Goal: Task Accomplishment & Management: Manage account settings

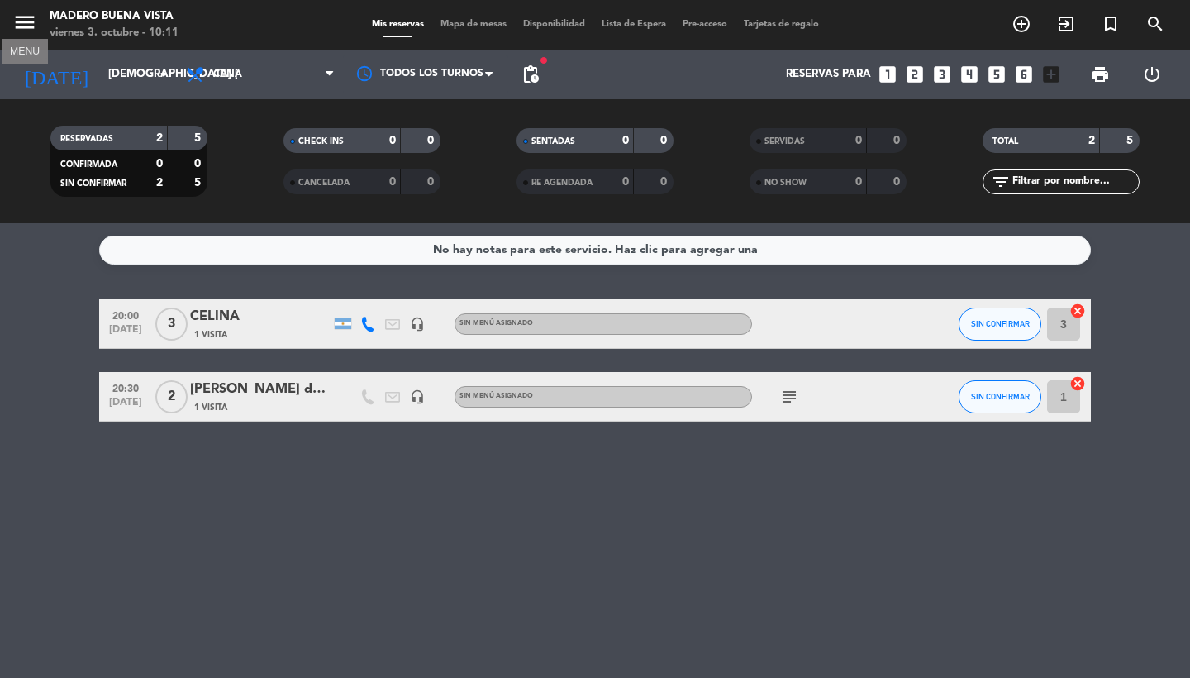
click at [21, 21] on icon "menu" at bounding box center [24, 22] width 25 height 25
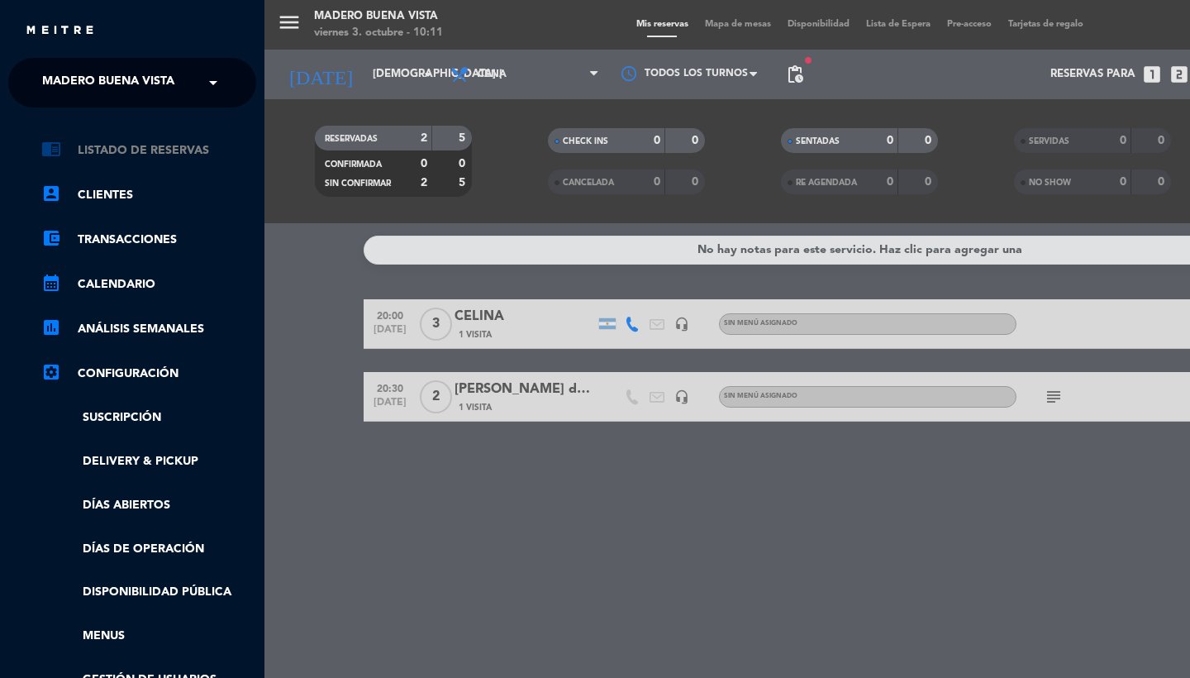
click at [133, 146] on link "chrome_reader_mode Listado de Reservas" at bounding box center [148, 151] width 215 height 20
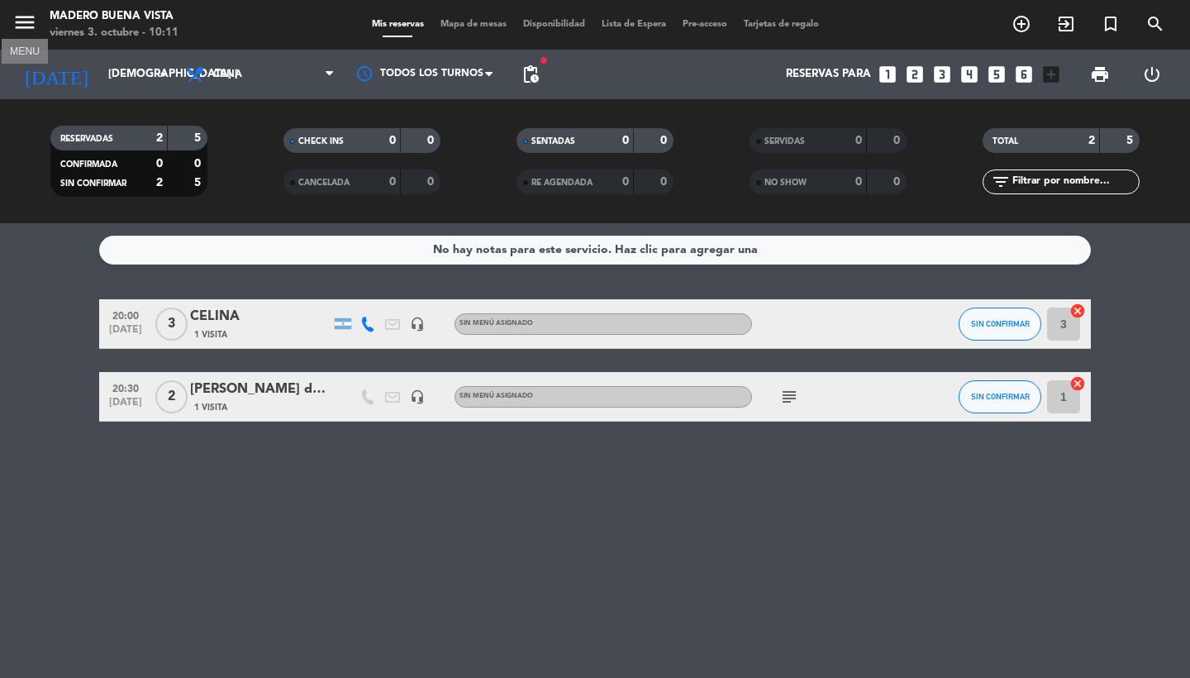
click at [31, 31] on icon "menu" at bounding box center [24, 22] width 25 height 25
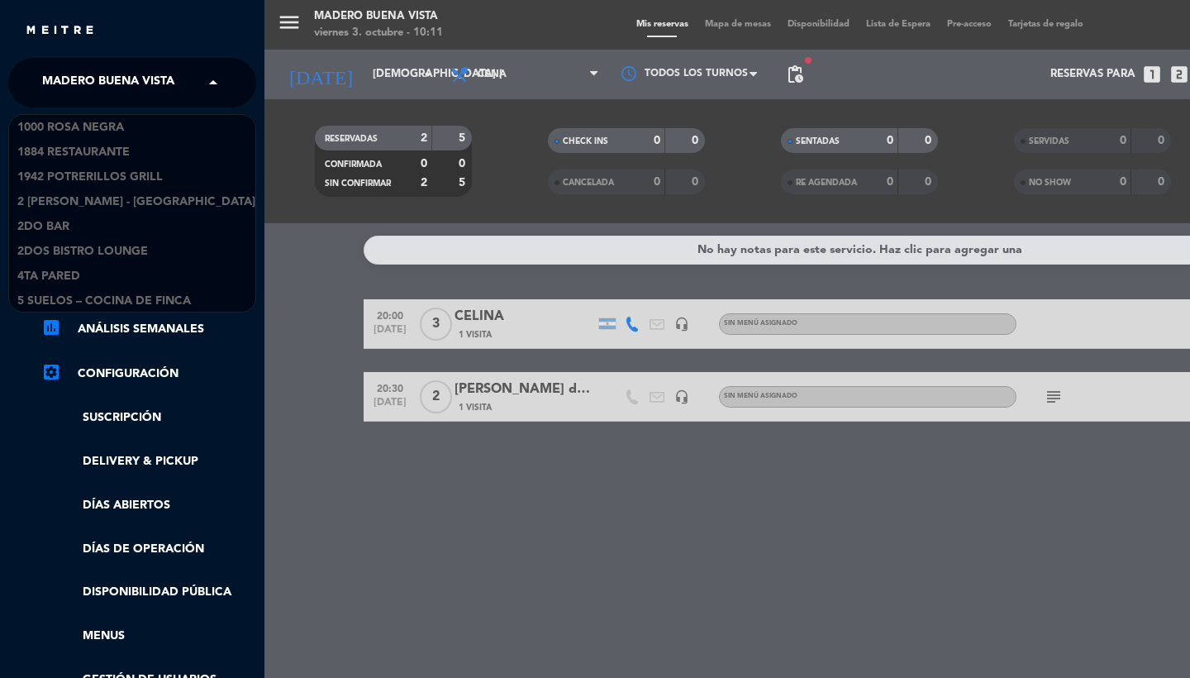
click at [93, 88] on span "Madero Buena Vista" at bounding box center [108, 82] width 132 height 35
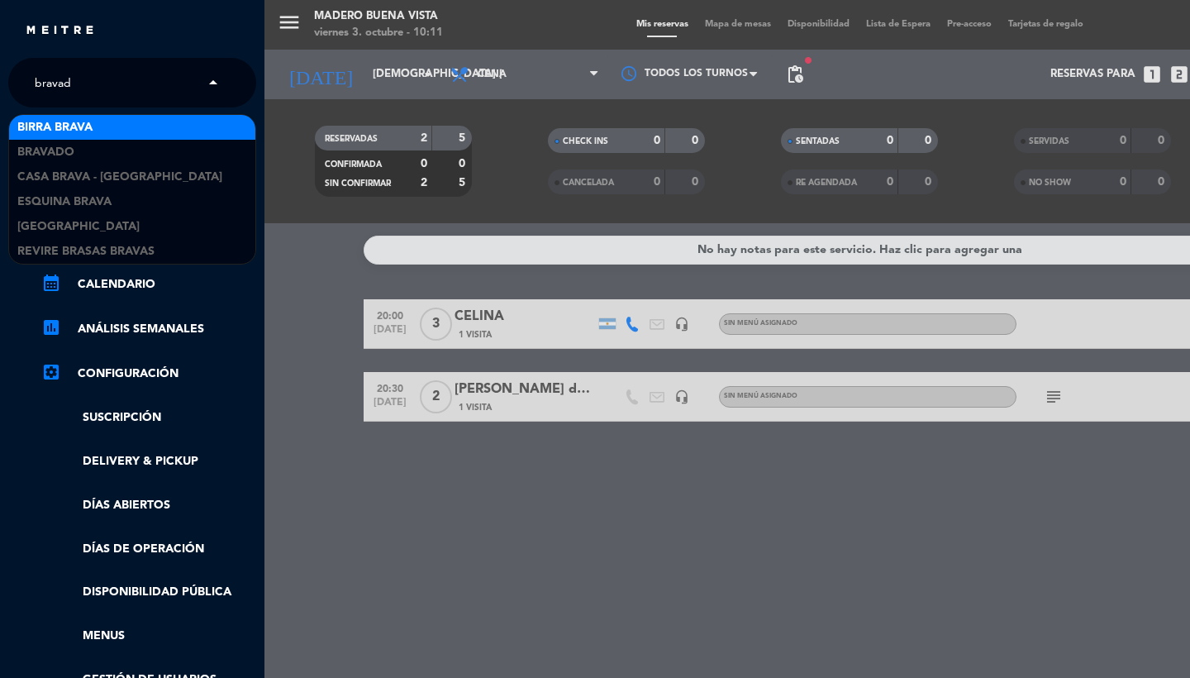
type input "bravado"
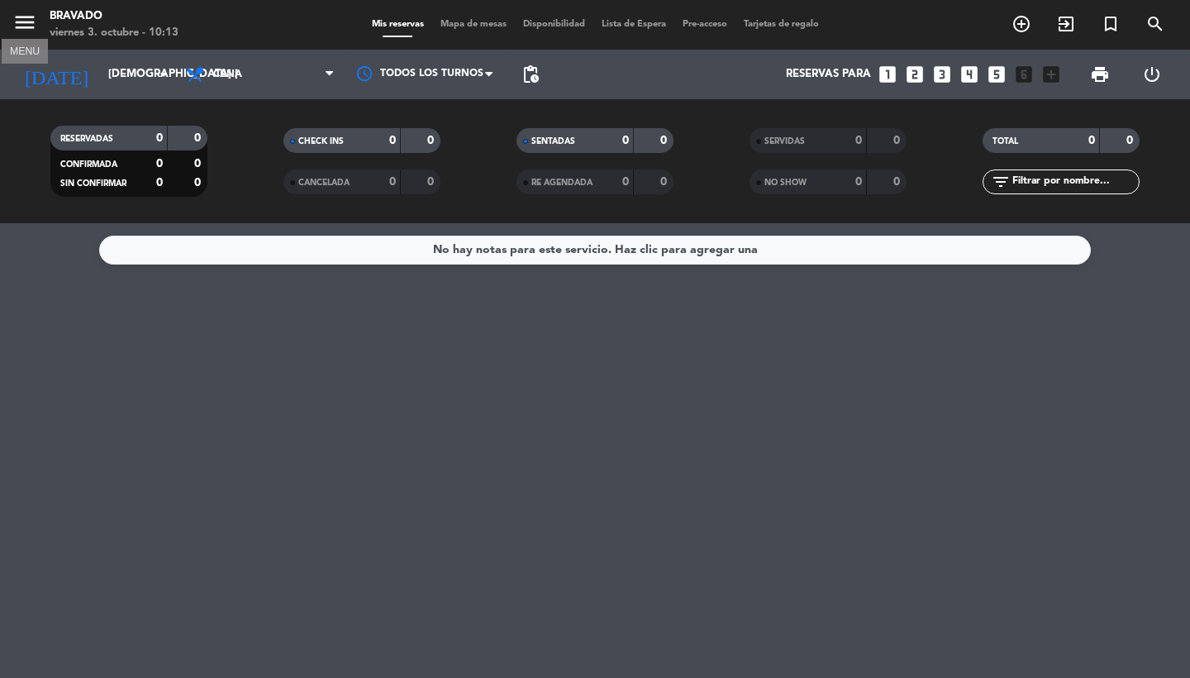
click at [22, 36] on button "menu" at bounding box center [24, 25] width 25 height 31
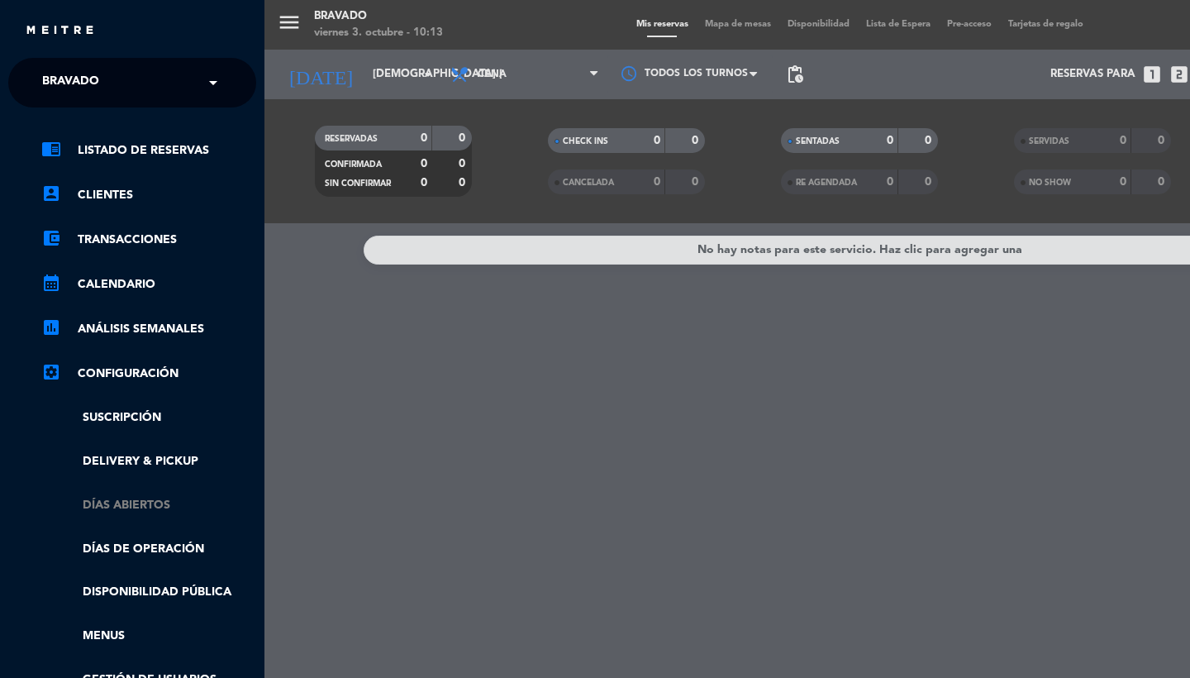
click at [117, 507] on link "Días abiertos" at bounding box center [148, 505] width 215 height 19
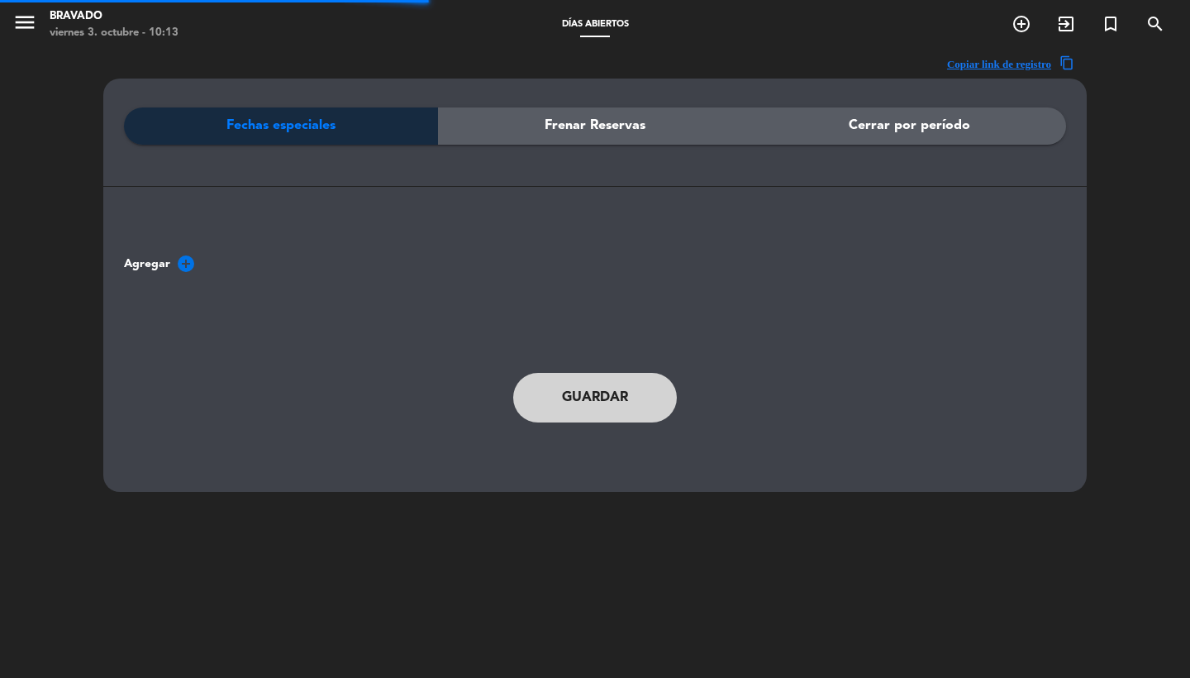
click at [180, 269] on icon "add_circle" at bounding box center [186, 264] width 20 height 20
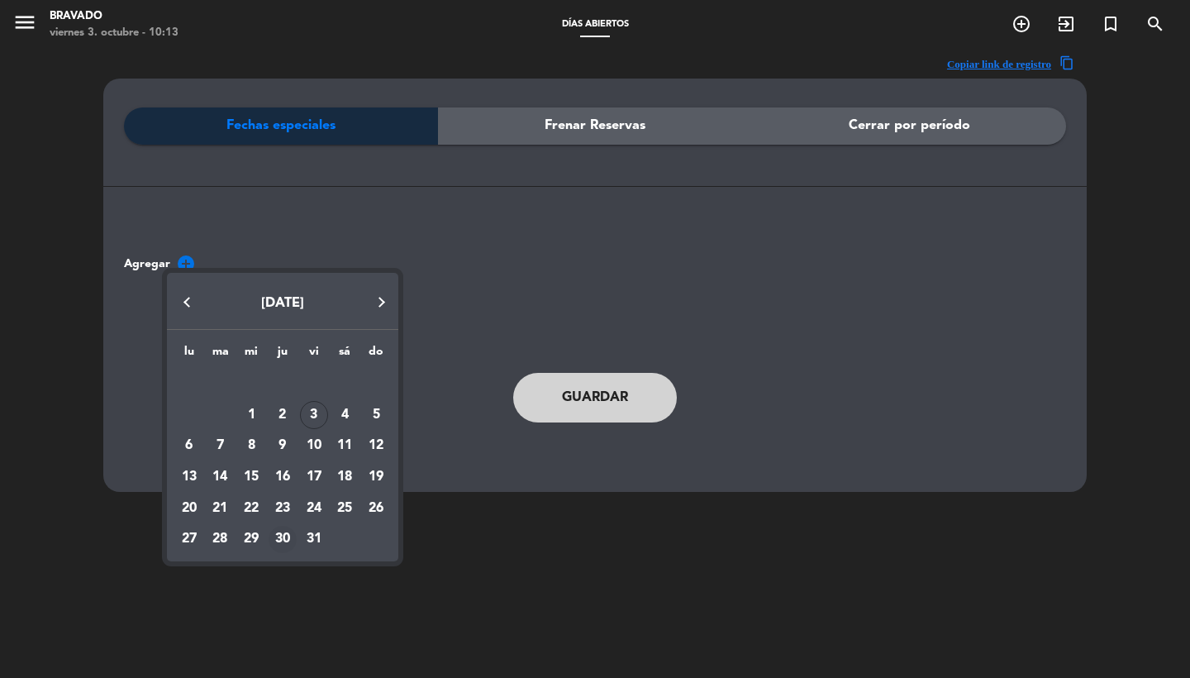
click at [279, 538] on div "30" at bounding box center [283, 540] width 28 height 28
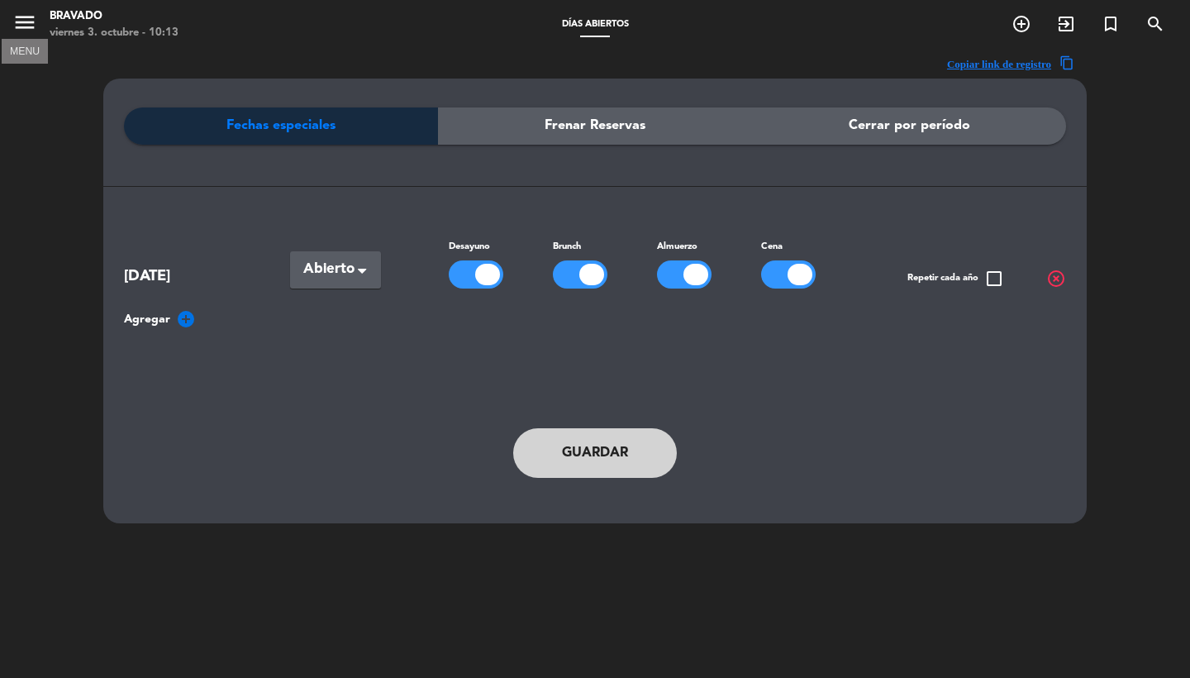
click at [22, 15] on icon "menu" at bounding box center [24, 22] width 25 height 25
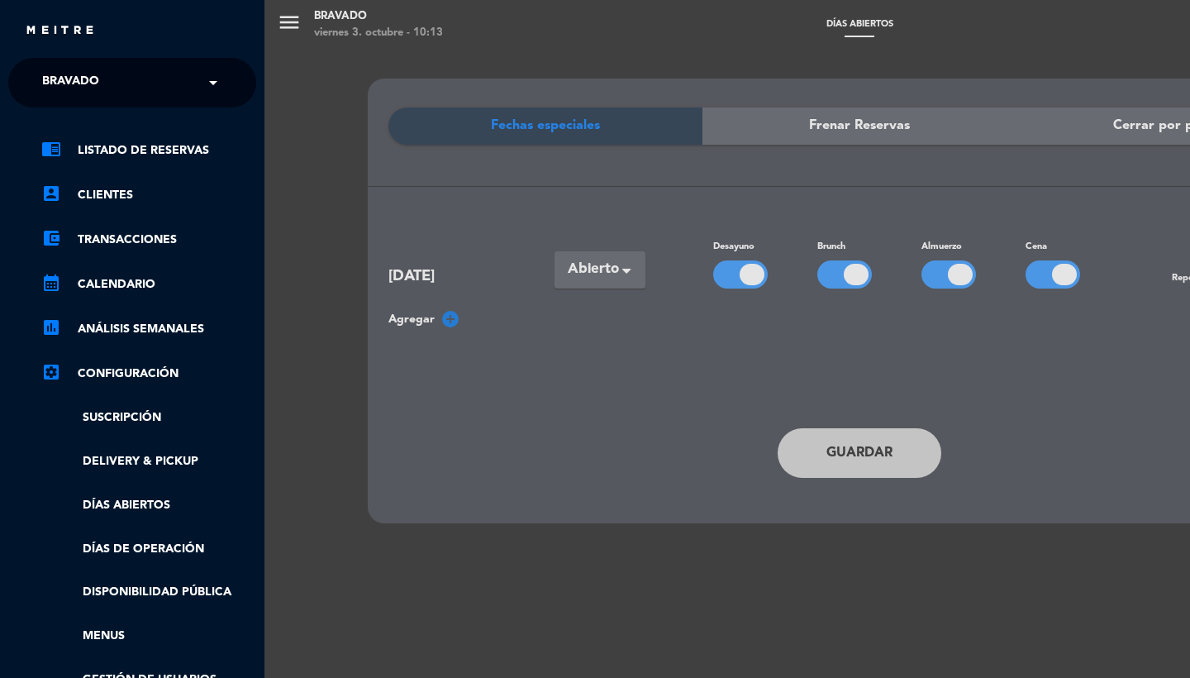
click at [131, 552] on link "Días de Operación" at bounding box center [148, 549] width 215 height 19
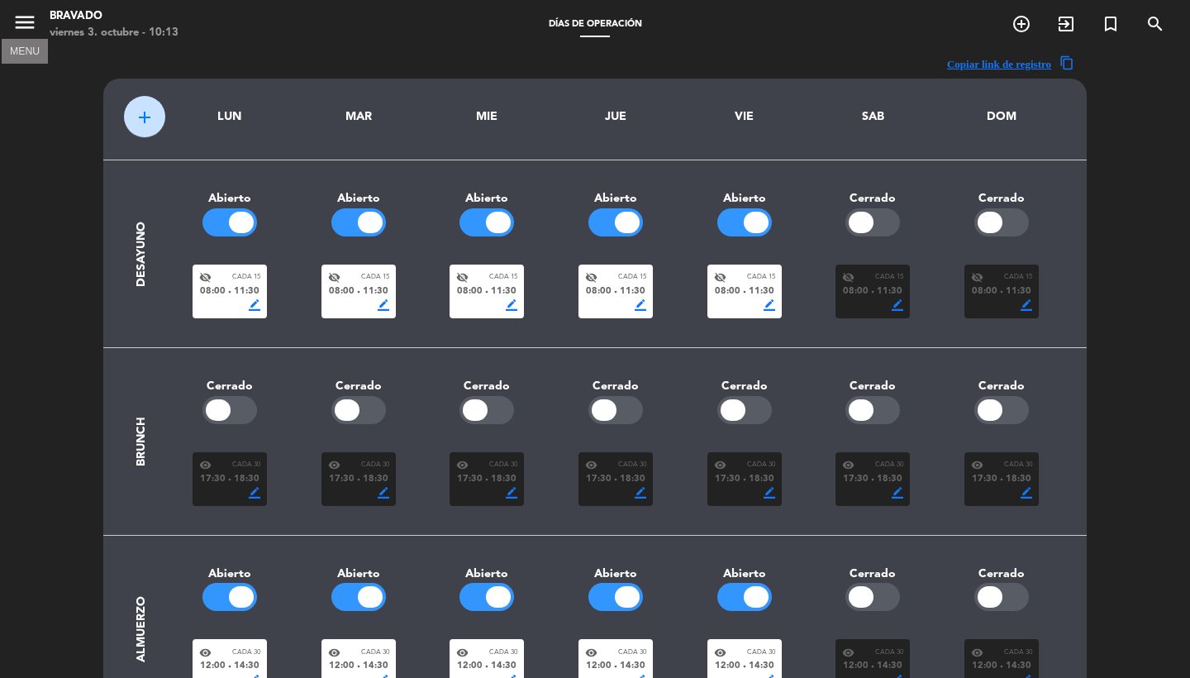
click at [31, 21] on icon "menu" at bounding box center [24, 22] width 25 height 25
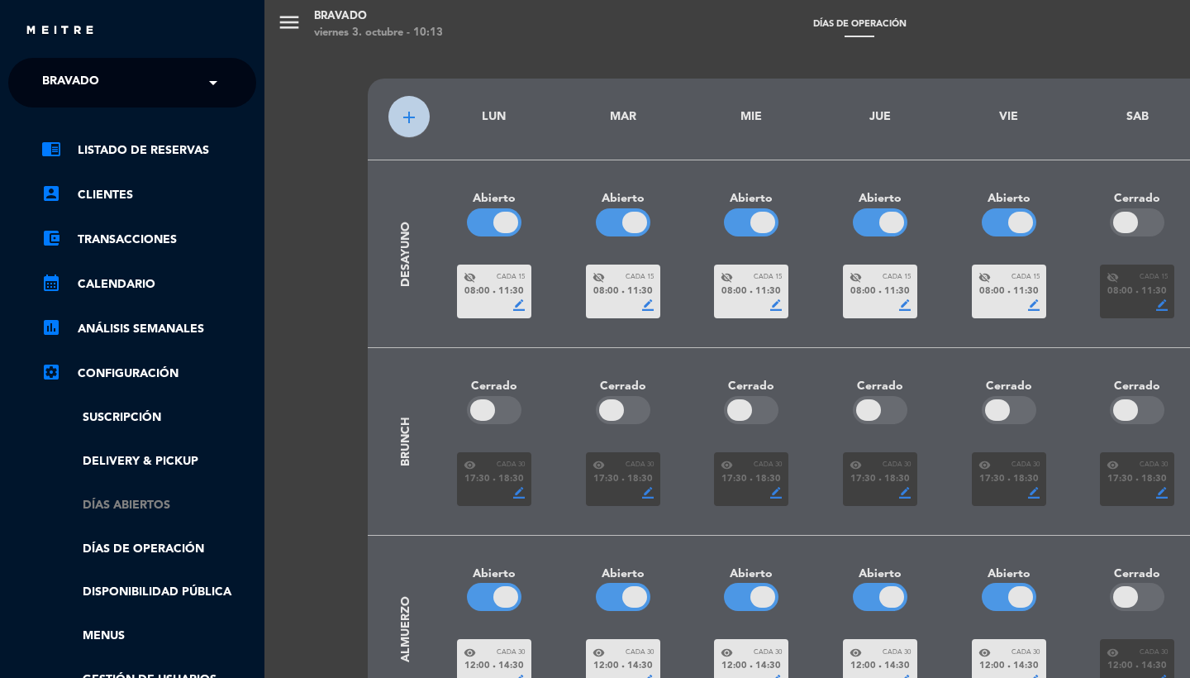
click at [125, 509] on link "Días abiertos" at bounding box center [148, 505] width 215 height 19
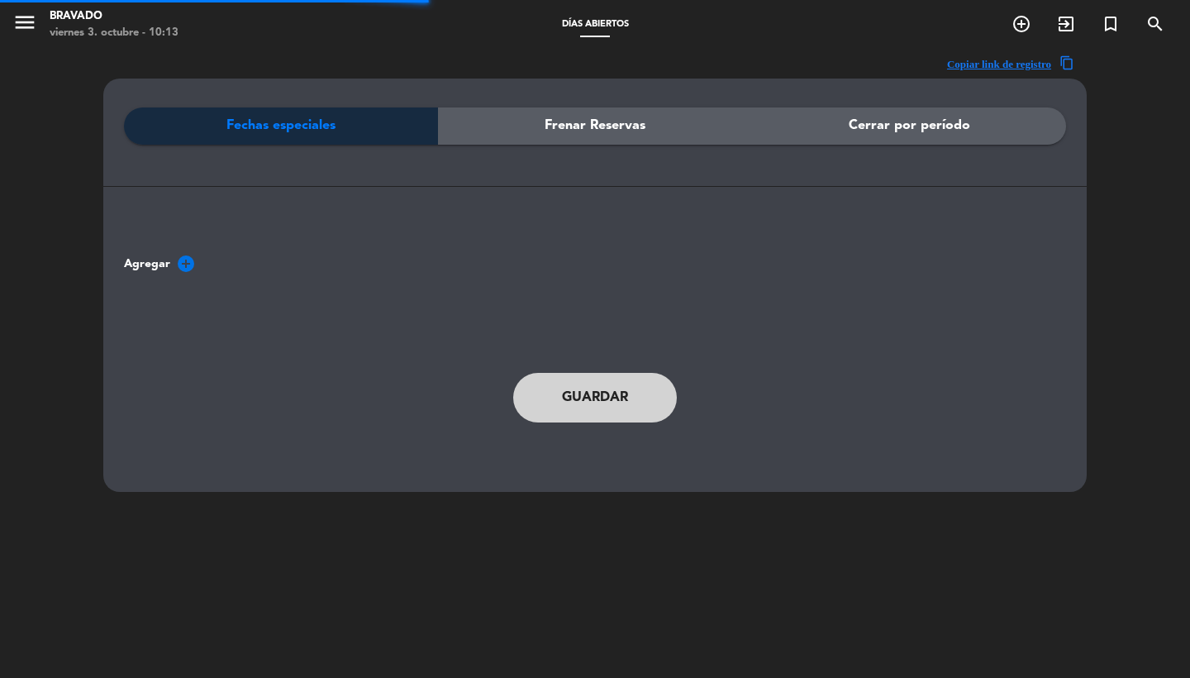
click at [185, 261] on icon "add_circle" at bounding box center [186, 264] width 20 height 20
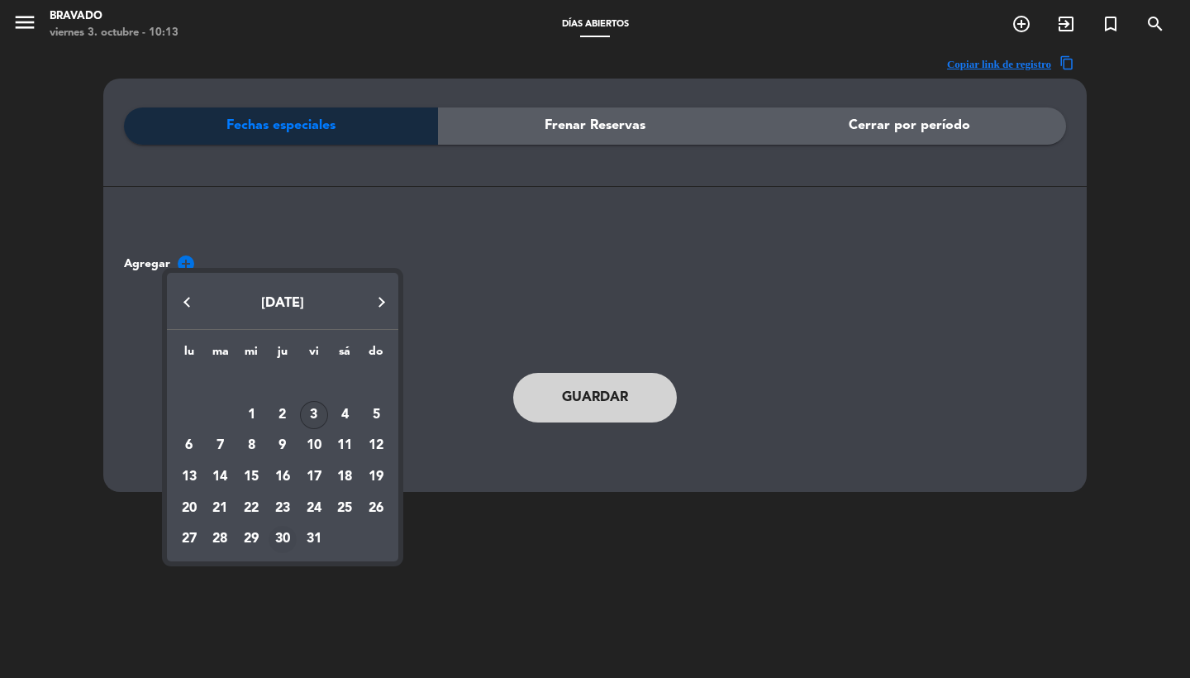
click at [287, 536] on div "30" at bounding box center [283, 540] width 28 height 28
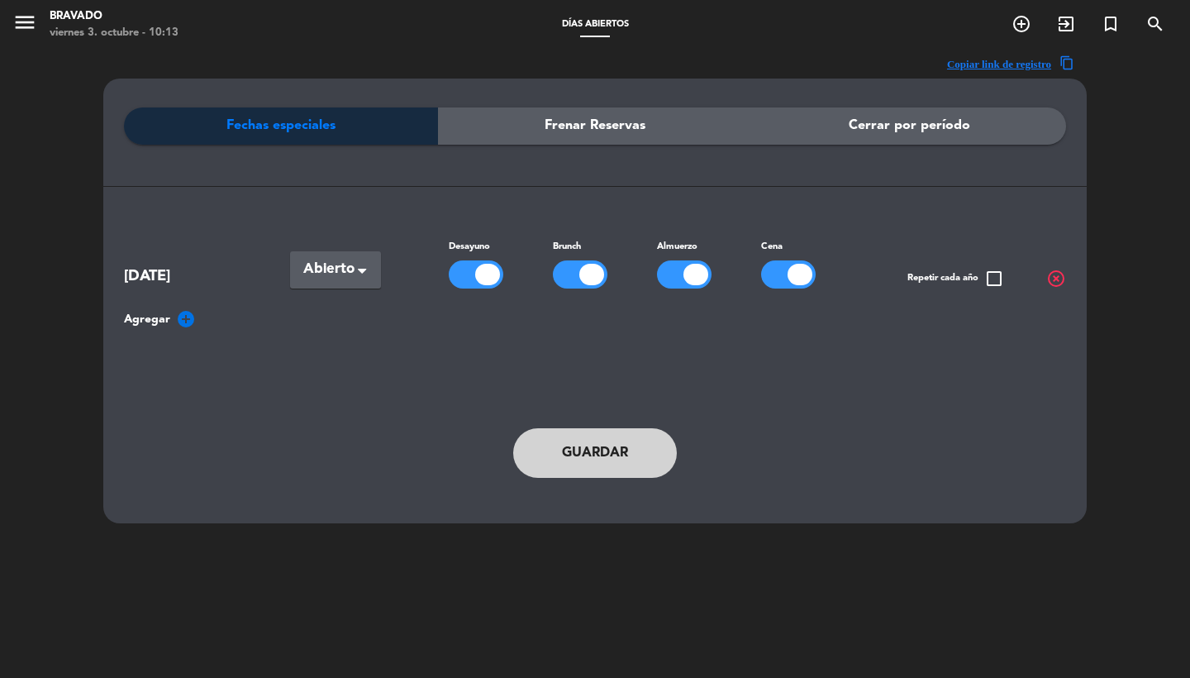
click at [357, 288] on div "[DATE] Seleccionar × Abierto × Desayuno Brunch Almuerzo Cena Repetir cada año c…" at bounding box center [595, 282] width 942 height 93
click at [354, 279] on div "Seleccionar × Abierto" at bounding box center [335, 269] width 91 height 37
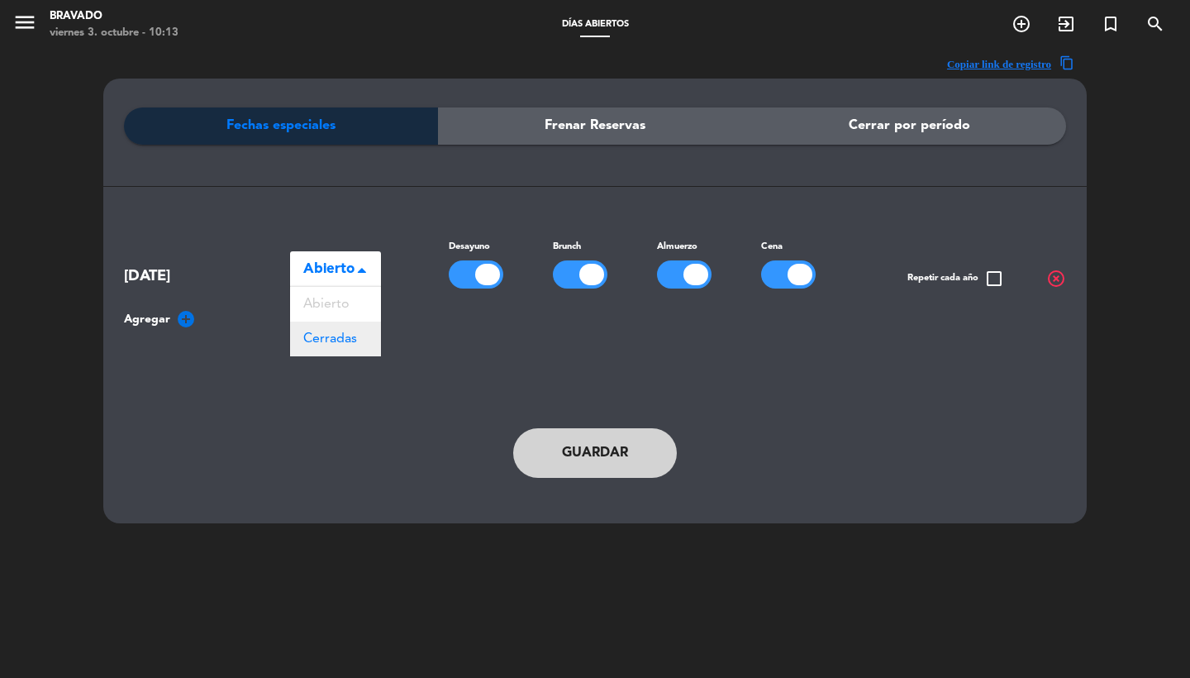
click at [358, 352] on div "Cerradas" at bounding box center [335, 339] width 91 height 35
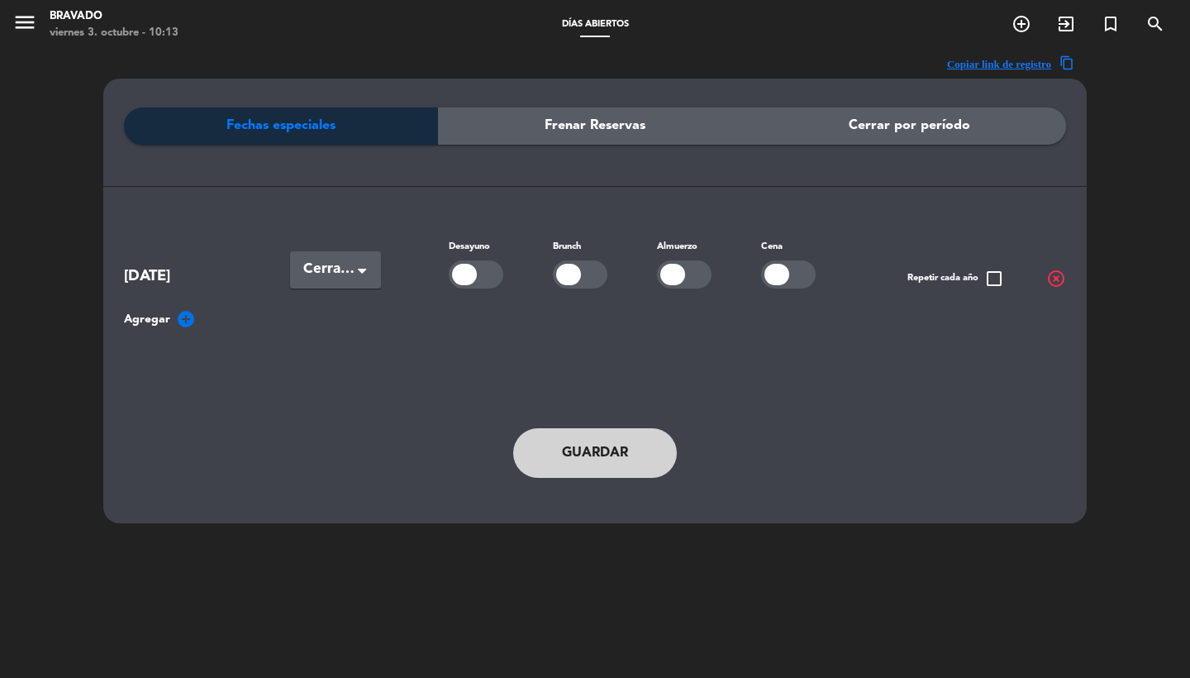
click at [574, 431] on button "Guardar" at bounding box center [595, 453] width 164 height 50
click at [30, 36] on button "menu" at bounding box center [24, 25] width 25 height 31
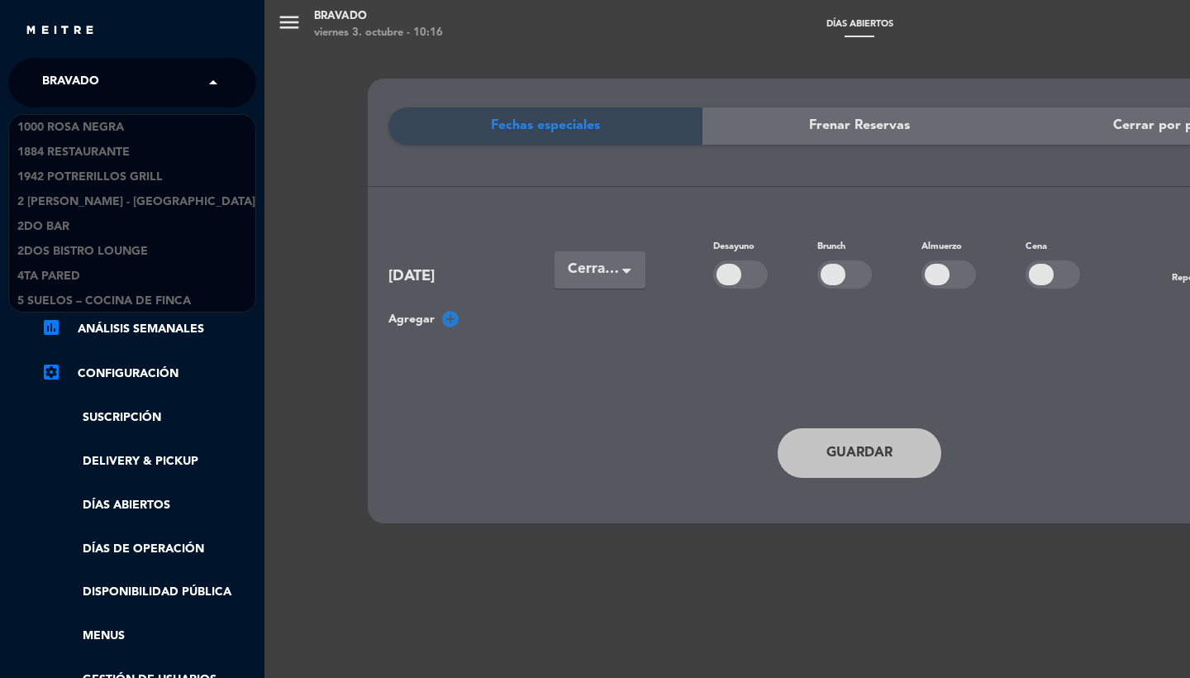
click at [129, 74] on input "text" at bounding box center [134, 83] width 202 height 36
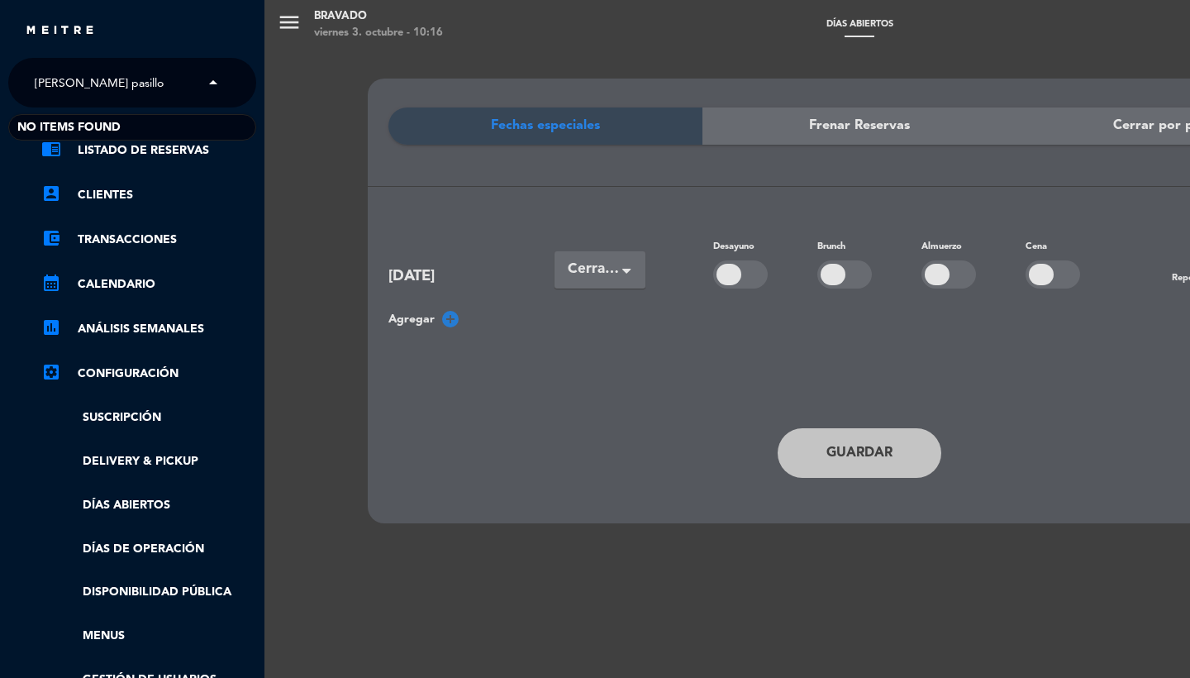
type input "[PERSON_NAME] pasillo"
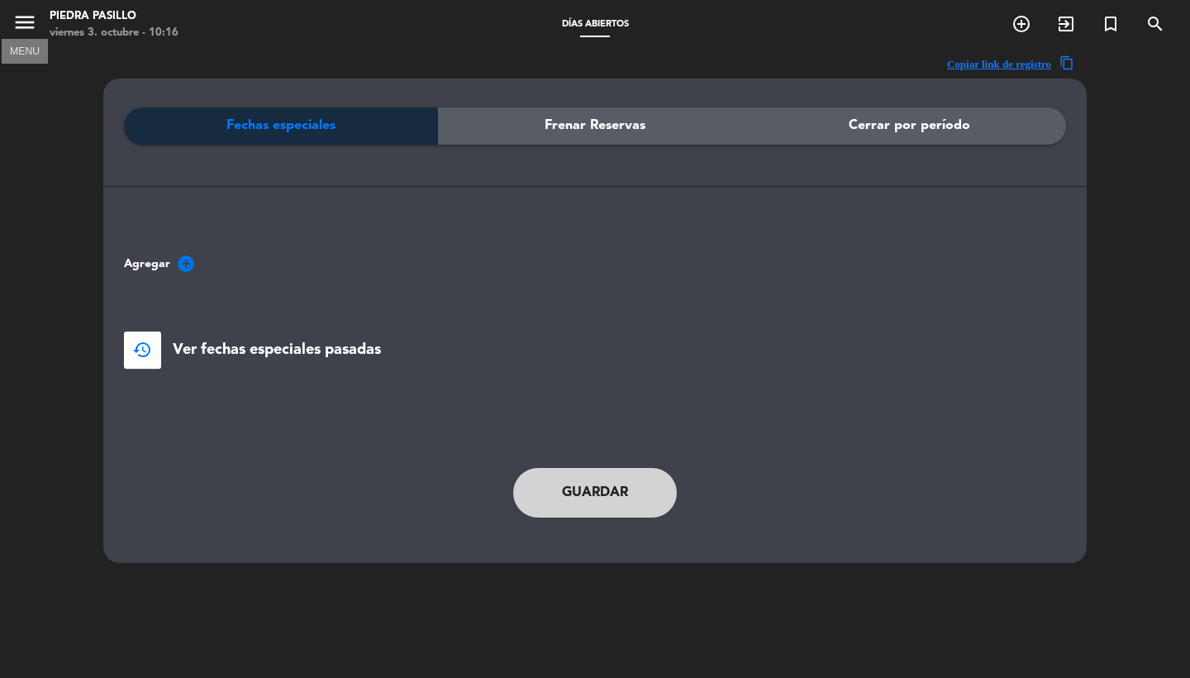
click at [22, 22] on icon "menu" at bounding box center [24, 22] width 25 height 25
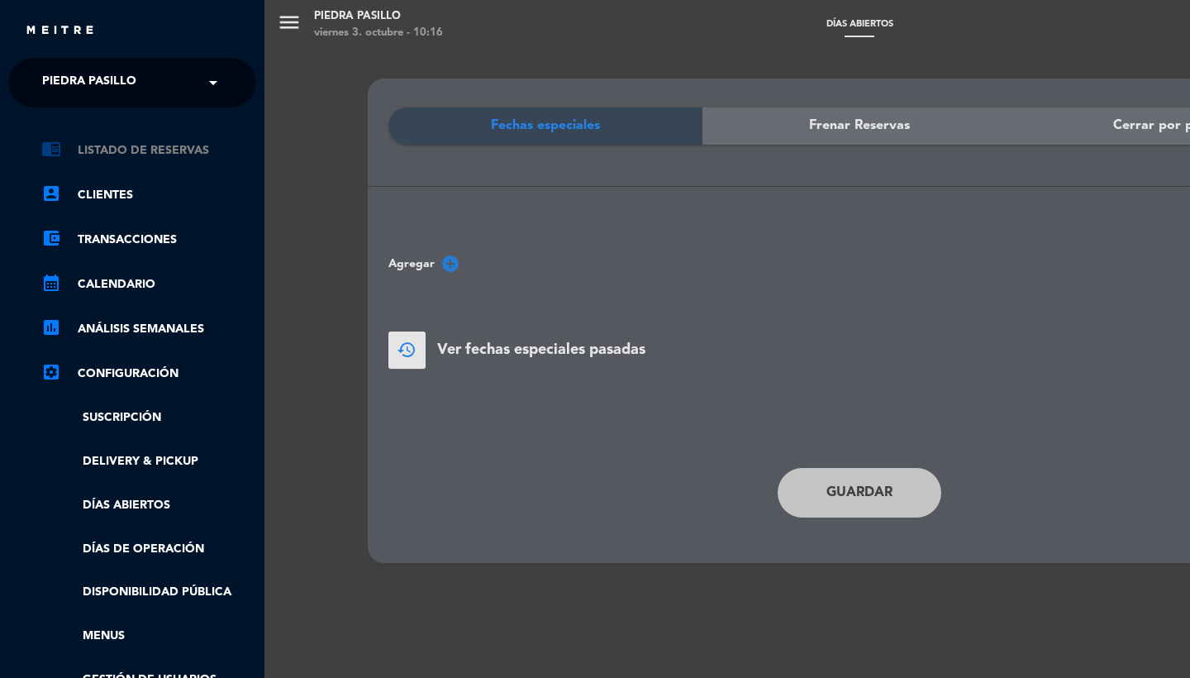
click at [180, 149] on link "chrome_reader_mode Listado de Reservas" at bounding box center [148, 151] width 215 height 20
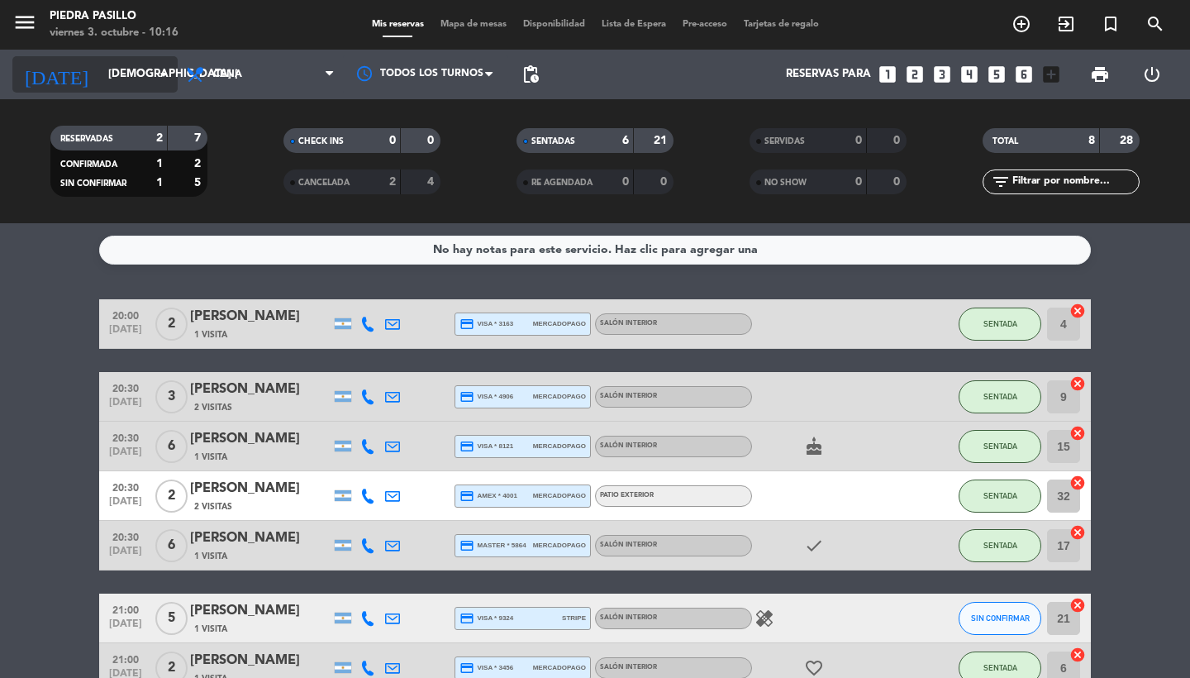
click at [144, 67] on input "[DEMOGRAPHIC_DATA] [DATE]" at bounding box center [172, 75] width 145 height 30
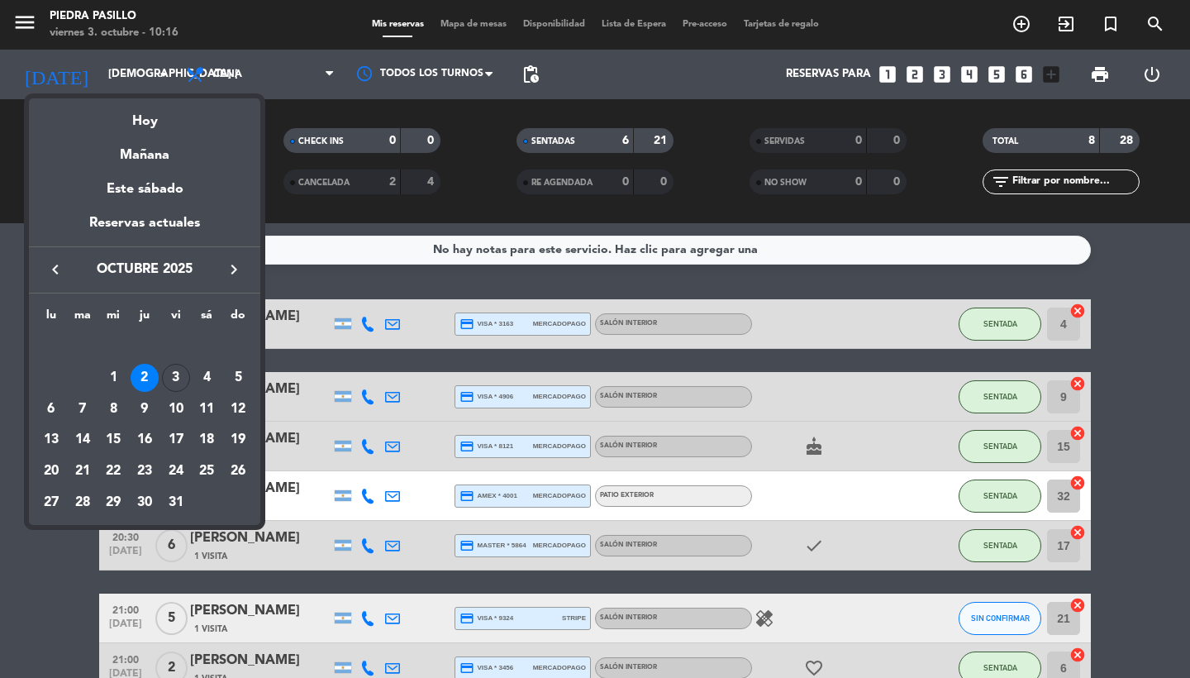
click at [506, 128] on div at bounding box center [595, 339] width 1190 height 678
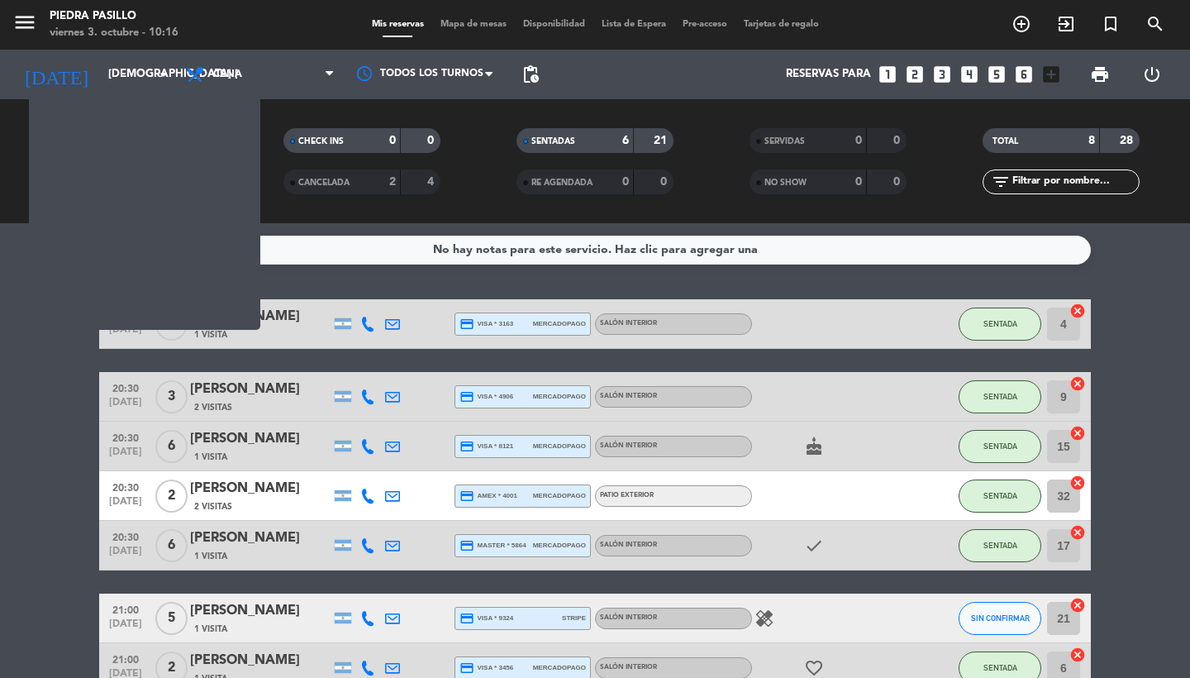
click at [588, 135] on div "SENTADAS" at bounding box center [559, 140] width 76 height 19
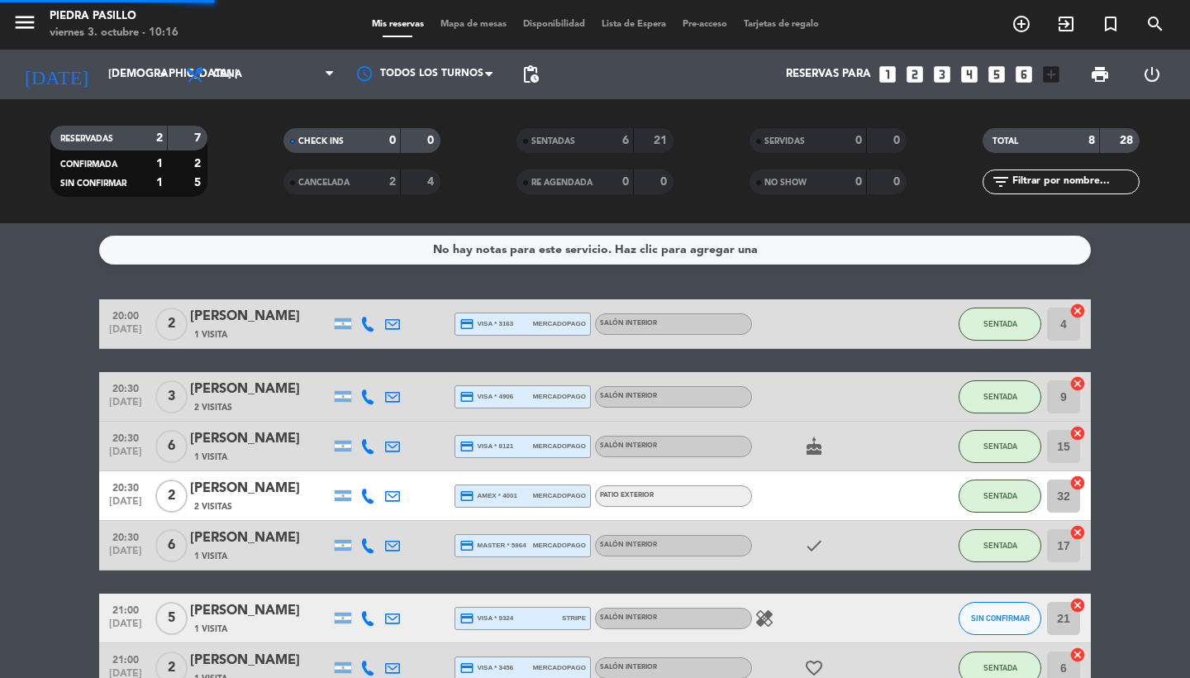
click at [371, 132] on div "0" at bounding box center [380, 140] width 33 height 19
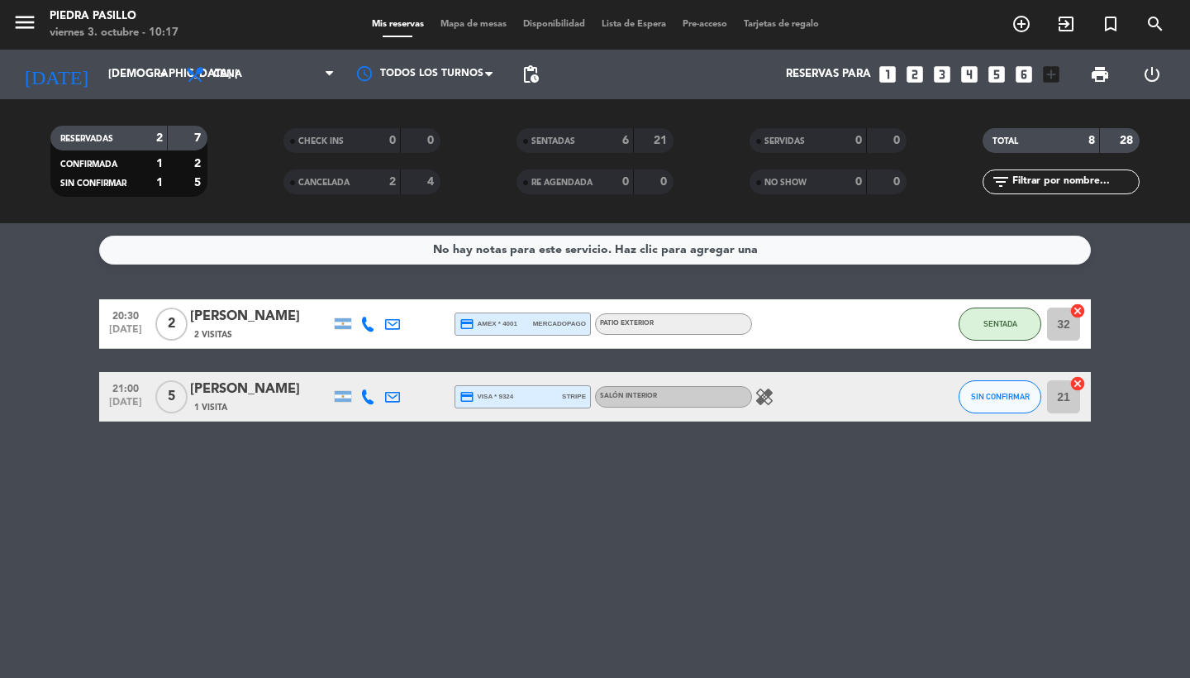
click at [282, 390] on div "[PERSON_NAME]" at bounding box center [260, 389] width 141 height 21
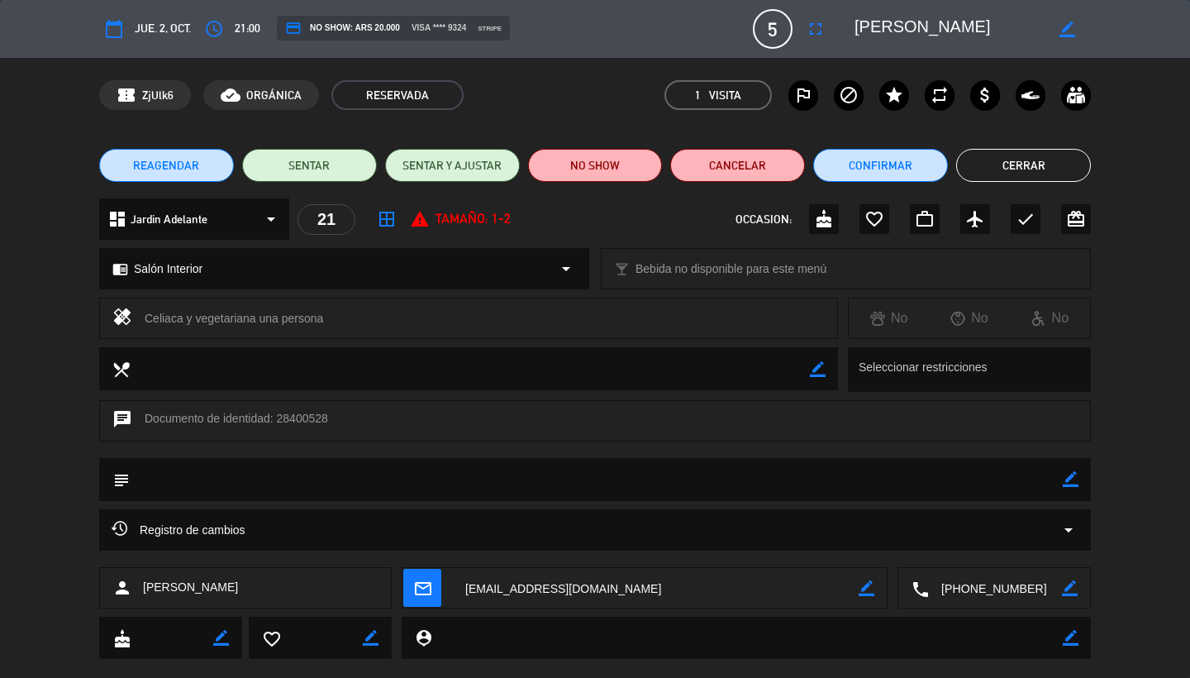
click at [593, 171] on button "NO SHOW" at bounding box center [595, 165] width 135 height 33
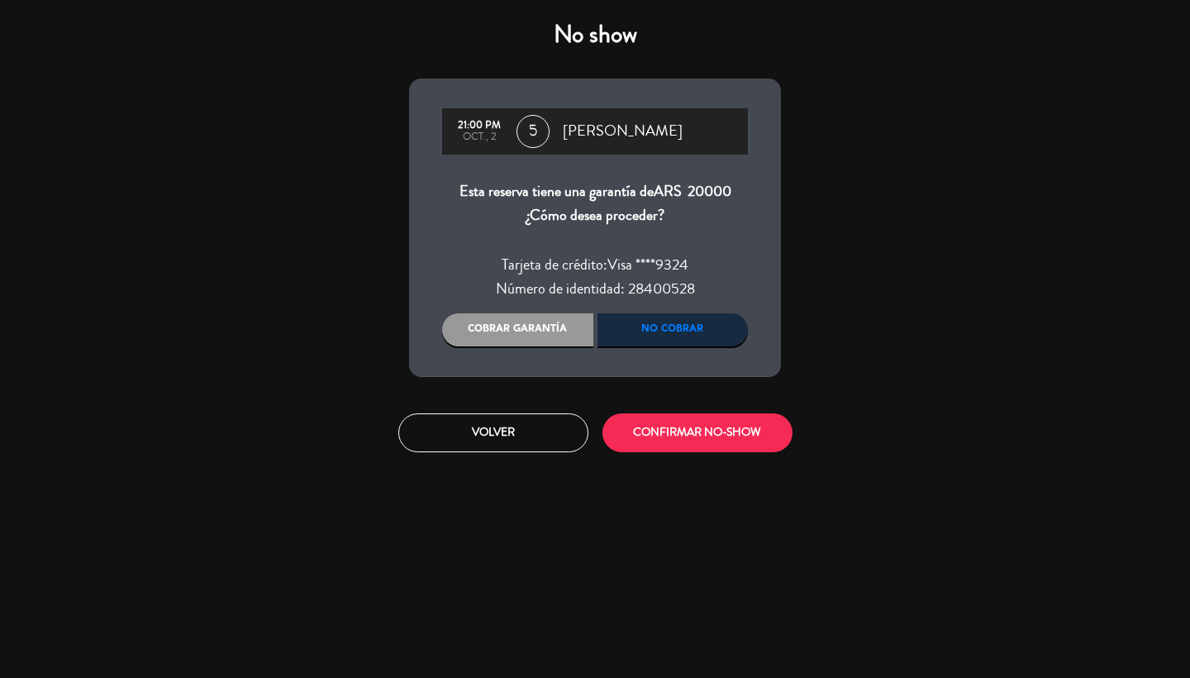
click at [545, 322] on div "Cobrar garantía" at bounding box center [517, 329] width 151 height 33
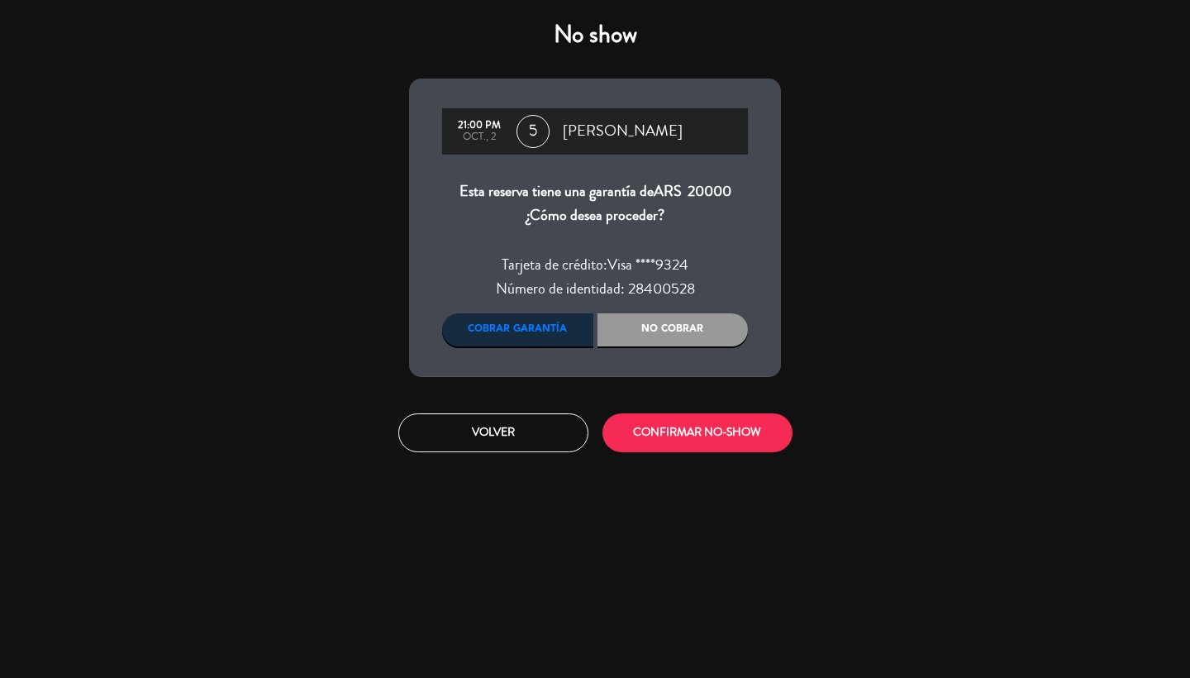
click at [710, 431] on button "CONFIRMAR NO-SHOW" at bounding box center [698, 432] width 190 height 39
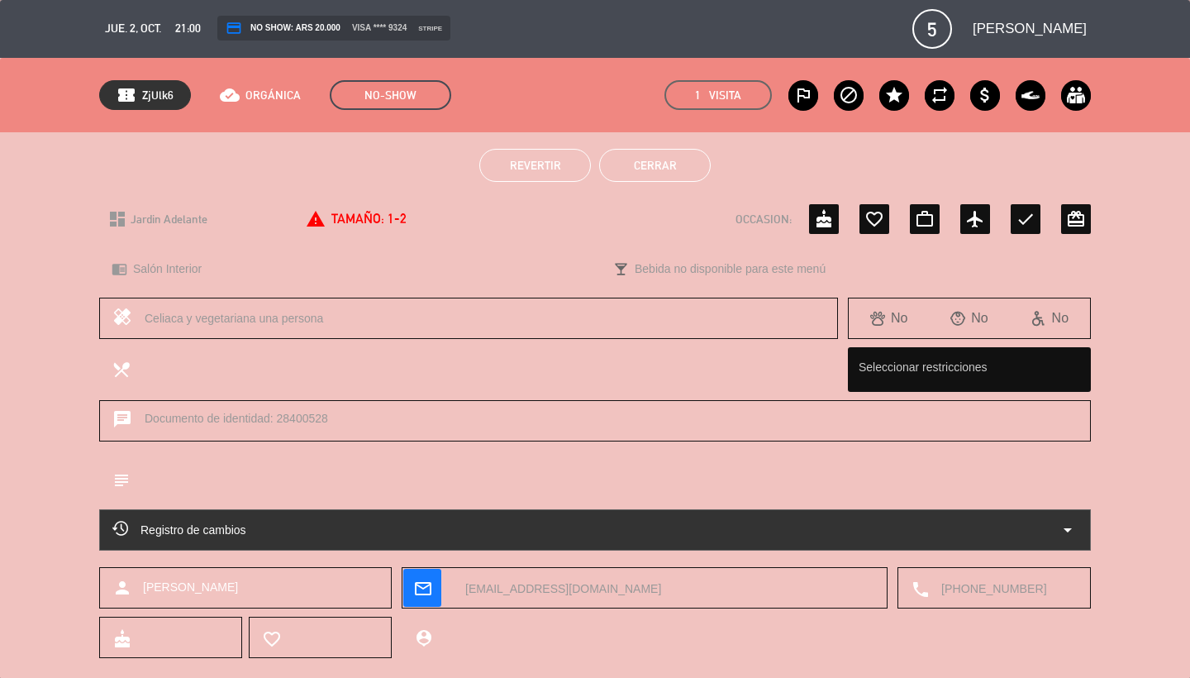
click at [661, 157] on button "Cerrar" at bounding box center [655, 165] width 112 height 33
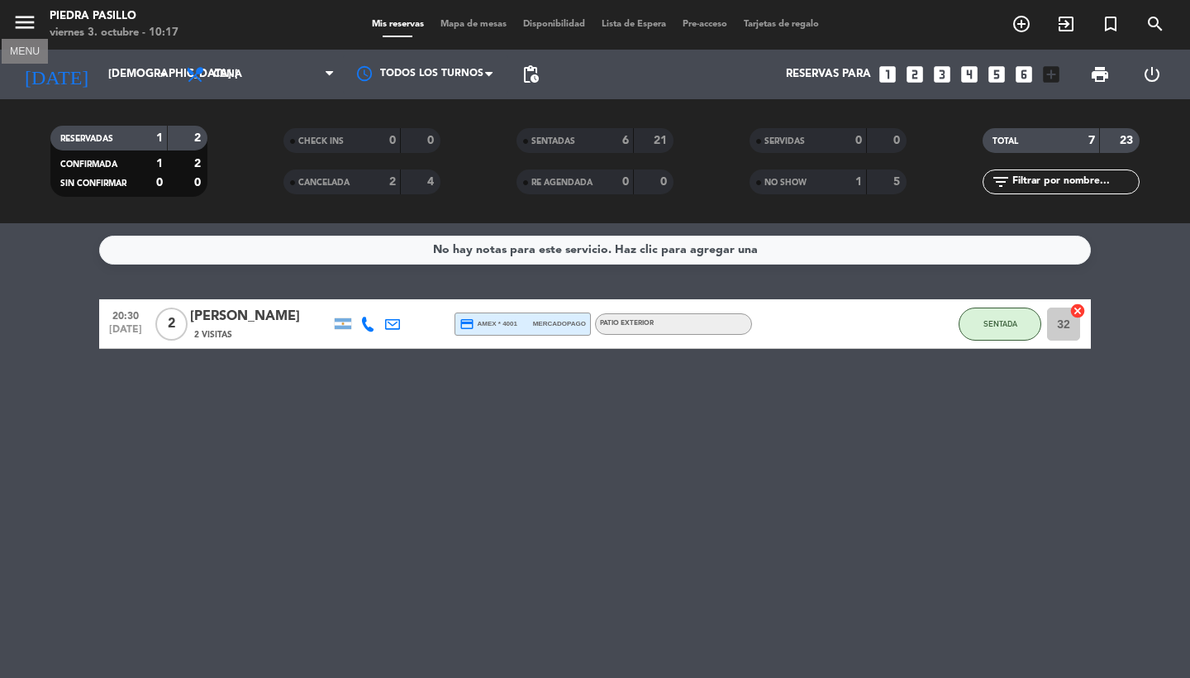
click at [21, 31] on icon "menu" at bounding box center [24, 22] width 25 height 25
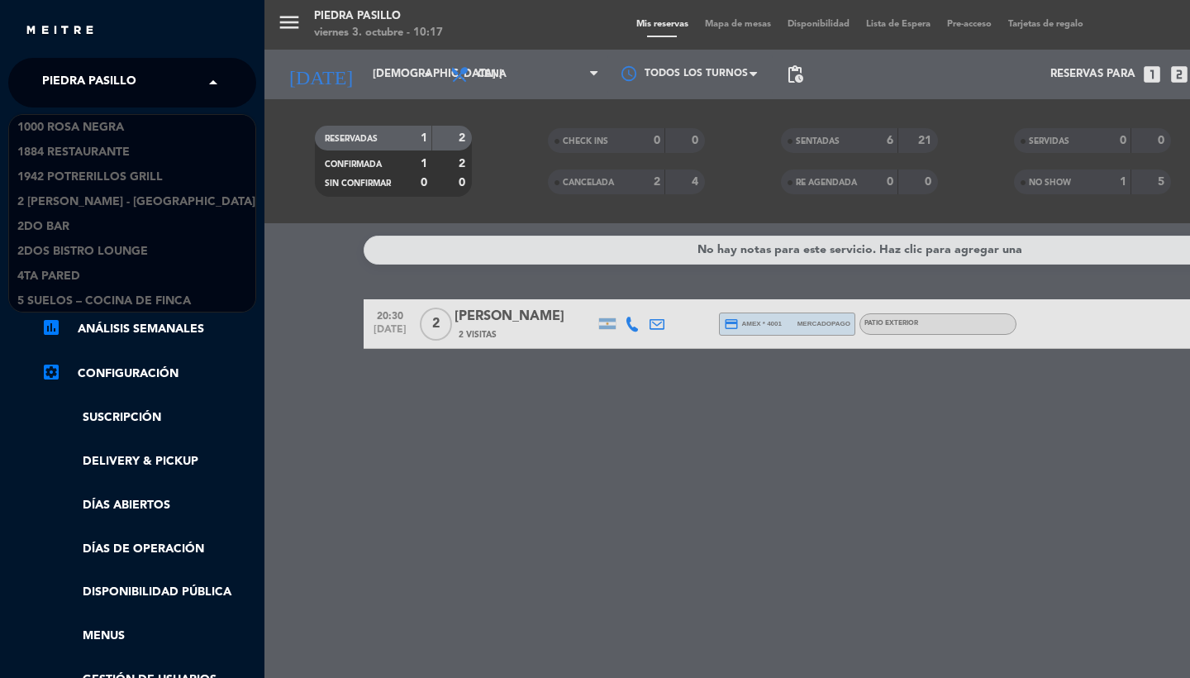
click at [89, 91] on span "Piedra Pasillo" at bounding box center [89, 82] width 94 height 35
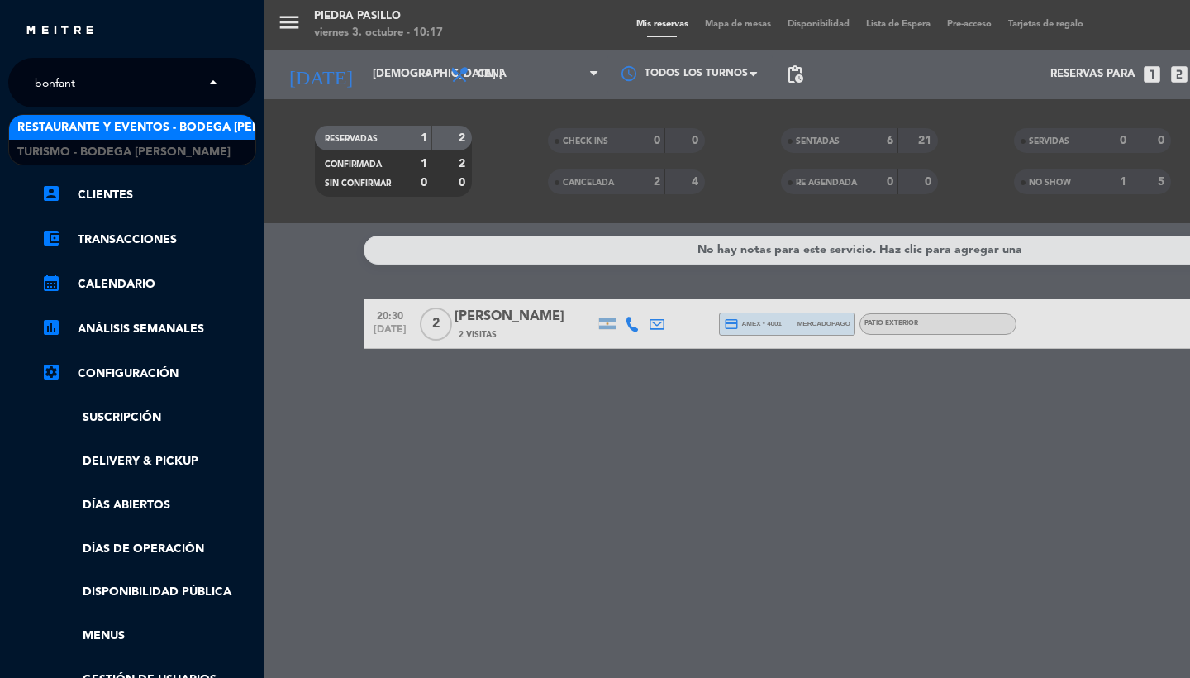
type input "[PERSON_NAME]"
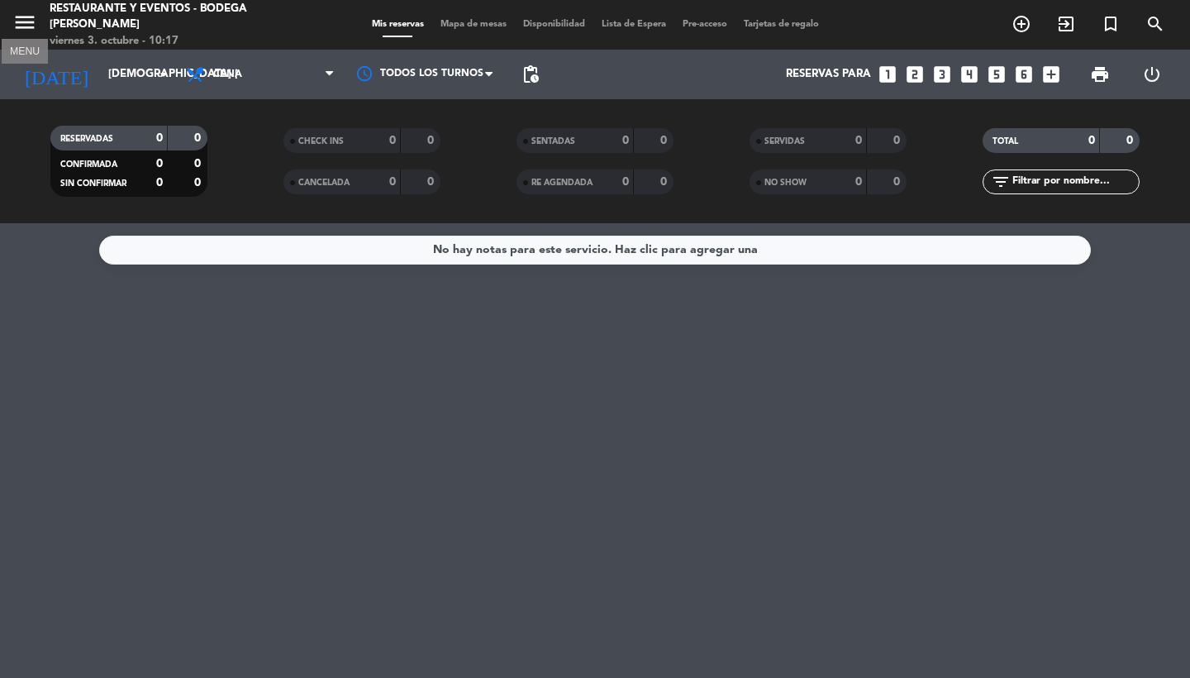
click at [21, 39] on button "menu" at bounding box center [24, 25] width 25 height 31
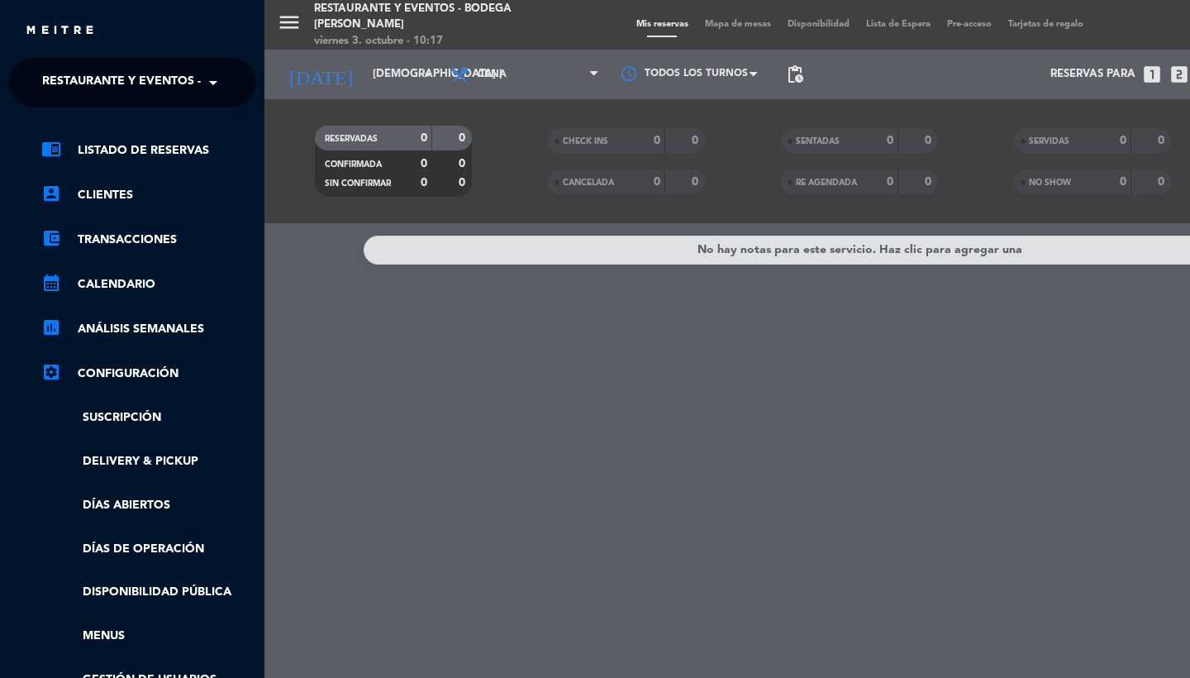
scroll to position [150, 0]
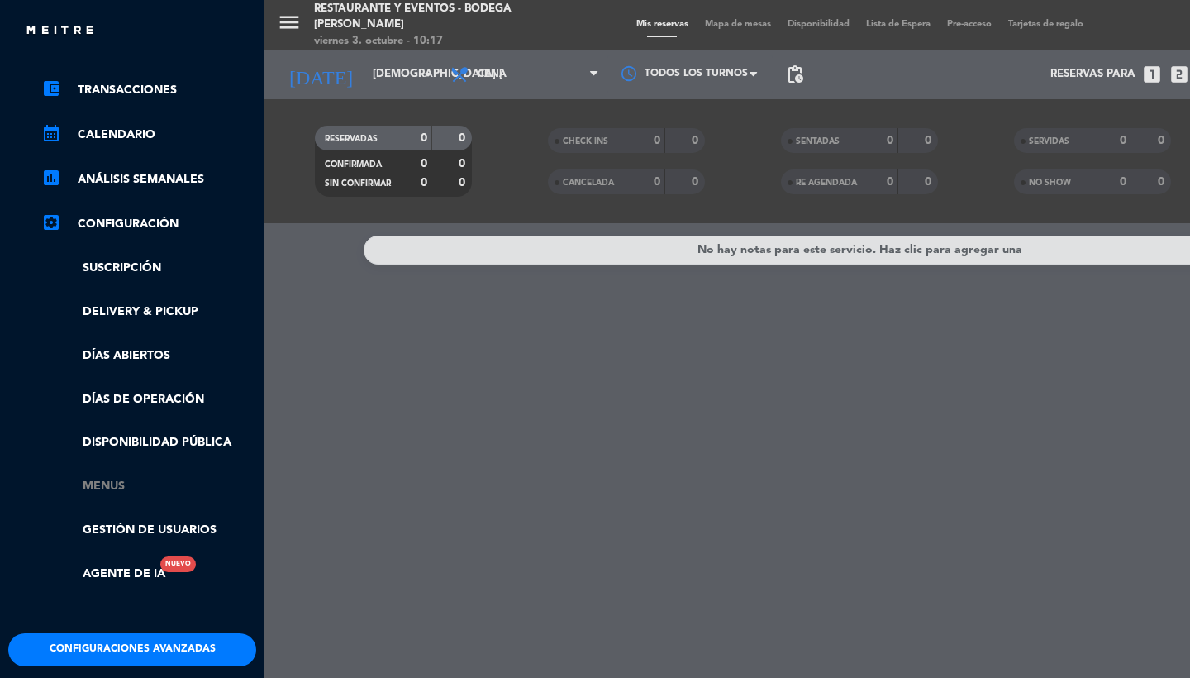
click at [121, 486] on link "Menus" at bounding box center [148, 486] width 215 height 19
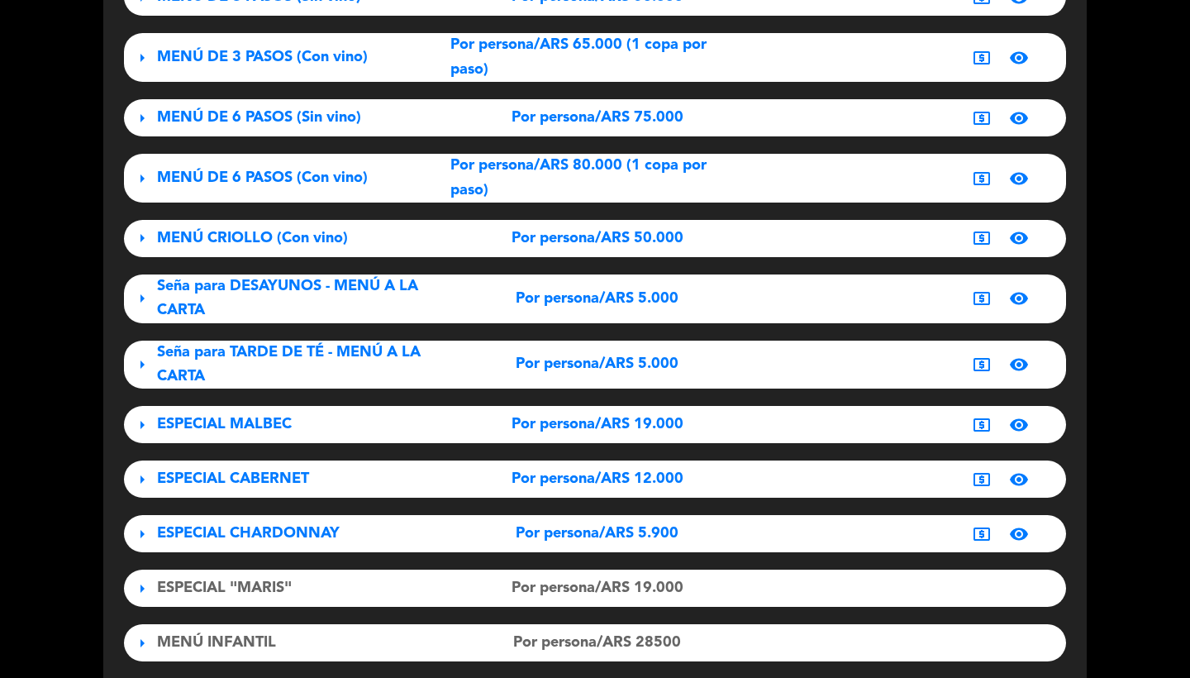
scroll to position [260, 0]
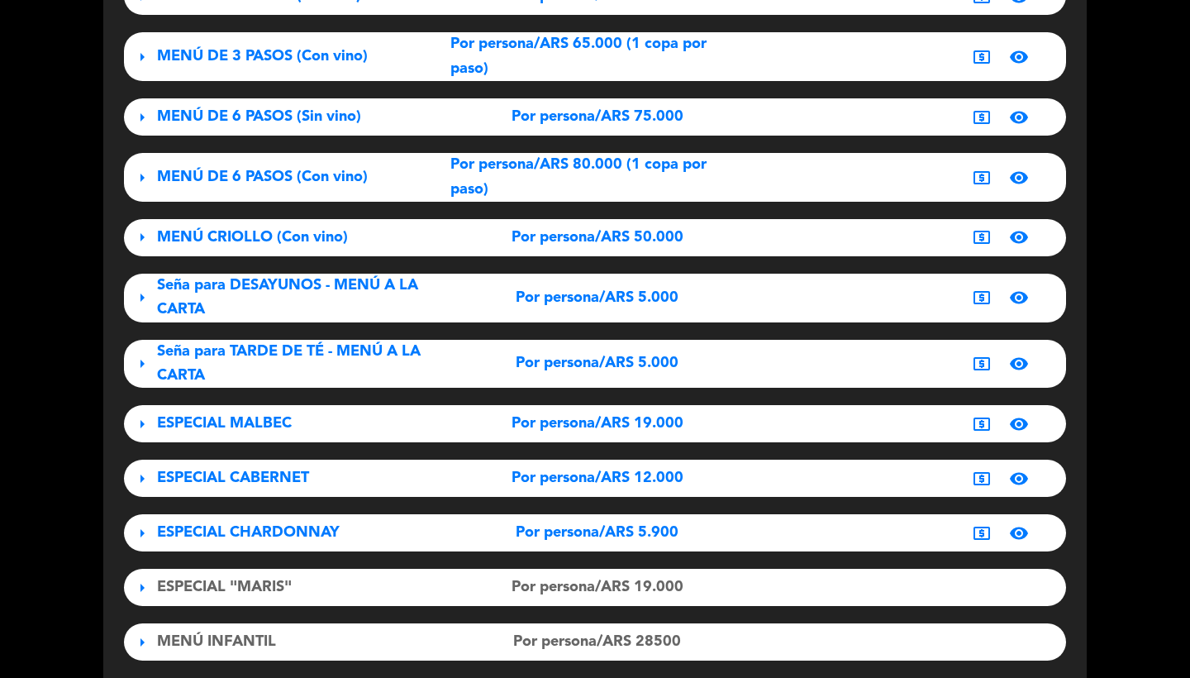
click at [255, 470] on span "ESPECIAL CABERNET" at bounding box center [233, 477] width 152 height 15
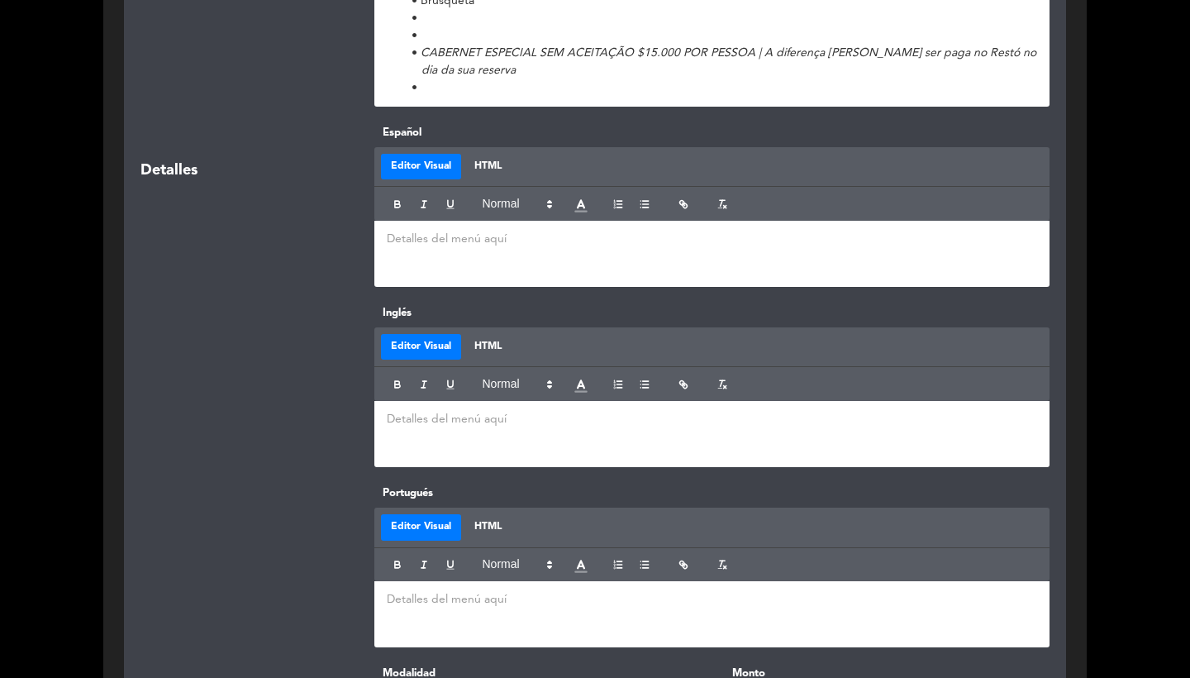
scroll to position [2341, 0]
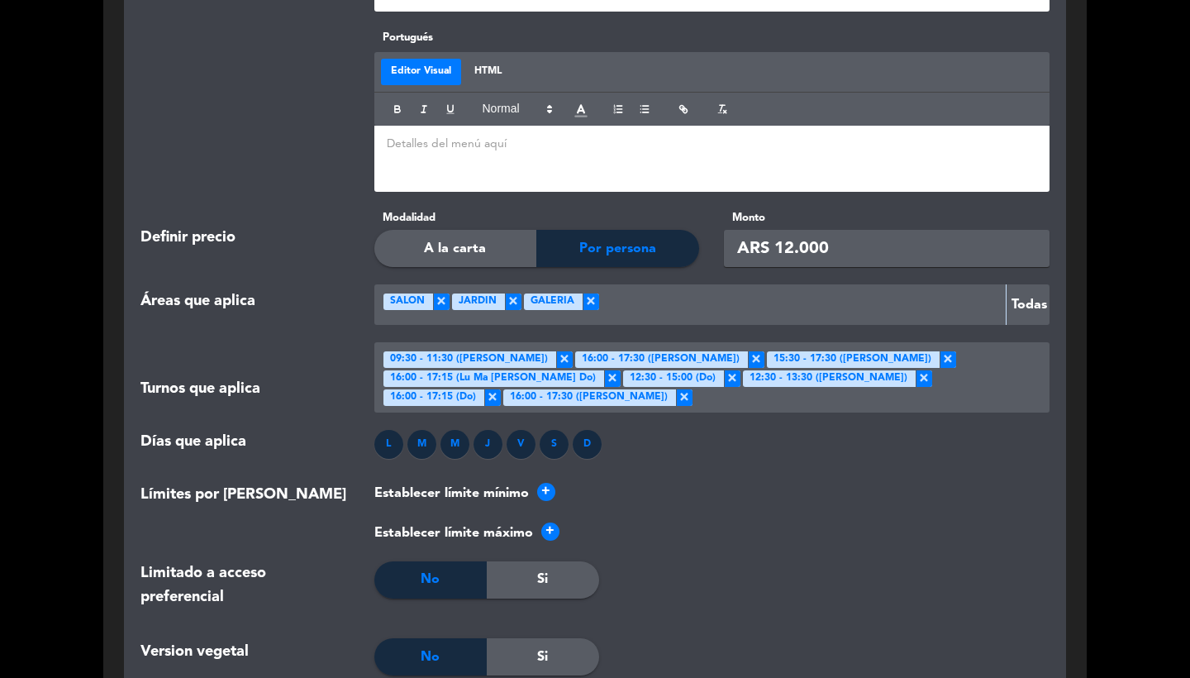
click at [792, 230] on input "ARS 12.000" at bounding box center [887, 248] width 326 height 37
type input "ARS 14.000"
click at [745, 522] on div "Establecer límite máximo +" at bounding box center [712, 532] width 676 height 21
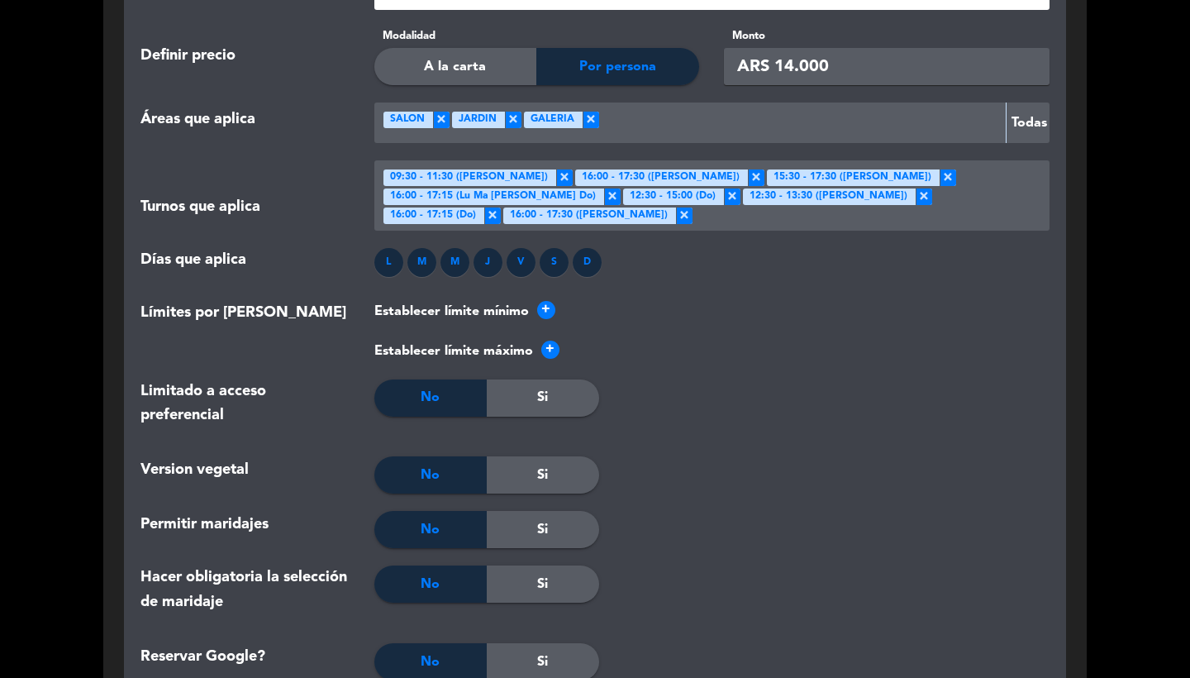
scroll to position [2660, 0]
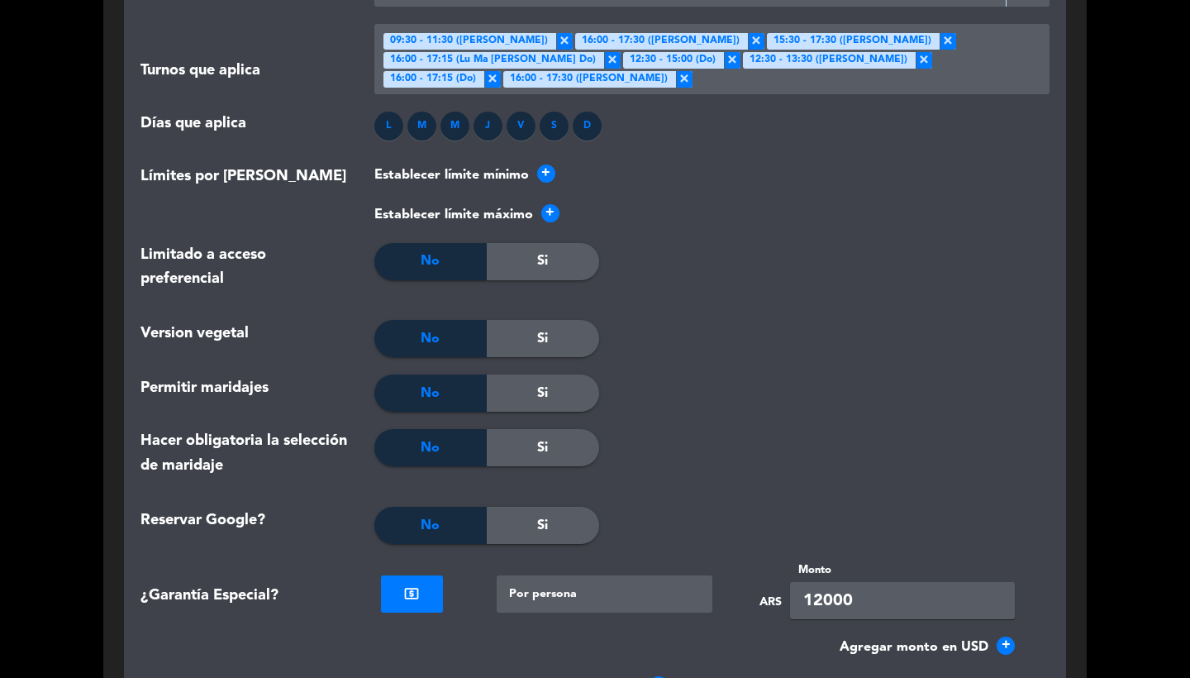
click at [809, 582] on input "12000" at bounding box center [902, 600] width 225 height 37
type input "14000"
click at [829, 429] on div at bounding box center [938, 459] width 226 height 60
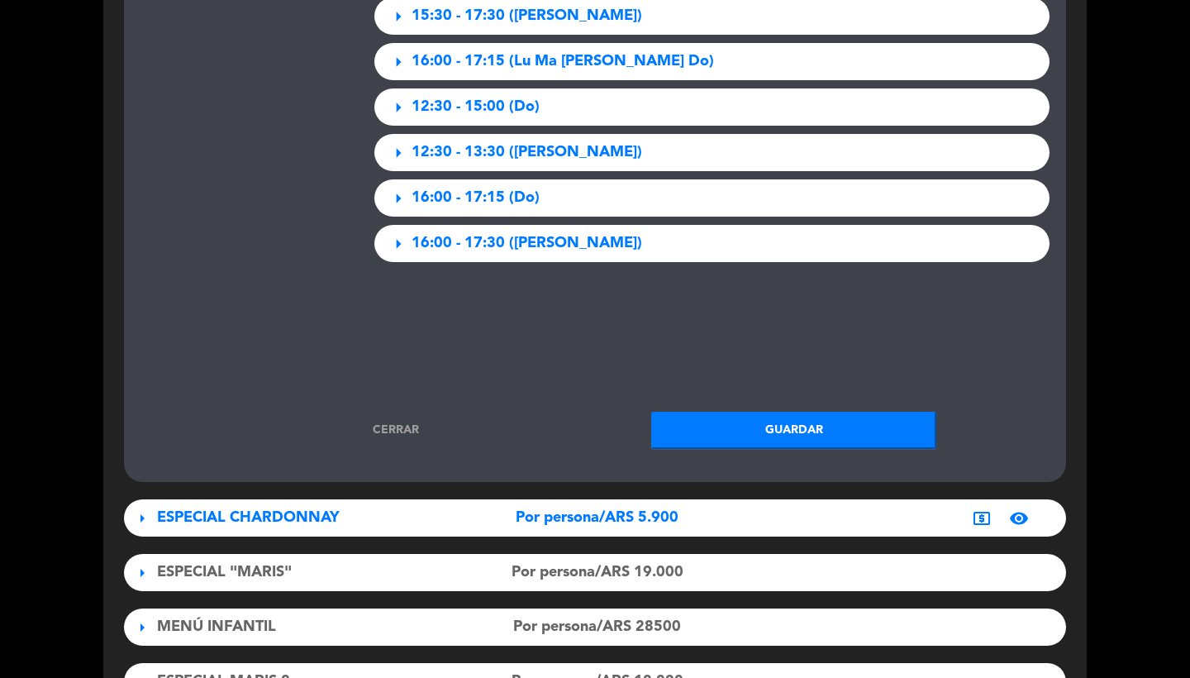
scroll to position [3761, 0]
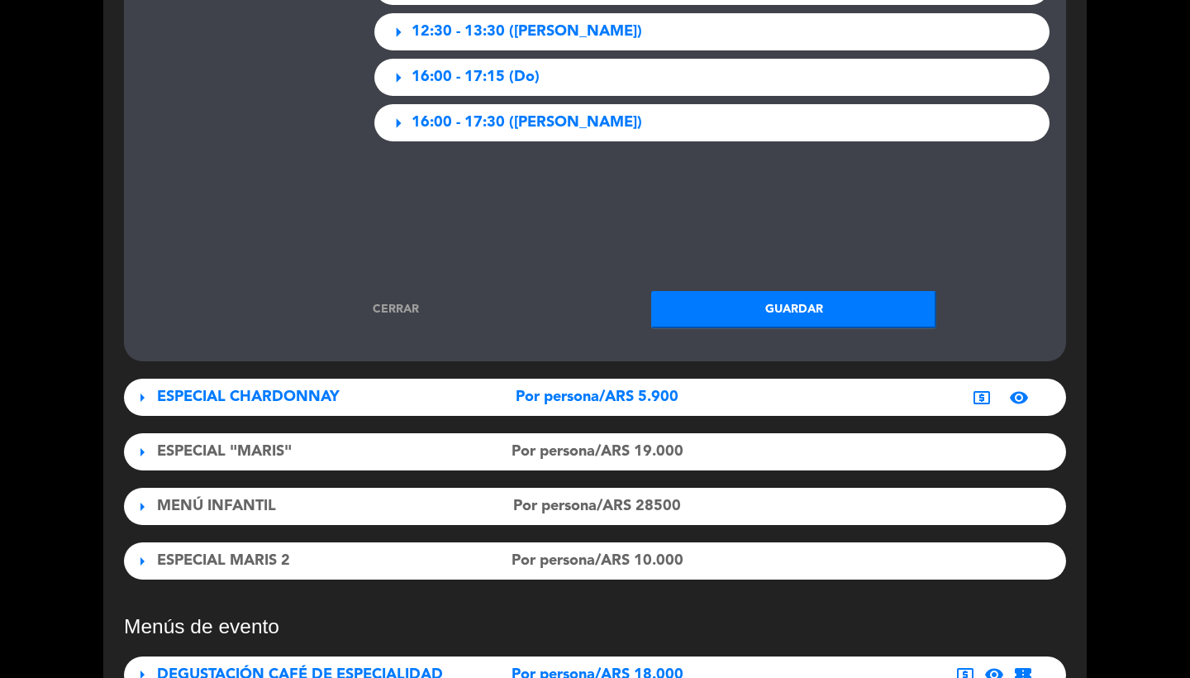
click at [798, 291] on button "Guardar" at bounding box center [793, 309] width 285 height 37
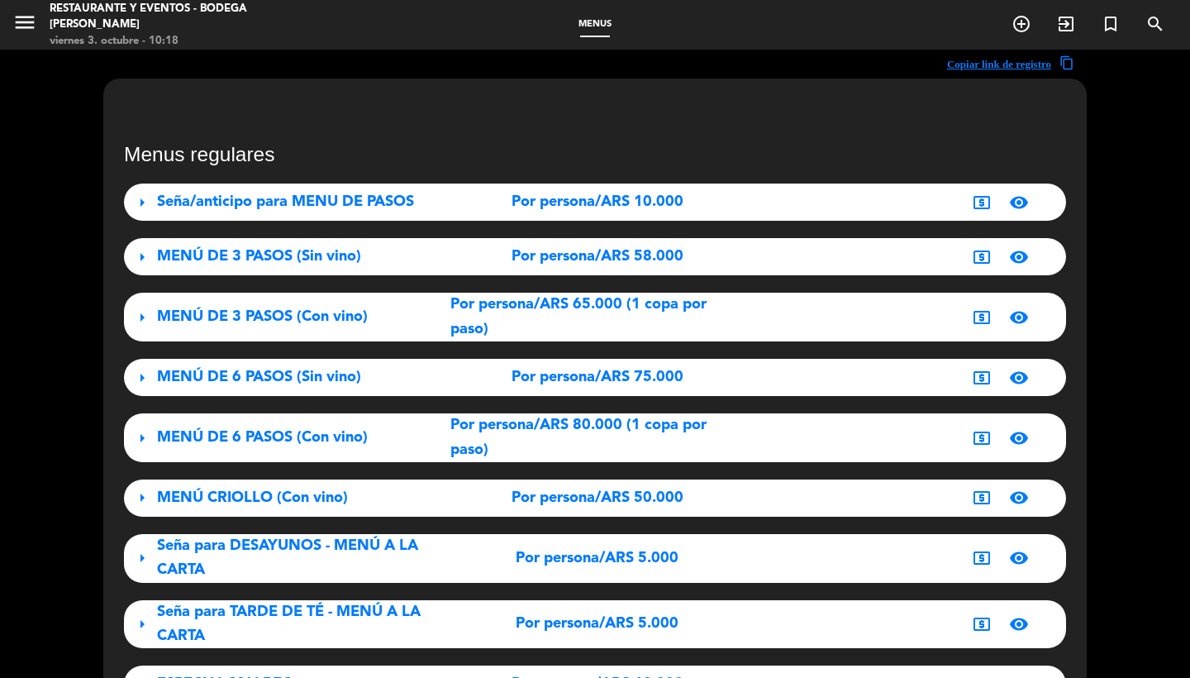
scroll to position [0, 0]
click at [17, 36] on button "menu" at bounding box center [24, 25] width 25 height 31
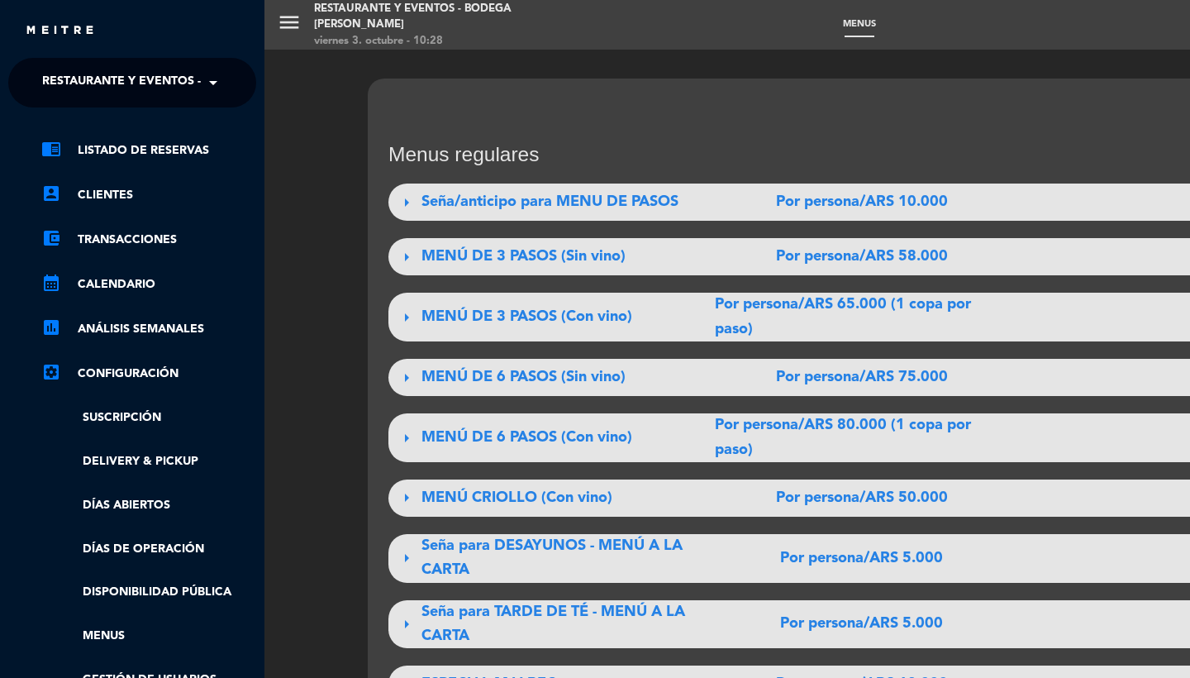
scroll to position [-8, 0]
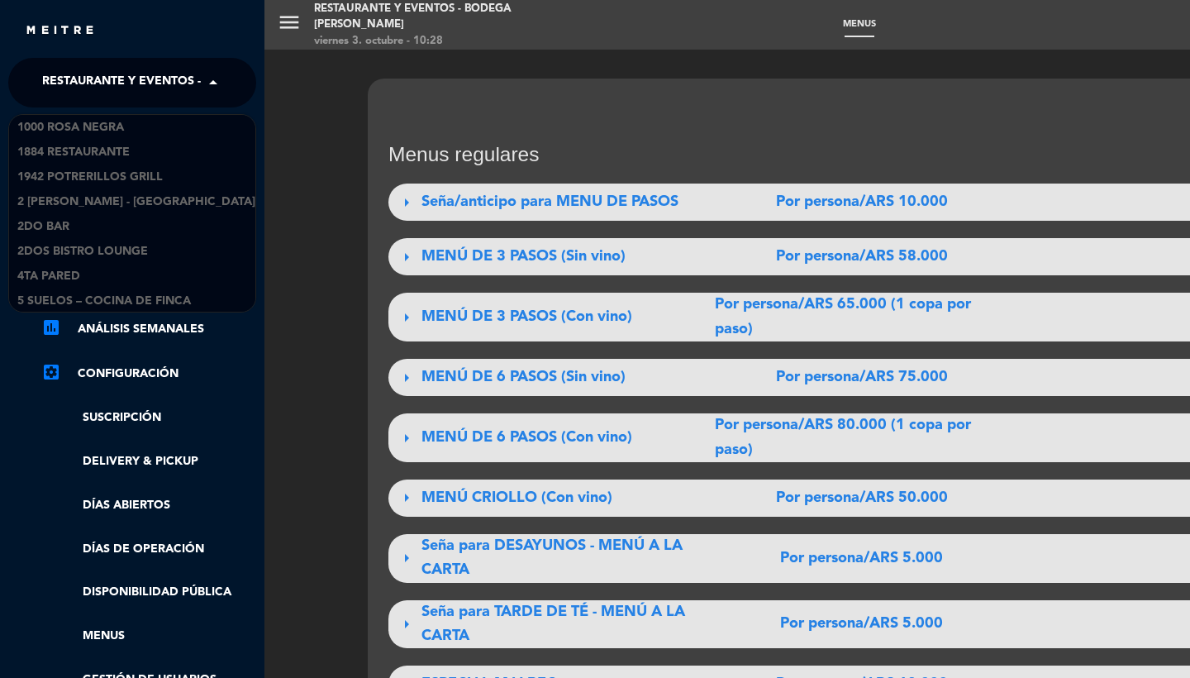
click at [79, 80] on span "Restaurante y Eventos - Bodega [PERSON_NAME]" at bounding box center [198, 82] width 312 height 35
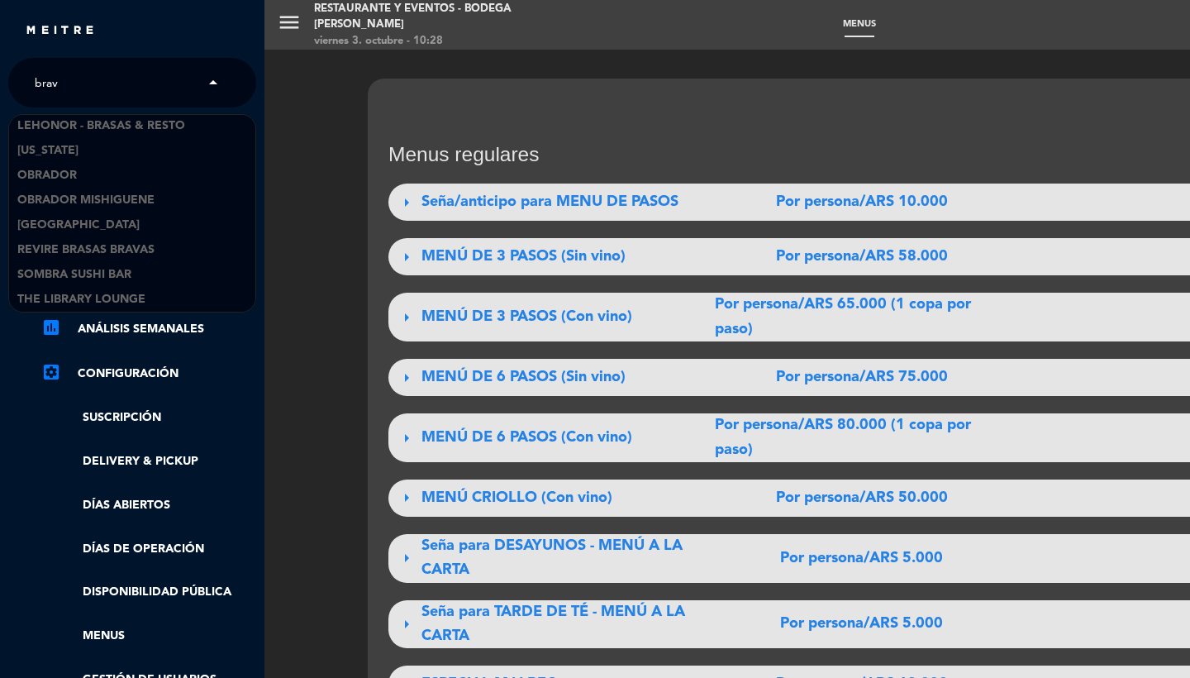
scroll to position [0, 0]
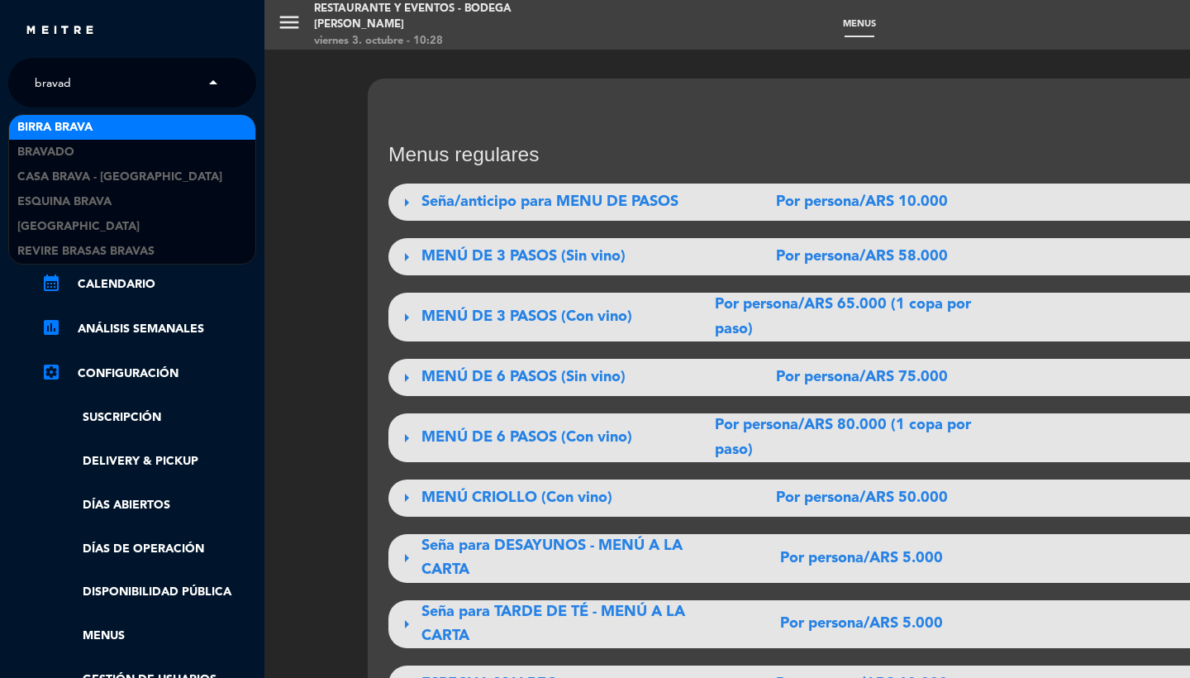
type input "bravado"
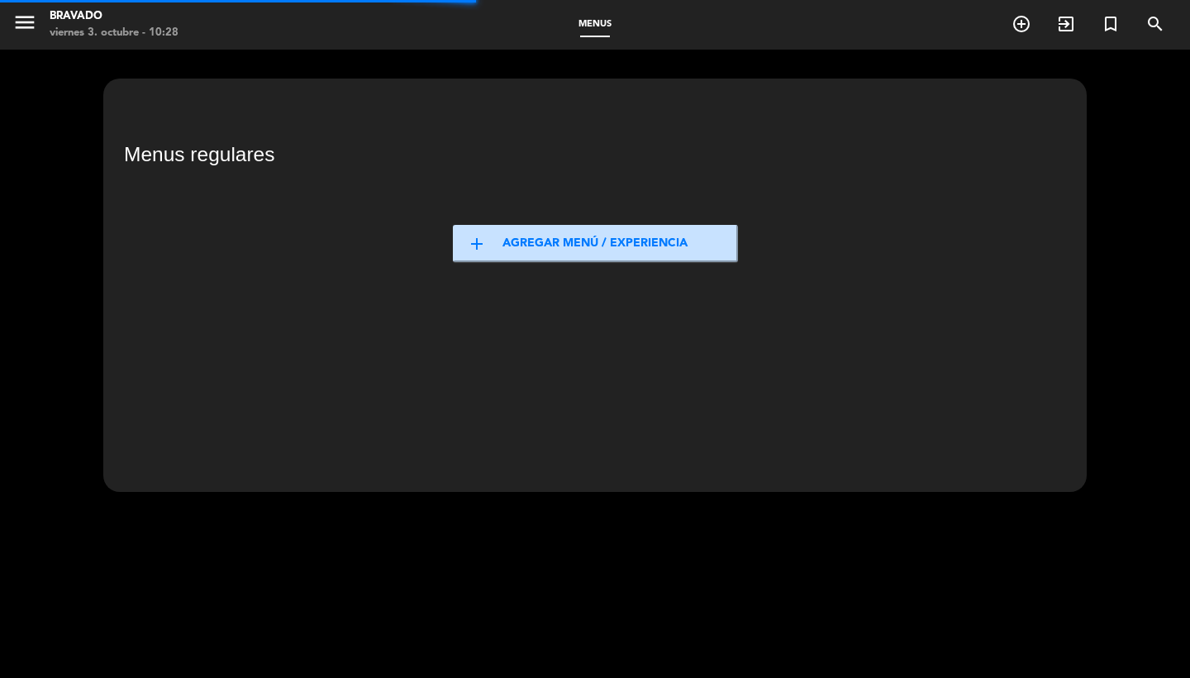
click at [17, 23] on icon "menu" at bounding box center [24, 22] width 25 height 25
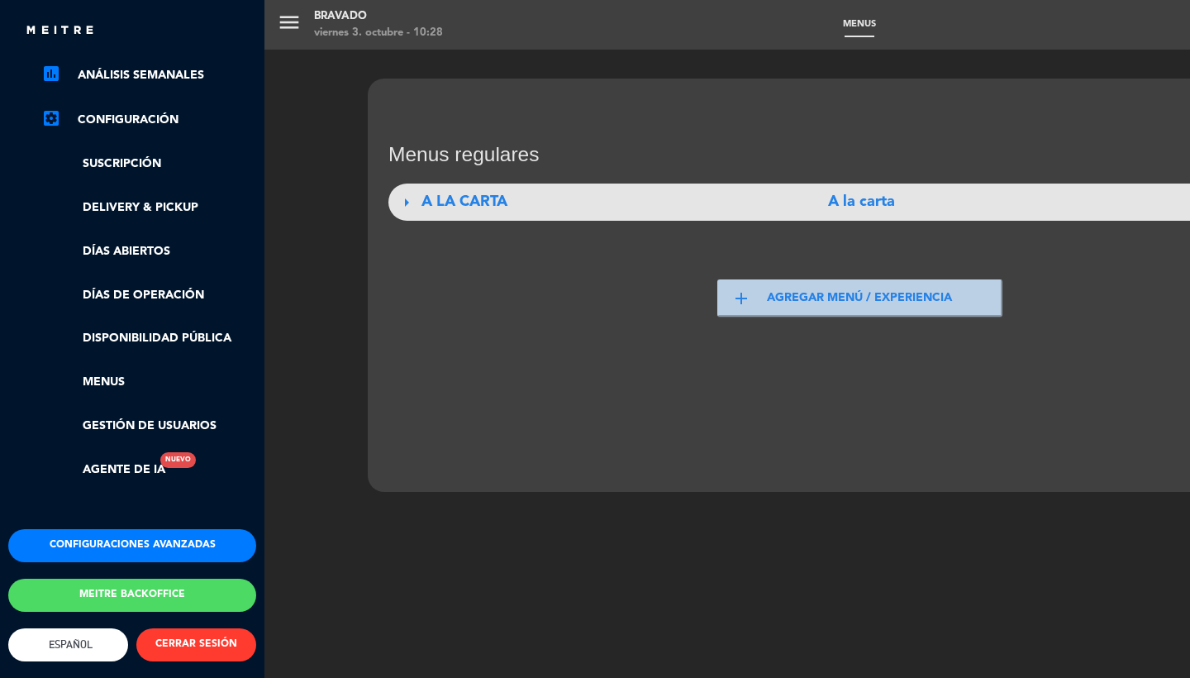
scroll to position [261, 0]
click at [113, 417] on link "Gestión de usuarios" at bounding box center [148, 426] width 215 height 19
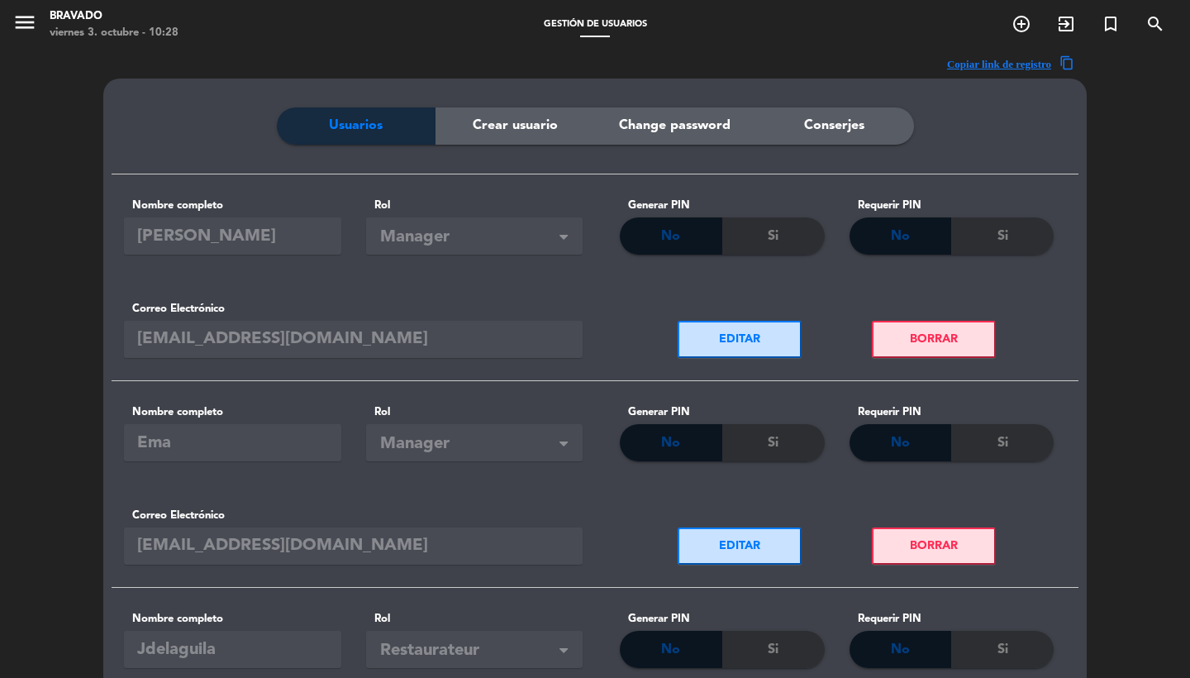
click at [512, 134] on span "Crear usuario" at bounding box center [515, 125] width 85 height 21
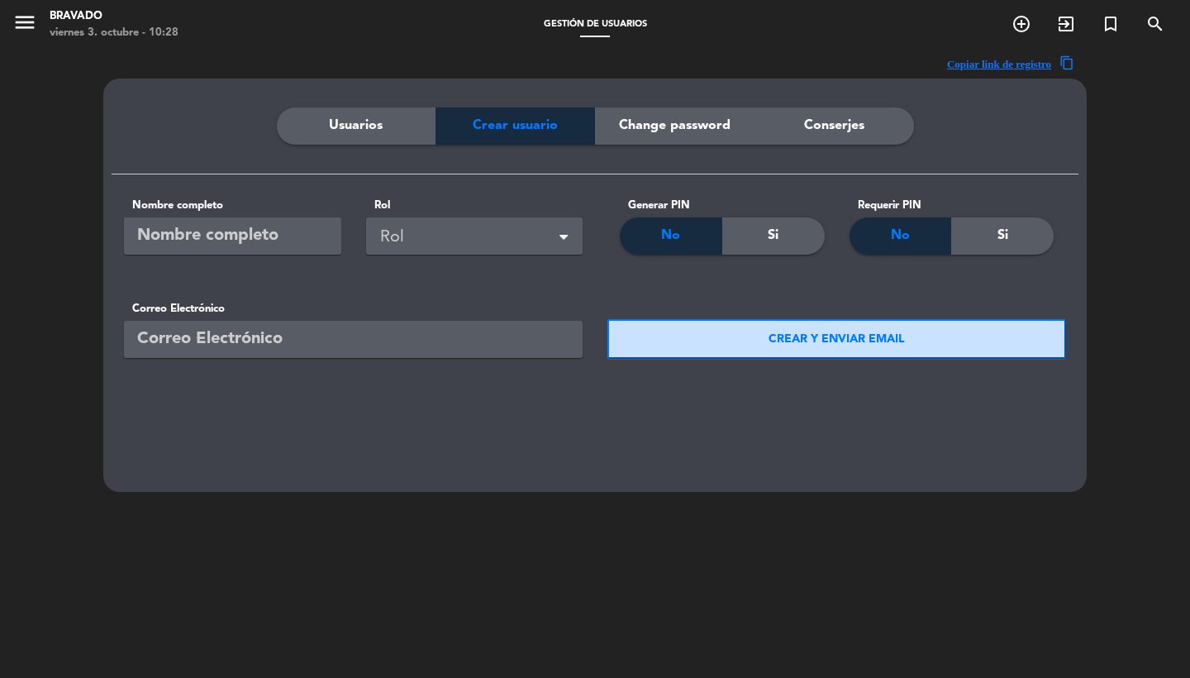
paste input "[EMAIL_ADDRESS][DOMAIN_NAME]"
type input "[EMAIL_ADDRESS][DOMAIN_NAME]"
type input "[PERSON_NAME]"
click at [425, 245] on div "Rol" at bounding box center [477, 237] width 195 height 27
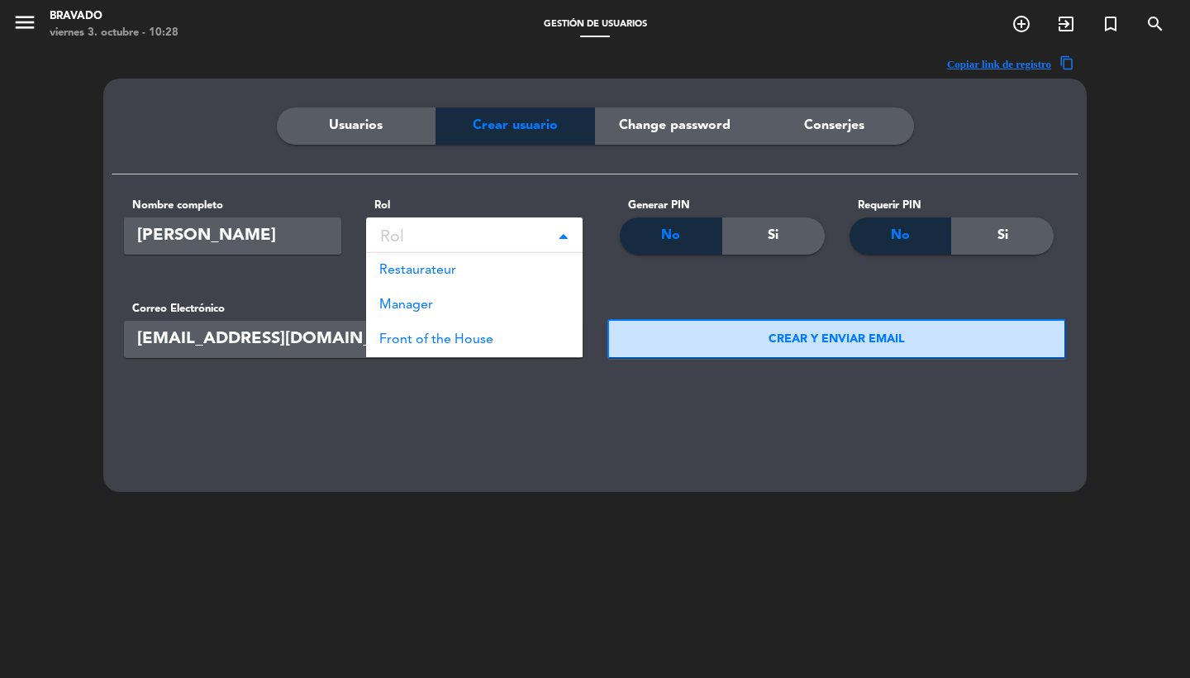
click at [434, 272] on span "Restaurateur" at bounding box center [417, 270] width 77 height 13
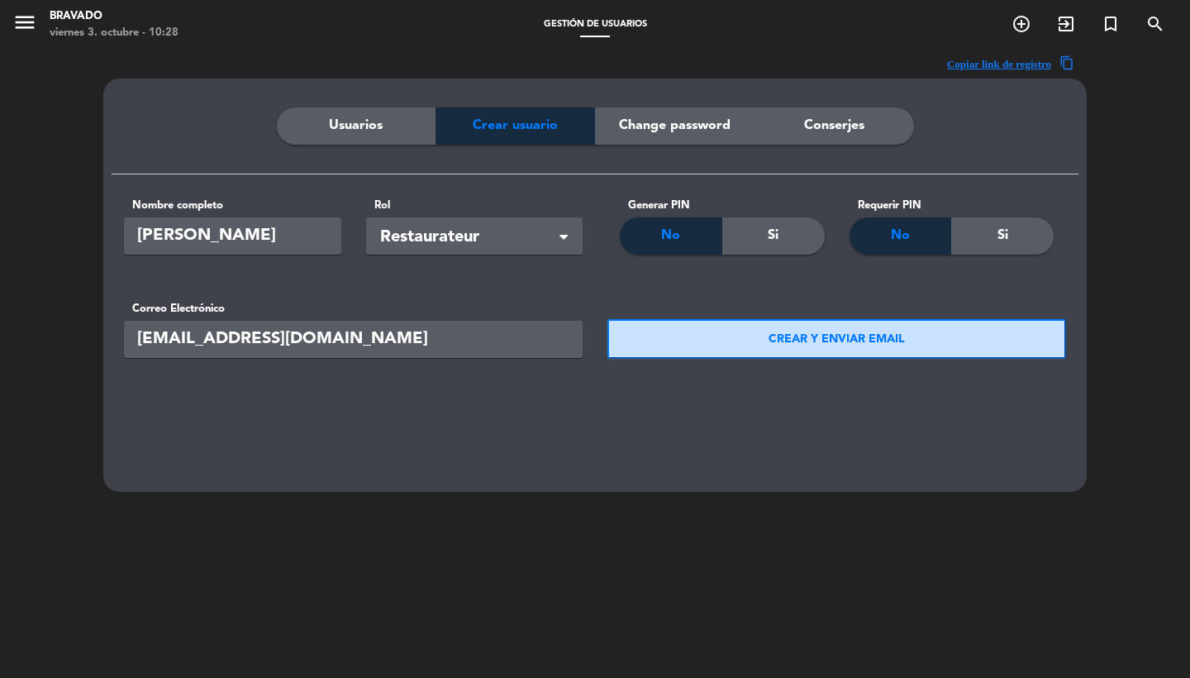
click at [658, 344] on button "CREAR Y ENVIAR EMAIL" at bounding box center [836, 339] width 459 height 40
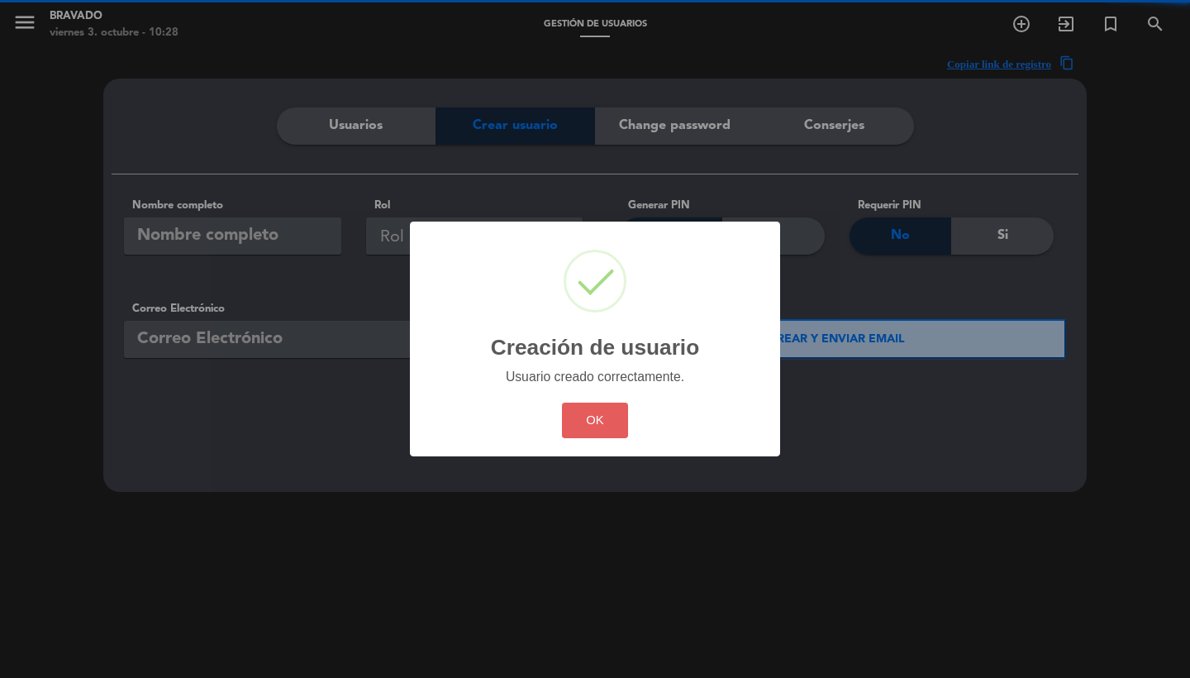
click at [592, 414] on button "OK" at bounding box center [595, 421] width 67 height 36
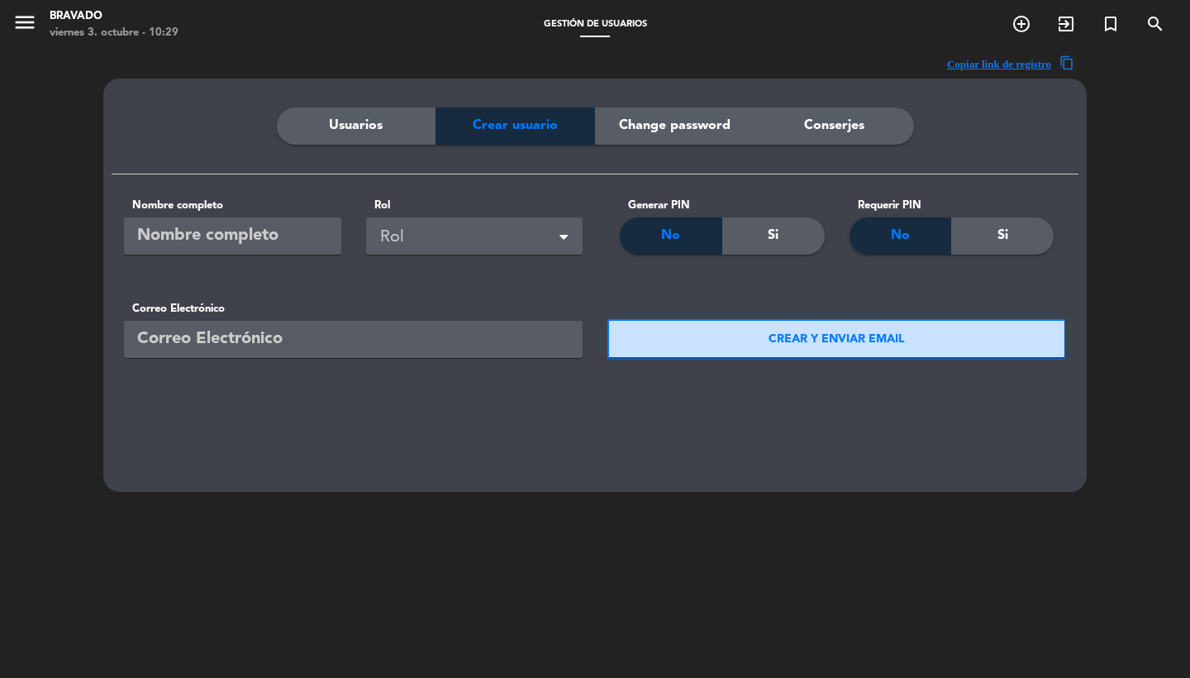
click at [15, 24] on icon "menu" at bounding box center [24, 22] width 25 height 25
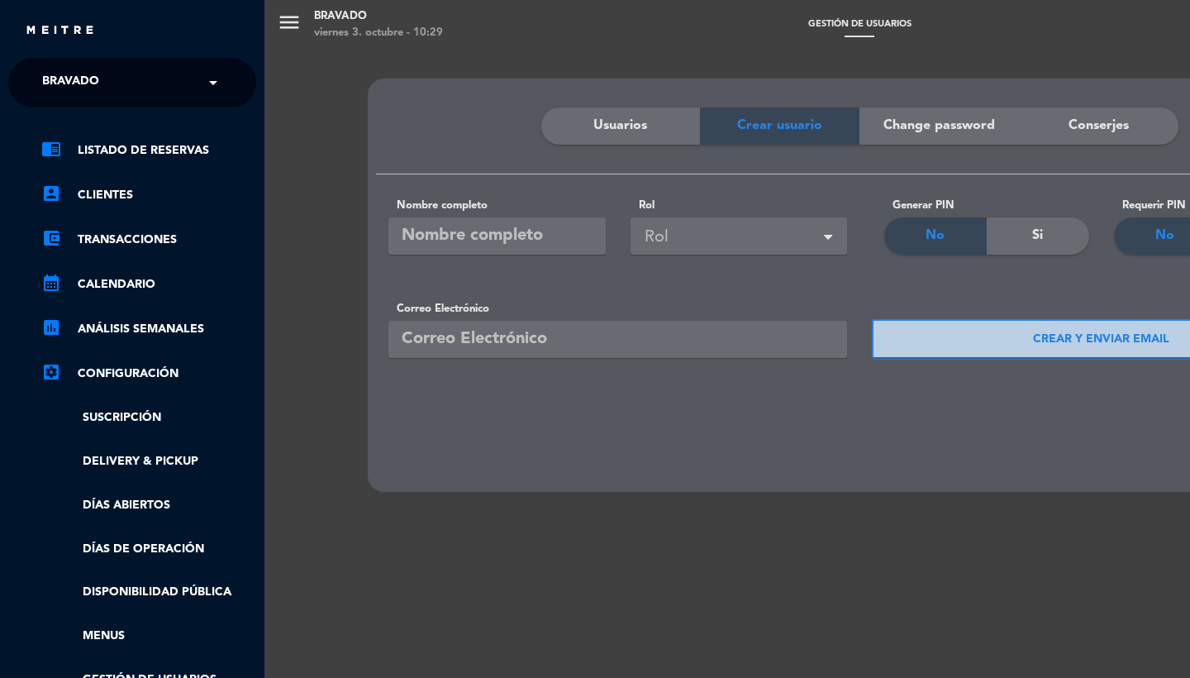
scroll to position [0, 0]
click at [82, 81] on span "Bravado" at bounding box center [70, 82] width 57 height 35
type input "morfeta"
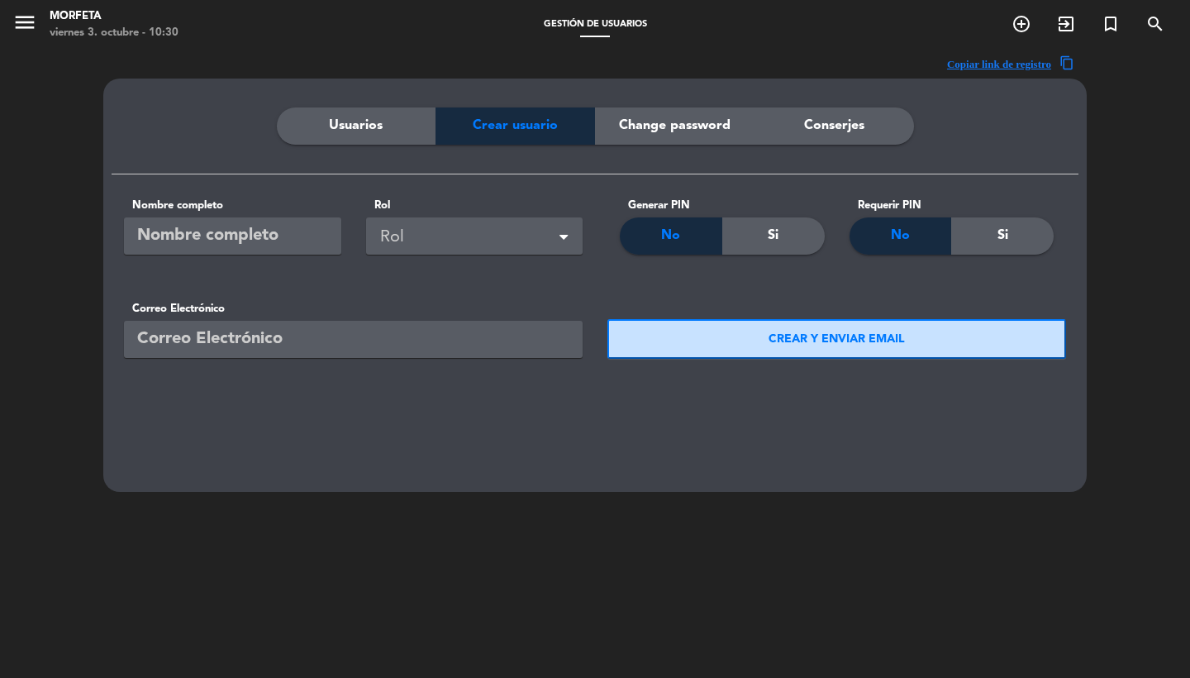
click at [25, 28] on icon "menu" at bounding box center [24, 22] width 25 height 25
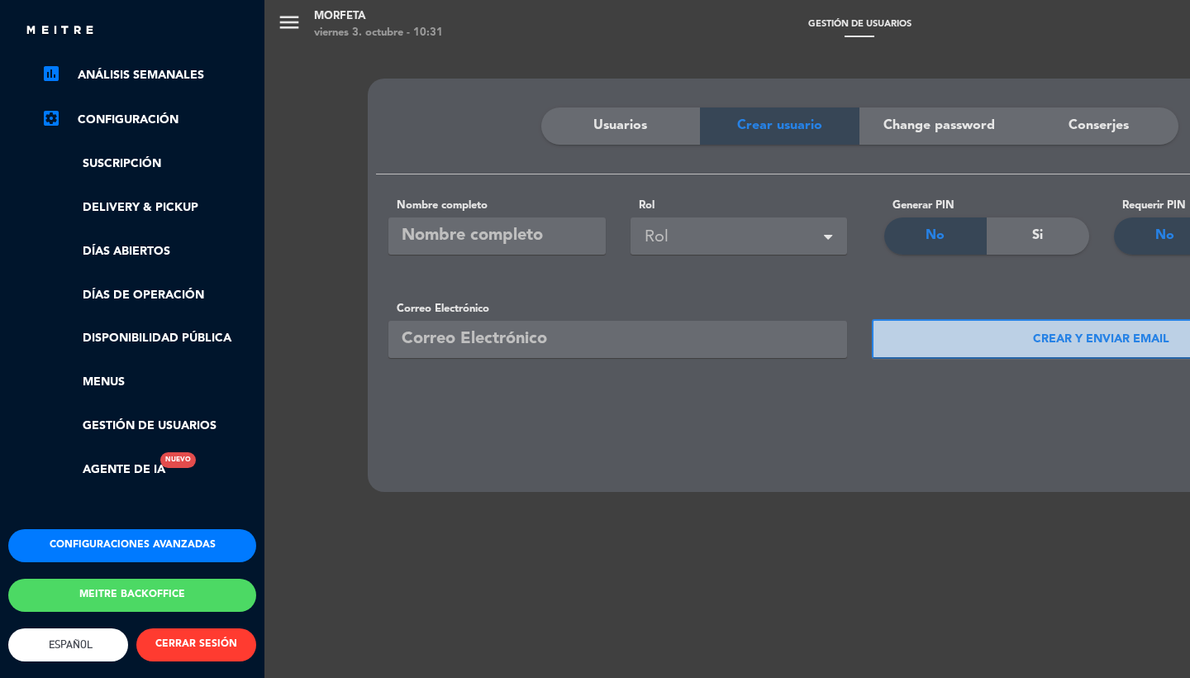
scroll to position [56, 0]
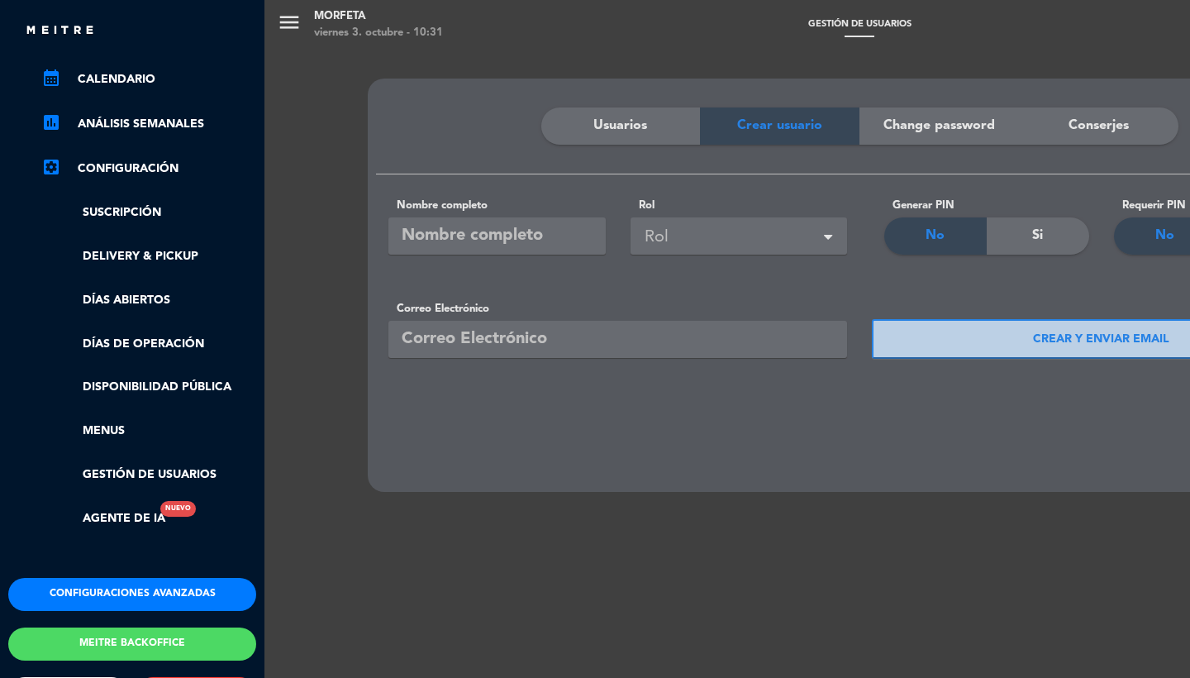
click at [83, 578] on button "Configuraciones avanzadas" at bounding box center [132, 594] width 248 height 33
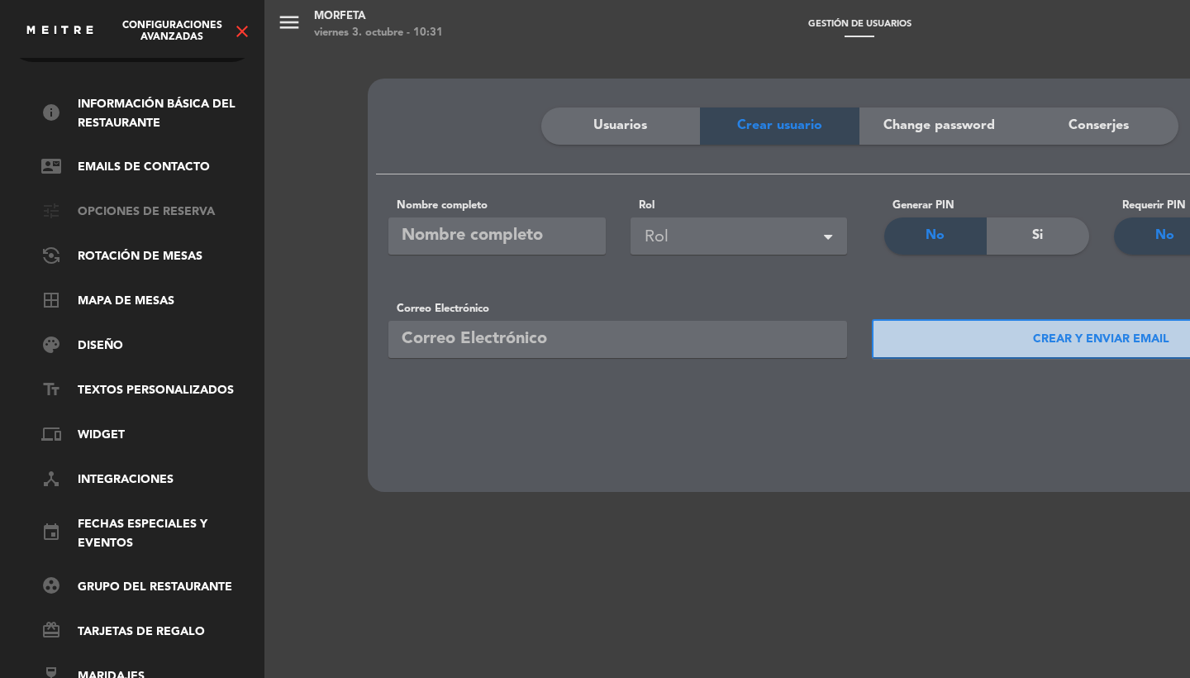
click at [115, 202] on link "tune Opciones de reserva" at bounding box center [148, 212] width 215 height 20
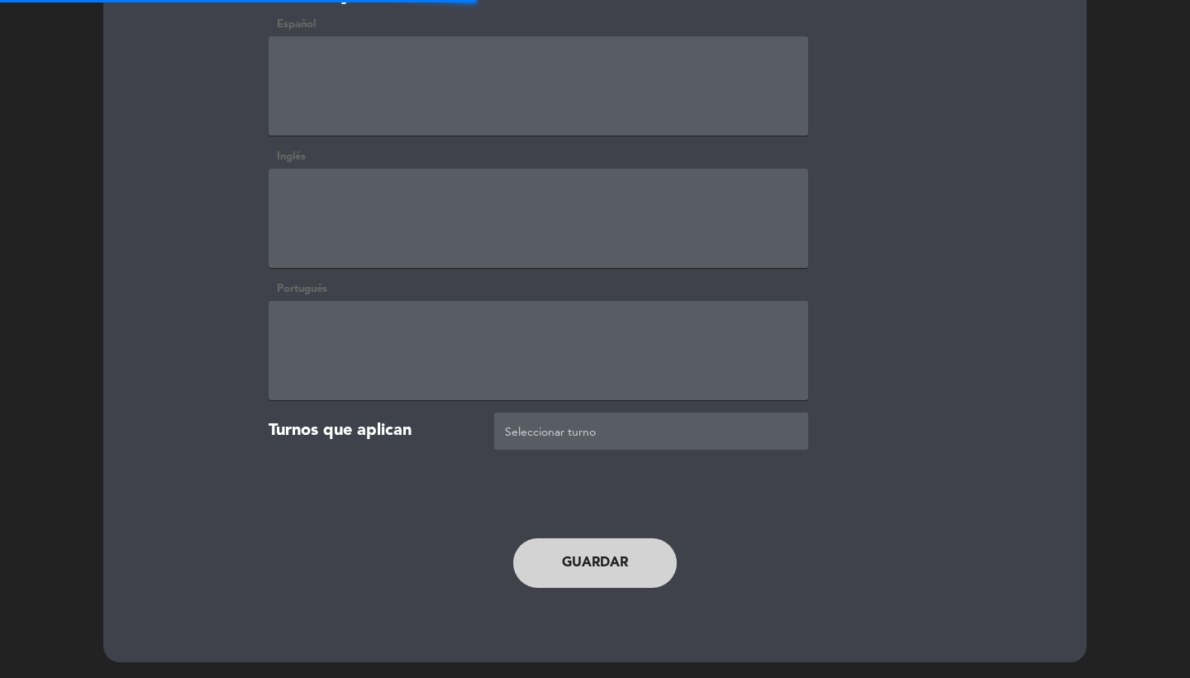
scroll to position [3642, 0]
type textarea "<p>&nbsp;Le recordamos que contamos con 10 minutos de tolerancia, pasado ese ti…"
type textarea "<p>&nbsp;We remind you that we have 10 minutes of tolerance, after that time yo…"
type textarea "<p>Lembramos que temos 10 minutos de tolerância, após esse horário sua inscriçã…"
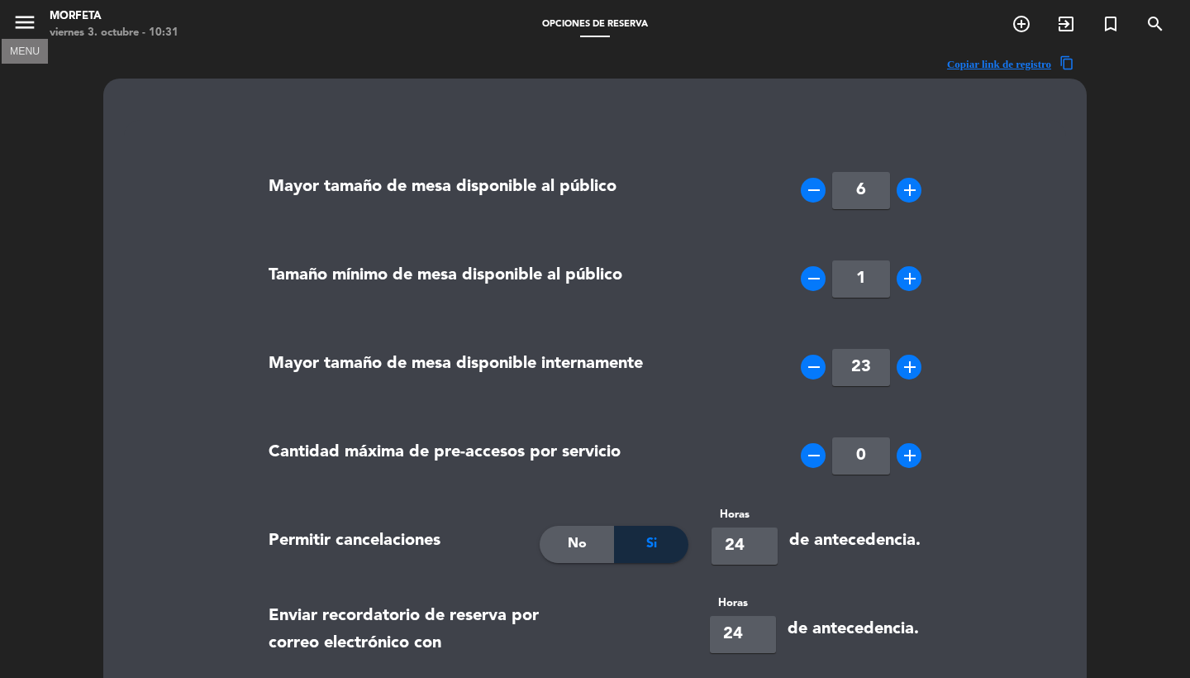
scroll to position [0, 0]
click at [22, 26] on icon "menu" at bounding box center [24, 22] width 25 height 25
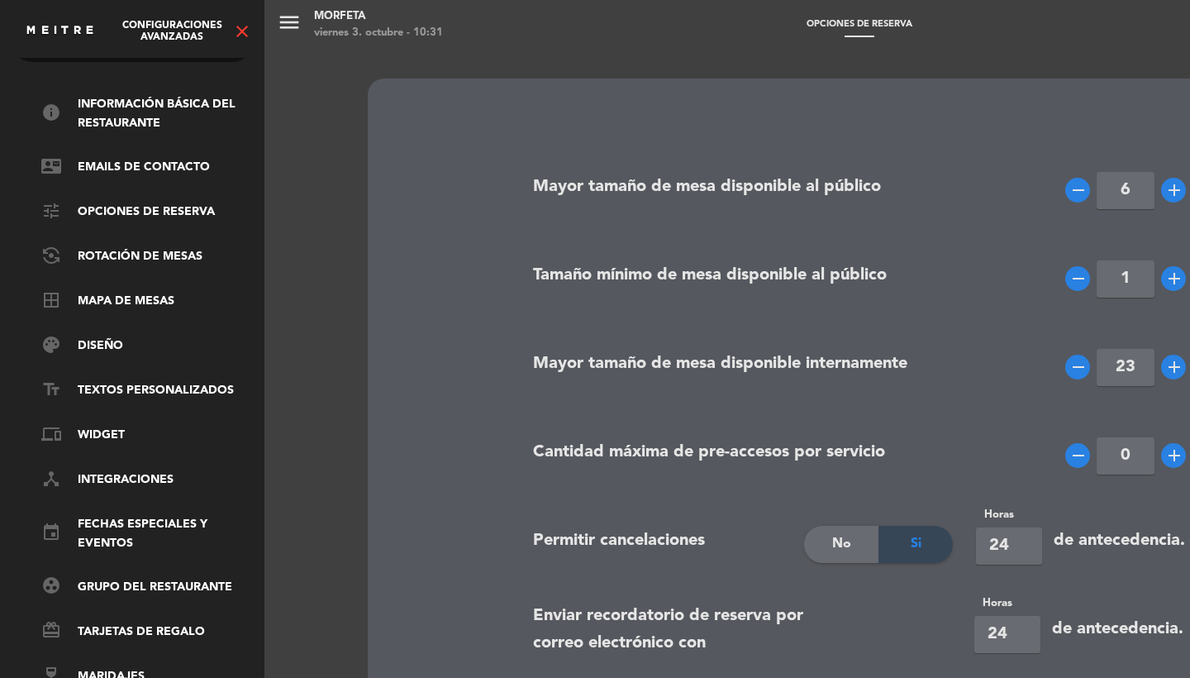
click at [369, 247] on div "menu Morfeta viernes 3. octubre - 10:31 Opciones de reserva add_circle_outline …" at bounding box center [859, 339] width 1190 height 678
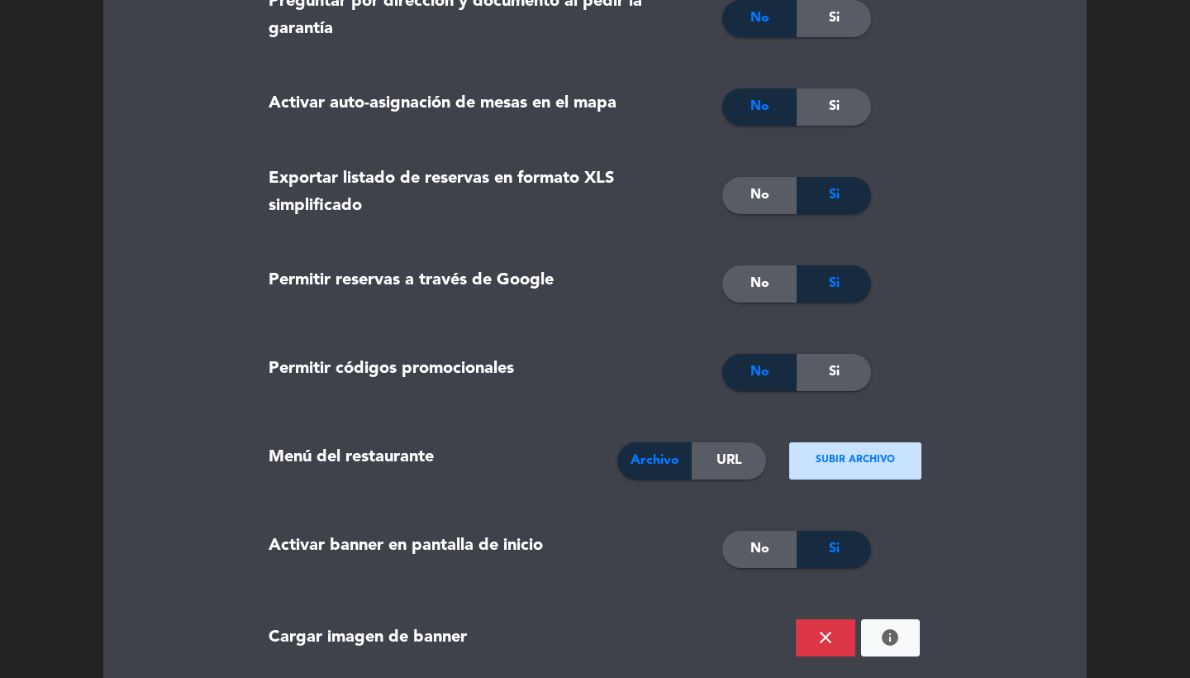
scroll to position [1749, 0]
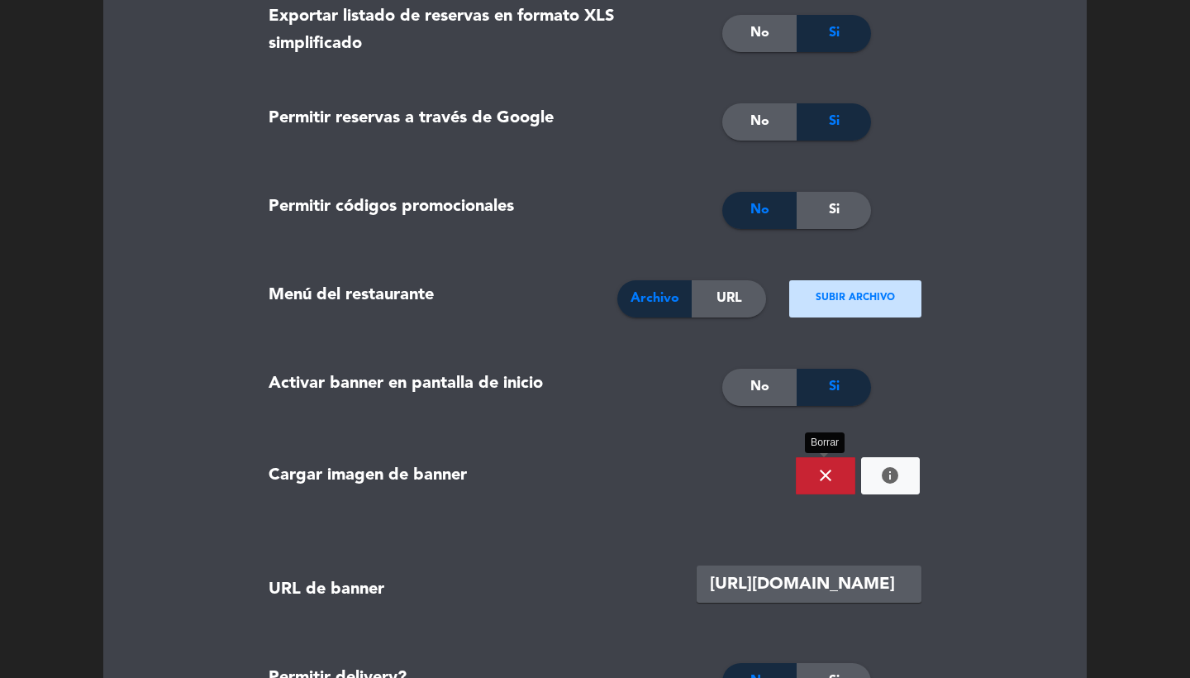
click at [840, 479] on button "close" at bounding box center [826, 475] width 60 height 37
click at [755, 394] on span "No" at bounding box center [759, 386] width 19 height 21
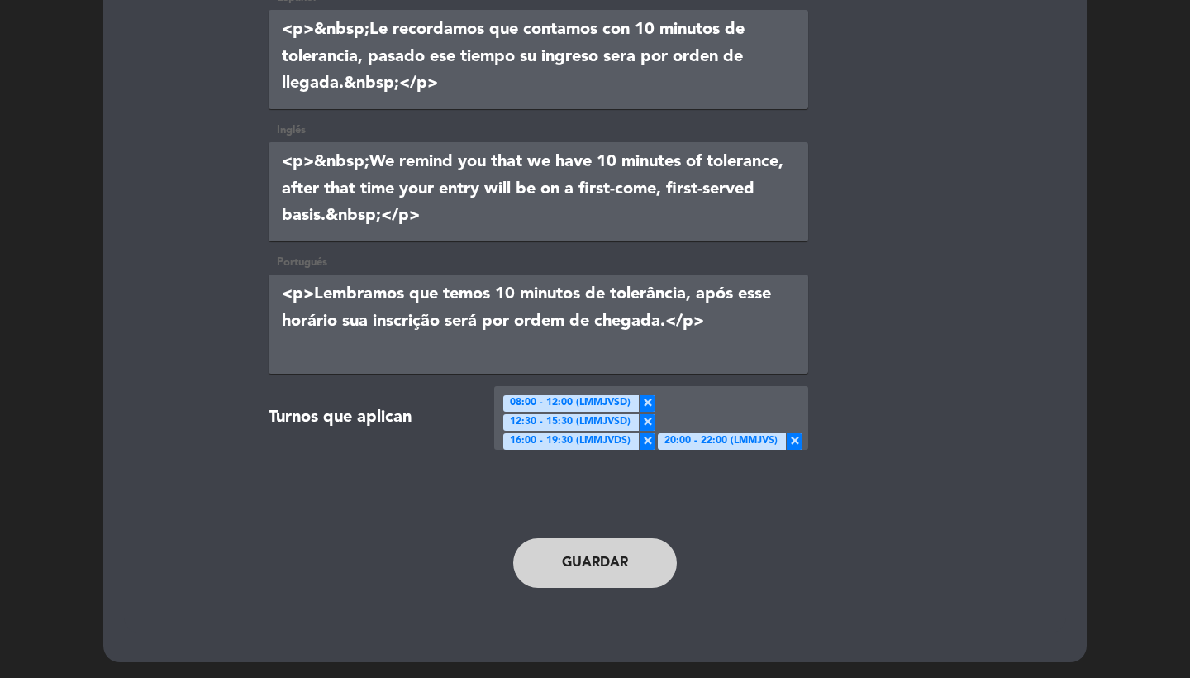
click at [583, 562] on button "Guardar" at bounding box center [595, 563] width 164 height 50
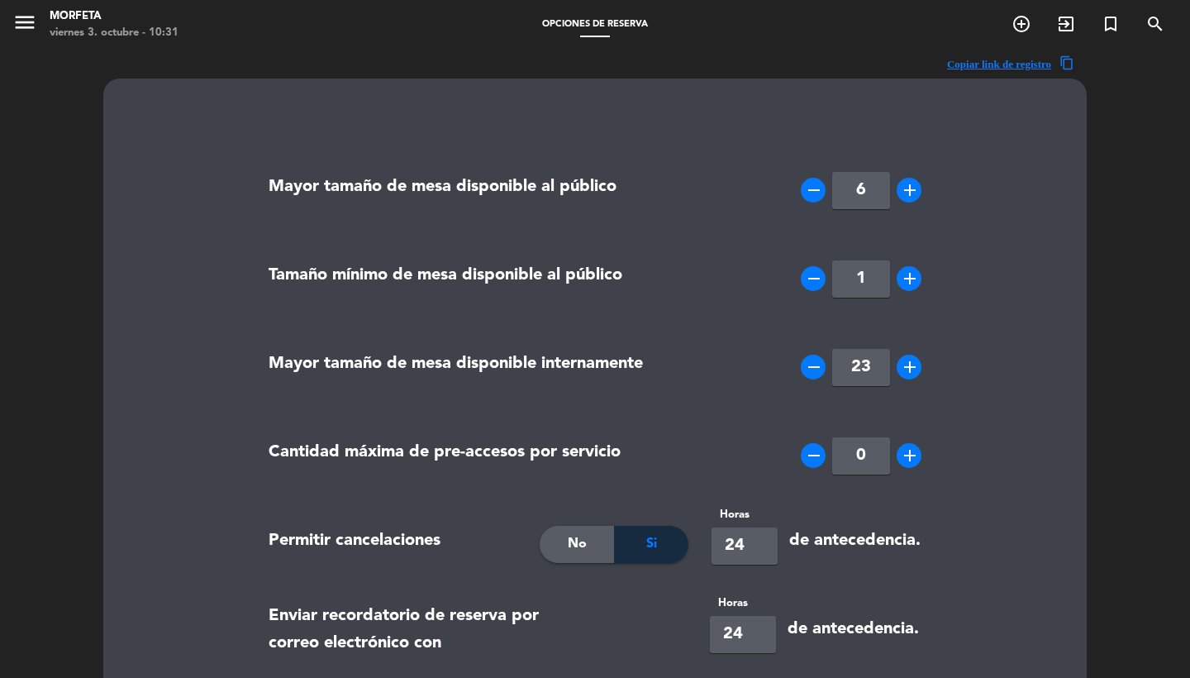
scroll to position [0, 0]
click at [34, 21] on icon "menu" at bounding box center [24, 22] width 25 height 25
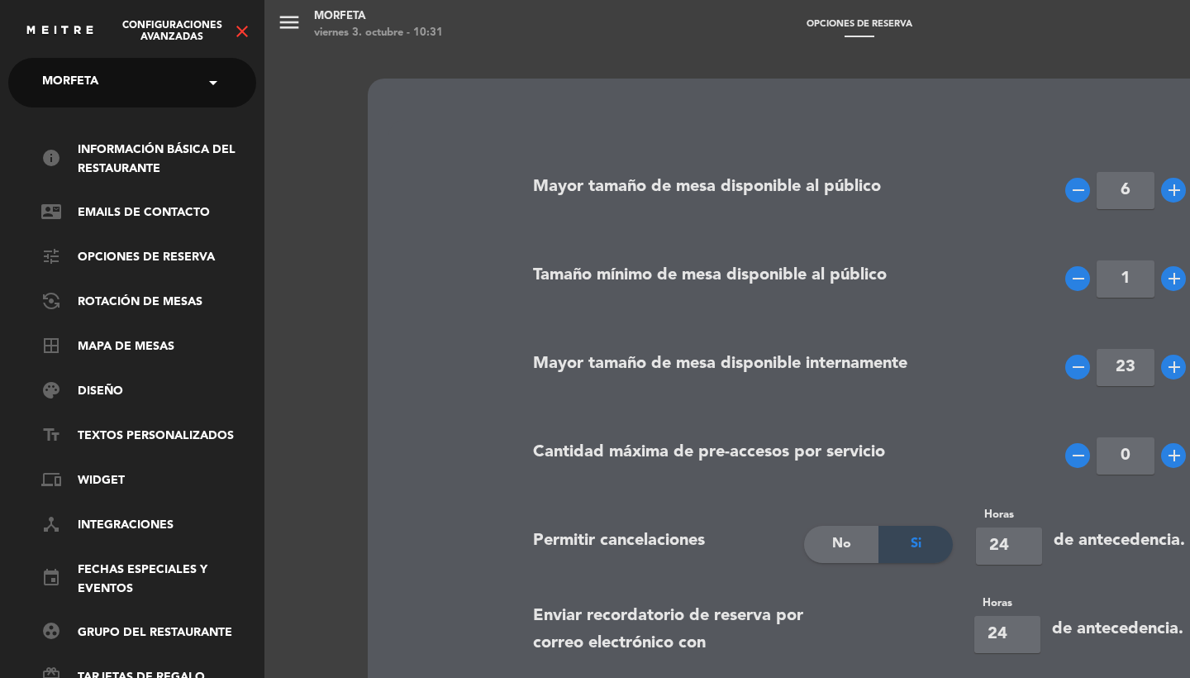
click at [92, 80] on span "Morfeta" at bounding box center [70, 82] width 56 height 35
type input "casa cavia"
type input "14"
type input "2"
type input "12"
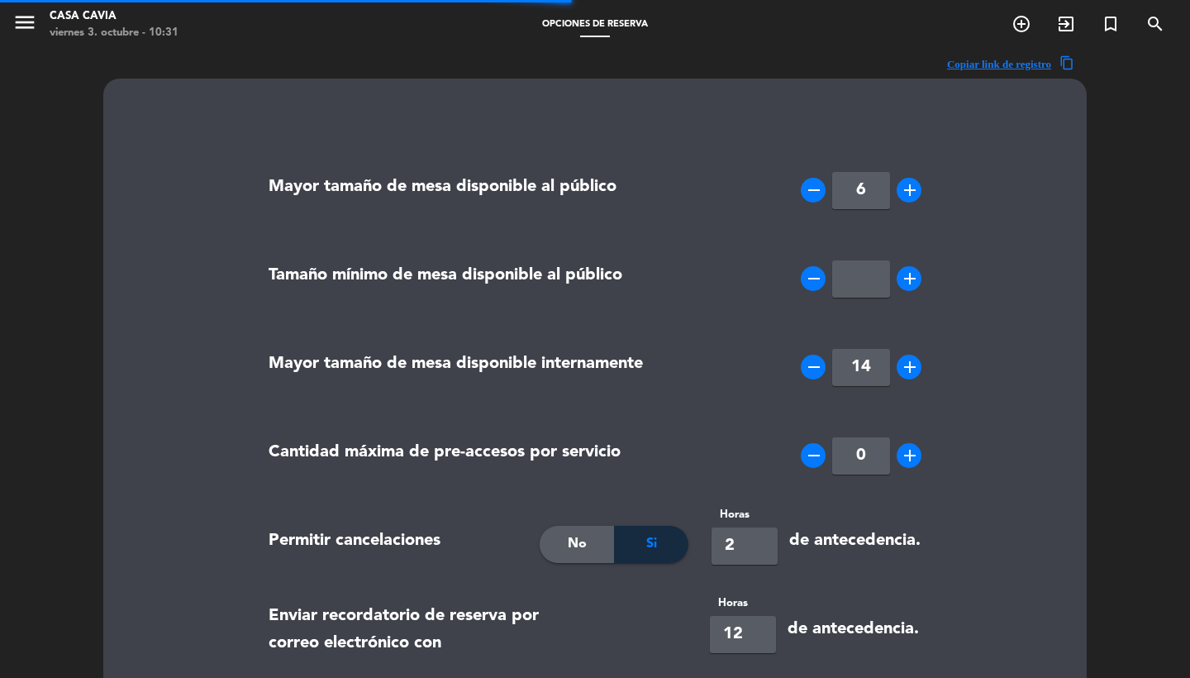
click at [29, 38] on button "menu" at bounding box center [24, 25] width 25 height 31
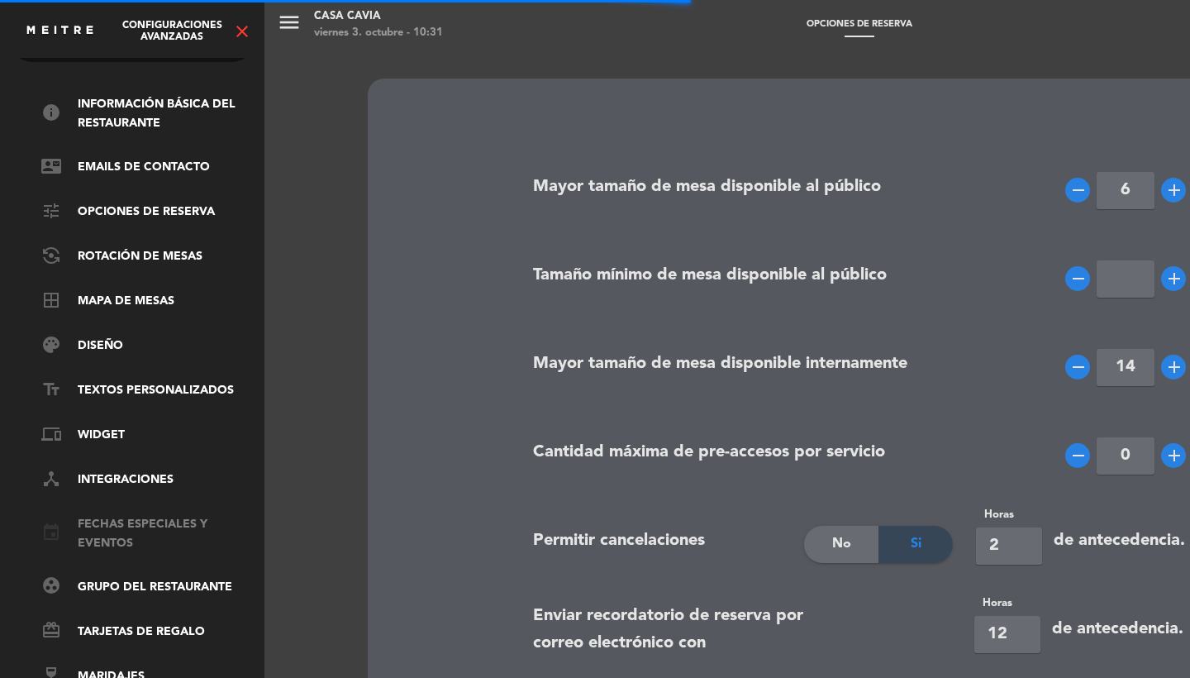
click at [109, 526] on link "event Fechas especiales y eventos" at bounding box center [148, 534] width 215 height 38
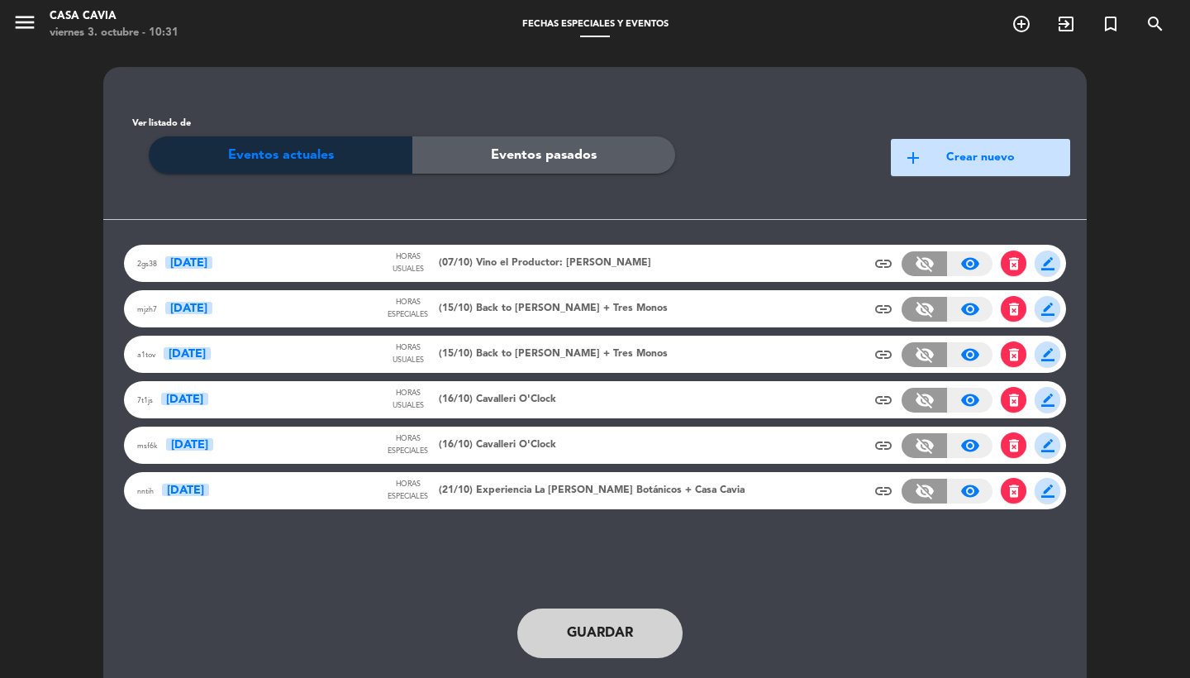
click at [483, 320] on div "Horas especiales (15/10) Back to [PERSON_NAME] + Tres Monos" at bounding box center [526, 309] width 283 height 24
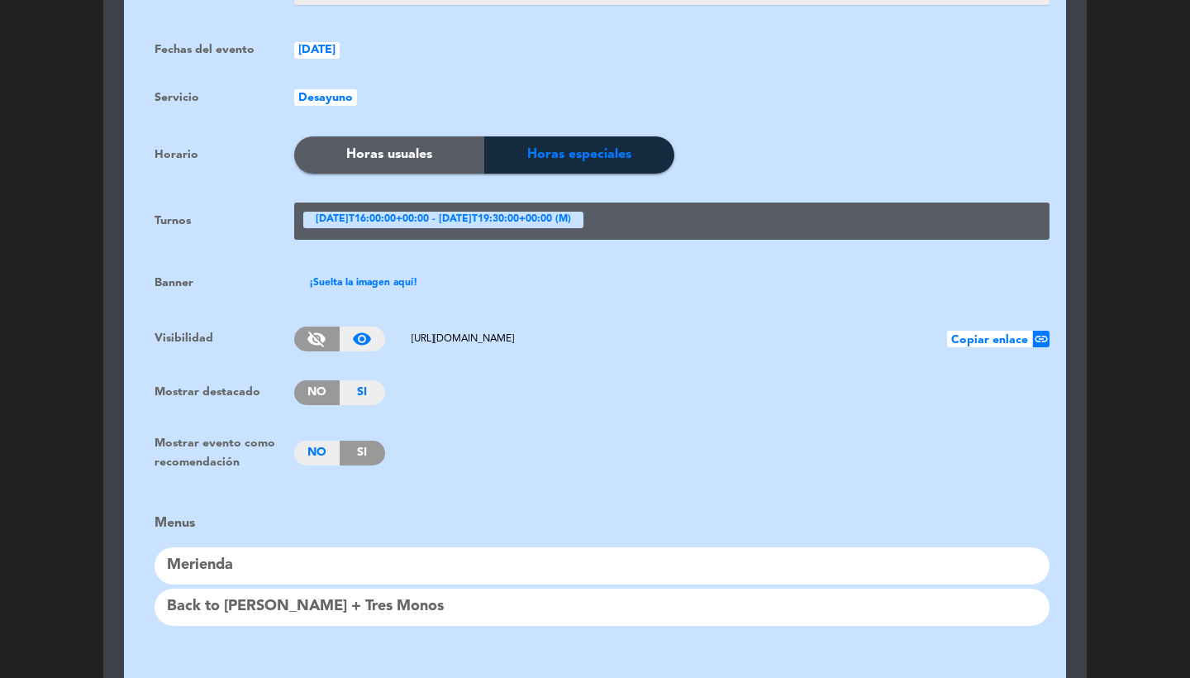
scroll to position [1066, 0]
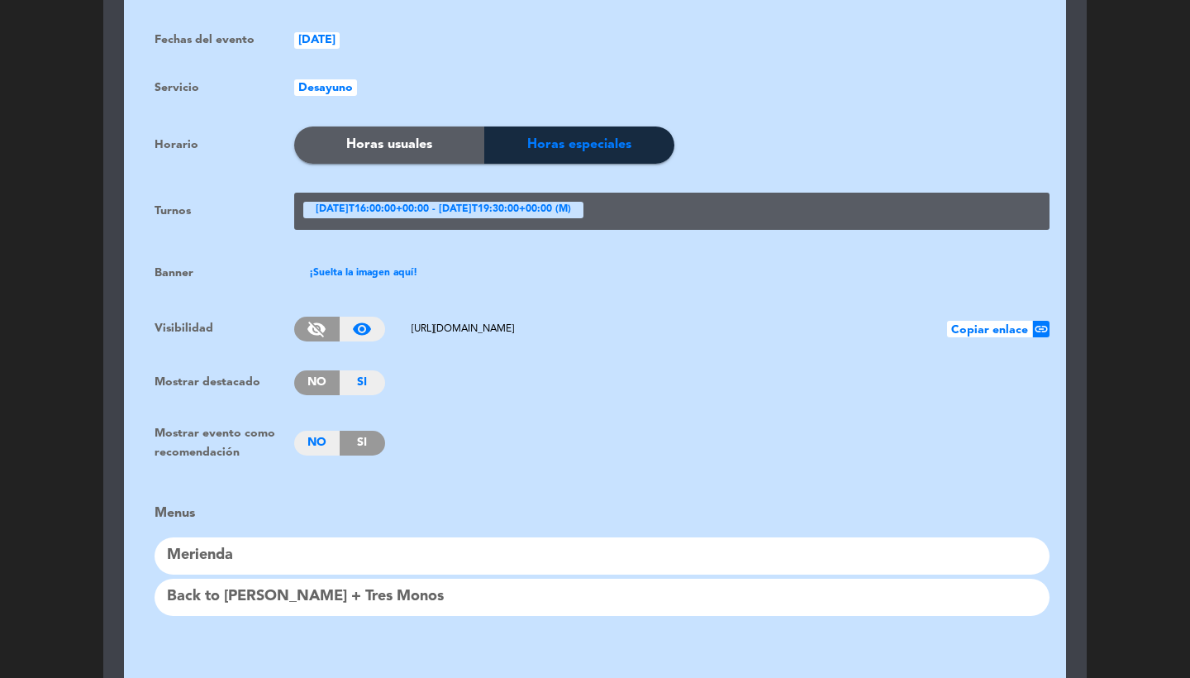
click at [332, 583] on div "Back to [PERSON_NAME] + Tres Monos" at bounding box center [602, 597] width 895 height 37
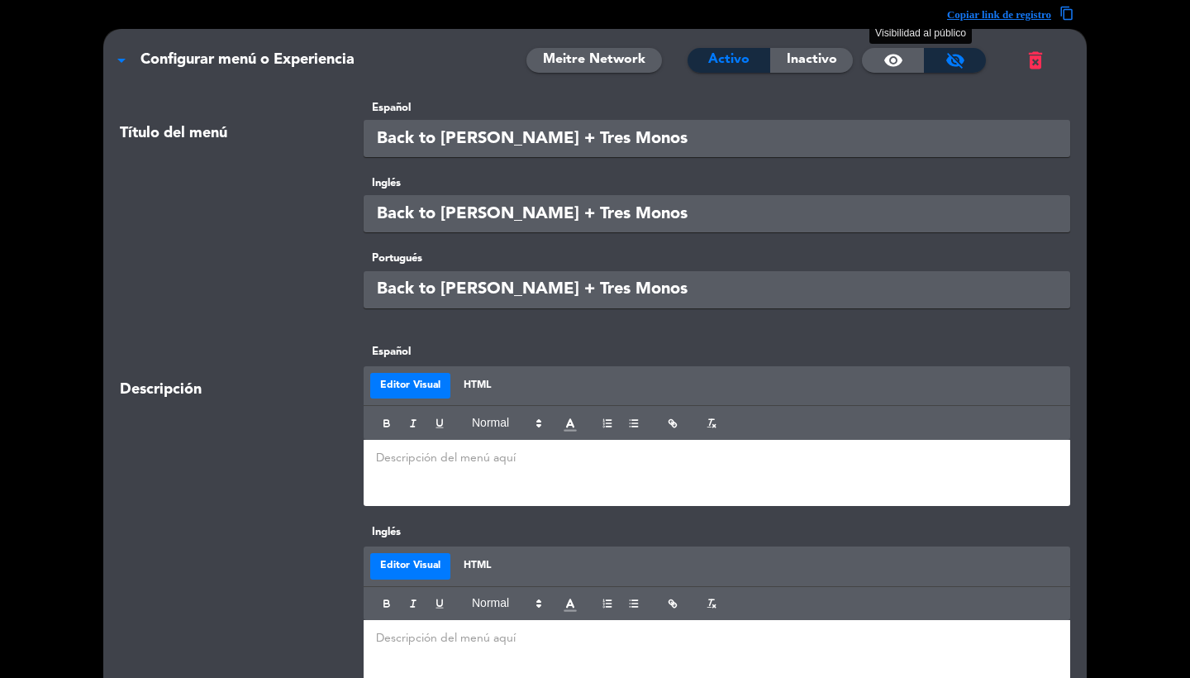
click at [885, 60] on span "visibility" at bounding box center [894, 60] width 20 height 20
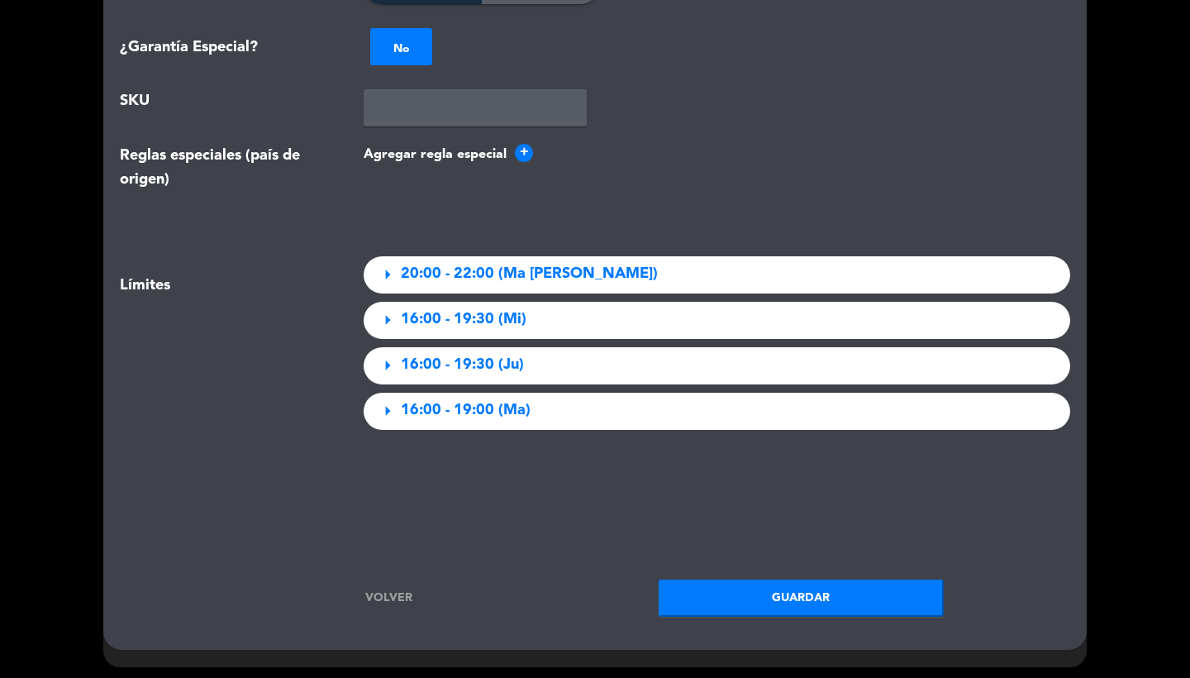
scroll to position [2020, 0]
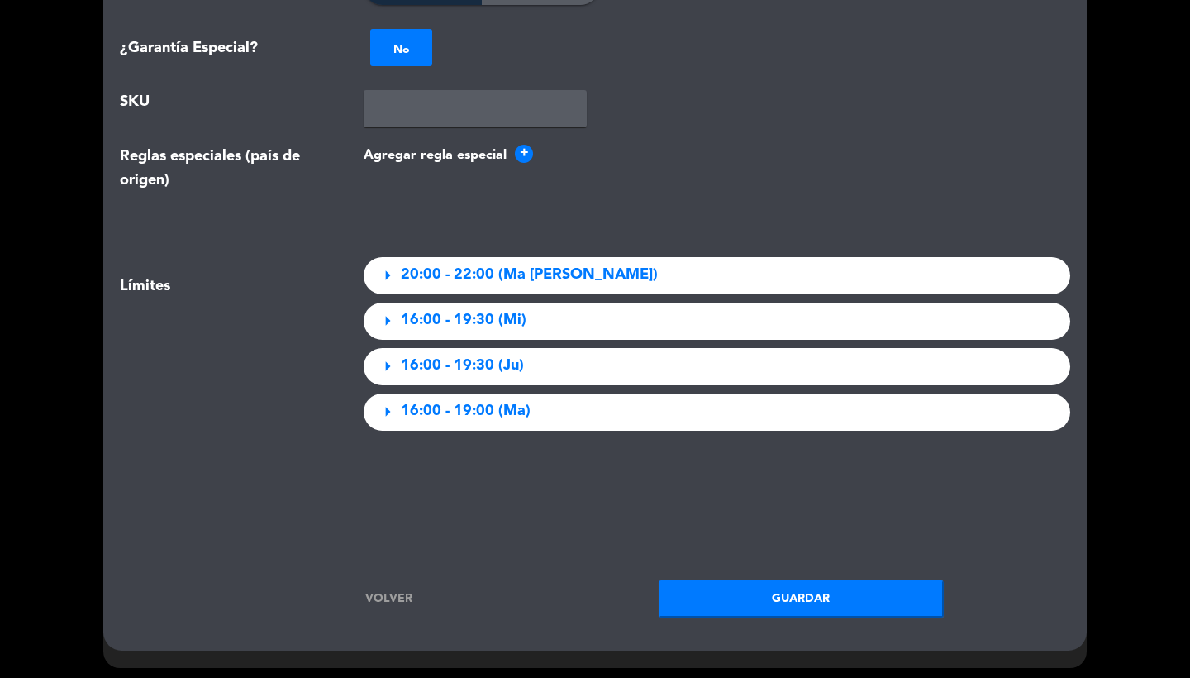
click at [751, 590] on button "Guardar" at bounding box center [801, 598] width 285 height 37
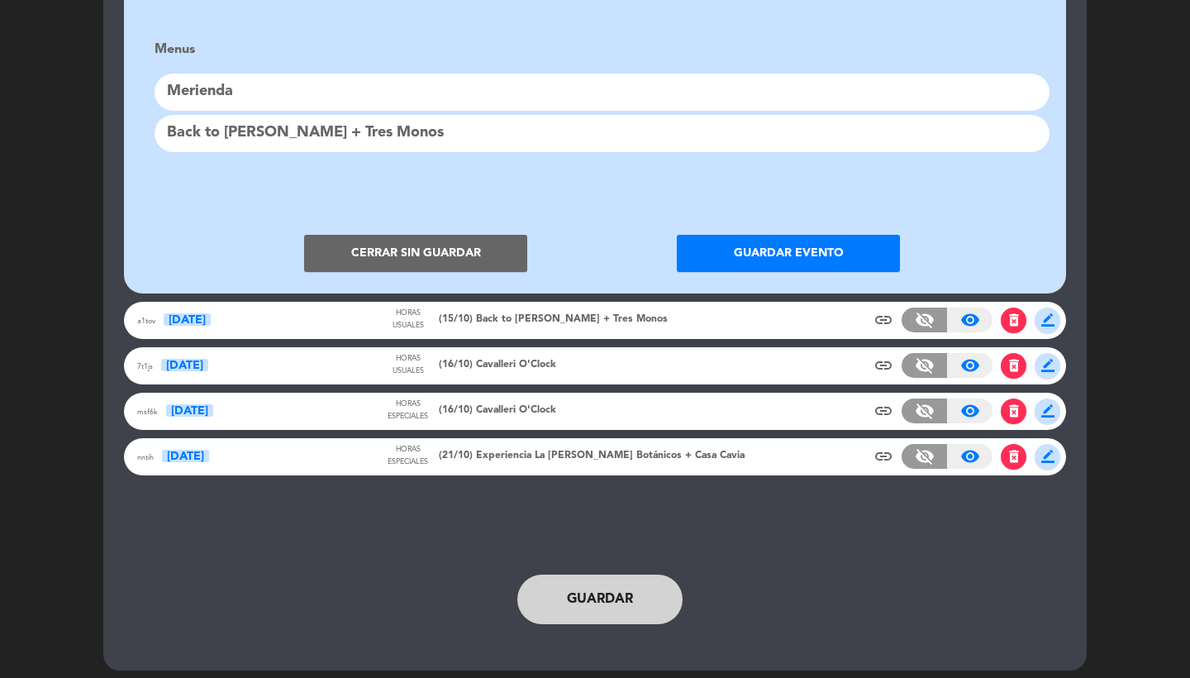
click at [443, 235] on button "Cerrar sin guardar" at bounding box center [415, 253] width 223 height 37
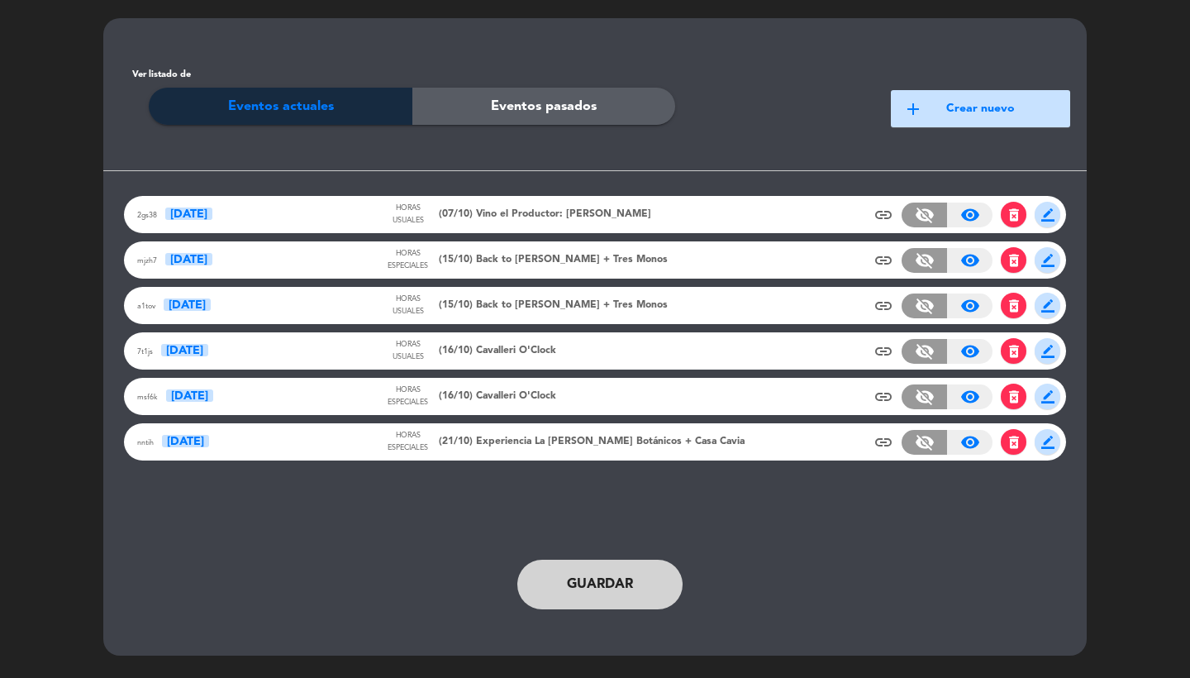
click at [454, 264] on span "(15/10) Back to [PERSON_NAME] + Tres Monos" at bounding box center [553, 260] width 229 height 17
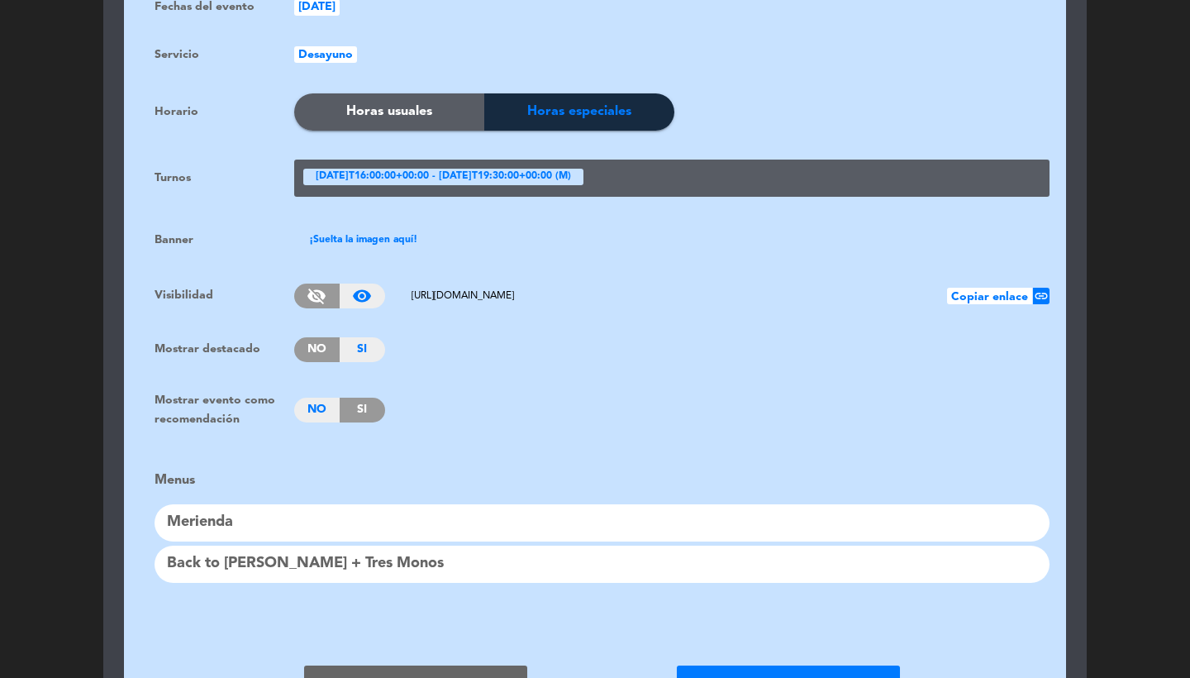
scroll to position [1254, 0]
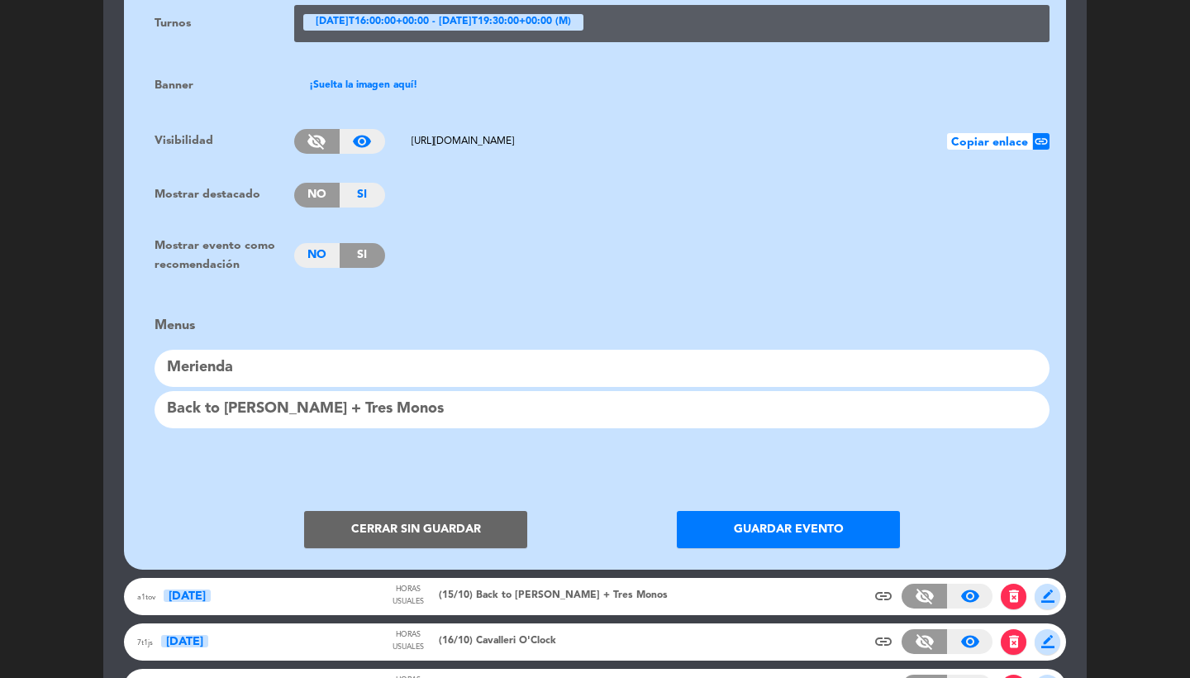
click at [368, 247] on span "Si" at bounding box center [362, 255] width 45 height 25
click at [775, 515] on button "Guardar evento" at bounding box center [788, 529] width 223 height 37
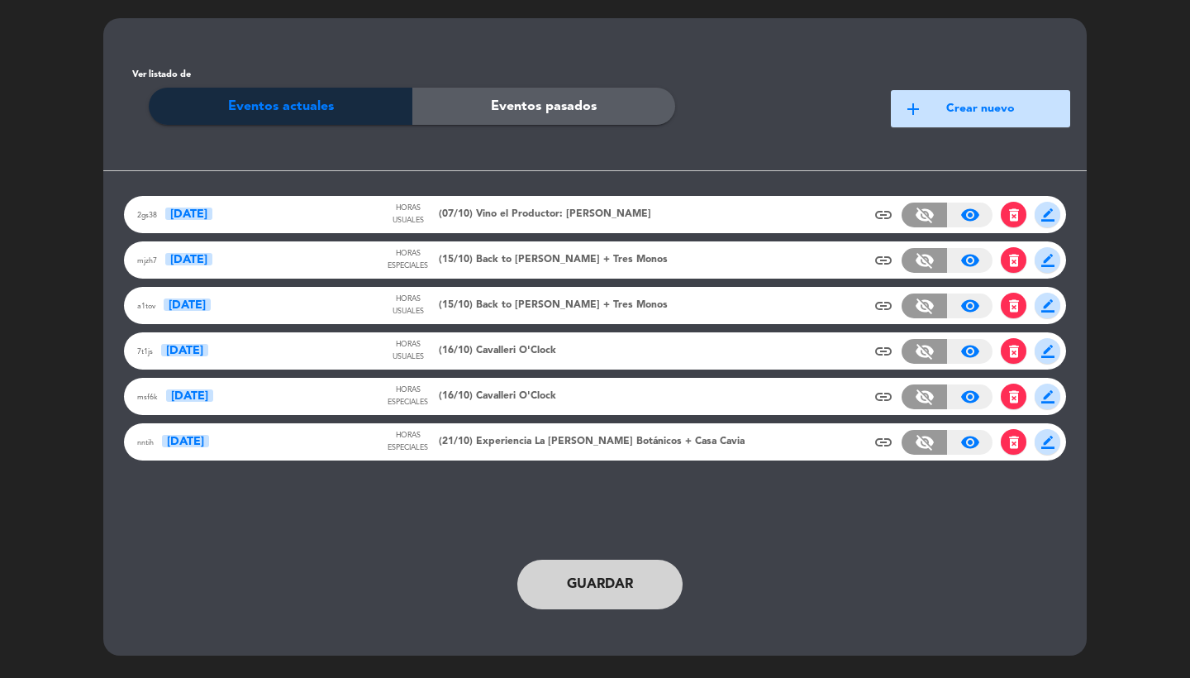
scroll to position [49, 0]
click at [596, 562] on button "Guardar" at bounding box center [599, 585] width 165 height 50
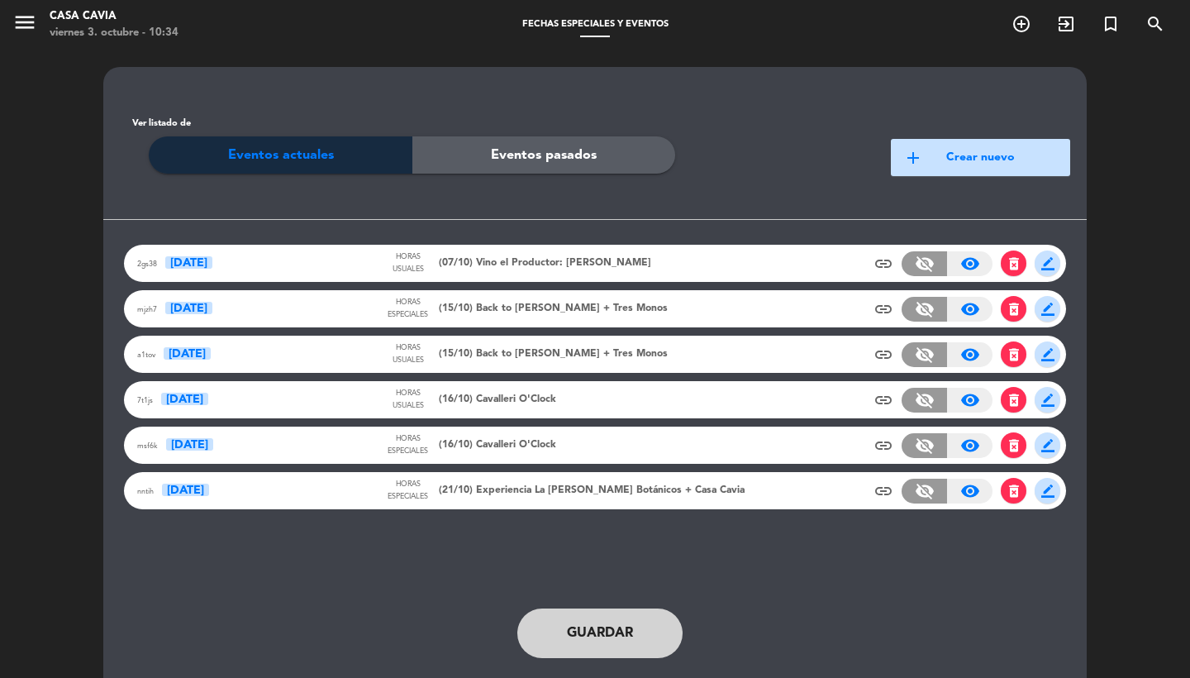
scroll to position [0, 0]
click at [24, 27] on icon "menu" at bounding box center [24, 22] width 25 height 25
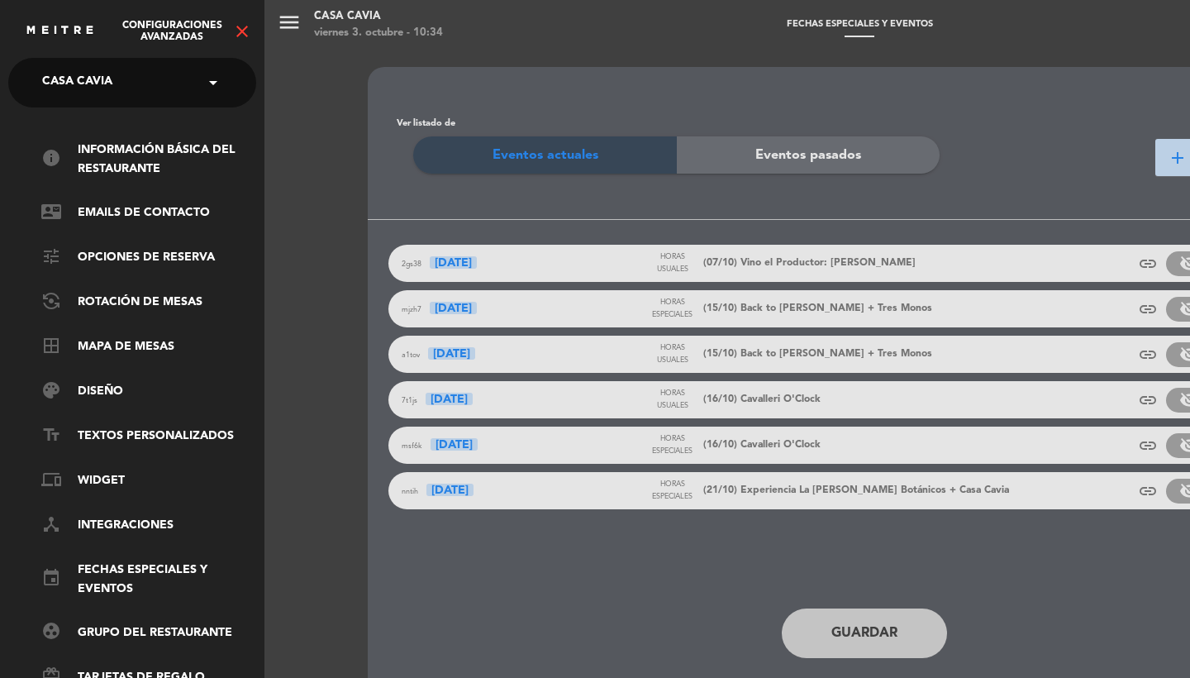
scroll to position [-8, 0]
click at [77, 82] on span "Casa Cavia" at bounding box center [77, 82] width 70 height 35
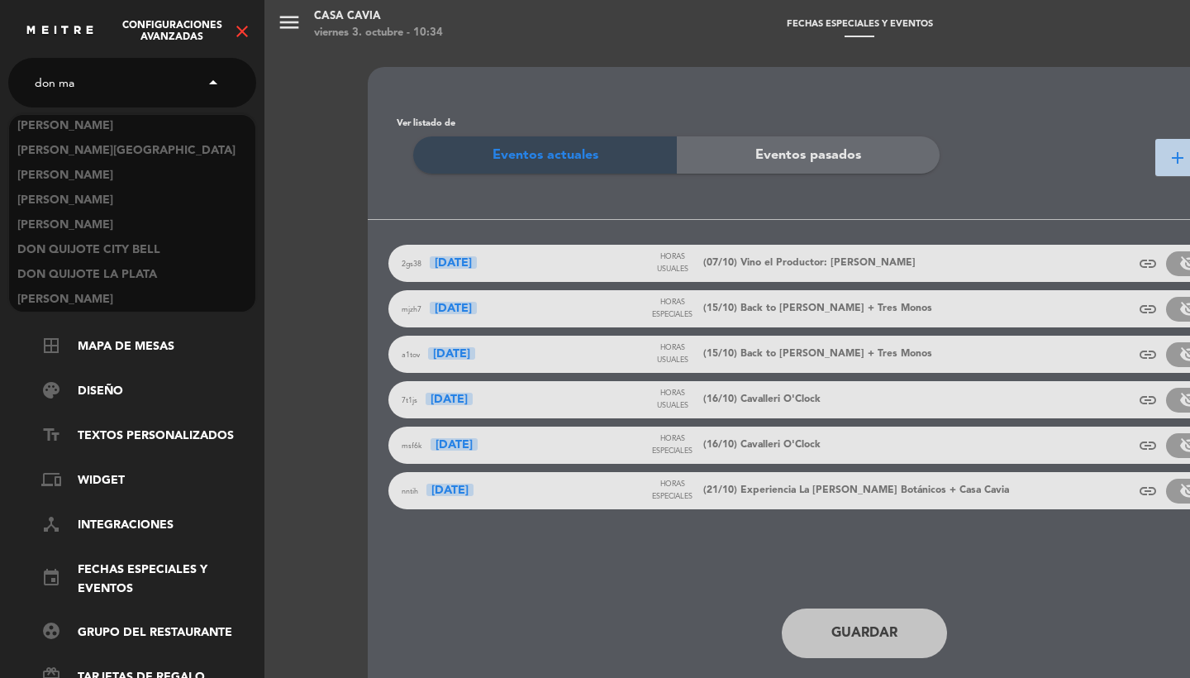
scroll to position [0, 0]
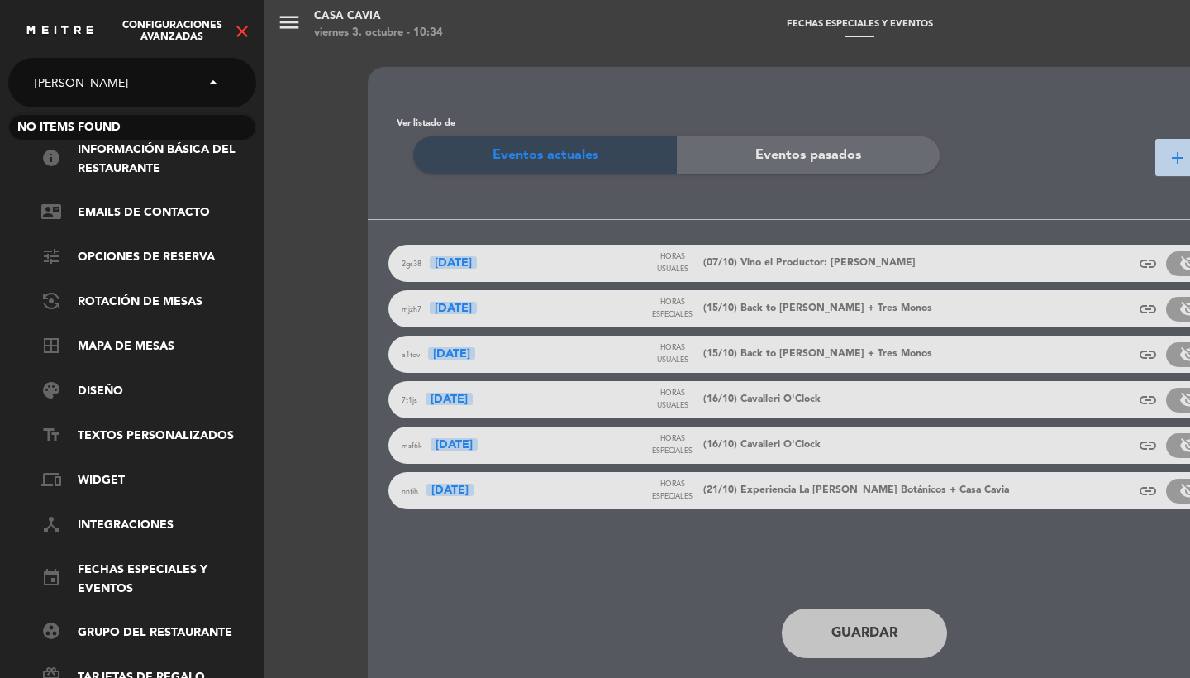
type input "[PERSON_NAME]"
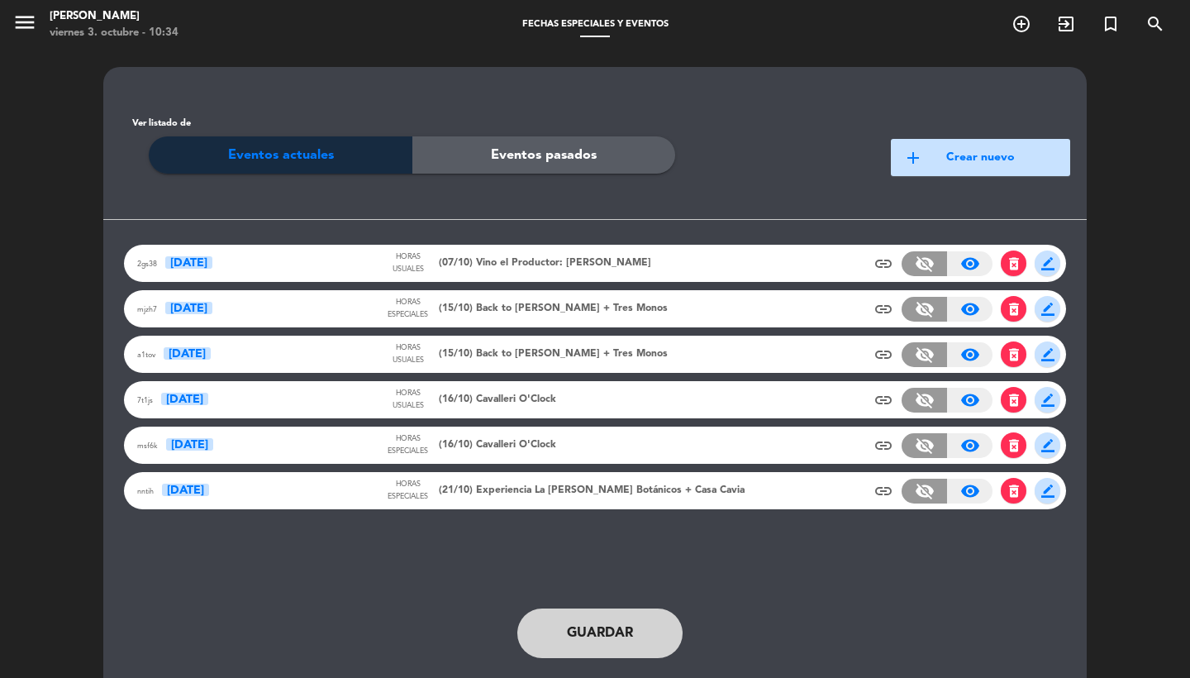
click at [21, 22] on icon "menu" at bounding box center [24, 22] width 25 height 25
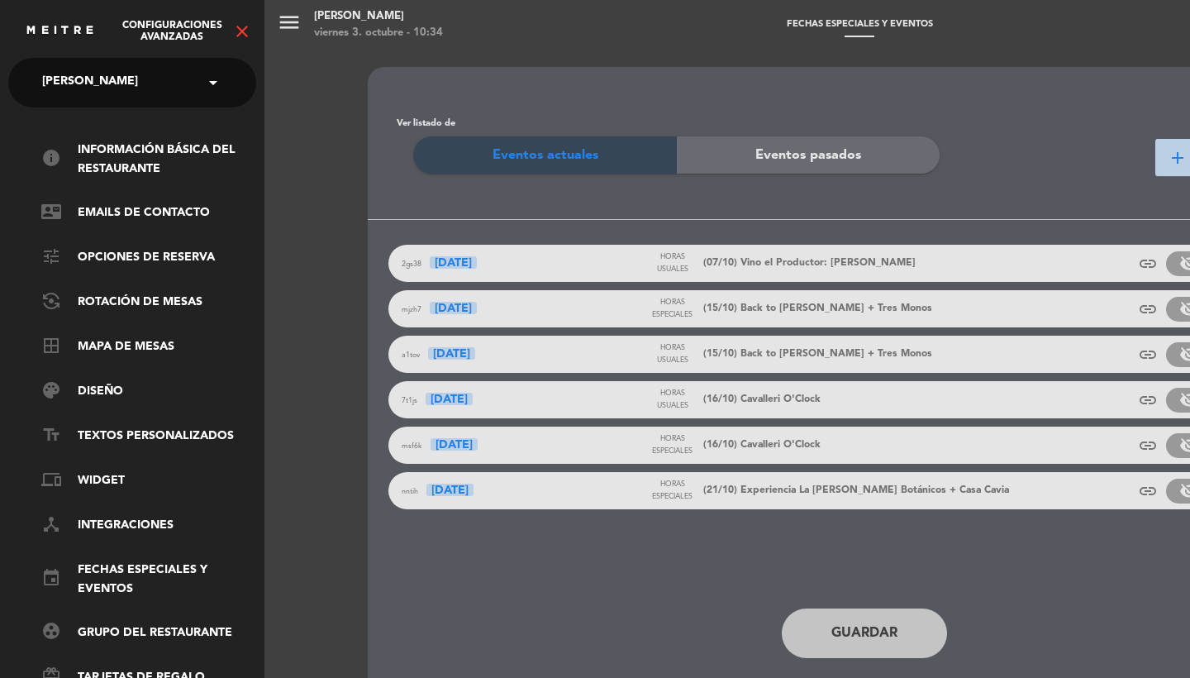
click at [231, 37] on span "Configuraciones avanzadas" at bounding box center [172, 31] width 121 height 23
click at [235, 37] on icon "close" at bounding box center [242, 31] width 20 height 20
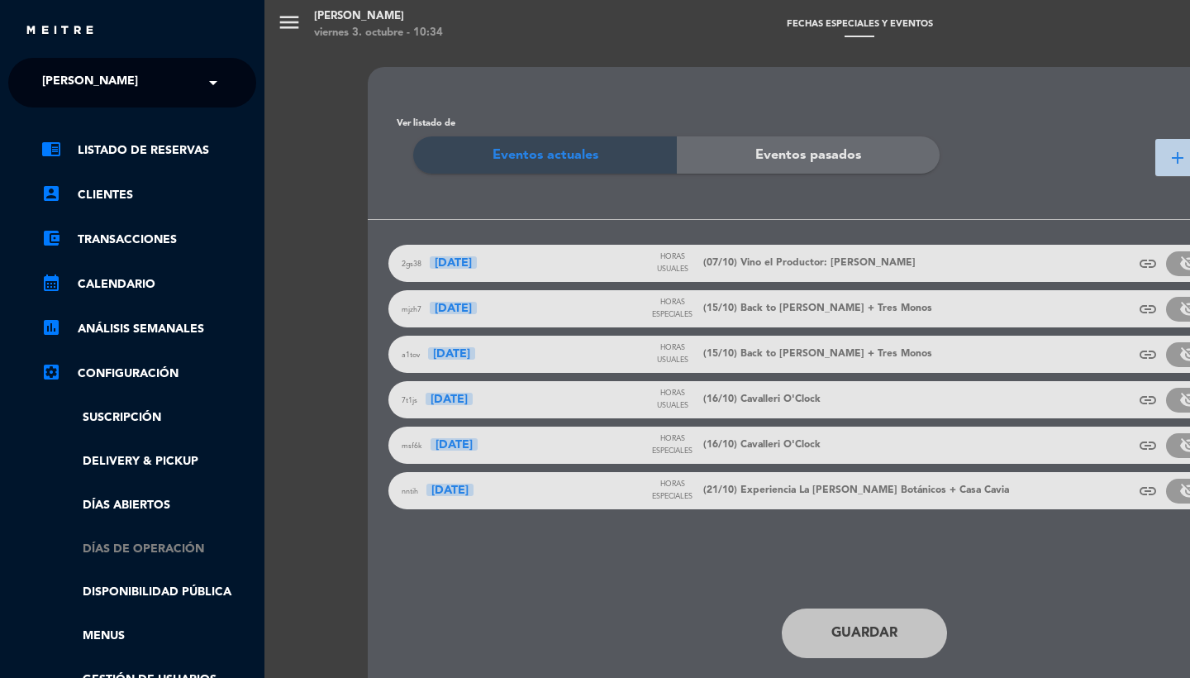
click at [115, 541] on link "Días de Operación" at bounding box center [148, 549] width 215 height 19
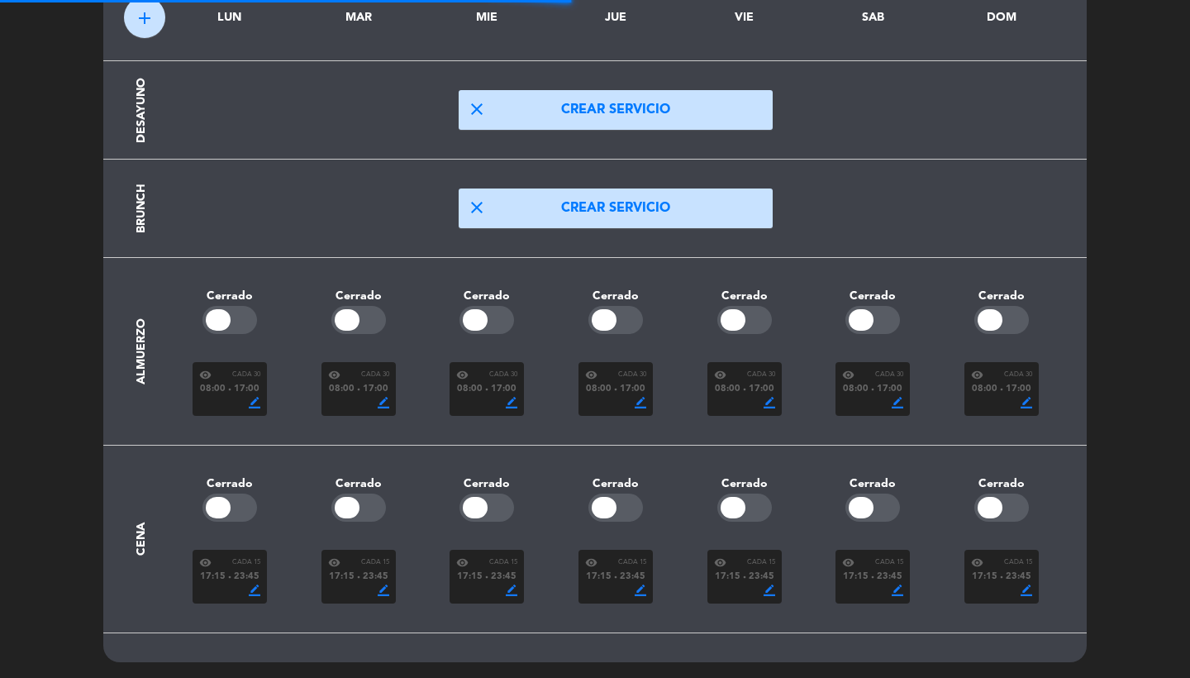
scroll to position [98, 0]
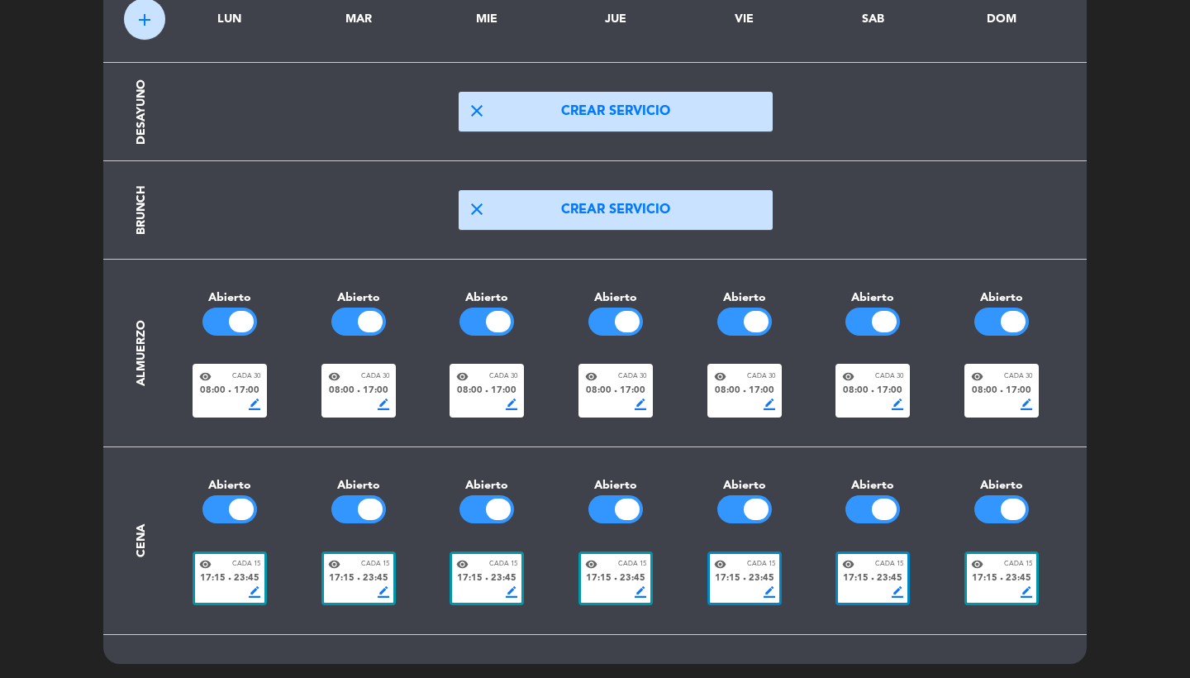
click at [612, 580] on div "17:15 fiber_manual_record 23:45" at bounding box center [615, 578] width 61 height 15
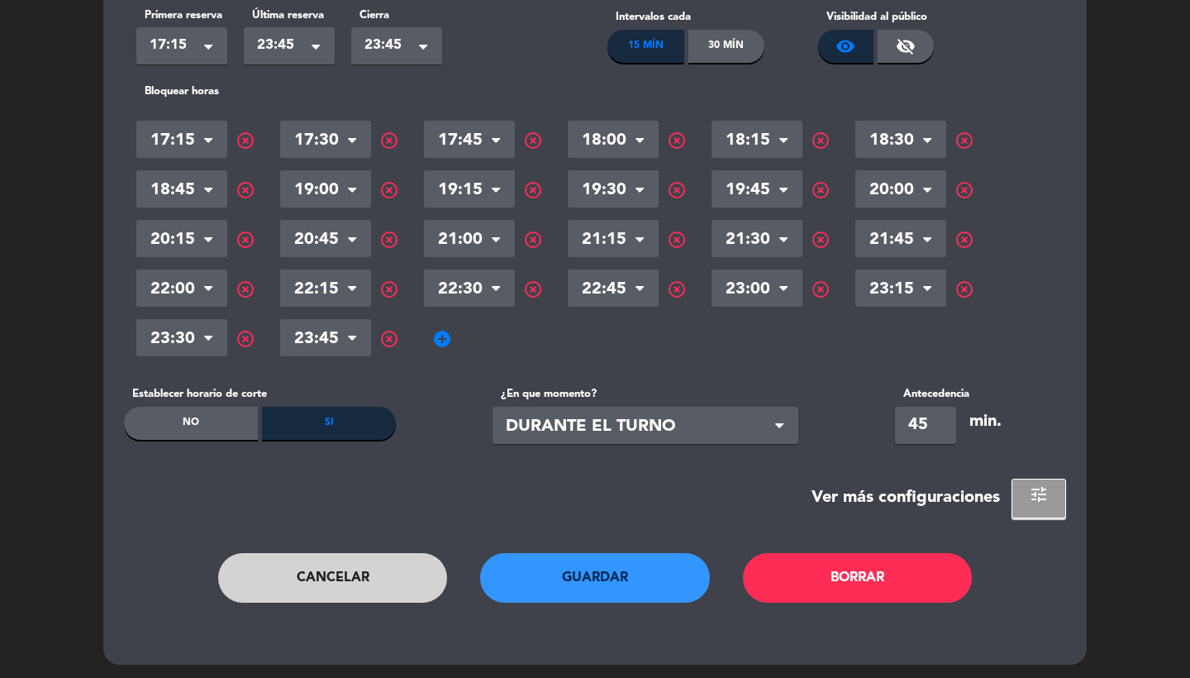
scroll to position [289, 0]
click at [445, 337] on span "add_circle" at bounding box center [442, 340] width 20 height 20
click at [533, 337] on span "highlight_off" at bounding box center [533, 340] width 20 height 20
click at [326, 566] on button "Cancelar" at bounding box center [333, 579] width 230 height 50
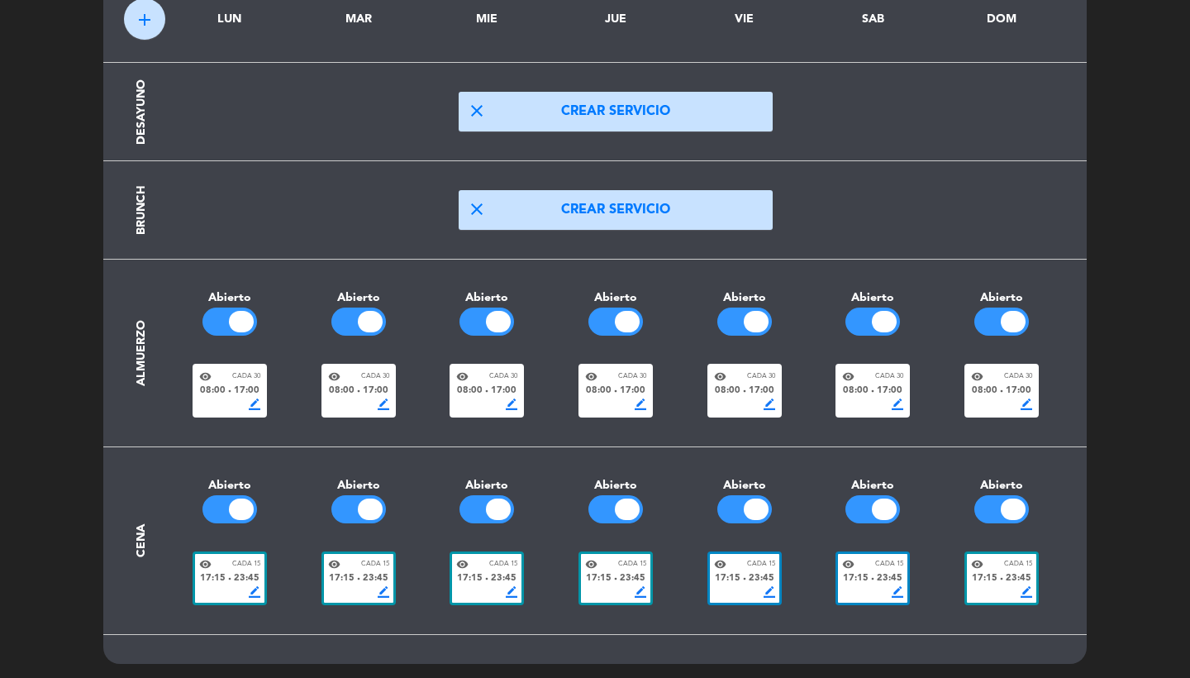
click at [726, 582] on span "17:15" at bounding box center [728, 578] width 26 height 15
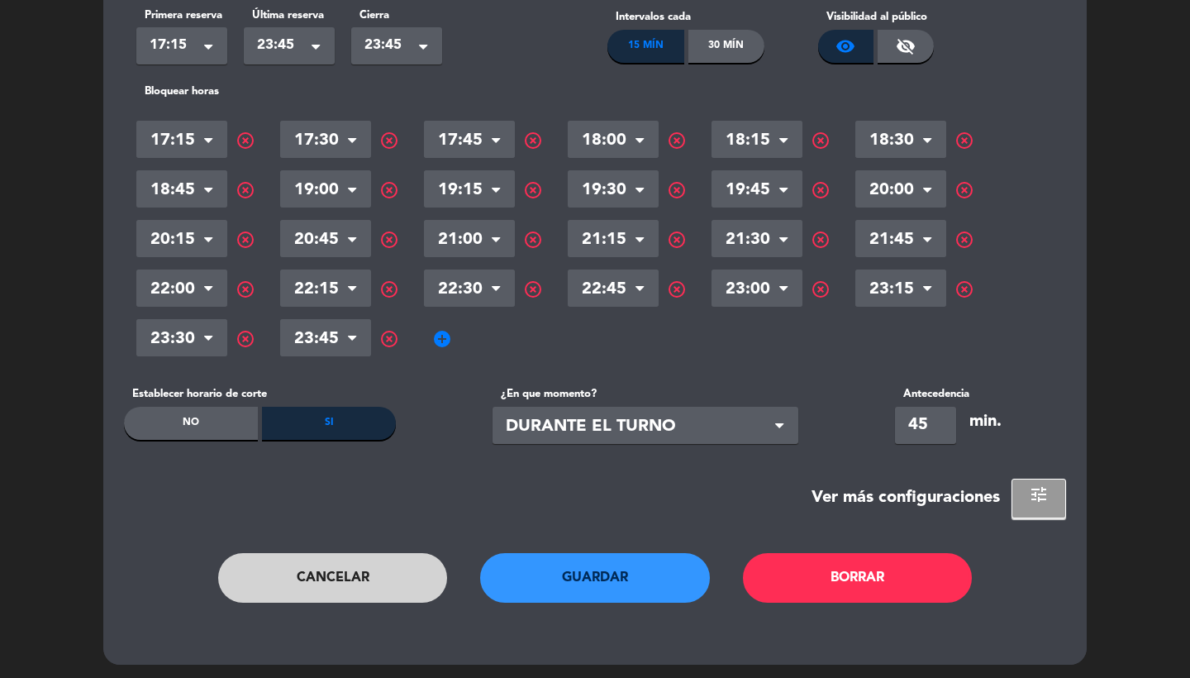
scroll to position [289, 0]
click at [446, 336] on span "add_circle" at bounding box center [442, 340] width 20 height 20
click at [474, 341] on input "text" at bounding box center [469, 340] width 91 height 29
click at [943, 411] on input "45" at bounding box center [925, 425] width 61 height 37
click at [931, 417] on input "45" at bounding box center [925, 425] width 61 height 37
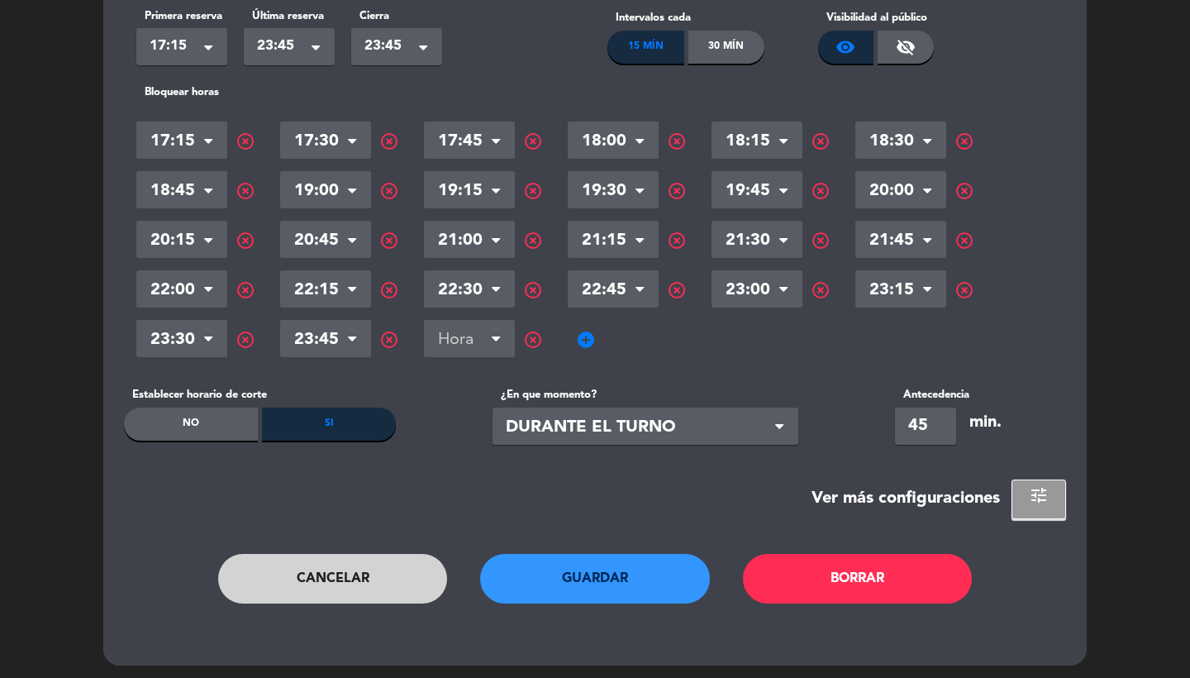
type input "4"
type input "60"
click at [836, 343] on div "Hora × 17:15 × highlight_off Hora × 17:30 × highlight_off Hora × 17:45 × highli…" at bounding box center [594, 239] width 917 height 247
click at [491, 328] on input "text" at bounding box center [469, 340] width 91 height 29
click at [535, 340] on span "highlight_off" at bounding box center [533, 340] width 20 height 20
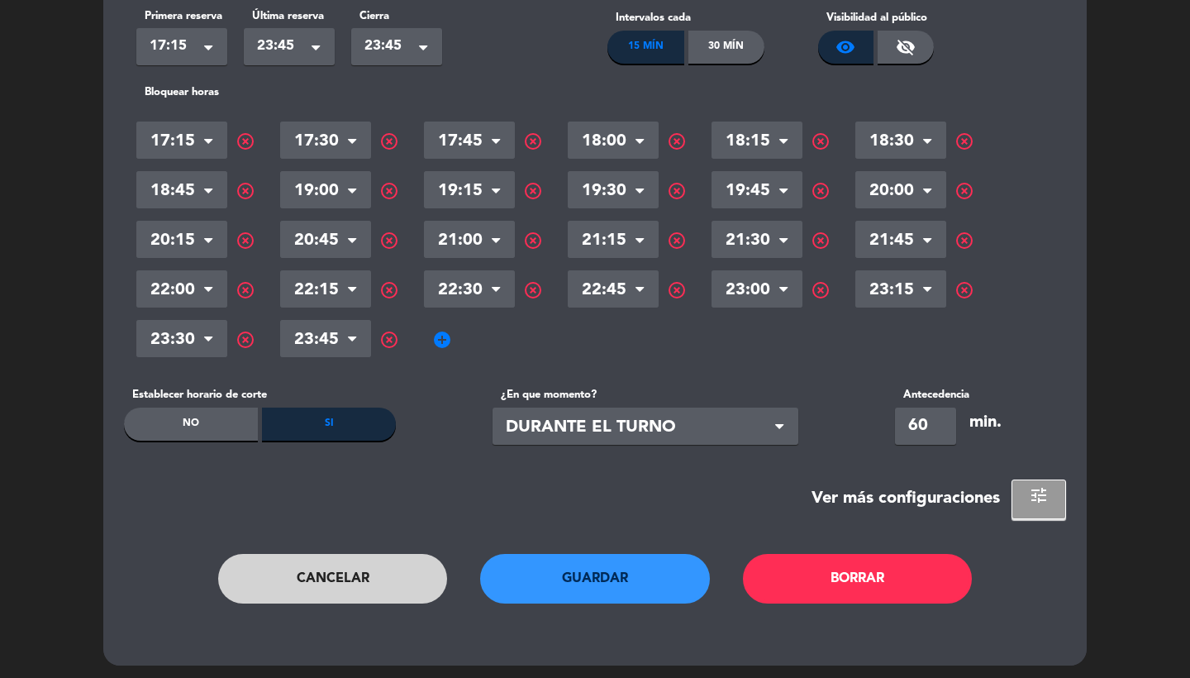
click at [593, 575] on button "Guardar" at bounding box center [595, 579] width 230 height 50
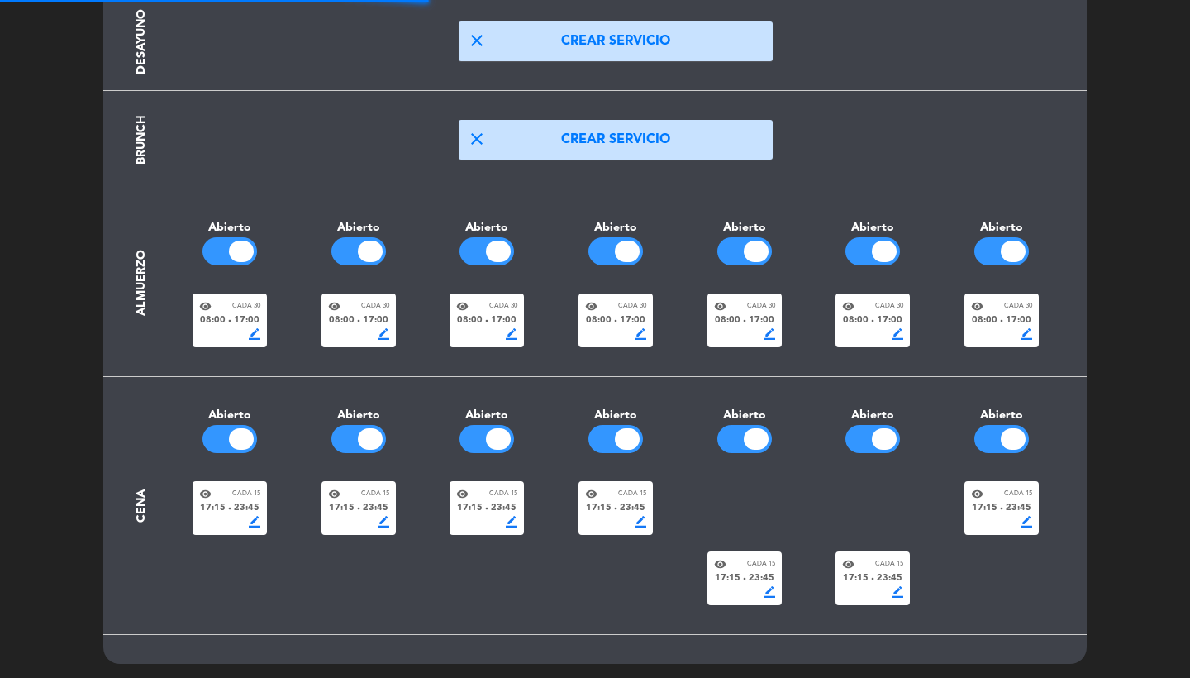
scroll to position [98, 0]
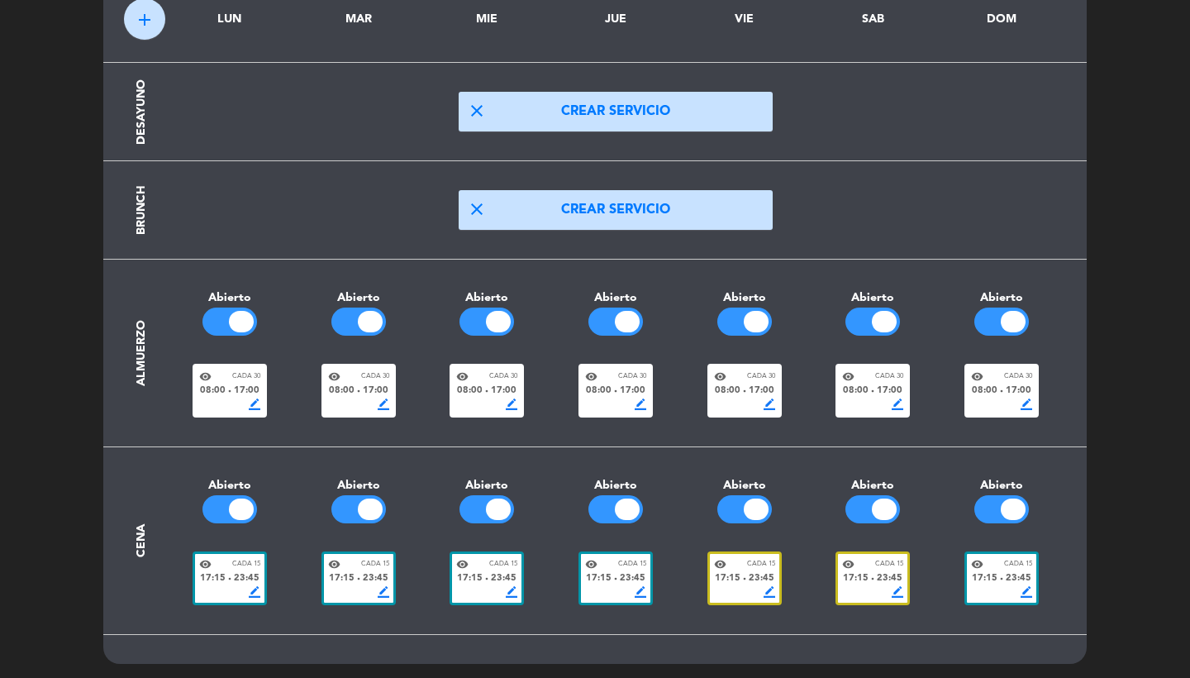
click at [622, 581] on span "23:45" at bounding box center [633, 578] width 26 height 15
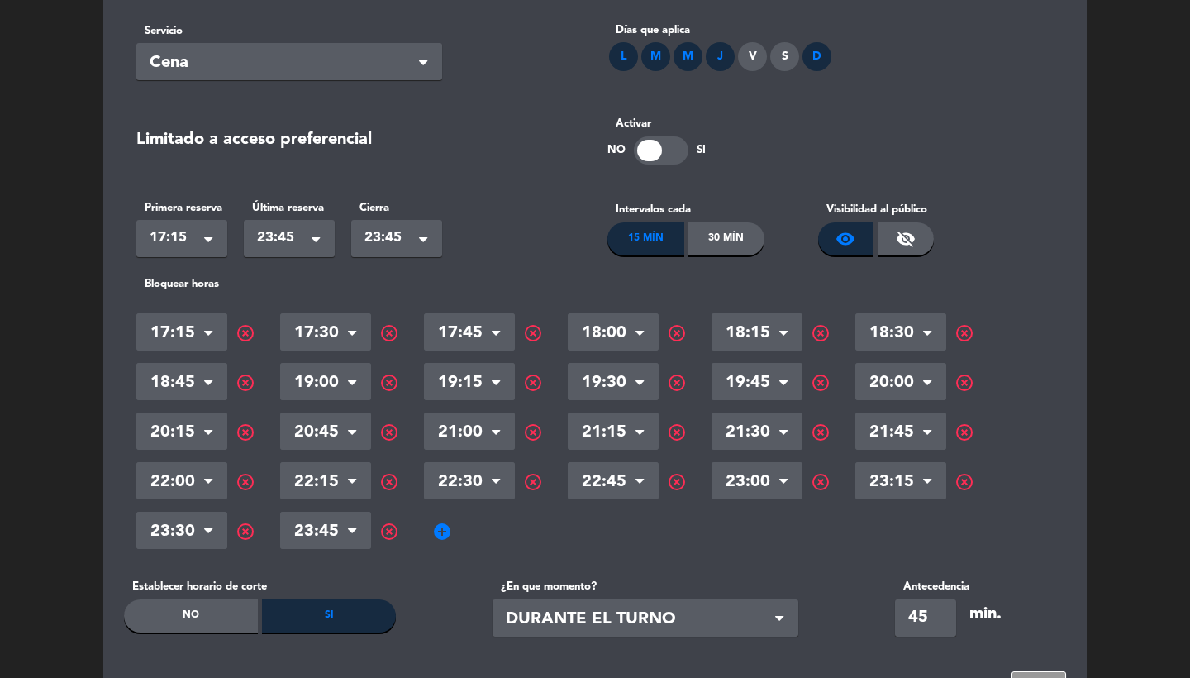
scroll to position [0, 0]
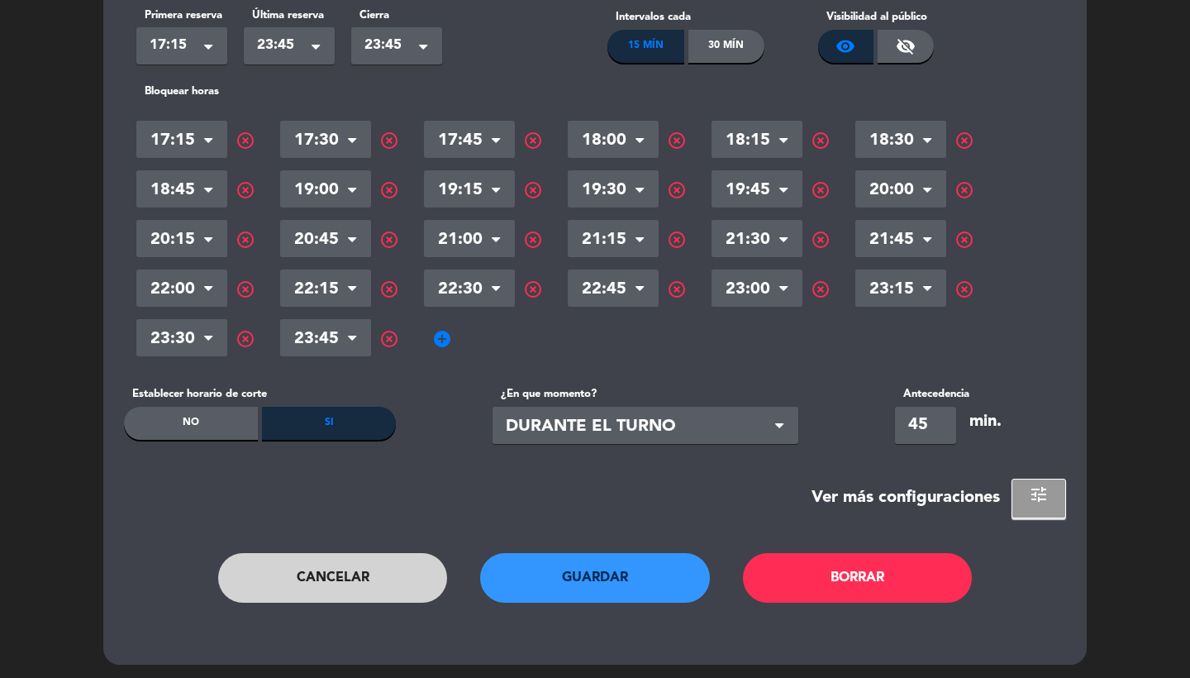
click at [1025, 495] on button "tune" at bounding box center [1039, 499] width 55 height 40
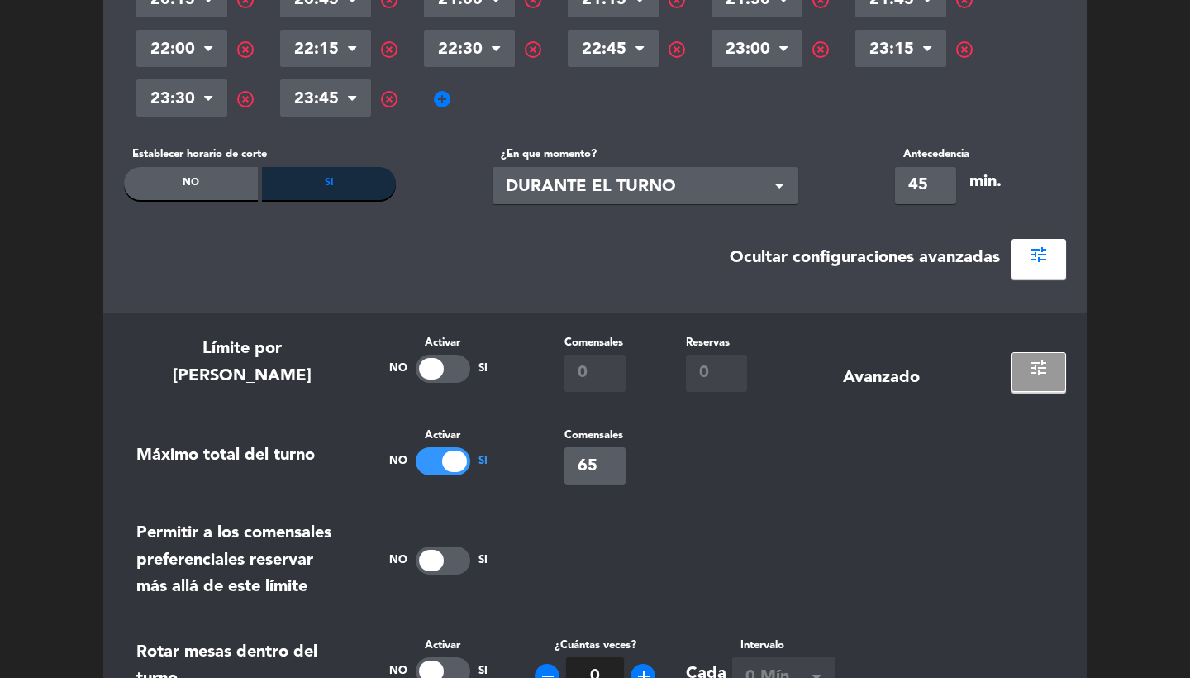
scroll to position [439, 0]
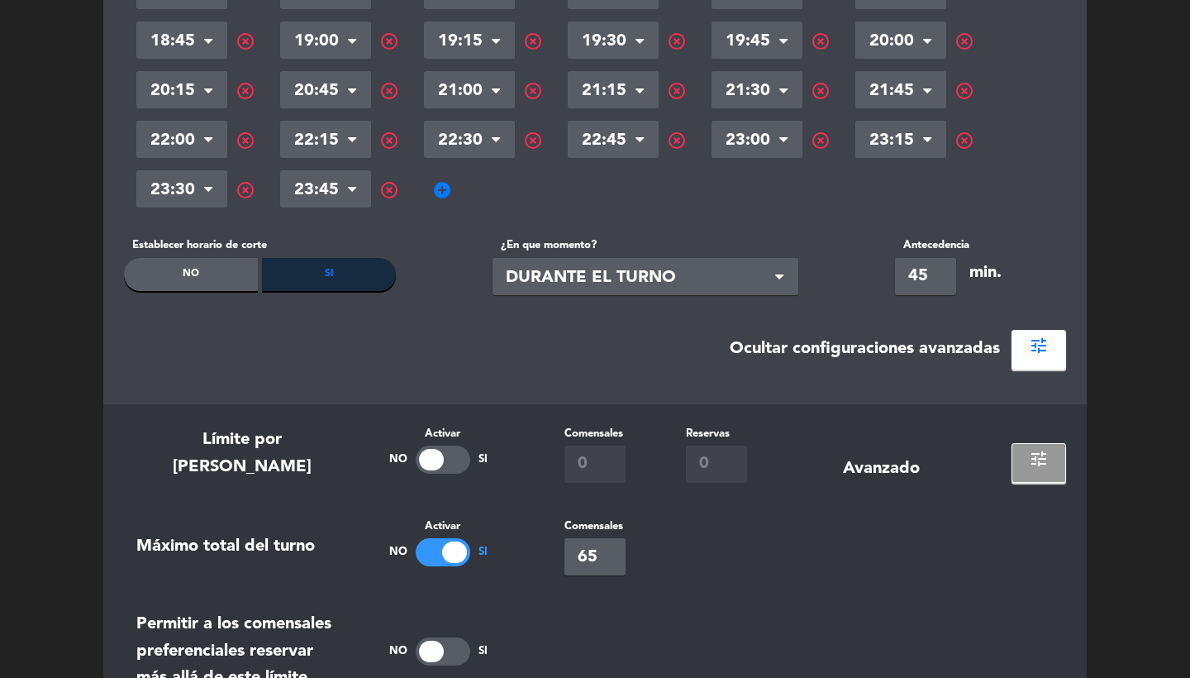
drag, startPoint x: 926, startPoint y: 276, endPoint x: 856, endPoint y: 257, distance: 72.8
click at [860, 261] on div "Establecer horario de corte No Si ¿En que momento? Corte durante el turno × DUR…" at bounding box center [595, 265] width 942 height 58
type input "60"
click at [442, 182] on span "add_circle" at bounding box center [442, 190] width 20 height 20
click at [446, 190] on input "text" at bounding box center [469, 191] width 91 height 29
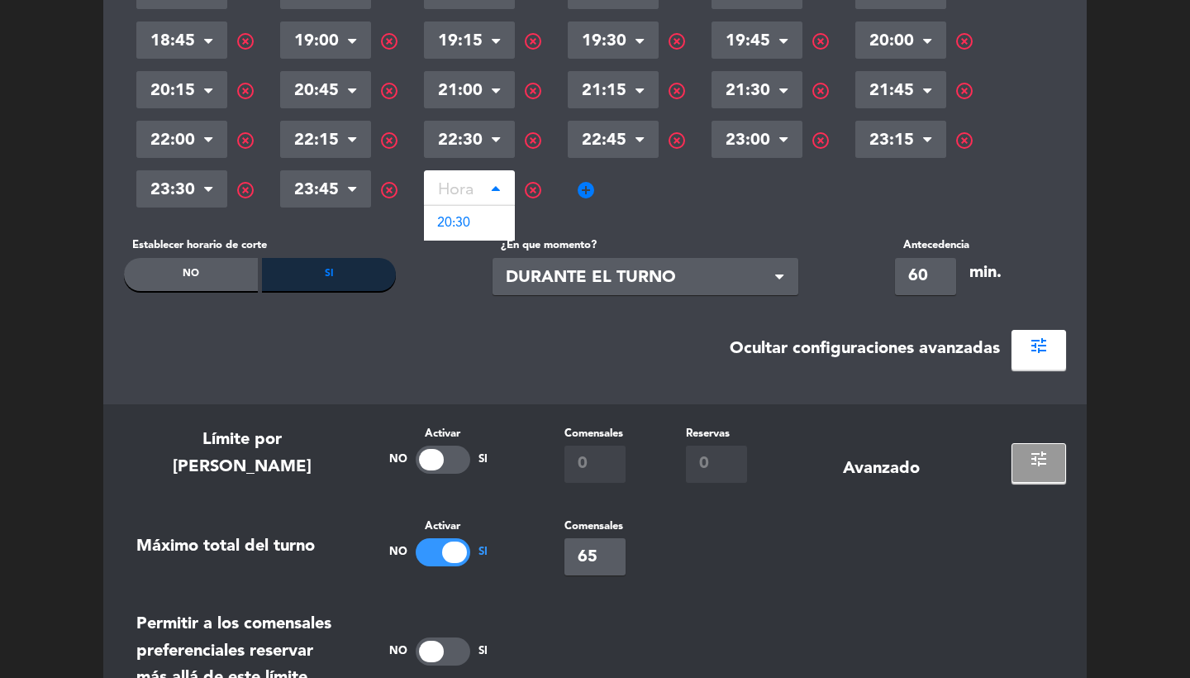
click at [531, 190] on span "highlight_off" at bounding box center [533, 190] width 20 height 20
click at [514, 363] on div "Ocultar configuraciones avanzadas tune" at bounding box center [595, 350] width 942 height 40
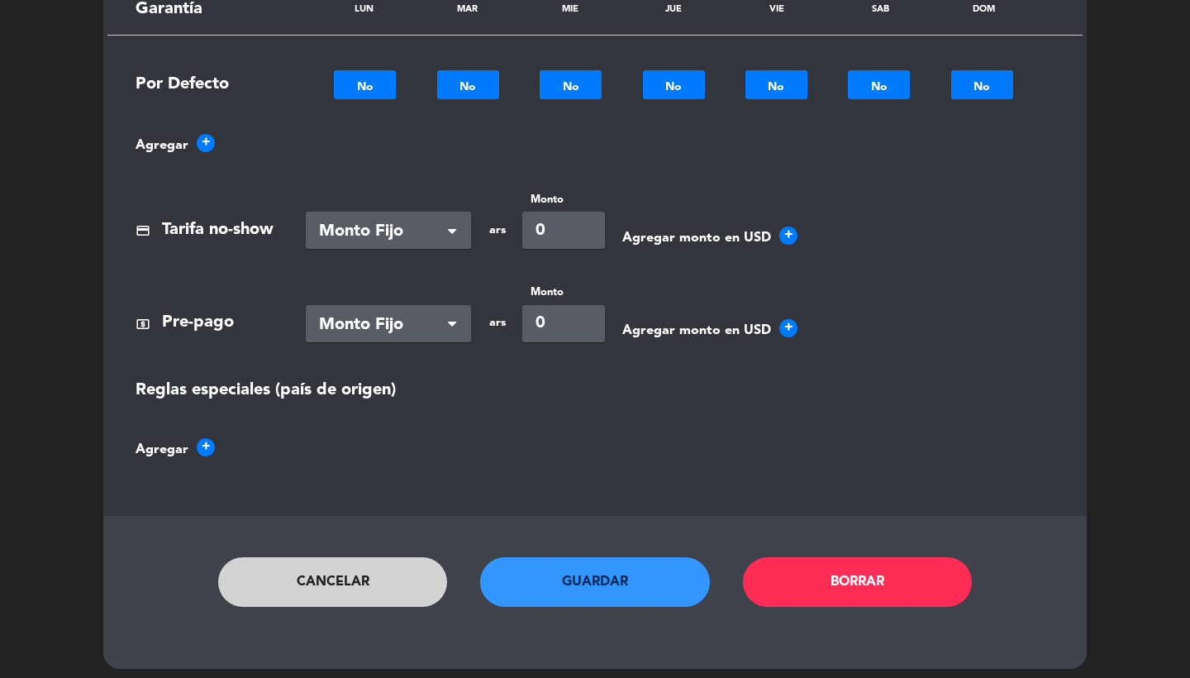
click at [574, 587] on button "Guardar" at bounding box center [595, 582] width 230 height 50
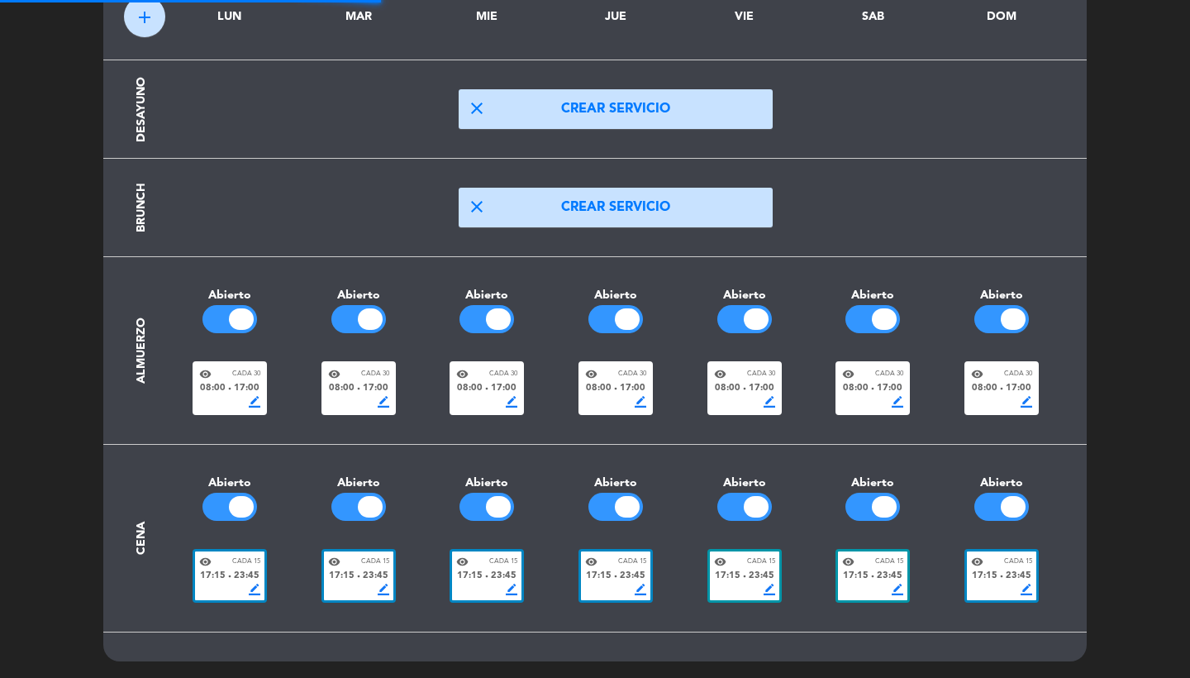
scroll to position [98, 0]
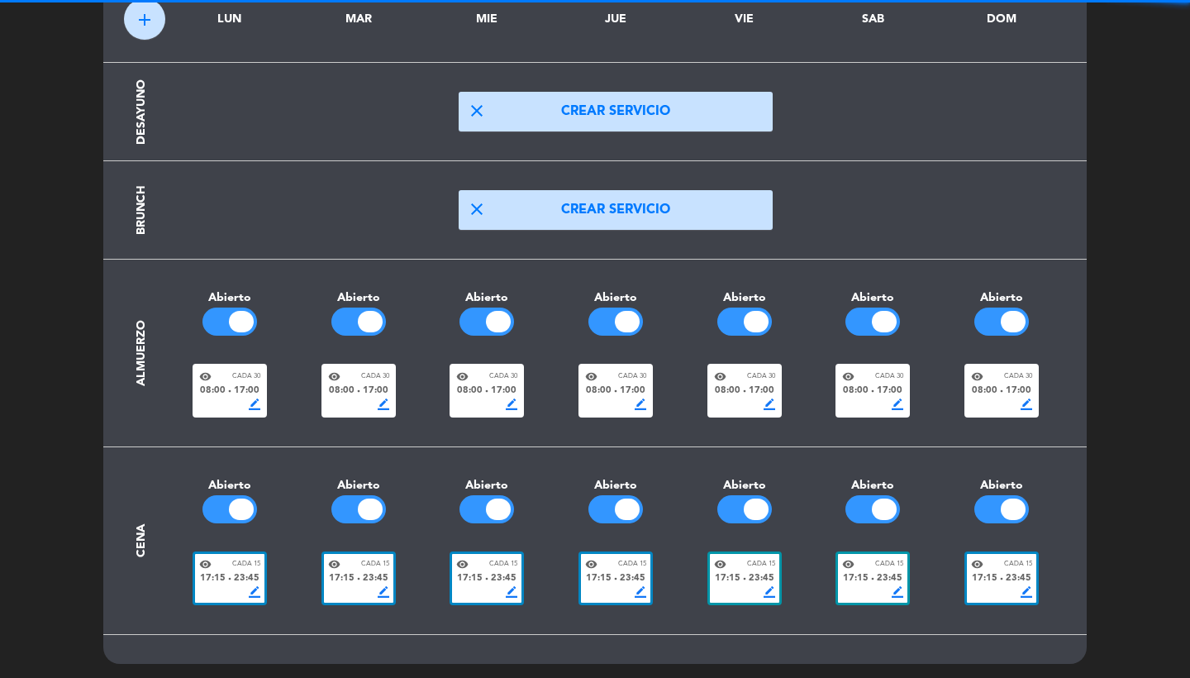
click at [729, 574] on span "17:15" at bounding box center [728, 578] width 26 height 15
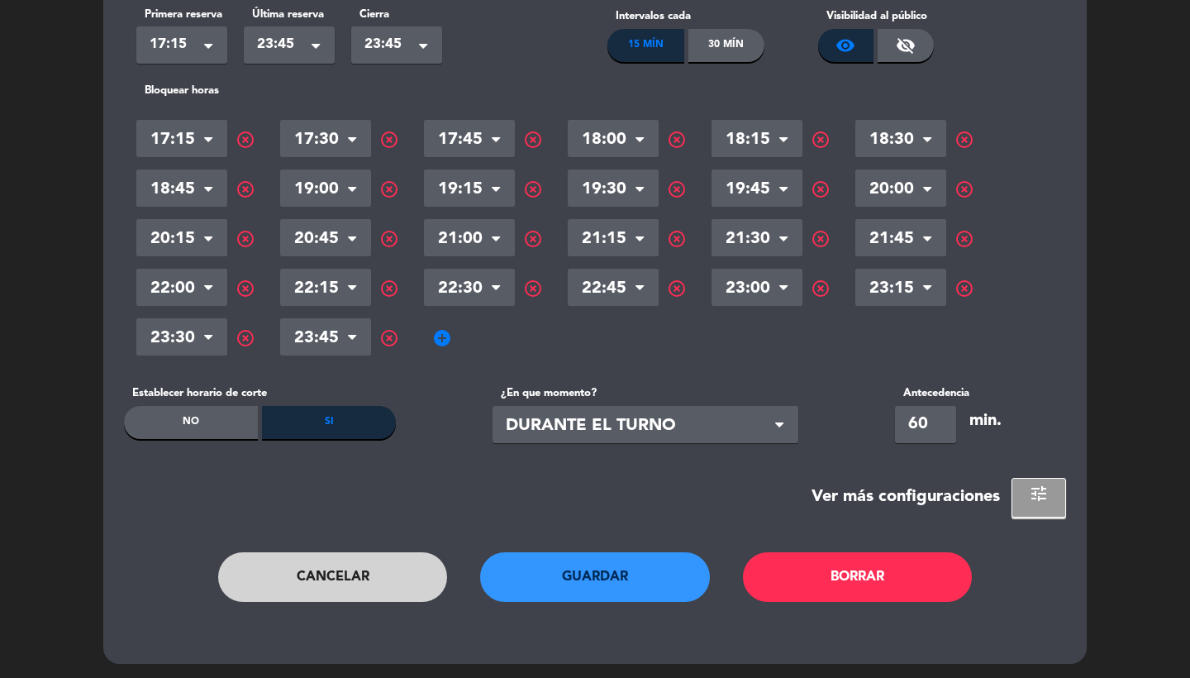
scroll to position [289, 0]
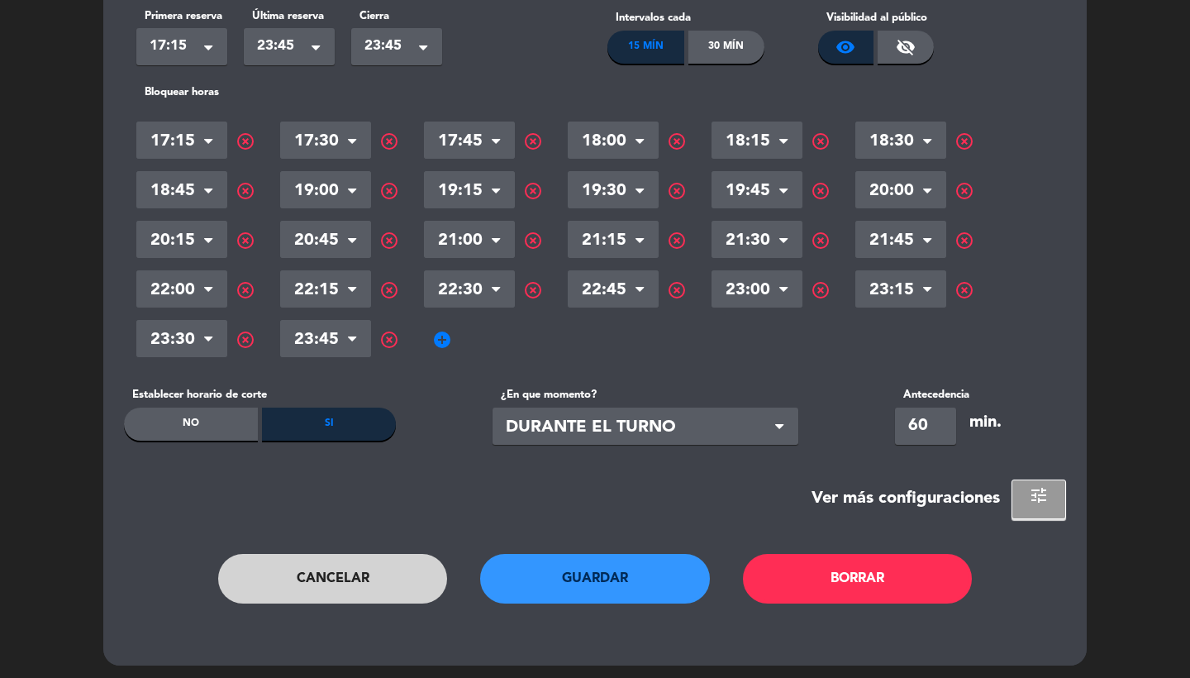
click at [1029, 490] on button "tune" at bounding box center [1039, 499] width 55 height 40
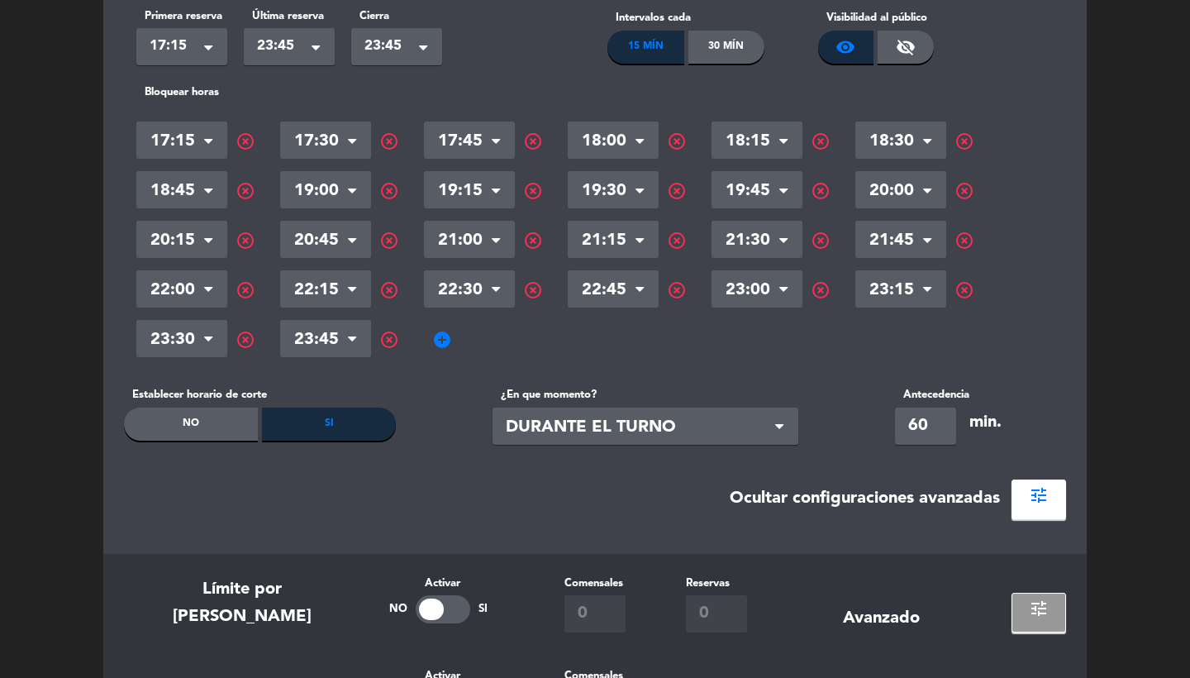
click at [1030, 493] on span "tune" at bounding box center [1039, 495] width 20 height 20
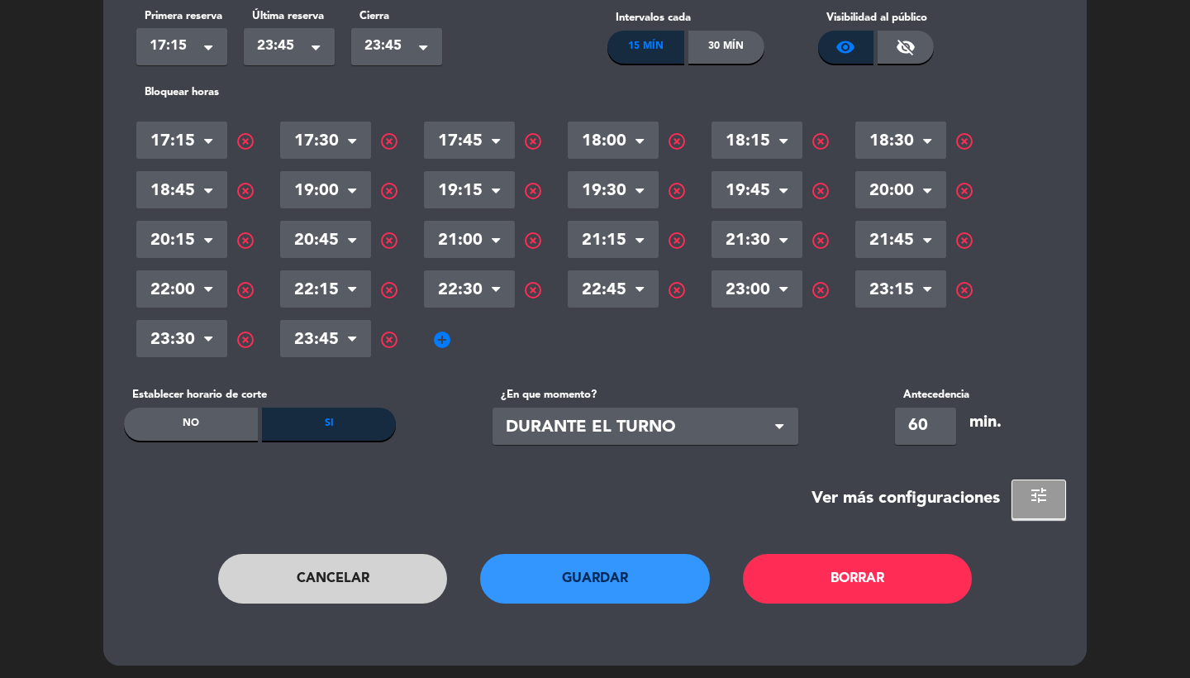
click at [389, 561] on button "Cancelar" at bounding box center [333, 579] width 230 height 50
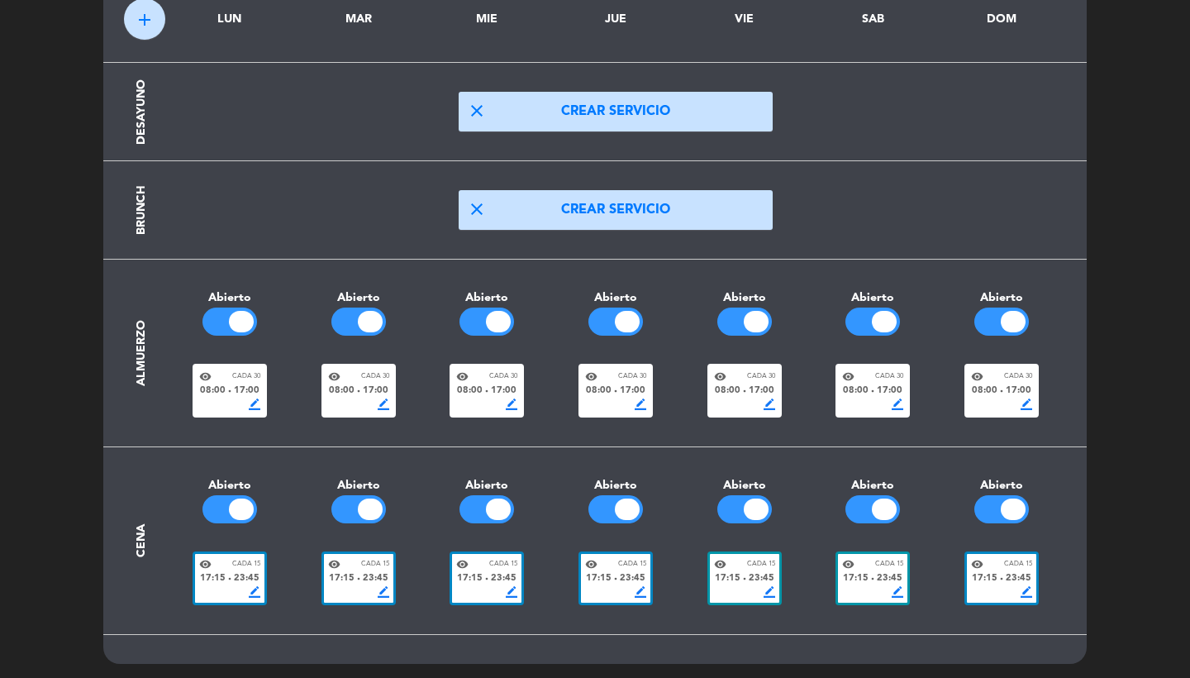
click at [505, 567] on span "Cada 15" at bounding box center [503, 564] width 28 height 11
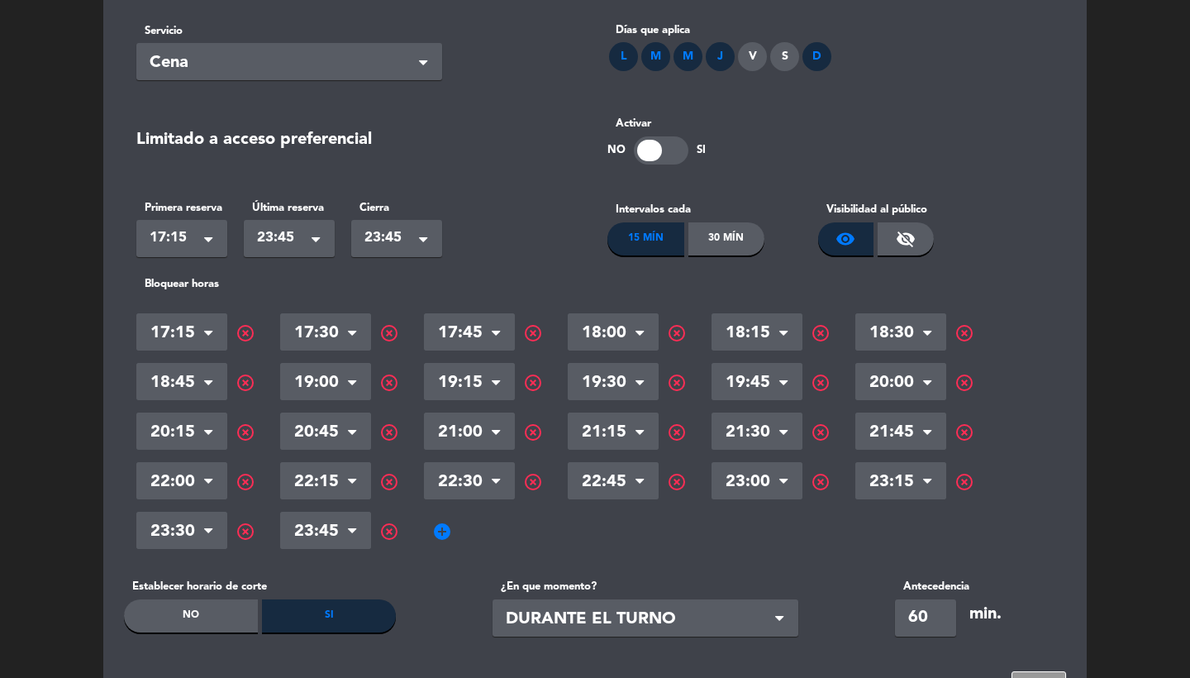
scroll to position [0, 0]
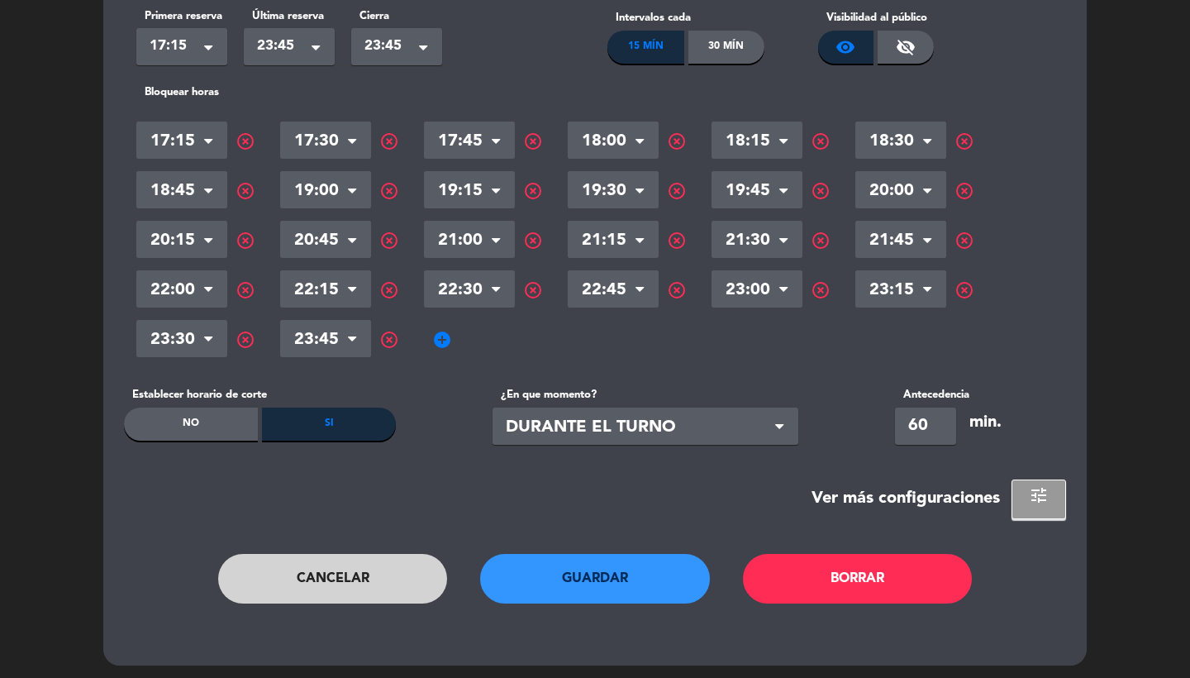
click at [384, 568] on button "Cancelar" at bounding box center [333, 579] width 230 height 50
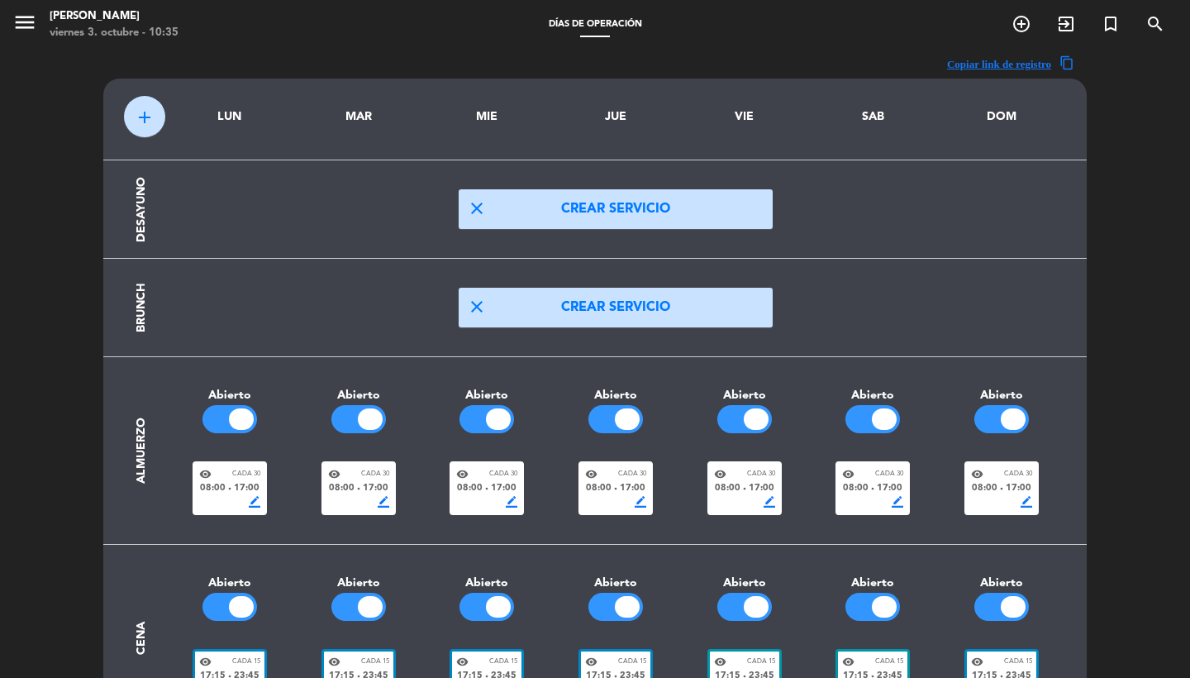
scroll to position [-1, 0]
click at [27, 20] on icon "menu" at bounding box center [24, 22] width 25 height 25
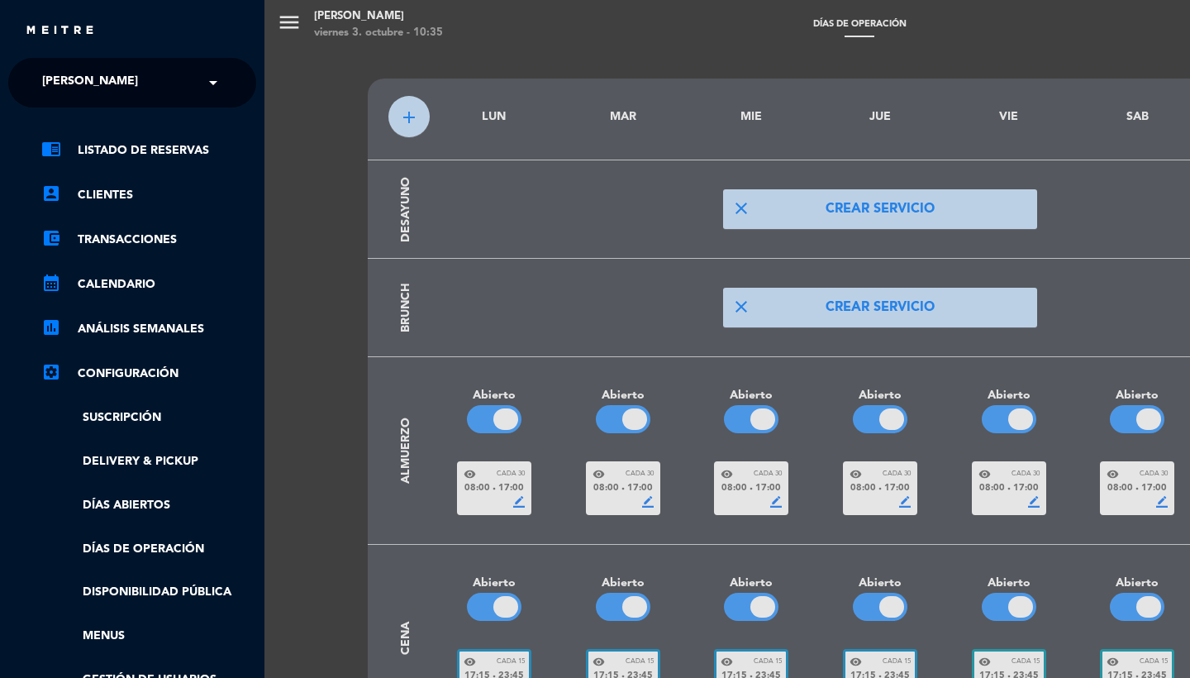
scroll to position [0, 0]
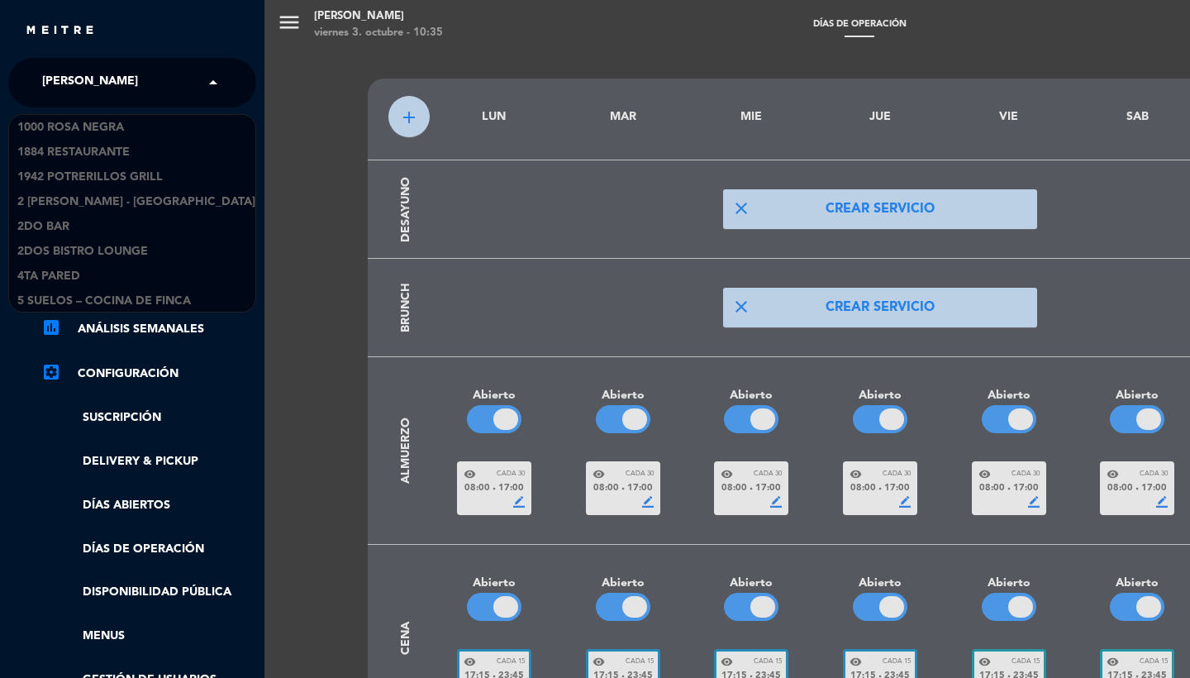
click at [85, 74] on span "[PERSON_NAME]" at bounding box center [90, 82] width 96 height 35
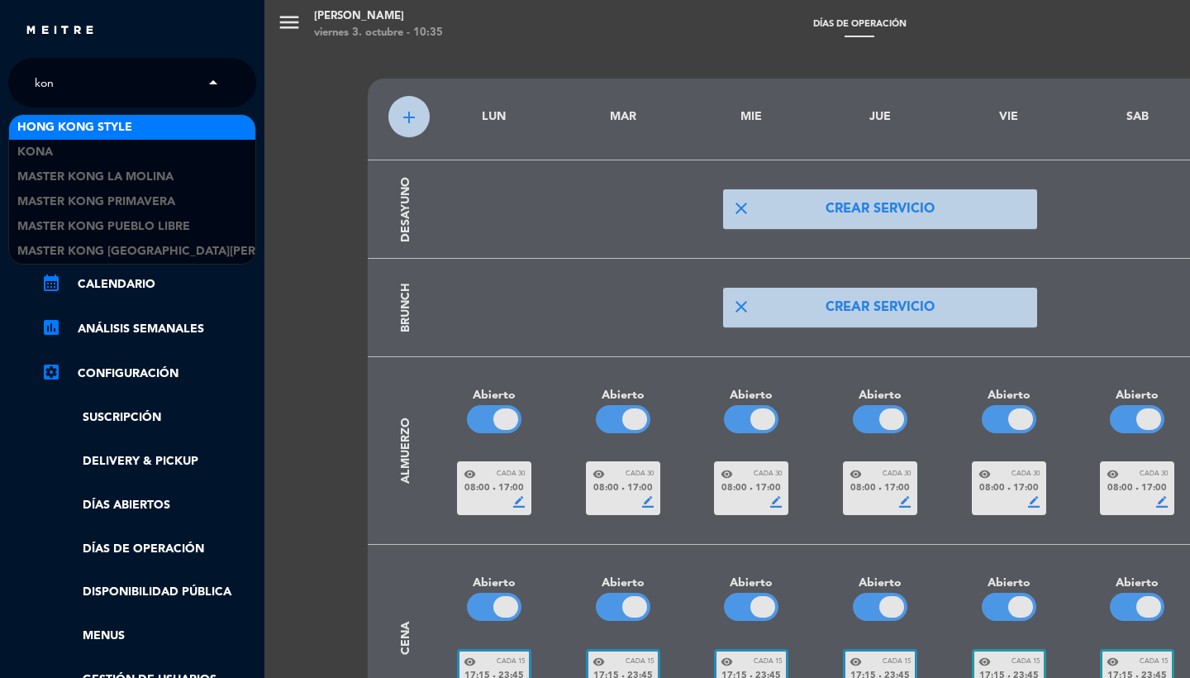
type input "kona"
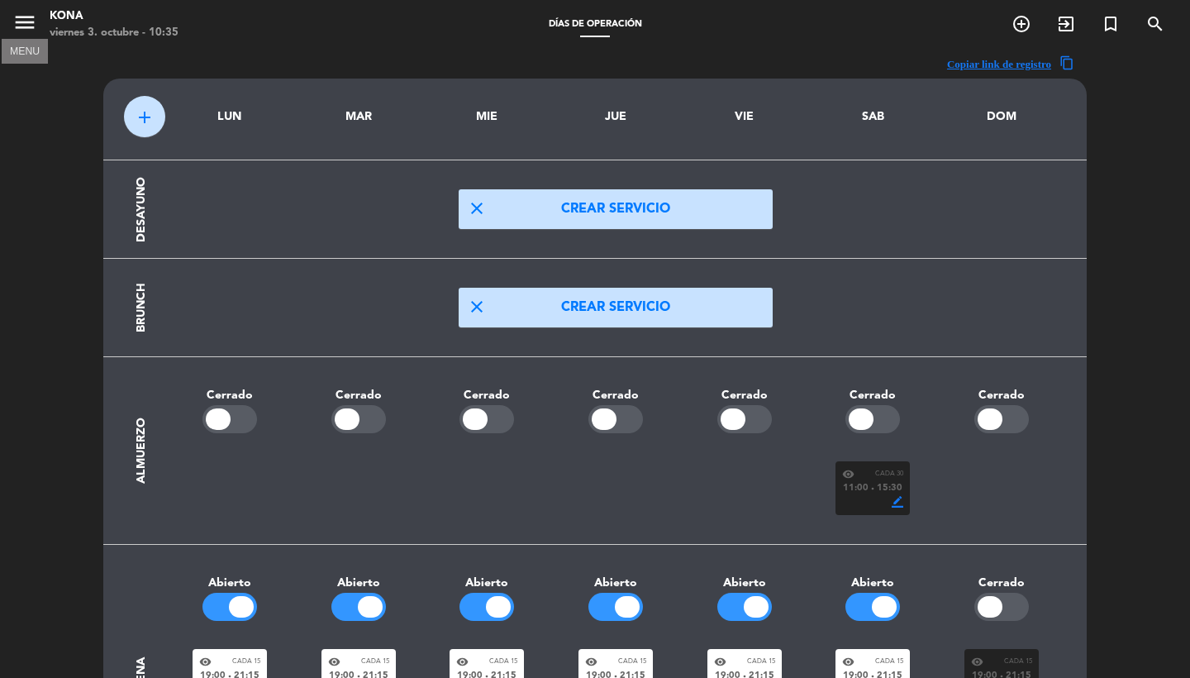
click at [29, 31] on icon "menu" at bounding box center [24, 22] width 25 height 25
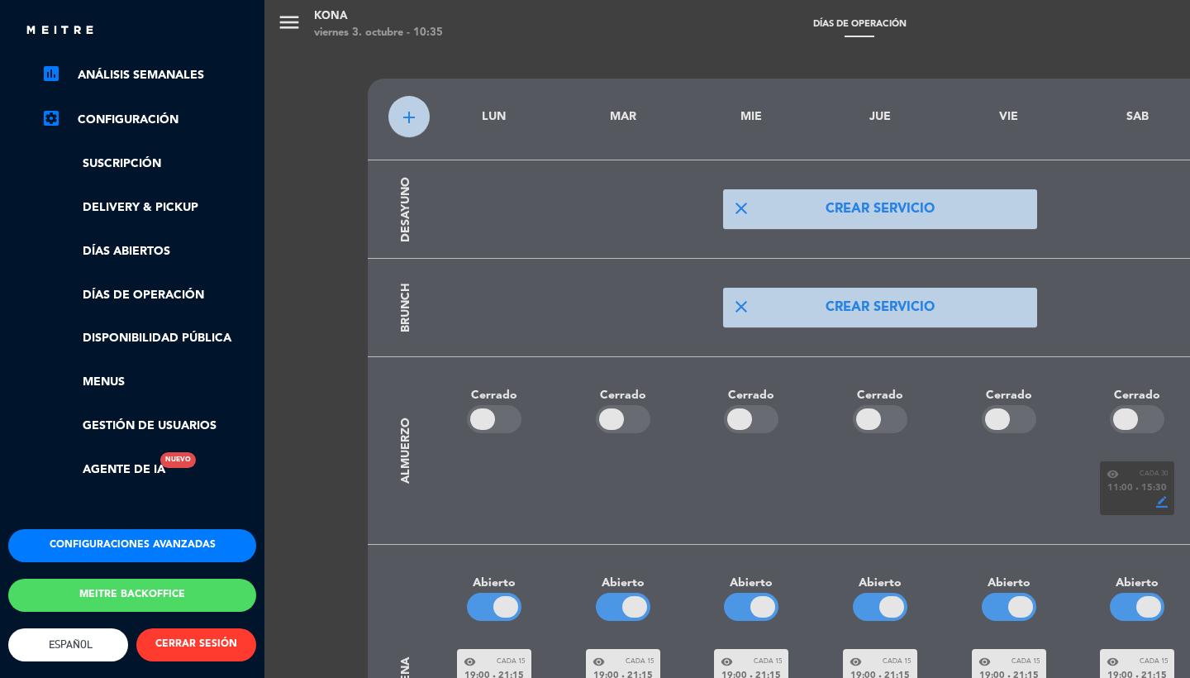
click at [110, 534] on button "Configuraciones avanzadas" at bounding box center [132, 545] width 248 height 33
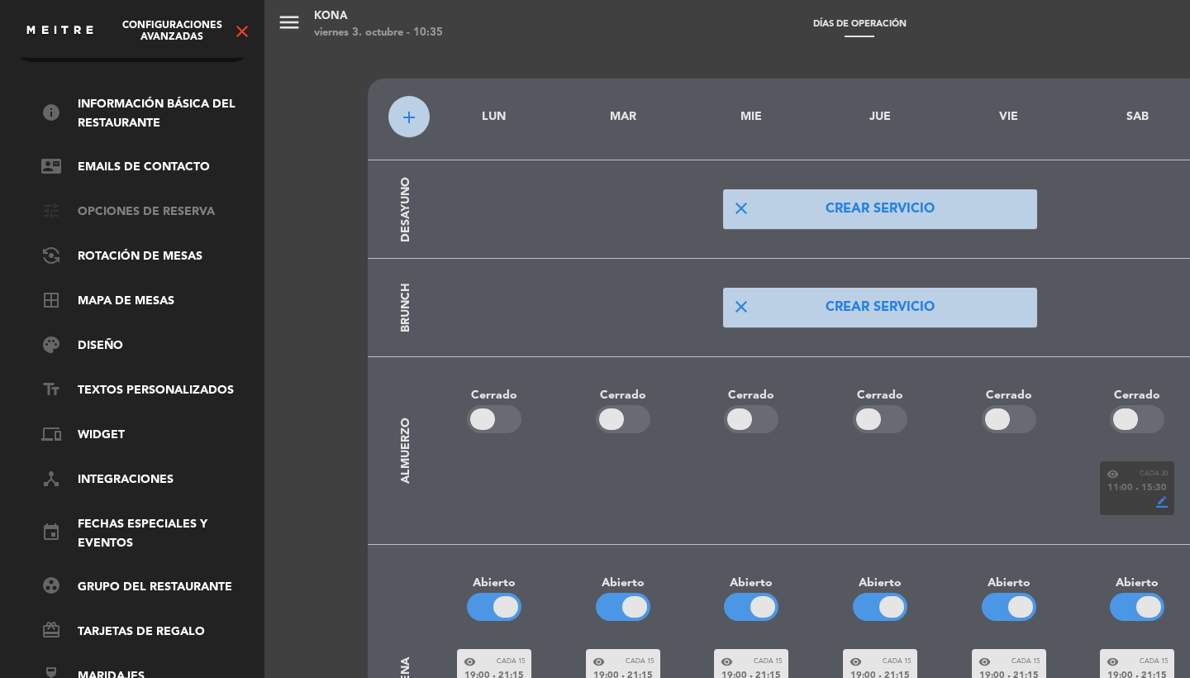
click at [107, 203] on link "tune Opciones de reserva" at bounding box center [148, 212] width 215 height 20
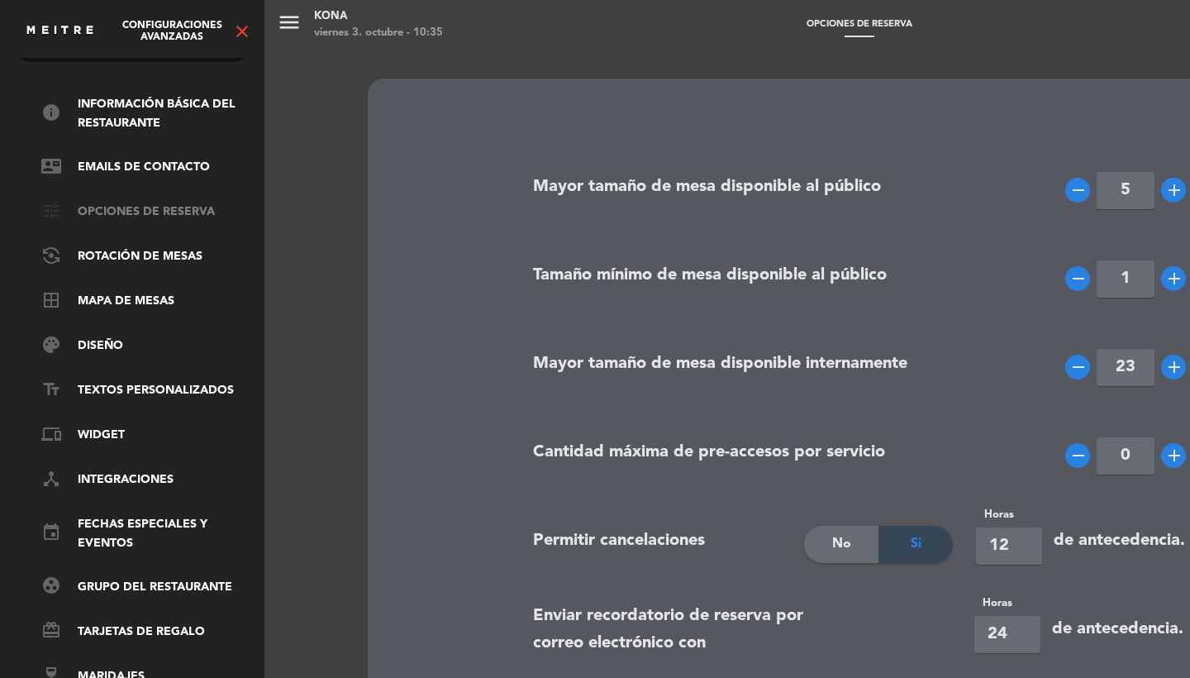
type input "[PHONE_NUMBER]"
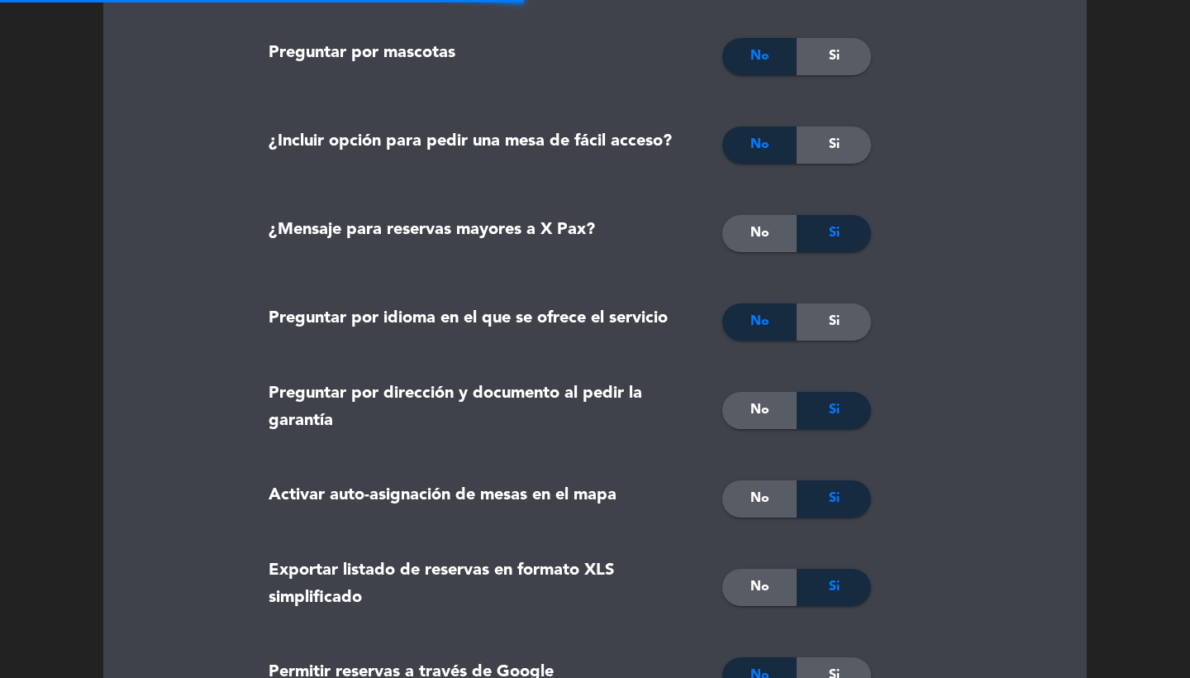
type textarea "<p><strong>Importante:&nbsp;</strong><br />Para el evento del 16/11 nos estarem…"
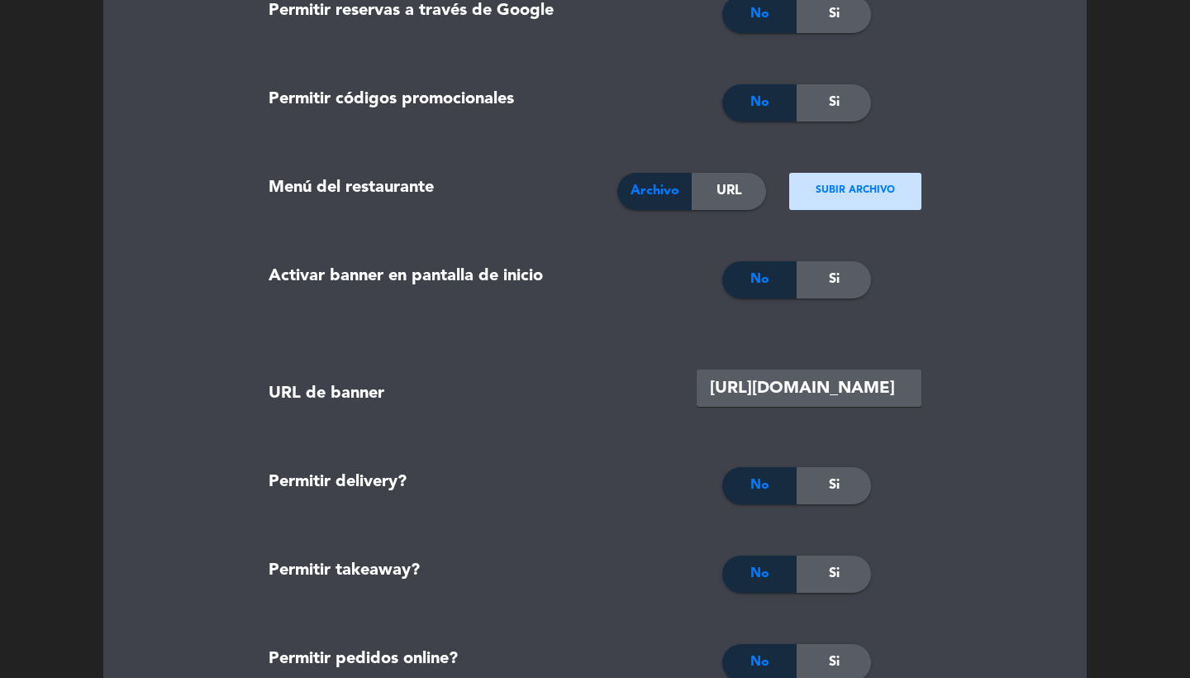
scroll to position [1922, 0]
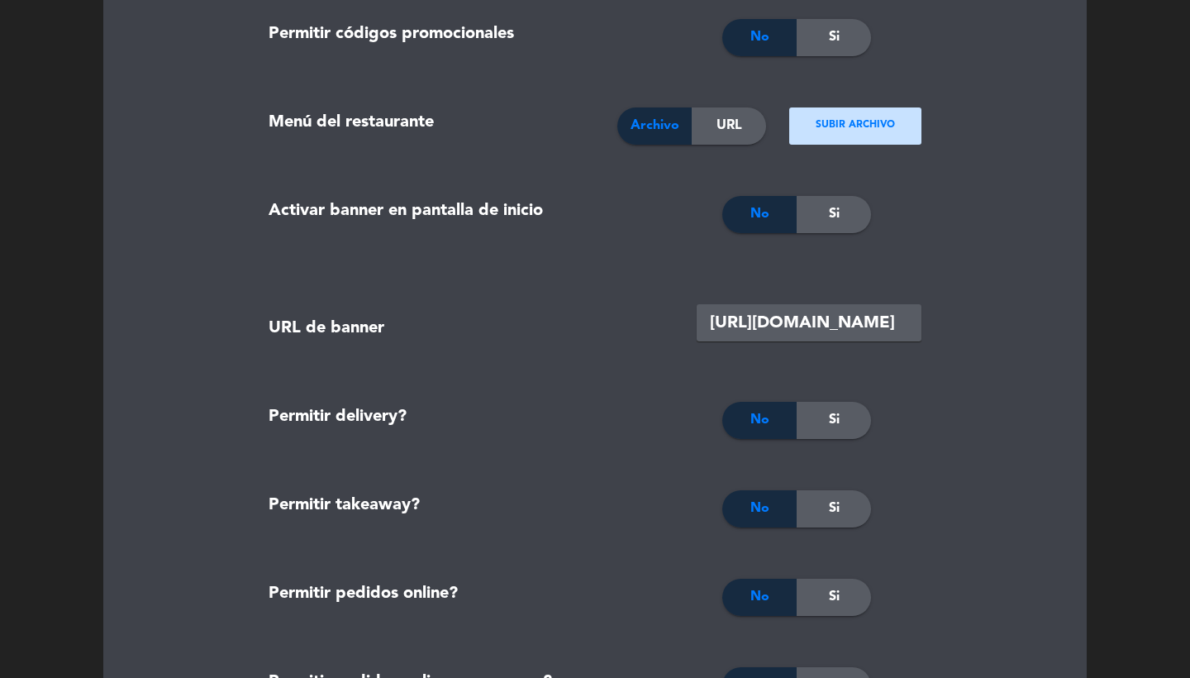
click at [842, 217] on div "Si" at bounding box center [834, 214] width 74 height 37
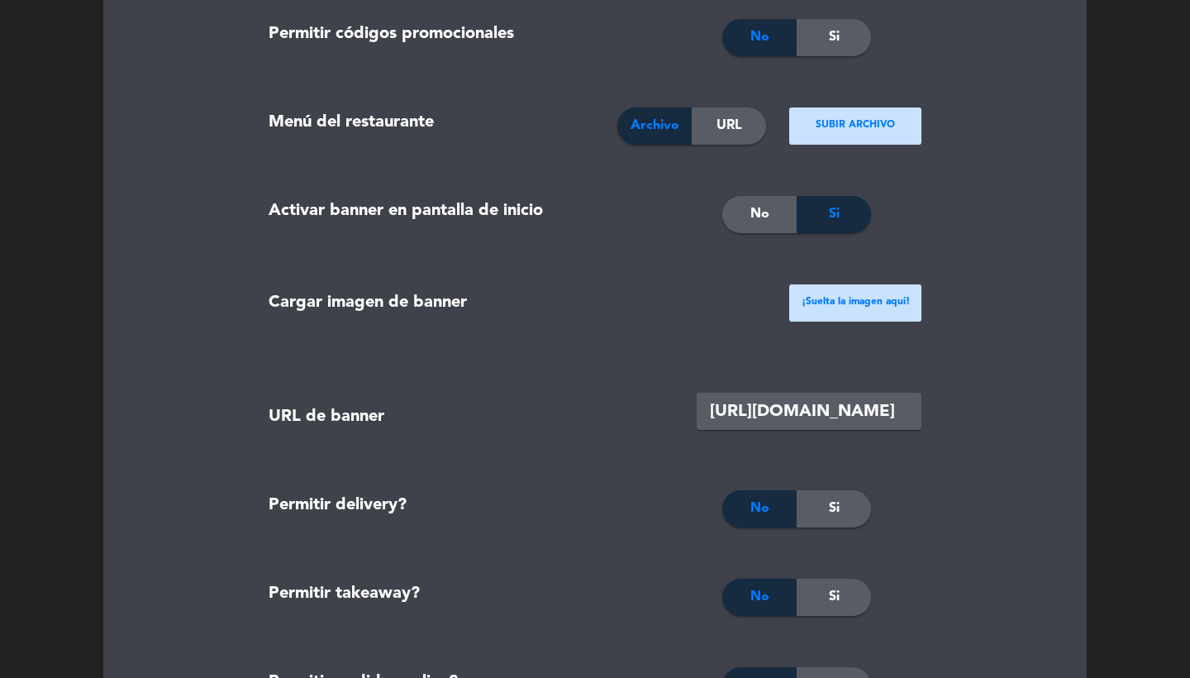
click at [861, 328] on div "¡Suelta la imagen aquí!" at bounding box center [855, 302] width 157 height 83
click at [852, 310] on ngx-dropzone-label "¡Suelta la imagen aquí!" at bounding box center [856, 302] width 108 height 17
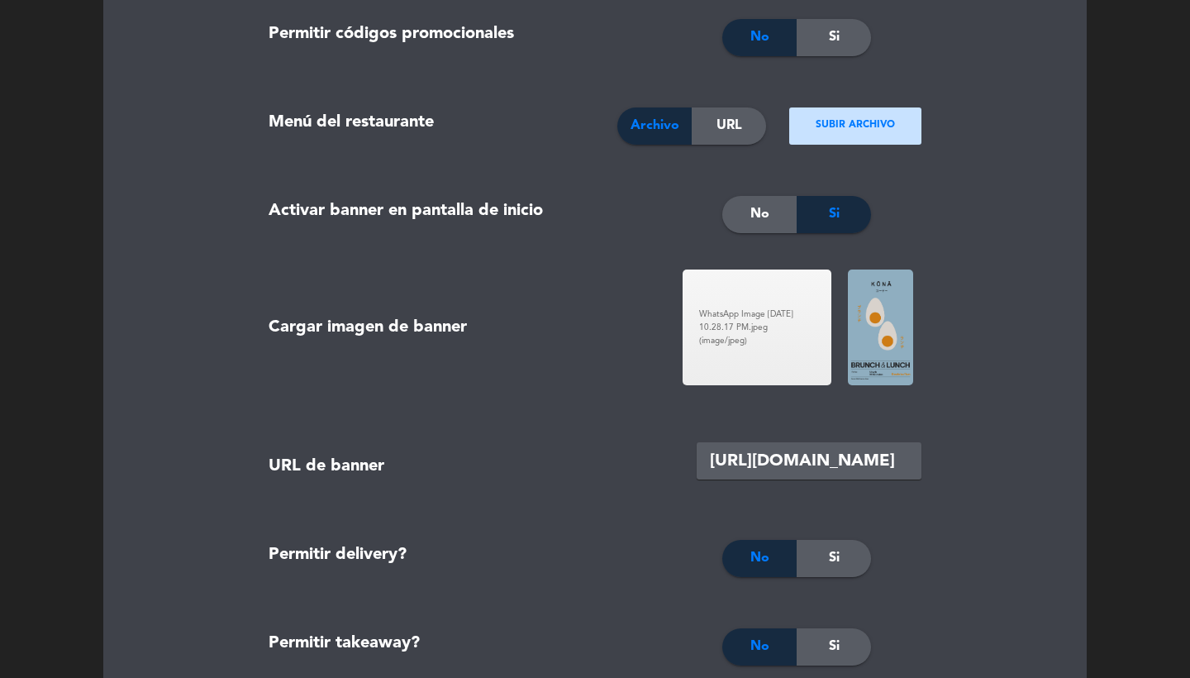
drag, startPoint x: 849, startPoint y: 458, endPoint x: 936, endPoint y: 460, distance: 87.6
click at [936, 460] on form "Mayor tamaño de mesa disponible al público remove 5 add Tamaño mínimo de mesa d…" at bounding box center [595, 303] width 942 height 4210
click at [829, 460] on input "[URL][DOMAIN_NAME]" at bounding box center [809, 460] width 225 height 37
click at [826, 461] on input "[URL][DOMAIN_NAME]" at bounding box center [809, 460] width 225 height 37
type input "[URL][DOMAIN_NAME]"
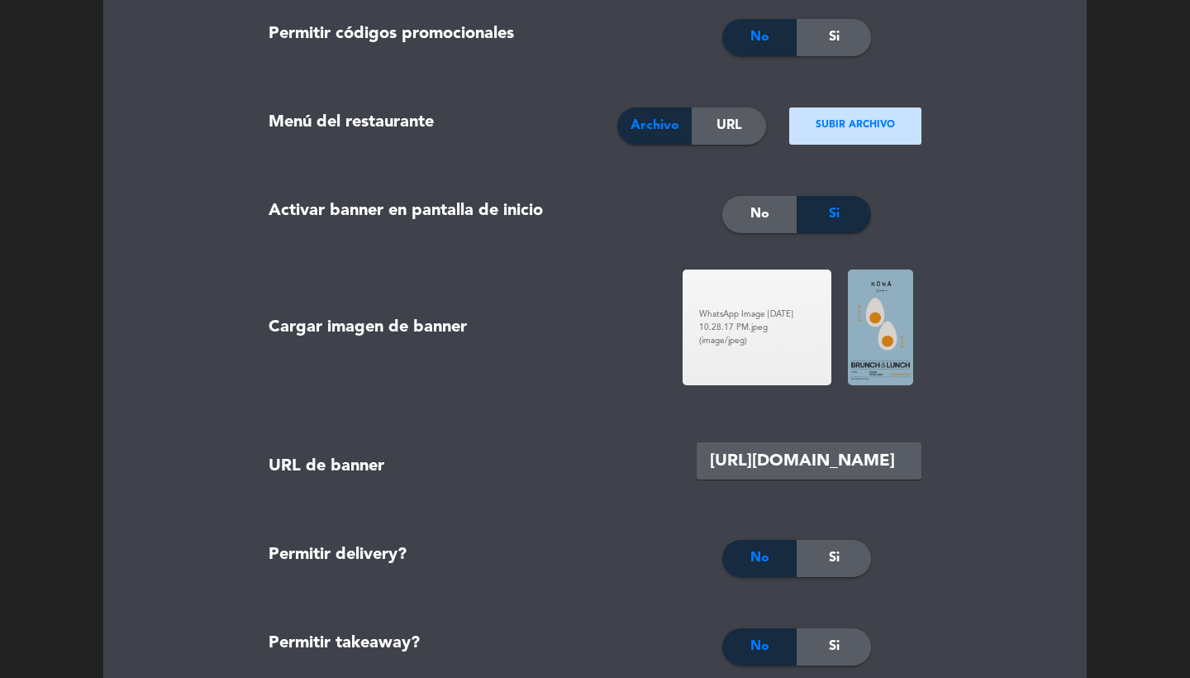
click at [992, 403] on form "Mayor tamaño de mesa disponible al público remove 5 add Tamaño mínimo de mesa d…" at bounding box center [595, 303] width 942 height 4210
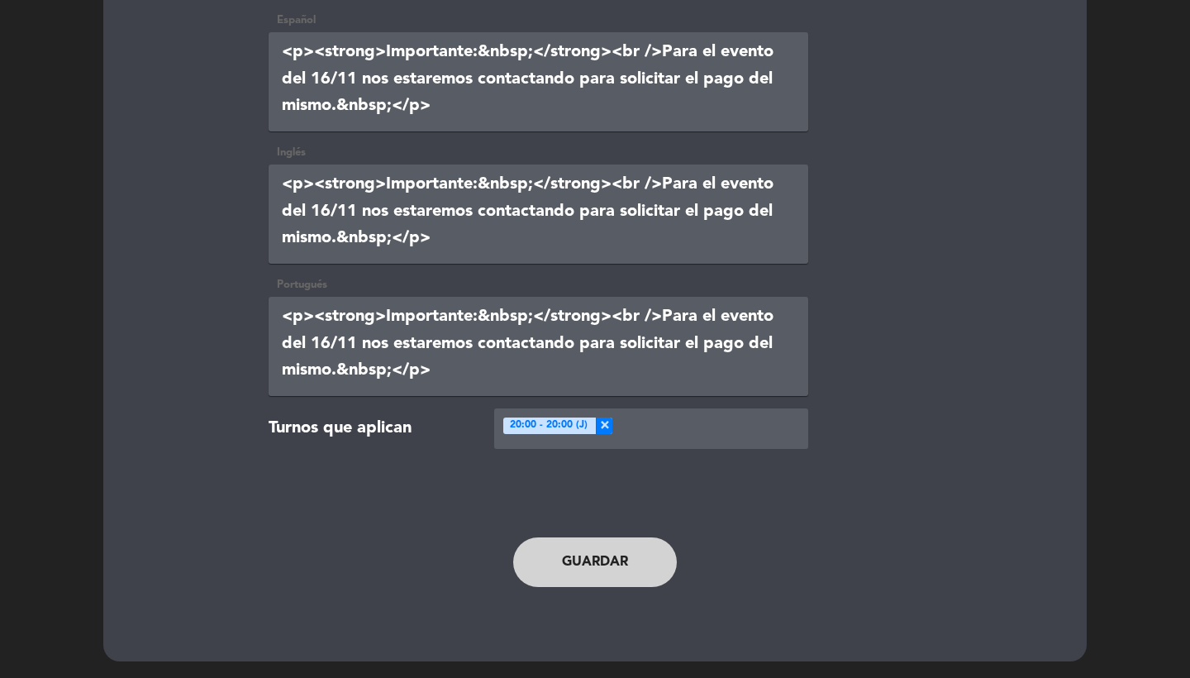
click at [573, 566] on button "Guardar" at bounding box center [595, 562] width 164 height 50
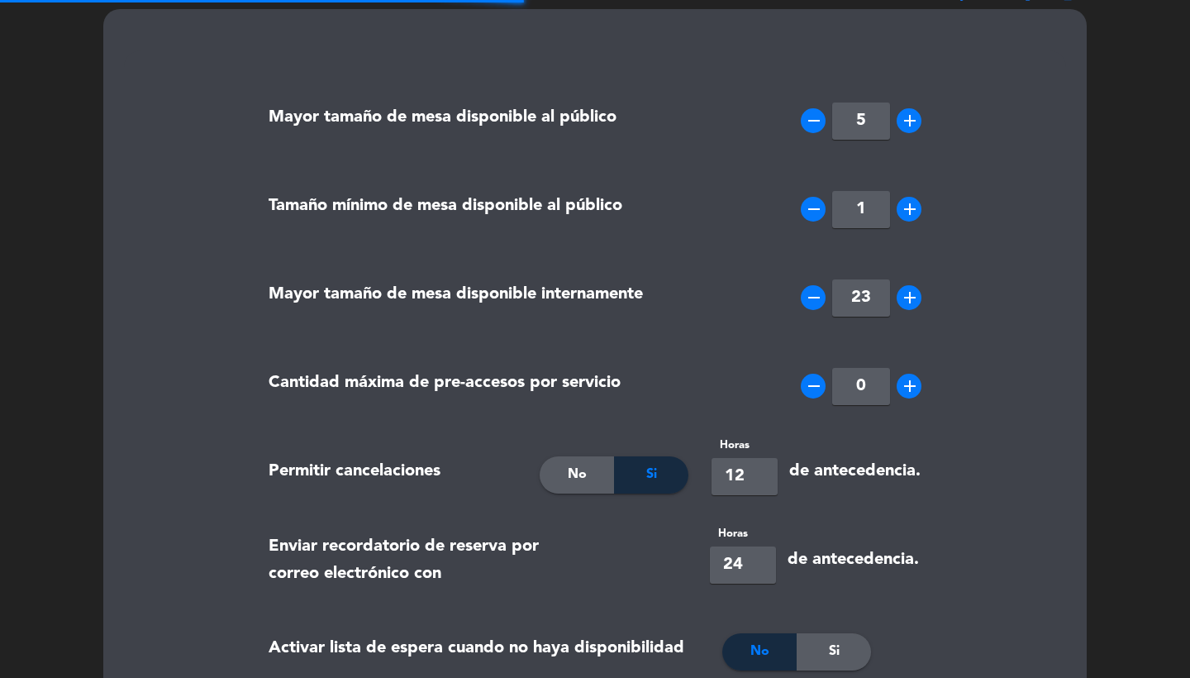
scroll to position [0, 0]
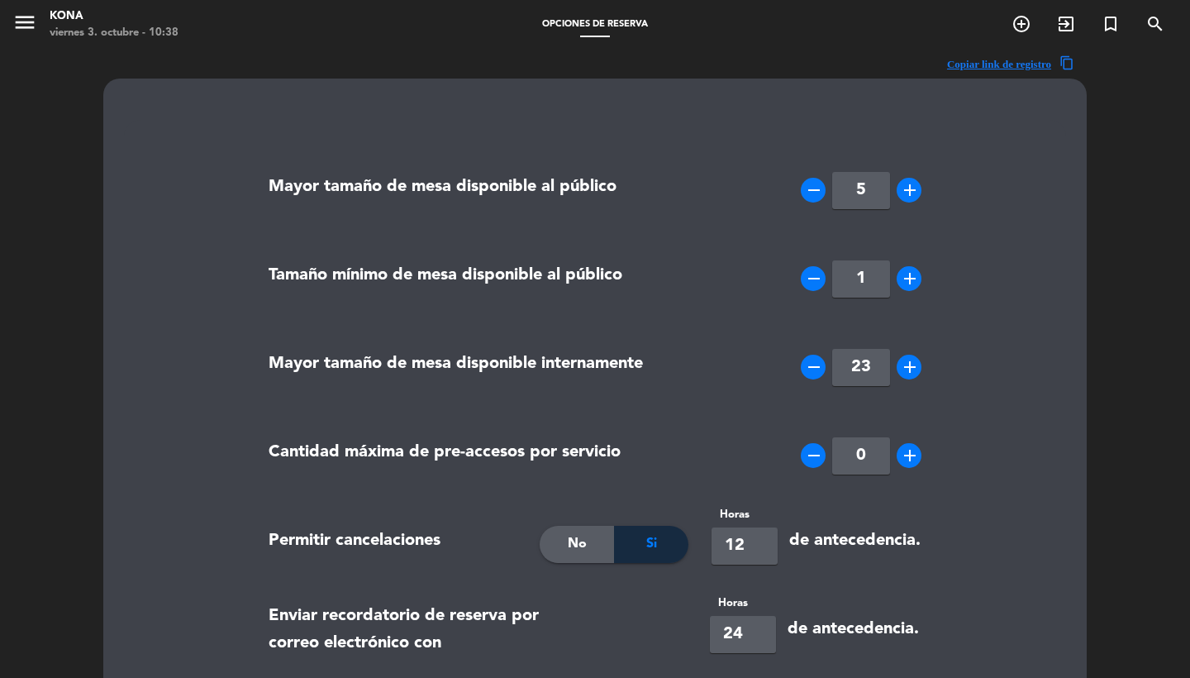
click at [21, 31] on icon "menu" at bounding box center [24, 22] width 25 height 25
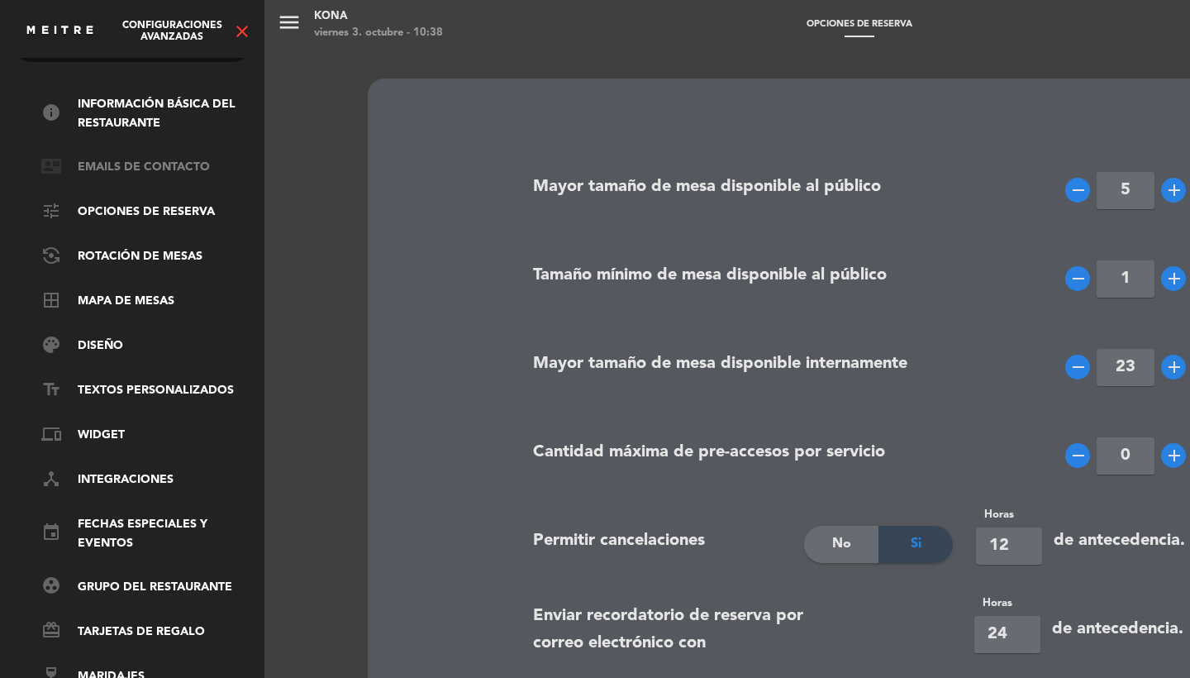
scroll to position [56, 0]
click at [241, 36] on icon "close" at bounding box center [242, 31] width 20 height 20
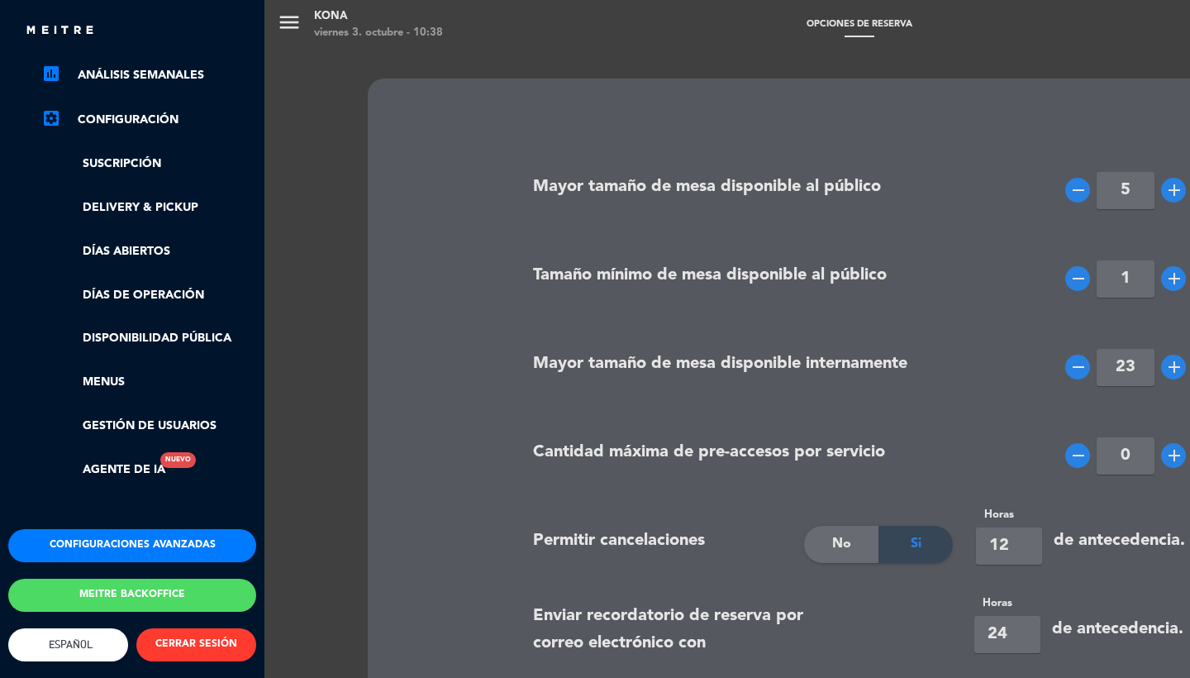
click at [124, 583] on button "Meitre backoffice" at bounding box center [132, 595] width 248 height 33
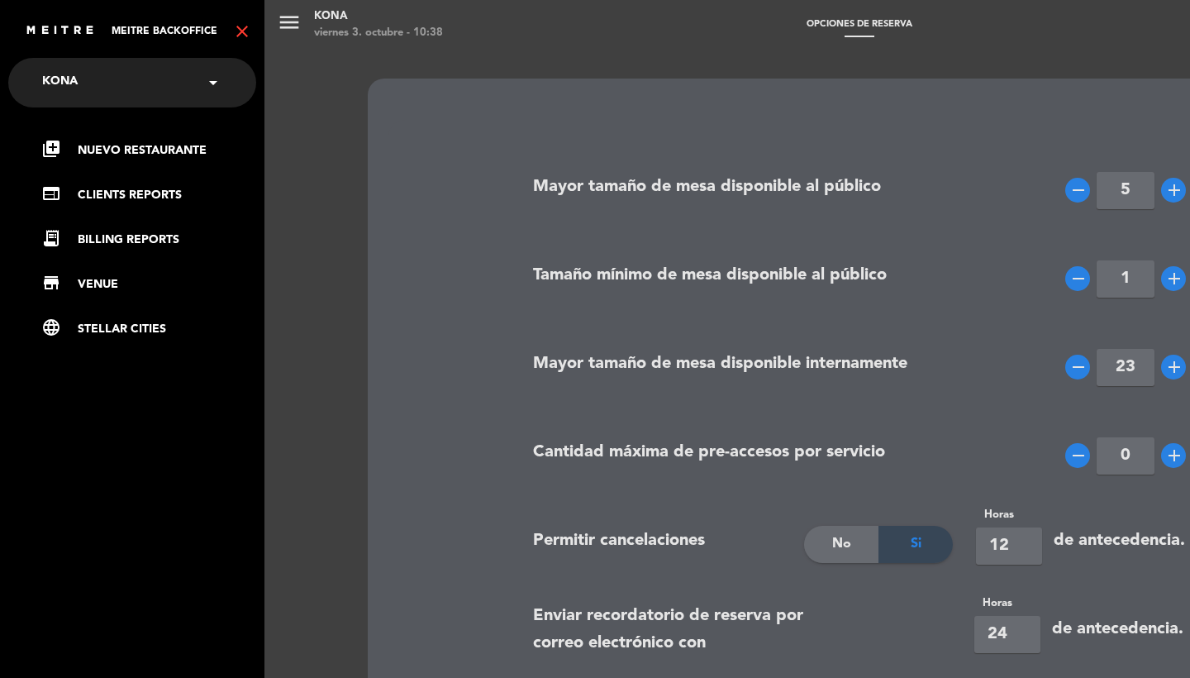
scroll to position [0, 0]
click at [110, 230] on link "receipt_long BILLING REPORTS" at bounding box center [148, 240] width 215 height 20
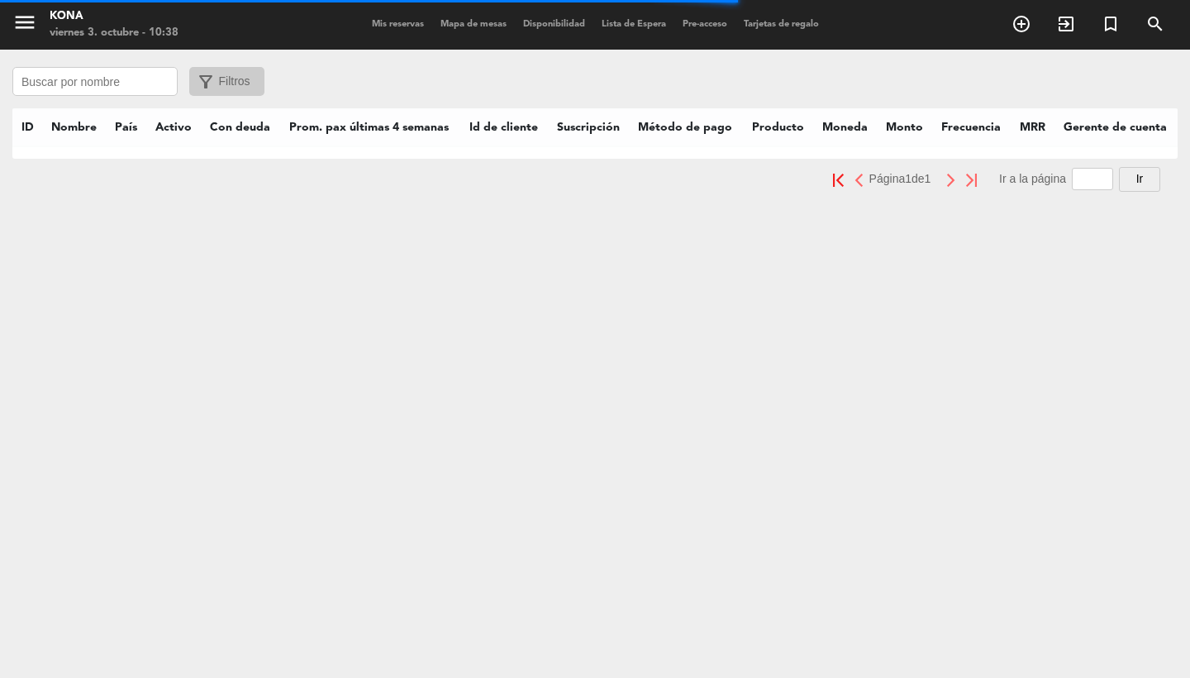
click at [94, 79] on input "text" at bounding box center [94, 81] width 165 height 29
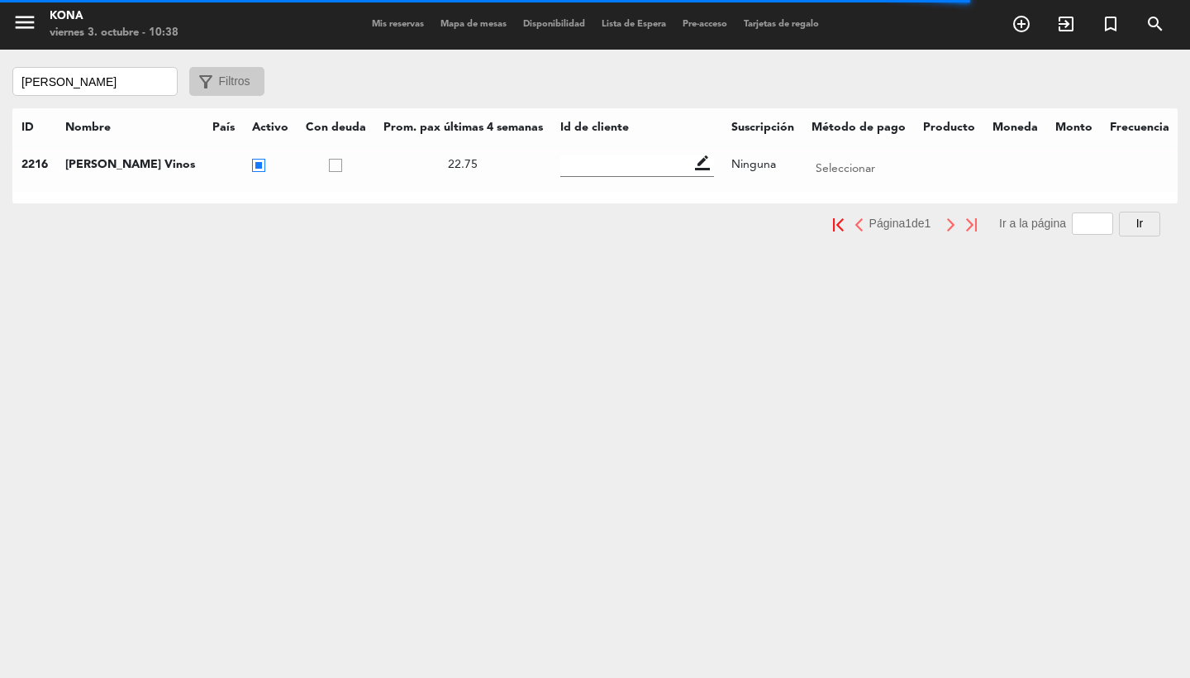
type input "[PERSON_NAME]"
drag, startPoint x: 641, startPoint y: 159, endPoint x: 631, endPoint y: 170, distance: 15.2
click at [695, 159] on span "border_color" at bounding box center [702, 162] width 15 height 15
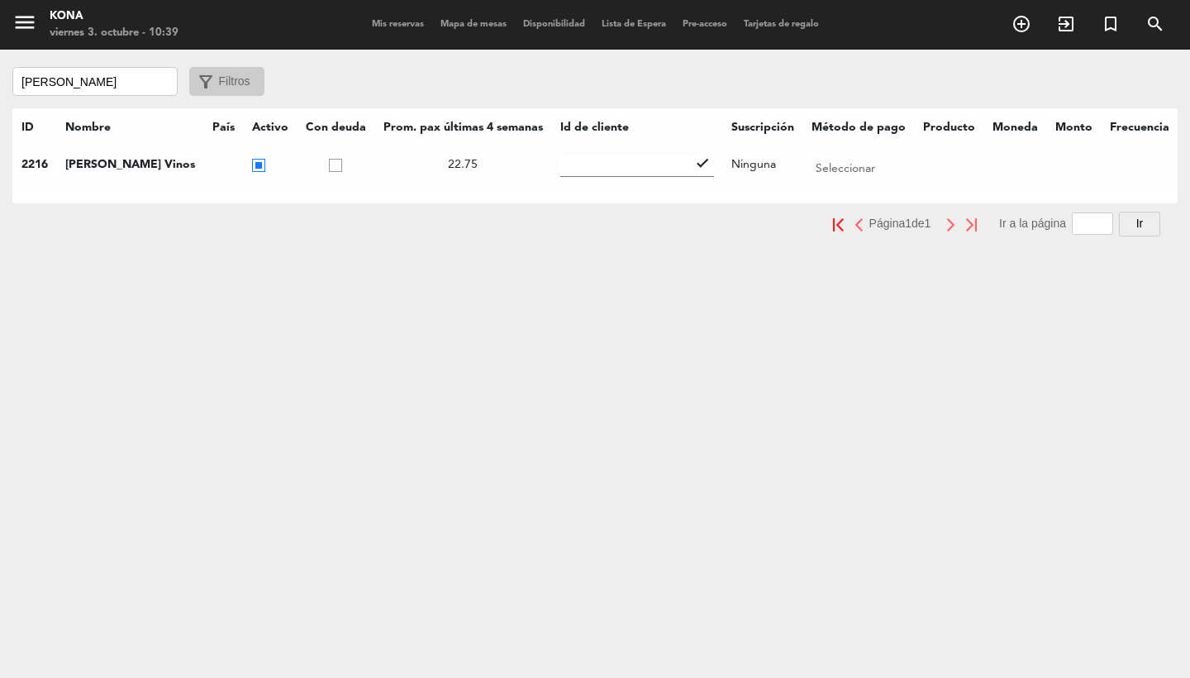
click at [616, 172] on input "text" at bounding box center [637, 165] width 154 height 21
paste input "cus_TABjyI0MljYT37"
type input "cus_TABjyI0MljYT37"
click at [695, 163] on span "check" at bounding box center [702, 162] width 15 height 15
click at [400, 25] on span "Mis reservas" at bounding box center [398, 24] width 69 height 9
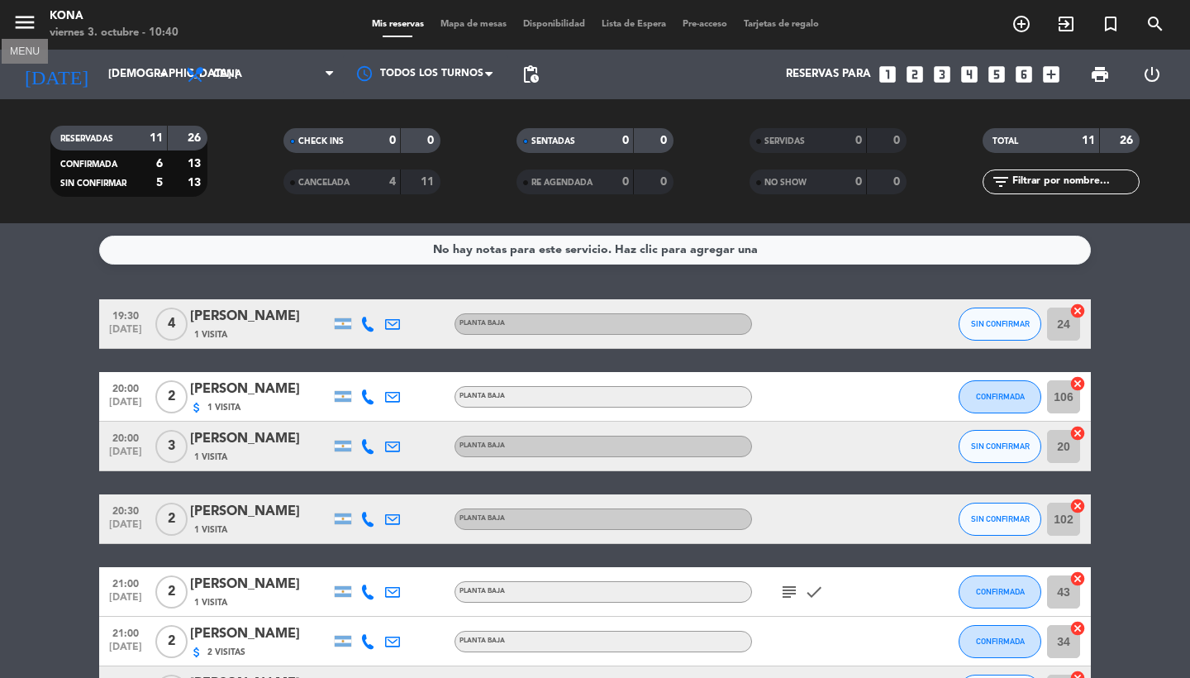
click at [19, 26] on icon "menu" at bounding box center [24, 22] width 25 height 25
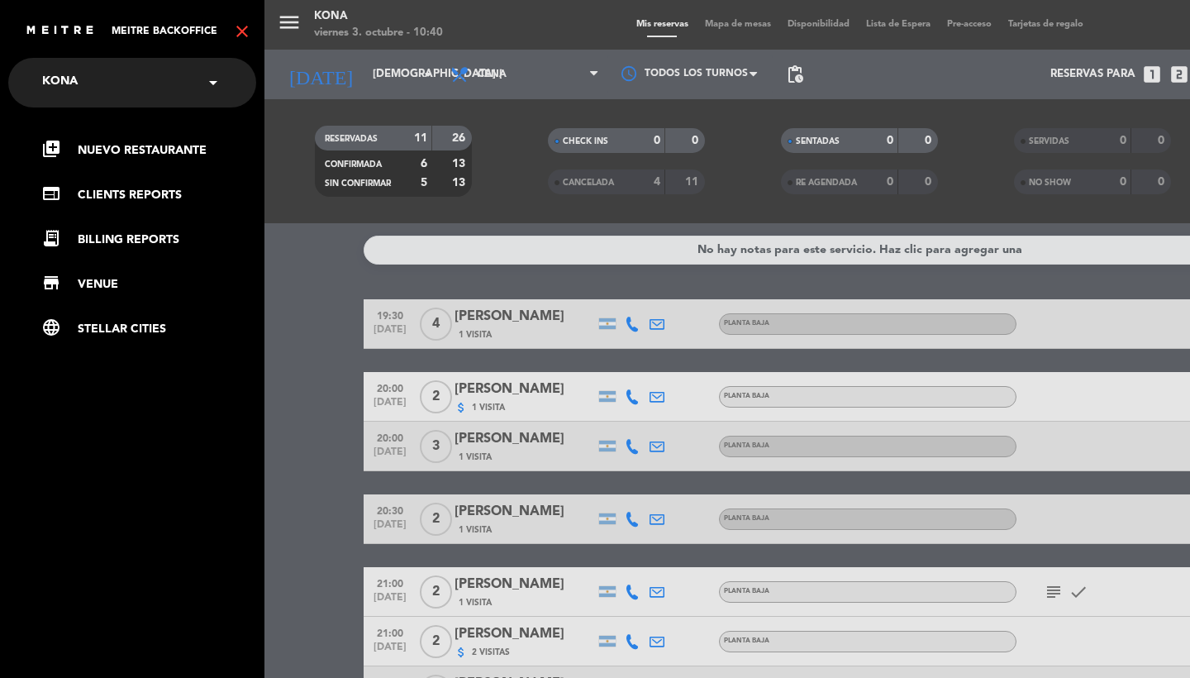
click at [92, 88] on div "× Kona" at bounding box center [69, 82] width 67 height 35
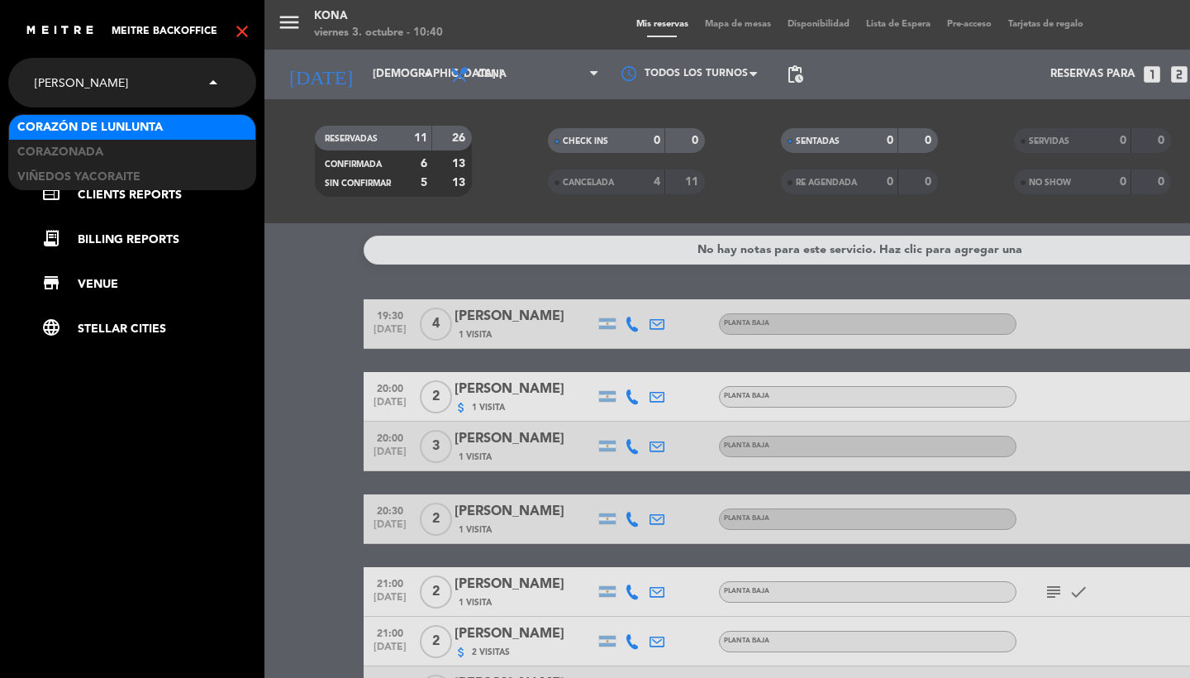
type input "coraz"
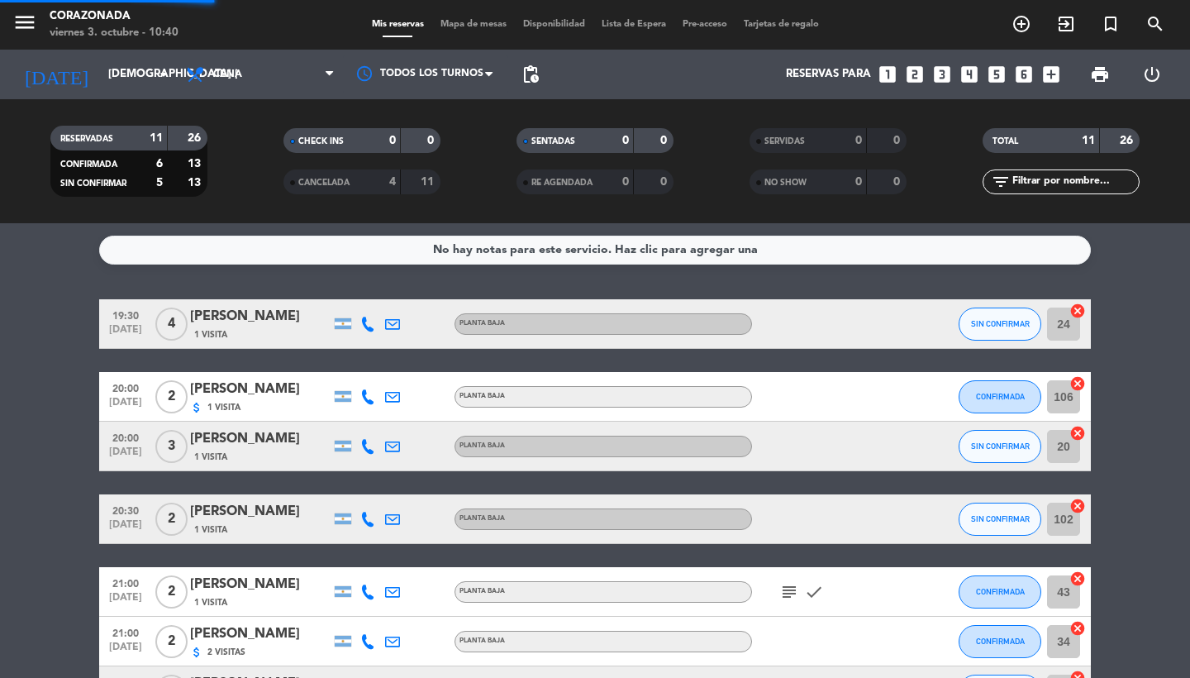
click at [19, 25] on icon "menu" at bounding box center [24, 22] width 25 height 25
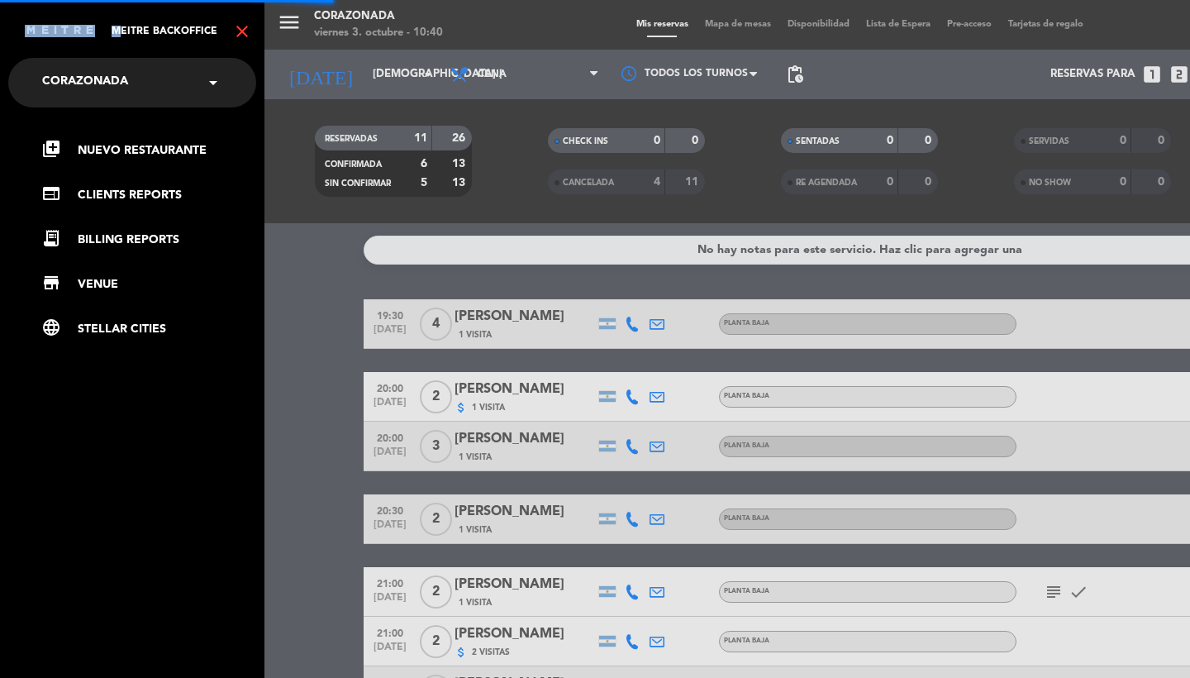
drag, startPoint x: 19, startPoint y: 25, endPoint x: 220, endPoint y: 51, distance: 202.6
click at [58, 29] on div "Meitre backoffice close" at bounding box center [132, 25] width 264 height 50
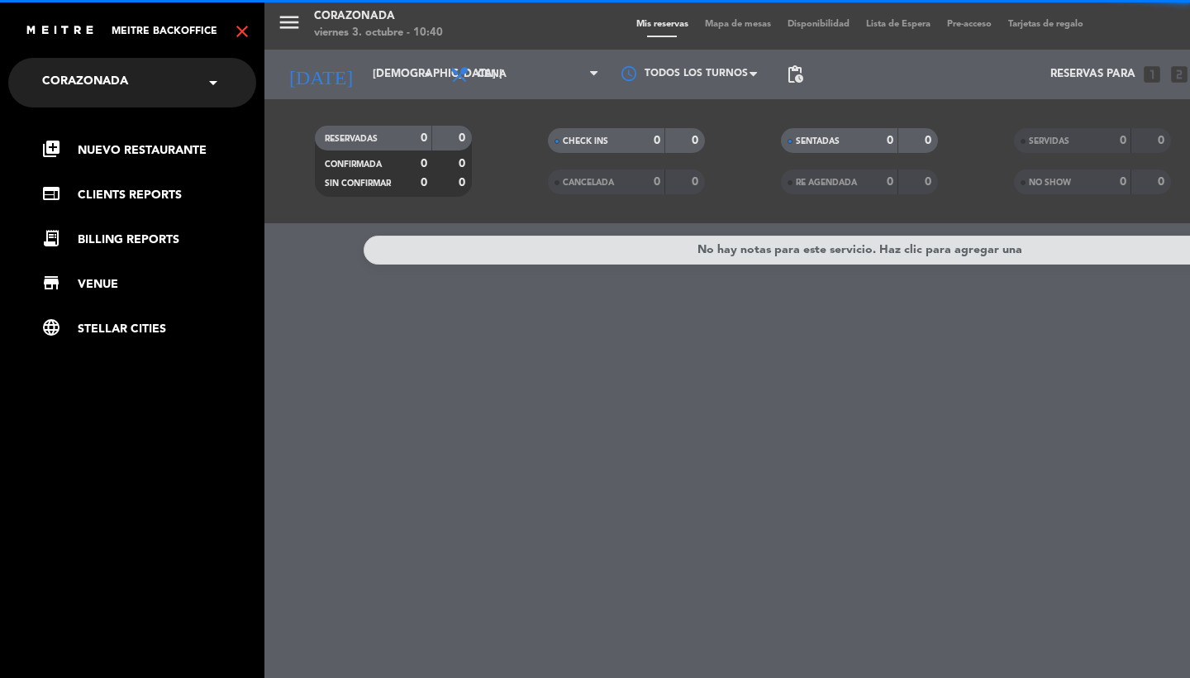
click at [251, 27] on icon "close" at bounding box center [242, 31] width 20 height 20
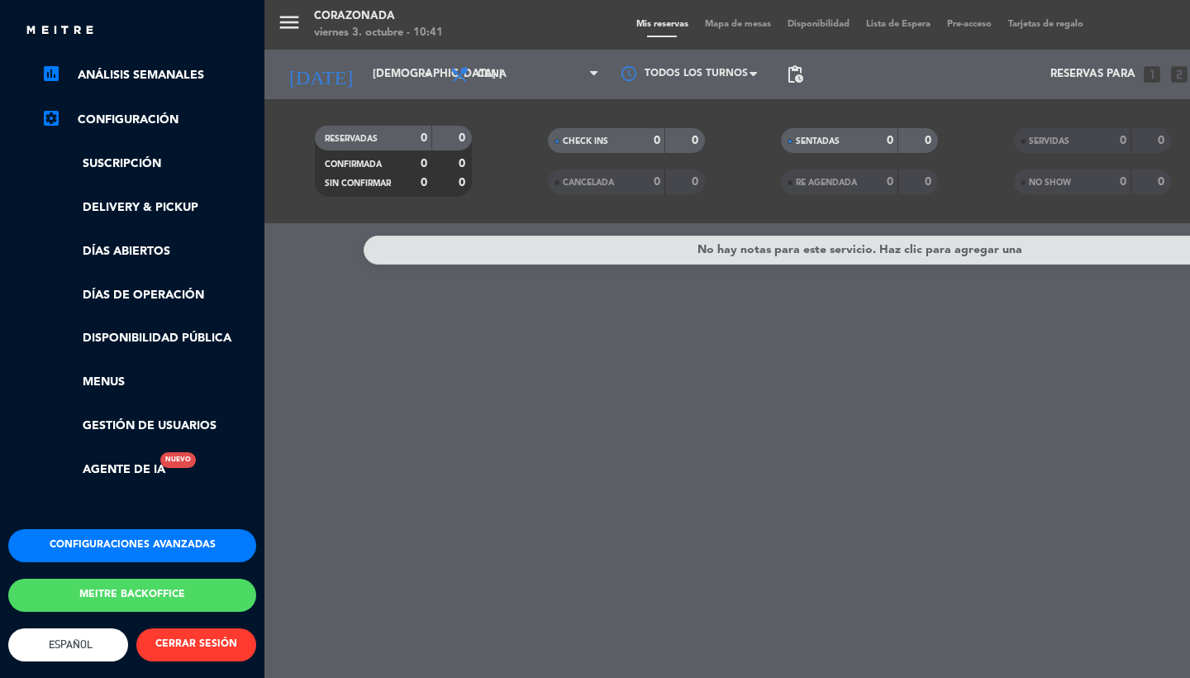
click at [122, 529] on button "Configuraciones avanzadas" at bounding box center [132, 545] width 248 height 33
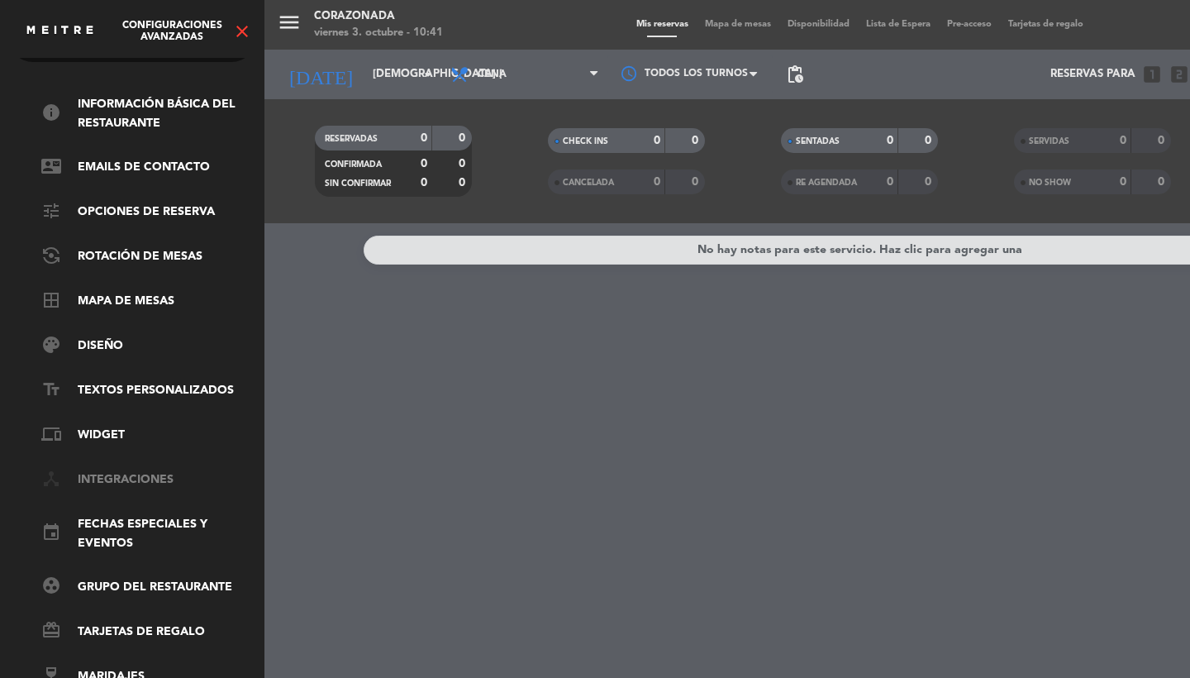
click at [126, 473] on link "device_hub Integraciones" at bounding box center [148, 480] width 215 height 20
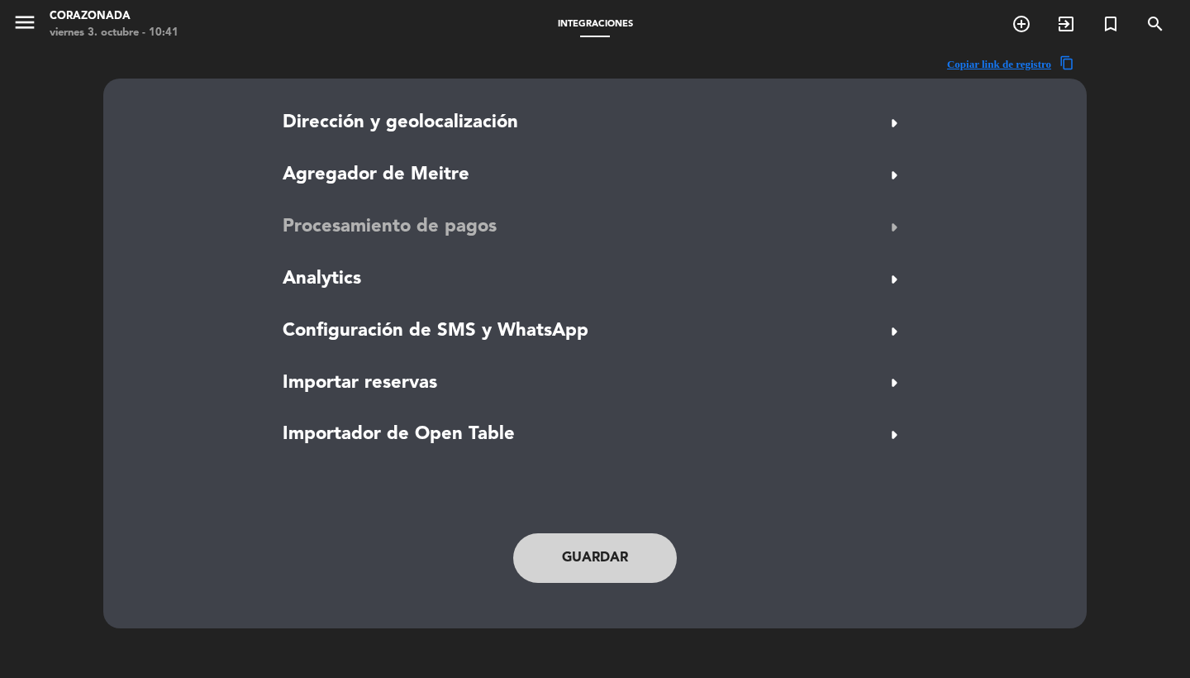
click at [381, 220] on span "Procesamiento de pagos" at bounding box center [390, 227] width 214 height 30
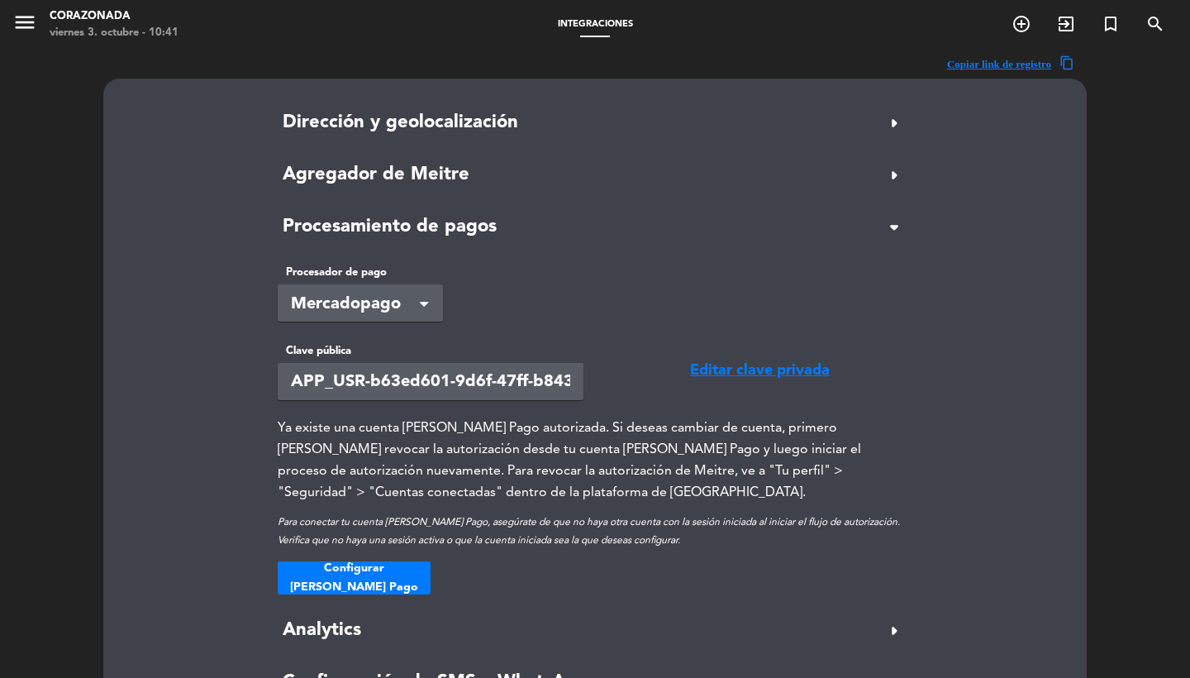
drag, startPoint x: 441, startPoint y: 383, endPoint x: 613, endPoint y: 394, distance: 172.2
click at [613, 394] on div "Clave pública APP_USR-b63ed601-9d6f-47ff-b843-f72f5e4668a5 Editar clave privada…" at bounding box center [595, 468] width 660 height 252
click at [207, 297] on integrations "Dirección y geolocalización arrow_right Permitir reservas a través de Google No…" at bounding box center [595, 529] width 942 height 844
click at [24, 31] on icon "menu" at bounding box center [24, 22] width 25 height 25
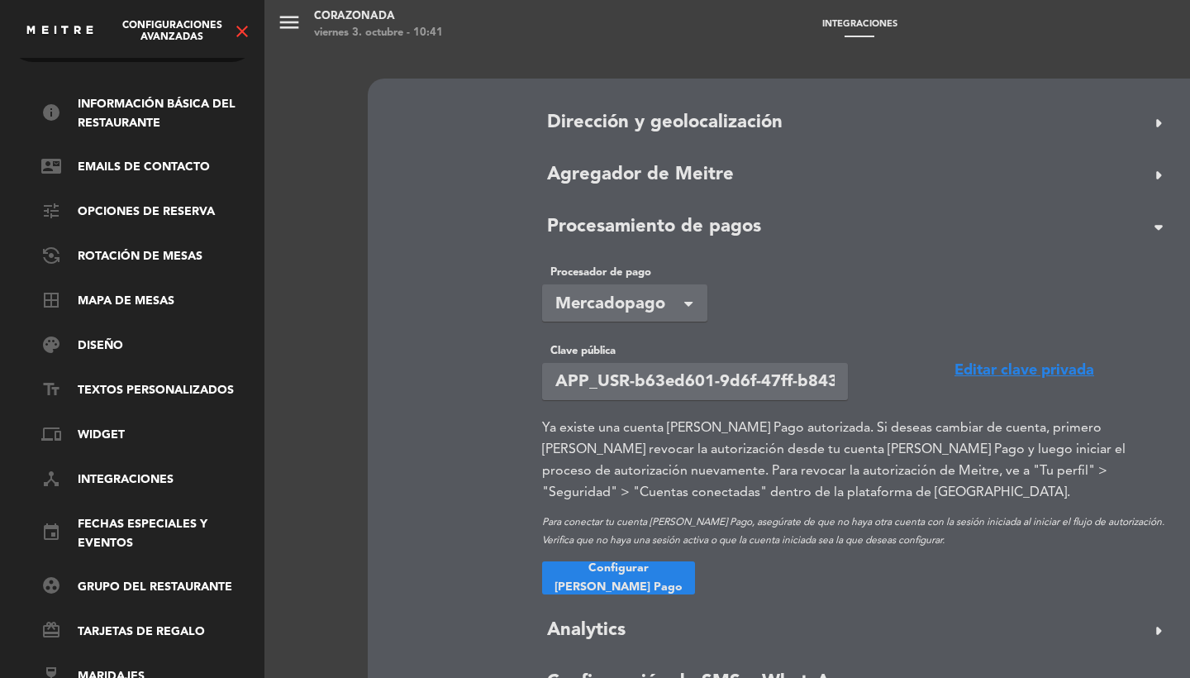
click at [241, 26] on icon "close" at bounding box center [242, 31] width 20 height 20
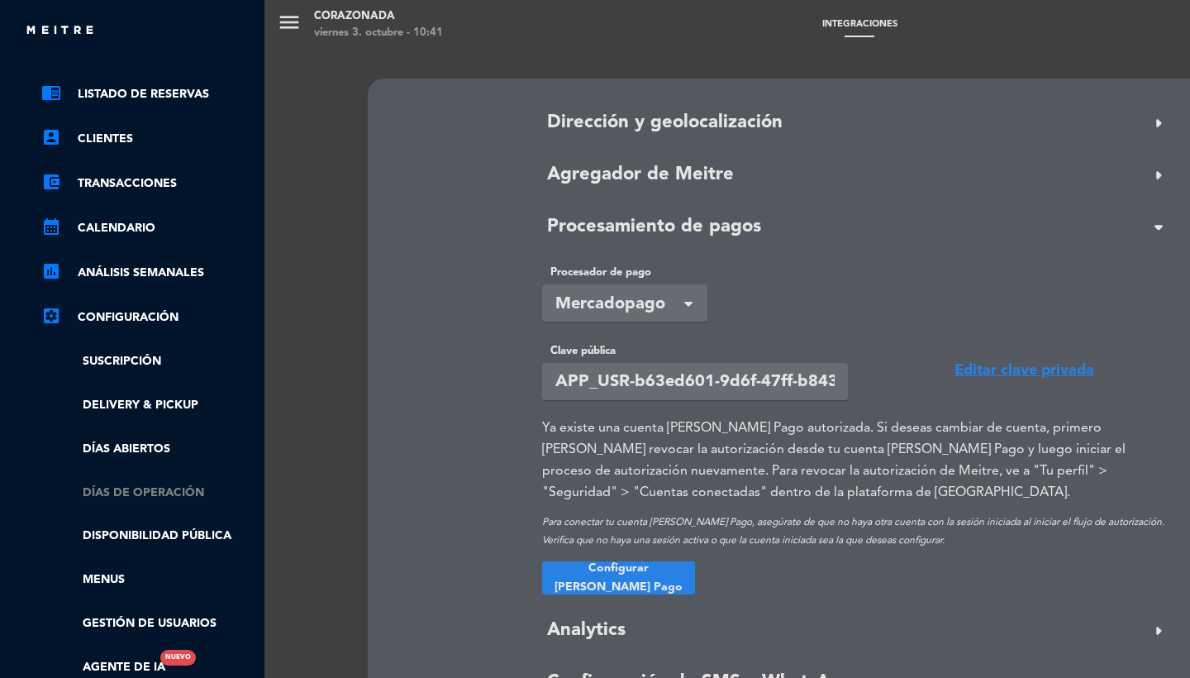
click at [121, 488] on link "Días de Operación" at bounding box center [148, 492] width 215 height 19
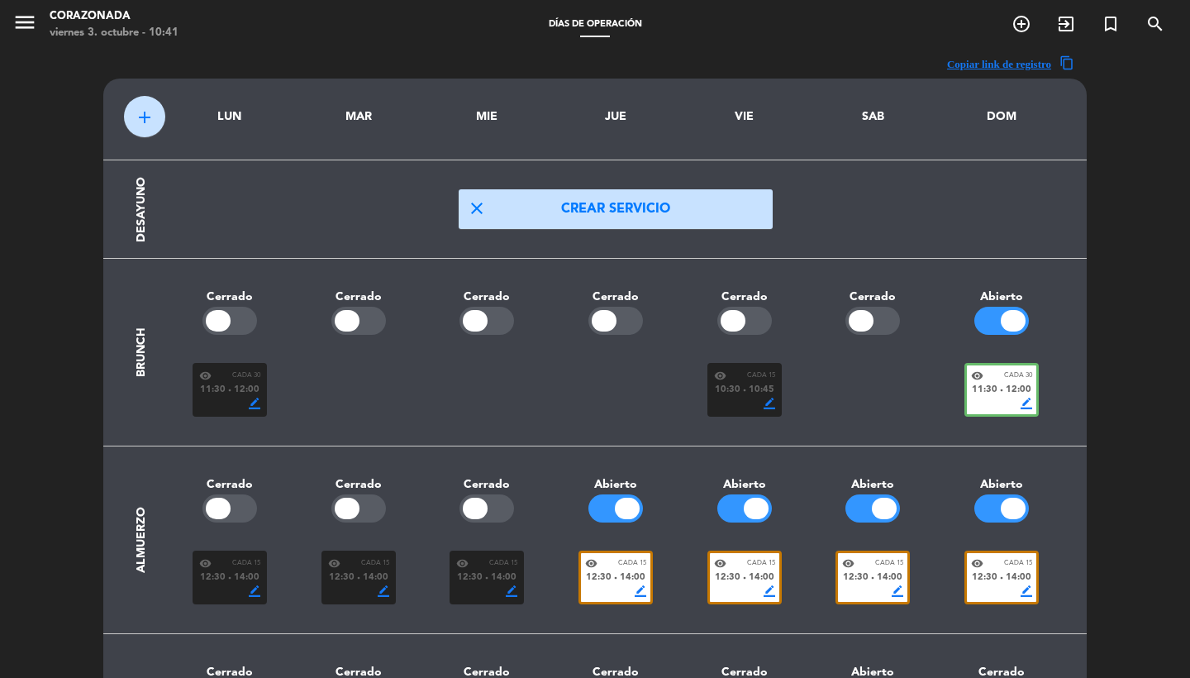
click at [31, 32] on icon "menu" at bounding box center [24, 22] width 25 height 25
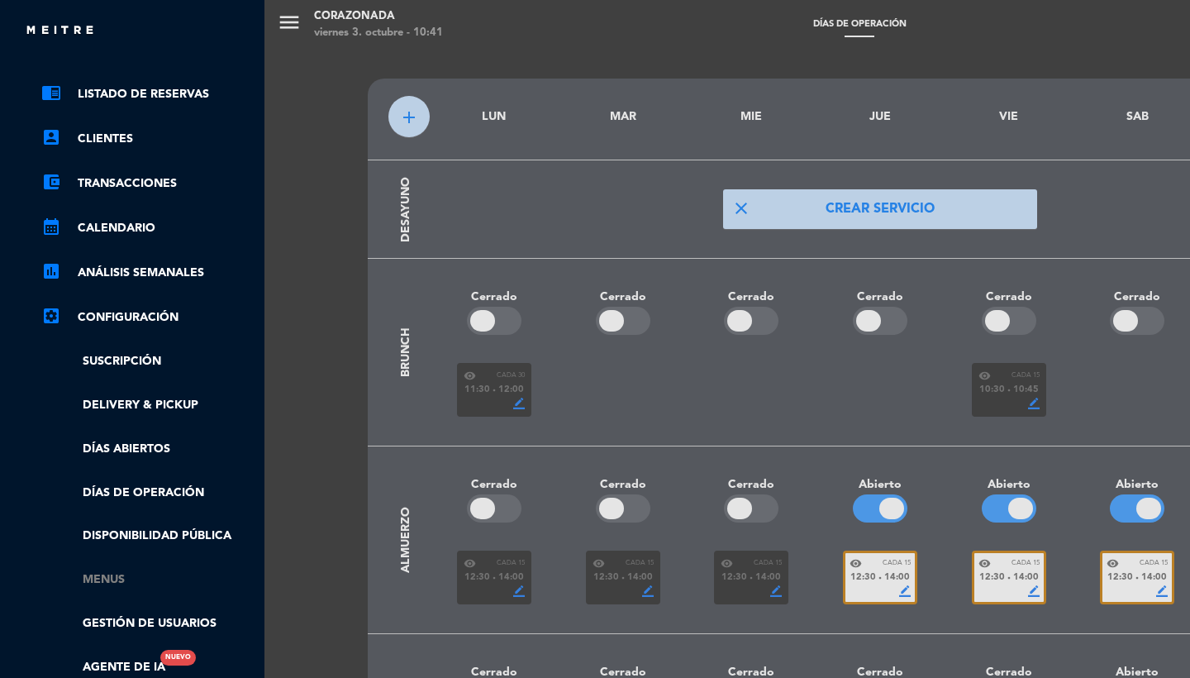
click at [113, 574] on link "Menus" at bounding box center [148, 579] width 215 height 19
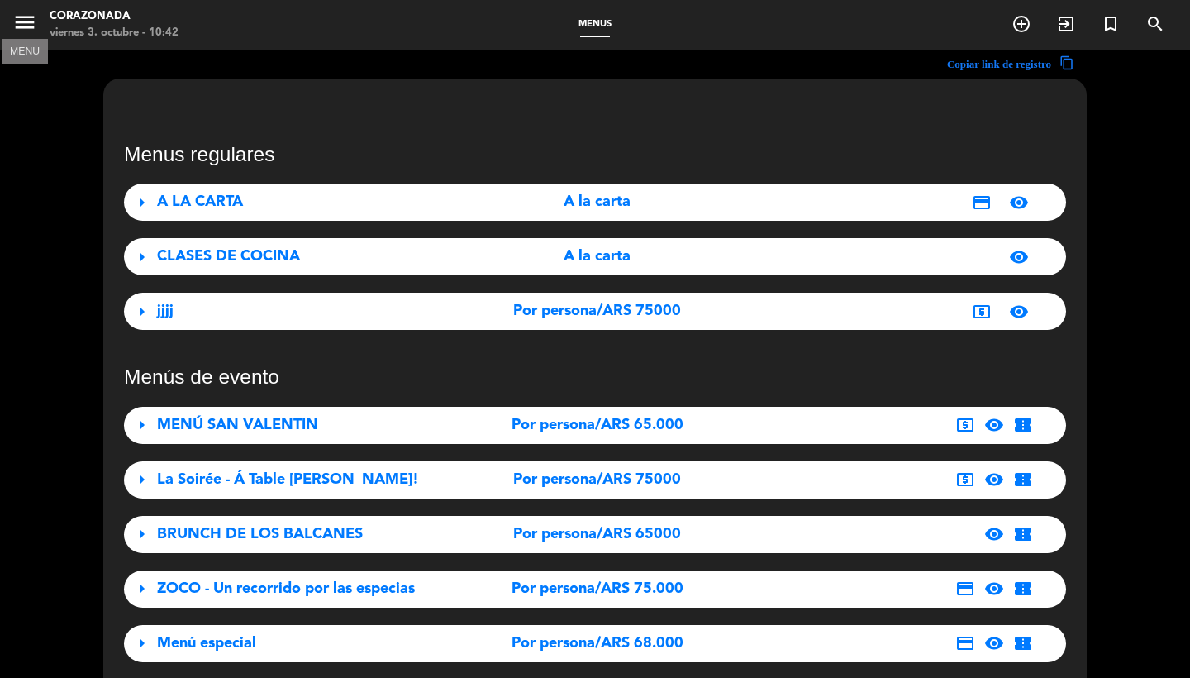
click at [21, 29] on icon "menu" at bounding box center [24, 22] width 25 height 25
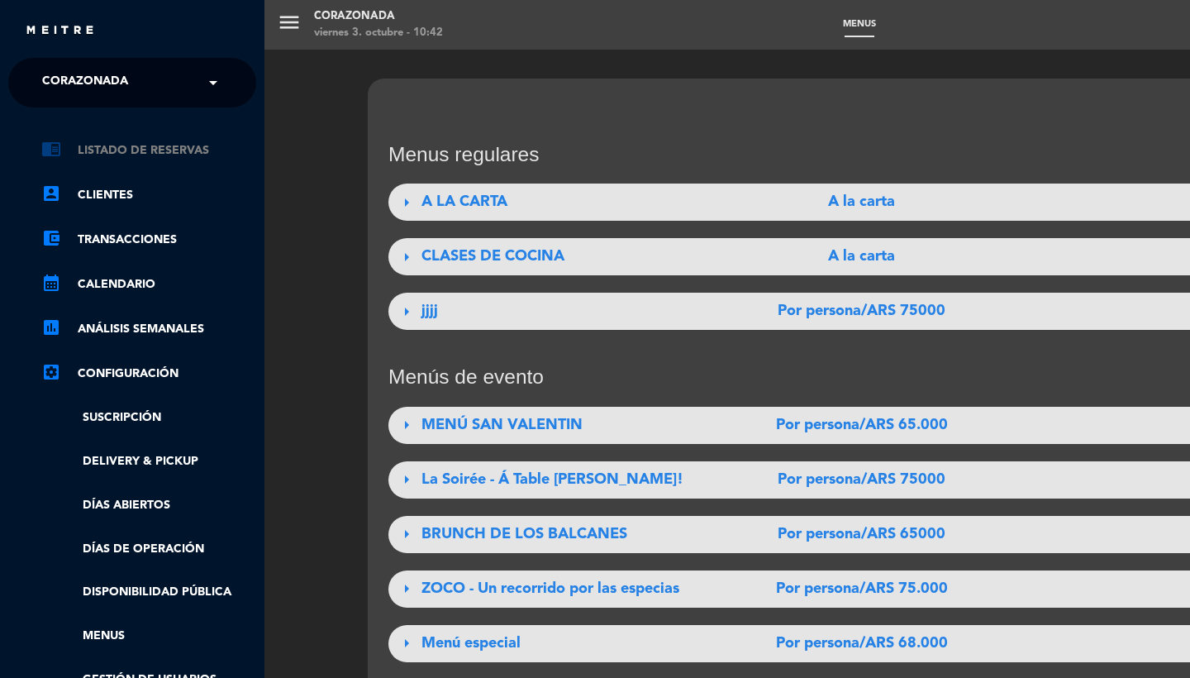
scroll to position [-17, 0]
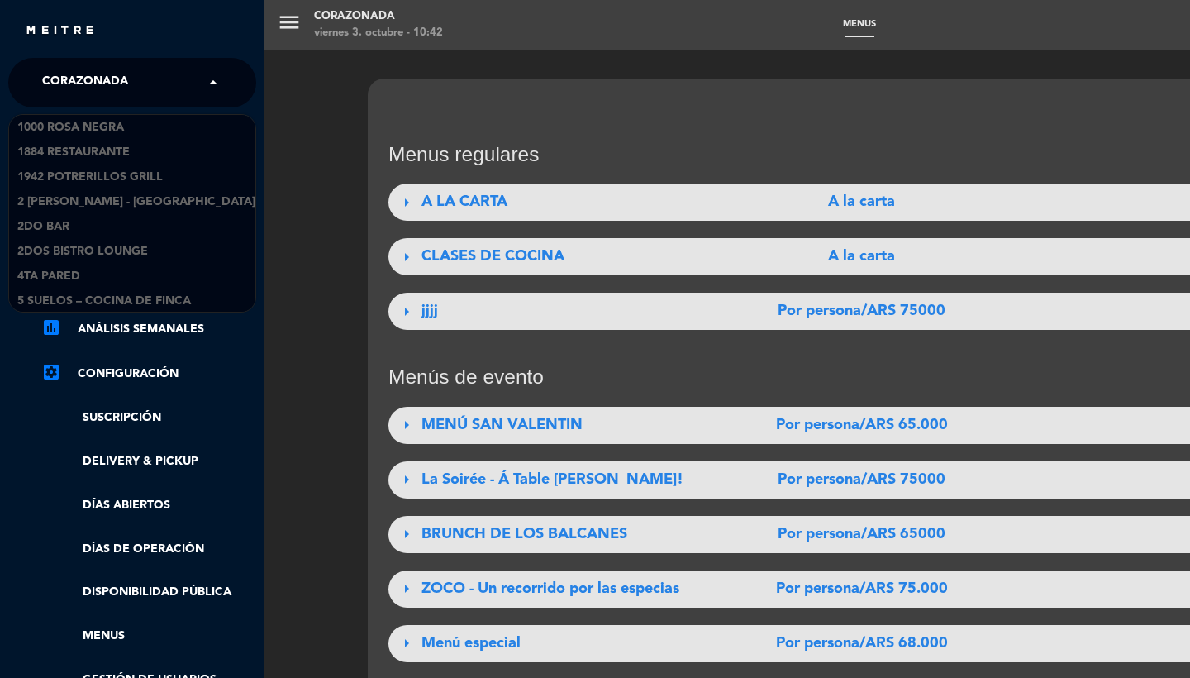
click at [123, 84] on span "Corazonada" at bounding box center [85, 82] width 86 height 35
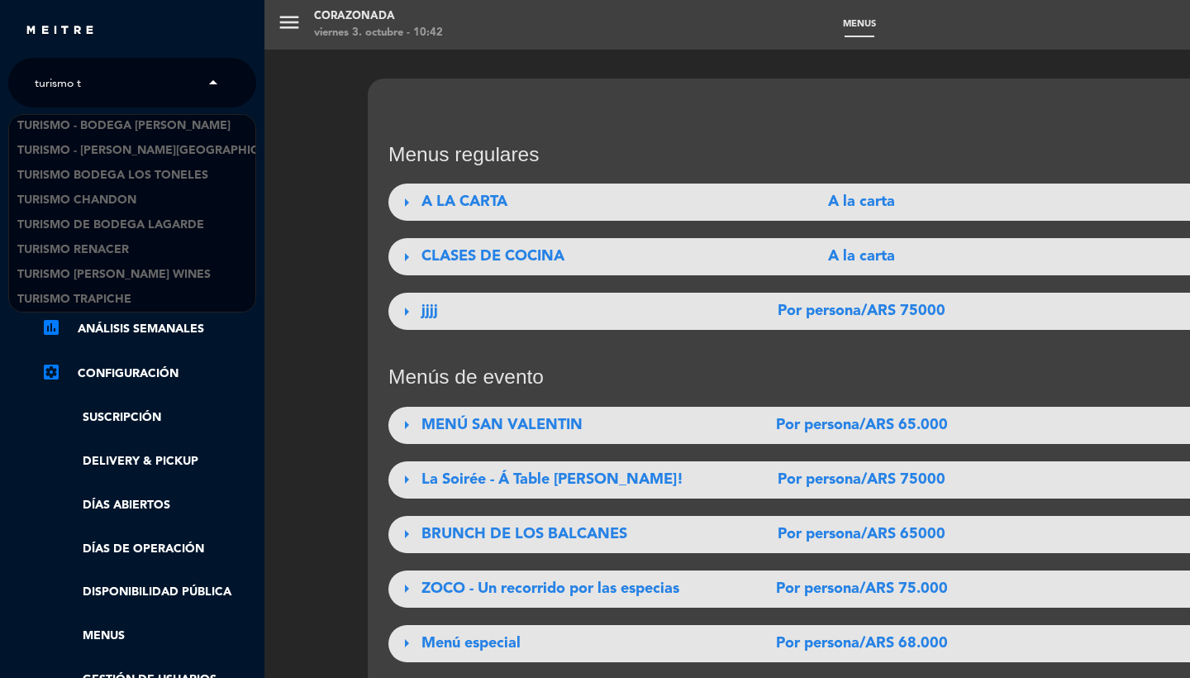
scroll to position [0, 0]
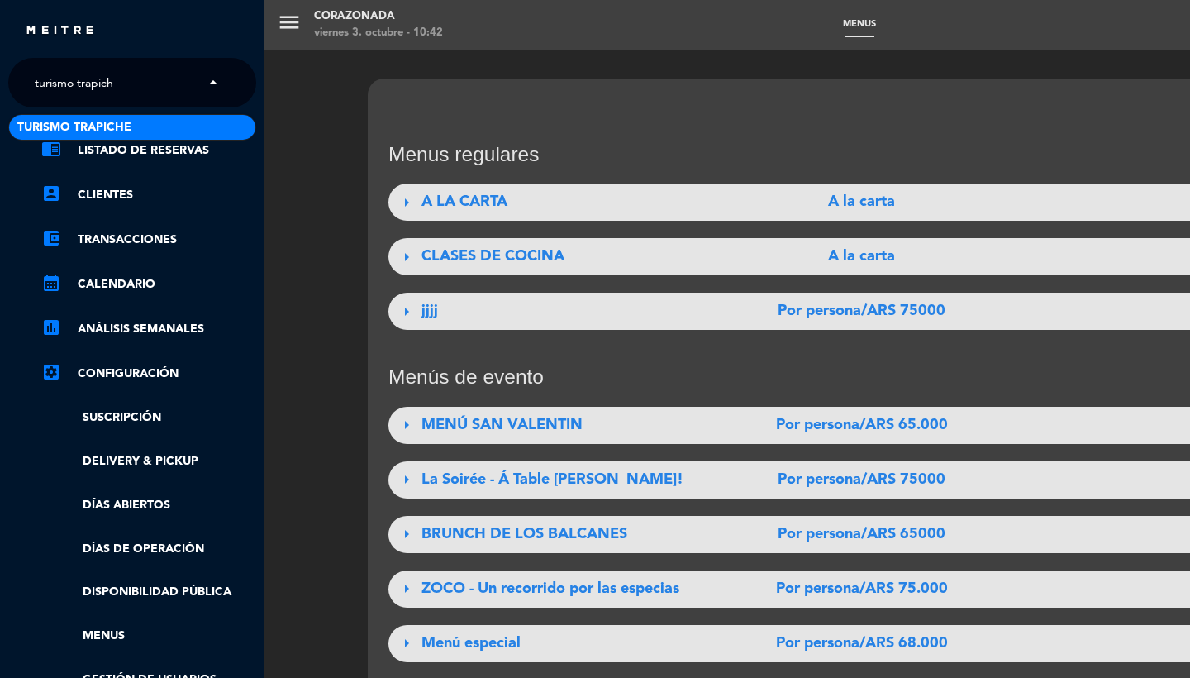
type input "turismo trapiche"
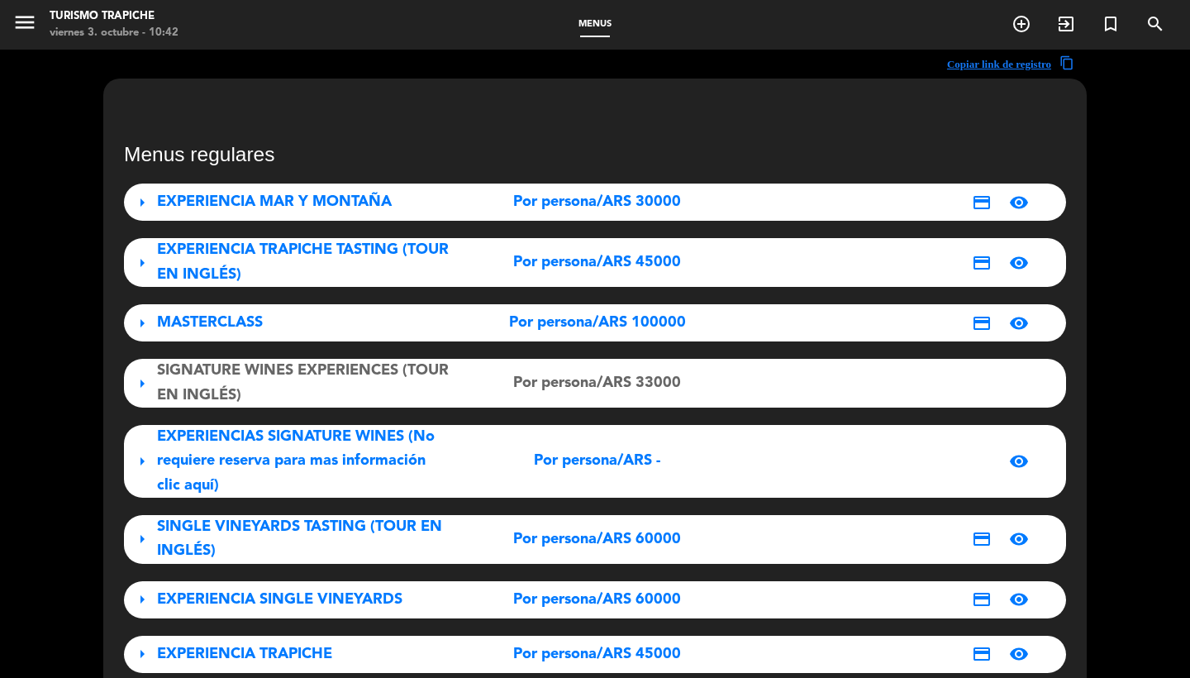
click at [324, 207] on span "EXPERIENCIA MAR Y MONTAÑA" at bounding box center [274, 201] width 235 height 15
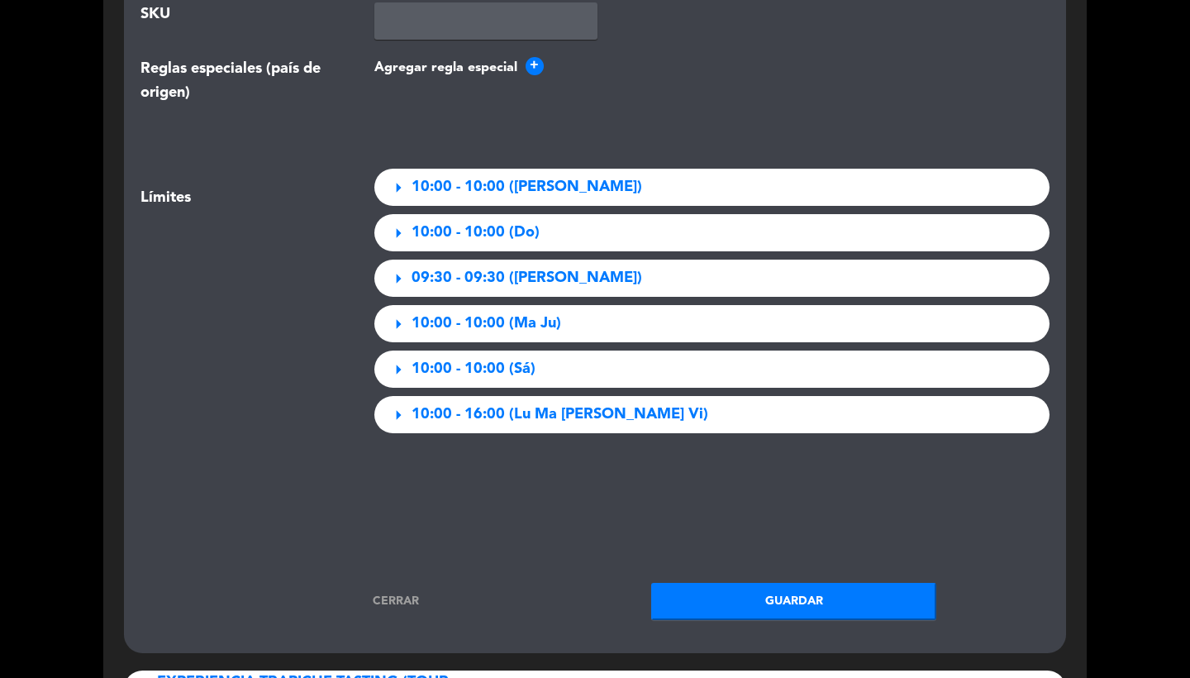
scroll to position [2585, 0]
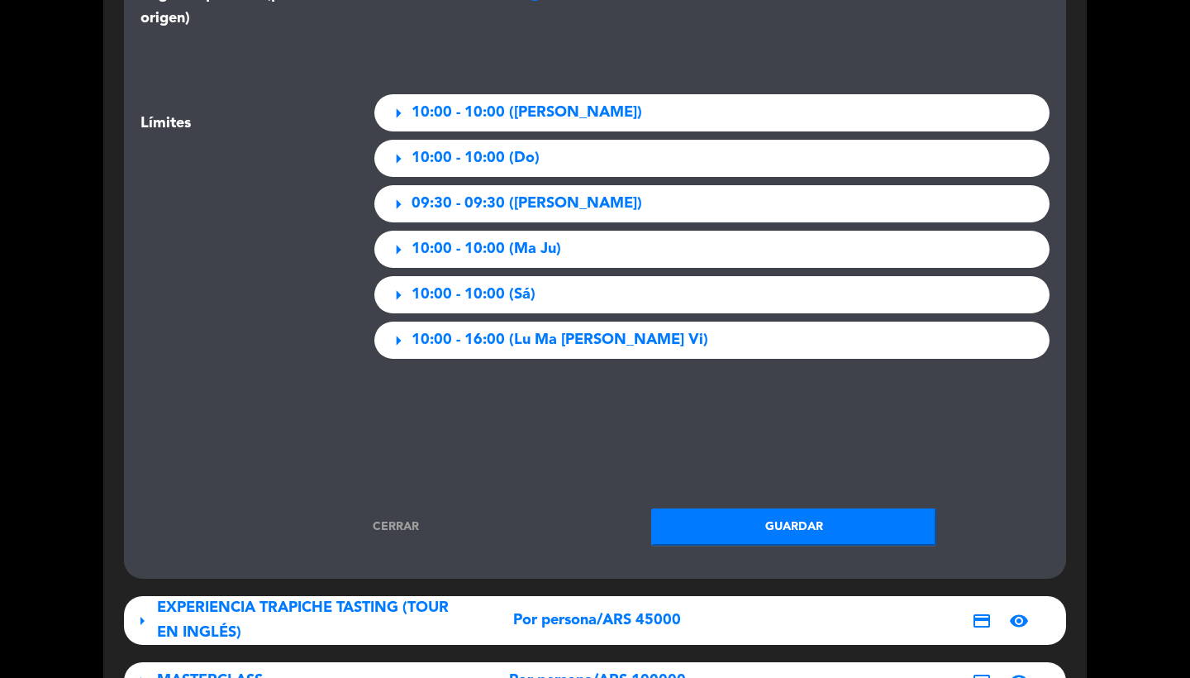
click at [526, 112] on span "10:00 - 10:00 ([PERSON_NAME])" at bounding box center [527, 113] width 231 height 24
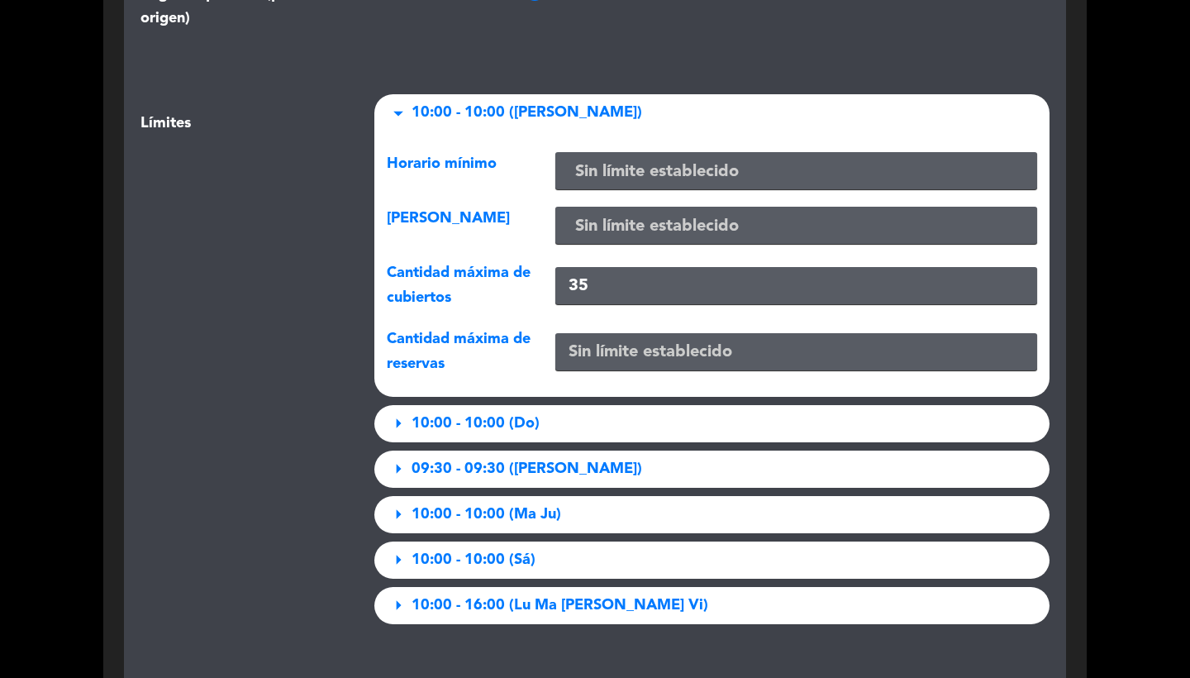
click at [593, 276] on input "35" at bounding box center [796, 285] width 482 height 37
type input "3"
type input "16"
click at [213, 320] on div "Límites" at bounding box center [245, 363] width 234 height 538
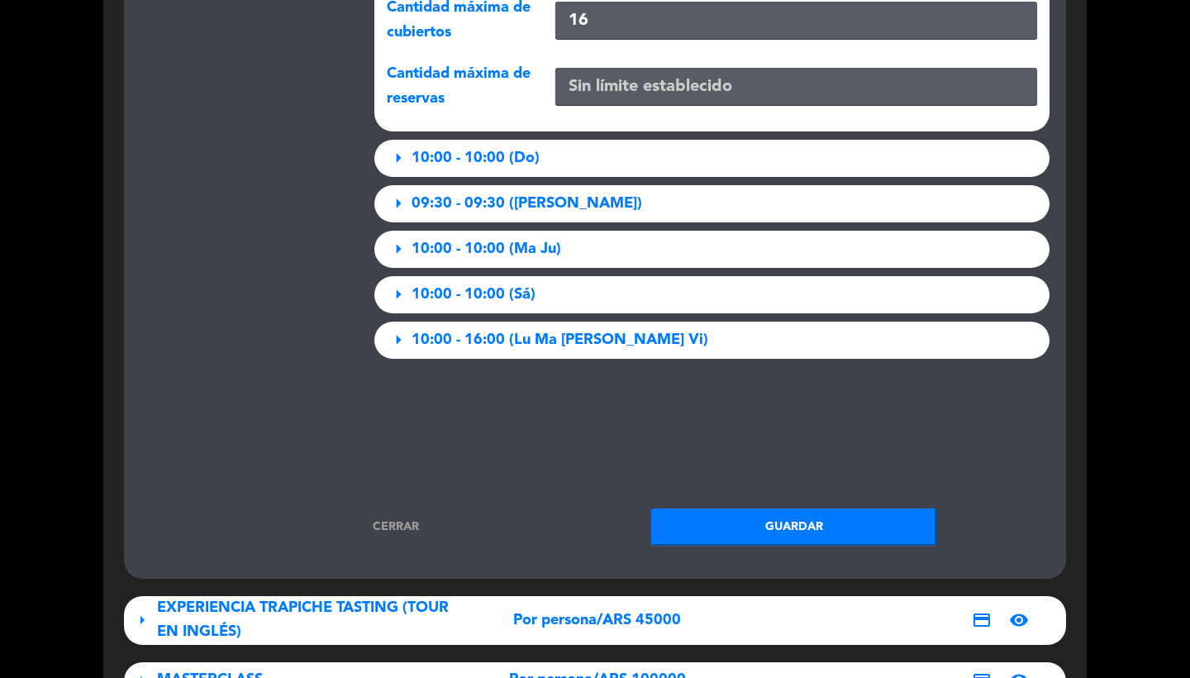
click at [505, 157] on span "10:00 - 10:00 (Do)" at bounding box center [476, 158] width 128 height 24
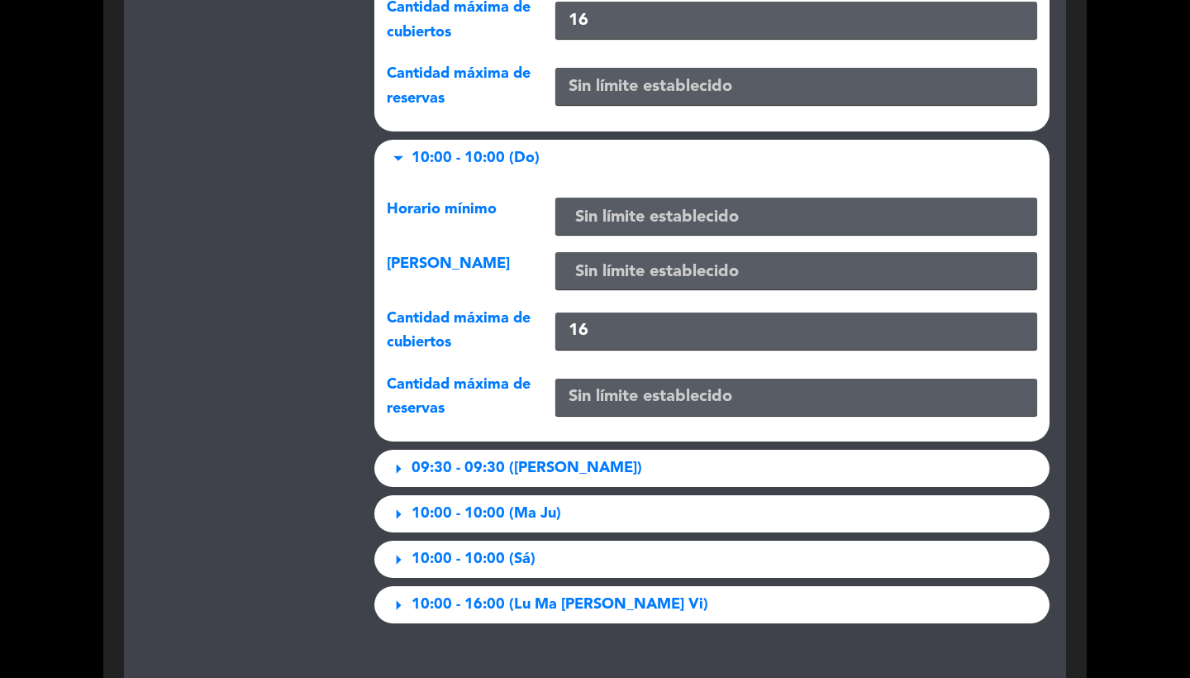
click at [505, 157] on span "10:00 - 10:00 (Do)" at bounding box center [476, 158] width 128 height 24
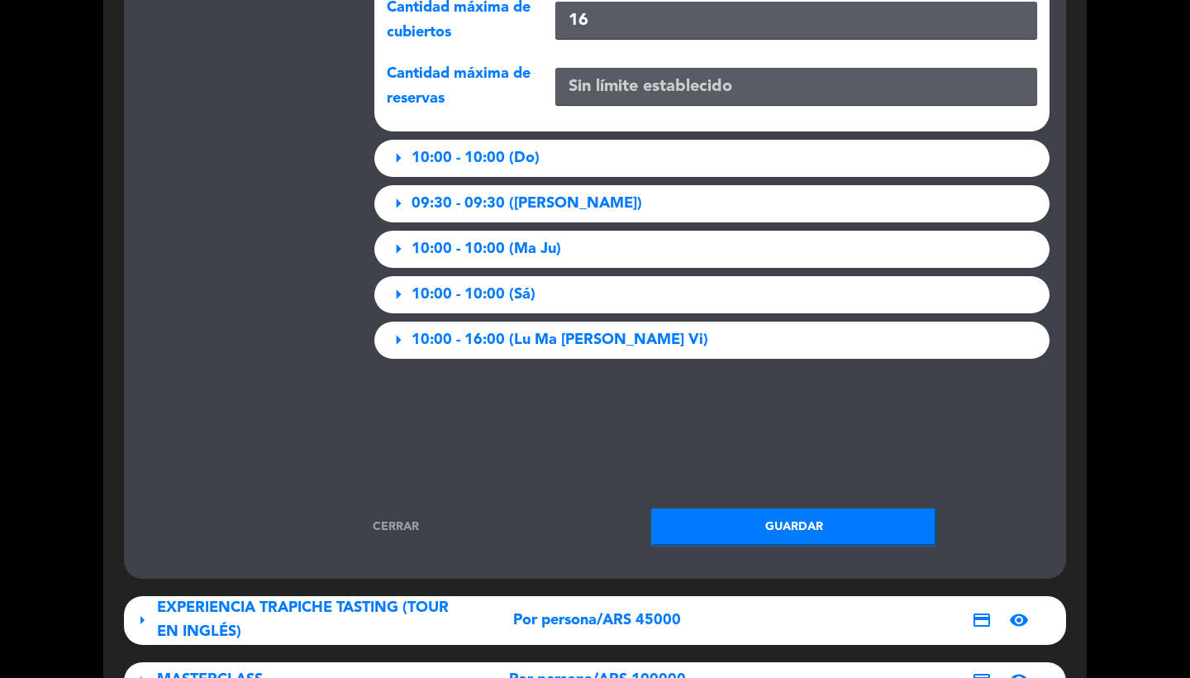
click at [511, 216] on div "arrow_drop_down 10:00 - 10:00 (Lu Mi Vi) Horario mínimo Sin límite establecido …" at bounding box center [712, 98] width 701 height 538
click at [511, 207] on span "09:30 - 09:30 ([PERSON_NAME])" at bounding box center [527, 204] width 231 height 24
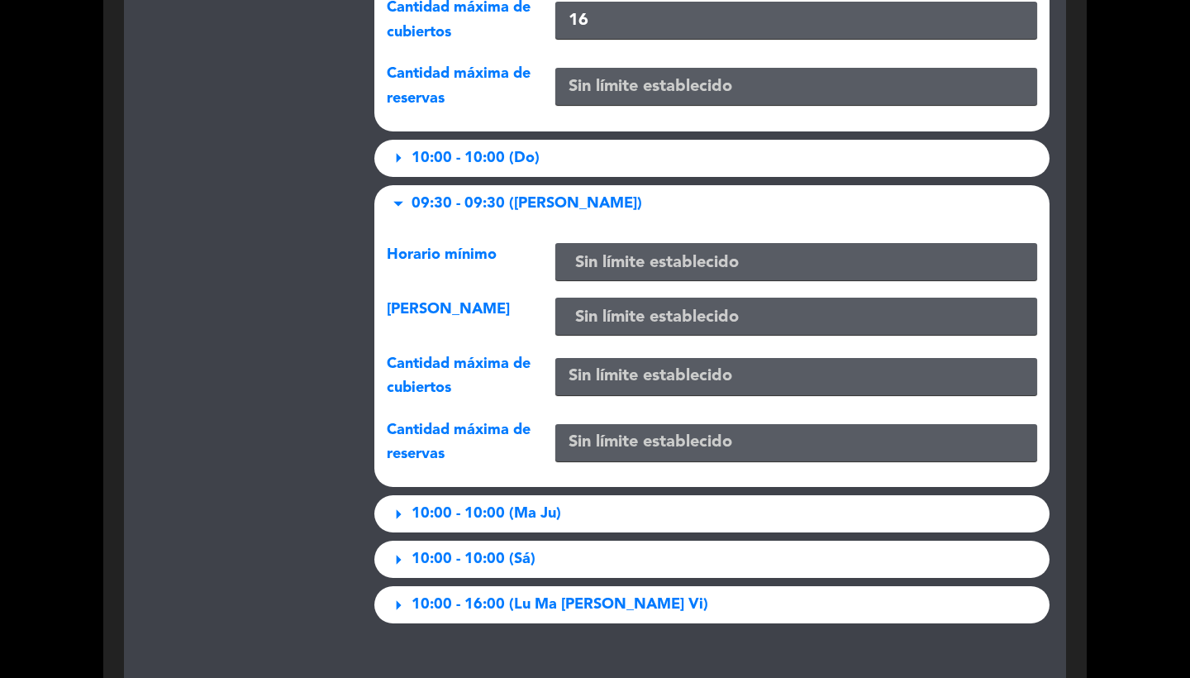
click at [511, 207] on span "09:30 - 09:30 ([PERSON_NAME])" at bounding box center [527, 204] width 231 height 24
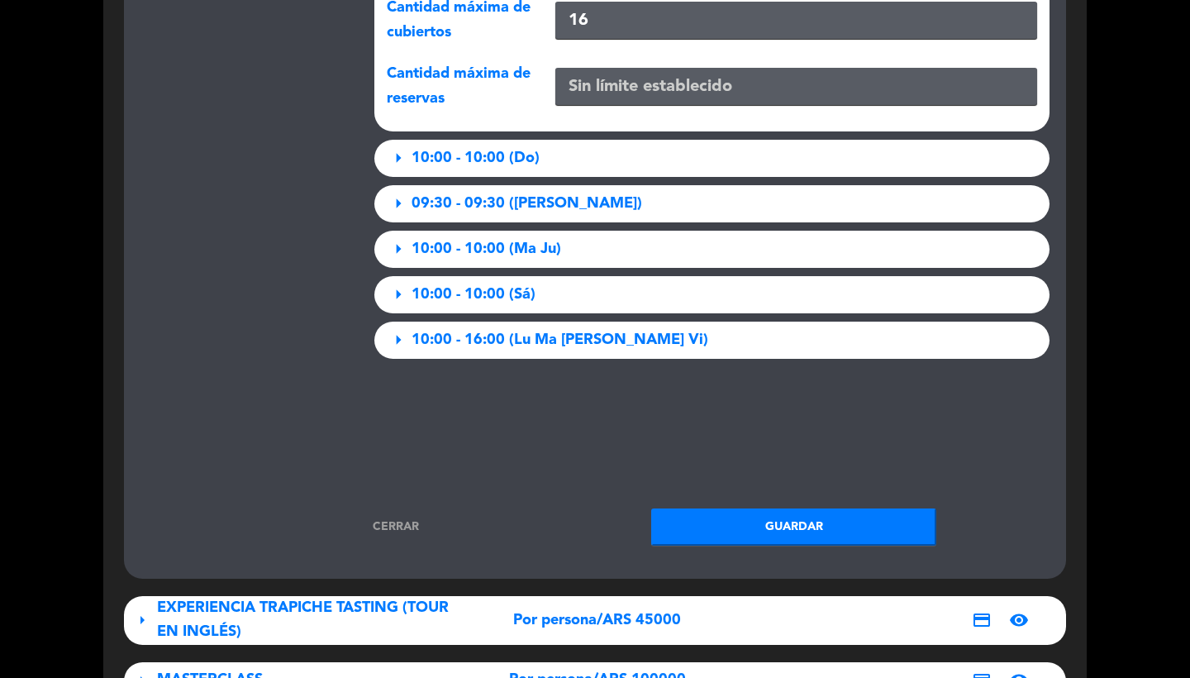
click at [511, 249] on span "10:00 - 10:00 (Ma Ju)" at bounding box center [487, 249] width 150 height 24
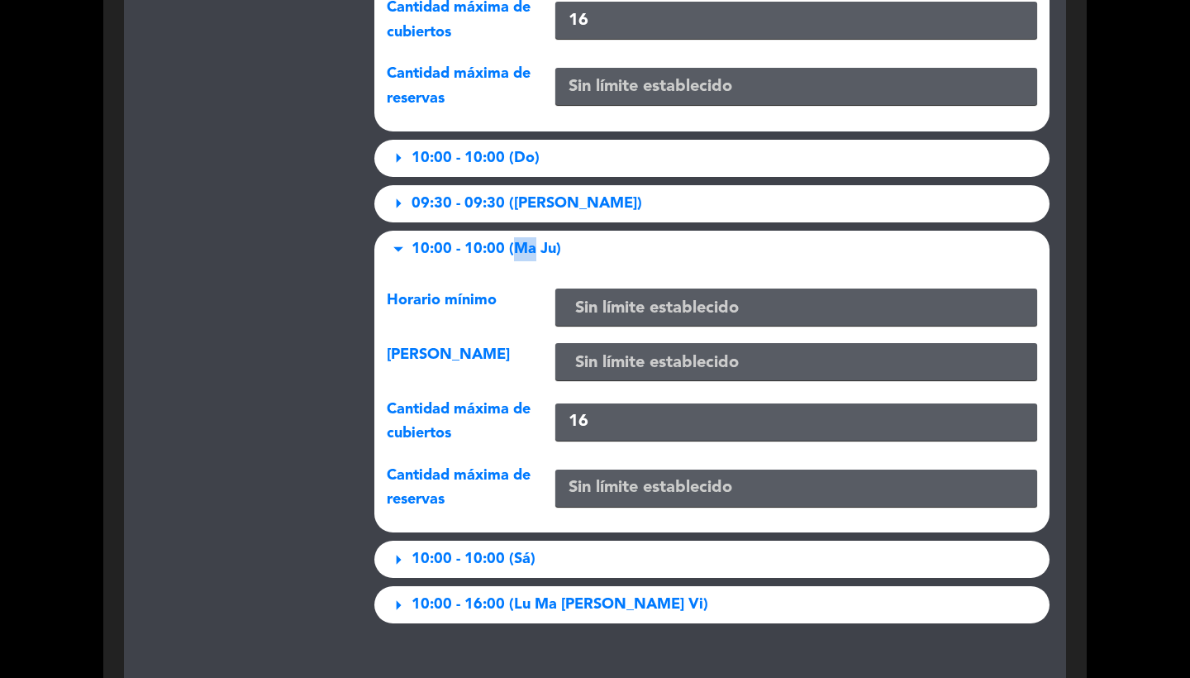
click at [511, 249] on span "10:00 - 10:00 (Ma Ju)" at bounding box center [487, 249] width 150 height 24
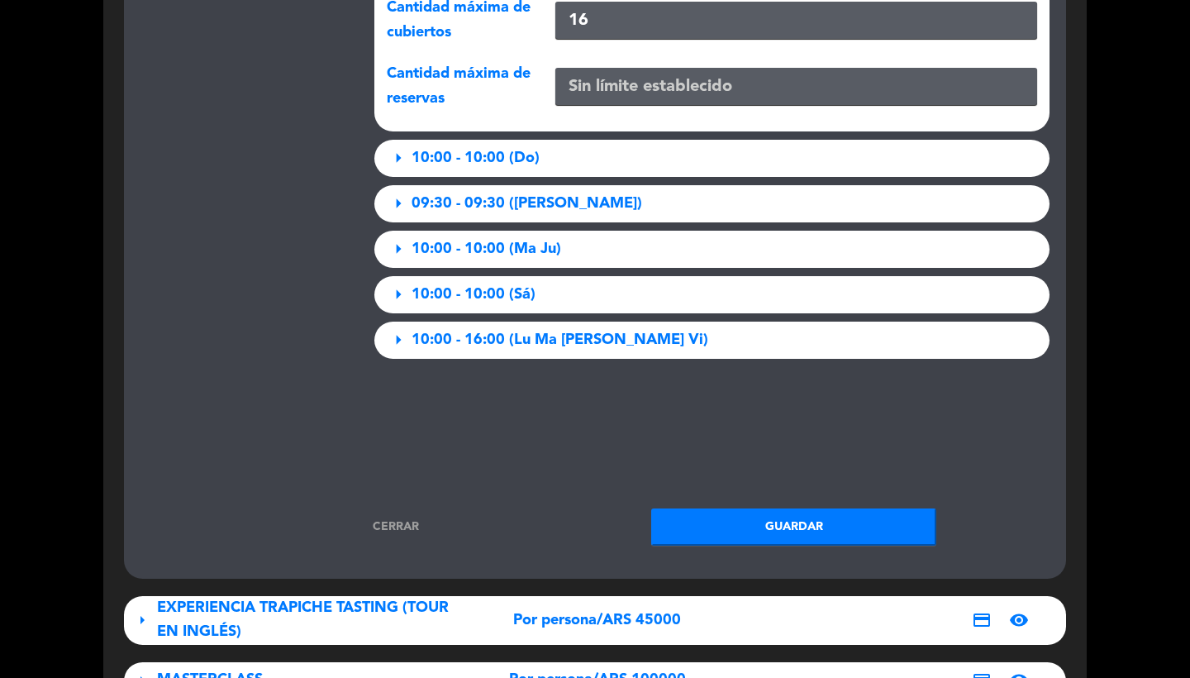
click at [511, 295] on span "10:00 - 10:00 (Sá)" at bounding box center [474, 295] width 124 height 24
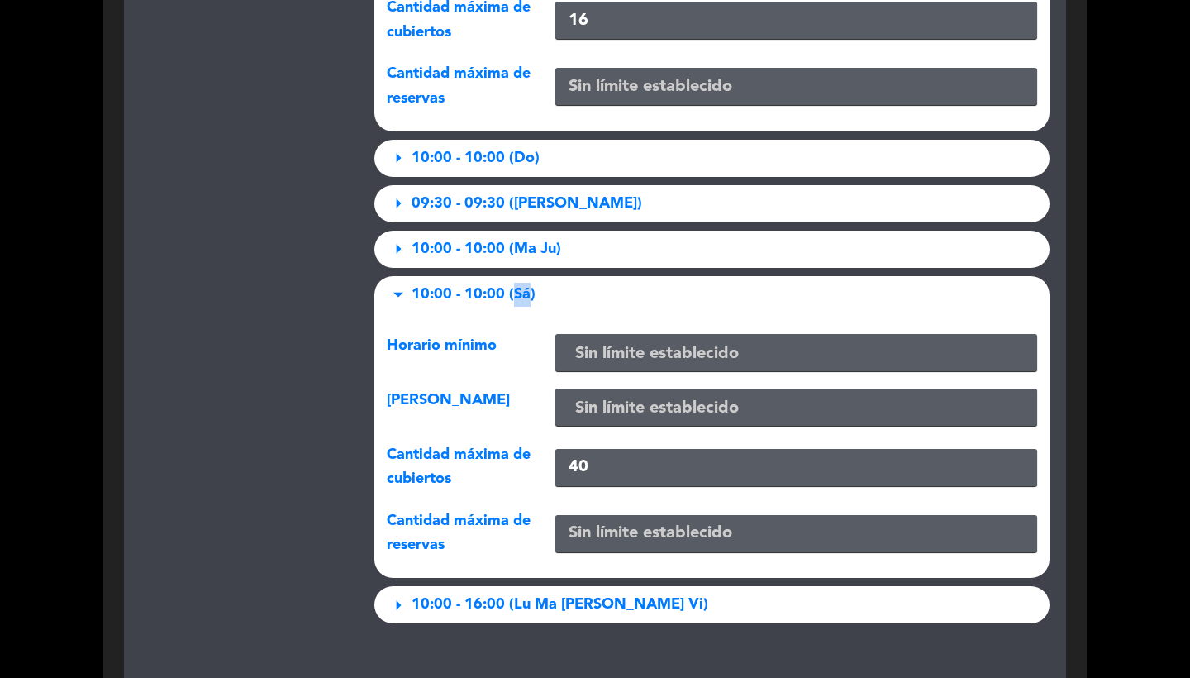
click at [511, 295] on span "10:00 - 10:00 (Sá)" at bounding box center [474, 295] width 124 height 24
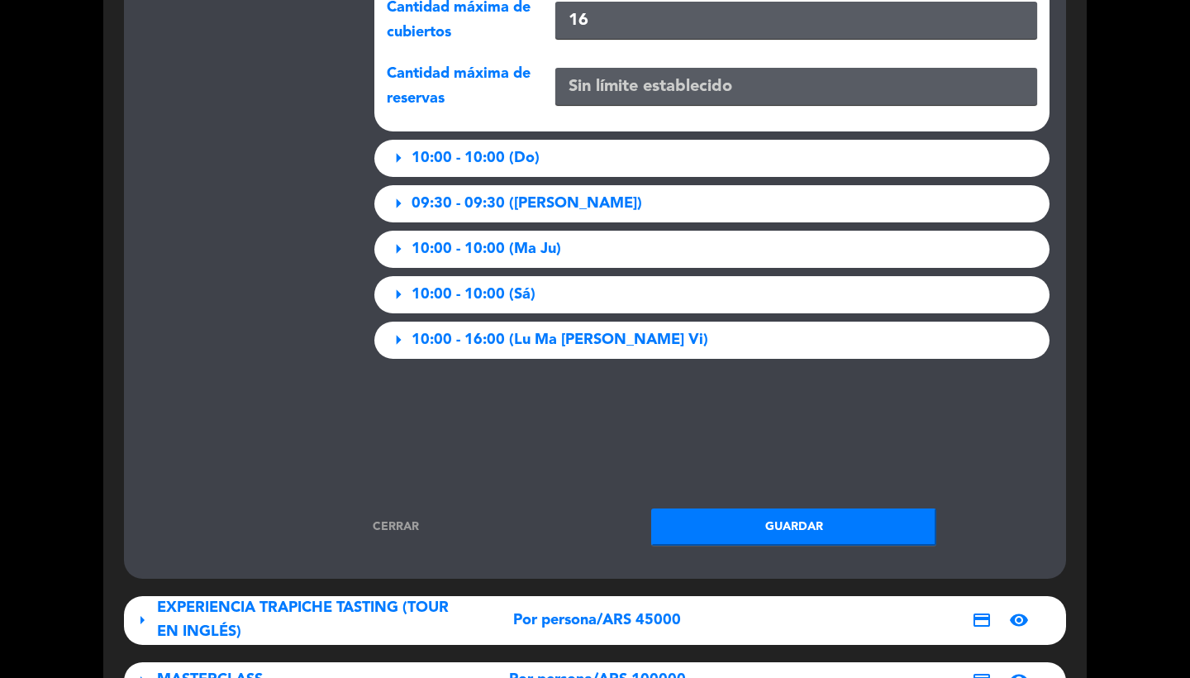
click at [512, 335] on span "10:00 - 16:00 (Lu Ma [PERSON_NAME] Vi)" at bounding box center [560, 340] width 297 height 24
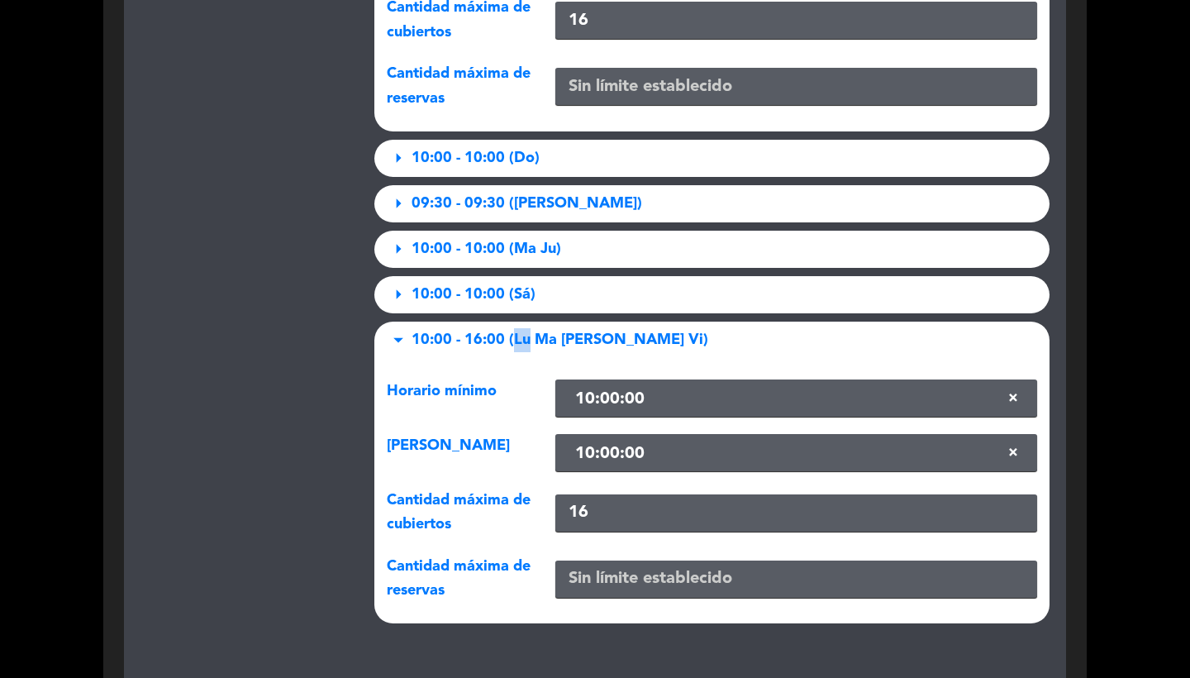
click at [512, 335] on span "10:00 - 16:00 (Lu Ma [PERSON_NAME] Vi)" at bounding box center [560, 340] width 297 height 24
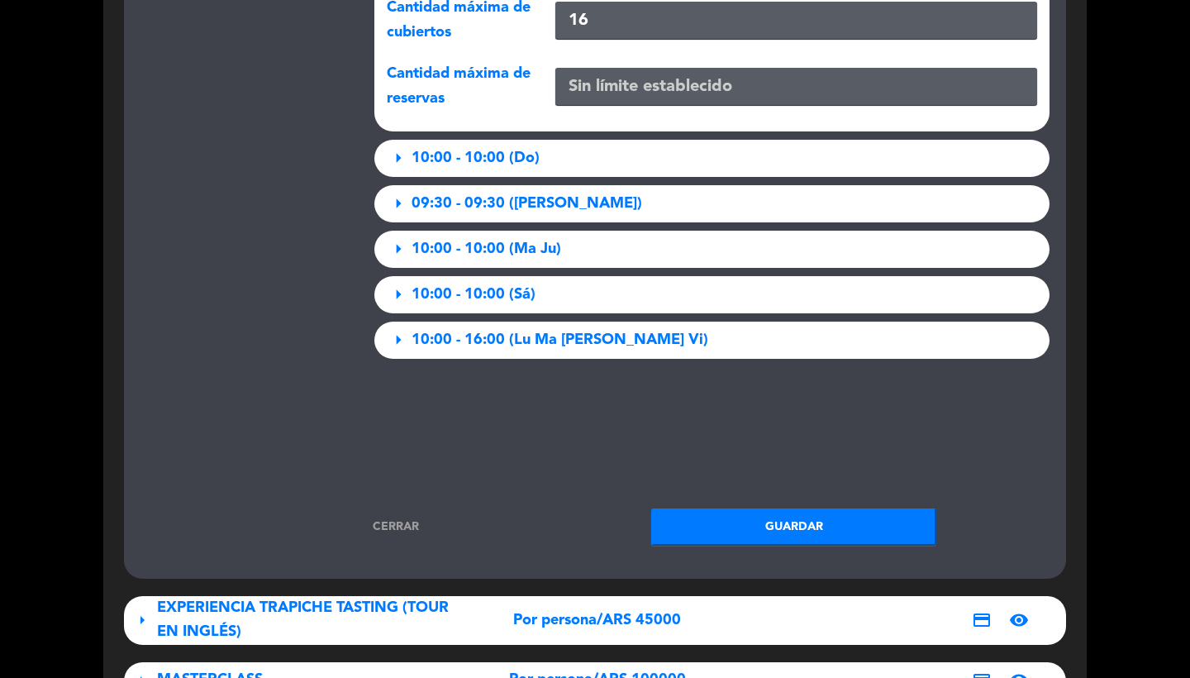
click at [527, 260] on div "arrow_drop_down 10:00 - 10:00 (Lu Mi Vi) Horario mínimo Sin límite establecido …" at bounding box center [712, 98] width 701 height 538
click at [531, 283] on span "10:00 - 10:00 (Sá)" at bounding box center [474, 295] width 124 height 24
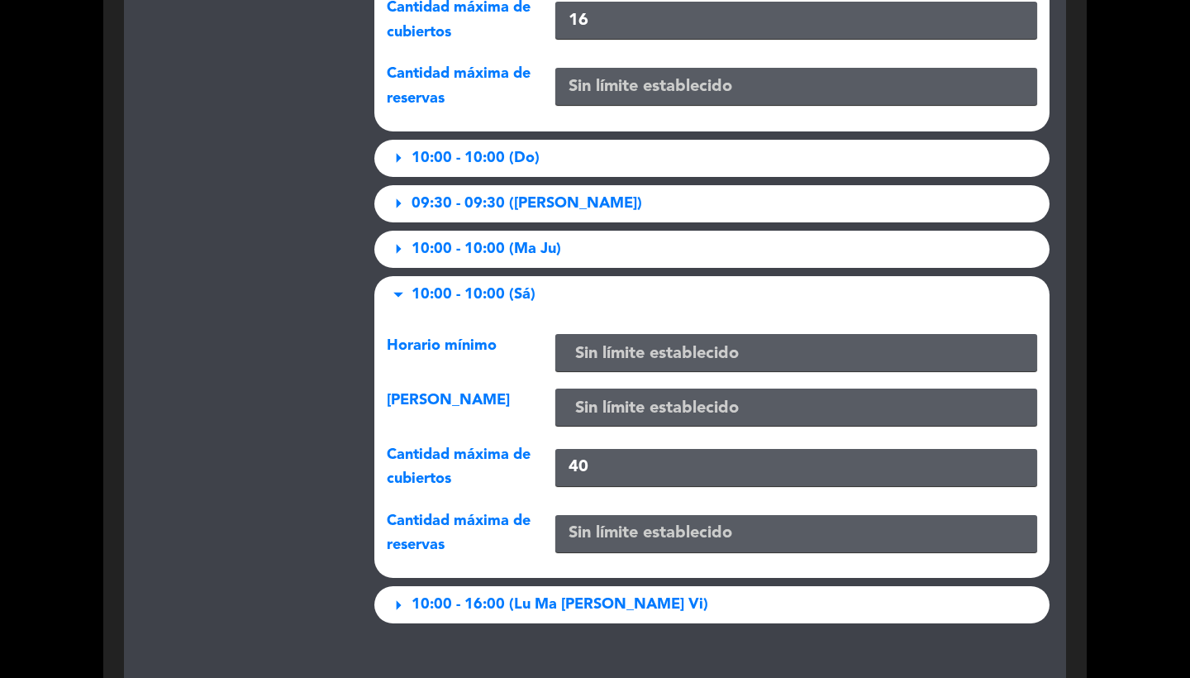
click at [607, 459] on input "40" at bounding box center [796, 467] width 482 height 37
type input "4"
type input "16"
click at [314, 434] on div "Límites" at bounding box center [245, 230] width 234 height 803
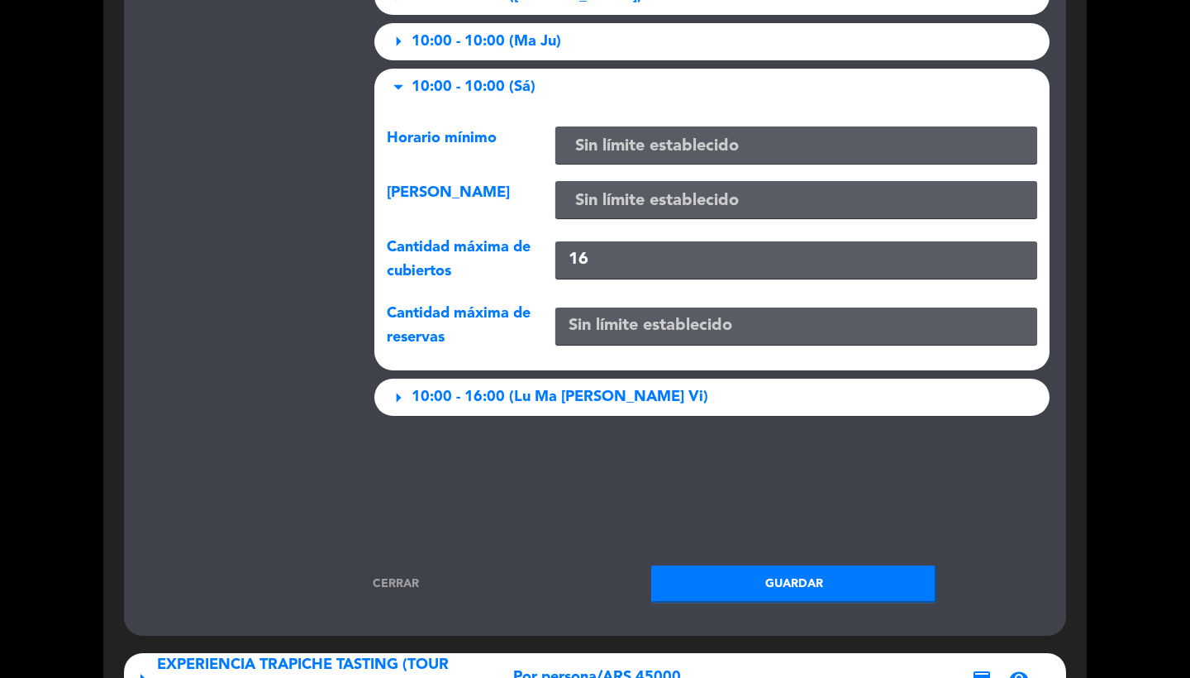
scroll to position [3112, 0]
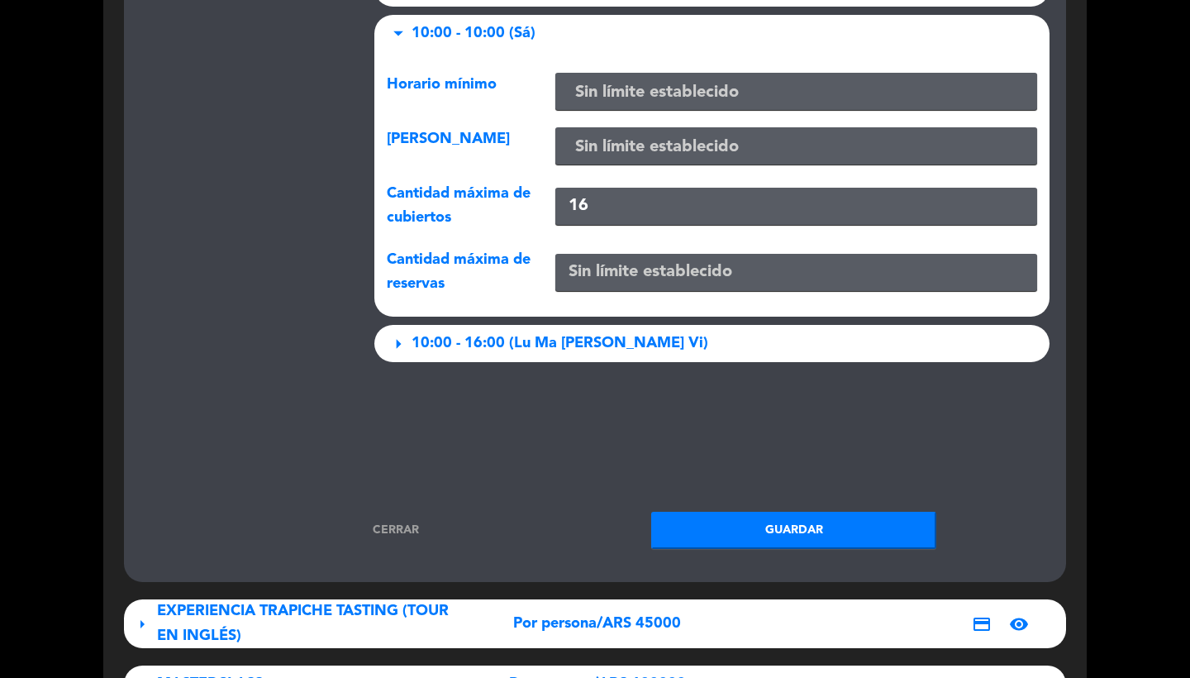
click at [720, 526] on button "Guardar" at bounding box center [793, 530] width 285 height 37
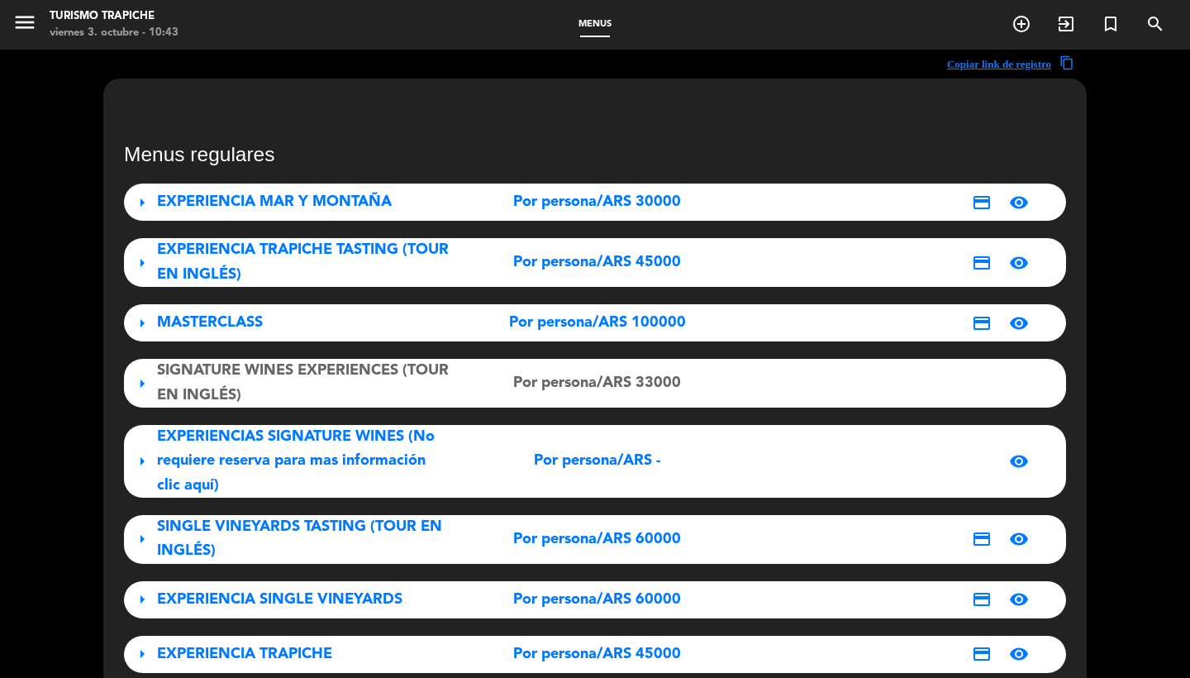
scroll to position [0, 0]
click at [26, 23] on icon "menu" at bounding box center [24, 22] width 25 height 25
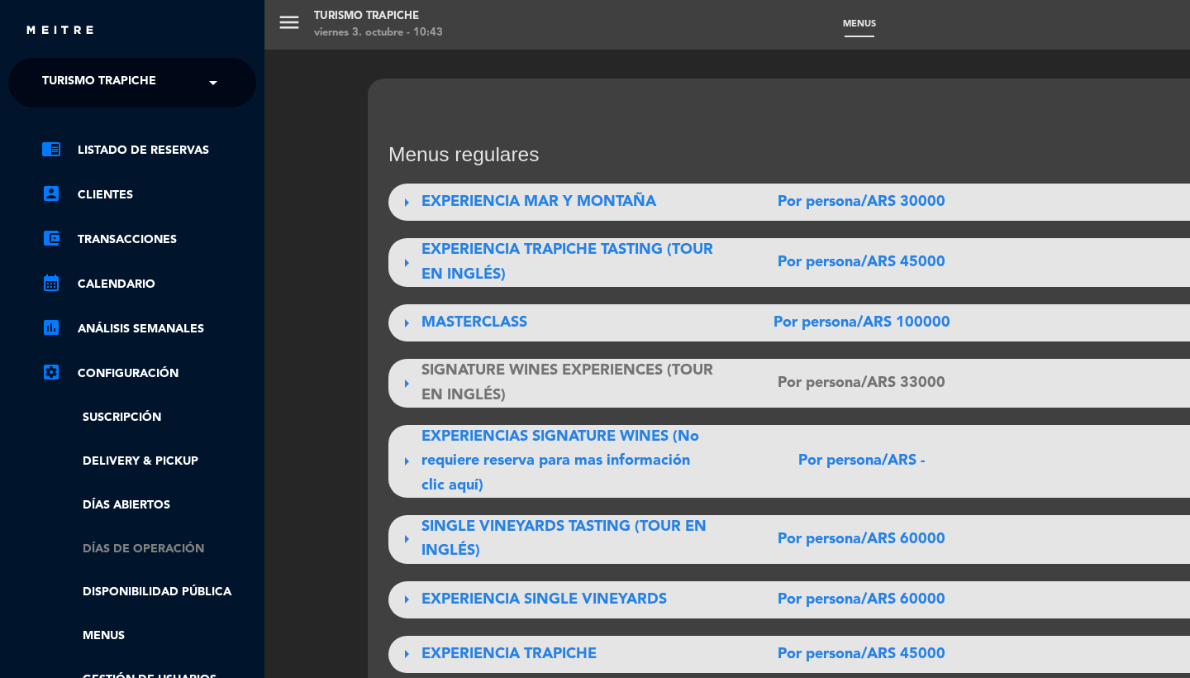
click at [126, 547] on link "Días de Operación" at bounding box center [148, 549] width 215 height 19
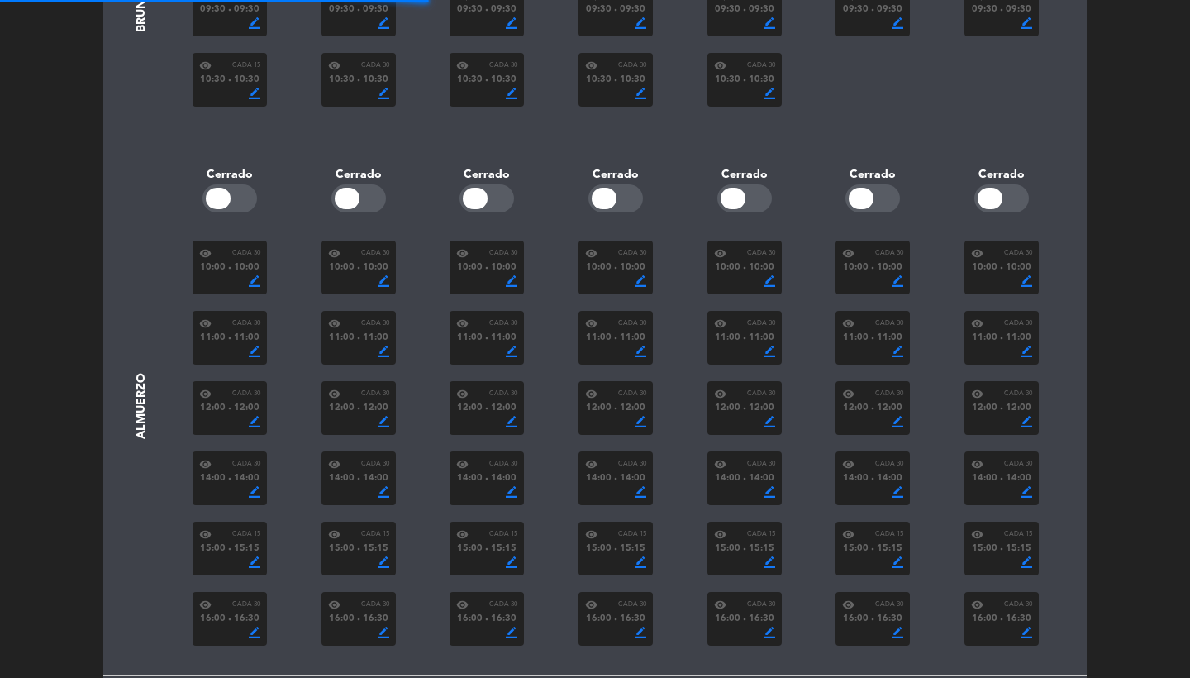
scroll to position [425, 0]
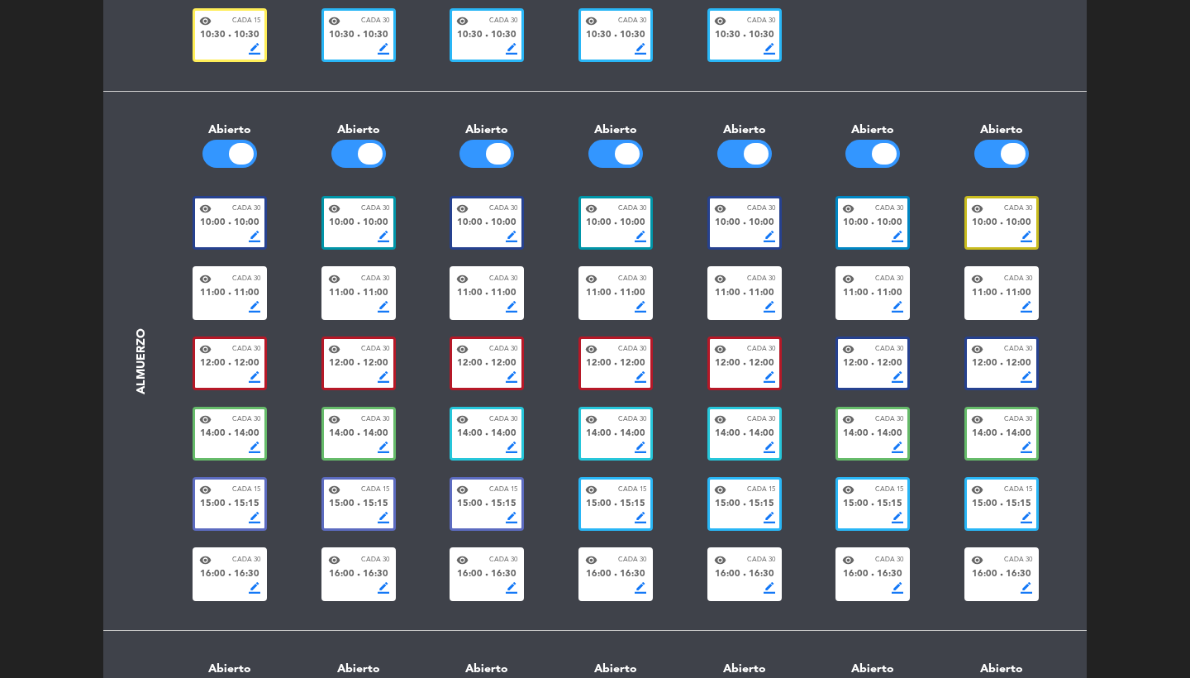
click at [736, 227] on span "10:00" at bounding box center [728, 223] width 26 height 15
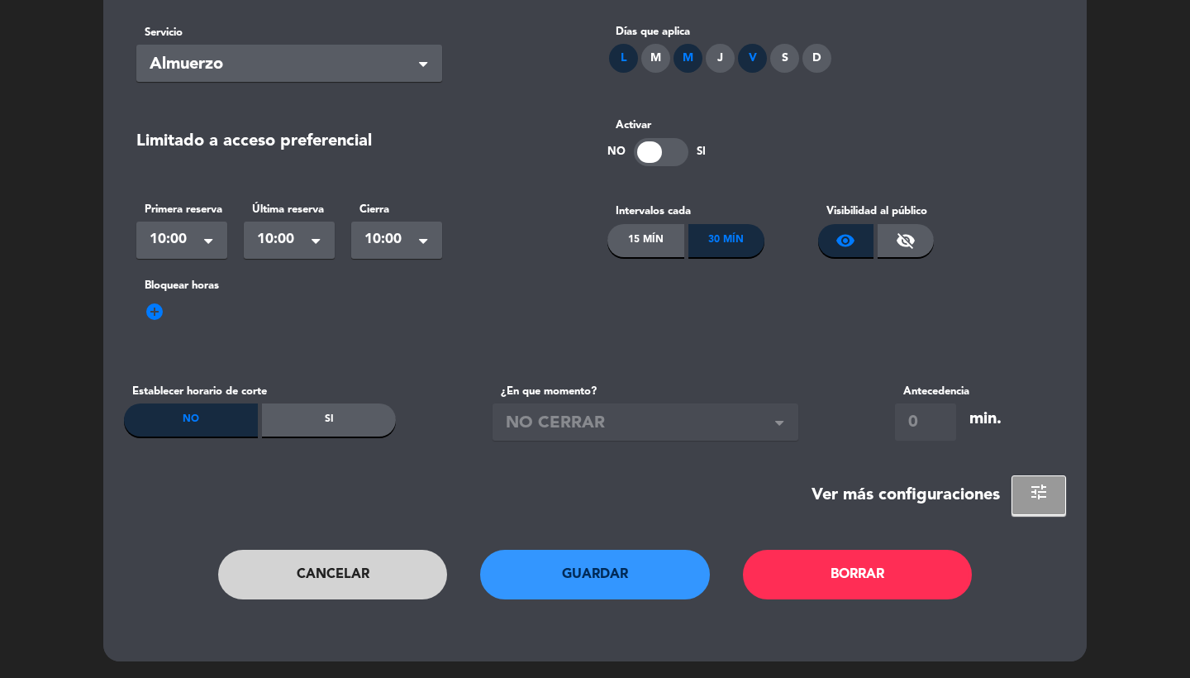
scroll to position [0, 0]
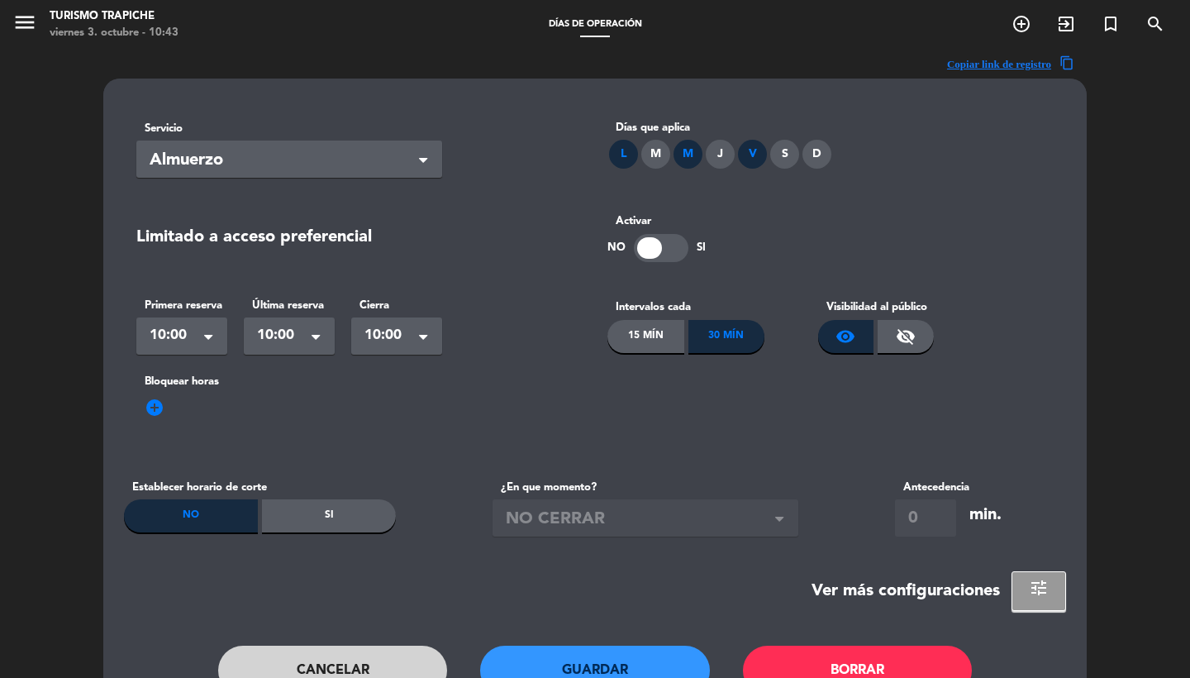
click at [1030, 585] on span "tune" at bounding box center [1039, 588] width 20 height 20
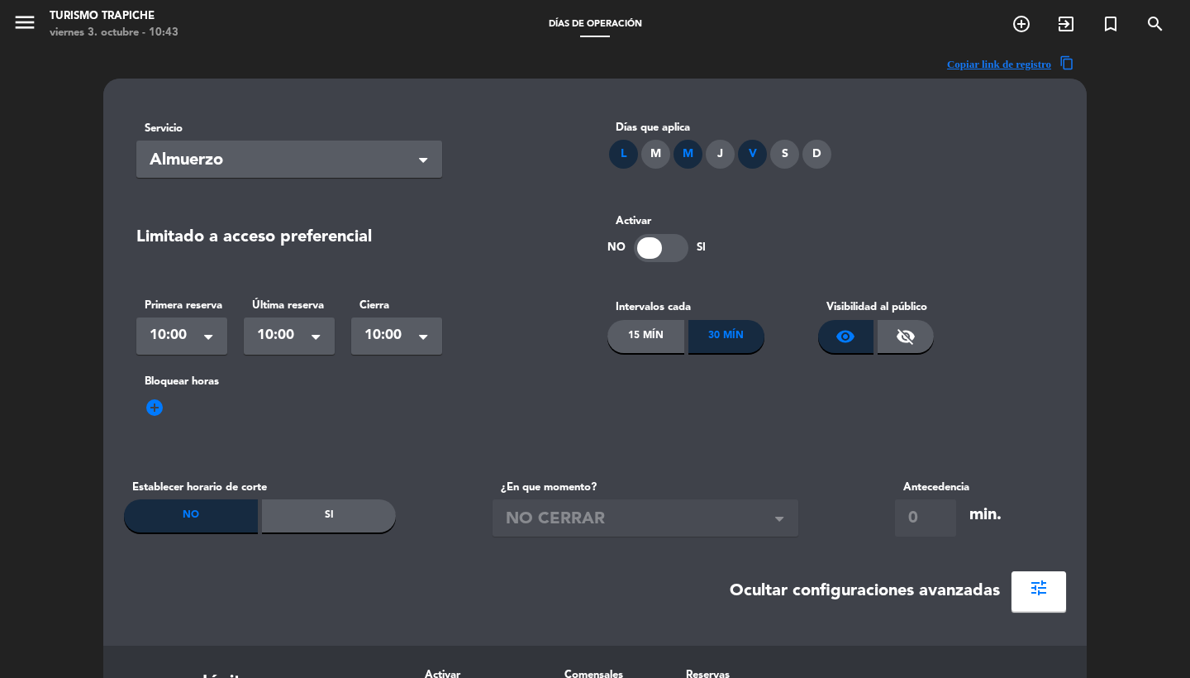
scroll to position [494, 0]
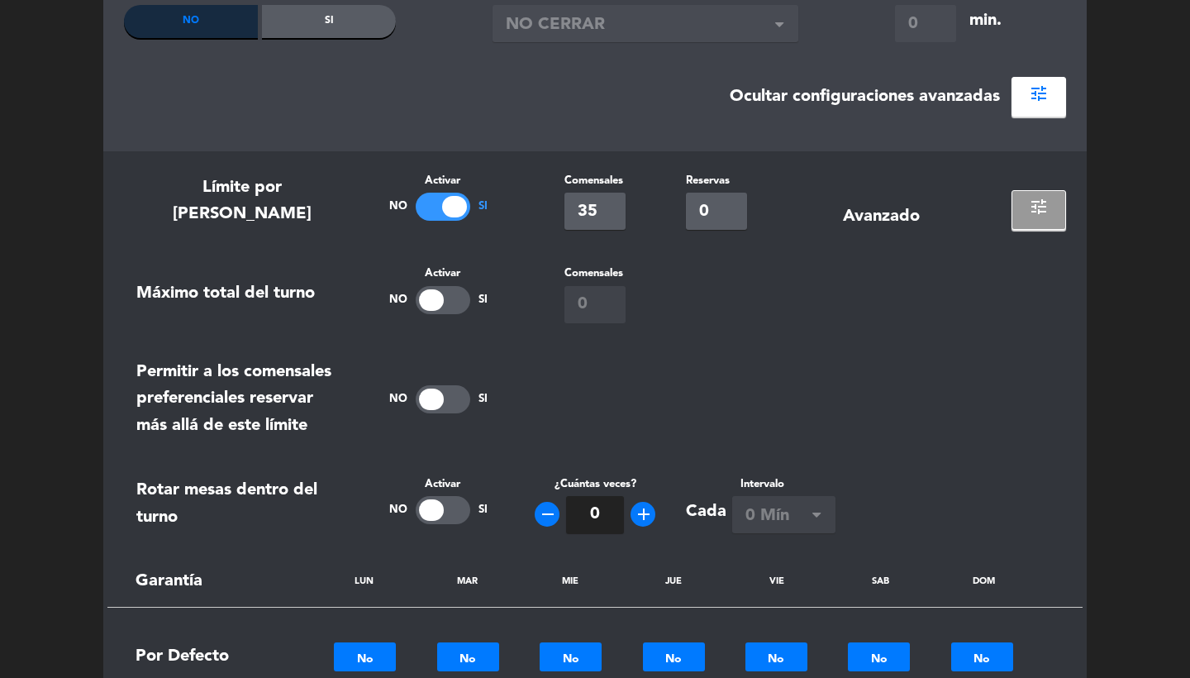
click at [615, 190] on wizard-input "Comensales 35" at bounding box center [594, 201] width 61 height 58
click at [615, 211] on input "35" at bounding box center [594, 211] width 61 height 37
type input "3"
type input "16"
click at [747, 340] on section "Límite por horario Activar No Si Comensales 16 Reservas 0 Avanzado tune Máximo …" at bounding box center [595, 619] width 984 height 936
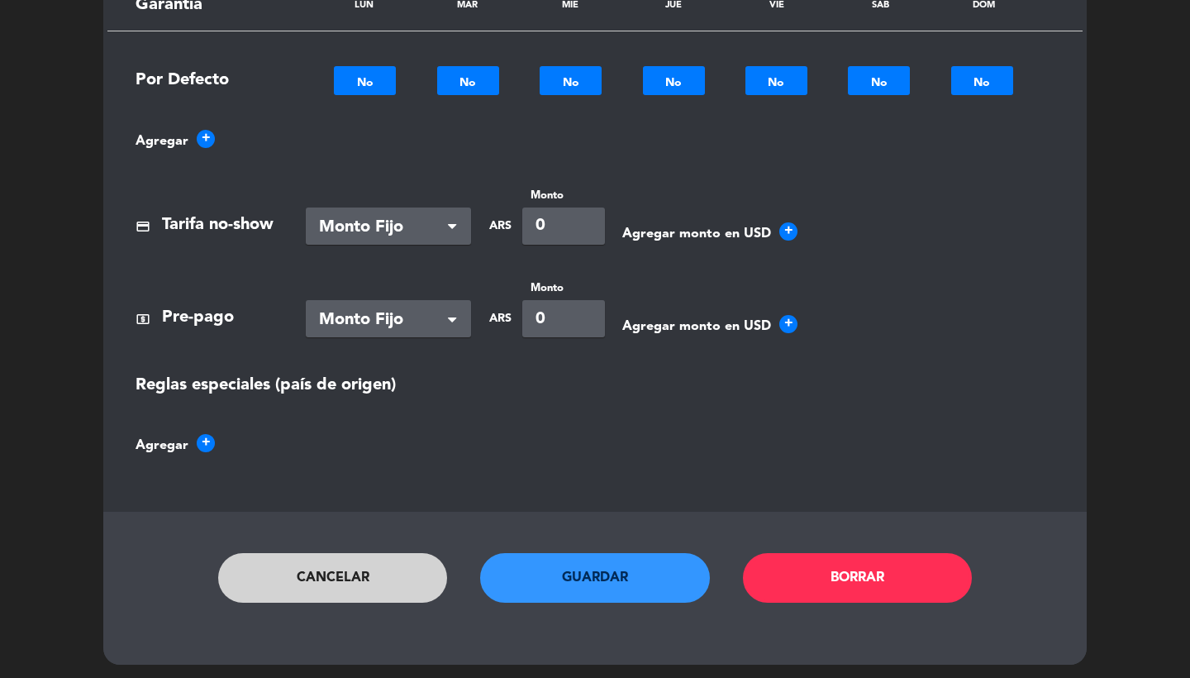
click at [588, 569] on button "Guardar" at bounding box center [595, 578] width 230 height 50
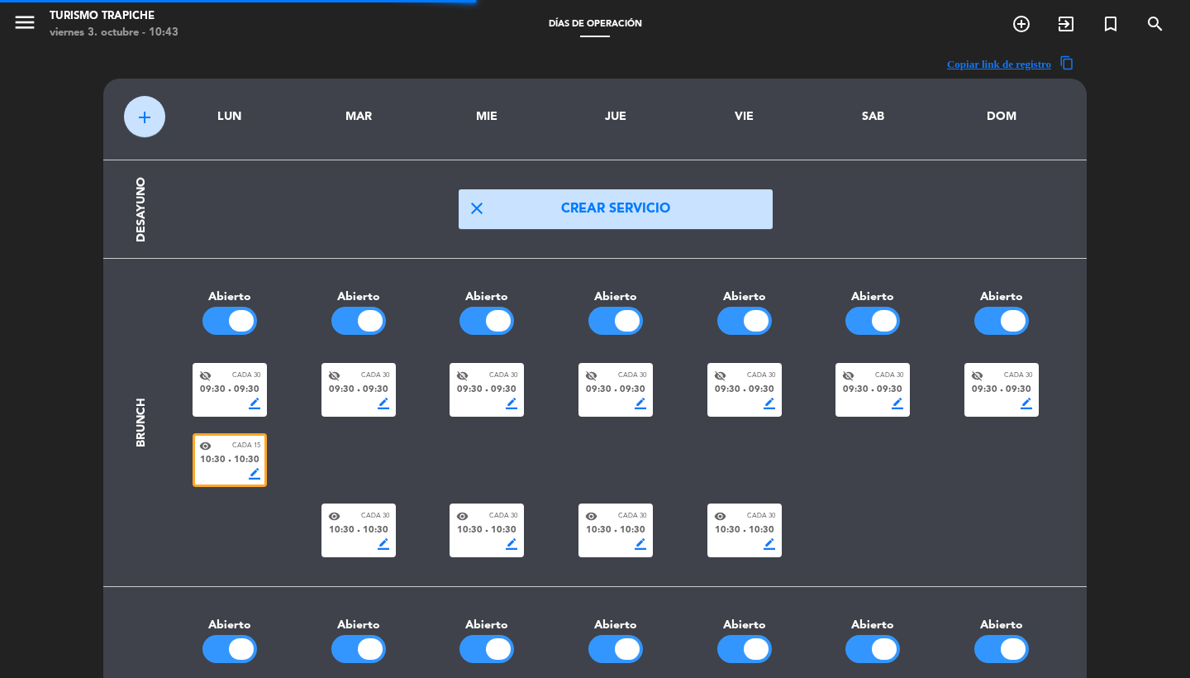
scroll to position [0, 0]
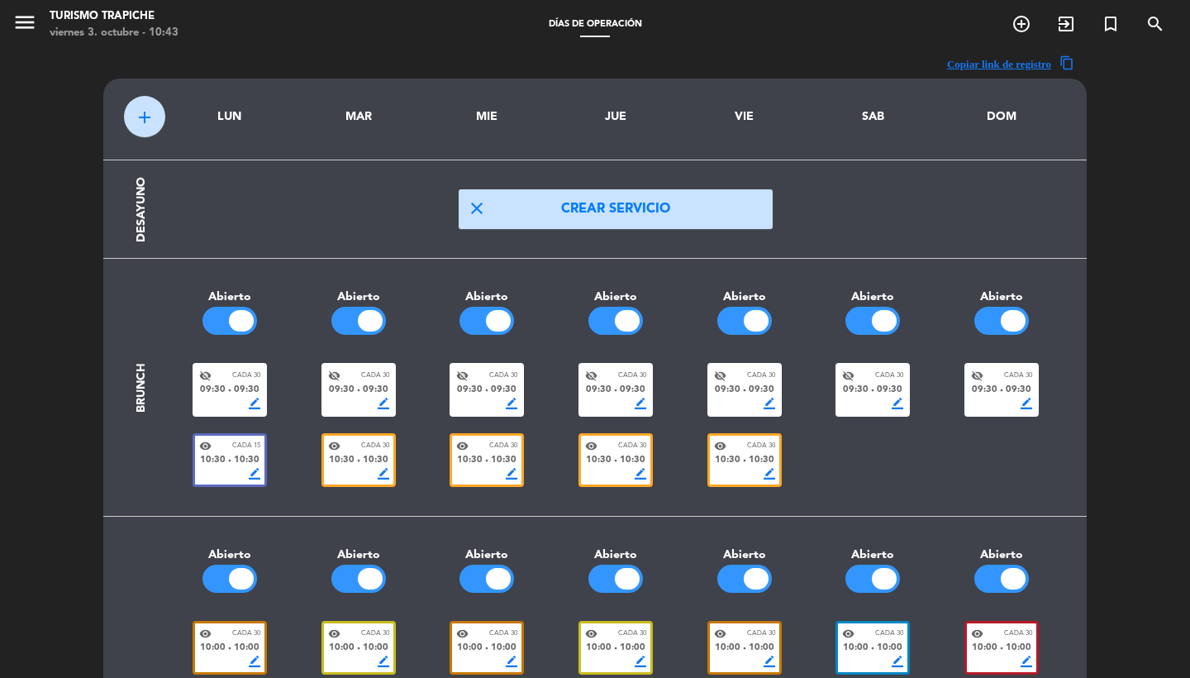
click at [17, 15] on icon "menu" at bounding box center [24, 22] width 25 height 25
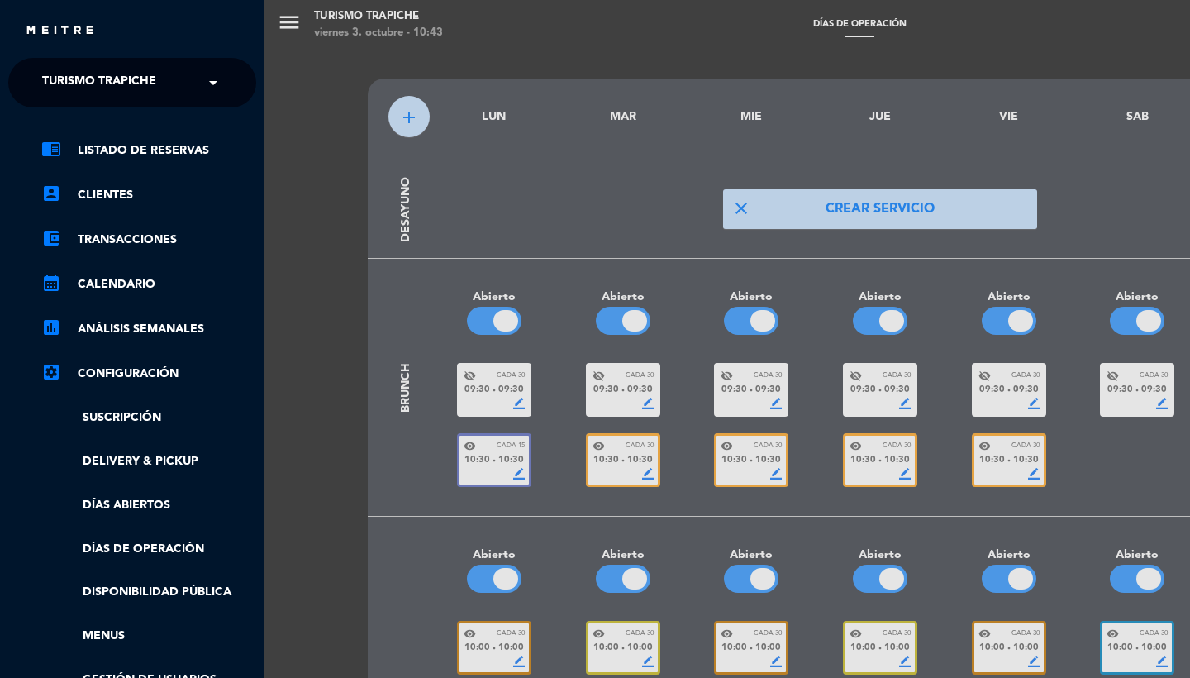
click at [117, 47] on div "close" at bounding box center [132, 25] width 264 height 50
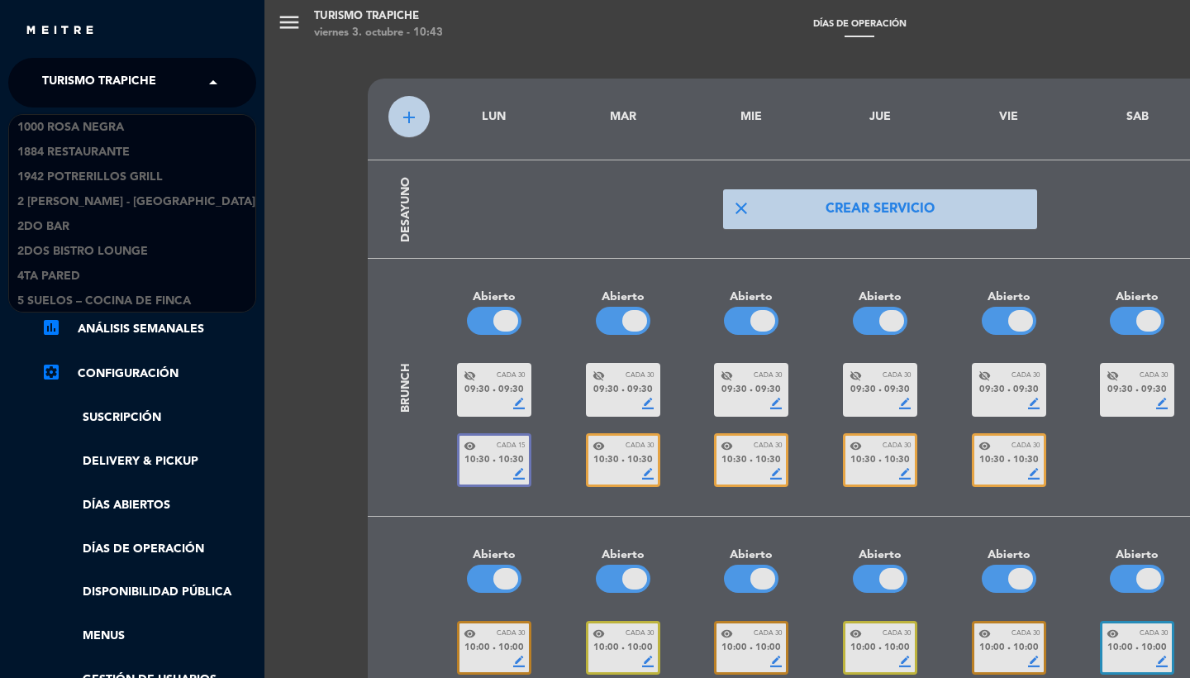
click at [117, 73] on span "Turismo Trapiche" at bounding box center [99, 82] width 114 height 35
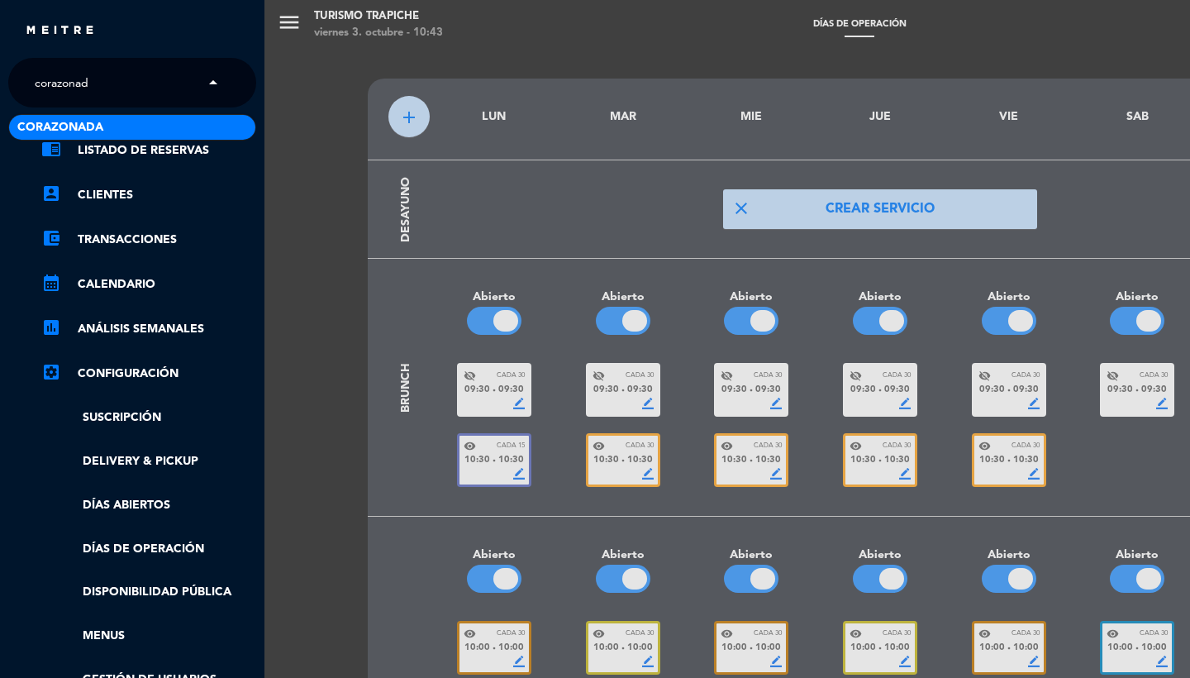
type input "corazonada"
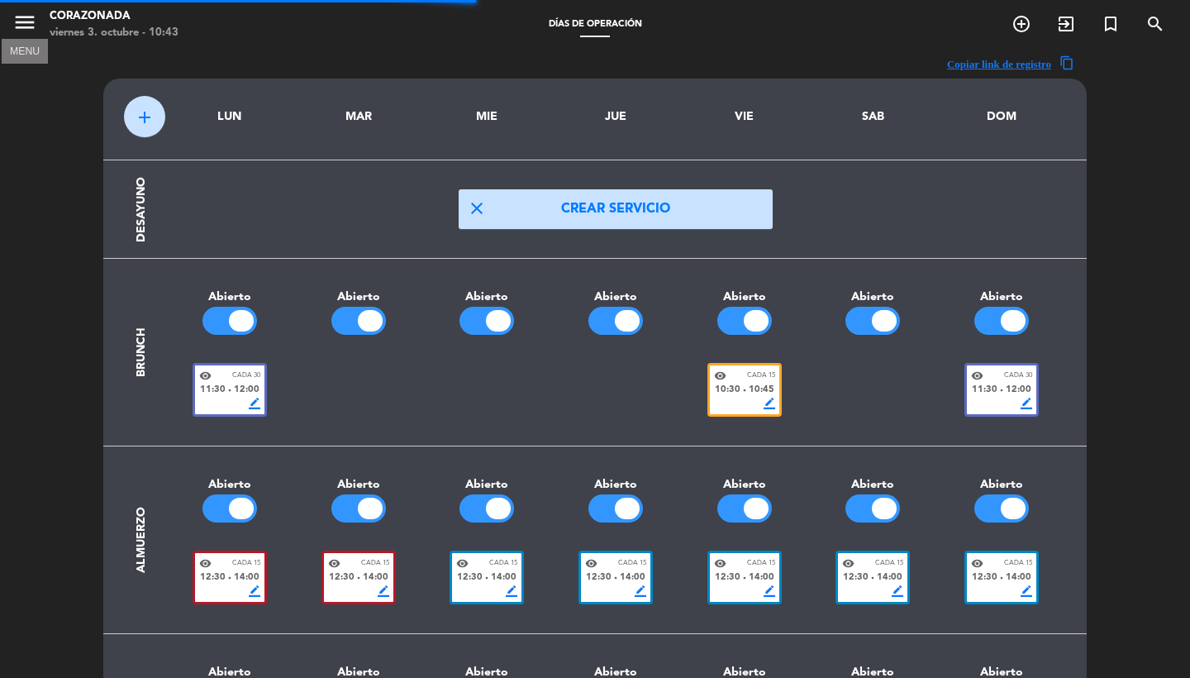
click at [28, 29] on icon "menu" at bounding box center [24, 22] width 25 height 25
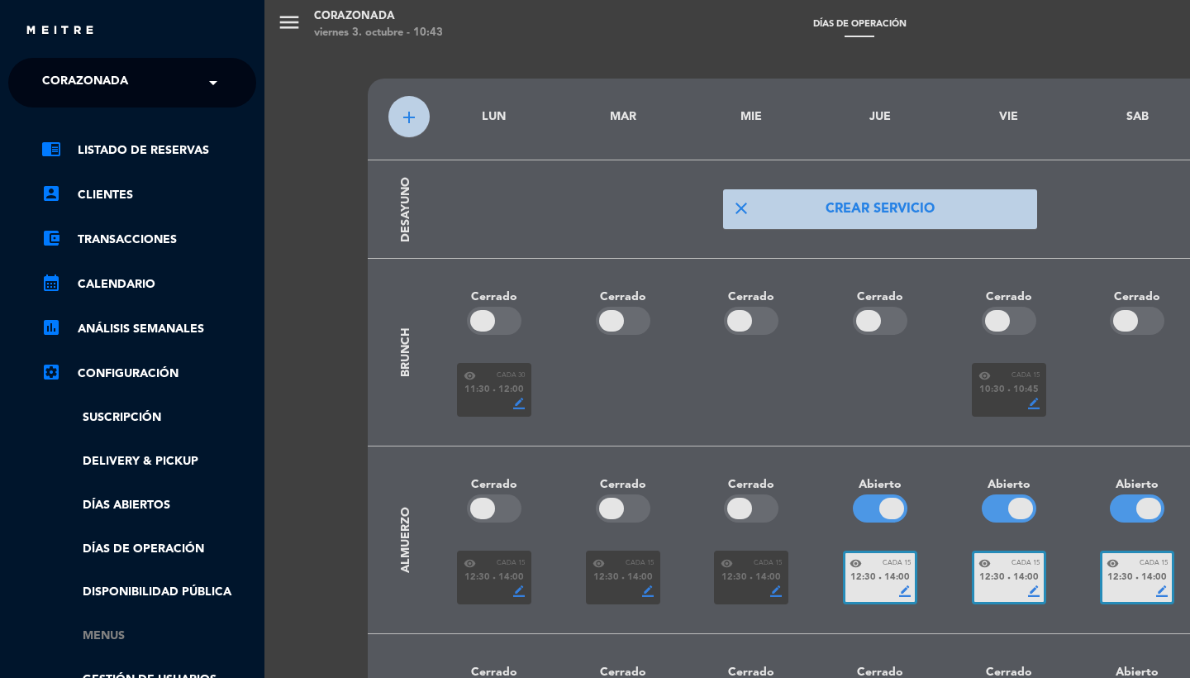
click at [115, 629] on link "Menus" at bounding box center [148, 635] width 215 height 19
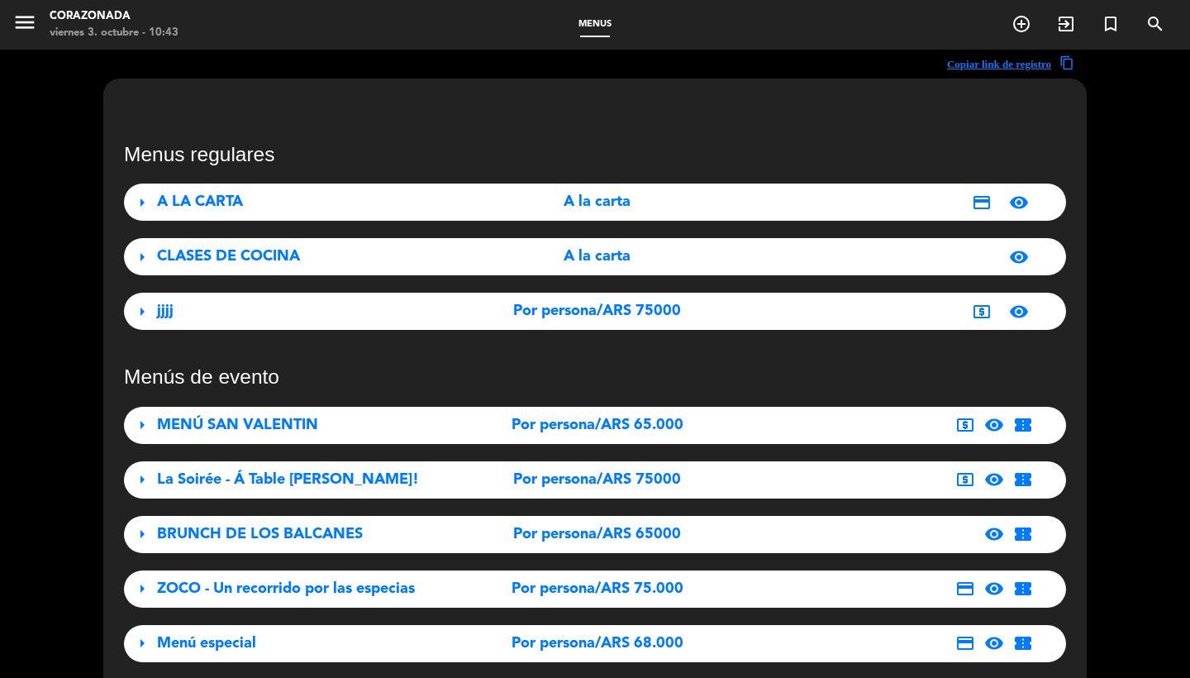
click at [224, 322] on div "jjjj" at bounding box center [303, 311] width 293 height 24
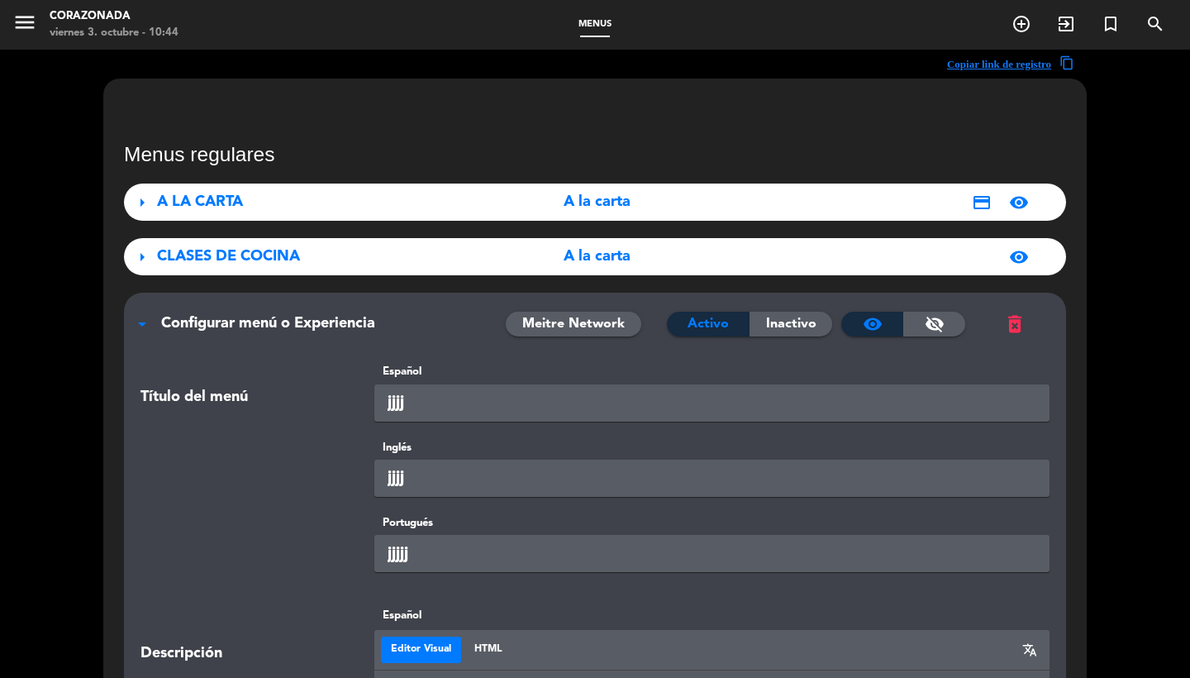
scroll to position [-1, 0]
click at [221, 327] on span "Configurar menú o Experiencia" at bounding box center [268, 323] width 214 height 15
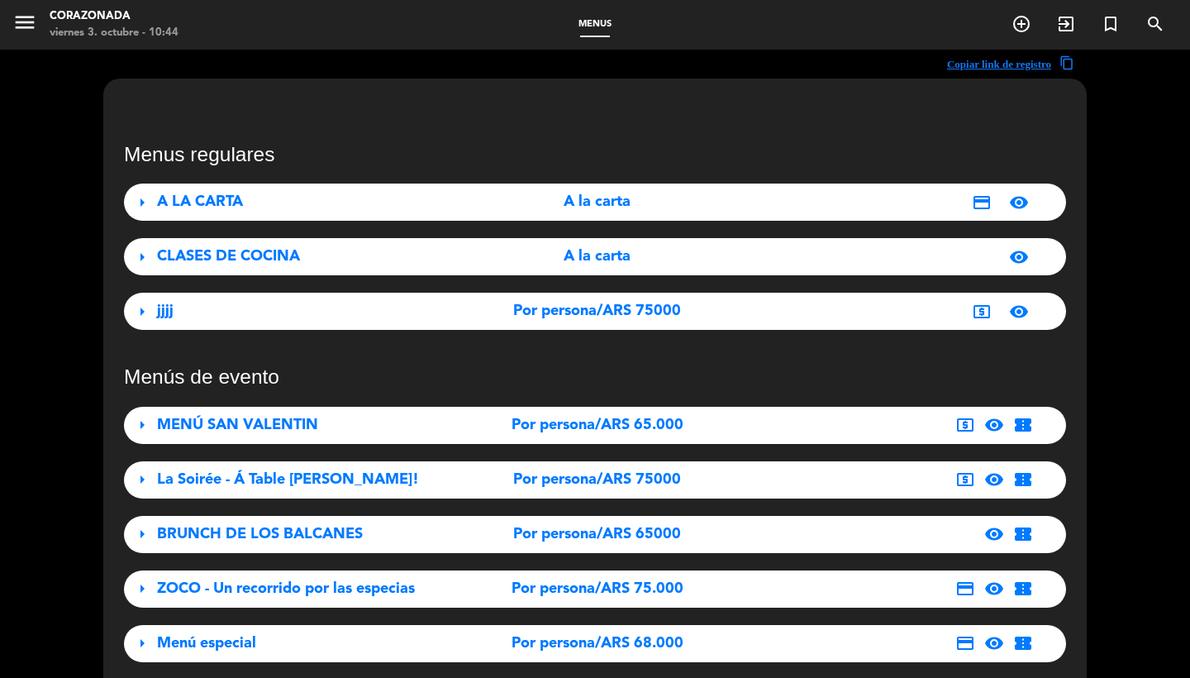
scroll to position [0, 0]
click at [19, 27] on icon "menu" at bounding box center [24, 22] width 25 height 25
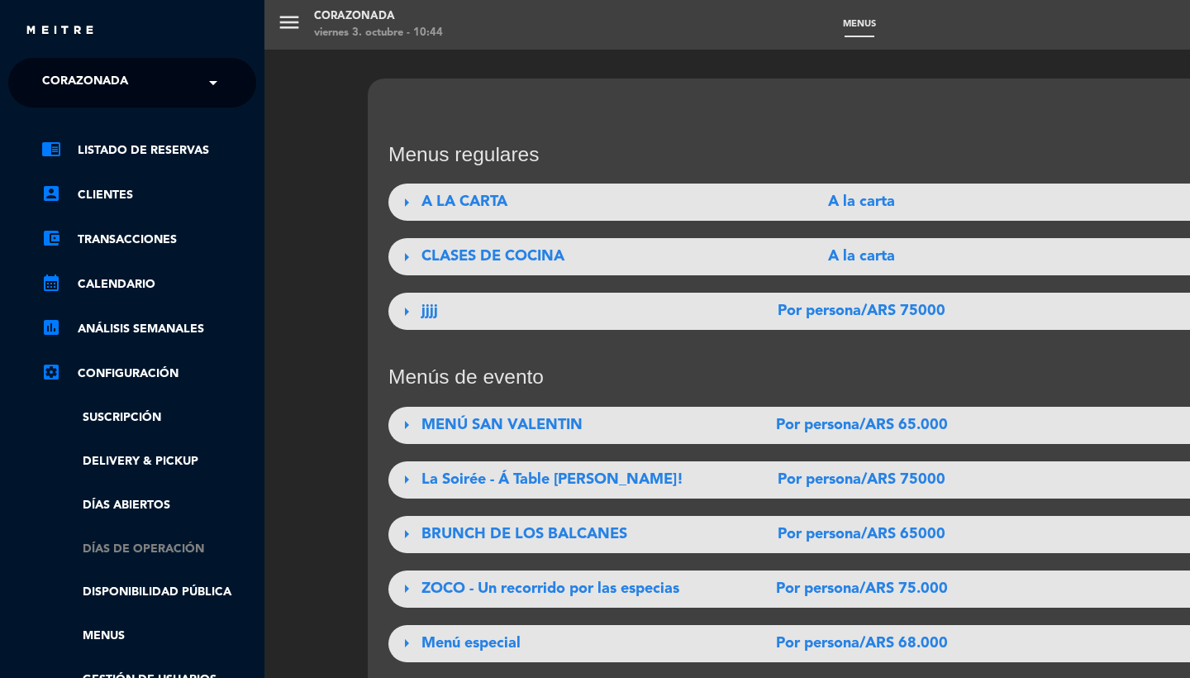
click at [156, 549] on link "Días de Operación" at bounding box center [148, 549] width 215 height 19
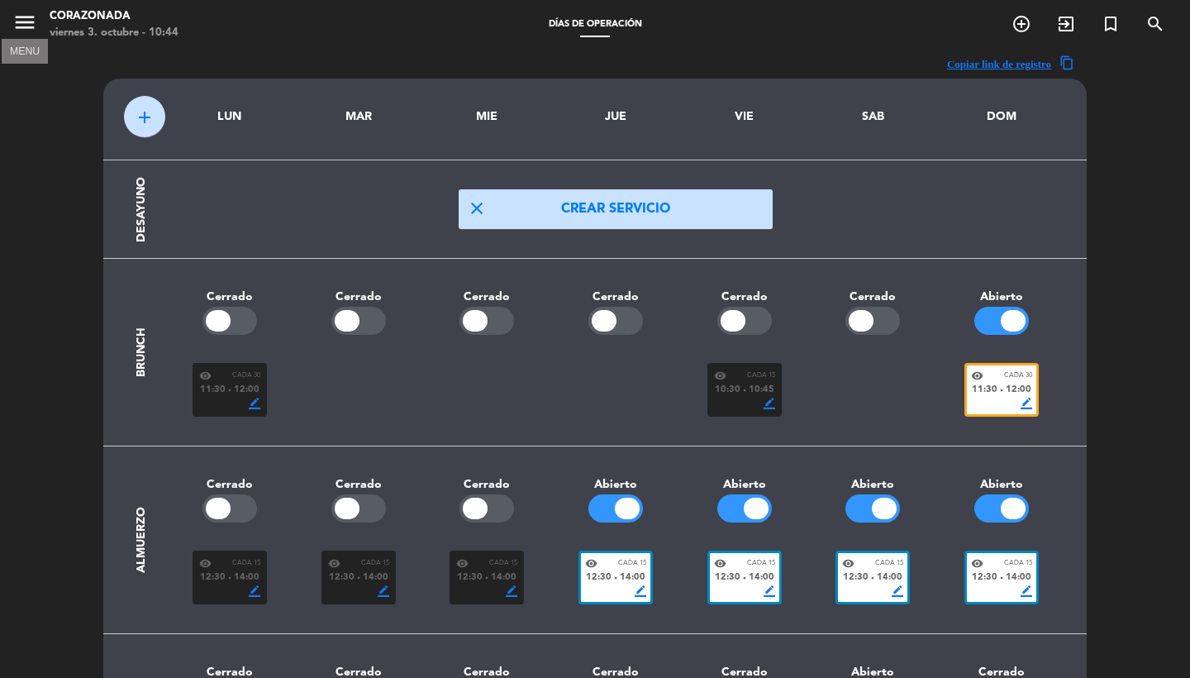
click at [31, 35] on button "menu" at bounding box center [24, 25] width 25 height 31
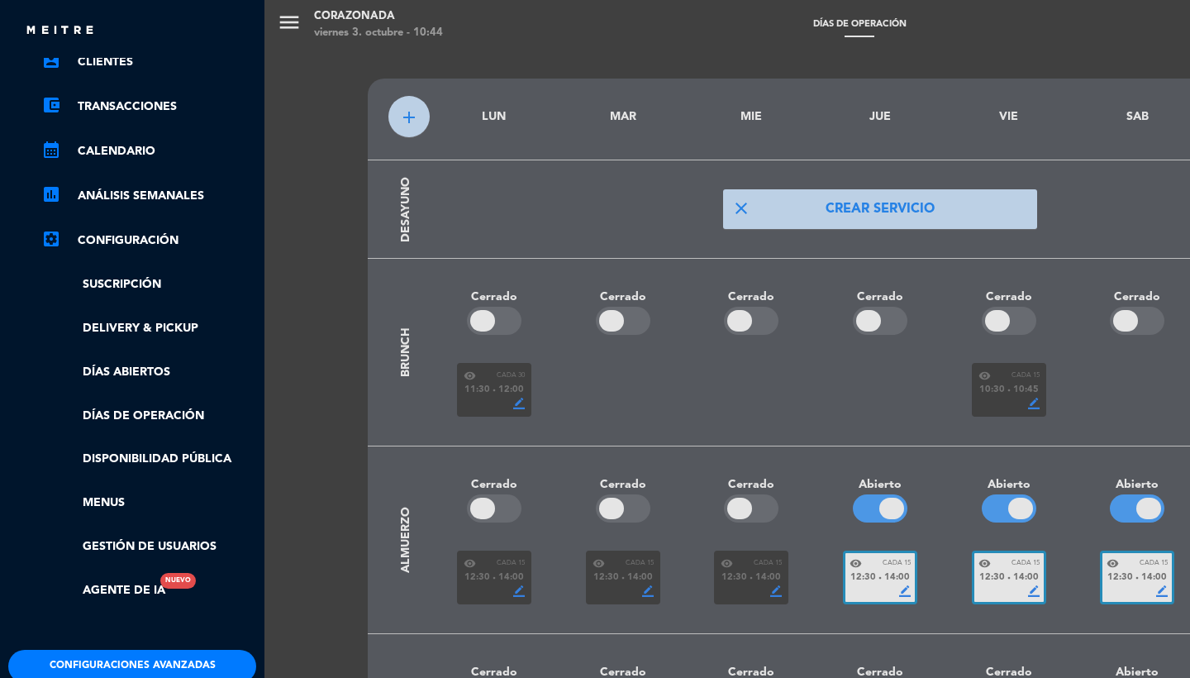
scroll to position [172, 0]
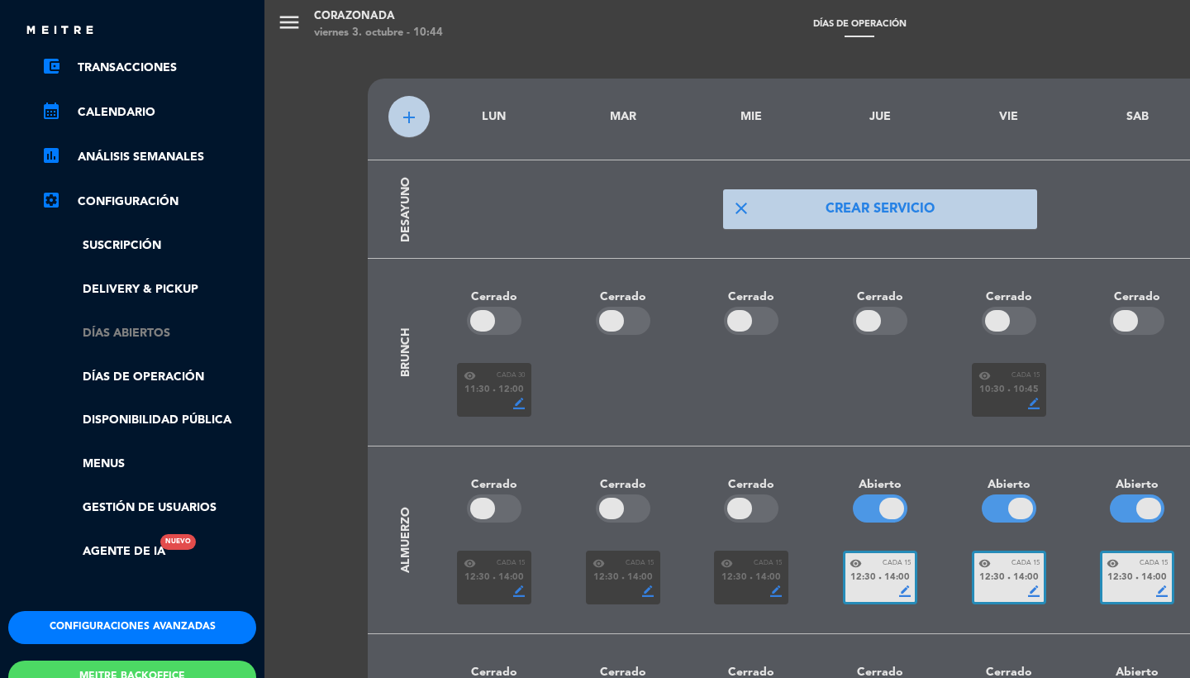
click at [144, 325] on link "Días abiertos" at bounding box center [148, 333] width 215 height 19
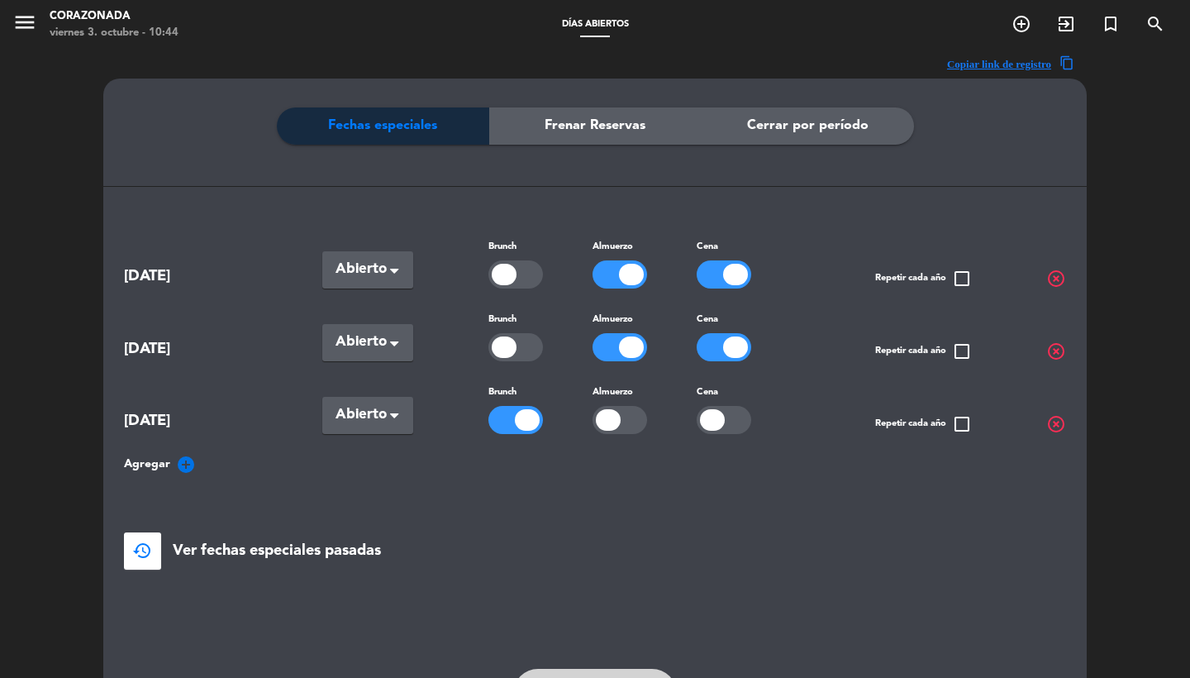
click at [18, 29] on icon "menu" at bounding box center [24, 22] width 25 height 25
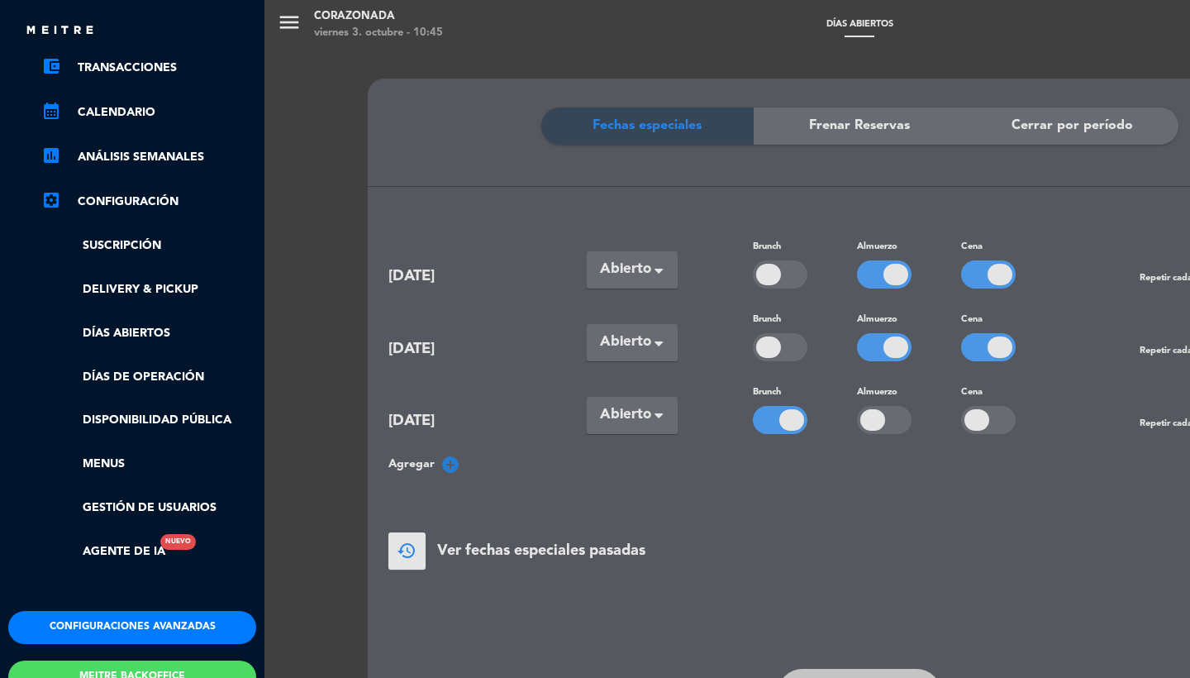
click at [112, 450] on ul "chrome_reader_mode Listado de Reservas account_box Clientes account_balance_wal…" at bounding box center [132, 265] width 248 height 593
click at [113, 456] on link "Menus" at bounding box center [148, 464] width 215 height 19
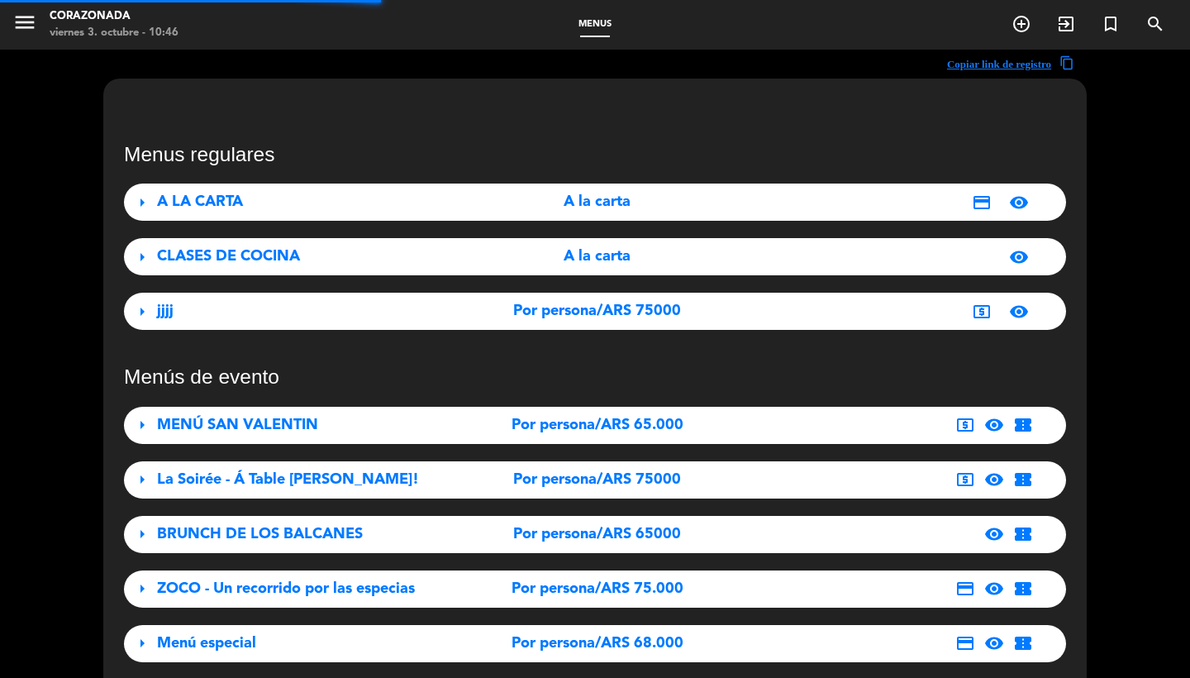
click at [898, 327] on div "arrow_right jjjj Por persona/ARS 75000 local_atm visibility" at bounding box center [595, 311] width 942 height 37
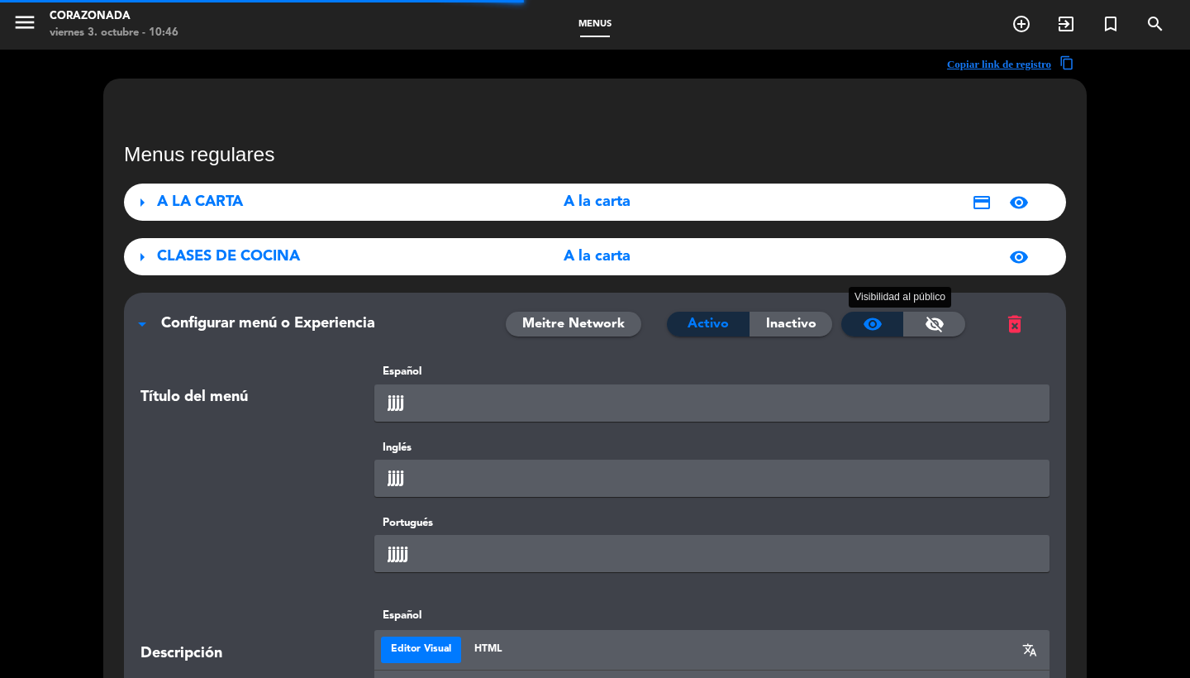
click at [898, 319] on div "visibility" at bounding box center [872, 324] width 62 height 25
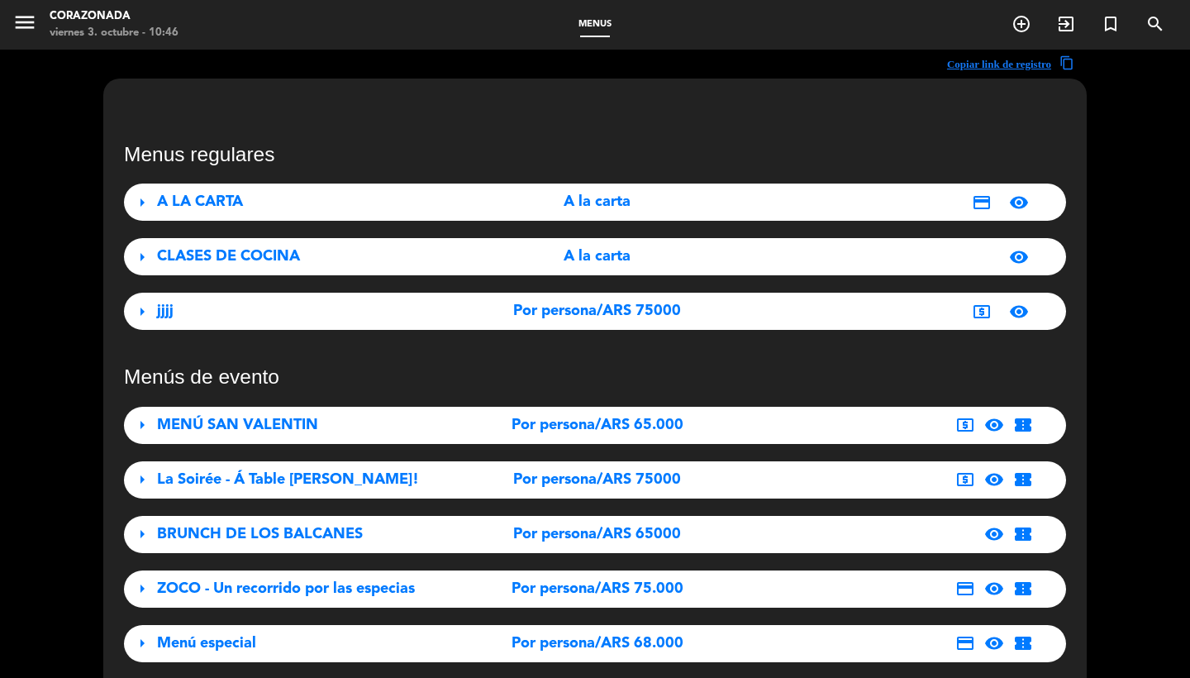
click at [831, 315] on div "local_atm visibility" at bounding box center [890, 312] width 293 height 20
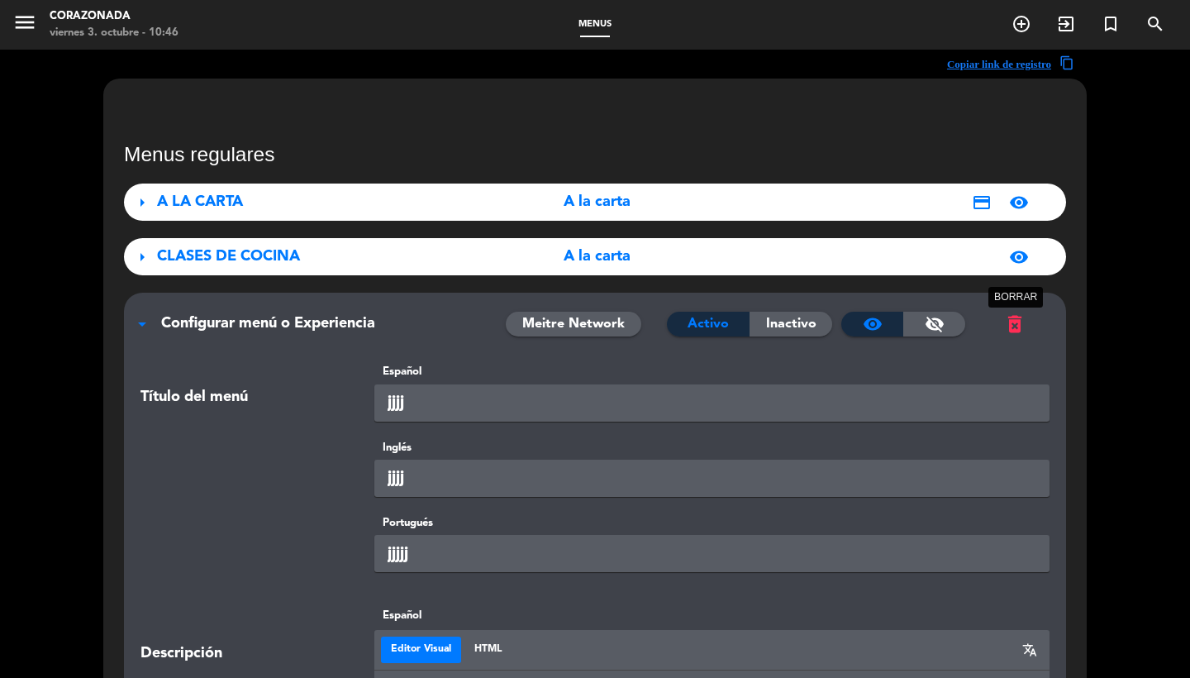
click at [1014, 320] on span "delete_forever" at bounding box center [1014, 323] width 23 height 23
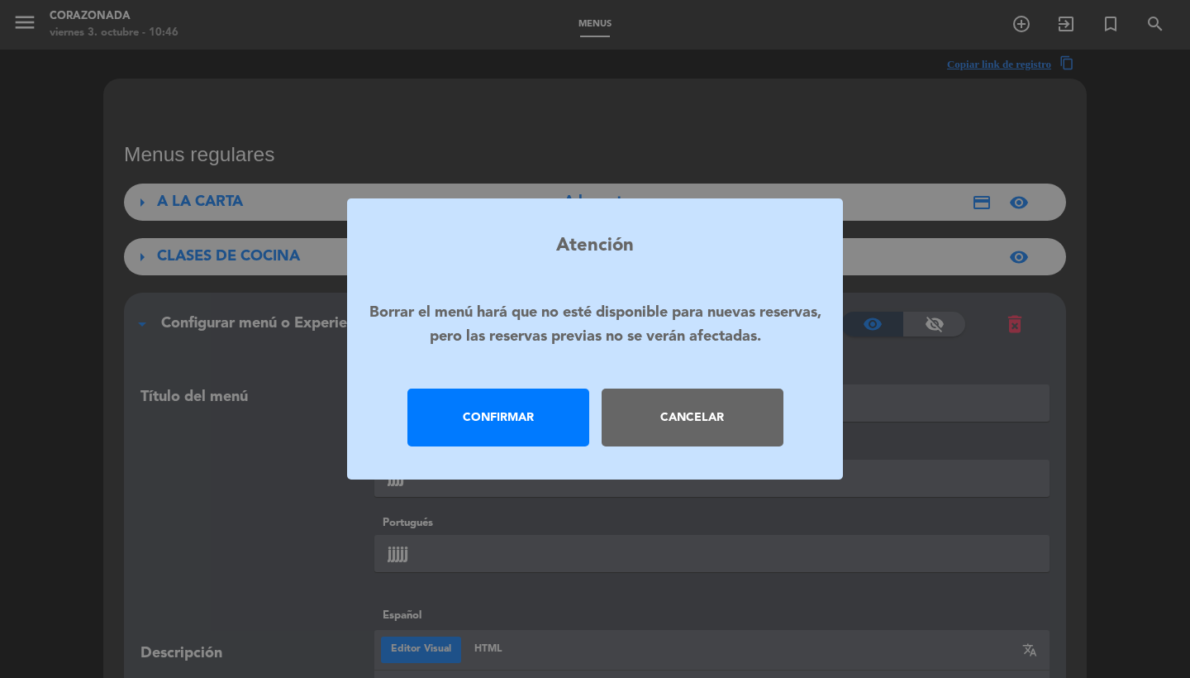
click at [555, 419] on div "Confirmar" at bounding box center [498, 417] width 182 height 58
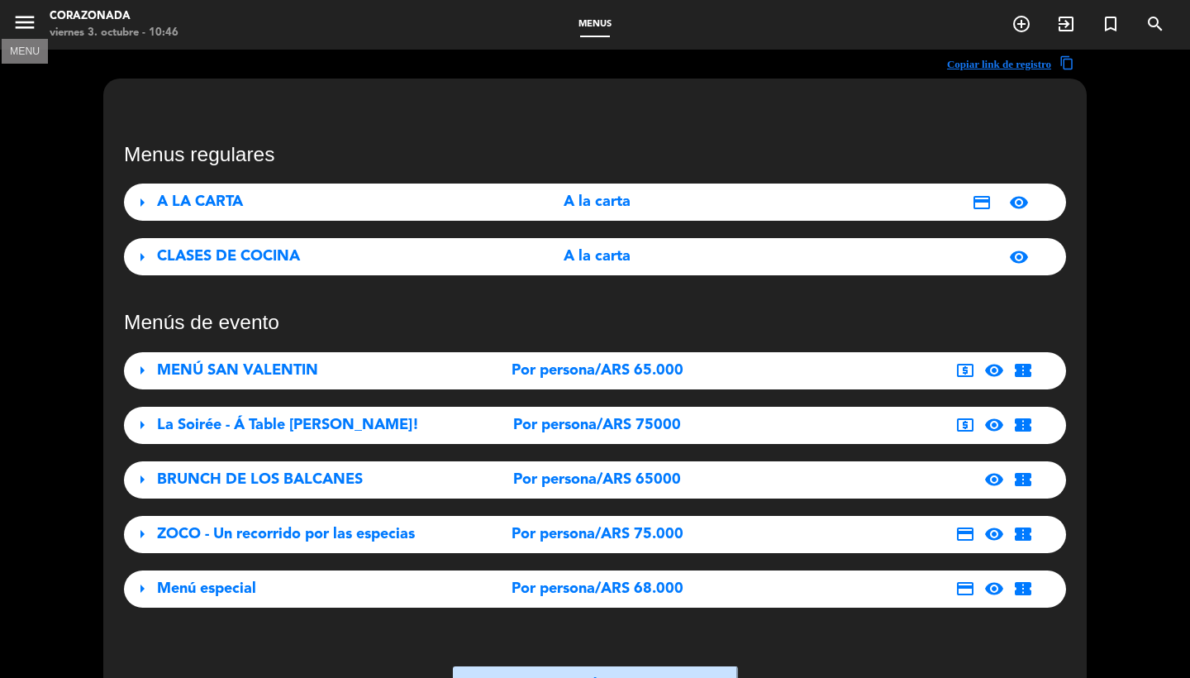
click at [24, 20] on icon "menu" at bounding box center [24, 22] width 25 height 25
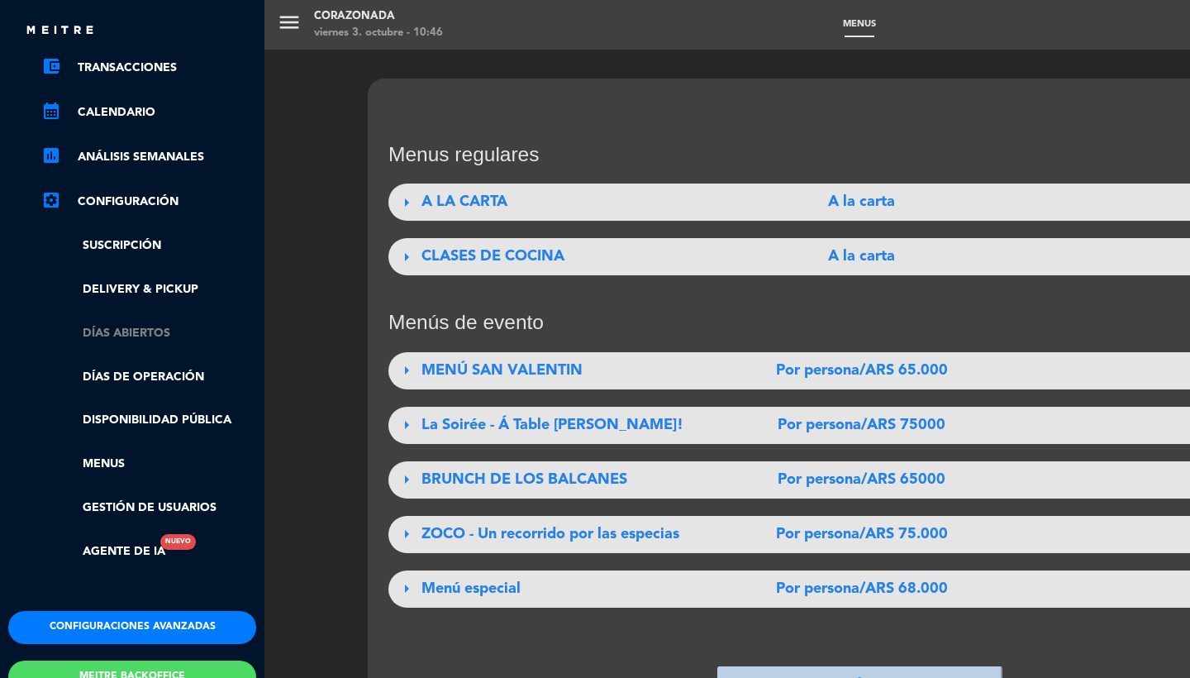
click at [125, 324] on link "Días abiertos" at bounding box center [148, 333] width 215 height 19
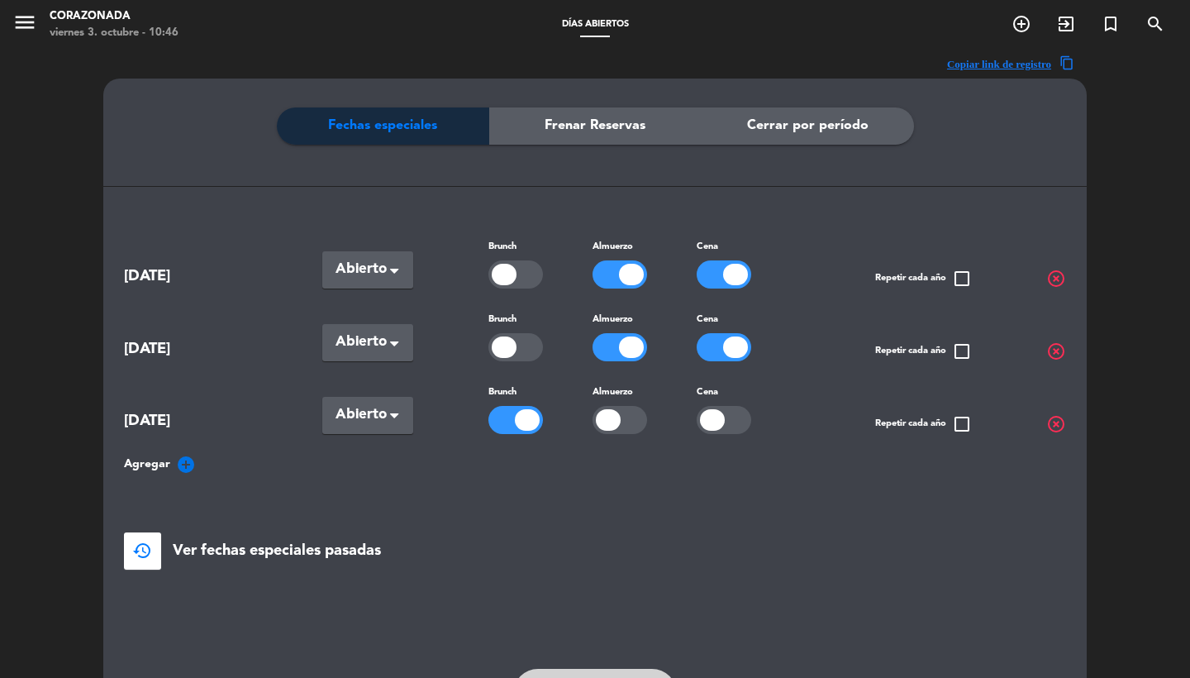
click at [723, 351] on div at bounding box center [724, 347] width 55 height 28
click at [32, 21] on icon "menu" at bounding box center [24, 22] width 25 height 25
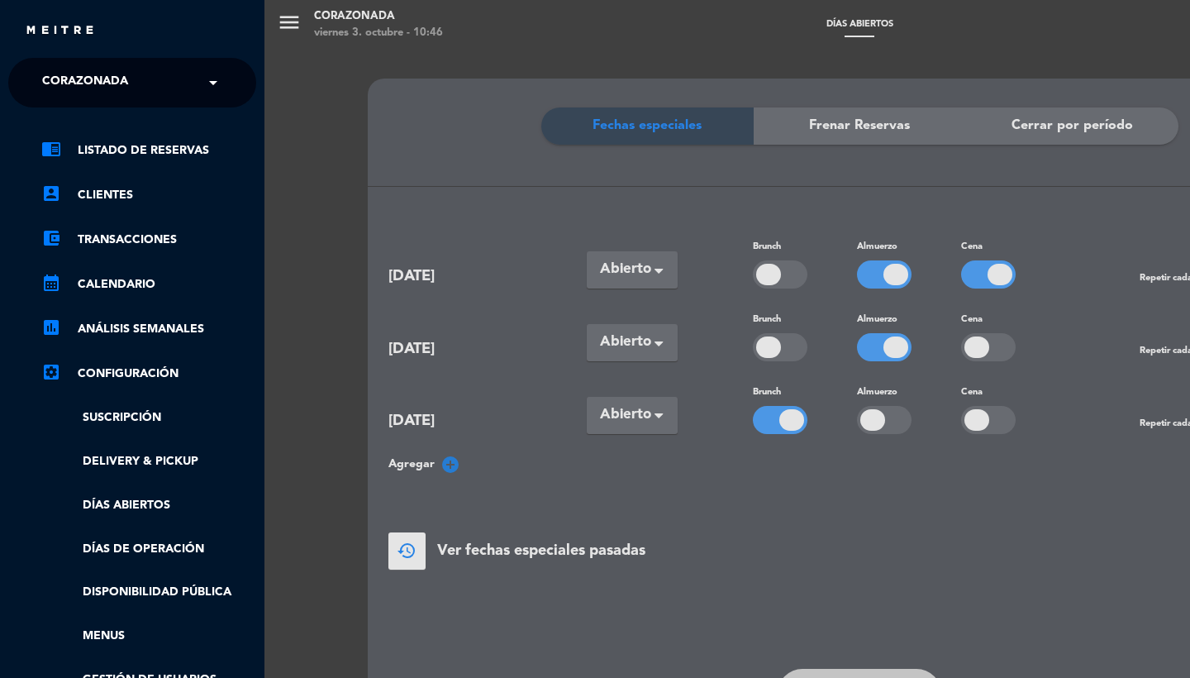
scroll to position [-1, 0]
click at [128, 144] on link "chrome_reader_mode Listado de Reservas" at bounding box center [148, 151] width 215 height 20
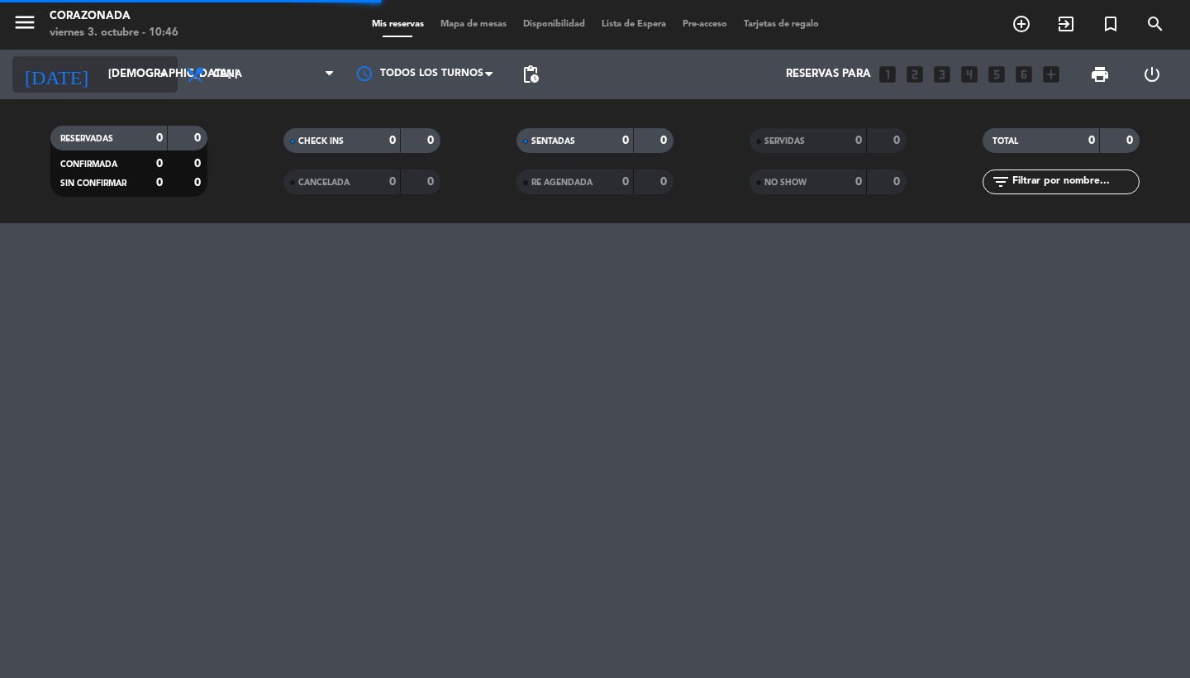
click at [118, 75] on input "[DEMOGRAPHIC_DATA] [DATE]" at bounding box center [172, 75] width 145 height 30
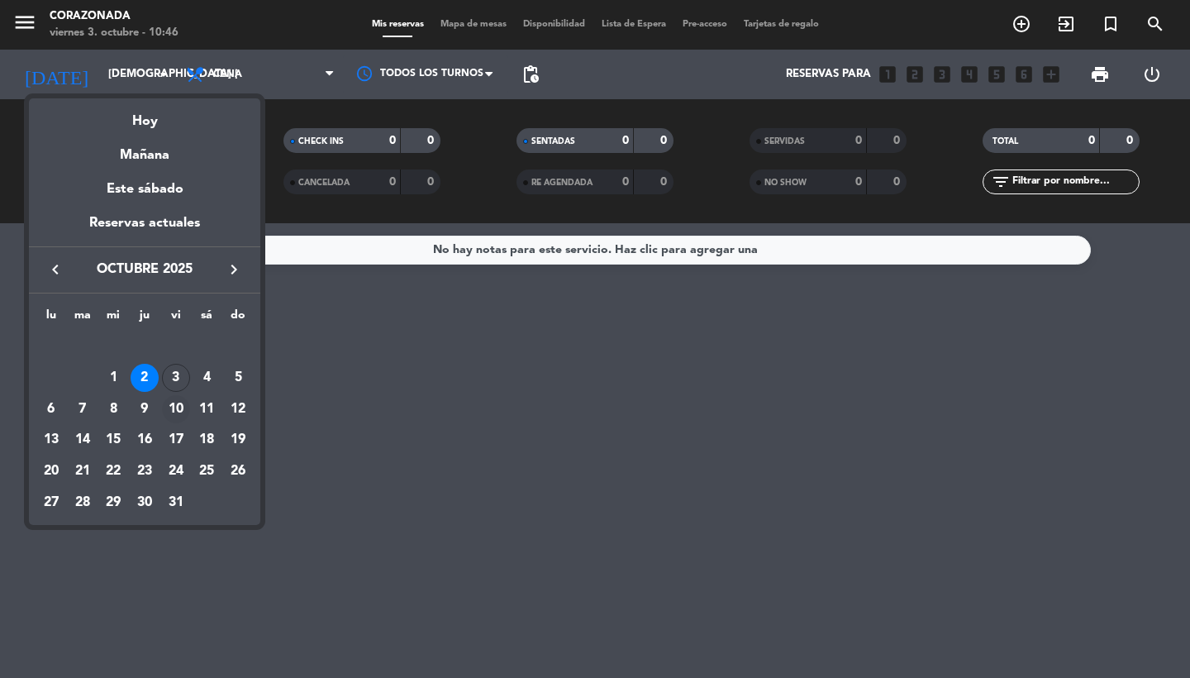
click at [174, 410] on div "10" at bounding box center [176, 409] width 28 height 28
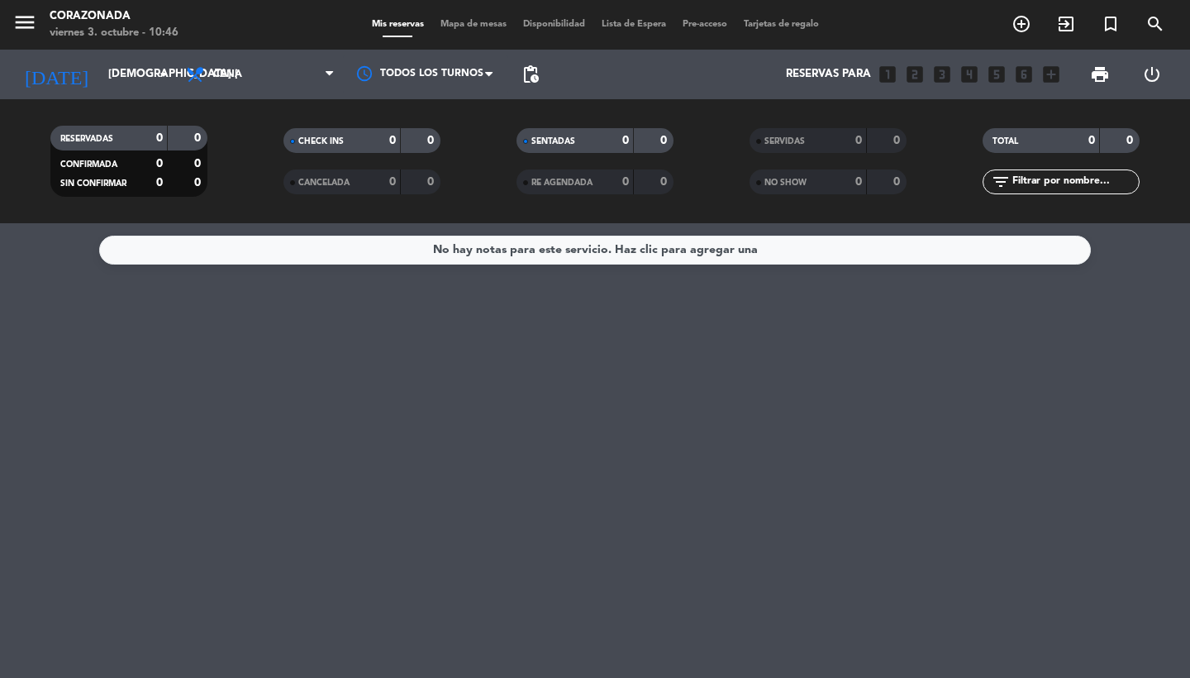
type input "vie. [DATE]"
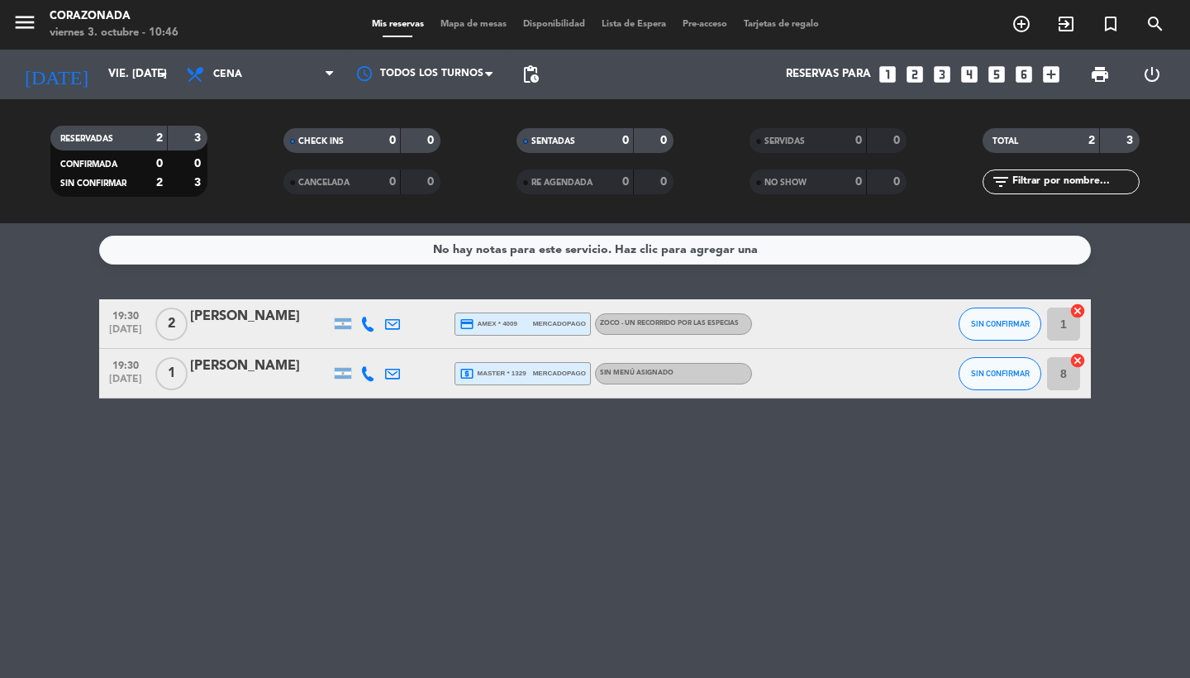
click at [515, 340] on div "19:30 [DATE] 2 [PERSON_NAME] credit_card amex * 4009 mercadopago ZOCO - Un reco…" at bounding box center [595, 324] width 992 height 50
click at [515, 320] on span "credit_card amex * 4009" at bounding box center [489, 324] width 58 height 15
click at [513, 373] on span "local_atm master * 1329" at bounding box center [493, 373] width 67 height 15
click at [531, 450] on div "No hay notas para este servicio. Haz clic para agregar una 19:30 [DATE] 2 [PERS…" at bounding box center [595, 450] width 1190 height 455
click at [25, 21] on icon "menu" at bounding box center [24, 22] width 25 height 25
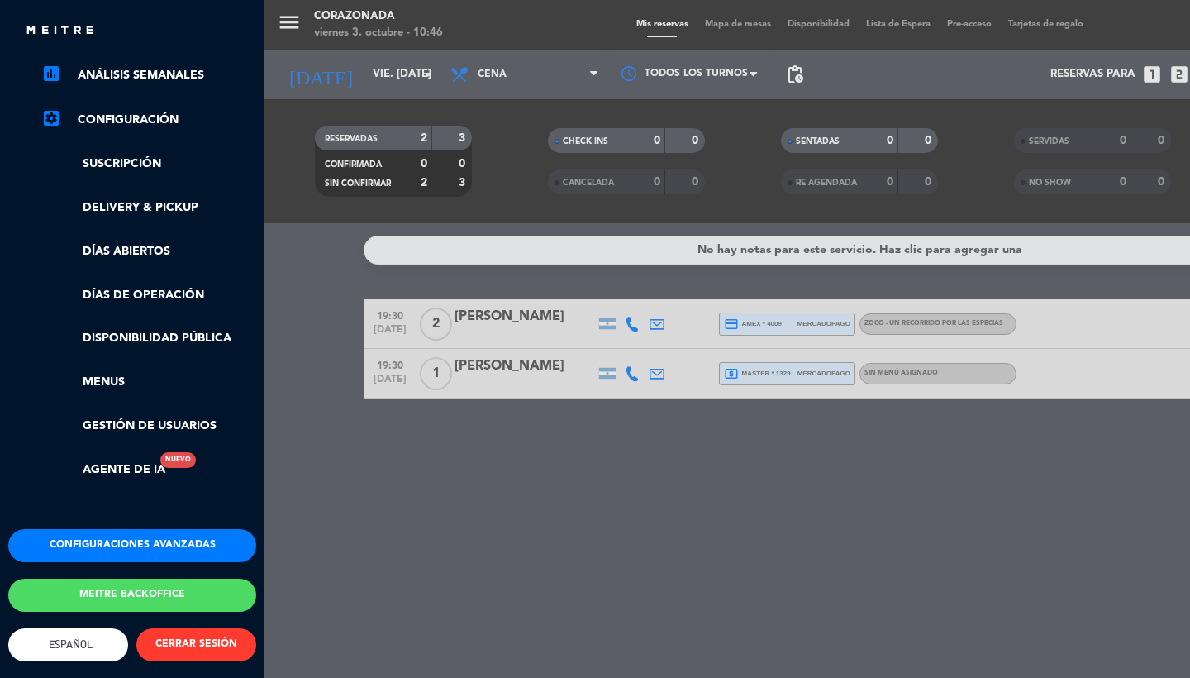
click at [106, 531] on button "Configuraciones avanzadas" at bounding box center [132, 545] width 248 height 33
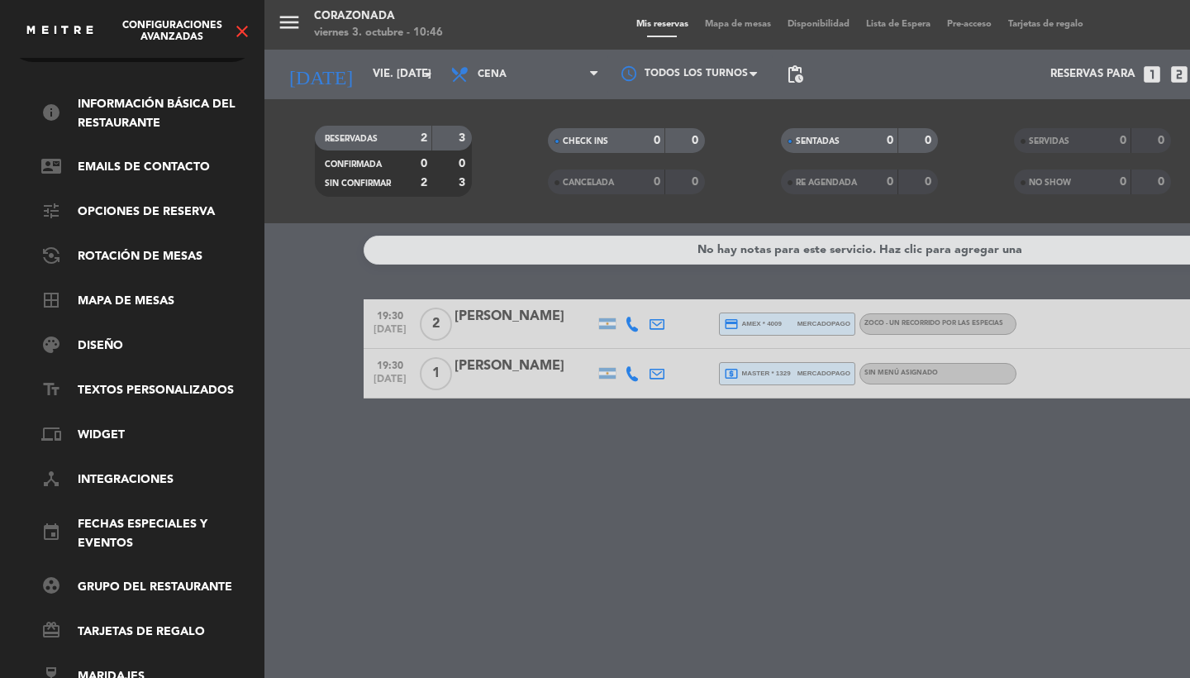
scroll to position [56, 0]
click at [106, 526] on link "event Fechas especiales y eventos" at bounding box center [148, 534] width 215 height 38
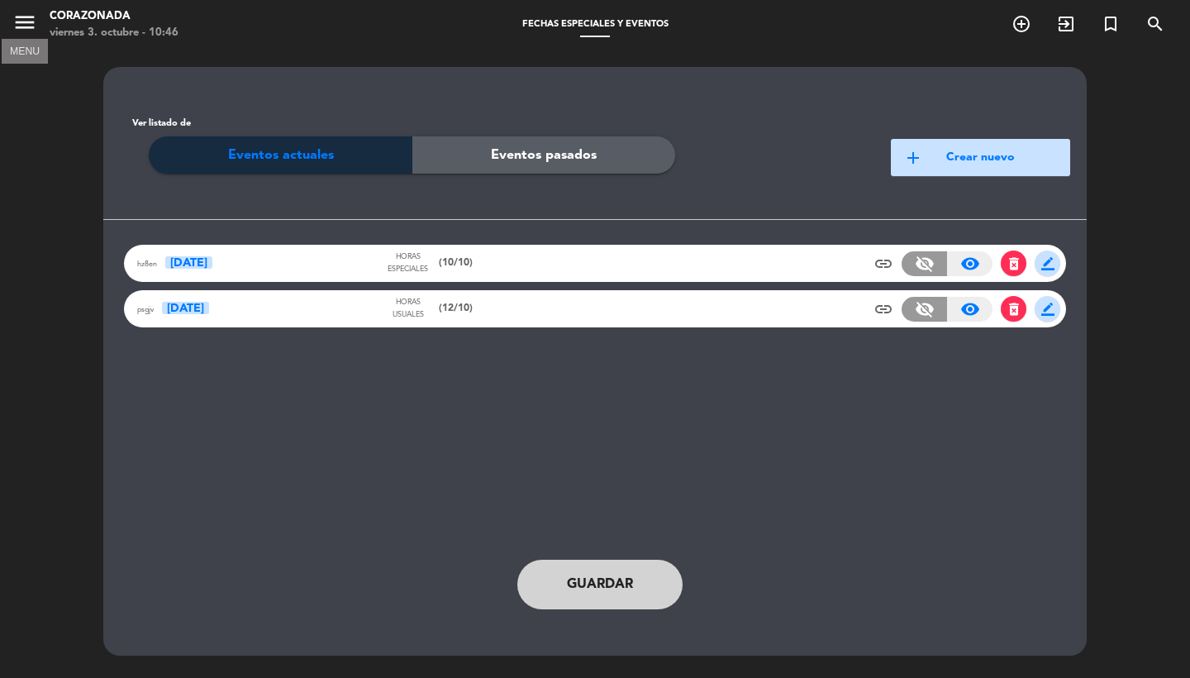
click at [22, 19] on icon "menu" at bounding box center [24, 22] width 25 height 25
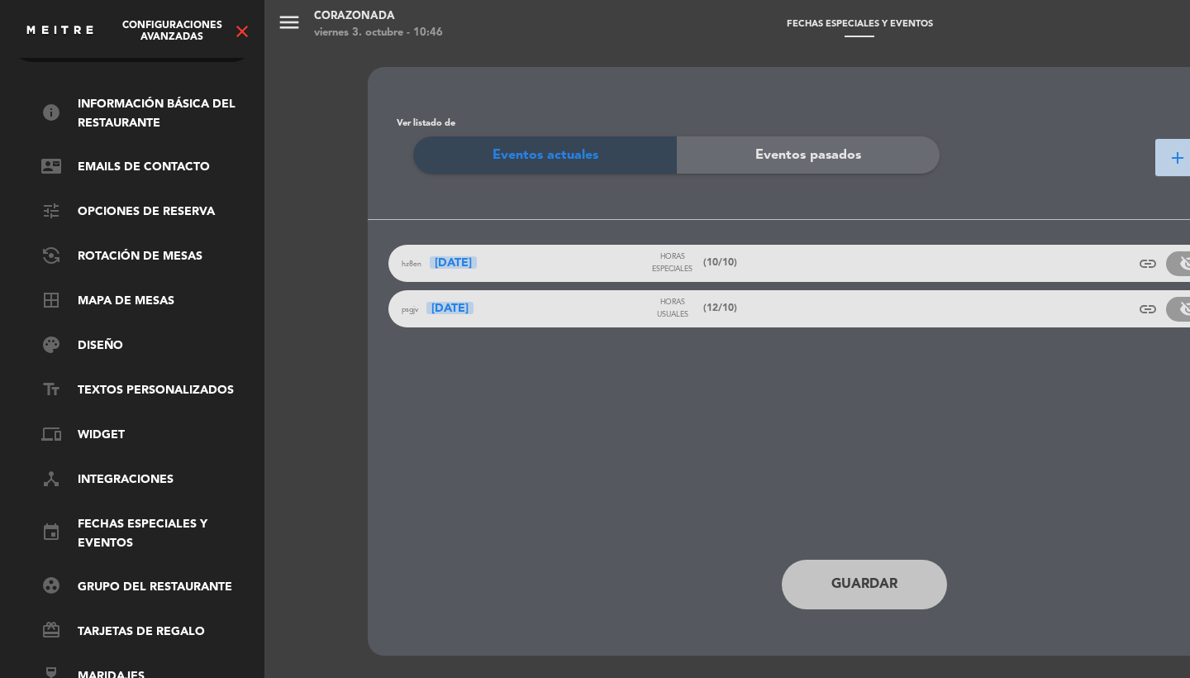
click at [237, 33] on icon "close" at bounding box center [242, 31] width 20 height 20
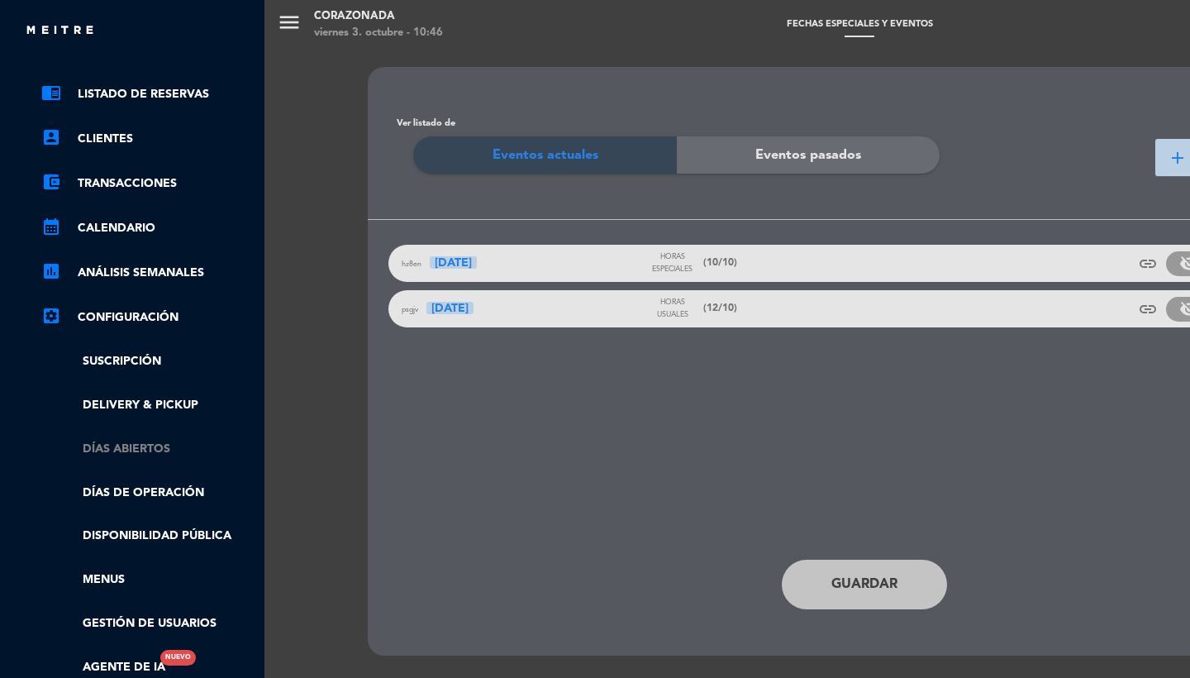
click at [139, 442] on link "Días abiertos" at bounding box center [148, 449] width 215 height 19
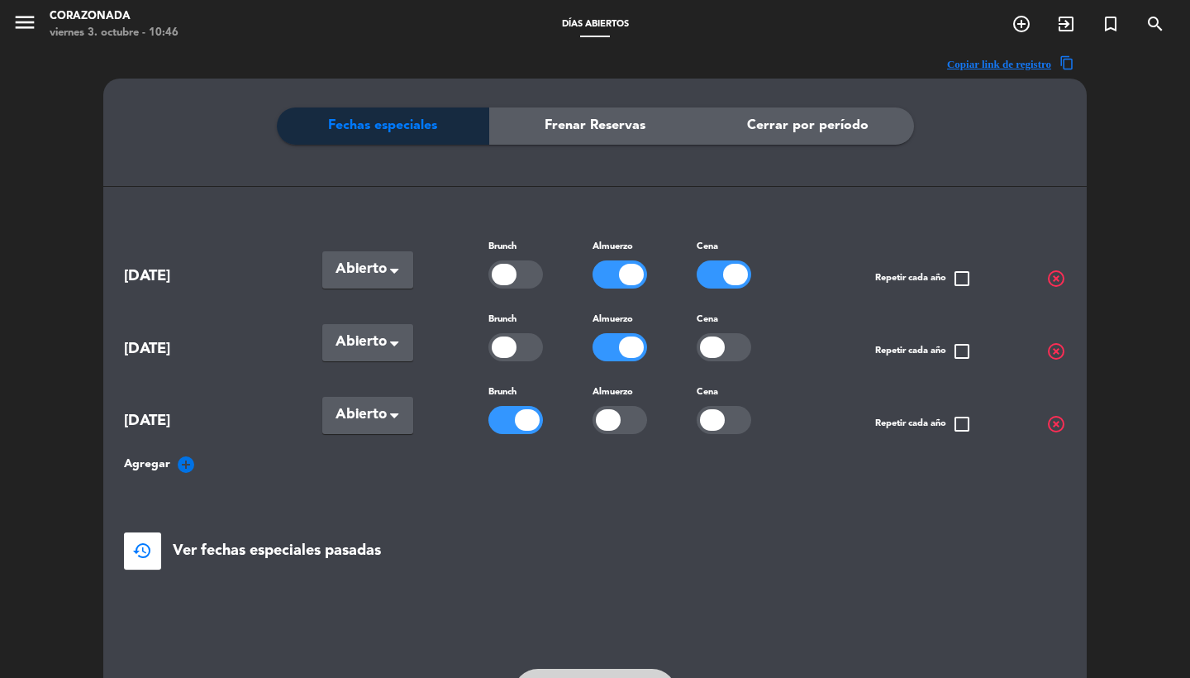
click at [727, 326] on span "Cena" at bounding box center [736, 335] width 79 height 52
click at [719, 353] on div at bounding box center [724, 347] width 55 height 28
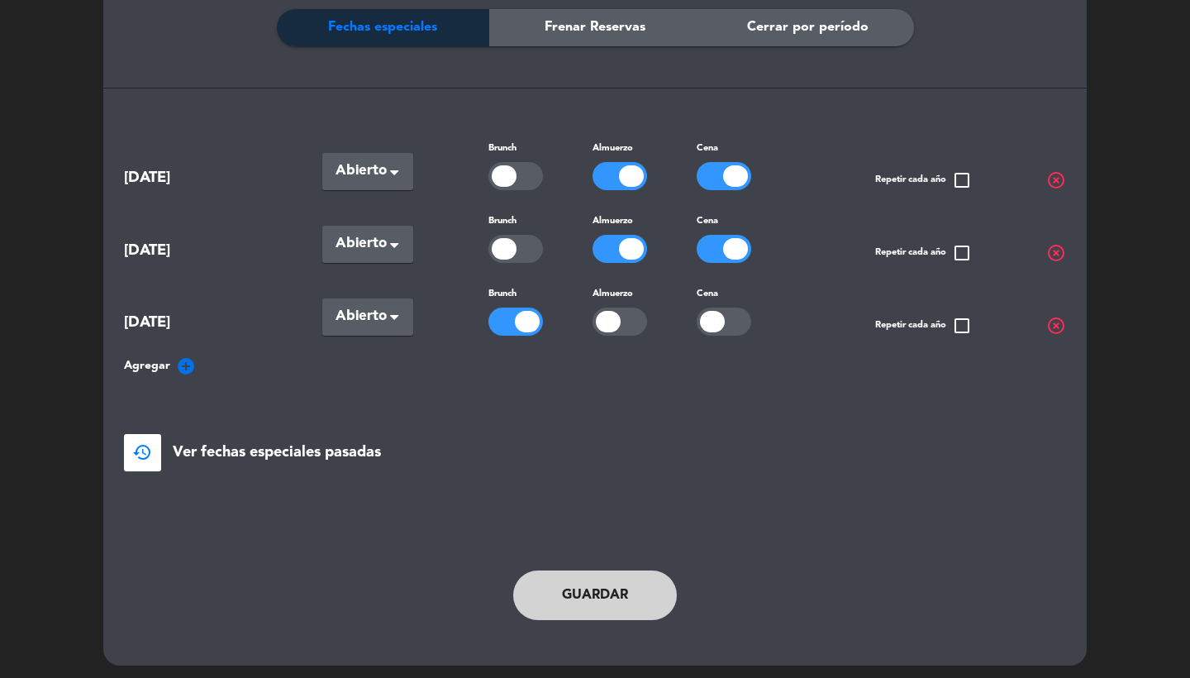
click at [571, 593] on button "Guardar" at bounding box center [595, 595] width 164 height 50
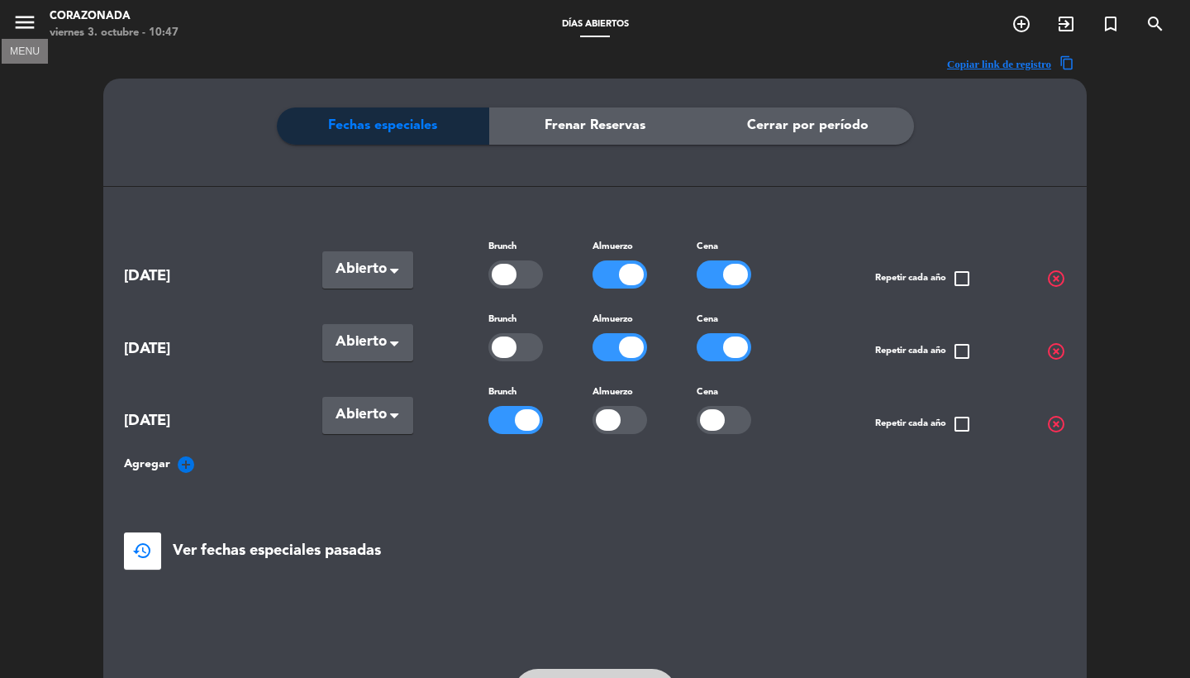
click at [24, 21] on icon "menu" at bounding box center [24, 22] width 25 height 25
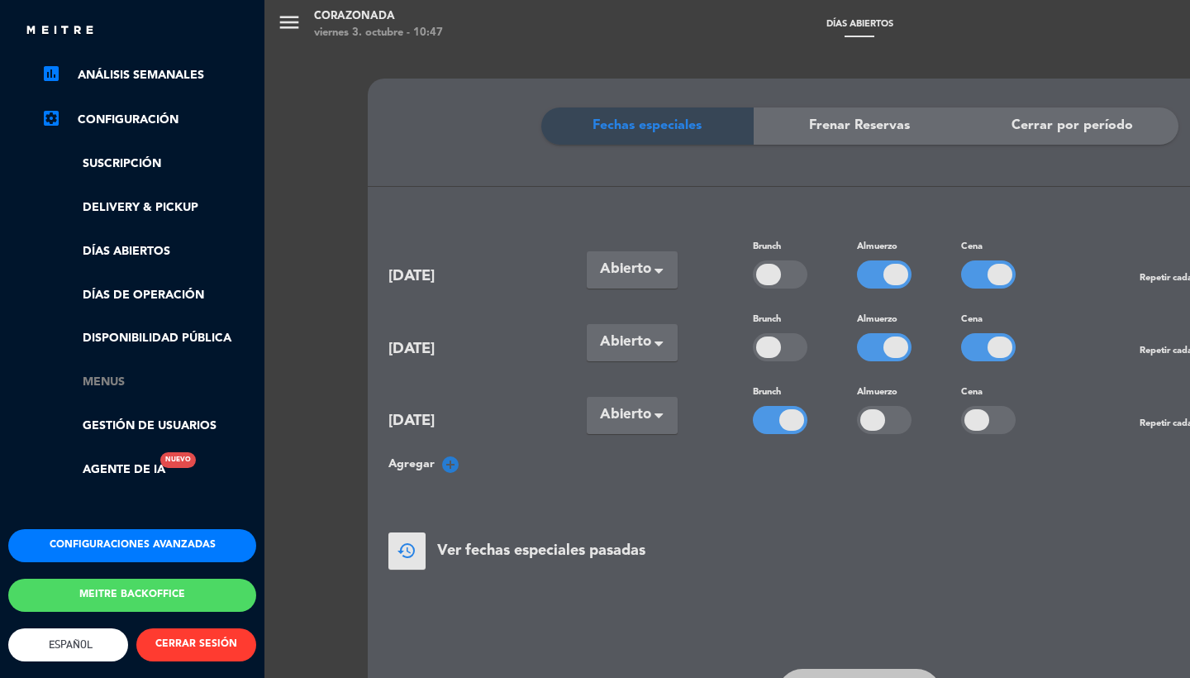
scroll to position [261, 0]
click at [110, 373] on link "Menus" at bounding box center [148, 382] width 215 height 19
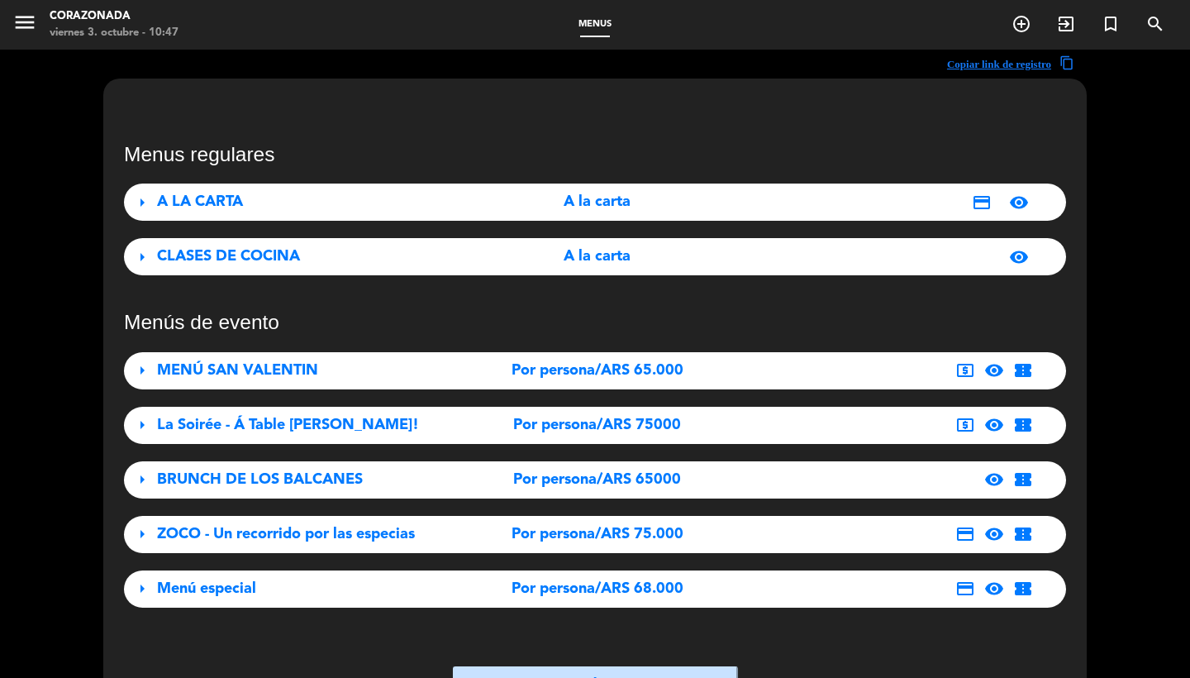
click at [226, 550] on div "arrow_right ZOCO - Un recorrido por las especias Por persona/ARS 75.000 credit_…" at bounding box center [595, 534] width 942 height 37
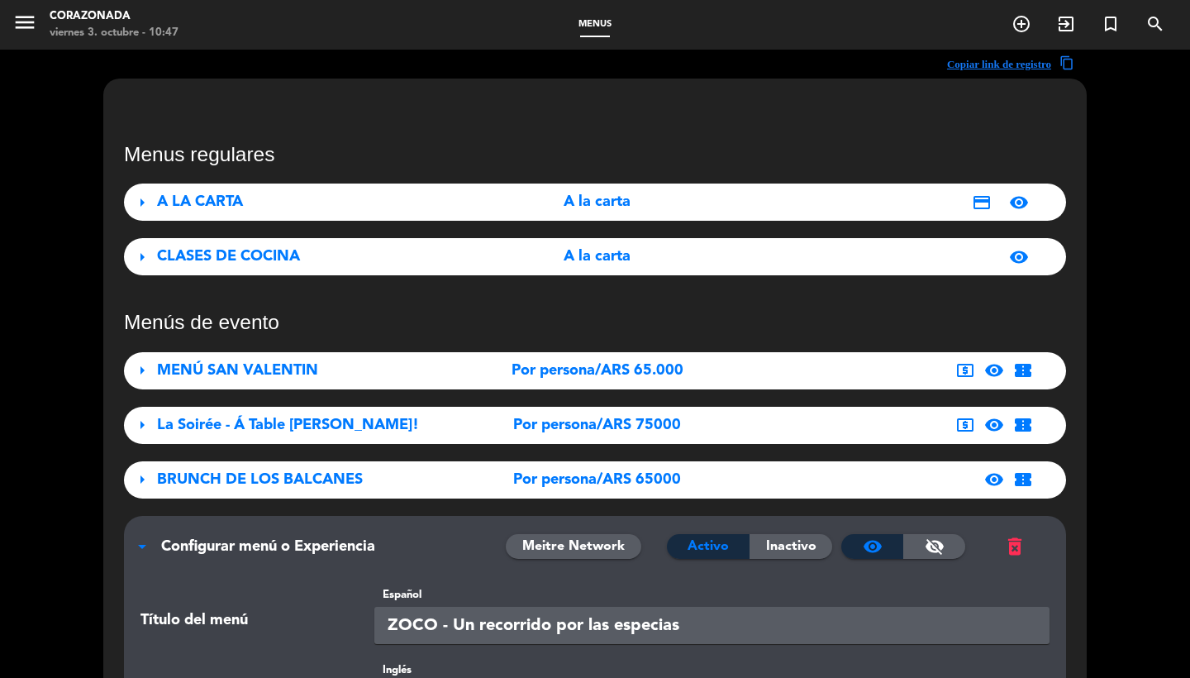
scroll to position [0, 0]
click at [226, 543] on span "Configurar menú o Experiencia" at bounding box center [268, 546] width 214 height 15
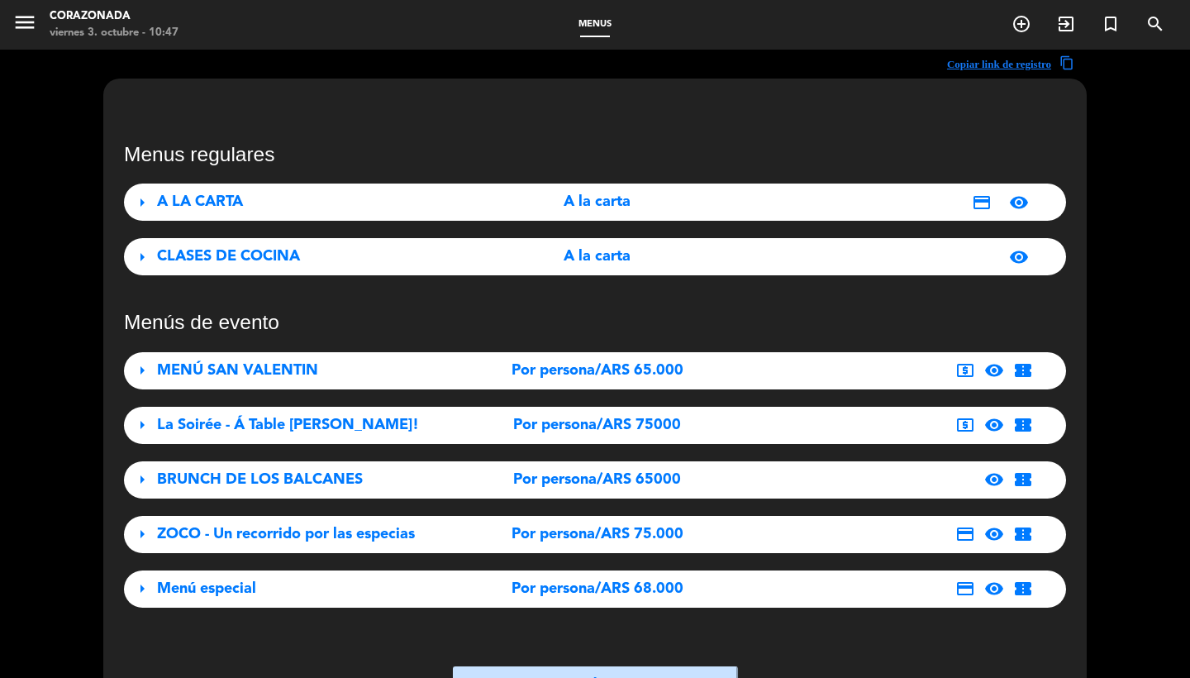
click at [265, 182] on div "Menus regulares arrow_right A LA CARTA A la carta credit_card visibility arrow_…" at bounding box center [595, 374] width 942 height 465
click at [23, 24] on icon "menu" at bounding box center [24, 22] width 25 height 25
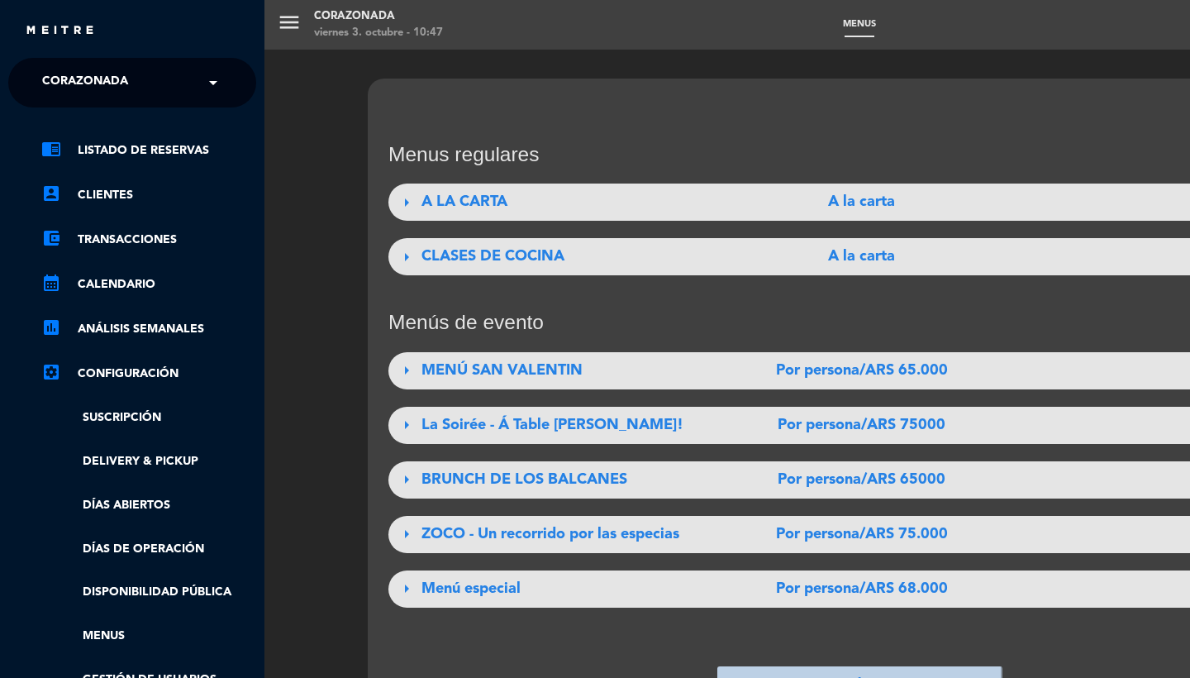
click at [149, 165] on ul "chrome_reader_mode Listado de Reservas account_box Clientes account_balance_wal…" at bounding box center [132, 437] width 248 height 593
click at [148, 154] on link "chrome_reader_mode Listado de Reservas" at bounding box center [148, 151] width 215 height 20
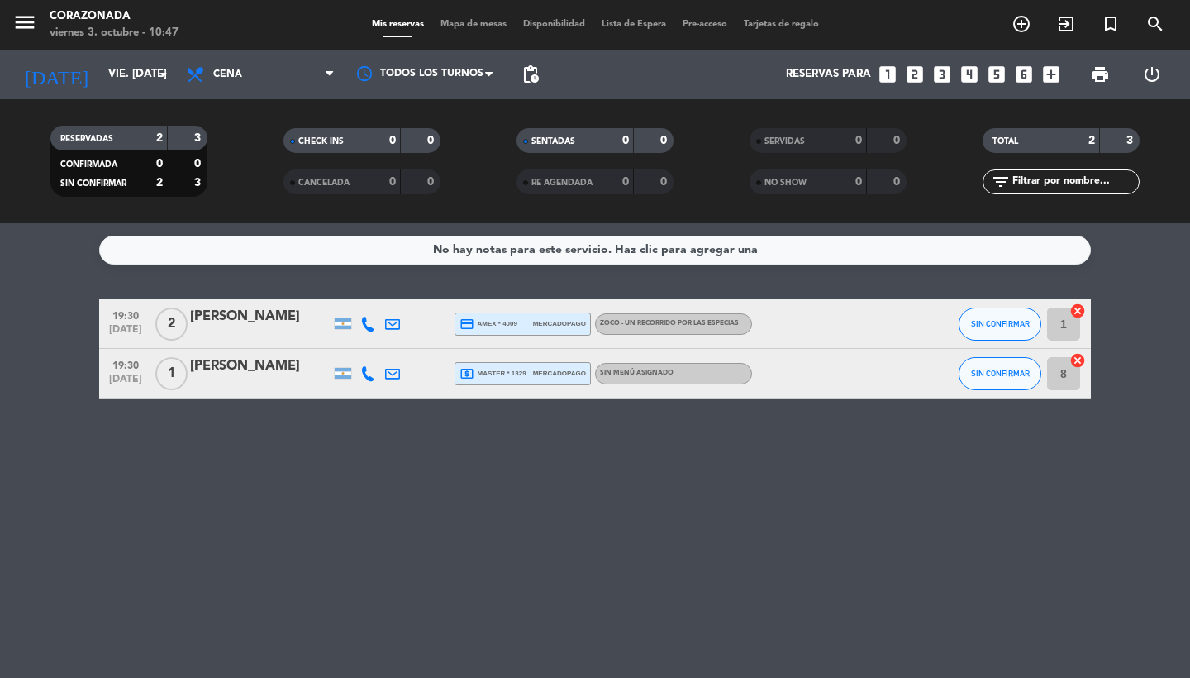
click at [503, 379] on span "local_atm master * 1329" at bounding box center [493, 373] width 67 height 15
click at [130, 374] on span "[DATE]" at bounding box center [125, 383] width 41 height 19
click at [121, 286] on div "No hay notas para este servicio. Haz clic para agregar una 19:30 [DATE] 2 [PERS…" at bounding box center [595, 450] width 1190 height 455
click at [124, 324] on span "[DATE]" at bounding box center [125, 333] width 41 height 19
click at [124, 371] on span "19:30" at bounding box center [125, 364] width 41 height 19
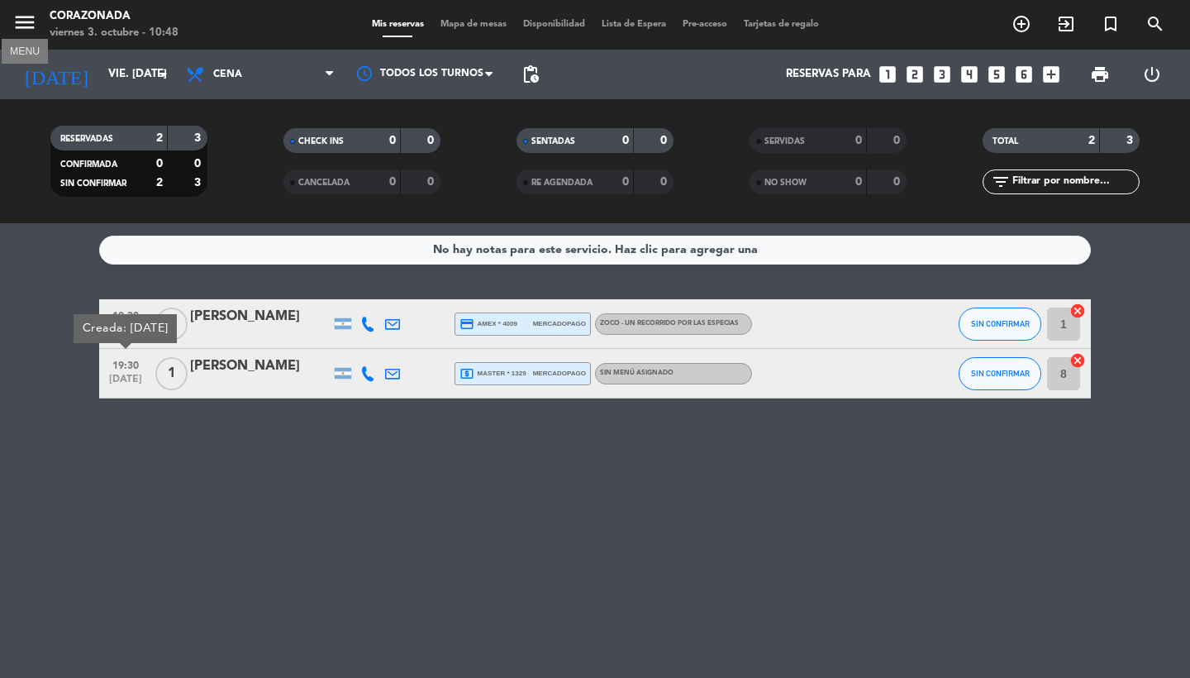
click at [22, 24] on icon "menu" at bounding box center [24, 22] width 25 height 25
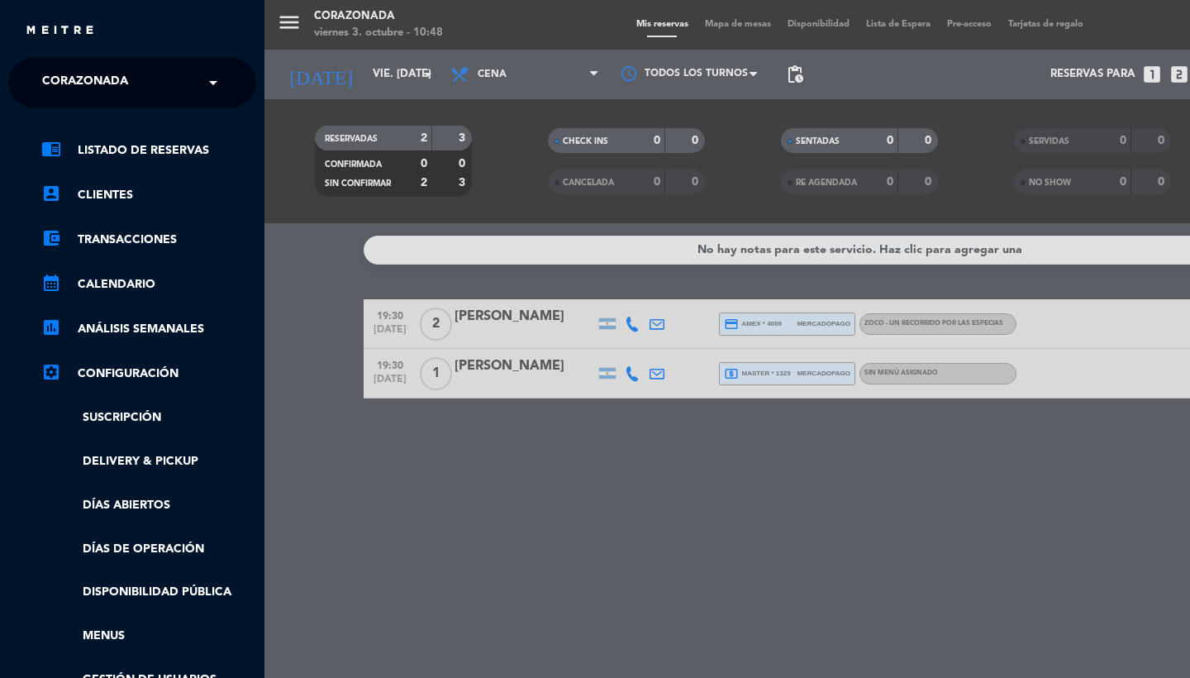
click at [97, 655] on ul "chrome_reader_mode Listado de Reservas account_box Clientes account_balance_wal…" at bounding box center [132, 437] width 248 height 593
click at [106, 643] on ul "chrome_reader_mode Listado de Reservas account_box Clientes account_balance_wal…" at bounding box center [132, 437] width 248 height 593
click at [121, 630] on link "Menus" at bounding box center [148, 635] width 215 height 19
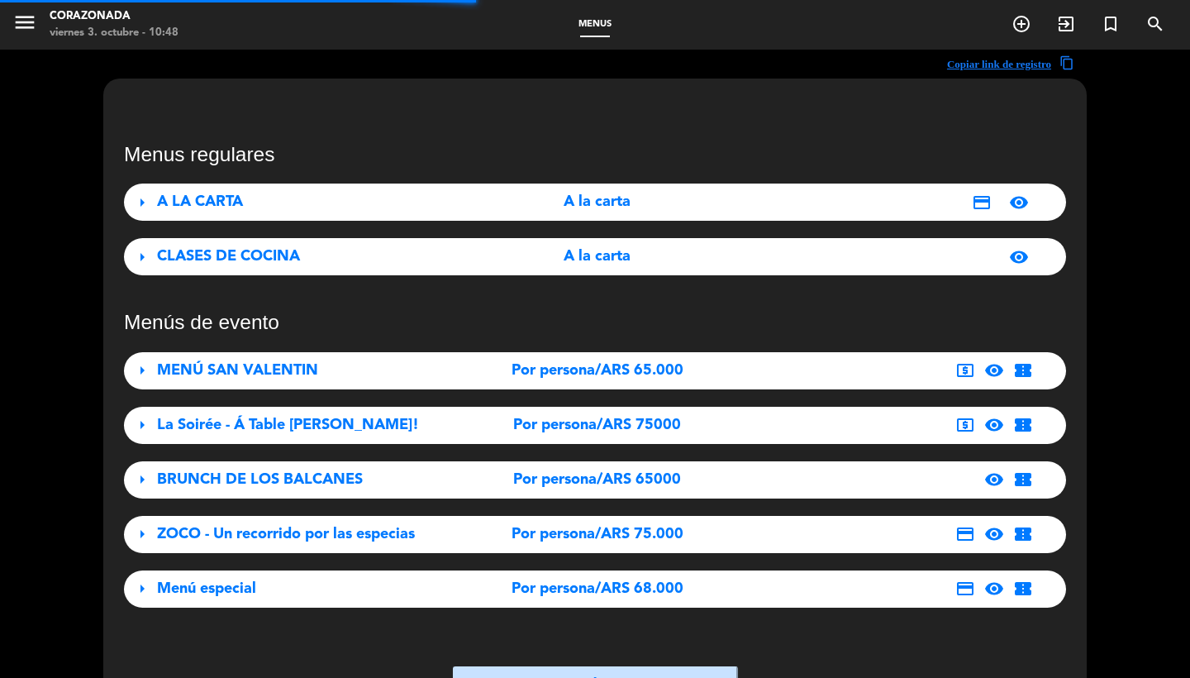
click at [825, 242] on div "arrow_right CLASES DE COCINA A la carta visibility" at bounding box center [595, 256] width 942 height 37
click at [946, 250] on div "visibility" at bounding box center [975, 257] width 124 height 20
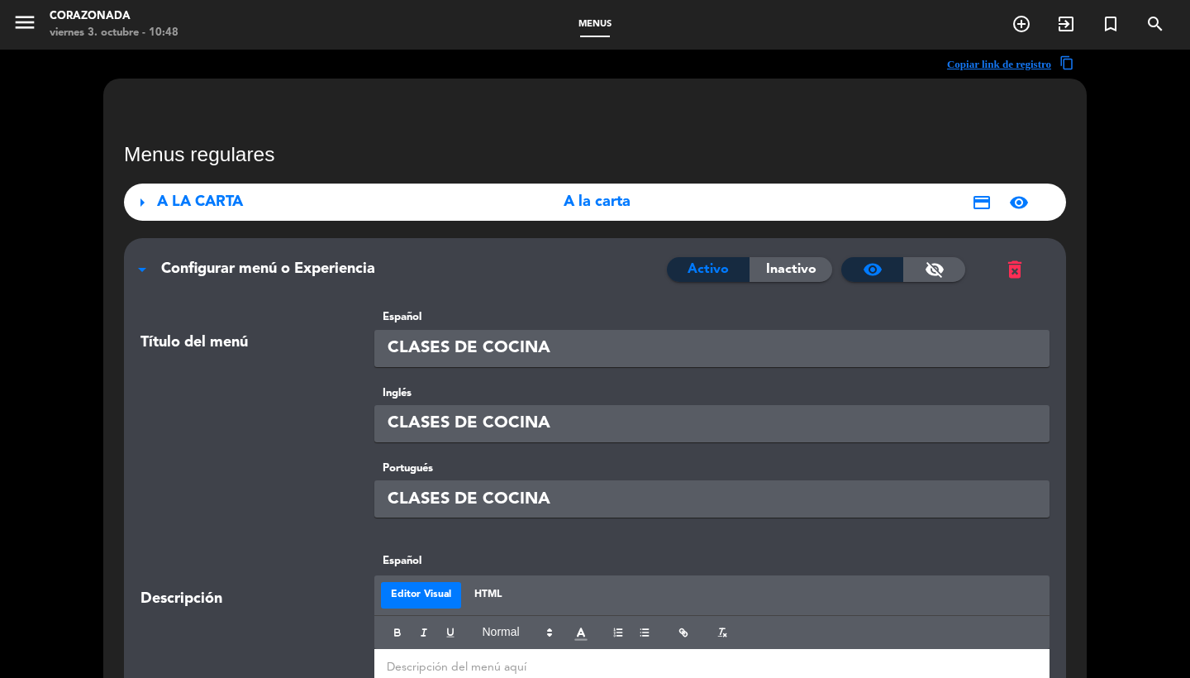
click at [202, 255] on div "arrow_drop_down Configurar menú o Experiencia Activo Inactivo visibility visibi…" at bounding box center [595, 260] width 942 height 45
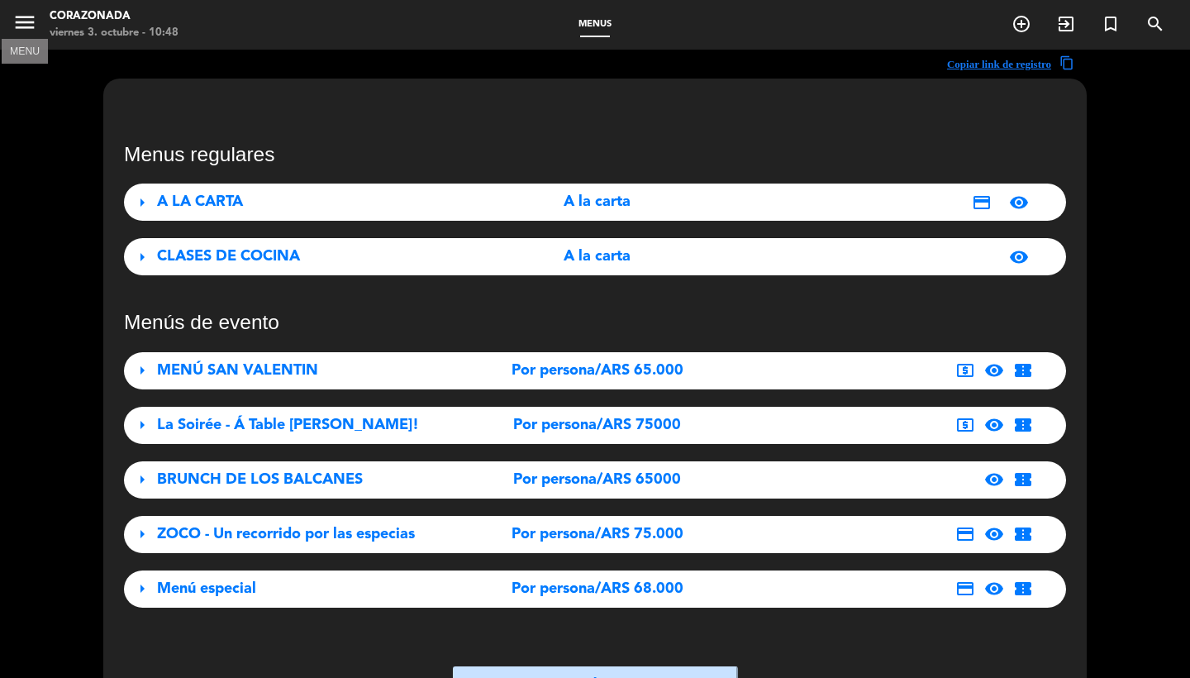
click at [20, 19] on icon "menu" at bounding box center [24, 22] width 25 height 25
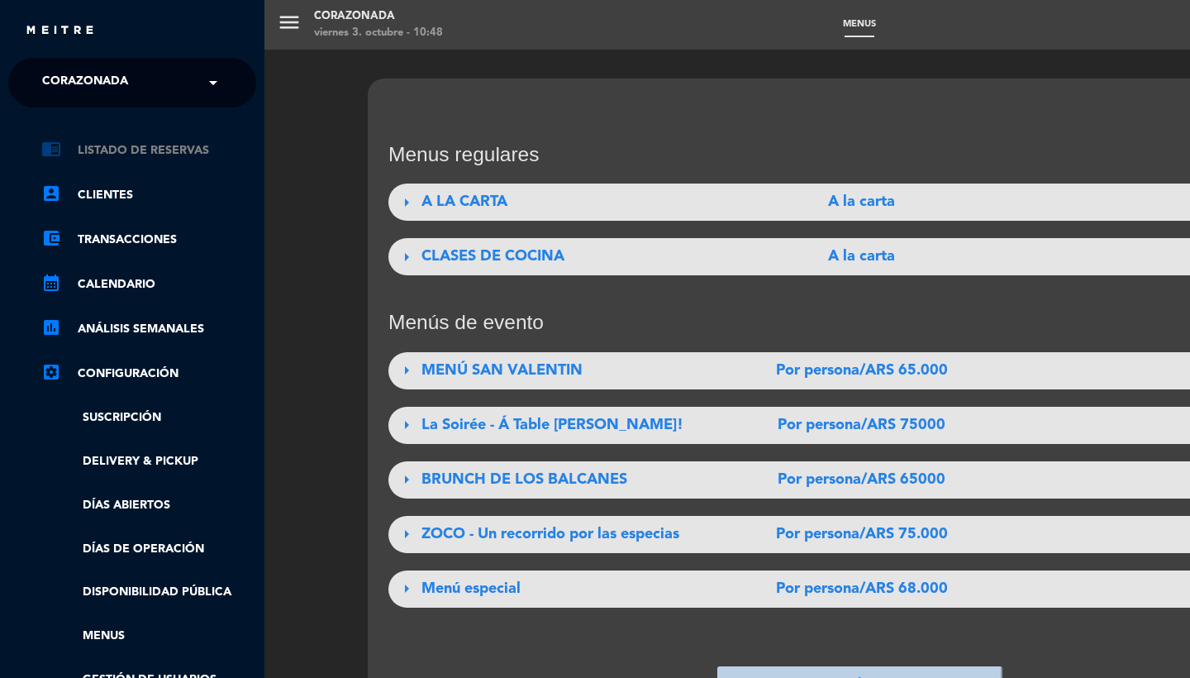
click at [128, 145] on link "chrome_reader_mode Listado de Reservas" at bounding box center [148, 151] width 215 height 20
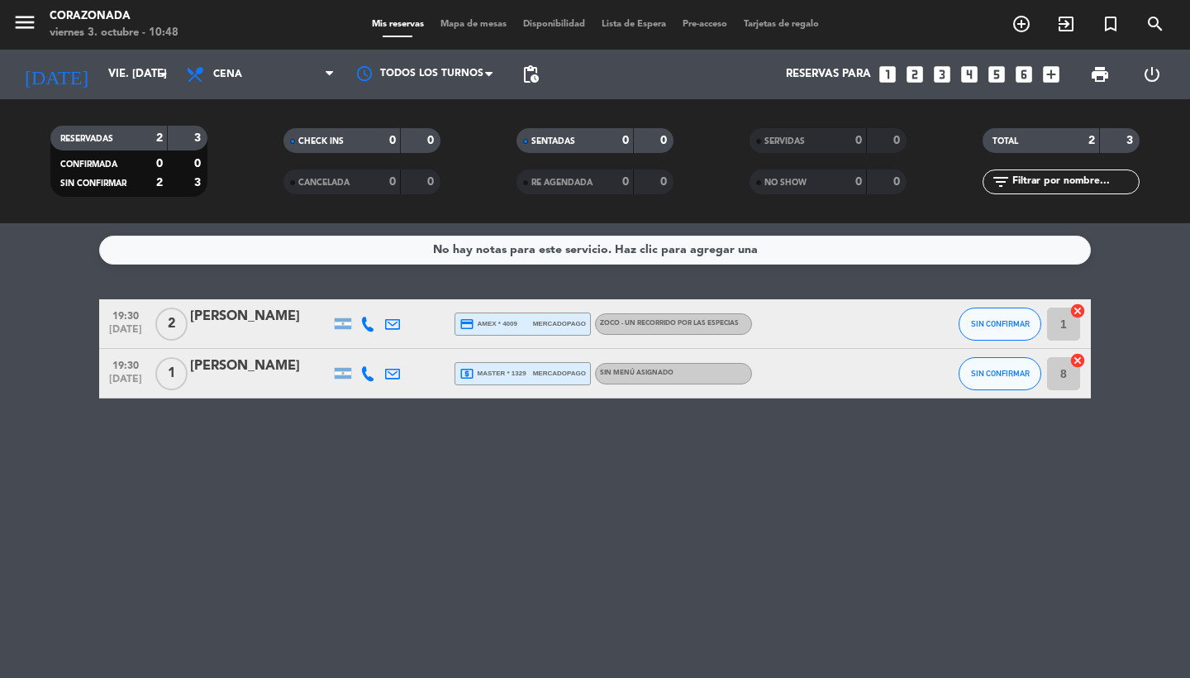
click at [524, 367] on span "local_atm master * 1329" at bounding box center [493, 373] width 67 height 15
click at [31, 17] on icon "menu" at bounding box center [24, 22] width 25 height 25
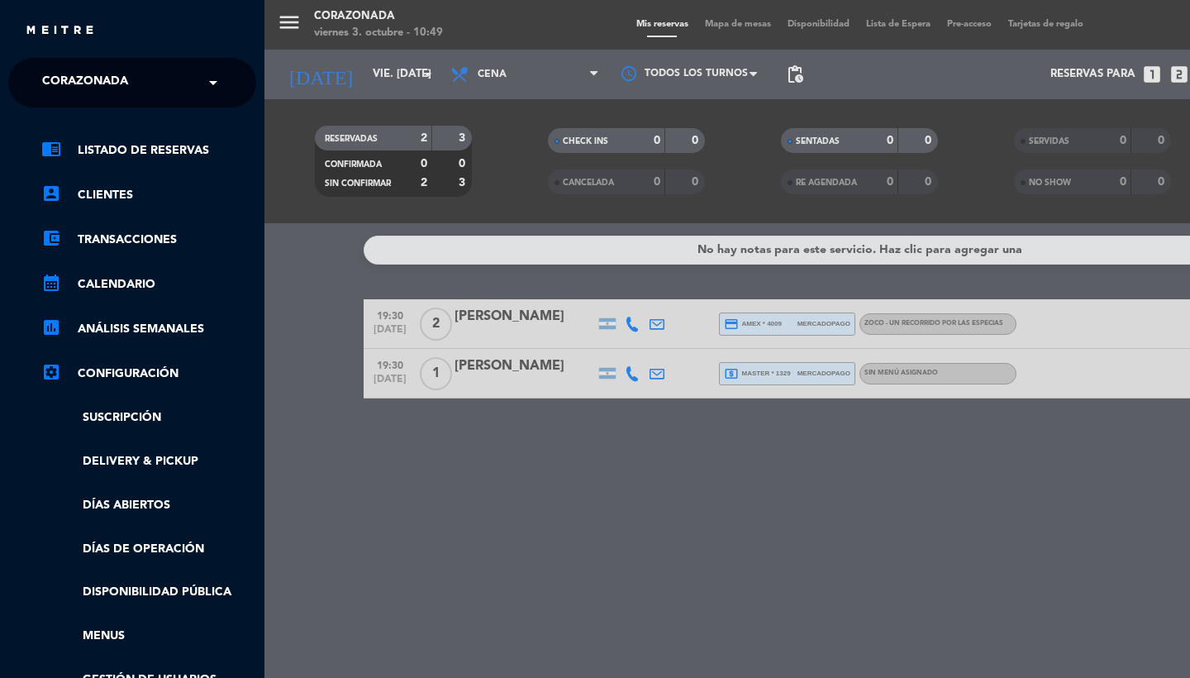
click at [99, 79] on span "Corazonada" at bounding box center [85, 82] width 86 height 35
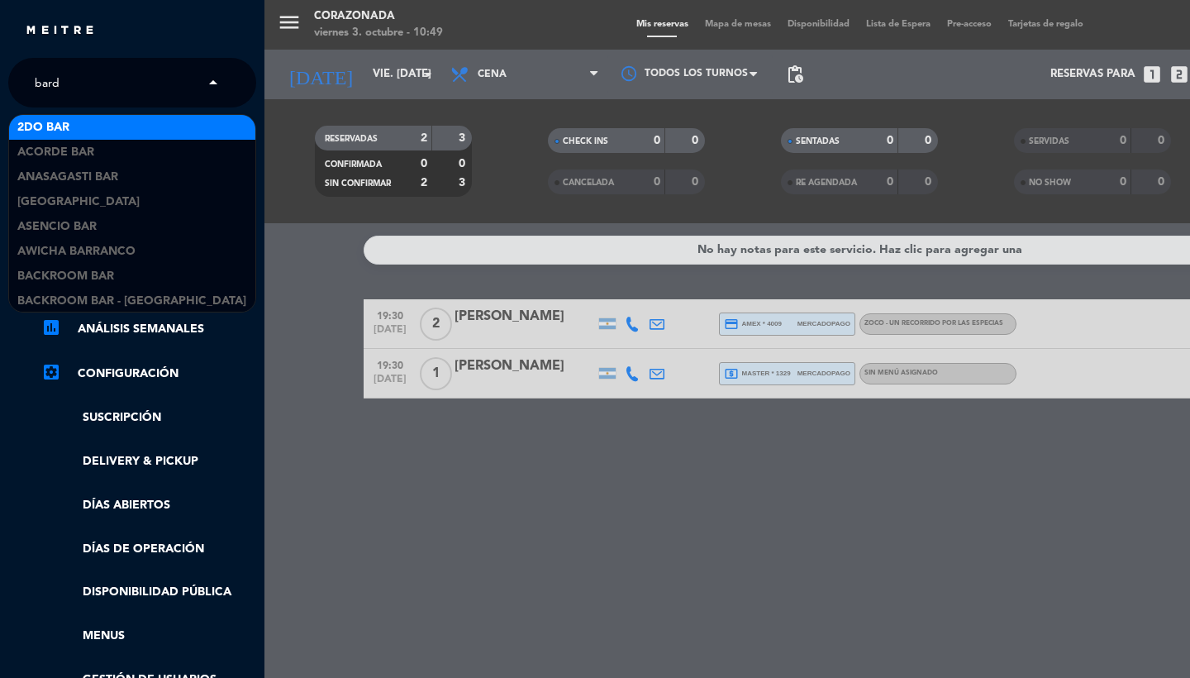
type input "bardo"
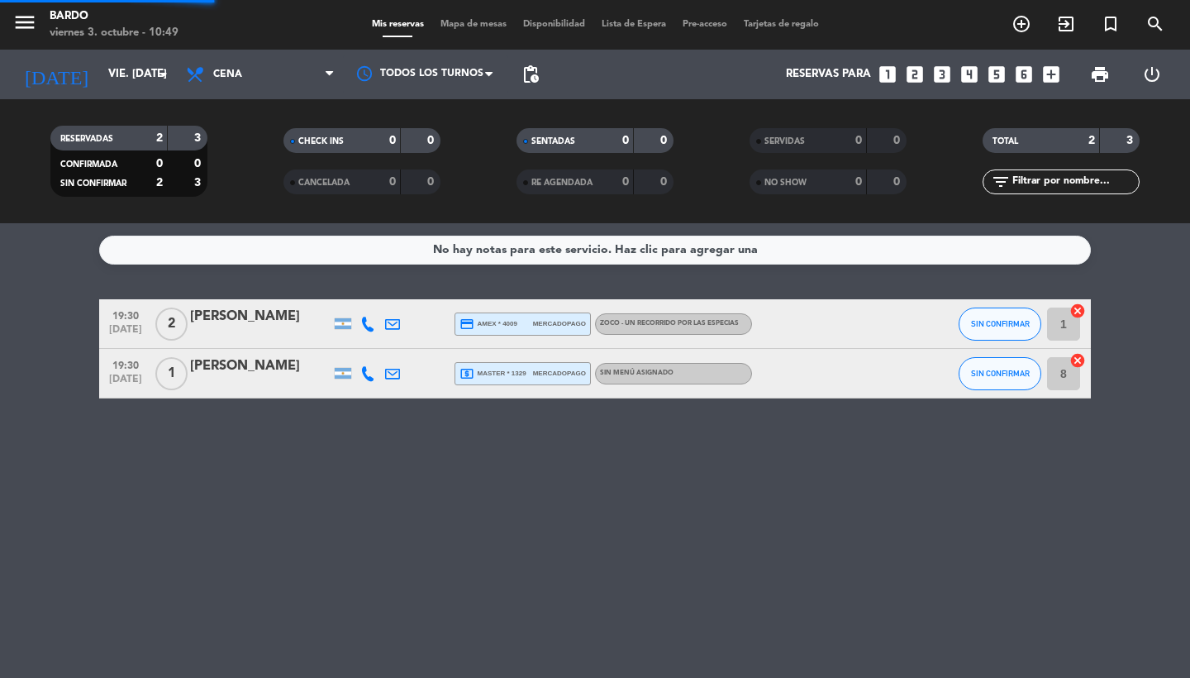
click at [22, 26] on icon "menu" at bounding box center [24, 22] width 25 height 25
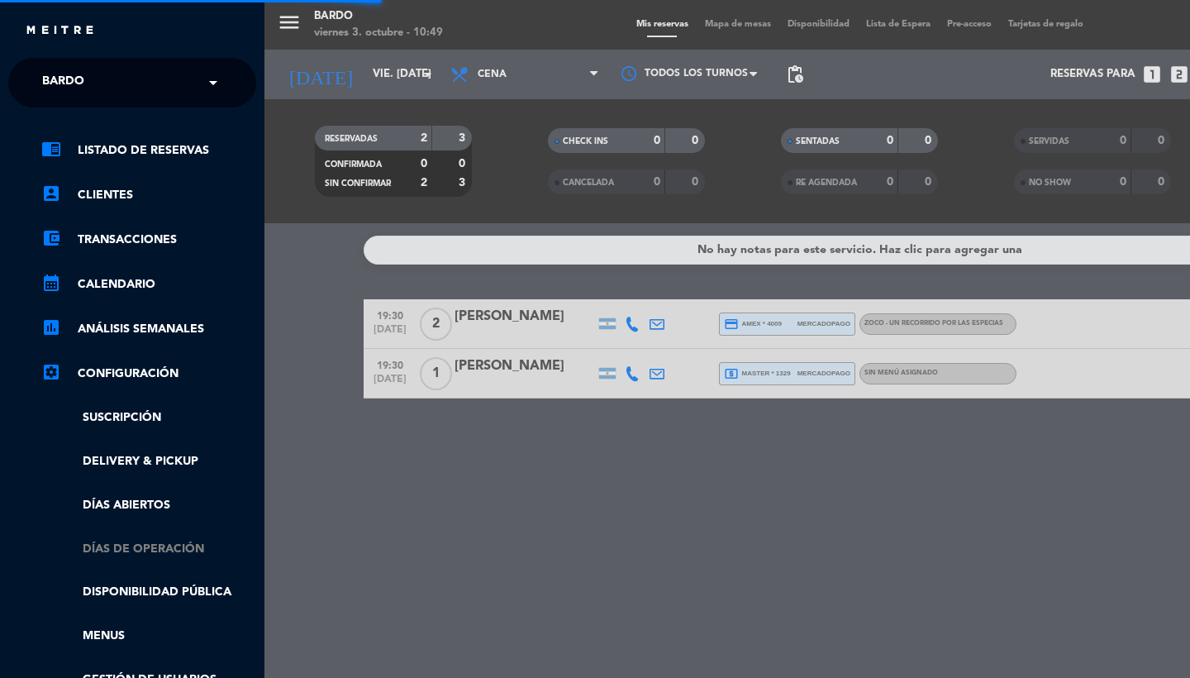
click at [164, 548] on link "Días de Operación" at bounding box center [148, 549] width 215 height 19
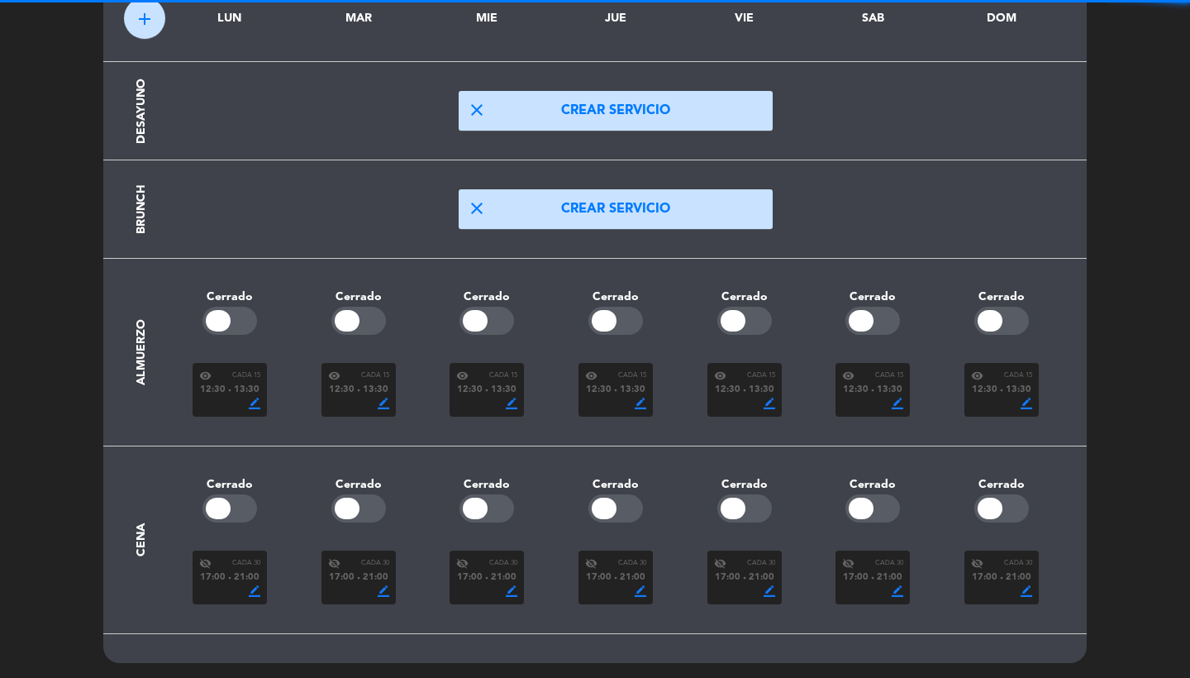
scroll to position [98, 0]
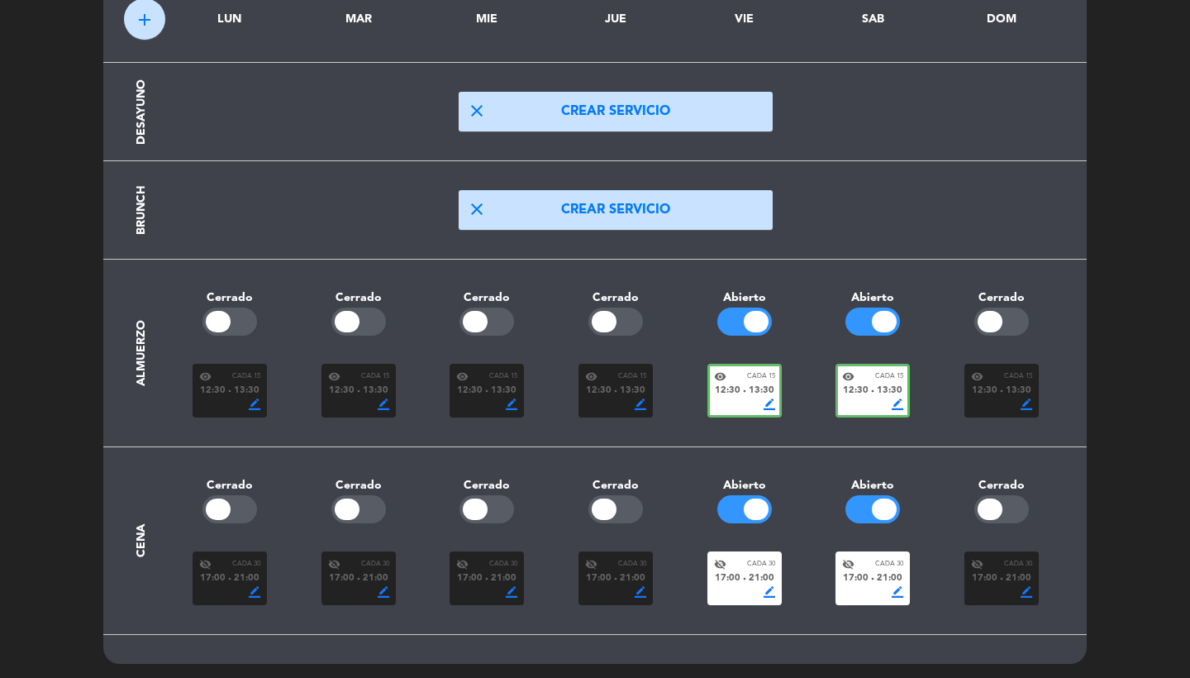
click at [727, 574] on span "17:00" at bounding box center [728, 578] width 26 height 15
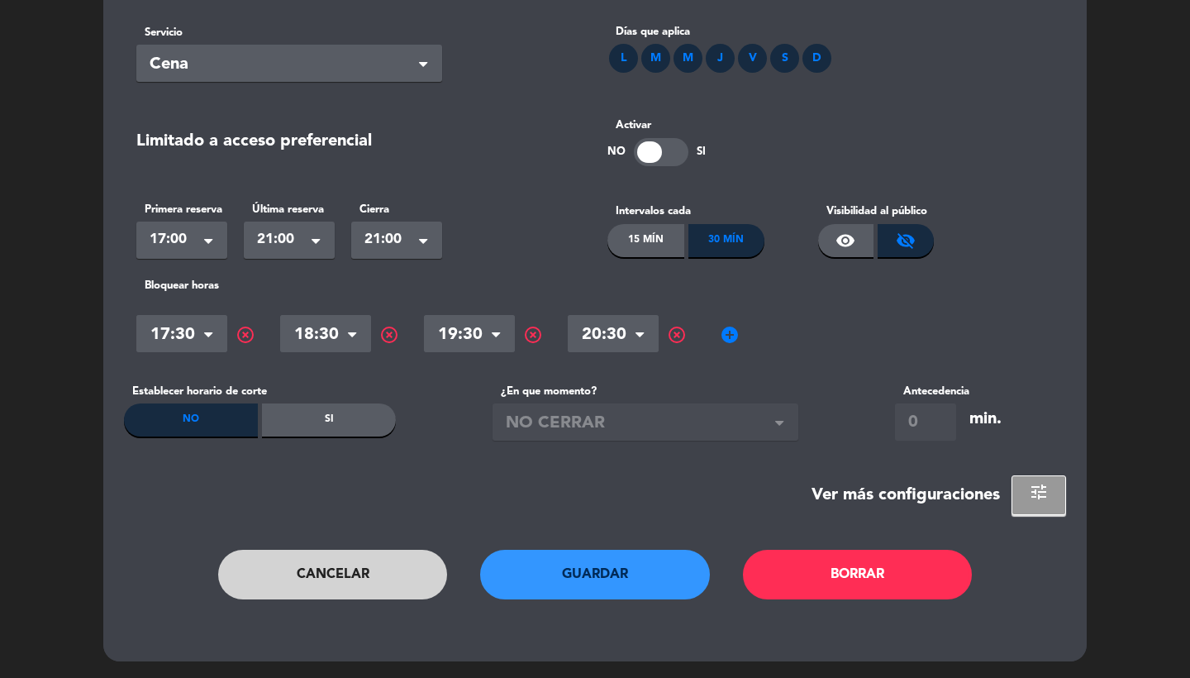
scroll to position [0, 0]
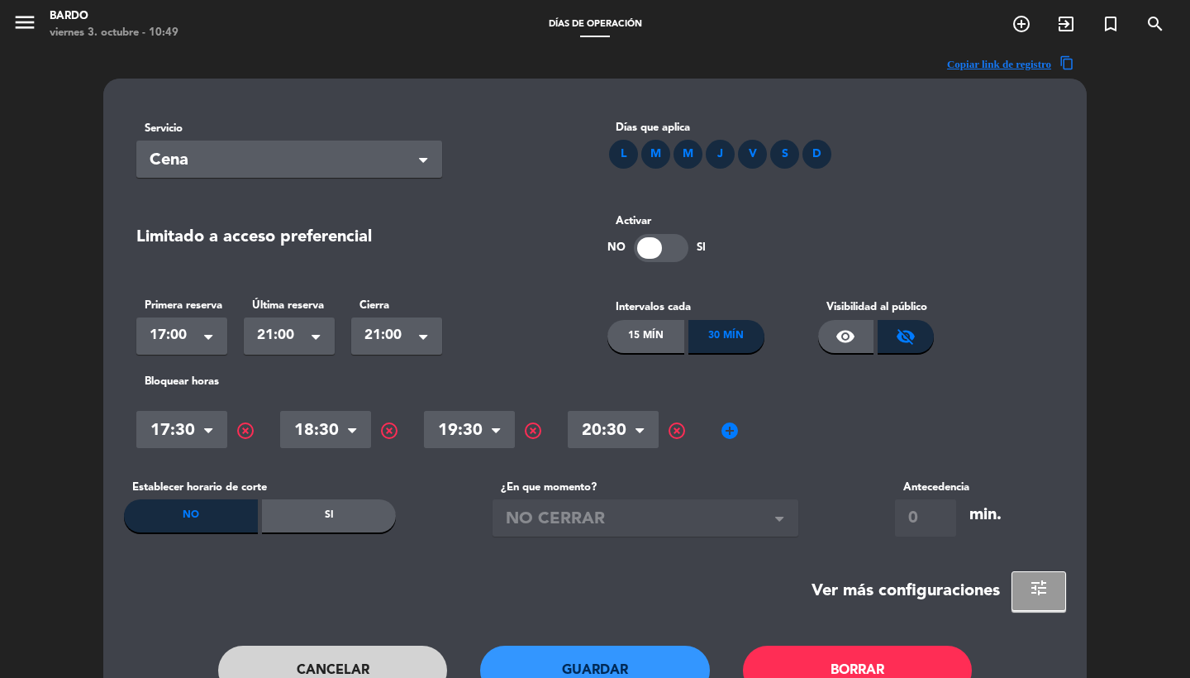
click at [1041, 585] on span "tune" at bounding box center [1039, 588] width 20 height 20
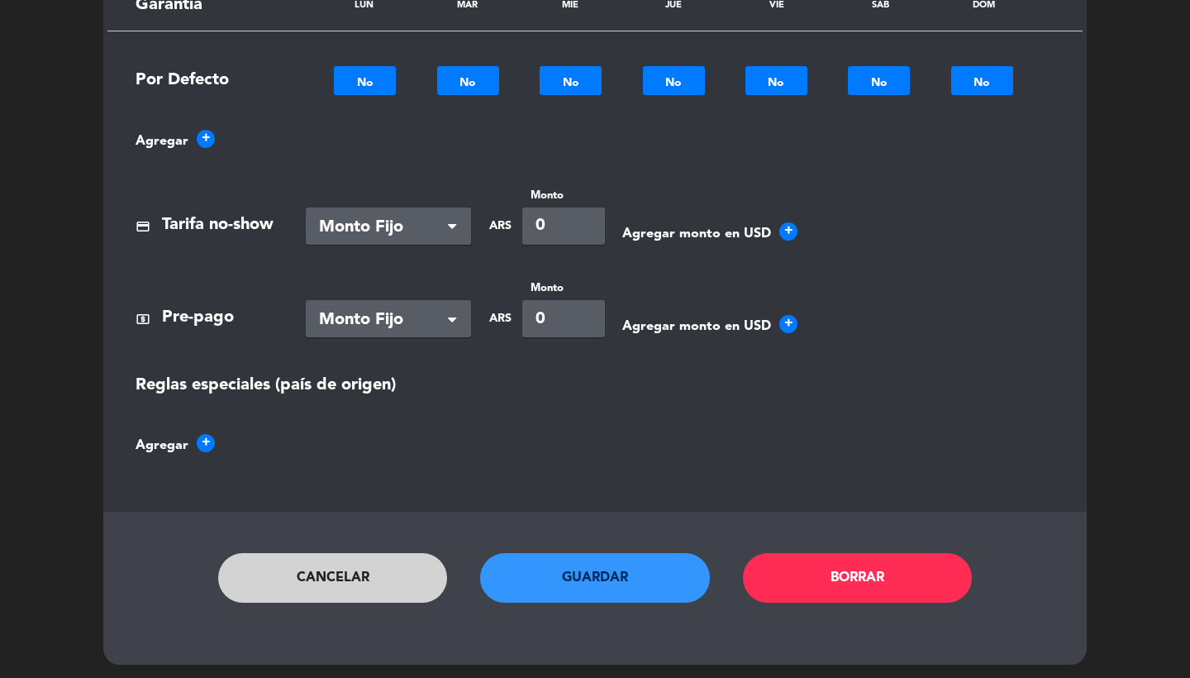
click at [377, 573] on button "Cancelar" at bounding box center [333, 578] width 230 height 50
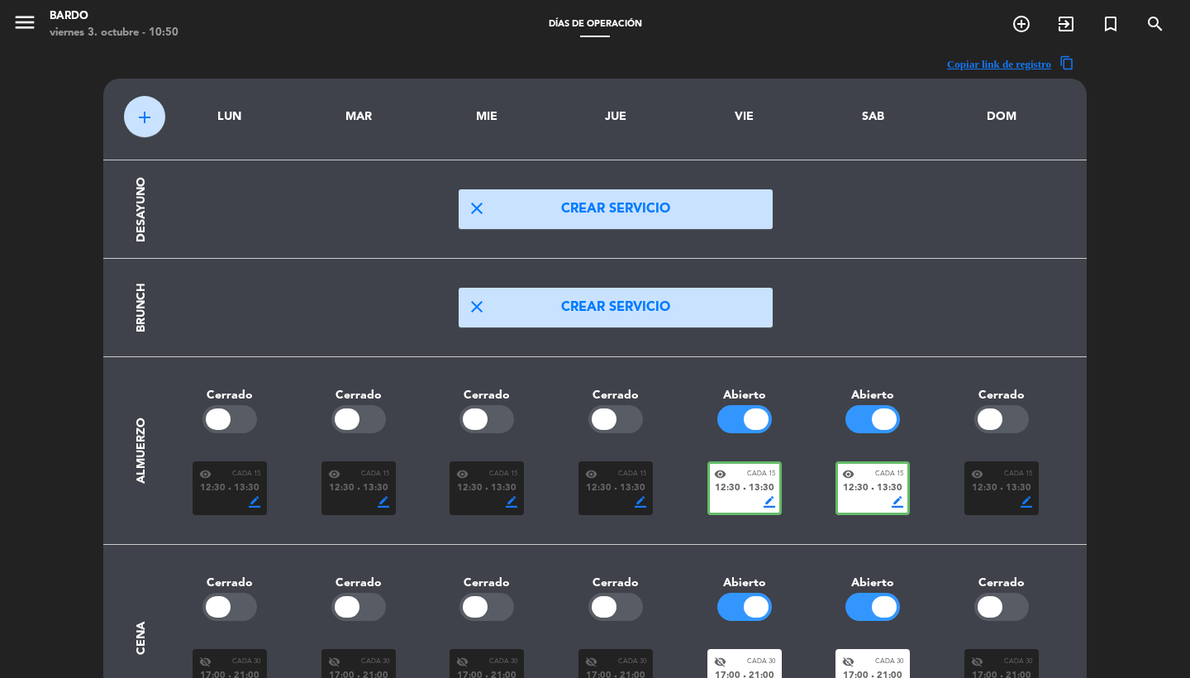
click at [759, 488] on span "13:30" at bounding box center [762, 488] width 26 height 15
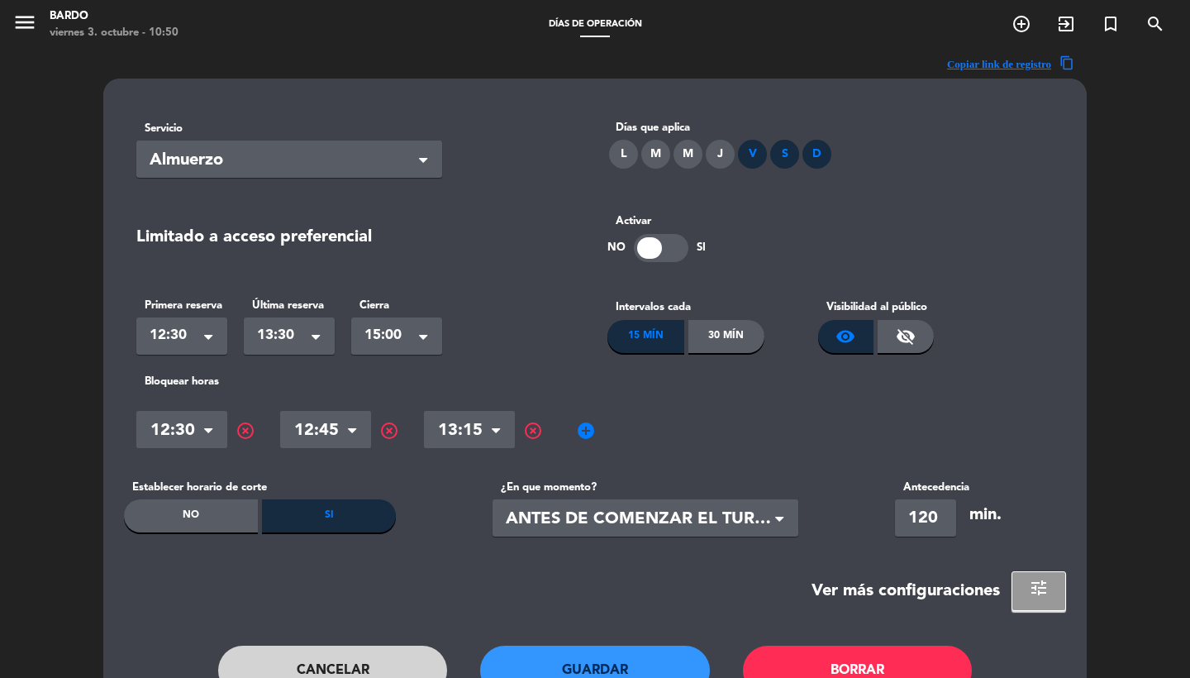
click at [1068, 593] on div "Servicio Seleccionar × Almuerzo × [PERSON_NAME] que aplica L M M J V S D Limita…" at bounding box center [595, 418] width 984 height 679
click at [1048, 593] on span "tune" at bounding box center [1039, 588] width 20 height 20
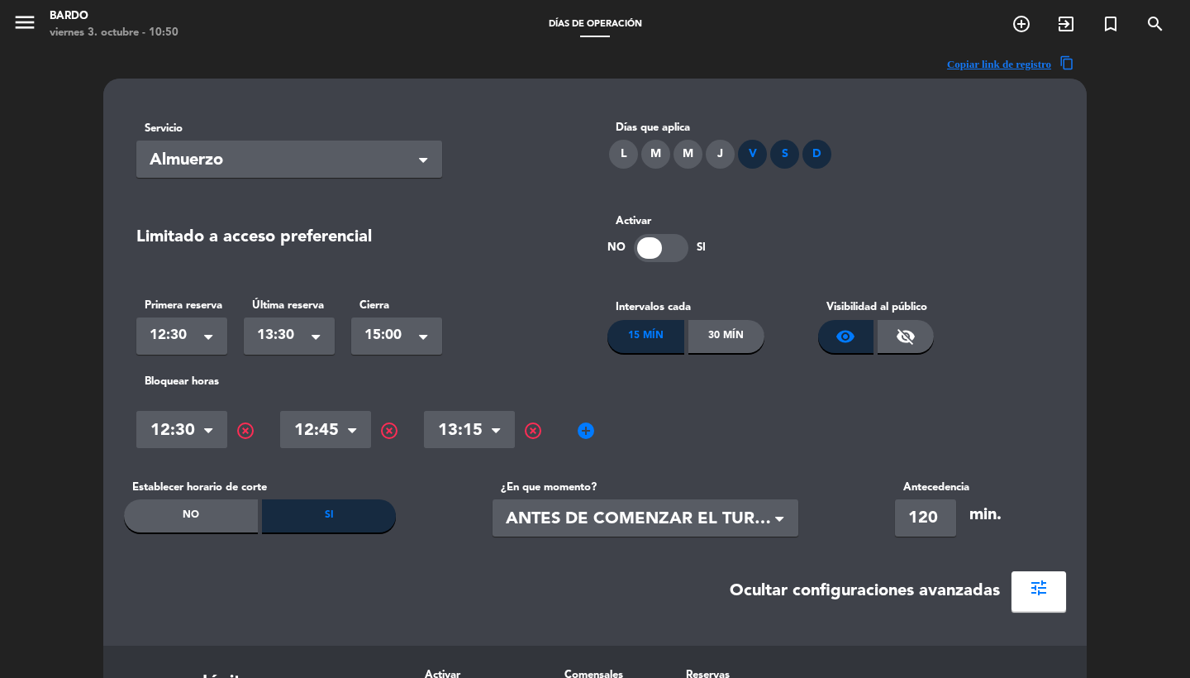
scroll to position [343, 0]
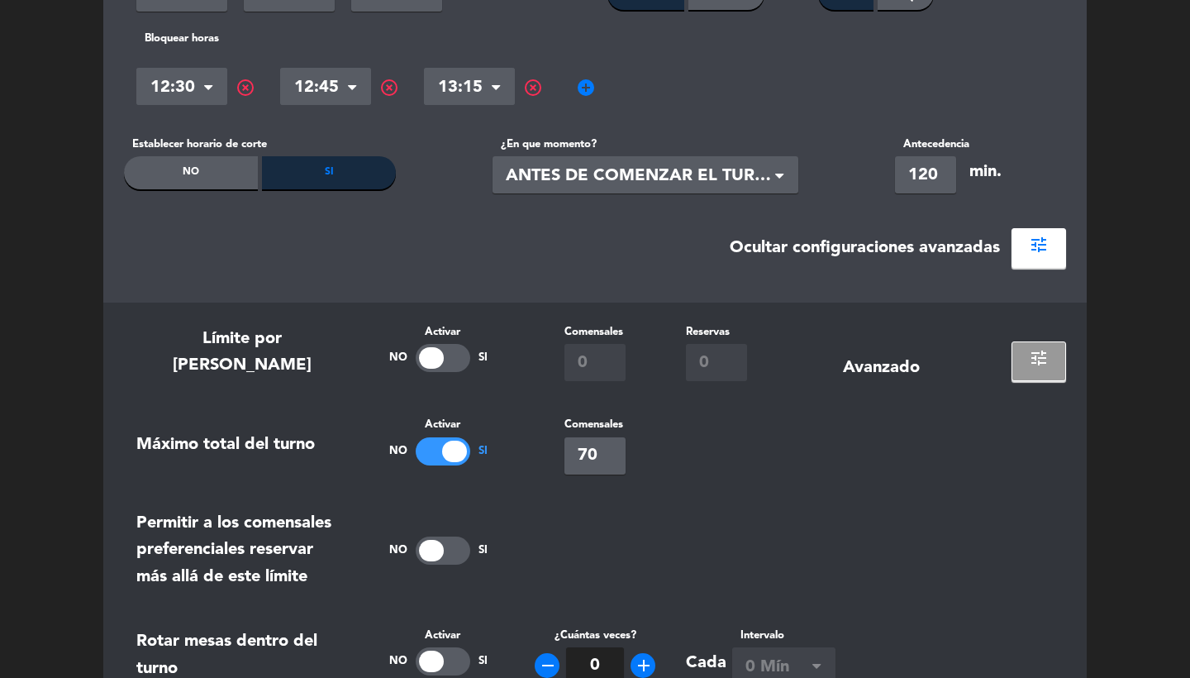
click at [1032, 355] on span "tune" at bounding box center [1039, 358] width 20 height 20
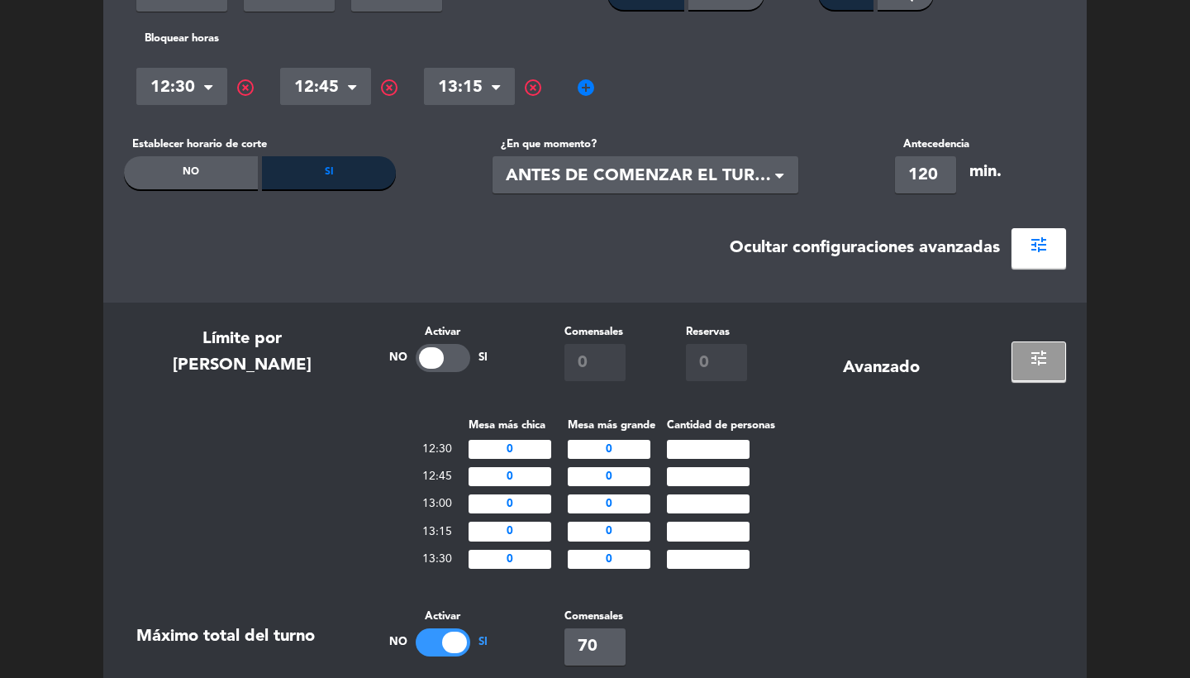
click at [1032, 355] on span "tune" at bounding box center [1039, 358] width 20 height 20
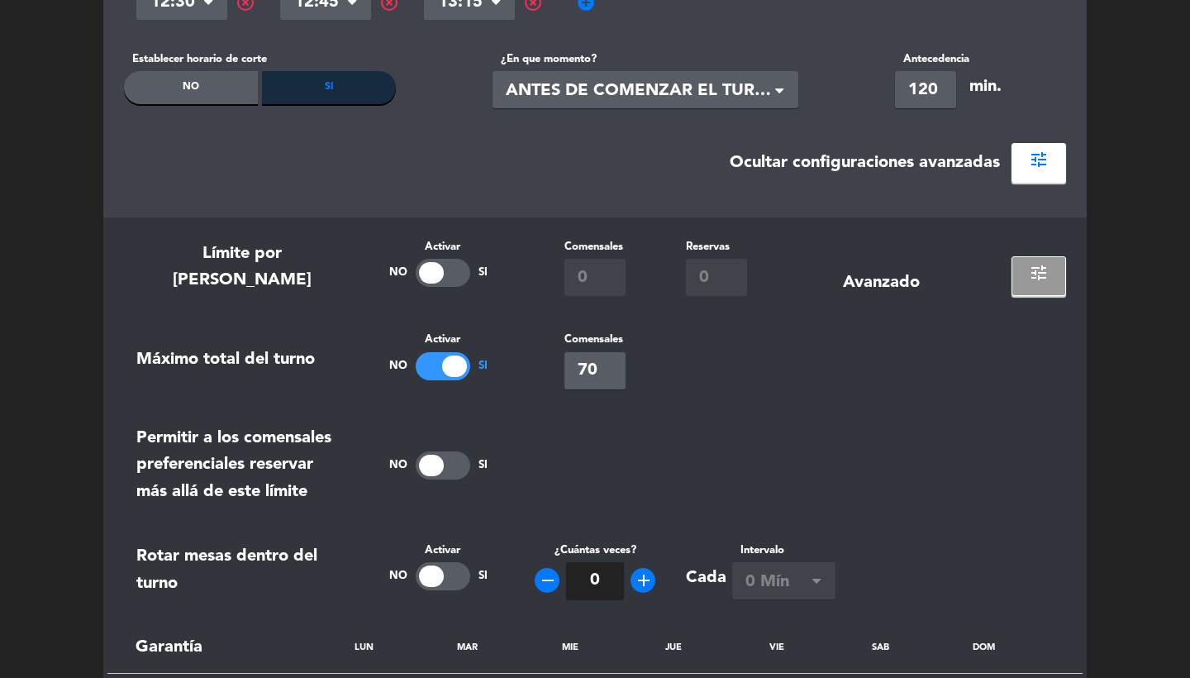
scroll to position [410, 0]
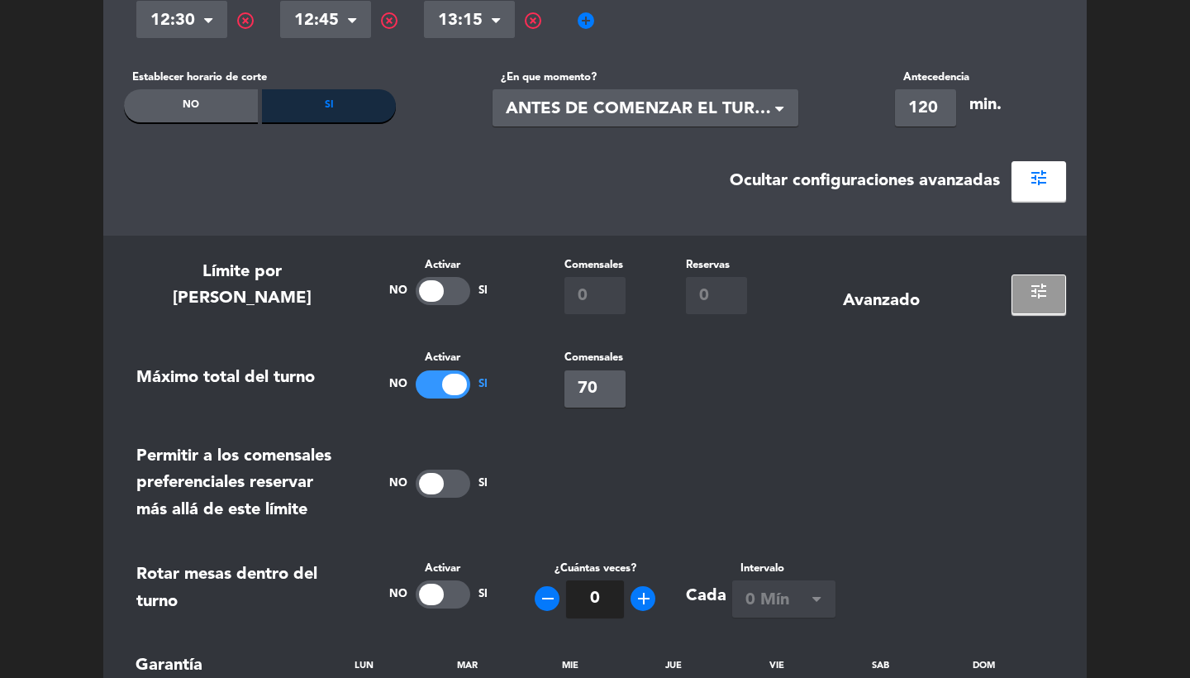
click at [1032, 287] on span "tune" at bounding box center [1039, 291] width 20 height 20
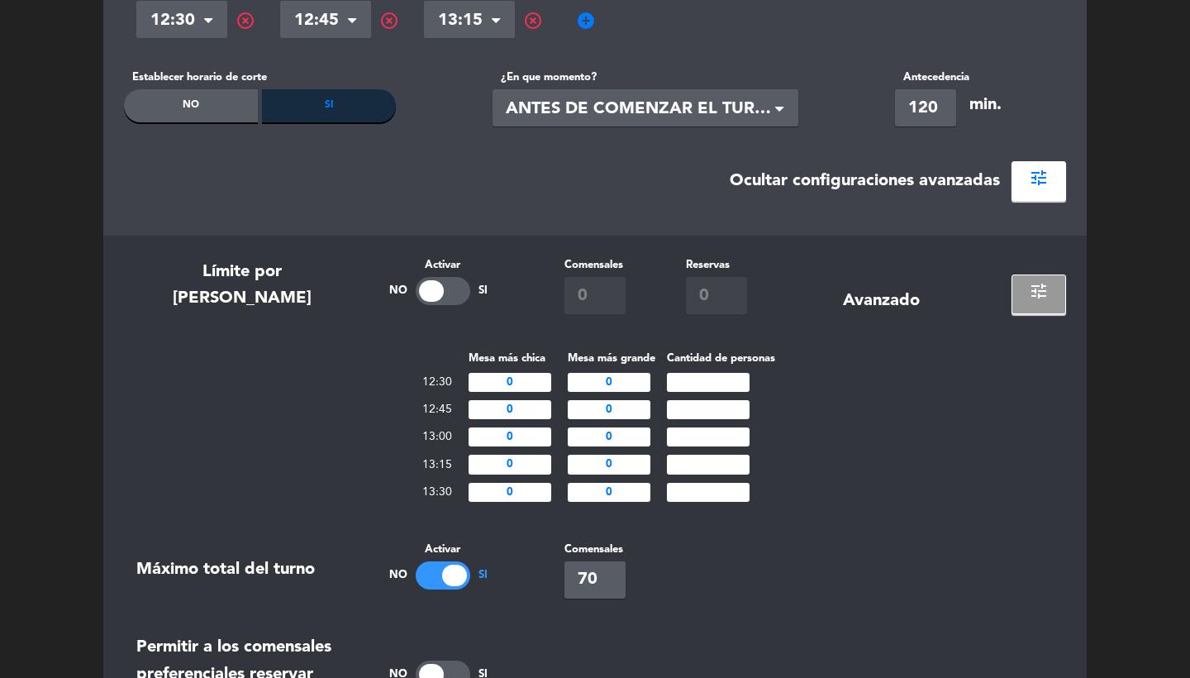
click at [1032, 287] on span "tune" at bounding box center [1039, 291] width 20 height 20
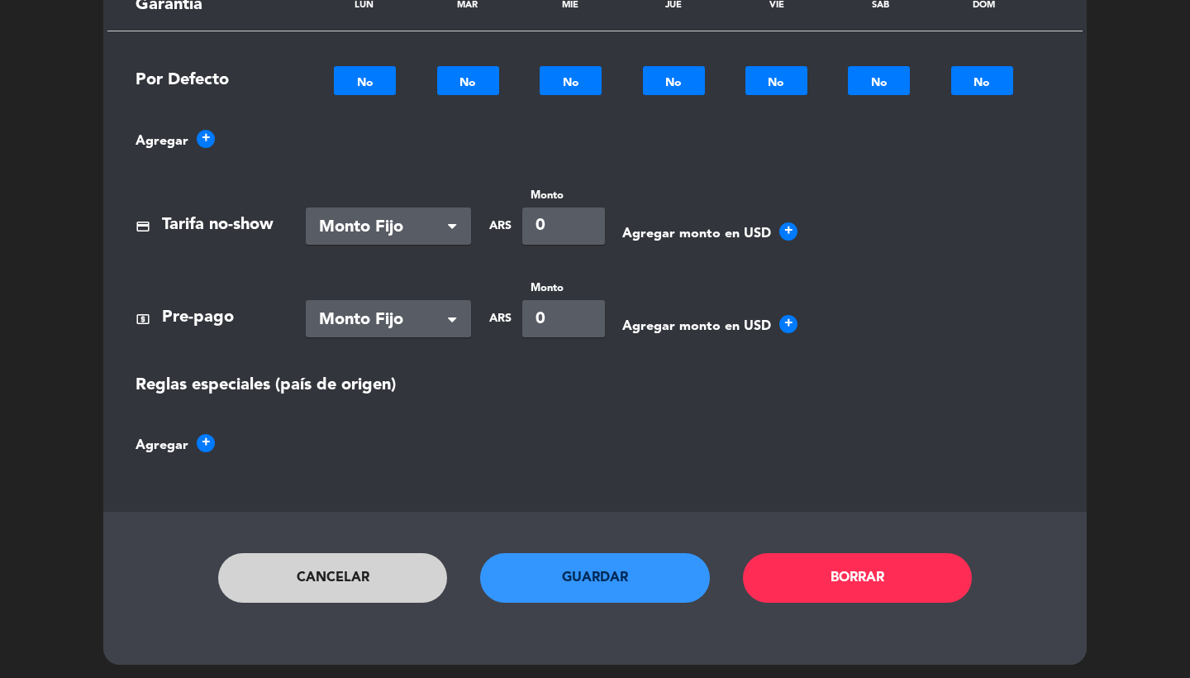
click at [334, 565] on button "Cancelar" at bounding box center [333, 578] width 230 height 50
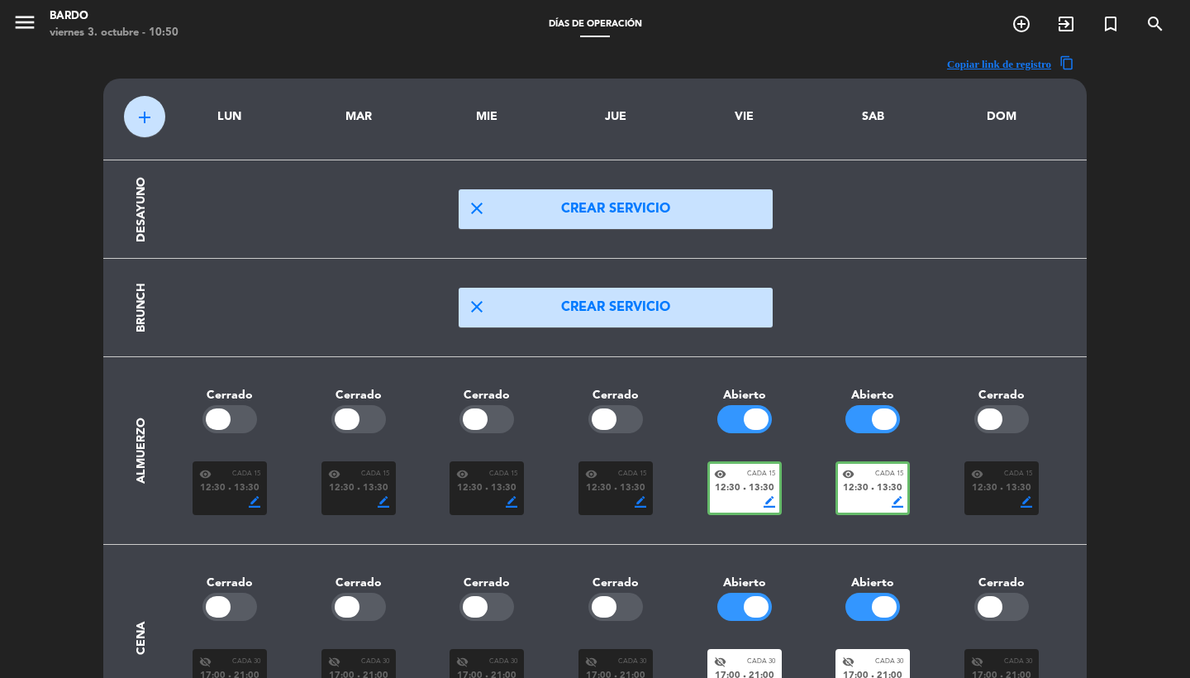
scroll to position [0, 0]
click at [22, 18] on icon "menu" at bounding box center [24, 22] width 25 height 25
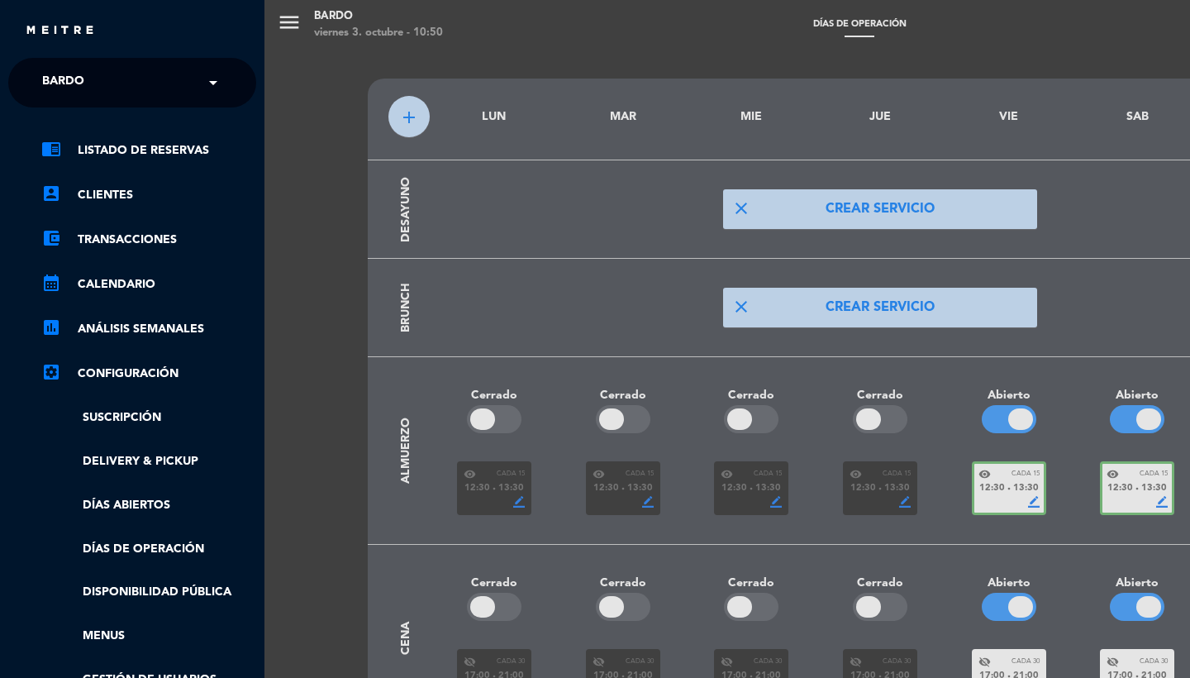
click at [100, 642] on ul "chrome_reader_mode Listado de Reservas account_box Clientes account_balance_wal…" at bounding box center [132, 437] width 248 height 593
click at [112, 632] on link "Menus" at bounding box center [148, 635] width 215 height 19
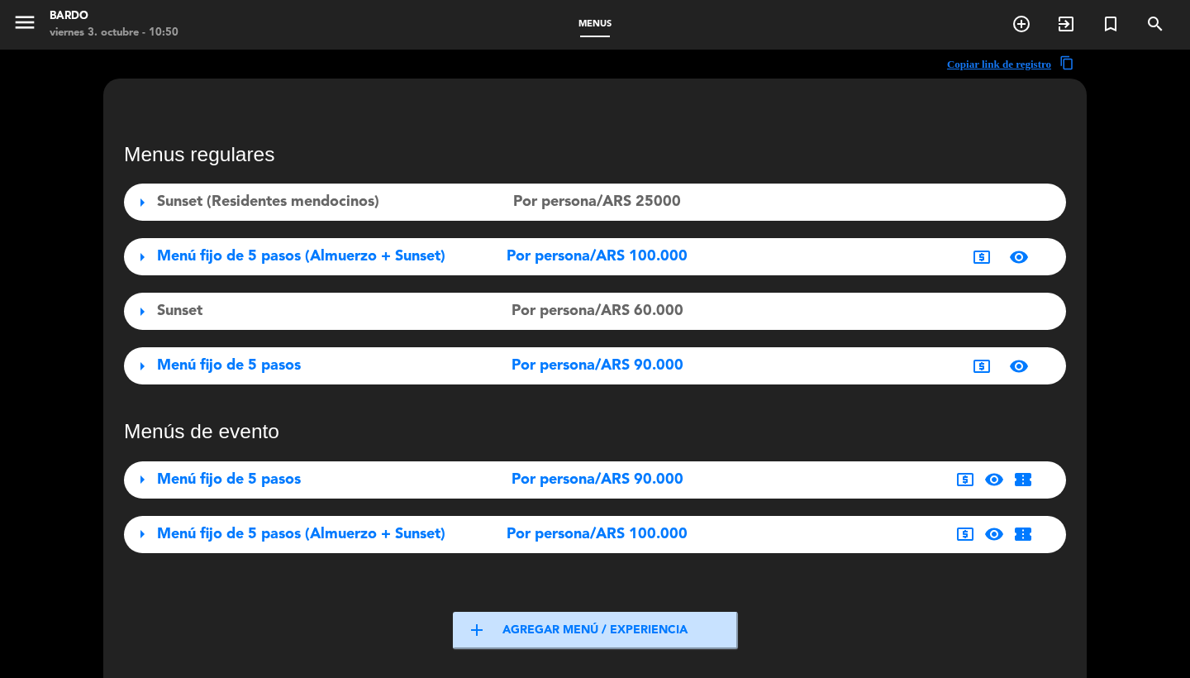
click at [218, 260] on span "Menú fijo de 5 pasos (Almuerzo + Sunset)" at bounding box center [301, 256] width 288 height 15
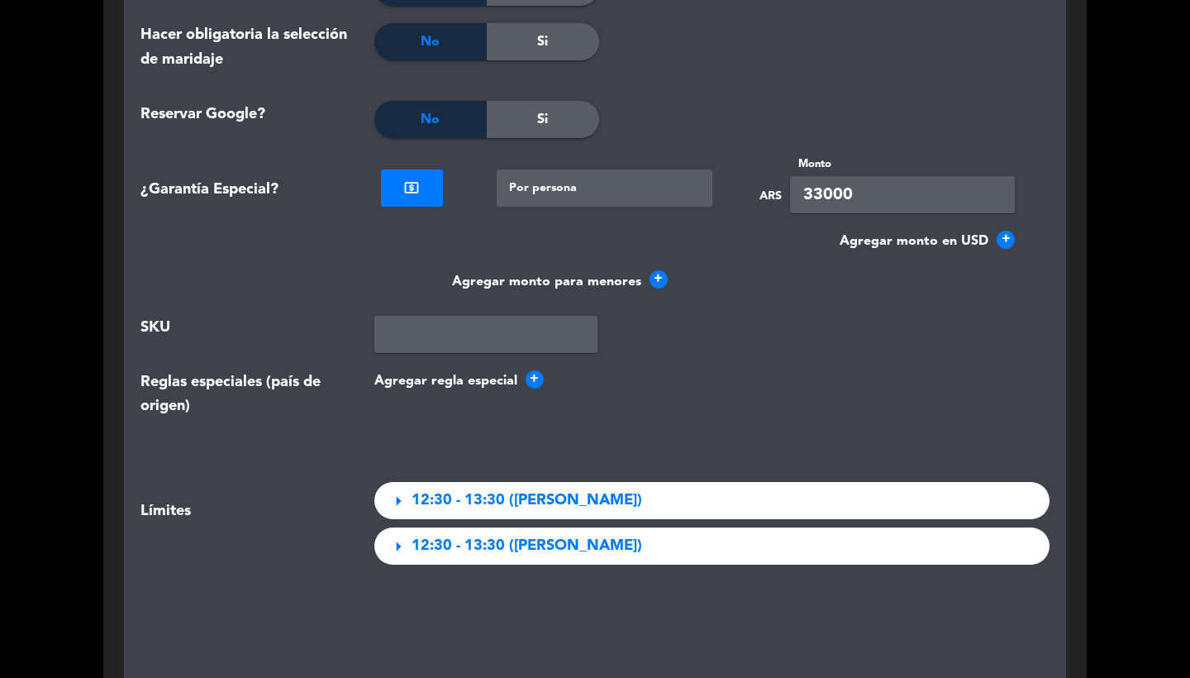
scroll to position [2399, 0]
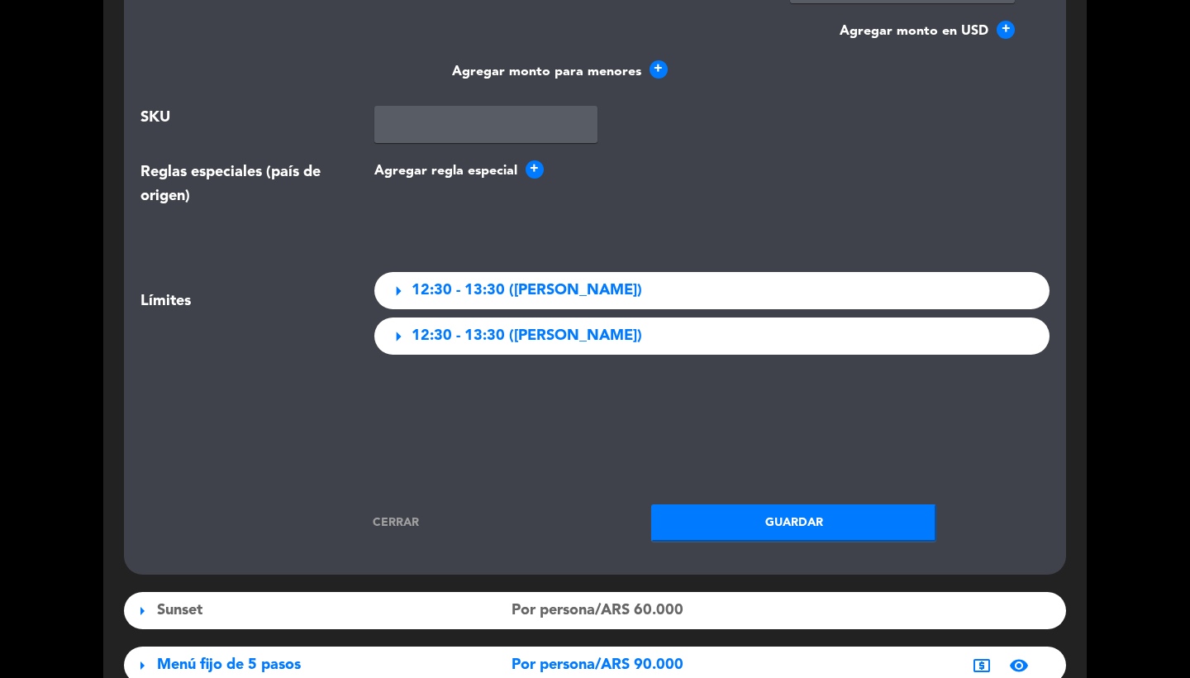
click at [503, 290] on span "12:30 - 13:30 ([PERSON_NAME])" at bounding box center [527, 291] width 231 height 24
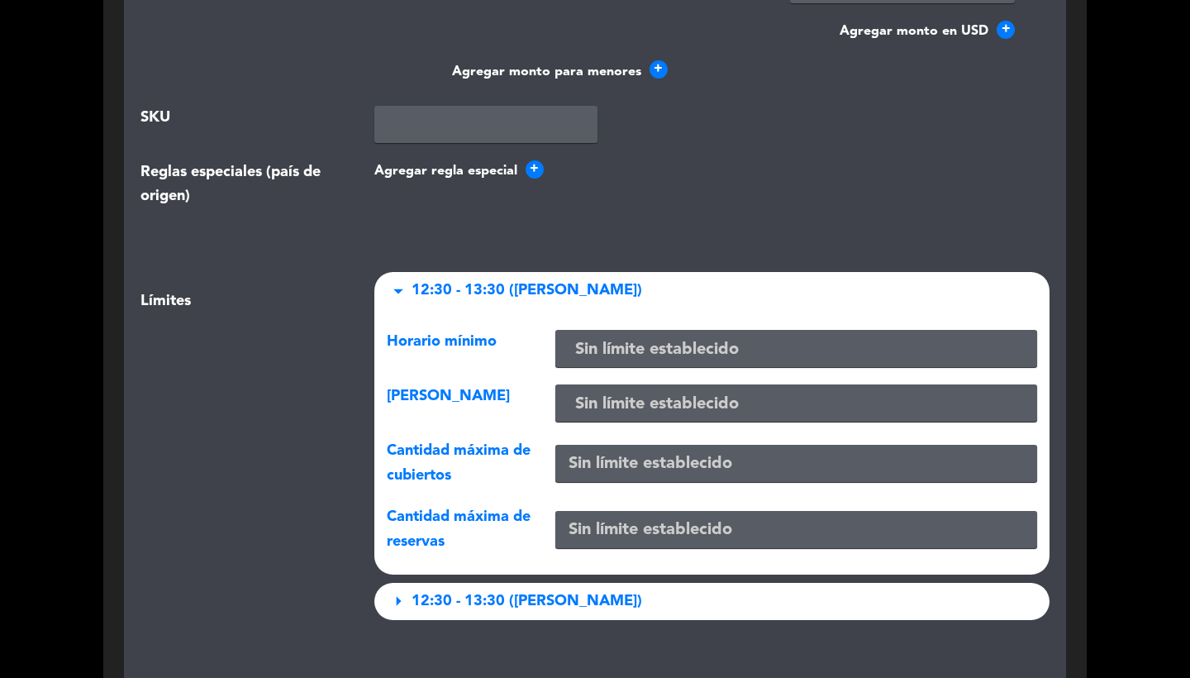
click at [503, 290] on span "12:30 - 13:30 ([PERSON_NAME])" at bounding box center [527, 291] width 231 height 24
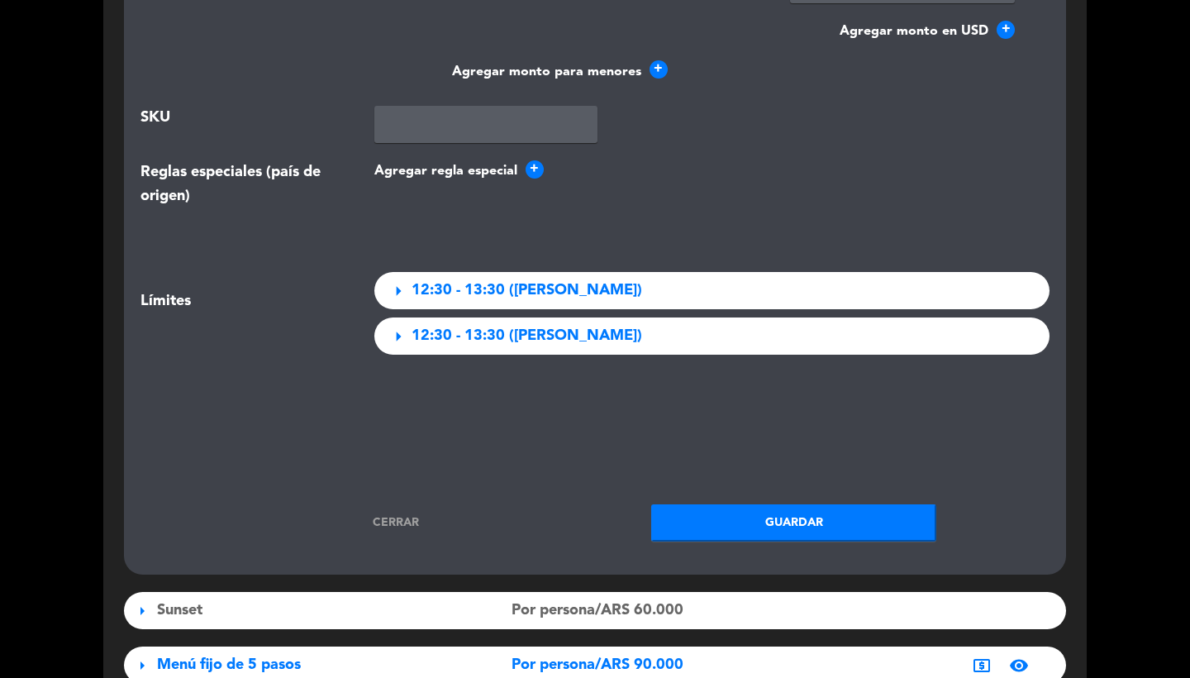
click at [451, 339] on span "12:30 - 13:30 ([PERSON_NAME])" at bounding box center [527, 336] width 231 height 24
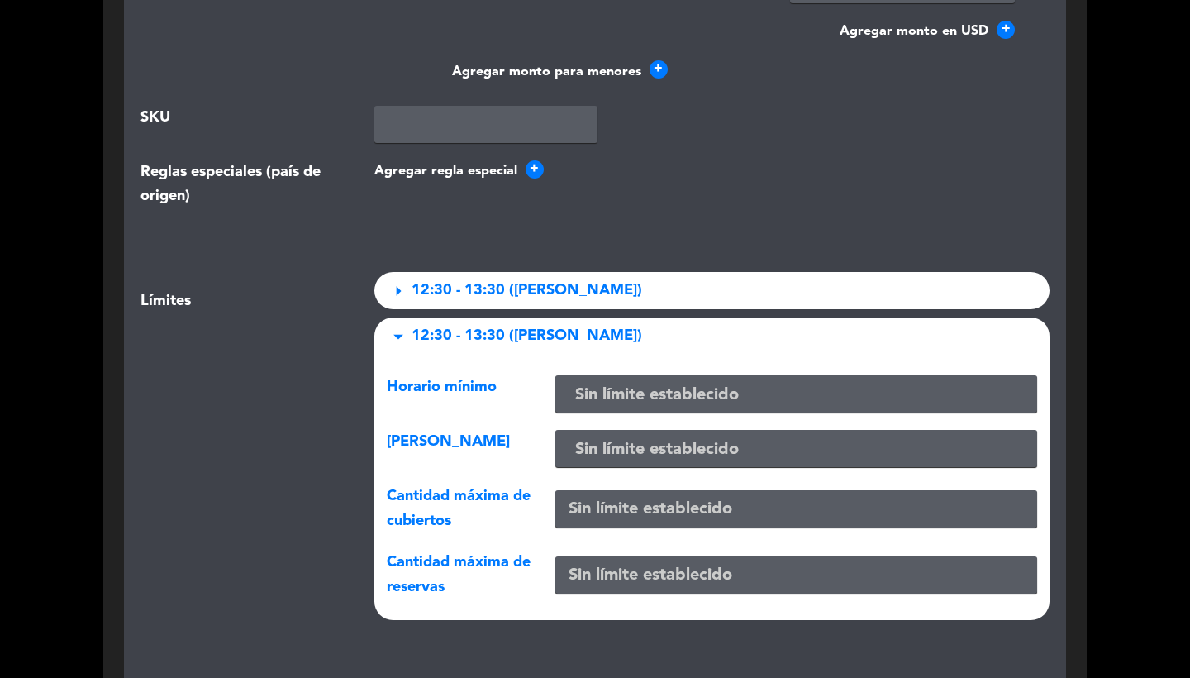
click at [451, 339] on span "12:30 - 13:30 ([PERSON_NAME])" at bounding box center [527, 336] width 231 height 24
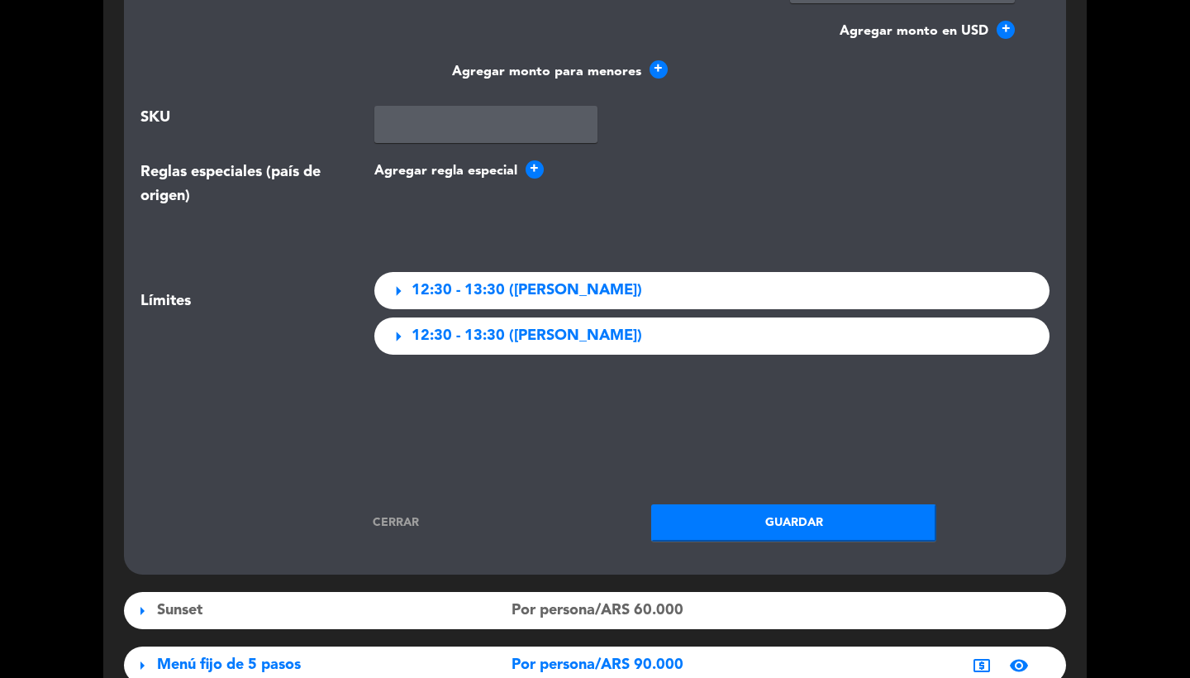
click at [402, 513] on link "Cerrar" at bounding box center [396, 522] width 285 height 19
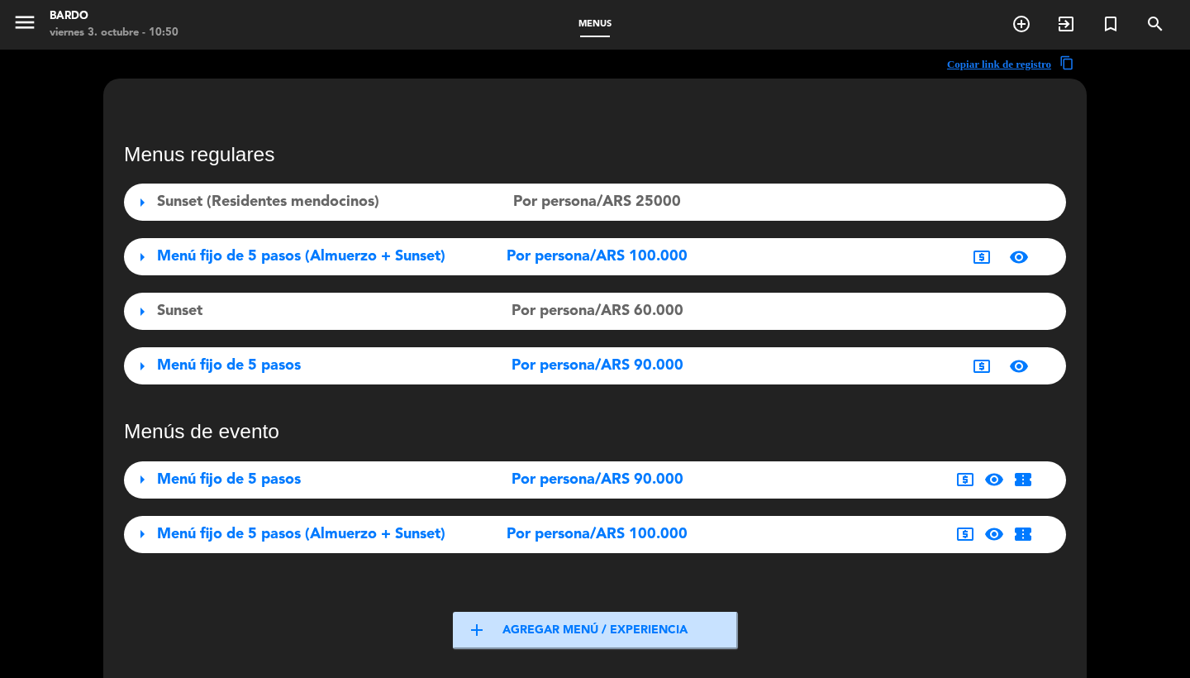
scroll to position [0, 0]
click at [285, 369] on span "Menú fijo de 5 pasos" at bounding box center [229, 365] width 144 height 15
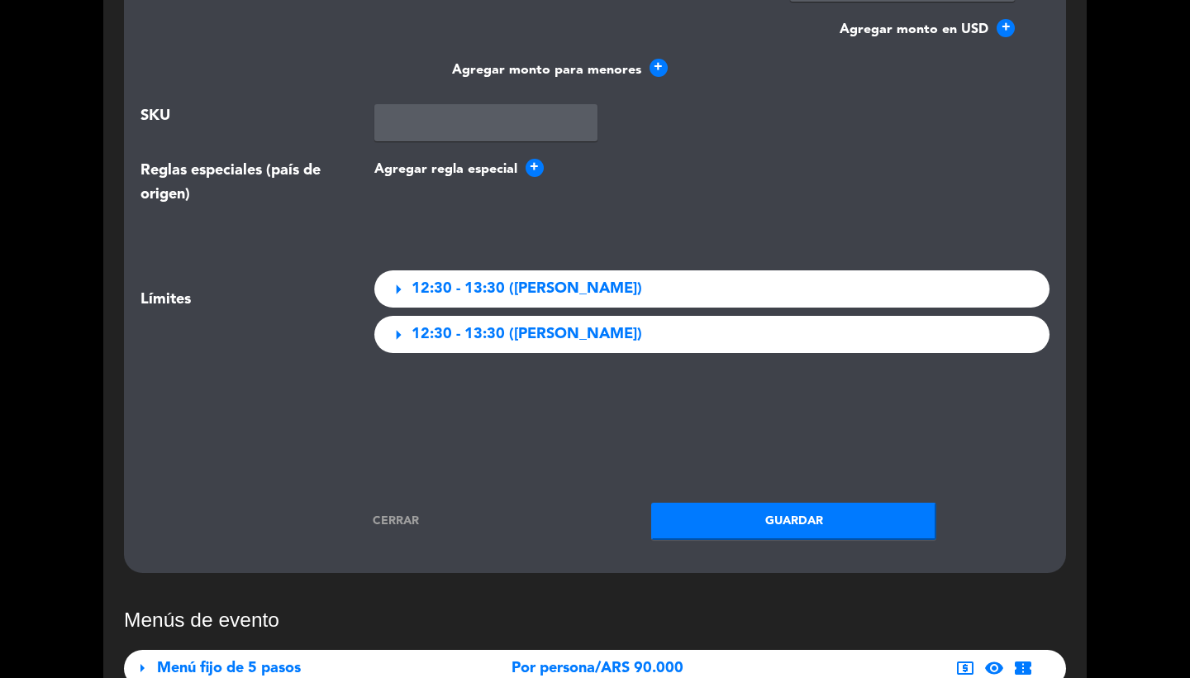
scroll to position [2528, 0]
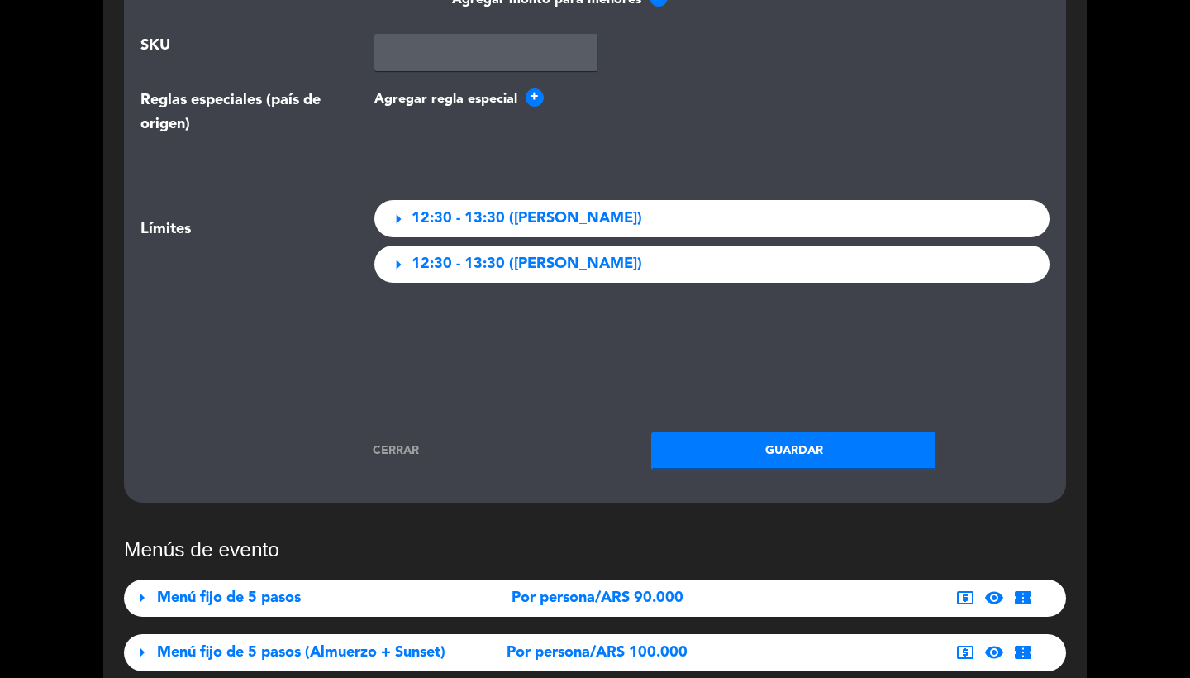
click at [443, 226] on div "arrow_right 12:30 - 13:30 ([PERSON_NAME])" at bounding box center [712, 218] width 676 height 37
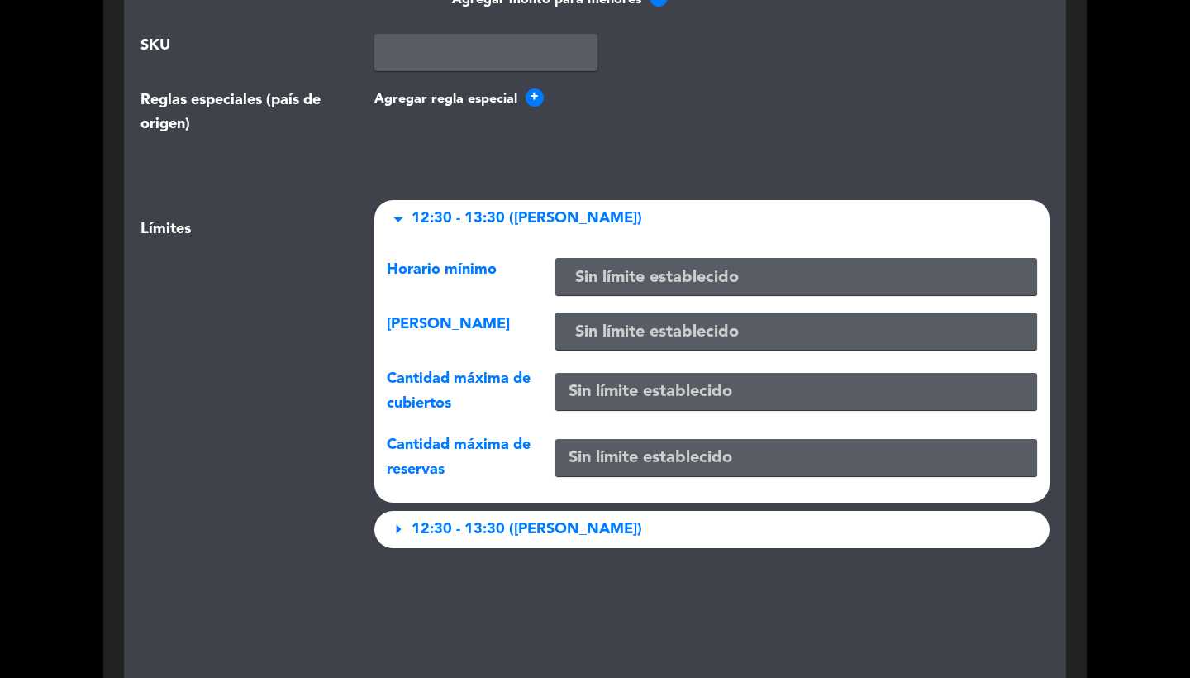
click at [443, 226] on div "arrow_drop_down 12:30 - 13:30 ([PERSON_NAME])" at bounding box center [712, 218] width 676 height 37
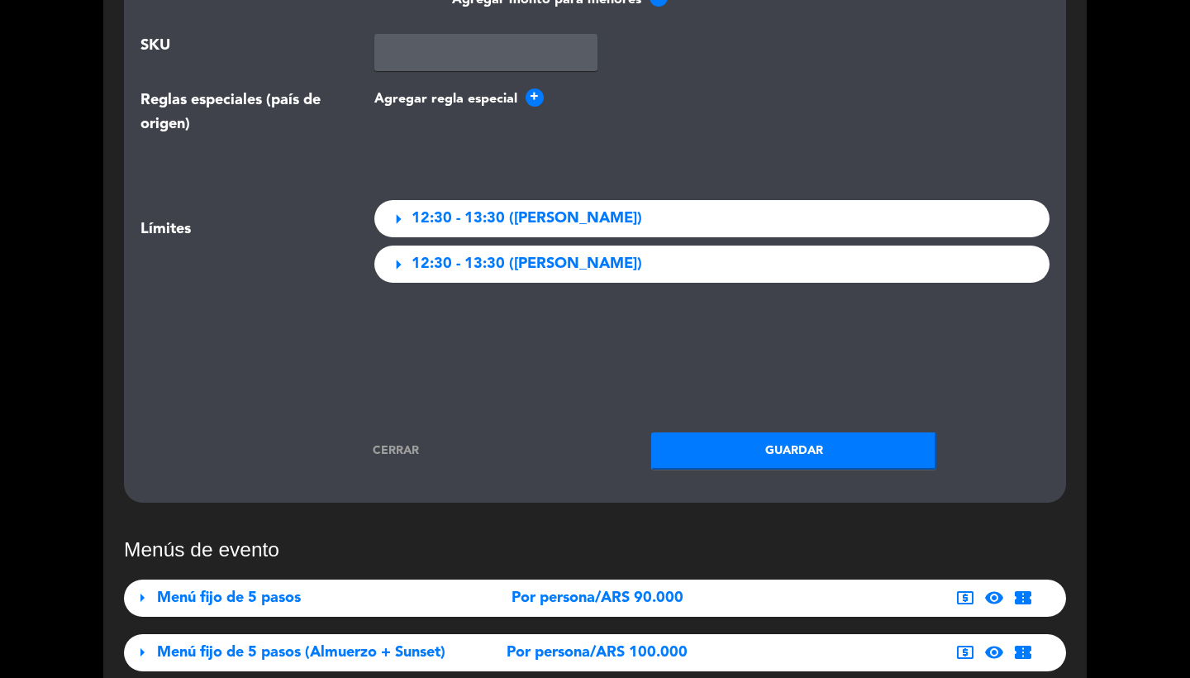
click at [443, 260] on span "12:30 - 13:30 ([PERSON_NAME])" at bounding box center [527, 264] width 231 height 24
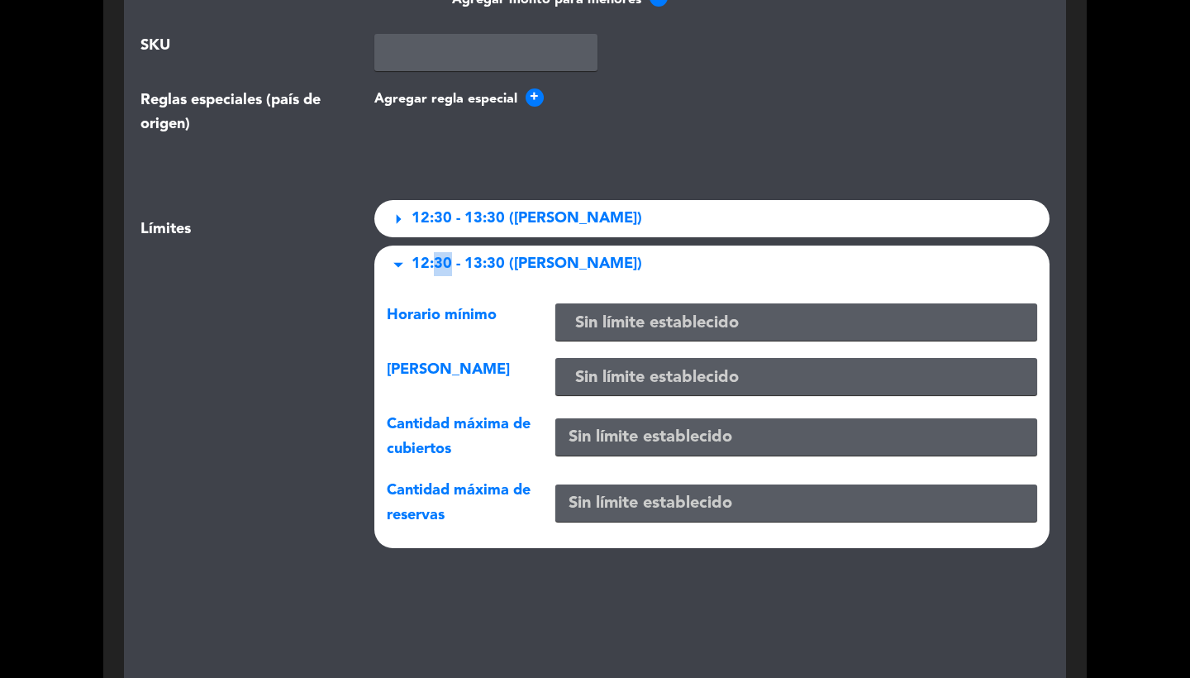
click at [443, 260] on span "12:30 - 13:30 ([PERSON_NAME])" at bounding box center [527, 264] width 231 height 24
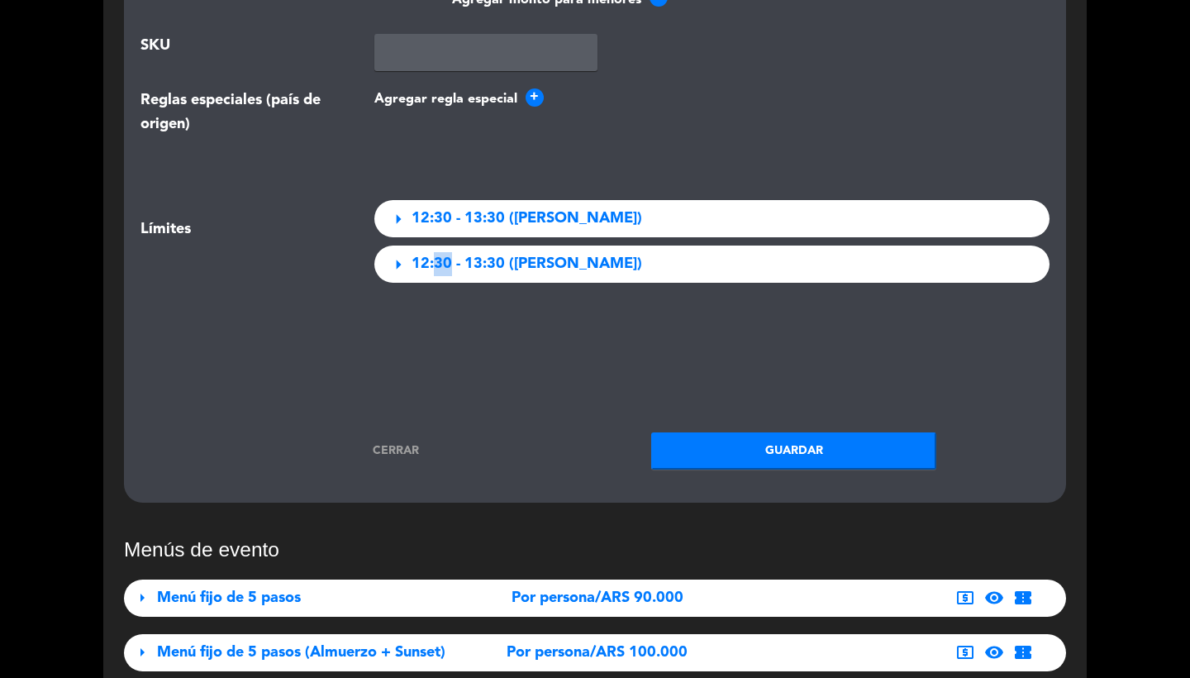
click at [401, 441] on link "Cerrar" at bounding box center [396, 450] width 285 height 19
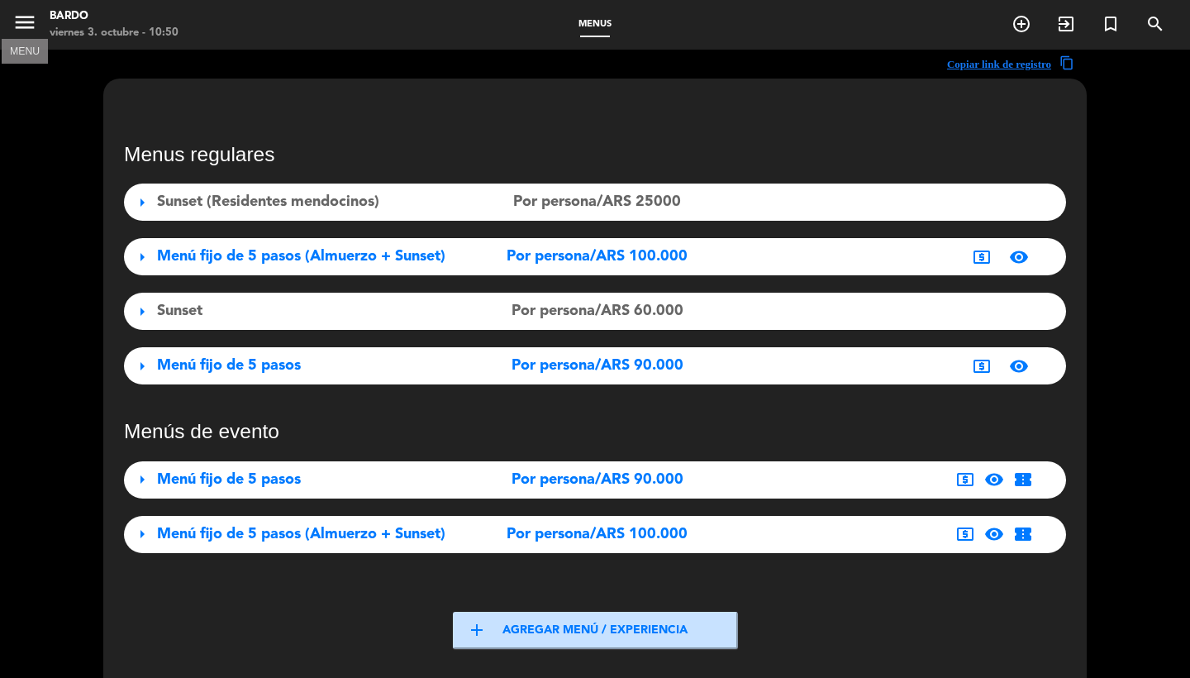
scroll to position [0, 0]
click at [17, 17] on icon "menu" at bounding box center [24, 22] width 25 height 25
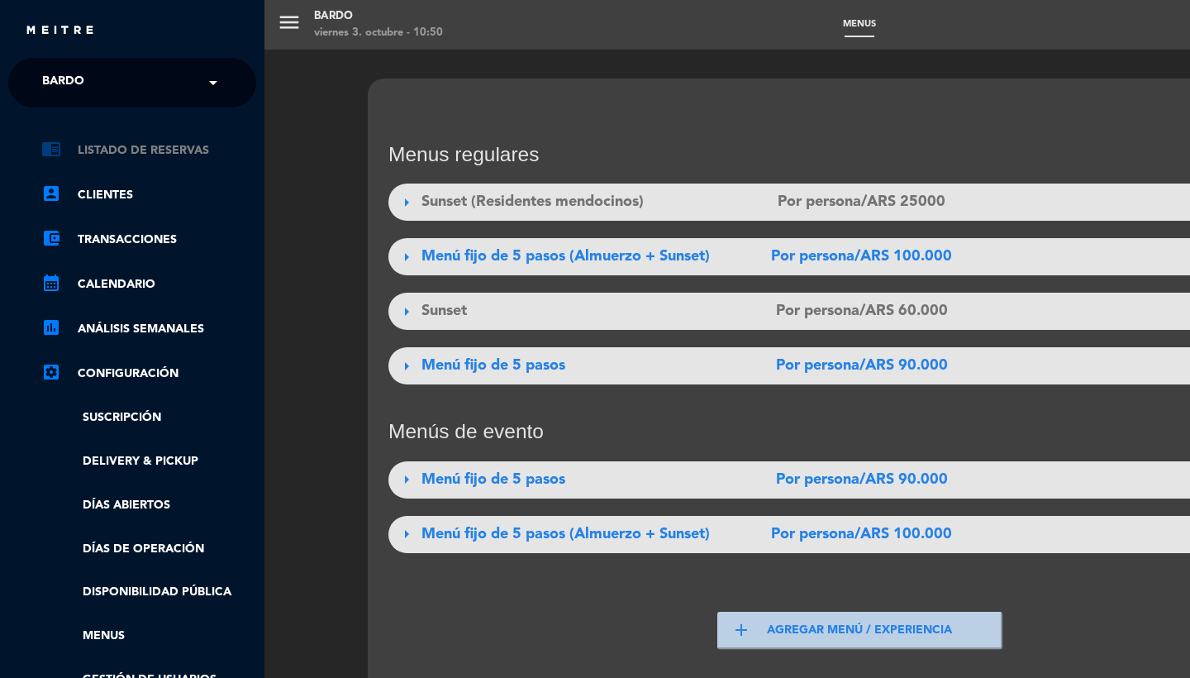
click at [149, 156] on link "chrome_reader_mode Listado de Reservas" at bounding box center [148, 151] width 215 height 20
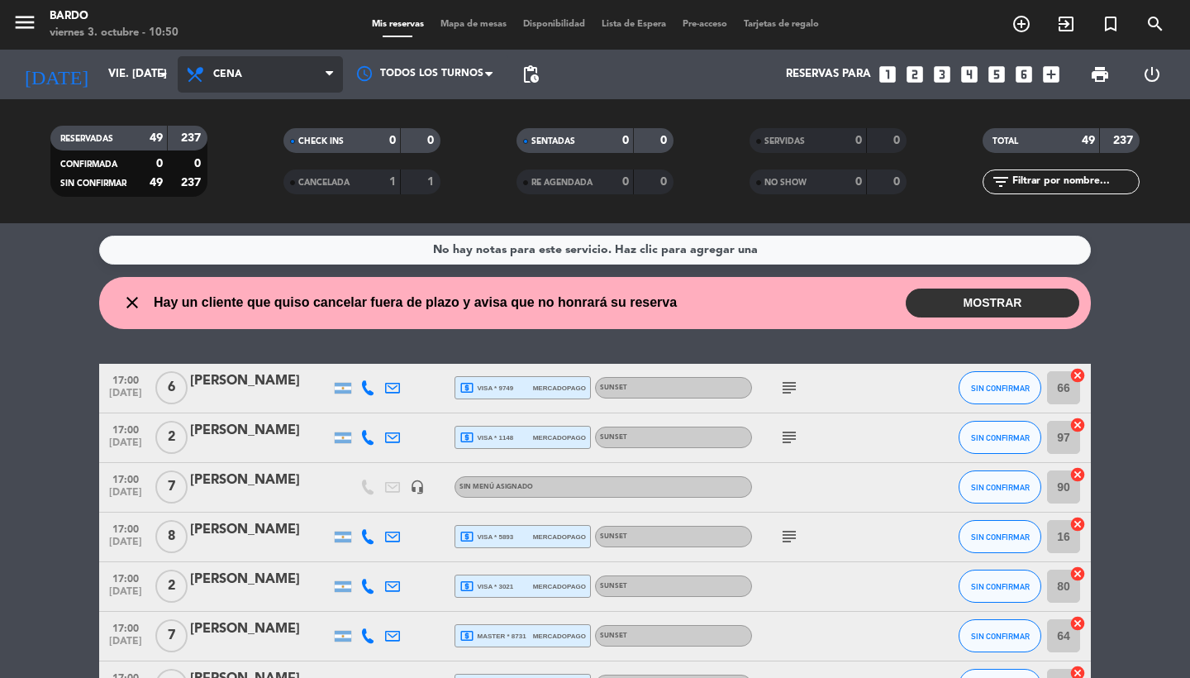
click at [277, 81] on span "Cena" at bounding box center [260, 74] width 165 height 36
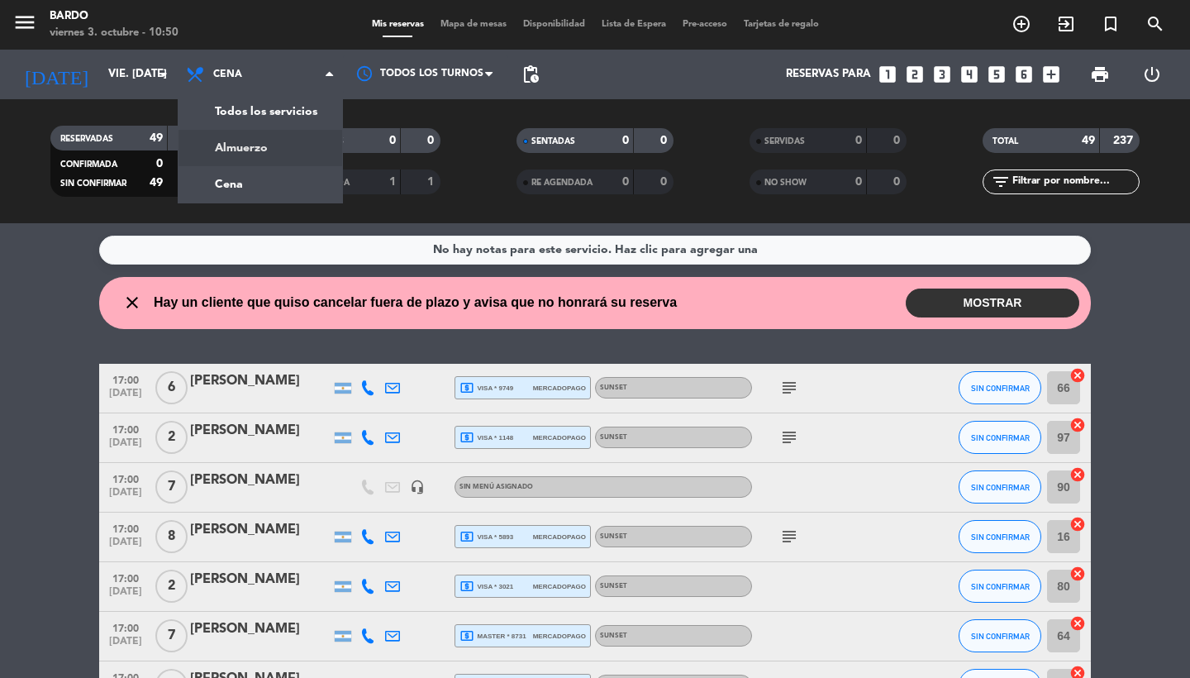
click at [253, 148] on div "menu [PERSON_NAME] 3. octubre - 10:50 Mis reservas Mapa de mesas Disponibilidad…" at bounding box center [595, 111] width 1190 height 223
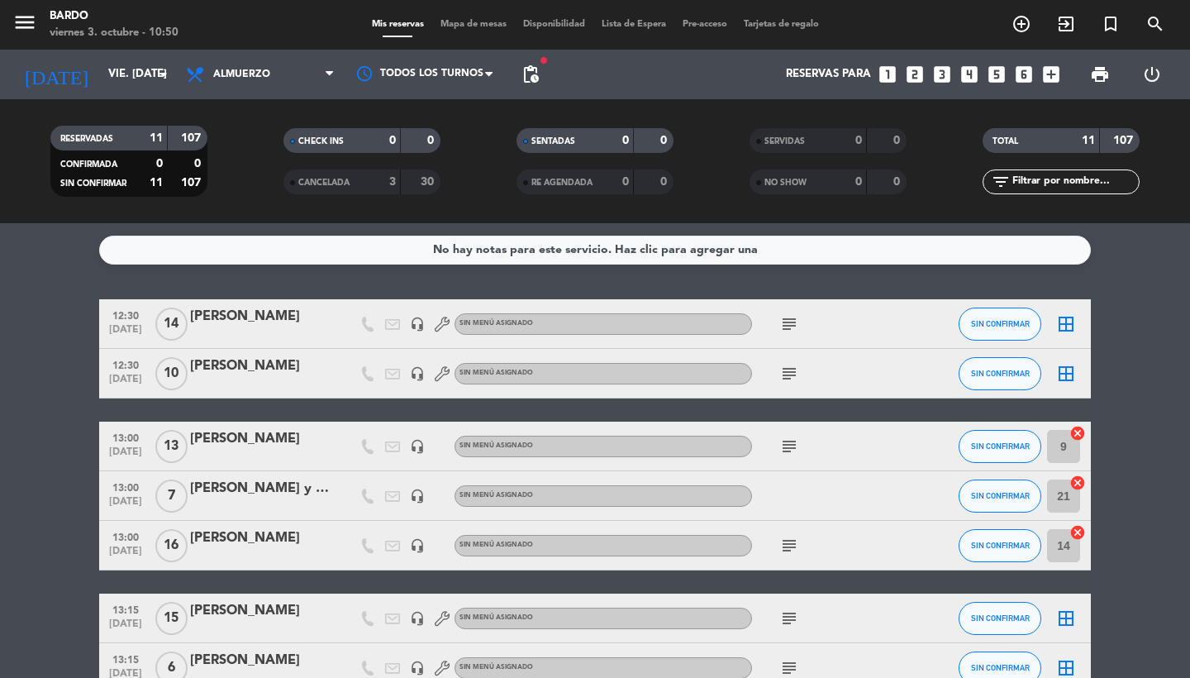
click at [132, 326] on span "[DATE]" at bounding box center [125, 333] width 41 height 19
click at [127, 383] on span "[DATE]" at bounding box center [125, 383] width 41 height 19
click at [127, 433] on span "13:00" at bounding box center [125, 436] width 41 height 19
click at [122, 484] on span "13:00" at bounding box center [125, 486] width 41 height 19
click at [120, 545] on span "[DATE]" at bounding box center [125, 554] width 41 height 19
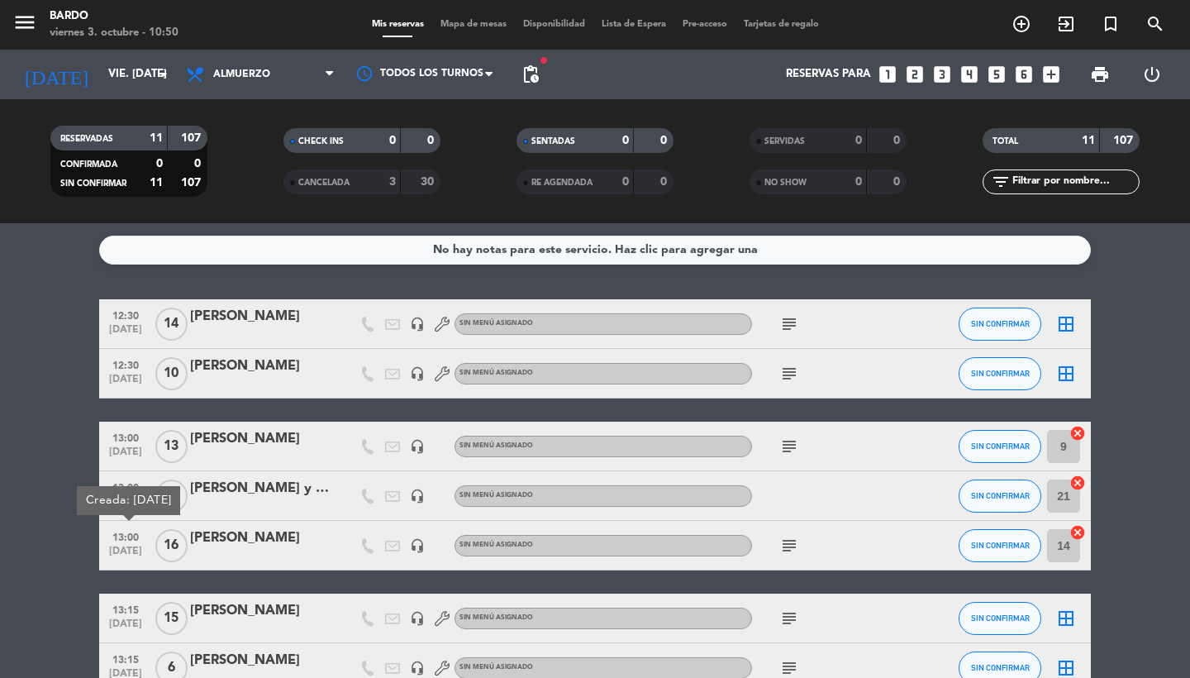
scroll to position [248, 0]
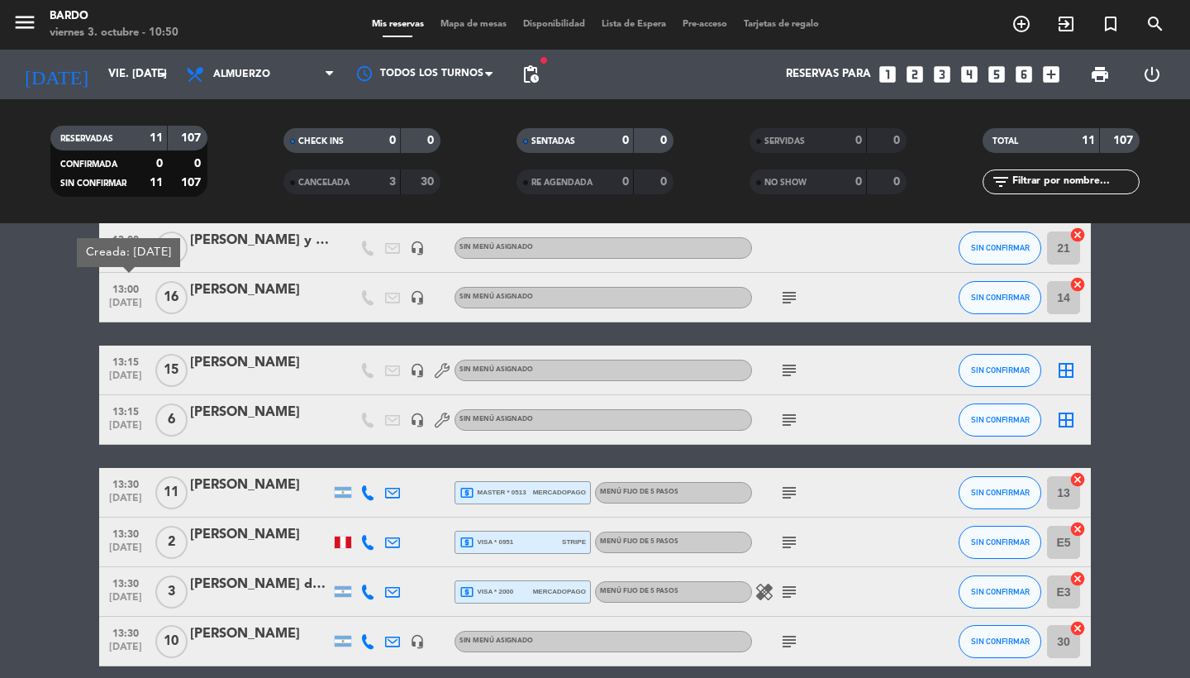
click at [127, 368] on span "13:15" at bounding box center [125, 360] width 41 height 19
click at [127, 414] on span "13:15" at bounding box center [125, 410] width 41 height 19
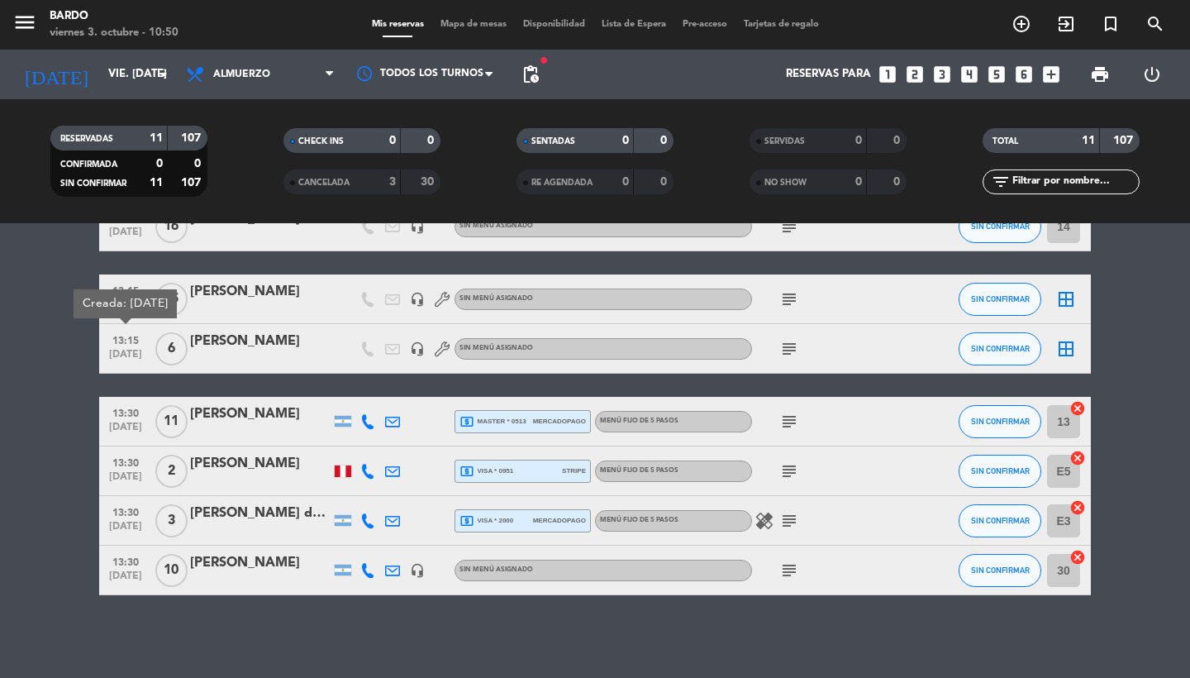
scroll to position [319, 0]
click at [128, 422] on span "[DATE]" at bounding box center [125, 431] width 41 height 19
click at [128, 471] on span "[DATE]" at bounding box center [125, 480] width 41 height 19
click at [60, 479] on bookings-row "12:30 [DATE] [PERSON_NAME] headset_mic Sin menú asignado subject SIN CONFIRMAR …" at bounding box center [595, 287] width 1190 height 615
click at [129, 531] on span "[DATE]" at bounding box center [125, 530] width 41 height 19
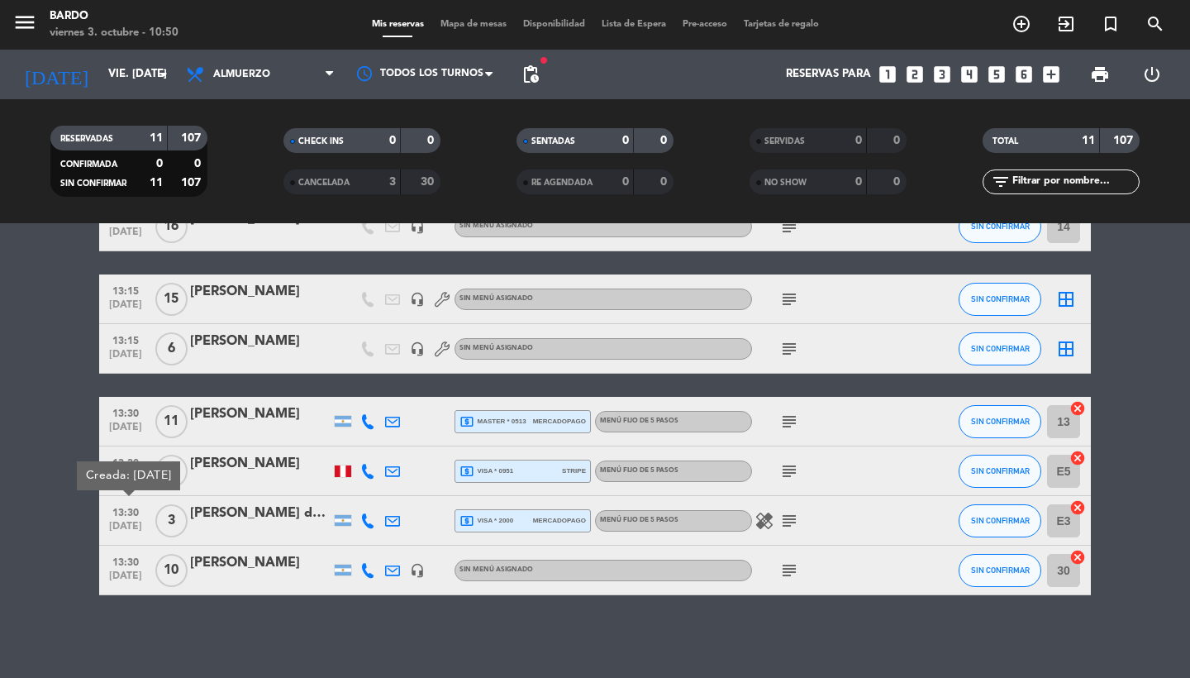
click at [122, 570] on span "[DATE]" at bounding box center [125, 579] width 41 height 19
click at [132, 607] on div "No hay notas para este servicio. Haz clic para agregar una 12:30 [DATE] [PERSON…" at bounding box center [595, 450] width 1190 height 455
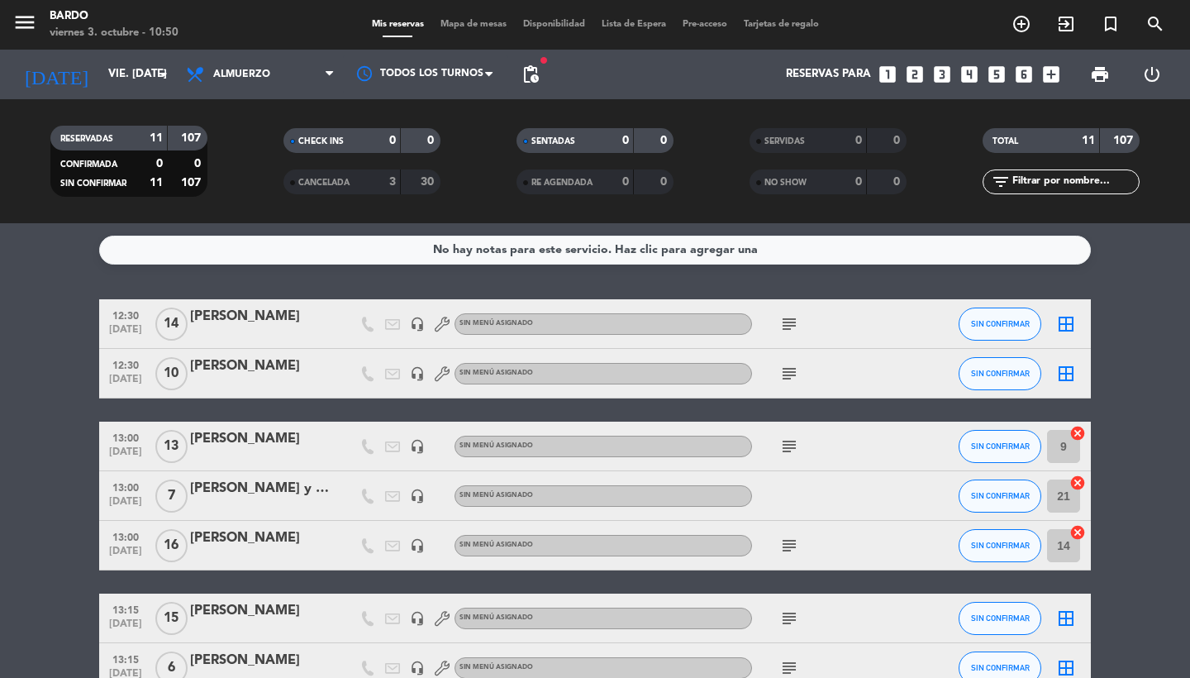
scroll to position [0, 0]
click at [124, 314] on span "12:30" at bounding box center [125, 314] width 41 height 19
click at [126, 376] on span "[DATE]" at bounding box center [125, 383] width 41 height 19
click at [130, 449] on span "[DATE]" at bounding box center [125, 455] width 41 height 19
click at [126, 496] on span "[DATE]" at bounding box center [125, 505] width 41 height 19
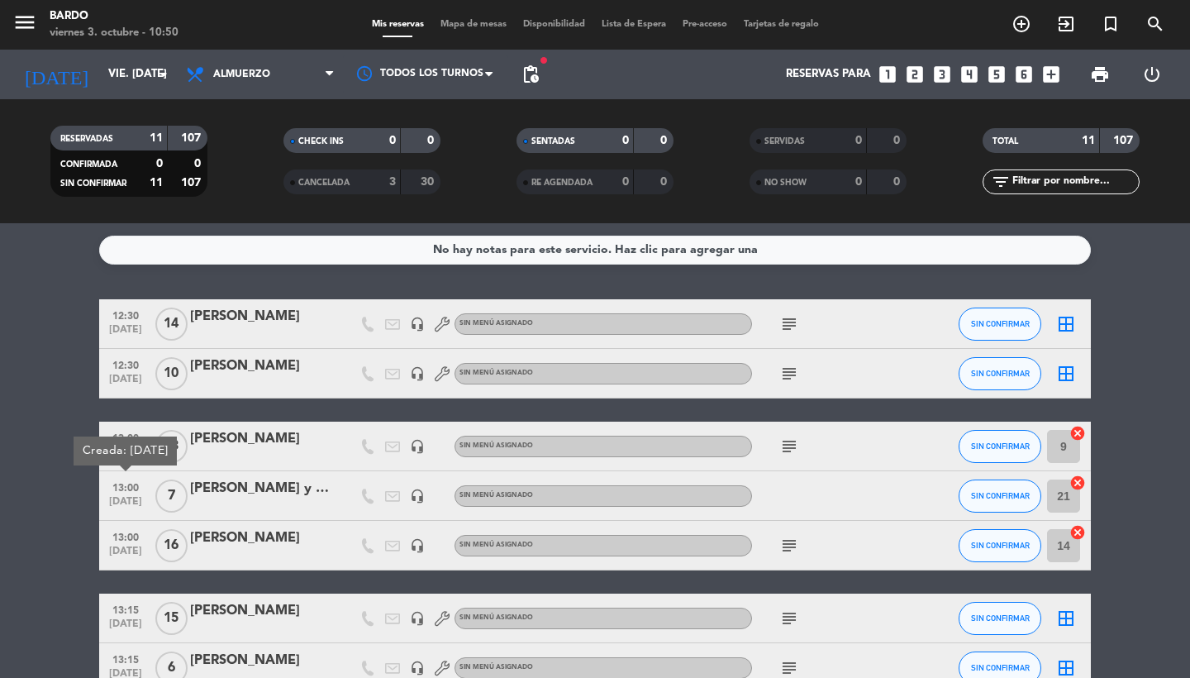
click at [126, 541] on span "13:00" at bounding box center [125, 535] width 41 height 19
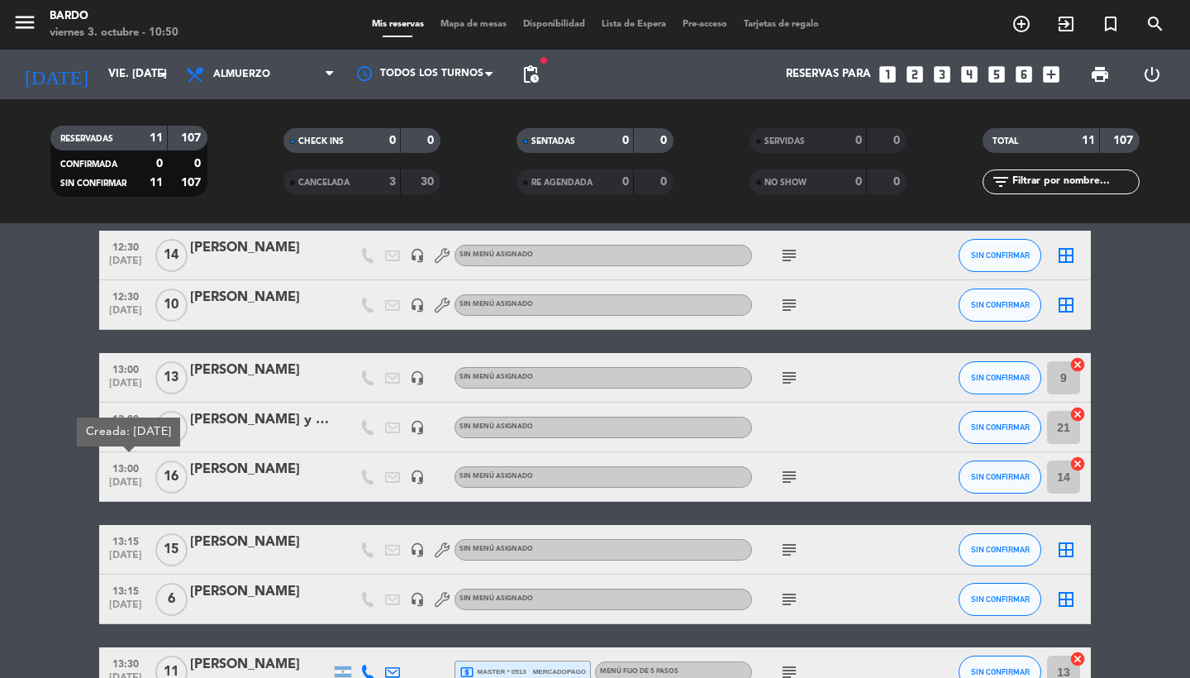
scroll to position [130, 0]
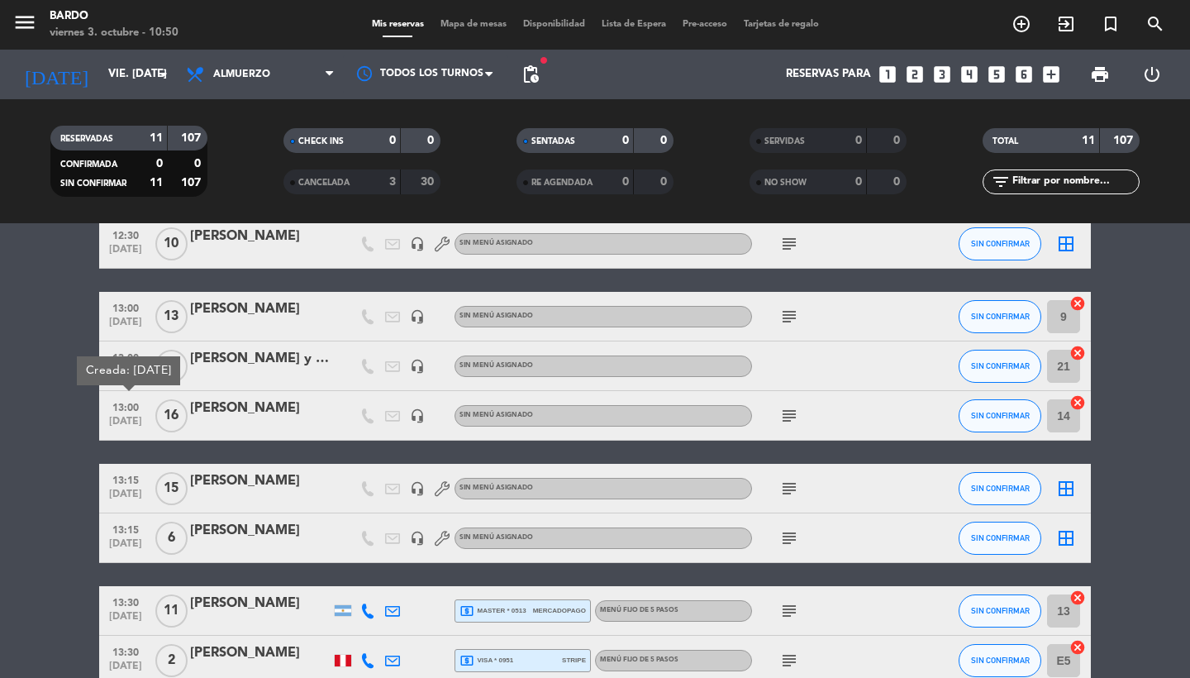
click at [127, 496] on span "[DATE]" at bounding box center [125, 497] width 41 height 19
click at [126, 531] on span "13:15" at bounding box center [125, 528] width 41 height 19
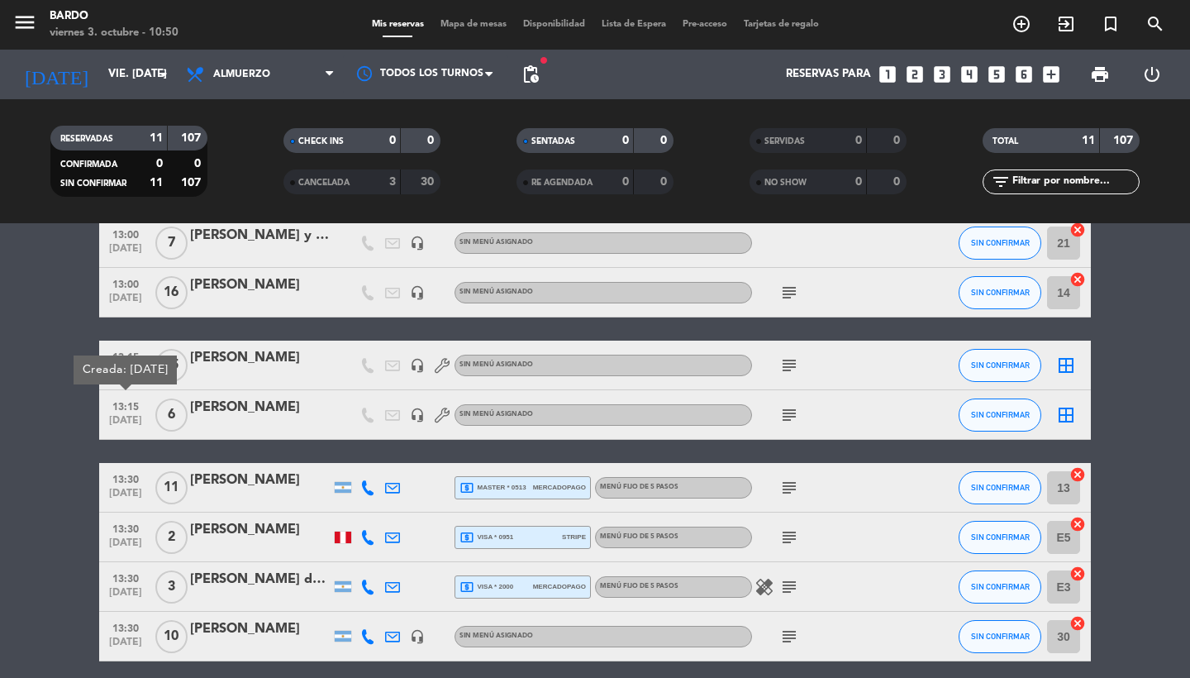
scroll to position [255, 0]
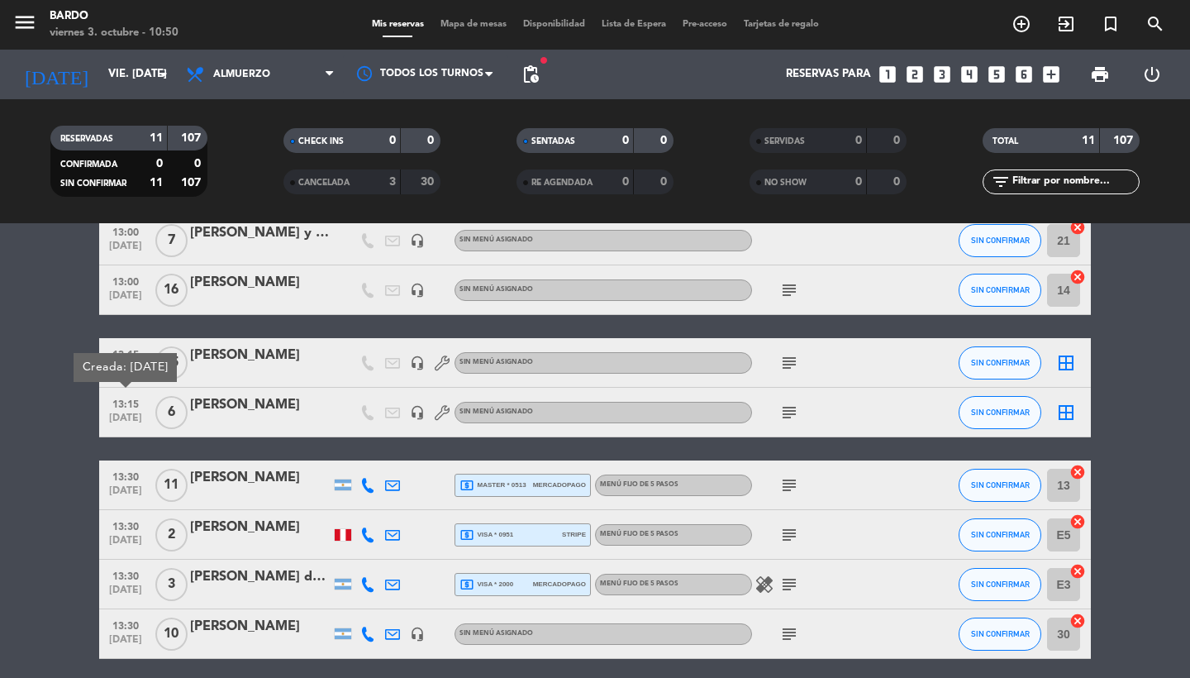
click at [124, 495] on span "[DATE]" at bounding box center [125, 494] width 41 height 19
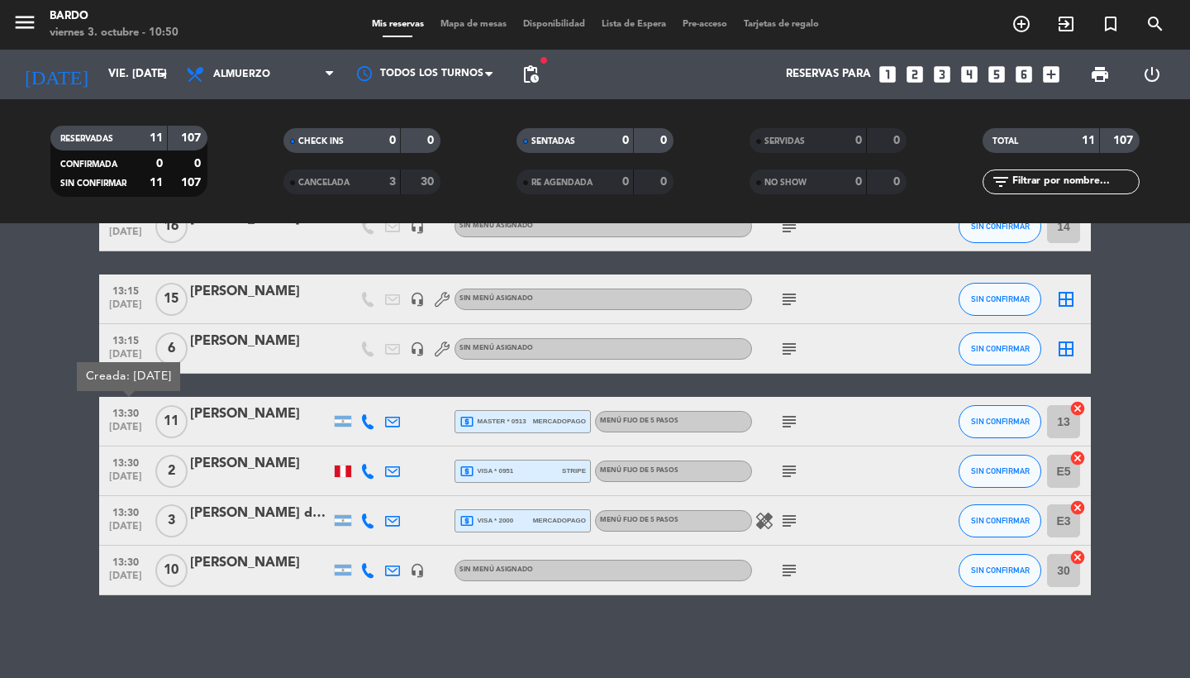
scroll to position [319, 0]
click at [123, 476] on span "[DATE]" at bounding box center [125, 480] width 41 height 19
click at [118, 517] on span "13:30" at bounding box center [125, 511] width 41 height 19
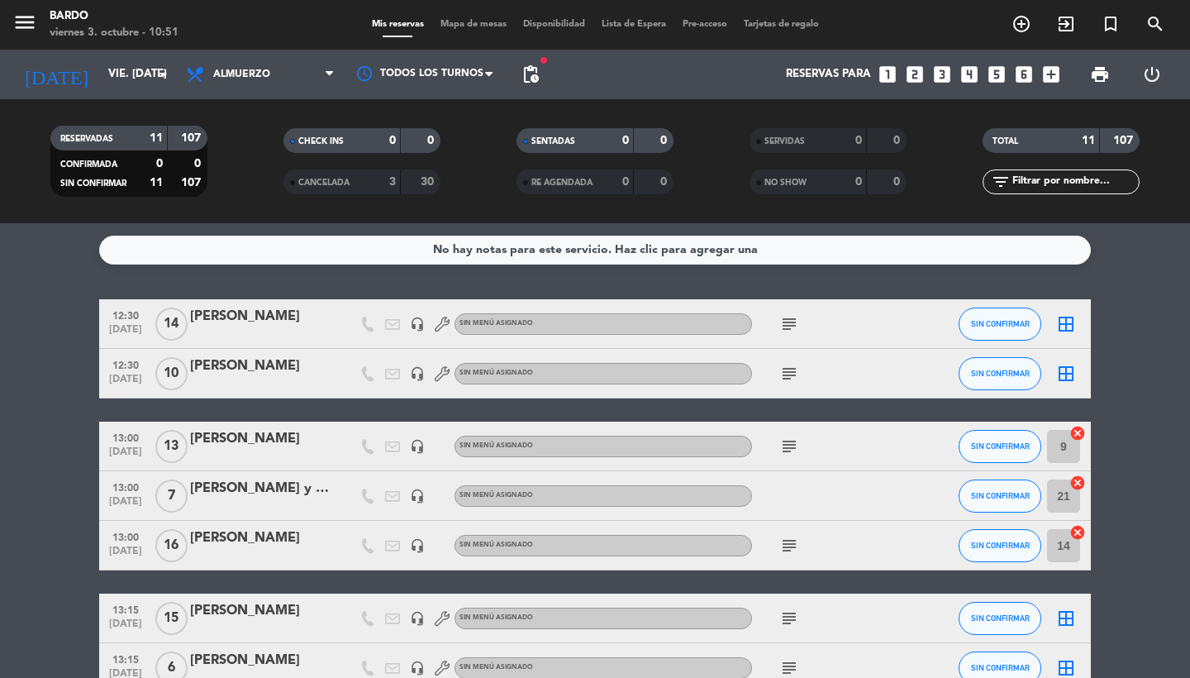
scroll to position [0, 0]
click at [529, 83] on span "pending_actions" at bounding box center [531, 74] width 20 height 20
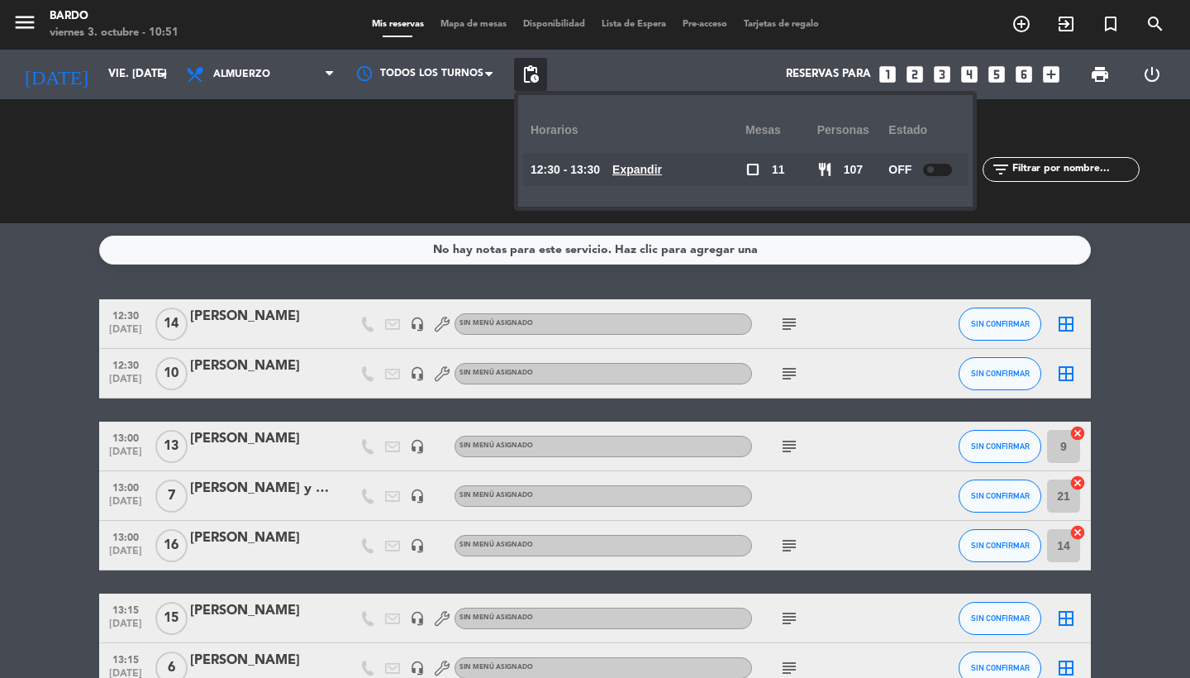
click at [607, 61] on div "Reservas para looks_one looks_two looks_3 looks_4 looks_5 looks_6 add_box" at bounding box center [807, 75] width 521 height 50
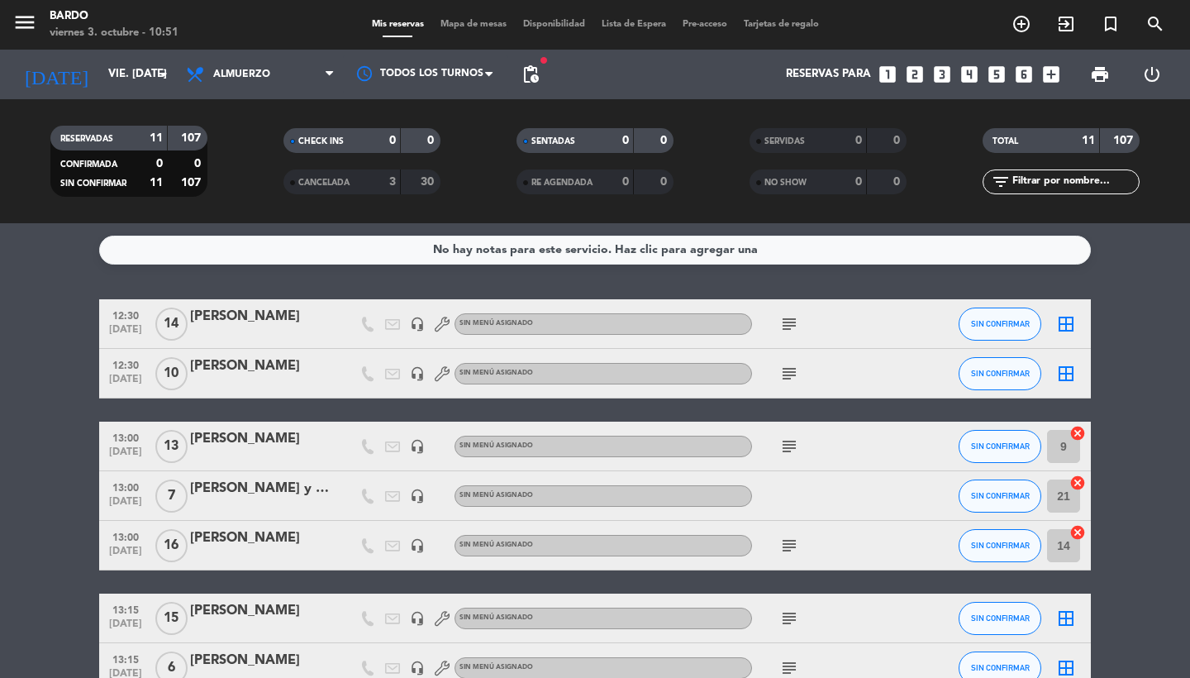
click at [141, 334] on span "[DATE]" at bounding box center [125, 333] width 41 height 19
click at [128, 379] on span "[DATE]" at bounding box center [125, 383] width 41 height 19
click at [537, 61] on span "pending_actions" at bounding box center [530, 74] width 33 height 33
click at [531, 70] on span "pending_actions" at bounding box center [531, 74] width 20 height 20
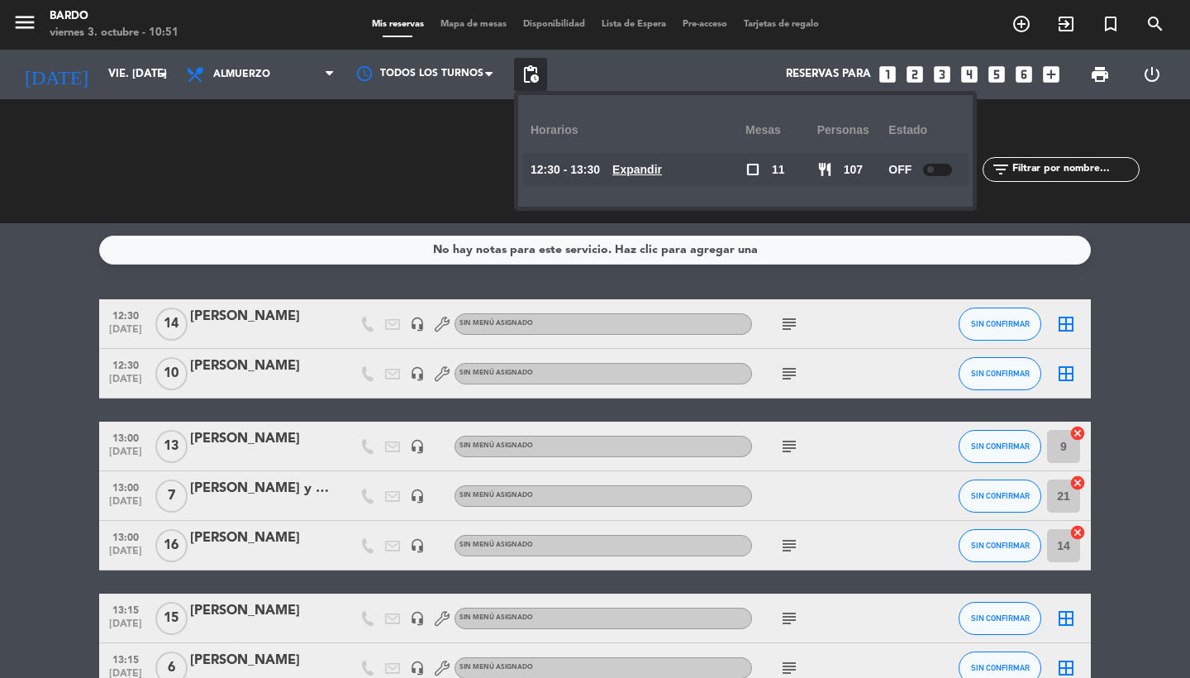
click at [655, 174] on u "Expandir" at bounding box center [637, 169] width 50 height 13
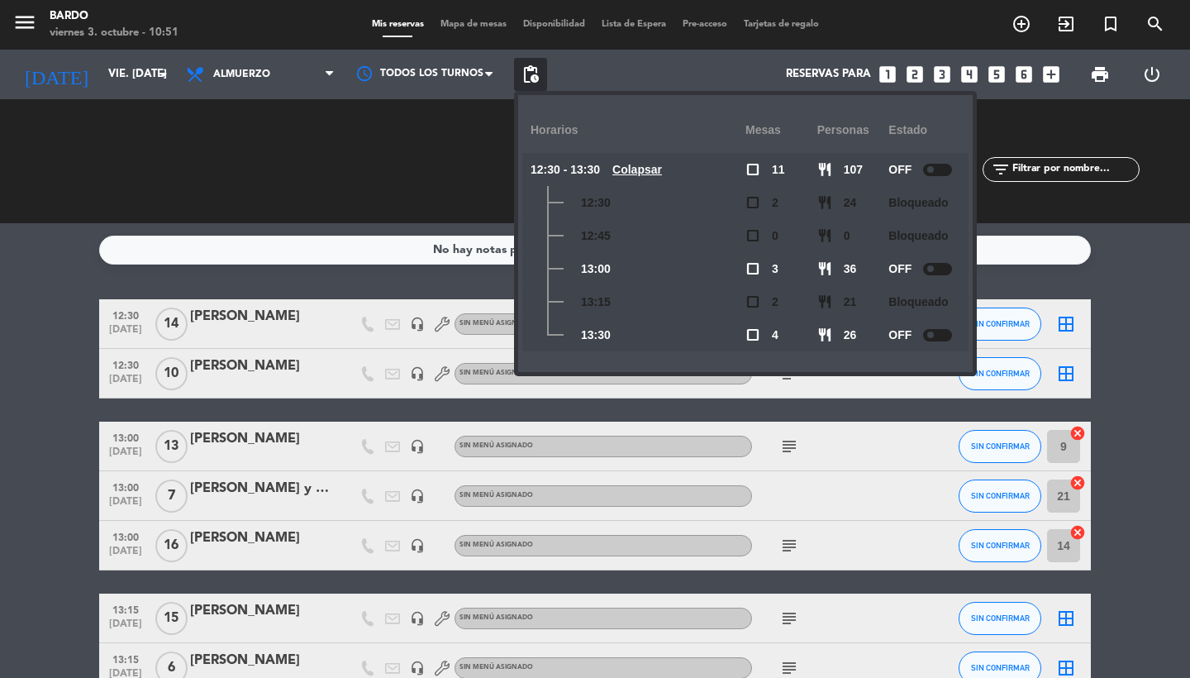
click at [681, 81] on div "Reservas para looks_one looks_two looks_3 looks_4 looks_5 looks_6 add_box" at bounding box center [807, 75] width 521 height 50
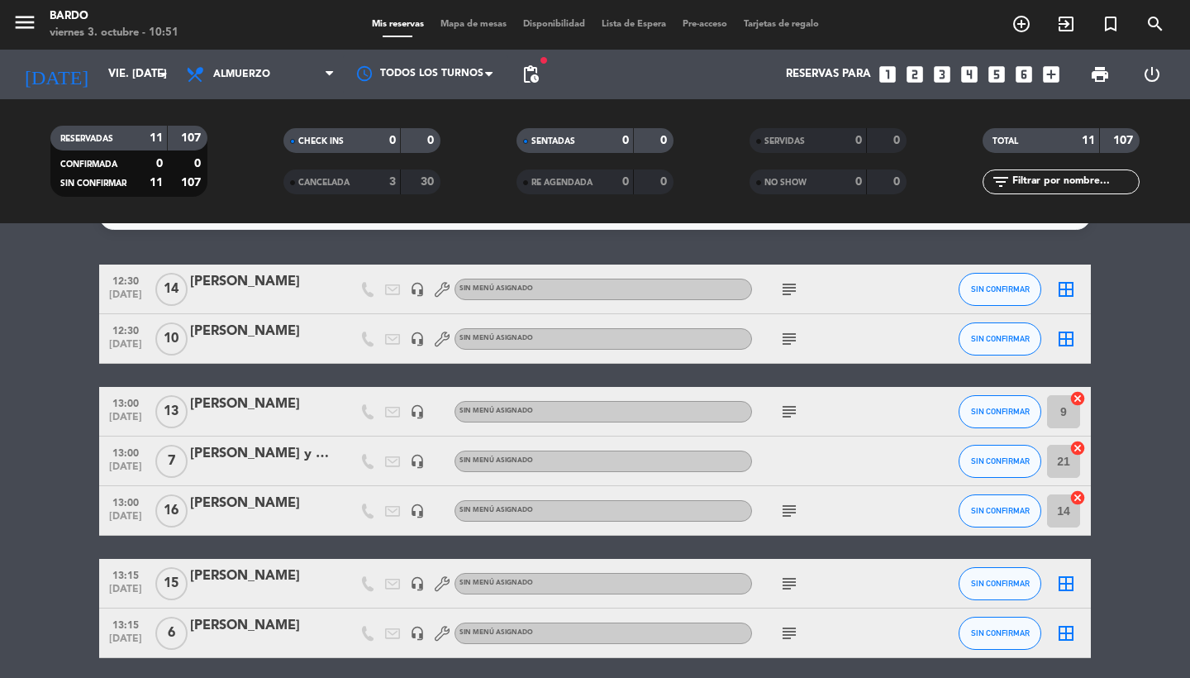
scroll to position [34, 0]
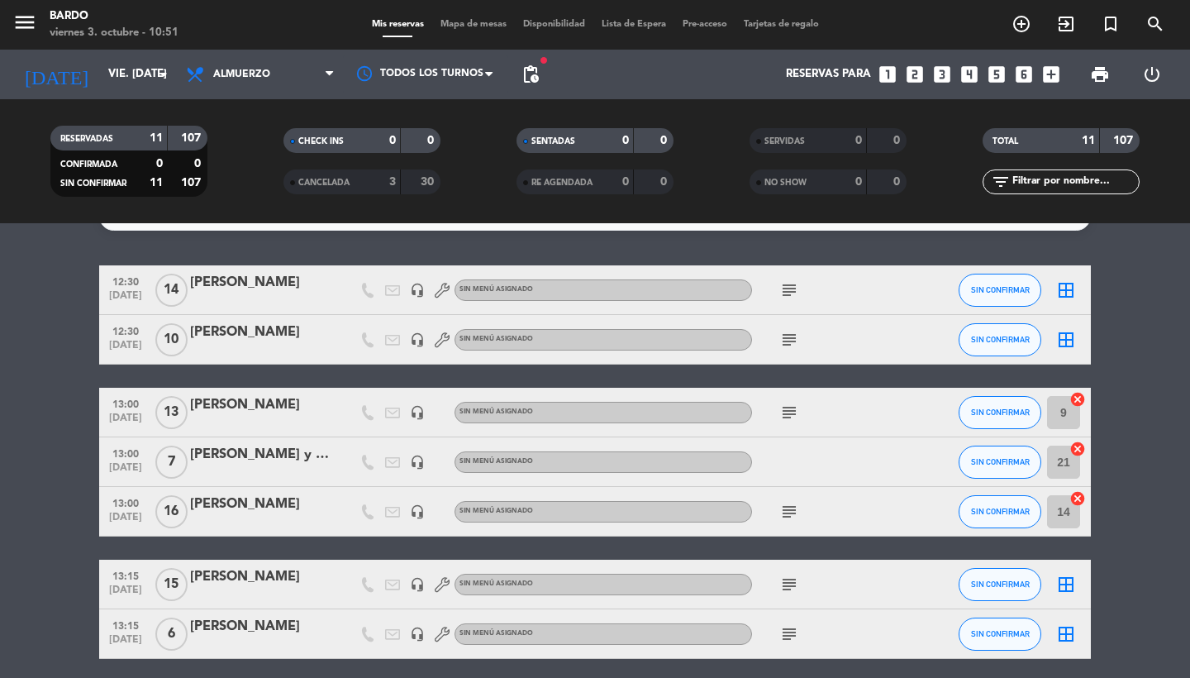
click at [119, 610] on div "13:15 [DATE]" at bounding box center [125, 633] width 53 height 49
click at [122, 568] on span "13:15" at bounding box center [125, 574] width 41 height 19
click at [61, 590] on bookings-row "12:30 [DATE] [PERSON_NAME] headset_mic Sin menú asignado subject SIN CONFIRMAR …" at bounding box center [595, 572] width 1190 height 615
click at [131, 590] on span "[DATE]" at bounding box center [125, 593] width 41 height 19
click at [301, 241] on div "No hay notas para este servicio. Haz clic para agregar una 12:30 [DATE] [PERSON…" at bounding box center [595, 450] width 1190 height 455
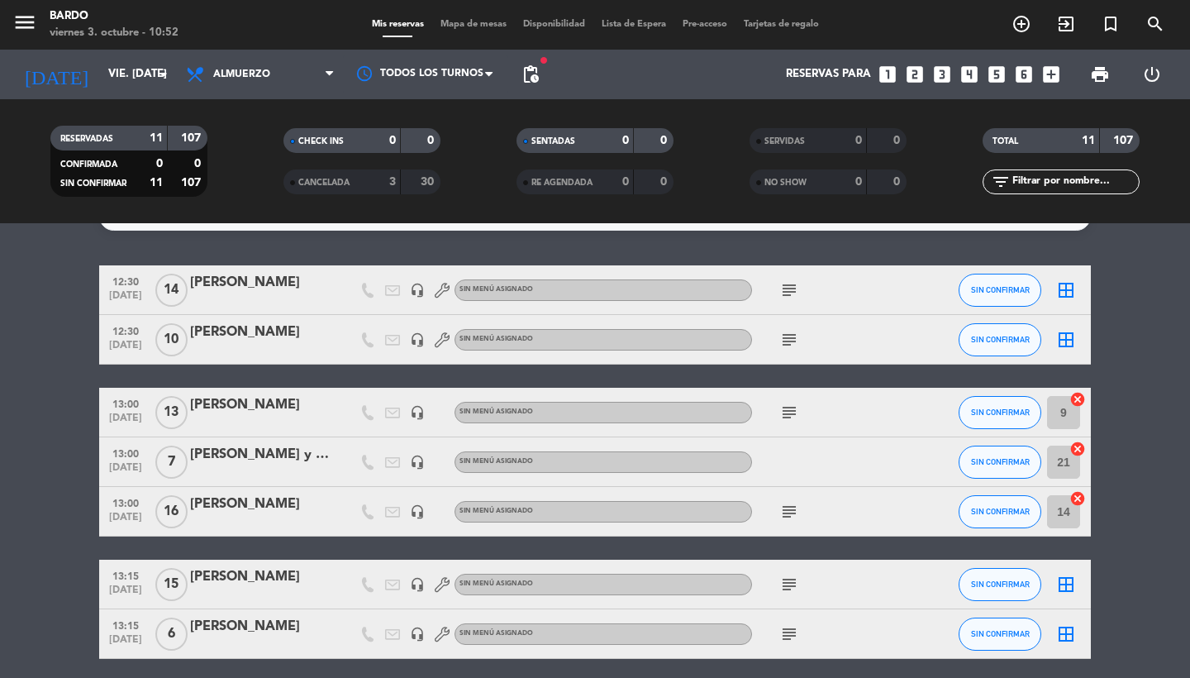
click at [121, 569] on span "13:15" at bounding box center [125, 574] width 41 height 19
click at [123, 642] on span "[DATE]" at bounding box center [125, 643] width 41 height 19
click at [47, 492] on bookings-row "12:30 [DATE] [PERSON_NAME] headset_mic Sin menú asignado subject SIN CONFIRMAR …" at bounding box center [595, 572] width 1190 height 615
click at [124, 297] on span "[DATE]" at bounding box center [125, 299] width 41 height 19
click at [126, 350] on span "[DATE]" at bounding box center [125, 349] width 41 height 19
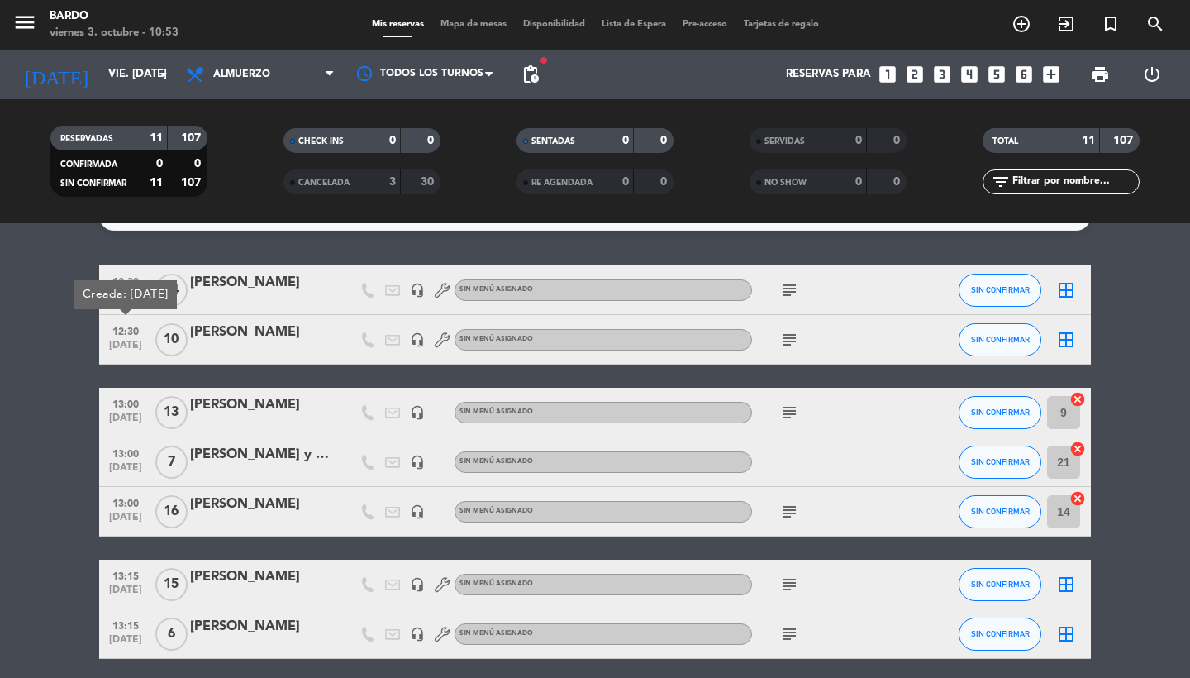
scroll to position [319, 0]
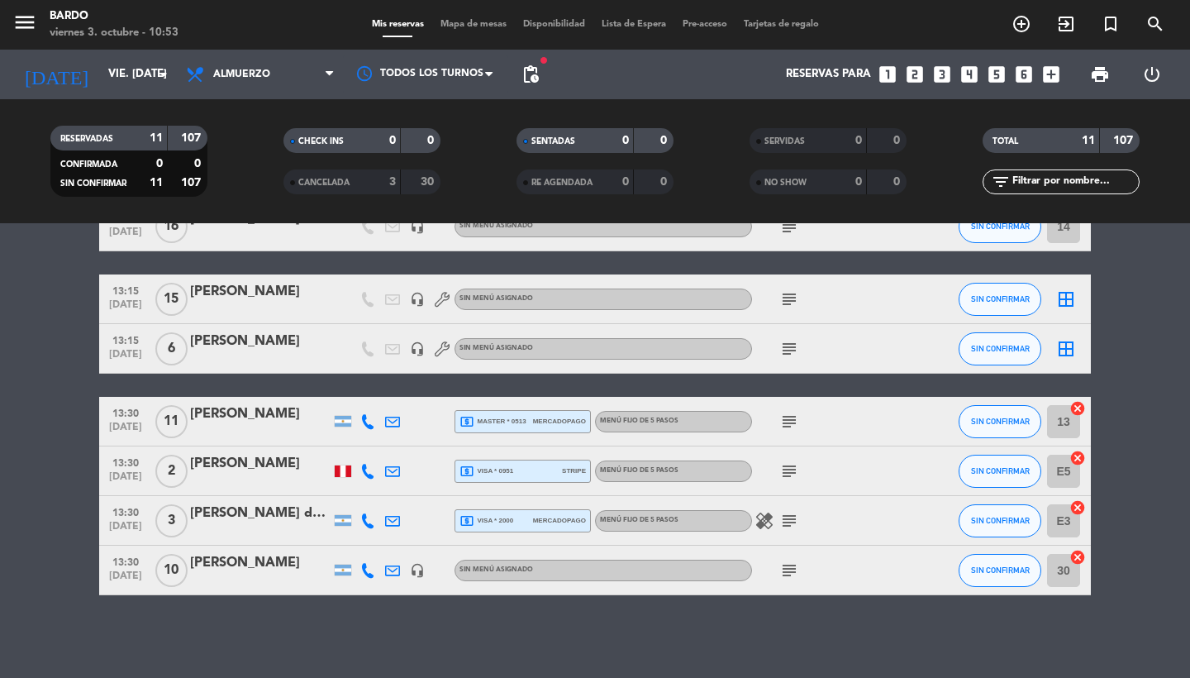
click at [128, 407] on span "13:30" at bounding box center [125, 412] width 41 height 19
click at [128, 462] on span "13:30" at bounding box center [125, 461] width 41 height 19
click at [128, 514] on span "13:30" at bounding box center [125, 511] width 41 height 19
click at [131, 427] on span "[DATE]" at bounding box center [125, 431] width 41 height 19
click at [136, 566] on span "13:30" at bounding box center [125, 560] width 41 height 19
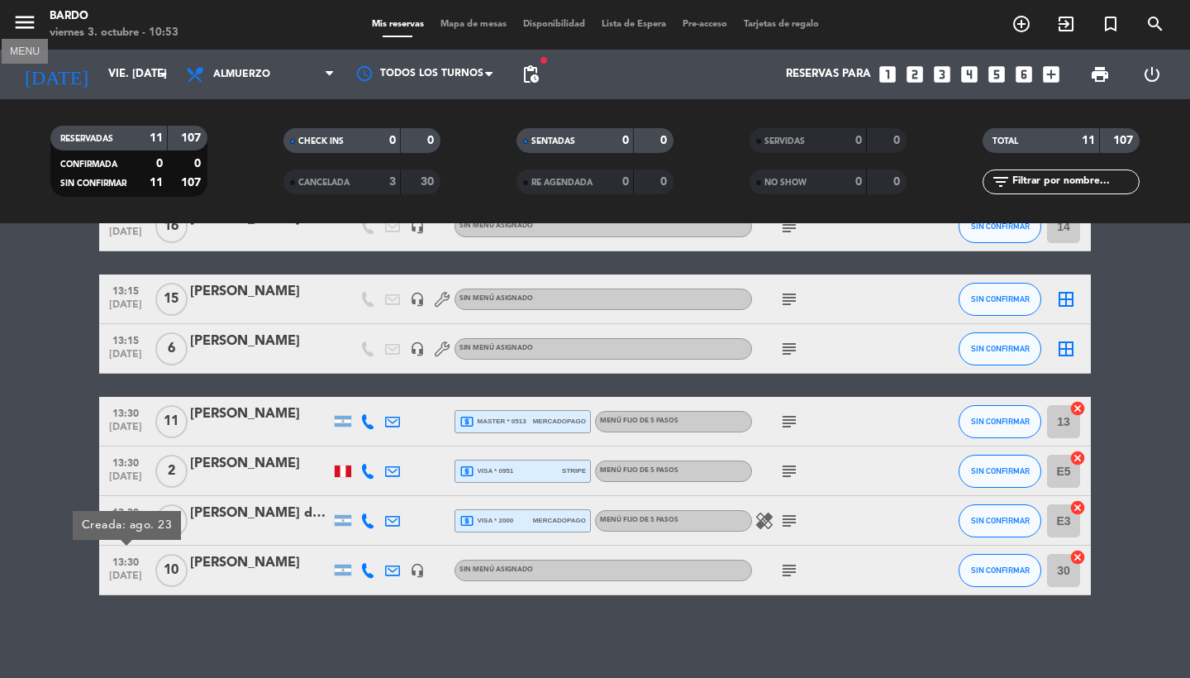
click at [14, 15] on icon "menu" at bounding box center [24, 22] width 25 height 25
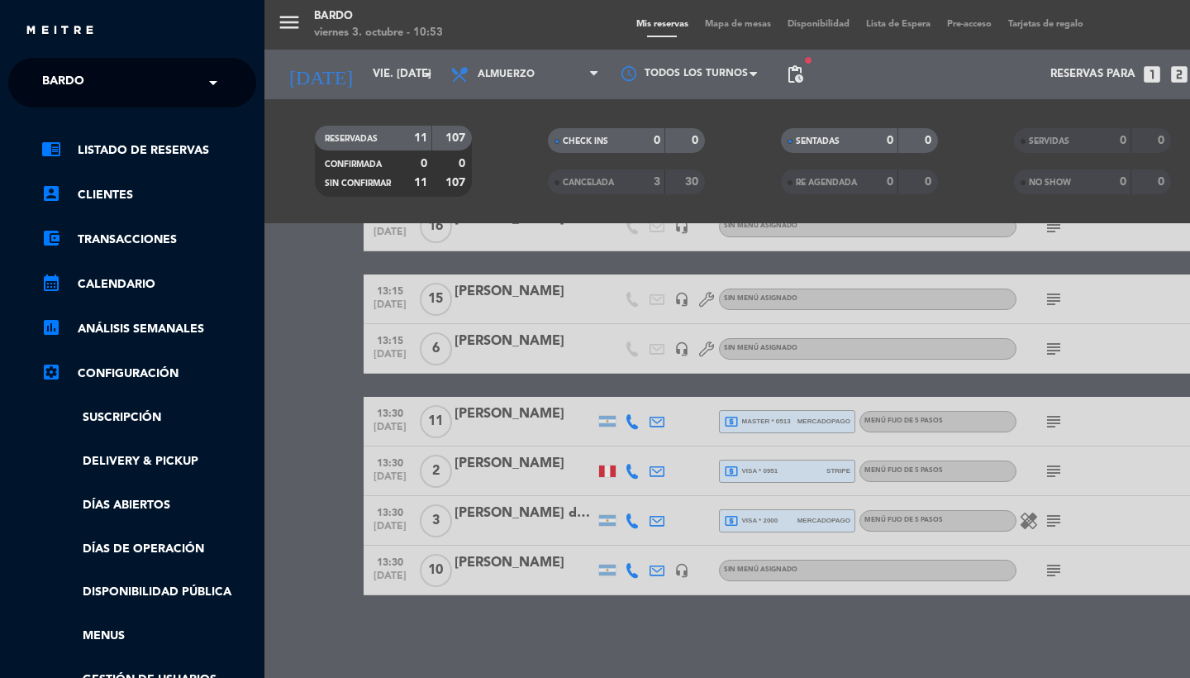
click at [143, 532] on ul "chrome_reader_mode Listado de Reservas account_box Clientes account_balance_wal…" at bounding box center [132, 437] width 248 height 593
click at [147, 541] on link "Días de Operación" at bounding box center [148, 549] width 215 height 19
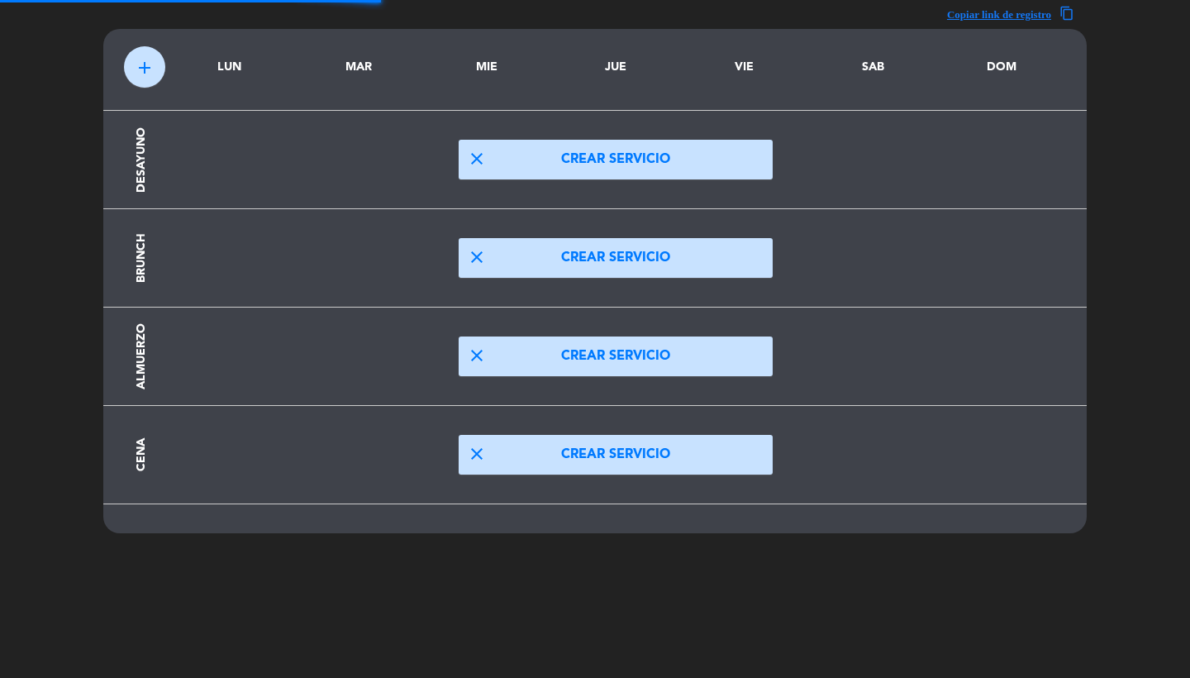
scroll to position [50, 0]
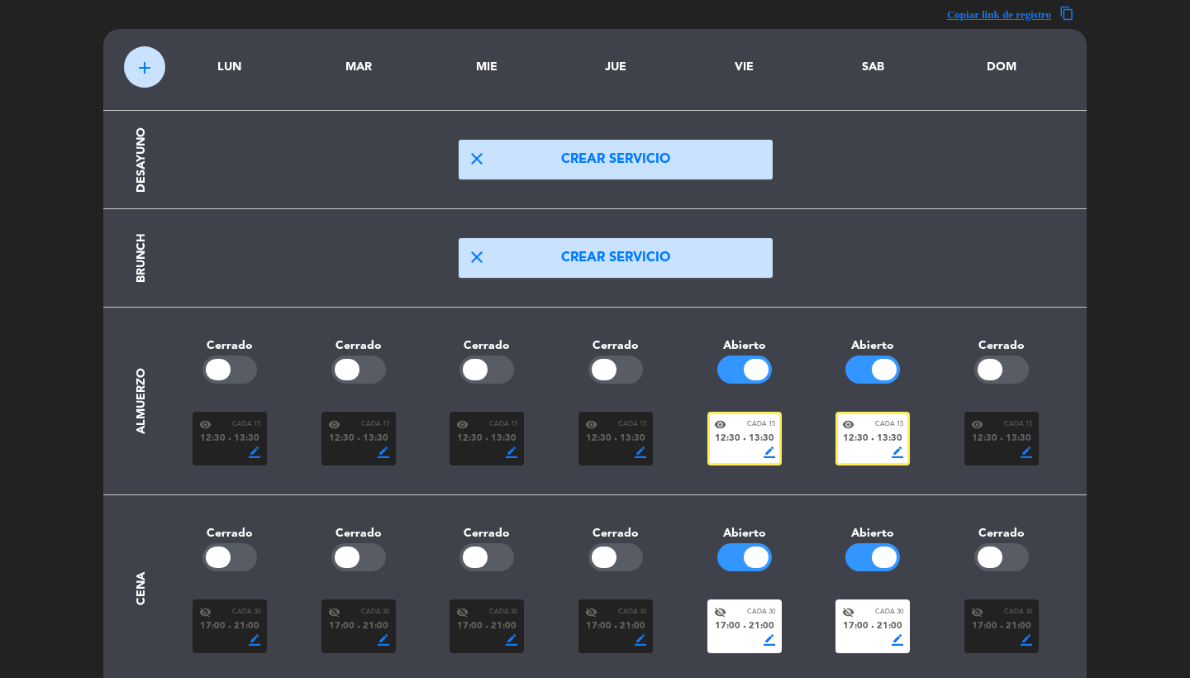
click at [849, 443] on span "12:30" at bounding box center [856, 438] width 26 height 15
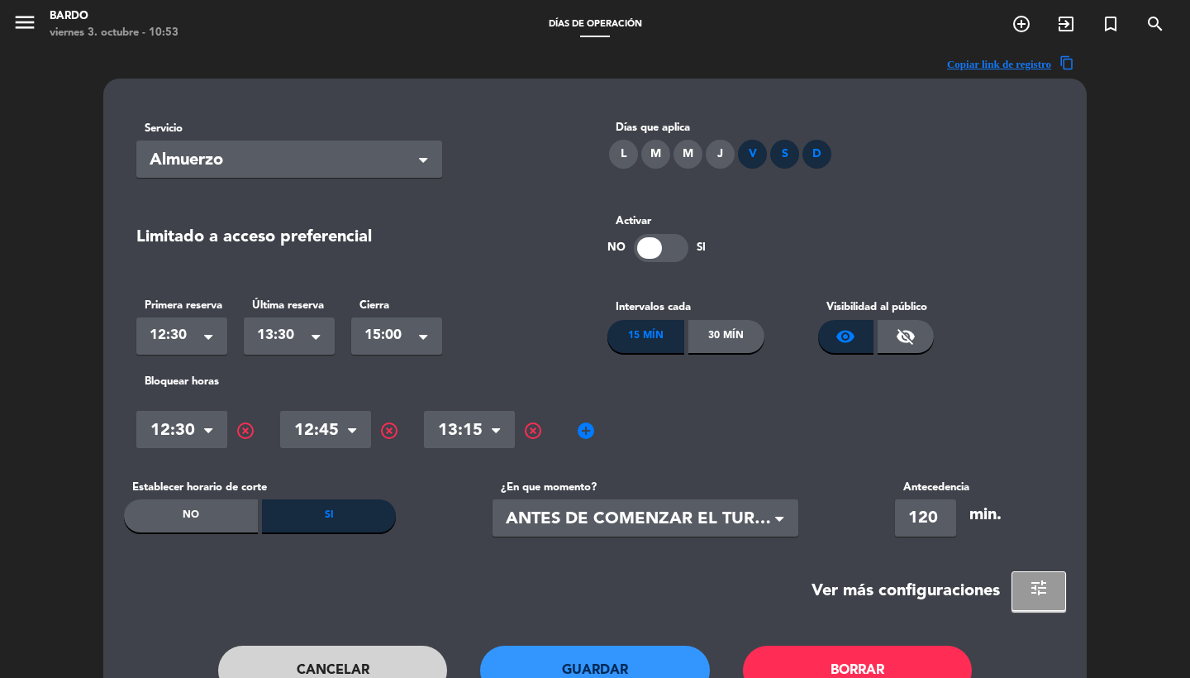
click at [1037, 598] on button "tune" at bounding box center [1039, 591] width 55 height 40
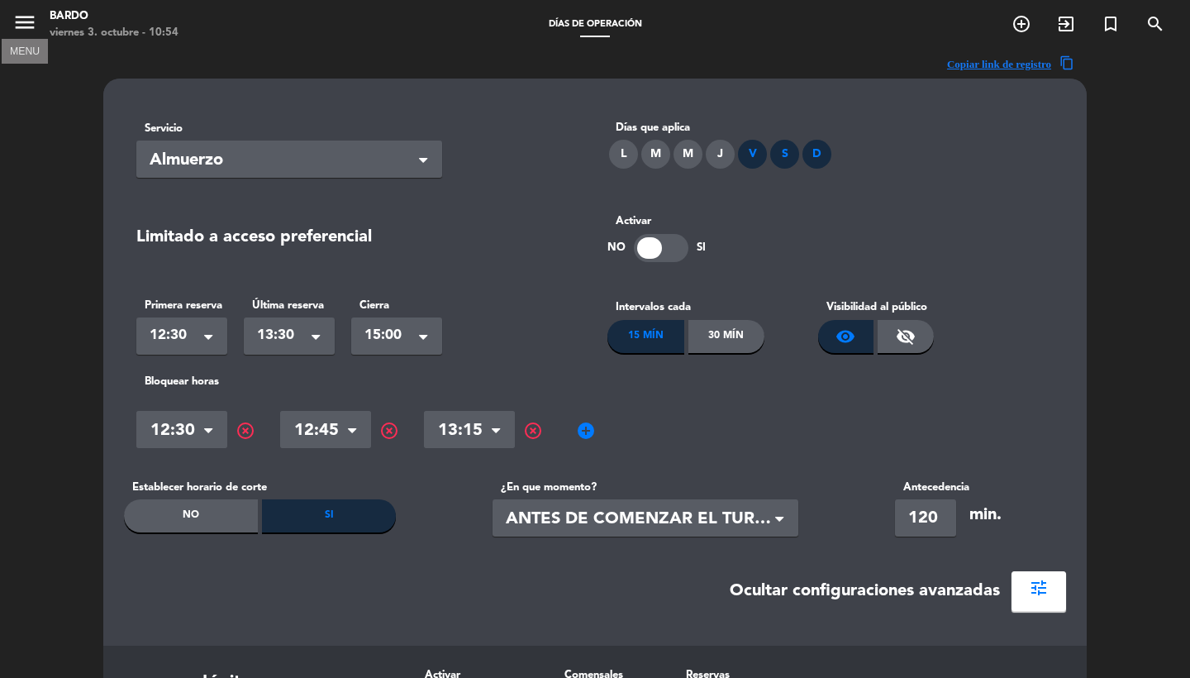
click at [21, 21] on icon "menu" at bounding box center [24, 22] width 25 height 25
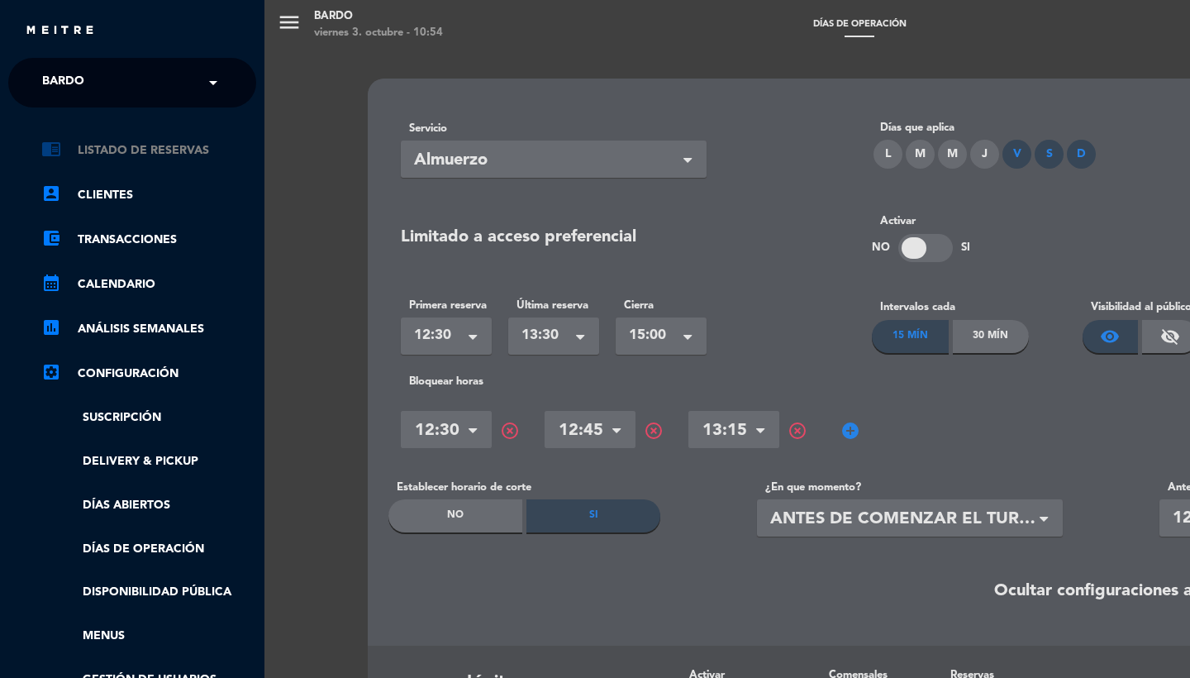
click at [159, 143] on link "chrome_reader_mode Listado de Reservas" at bounding box center [148, 151] width 215 height 20
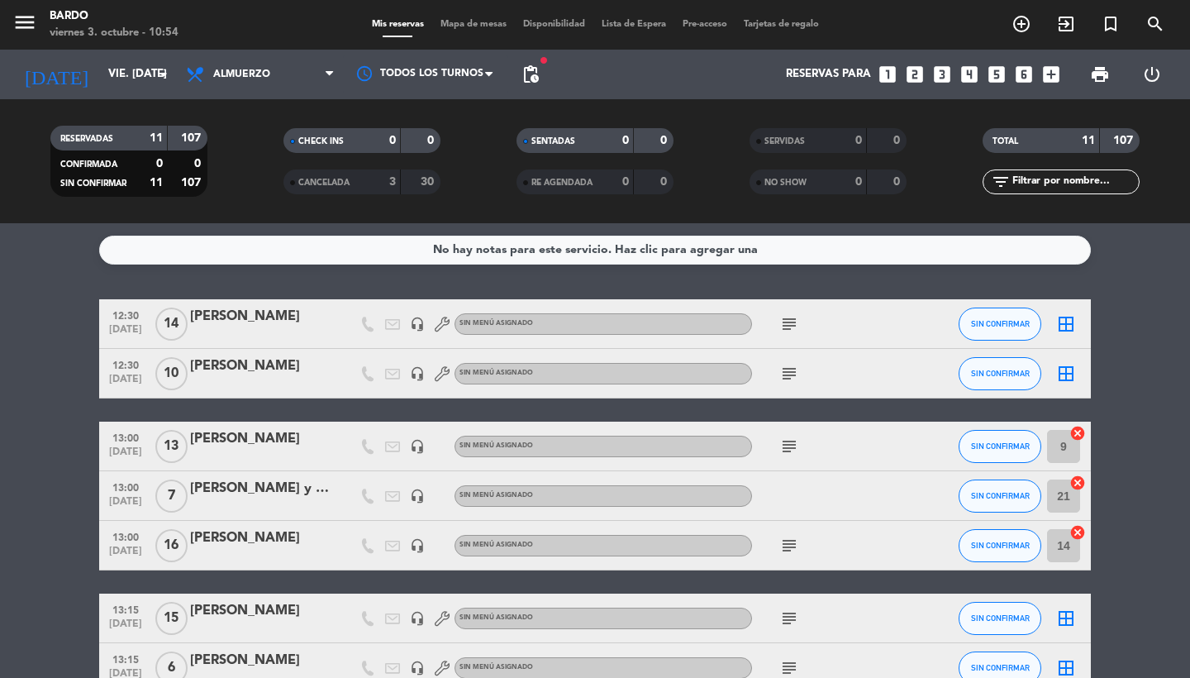
click at [436, 320] on icon at bounding box center [442, 324] width 15 height 15
click at [442, 374] on icon at bounding box center [442, 373] width 15 height 15
click at [419, 327] on icon "headset_mic" at bounding box center [417, 324] width 15 height 15
click at [418, 376] on icon "headset_mic" at bounding box center [417, 373] width 15 height 15
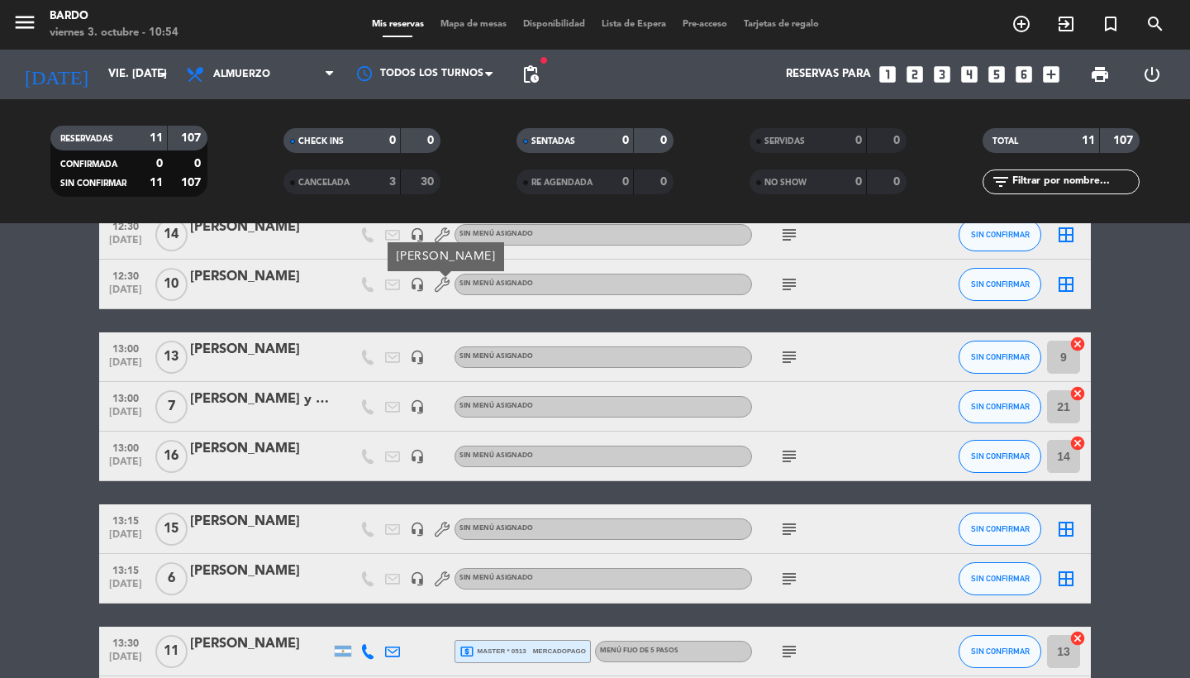
scroll to position [117, 0]
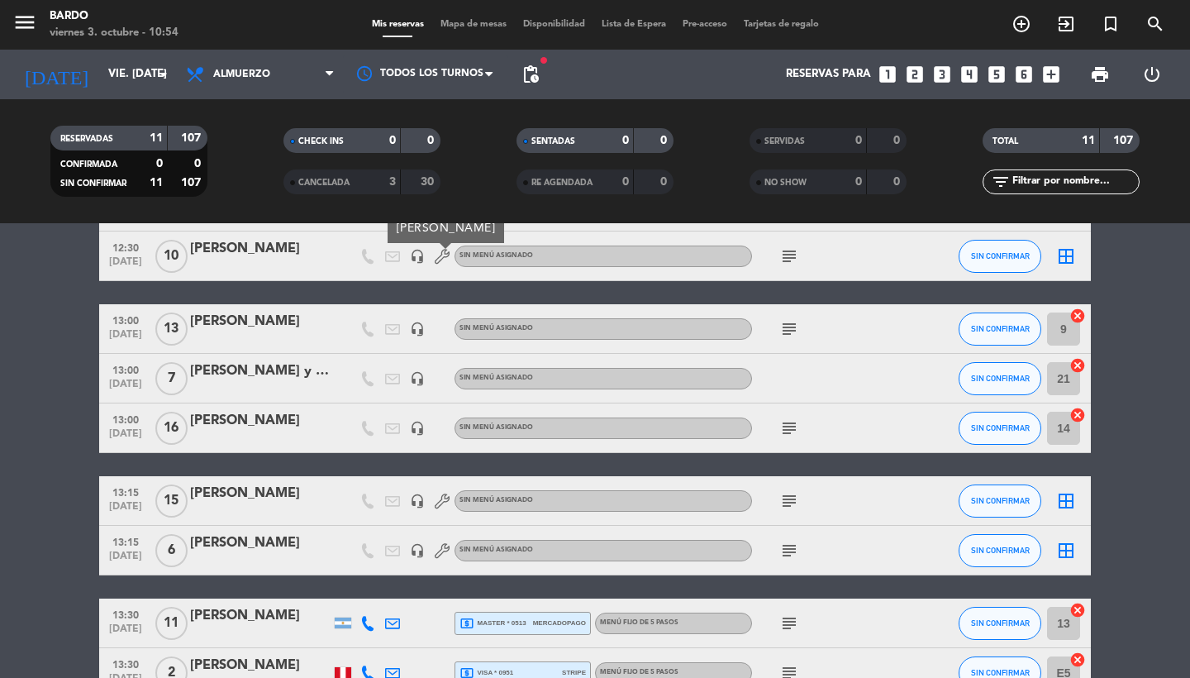
drag, startPoint x: 417, startPoint y: 493, endPoint x: 417, endPoint y: 512, distance: 19.0
click at [417, 493] on icon "headset_mic" at bounding box center [417, 500] width 15 height 15
click at [417, 545] on icon "headset_mic" at bounding box center [417, 550] width 15 height 15
click at [20, 2] on div "menu [PERSON_NAME] 3. octubre - 10:55 Mis reservas Mapa de mesas Disponibilidad…" at bounding box center [595, 25] width 1190 height 50
click at [26, 20] on icon "menu" at bounding box center [24, 22] width 25 height 25
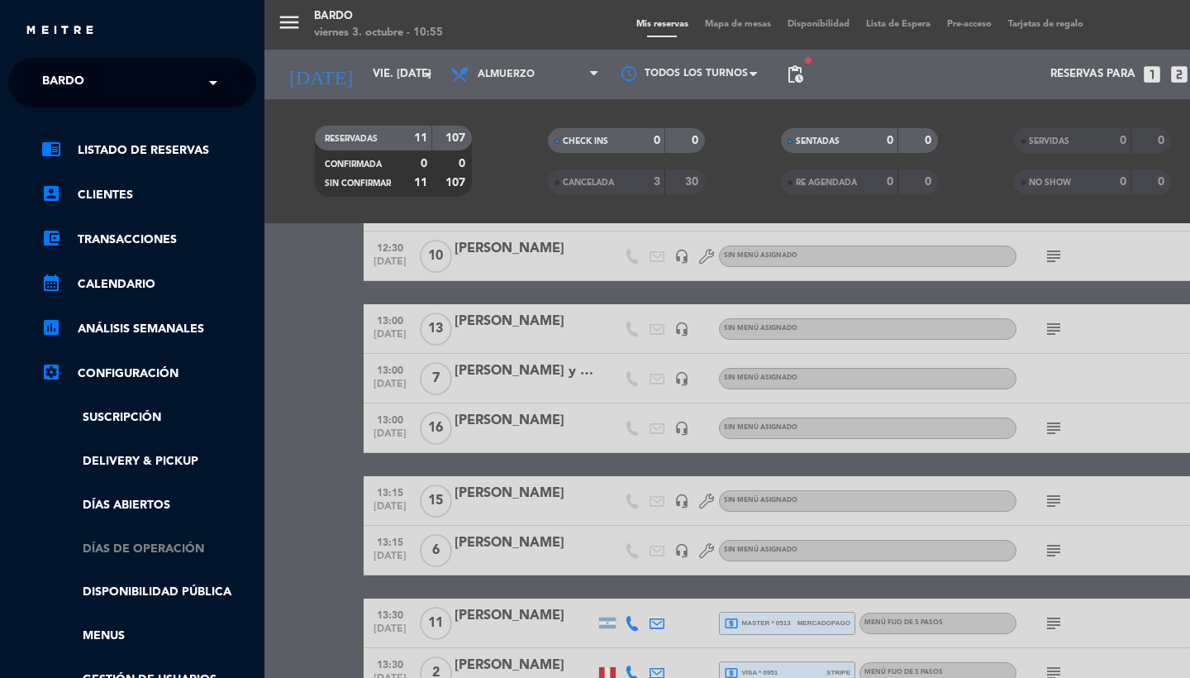
click at [153, 541] on link "Días de Operación" at bounding box center [148, 549] width 215 height 19
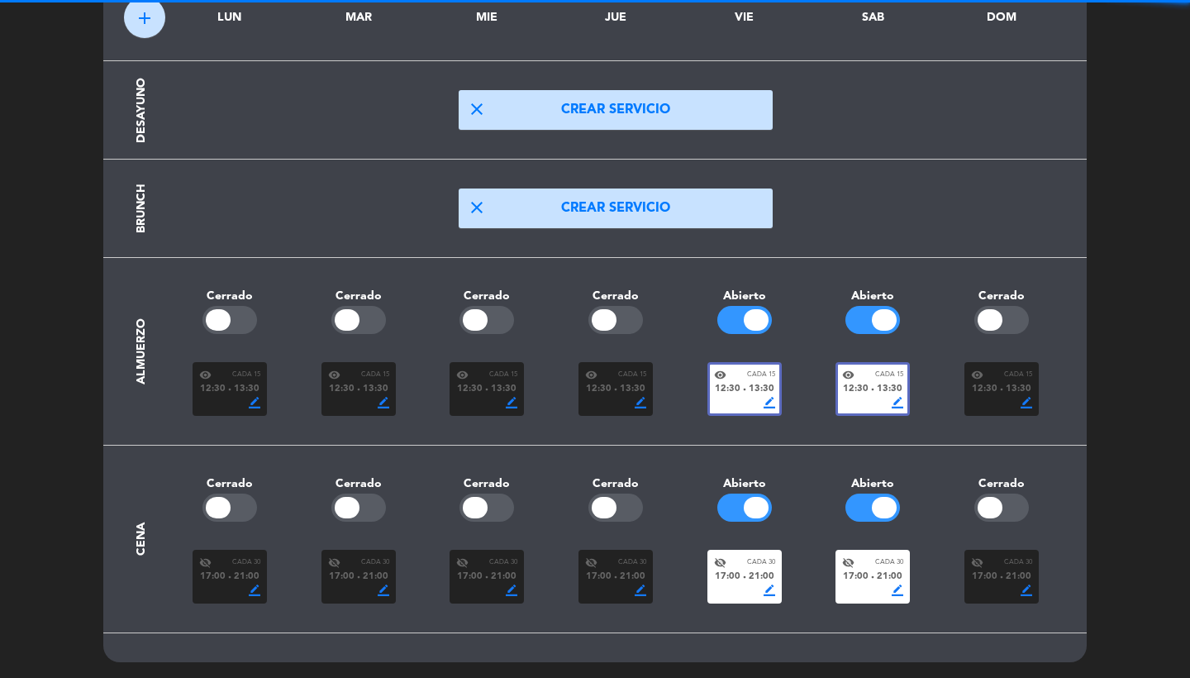
scroll to position [98, 0]
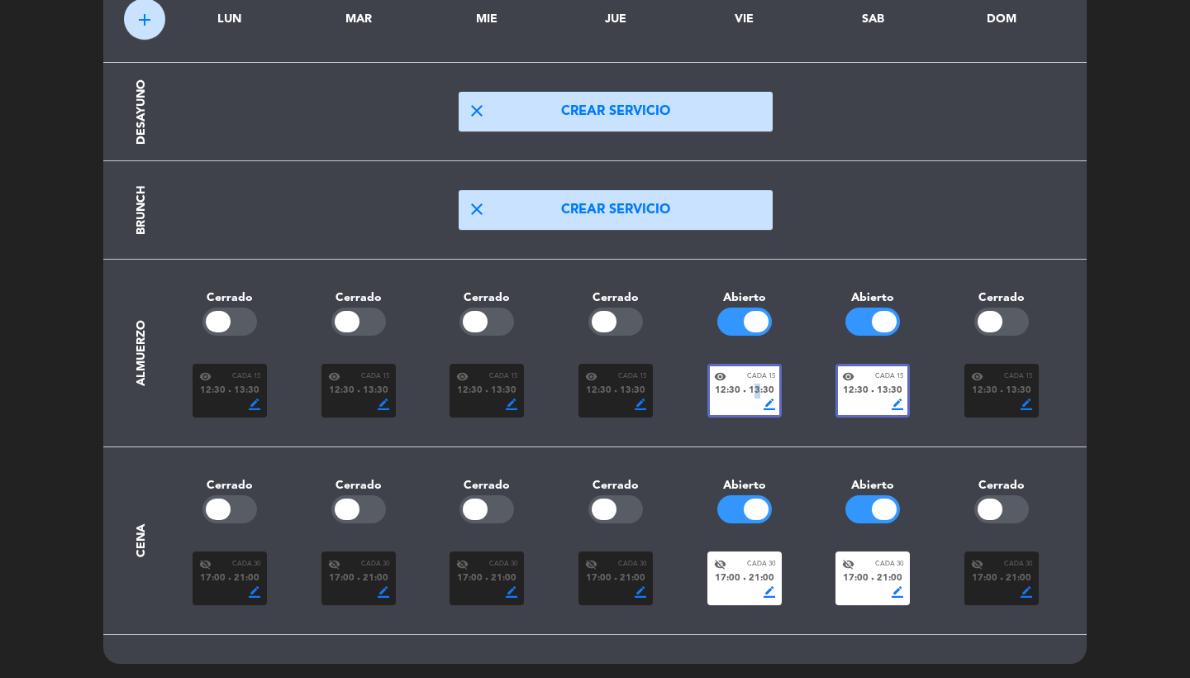
click at [756, 395] on span "13:30" at bounding box center [762, 390] width 26 height 15
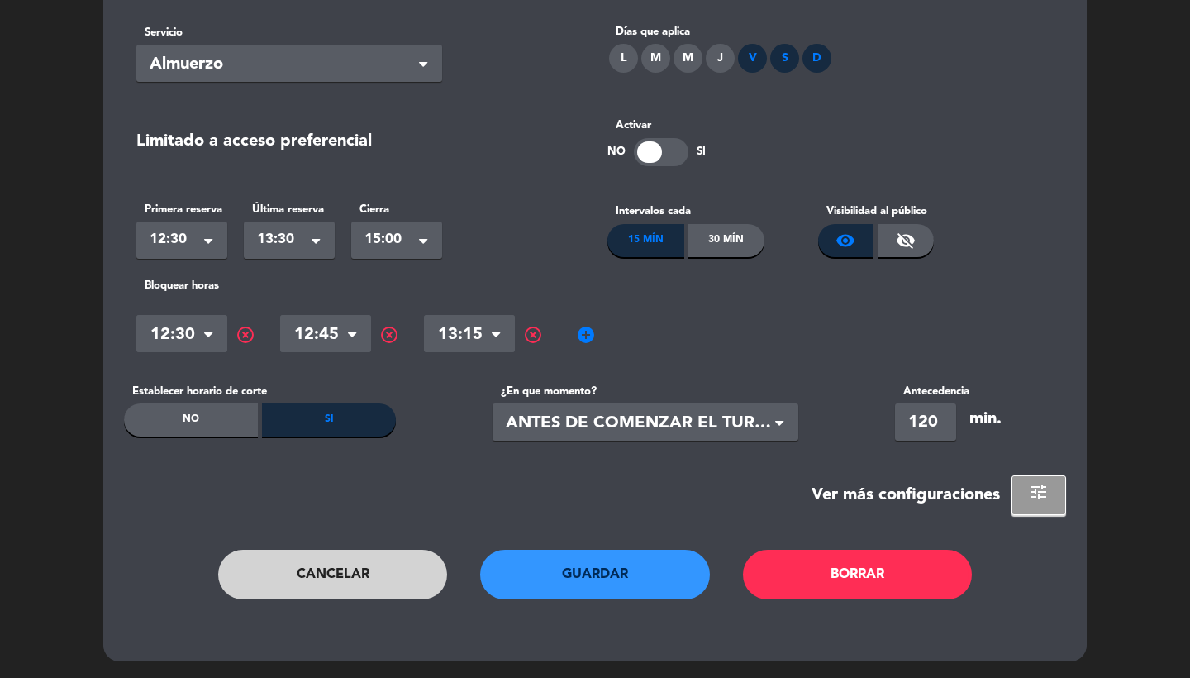
scroll to position [0, 0]
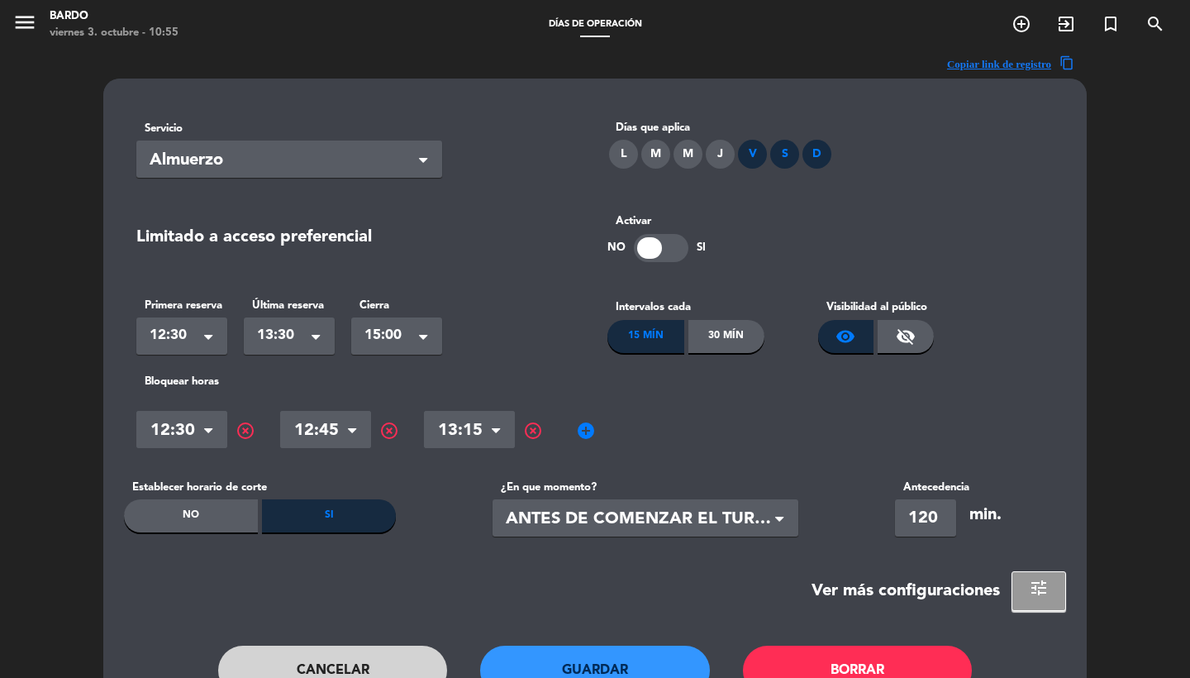
click at [1043, 579] on span "tune" at bounding box center [1039, 588] width 20 height 20
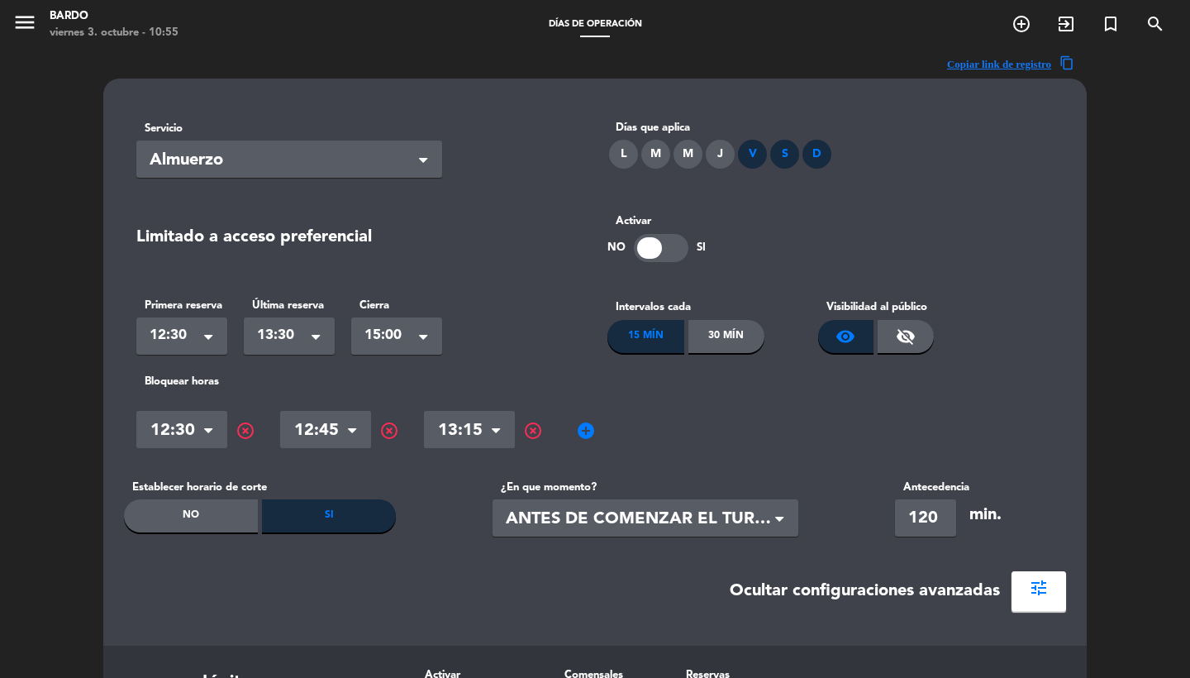
scroll to position [346, 0]
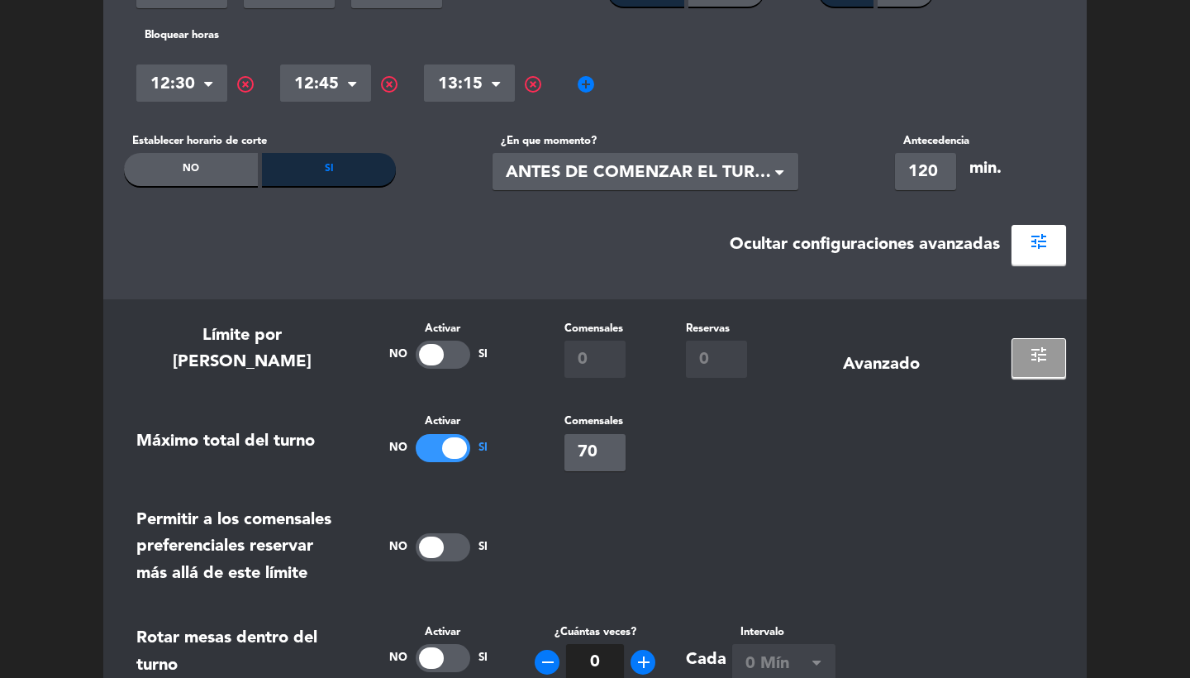
click at [1022, 356] on button "tune" at bounding box center [1039, 358] width 55 height 40
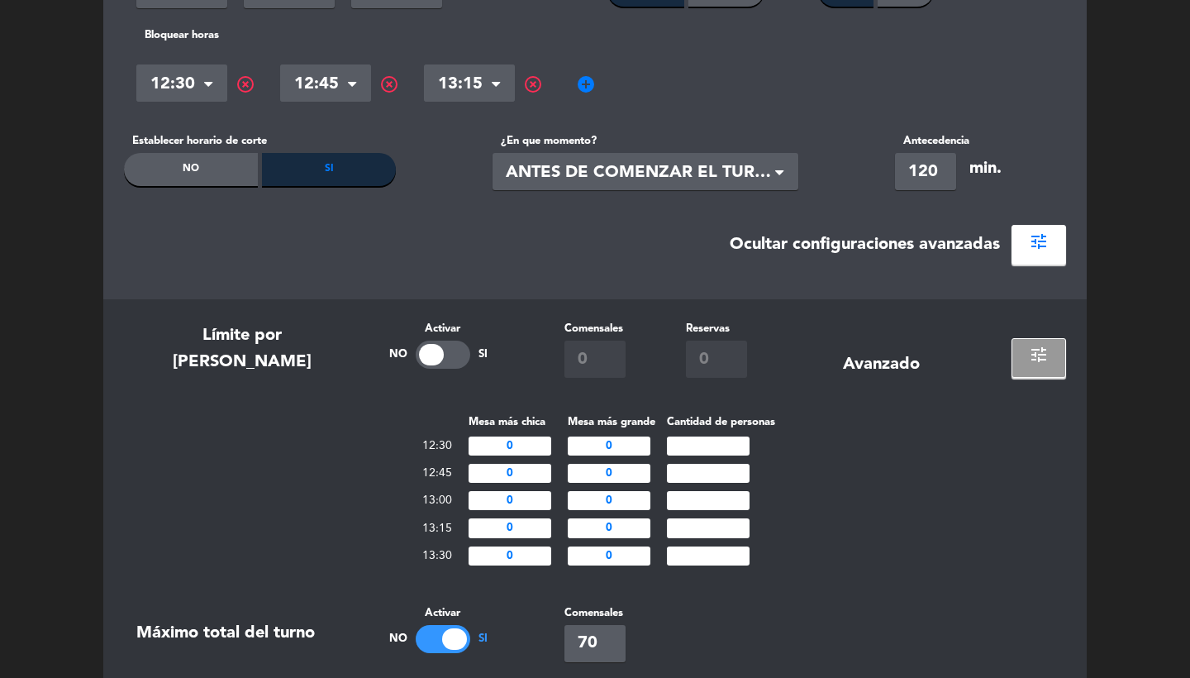
click at [1022, 356] on button "tune" at bounding box center [1039, 358] width 55 height 40
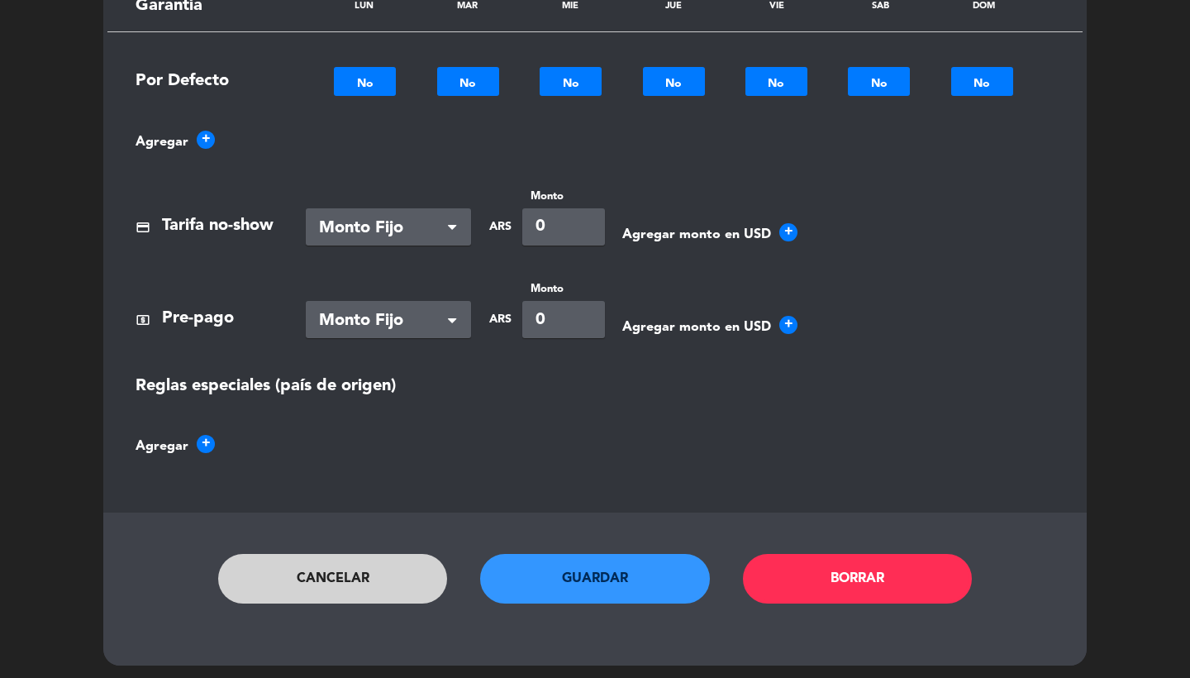
click at [396, 580] on button "Cancelar" at bounding box center [333, 579] width 230 height 50
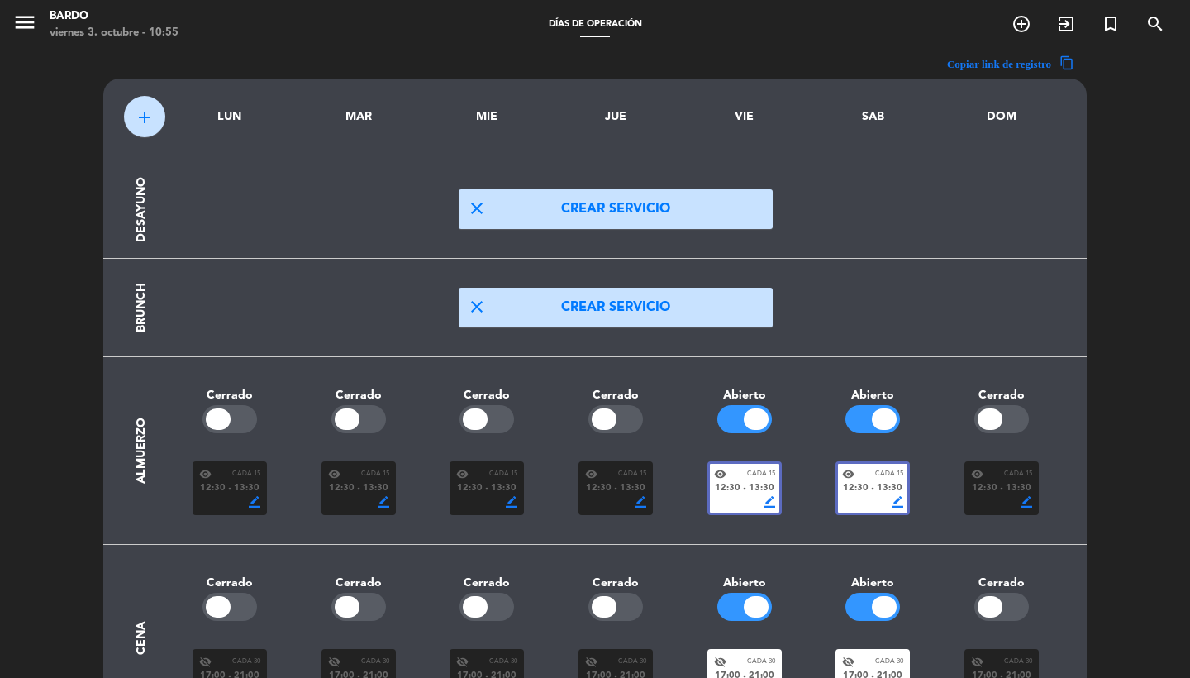
scroll to position [0, 0]
click at [24, 24] on icon "menu" at bounding box center [24, 22] width 25 height 25
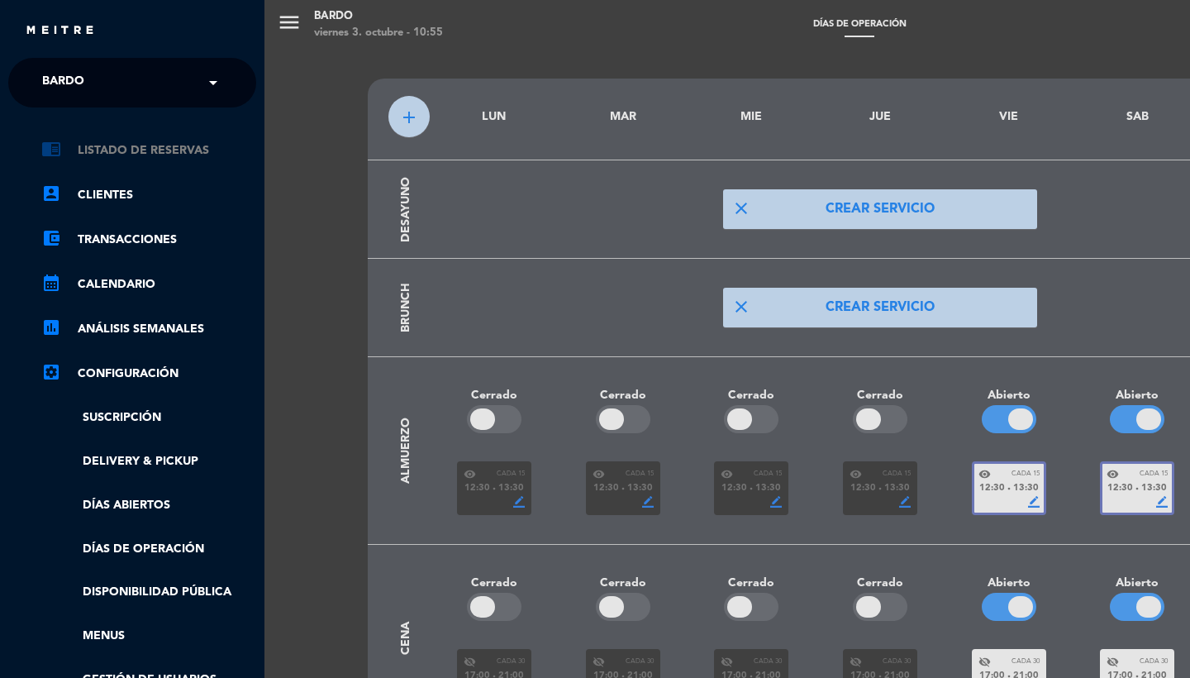
click at [163, 147] on link "chrome_reader_mode Listado de Reservas" at bounding box center [148, 151] width 215 height 20
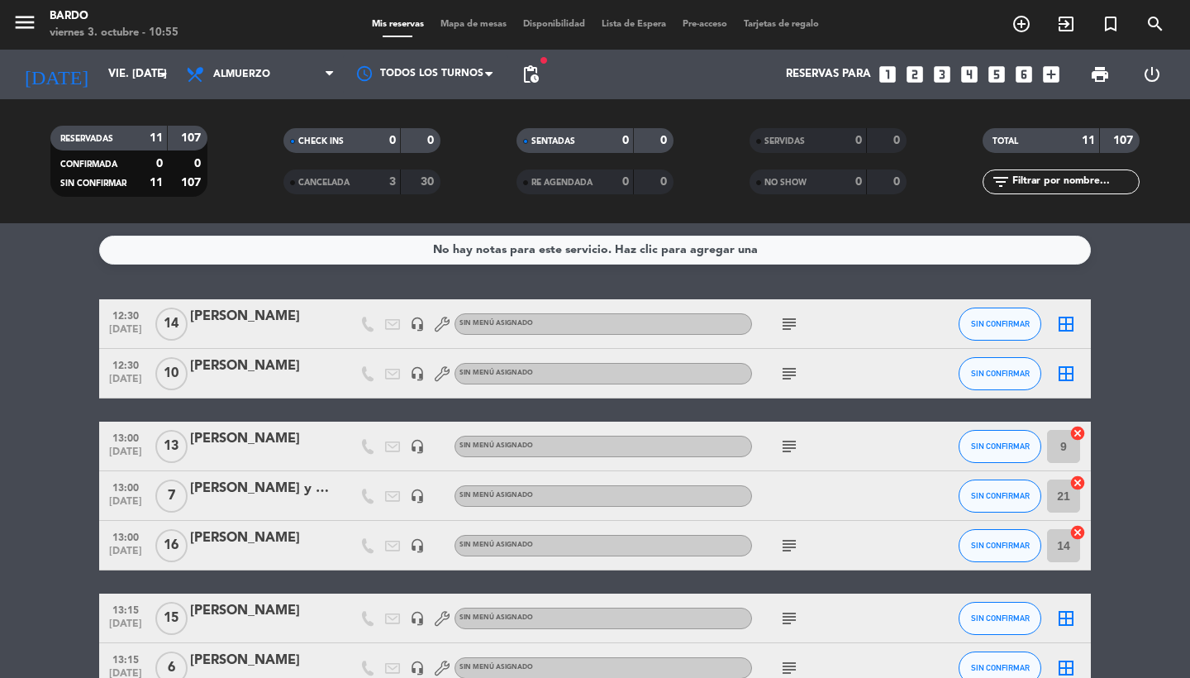
click at [440, 334] on div at bounding box center [442, 323] width 25 height 49
click at [440, 374] on icon at bounding box center [442, 373] width 15 height 15
click at [440, 328] on icon at bounding box center [442, 324] width 15 height 15
click at [412, 326] on icon "headset_mic" at bounding box center [417, 324] width 15 height 15
click at [412, 362] on div "headset_mic" at bounding box center [417, 373] width 25 height 49
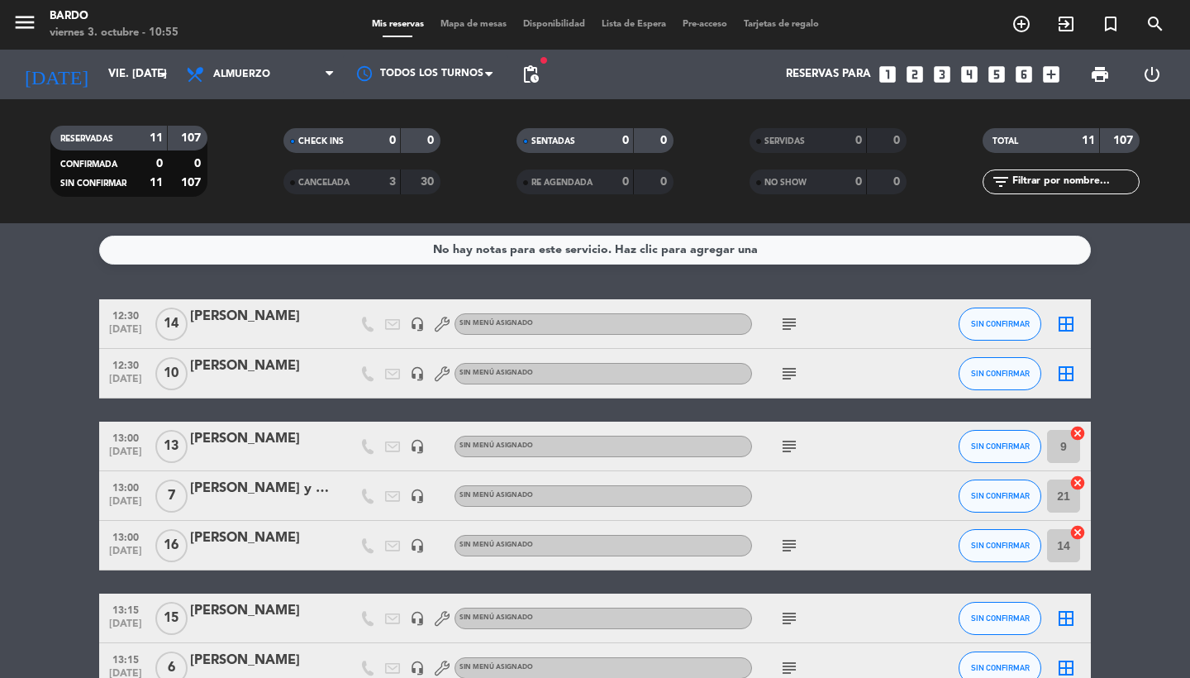
click at [416, 372] on icon "headset_mic" at bounding box center [417, 373] width 15 height 15
click at [48, 299] on bookings-row "12:30 [DATE] [PERSON_NAME] headset_mic Sin menú asignado subject SIN CONFIRMAR …" at bounding box center [595, 606] width 1190 height 615
click at [393, 131] on div "0" at bounding box center [380, 140] width 33 height 19
click at [542, 131] on div "SENTADAS" at bounding box center [559, 140] width 76 height 19
click at [31, 21] on icon "menu" at bounding box center [24, 22] width 25 height 25
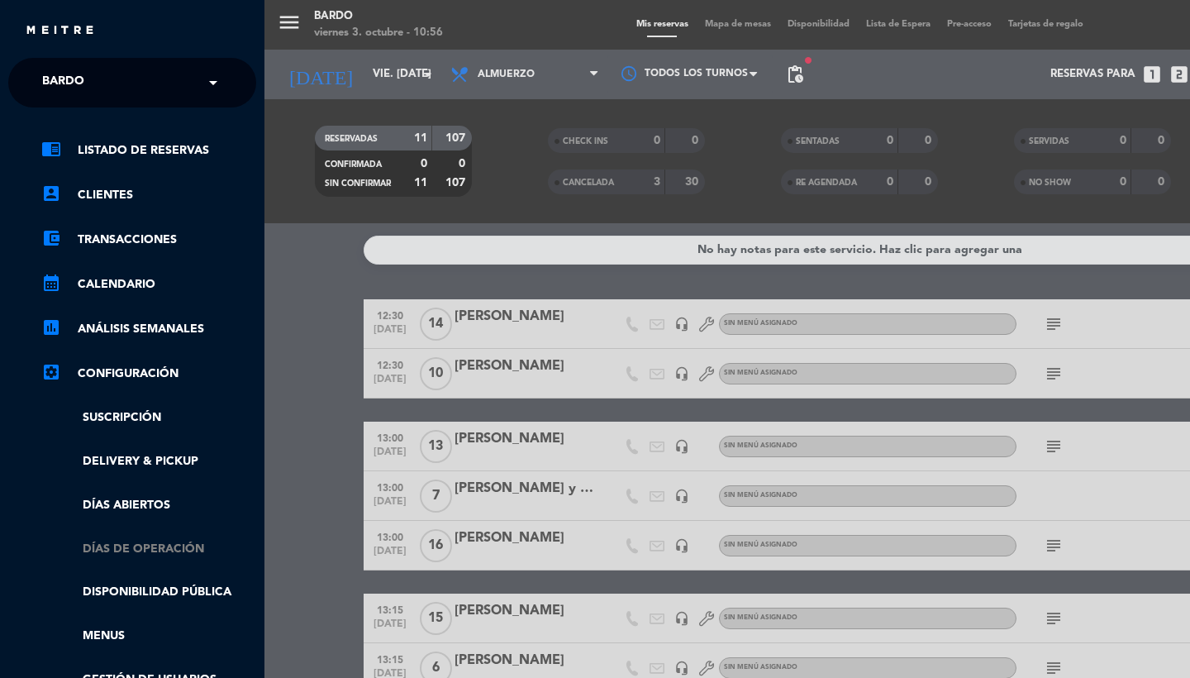
click at [161, 546] on link "Días de Operación" at bounding box center [148, 549] width 215 height 19
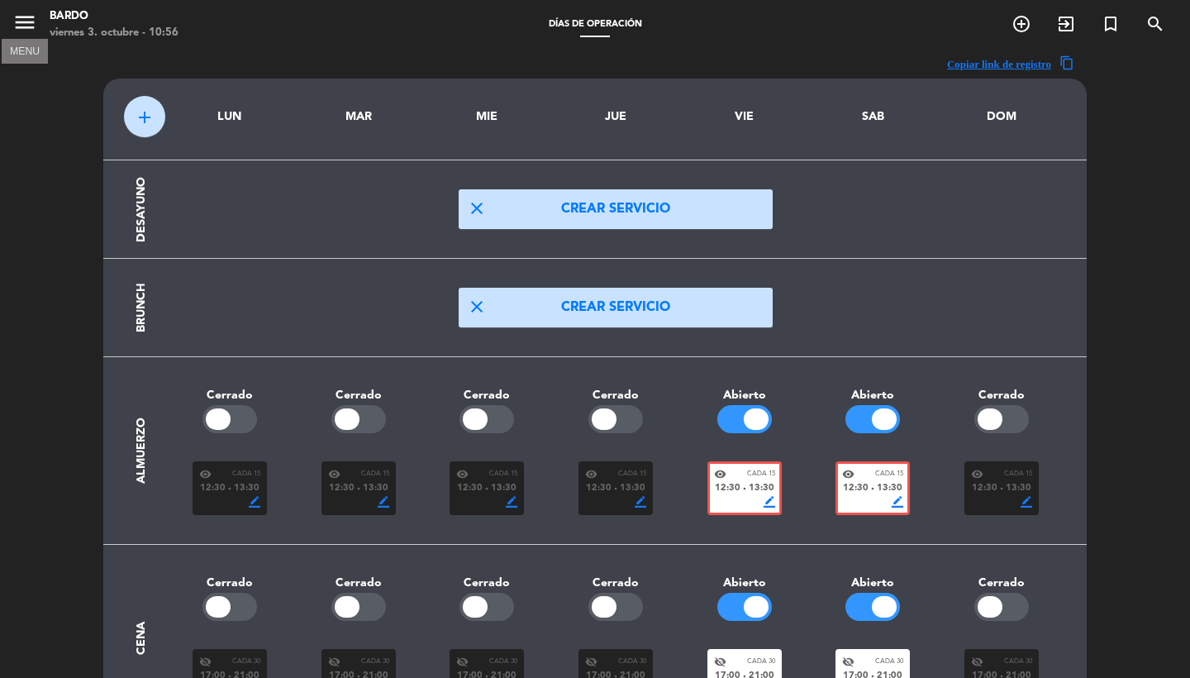
click at [17, 28] on icon "menu" at bounding box center [24, 22] width 25 height 25
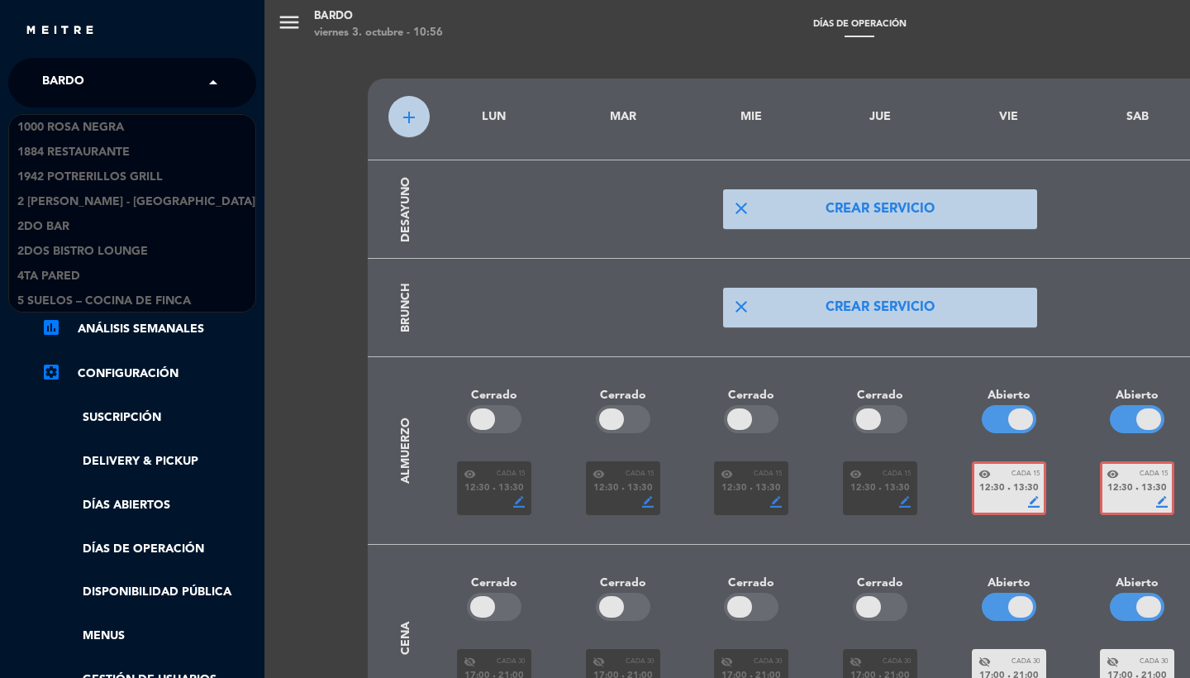
click at [121, 81] on input "text" at bounding box center [134, 83] width 202 height 36
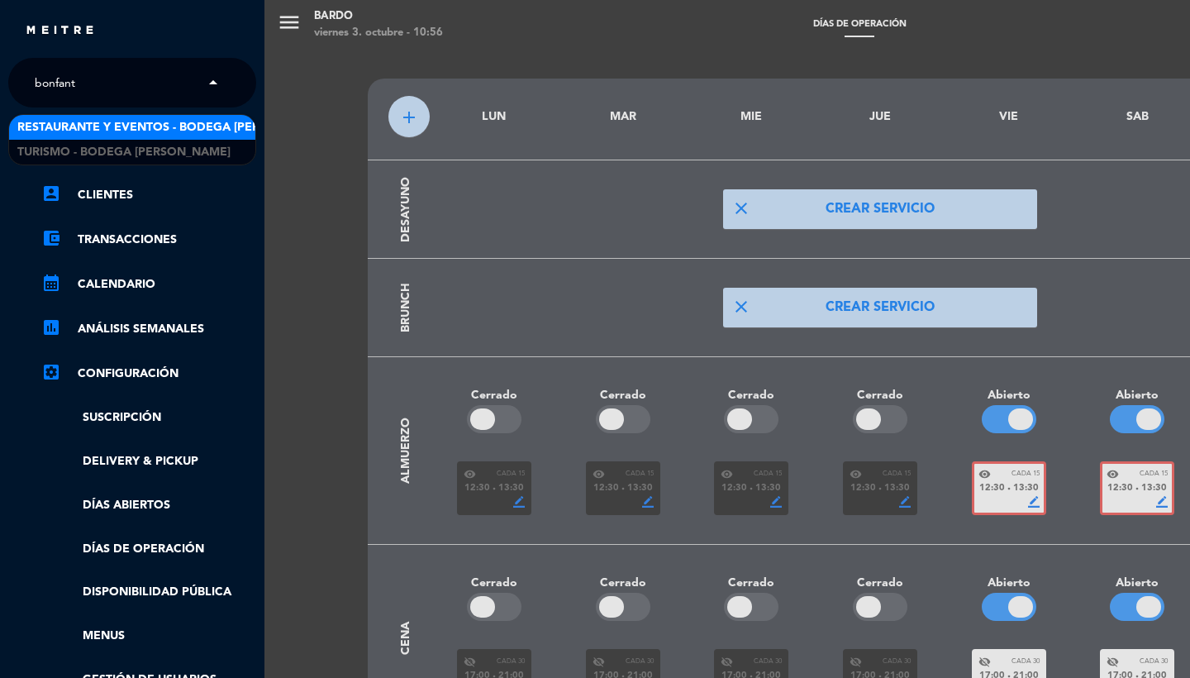
type input "[PERSON_NAME]"
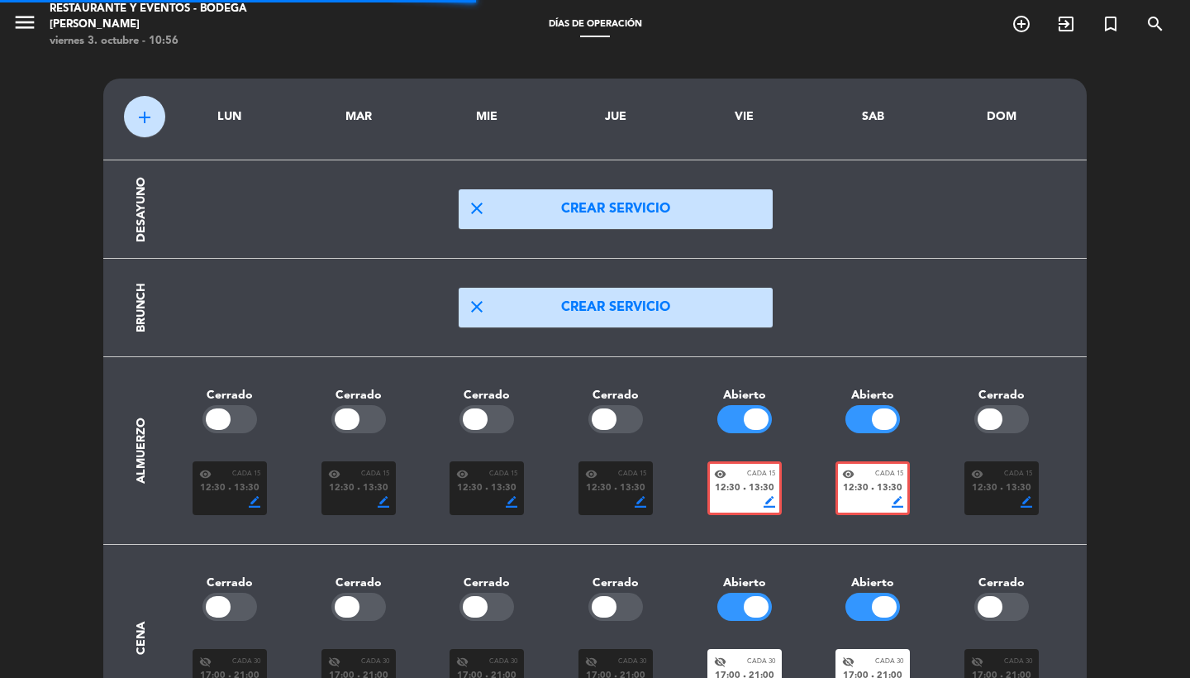
click at [45, 27] on span "menu" at bounding box center [30, 25] width 37 height 39
click at [29, 25] on icon "menu" at bounding box center [24, 22] width 25 height 25
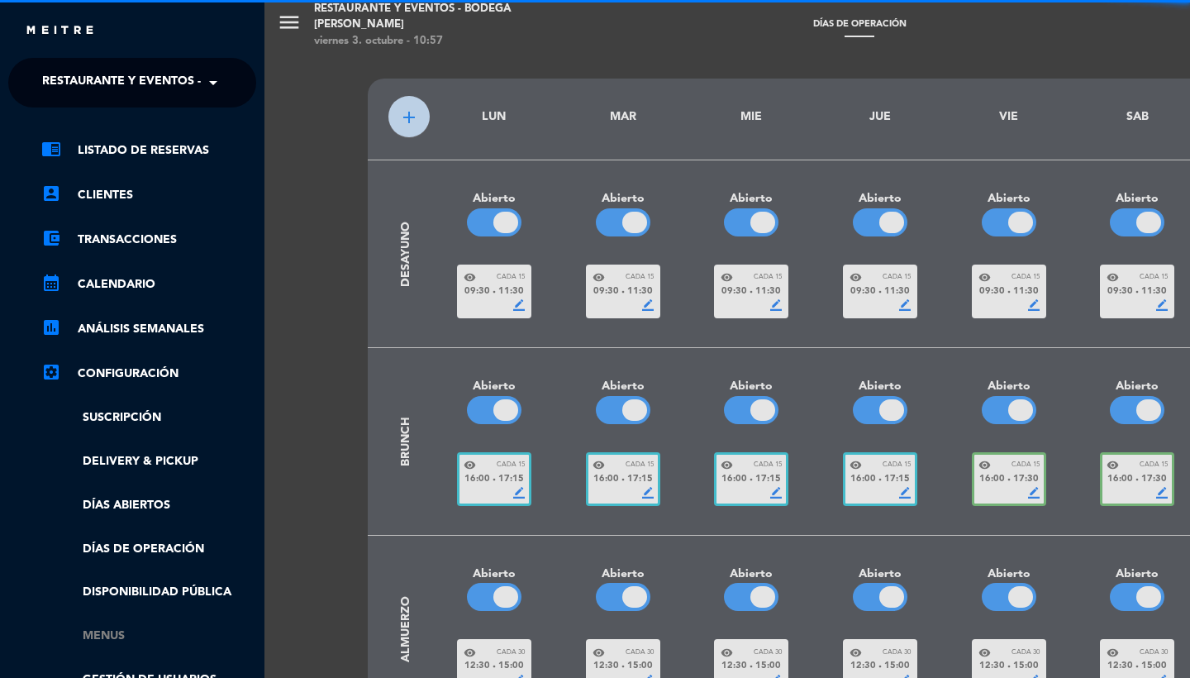
click at [114, 636] on link "Menus" at bounding box center [148, 635] width 215 height 19
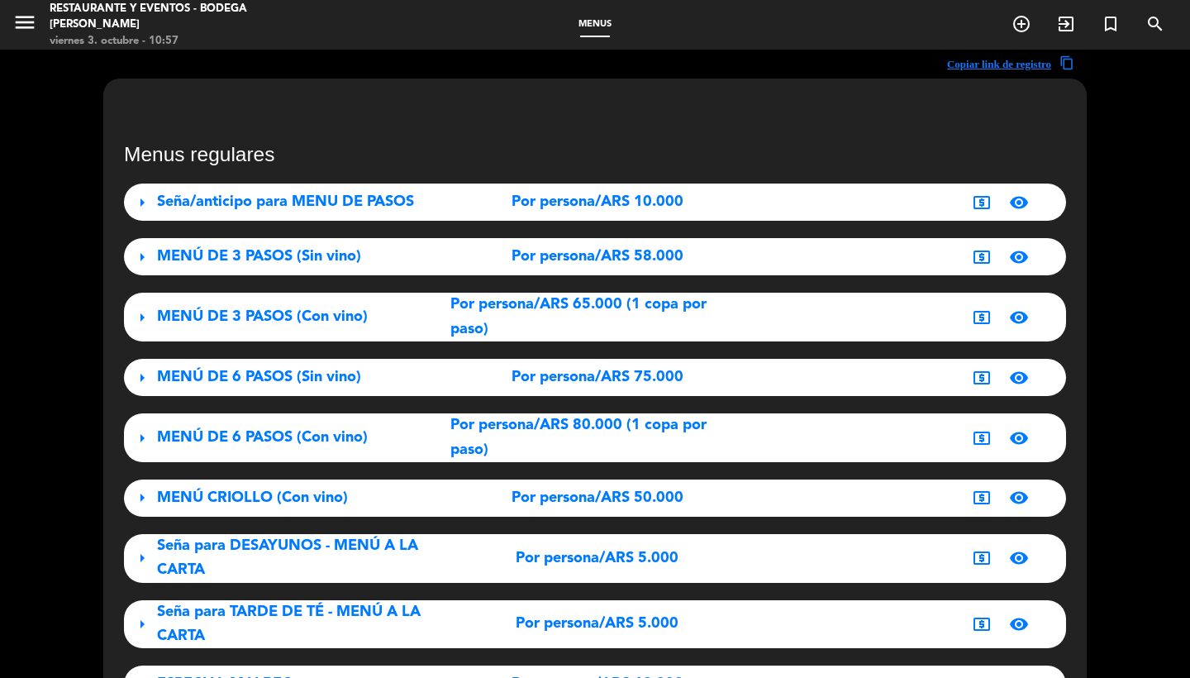
click at [351, 206] on span "Seña/anticipo para MENU DE PASOS" at bounding box center [285, 201] width 257 height 15
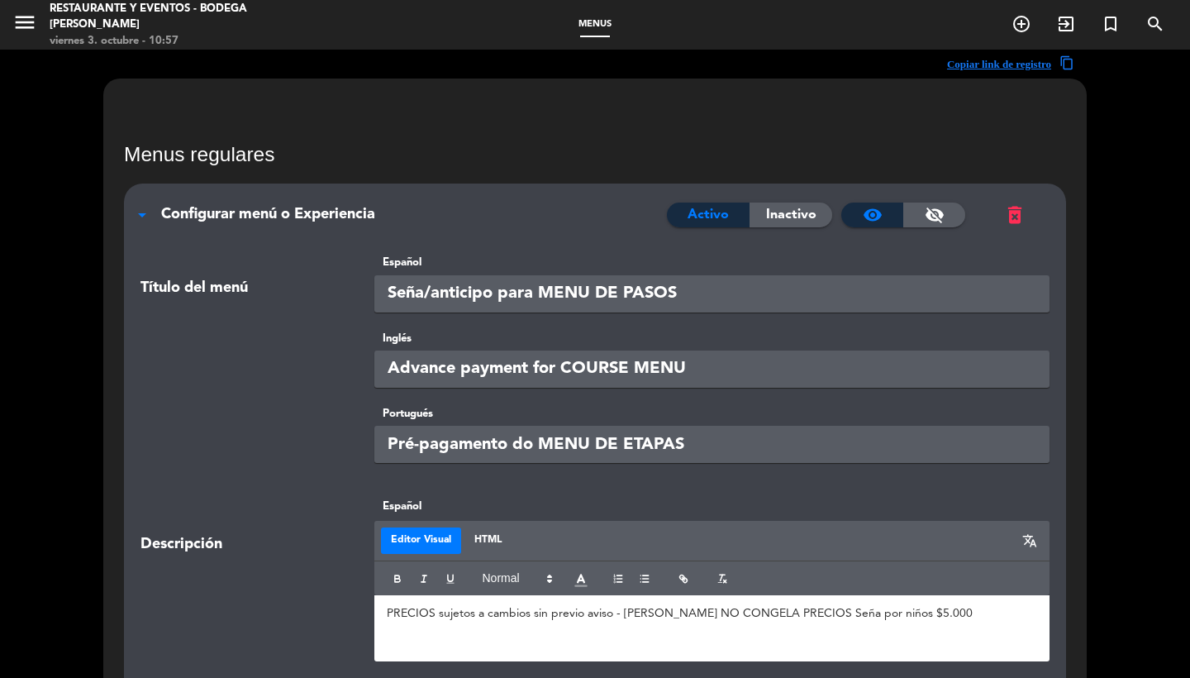
click at [310, 218] on span "Configurar menú o Experiencia" at bounding box center [268, 214] width 214 height 15
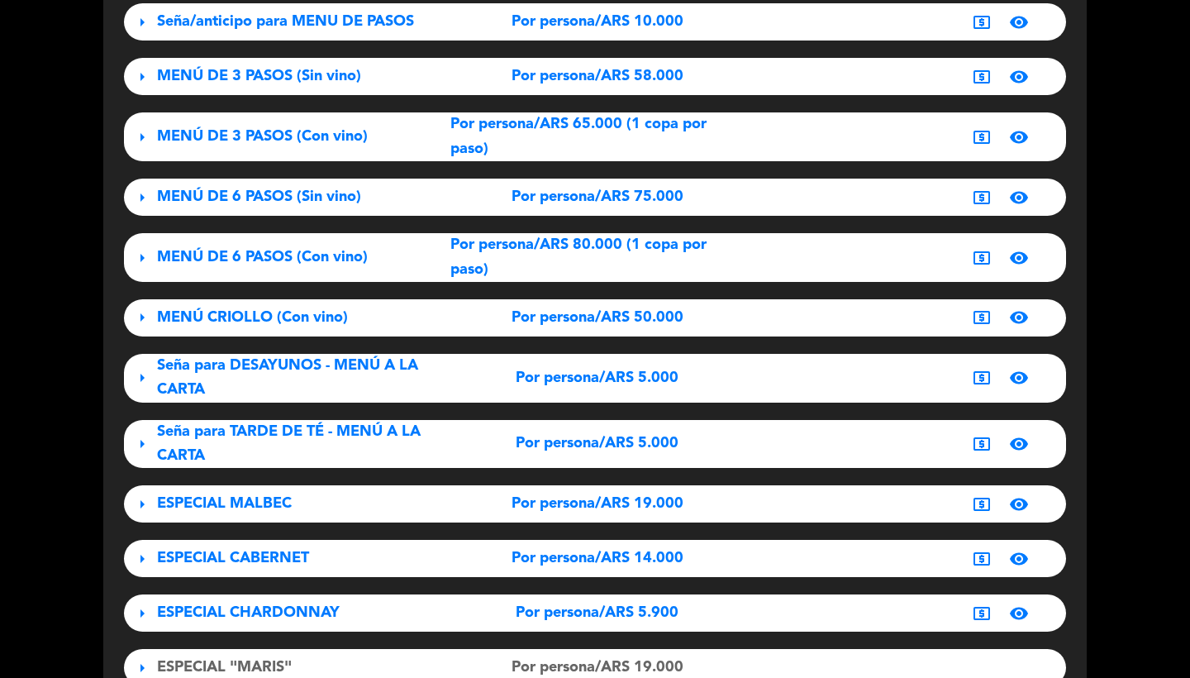
click at [295, 368] on span "Seña para DESAYUNOS - MENÚ A LA CARTA" at bounding box center [287, 377] width 261 height 39
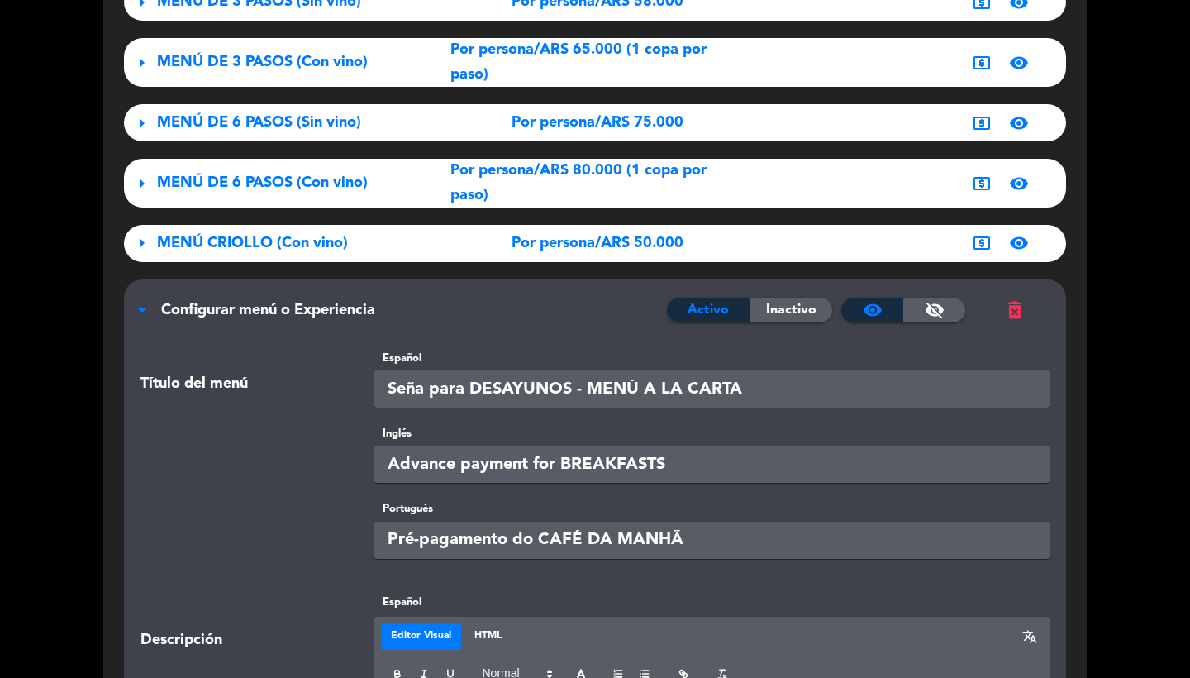
scroll to position [738, 0]
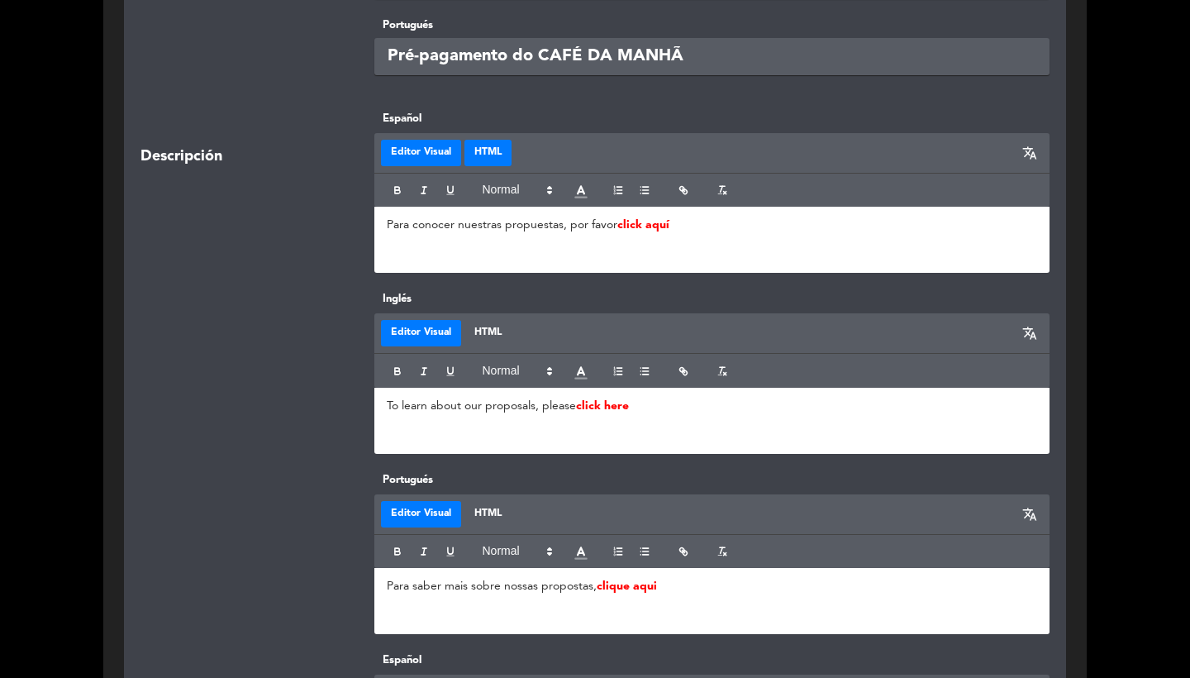
click at [489, 140] on button "HTML" at bounding box center [487, 153] width 47 height 26
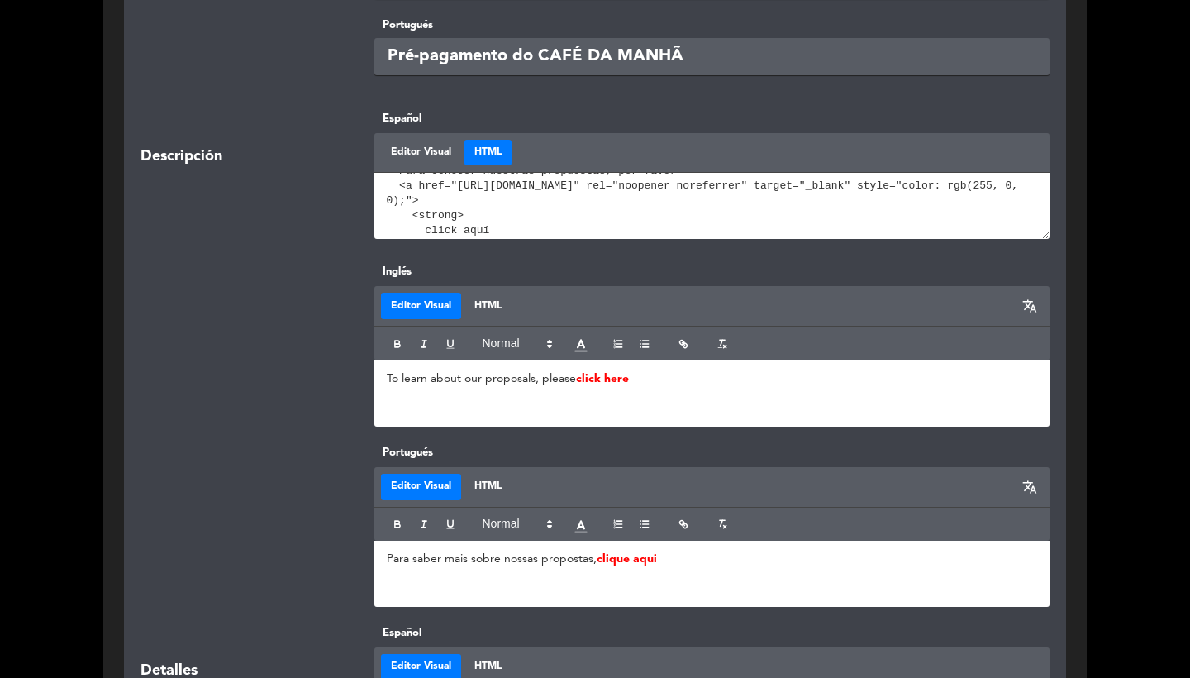
scroll to position [26, 0]
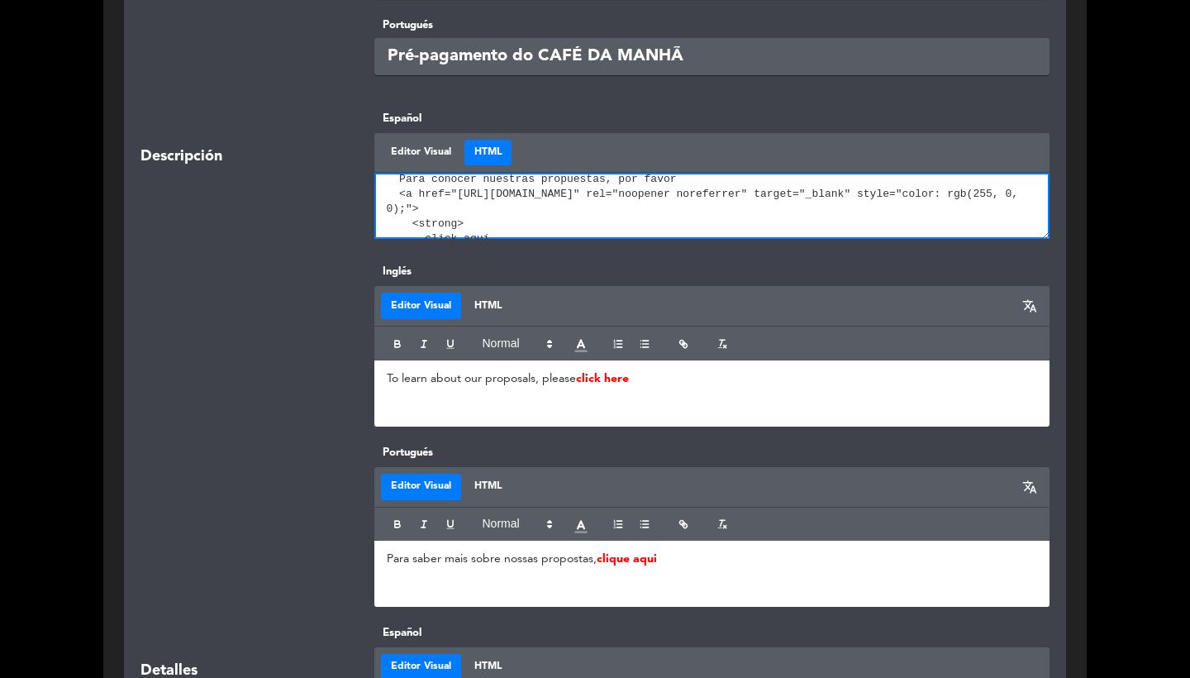
drag, startPoint x: 458, startPoint y: 190, endPoint x: 484, endPoint y: 203, distance: 29.6
click at [484, 203] on textarea at bounding box center [712, 206] width 676 height 66
paste textarea "[URL][DOMAIN_NAME]"
click at [498, 226] on textarea at bounding box center [712, 206] width 676 height 66
type textarea "<p> Para conocer nuestras propuestas, por favor <a href="[URL][DOMAIN_NAME]" re…"
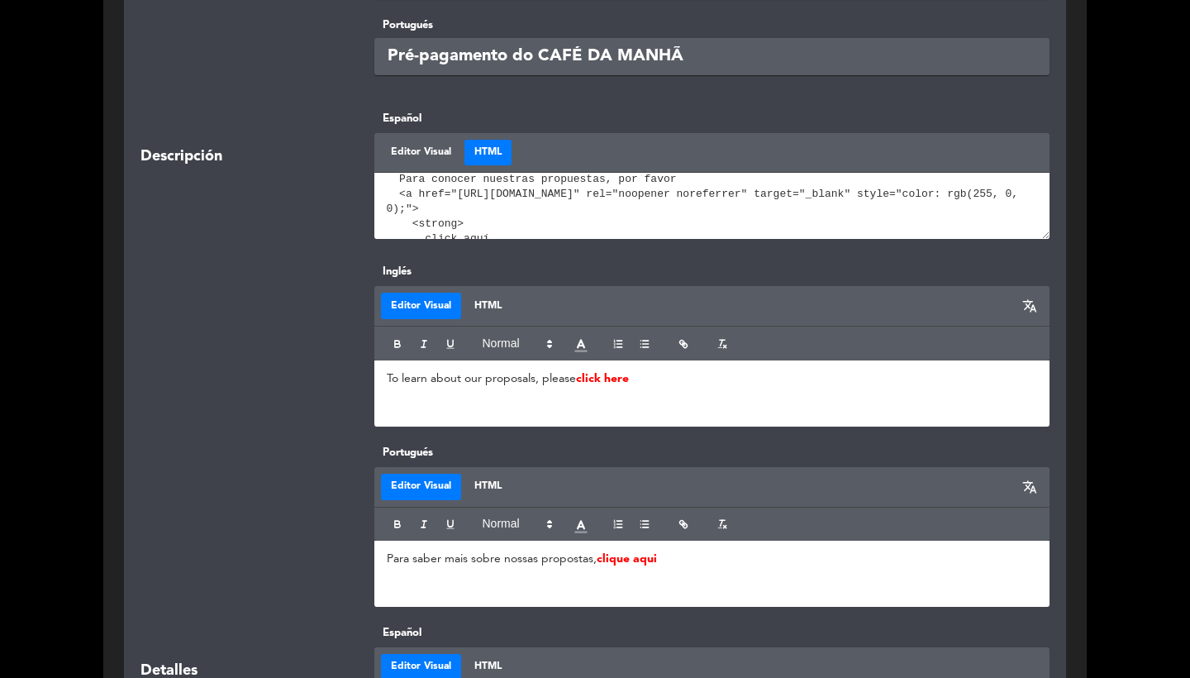
click at [519, 416] on div "To learn about our proposals, please click here" at bounding box center [712, 393] width 676 height 66
click at [486, 298] on button "HTML" at bounding box center [487, 306] width 47 height 26
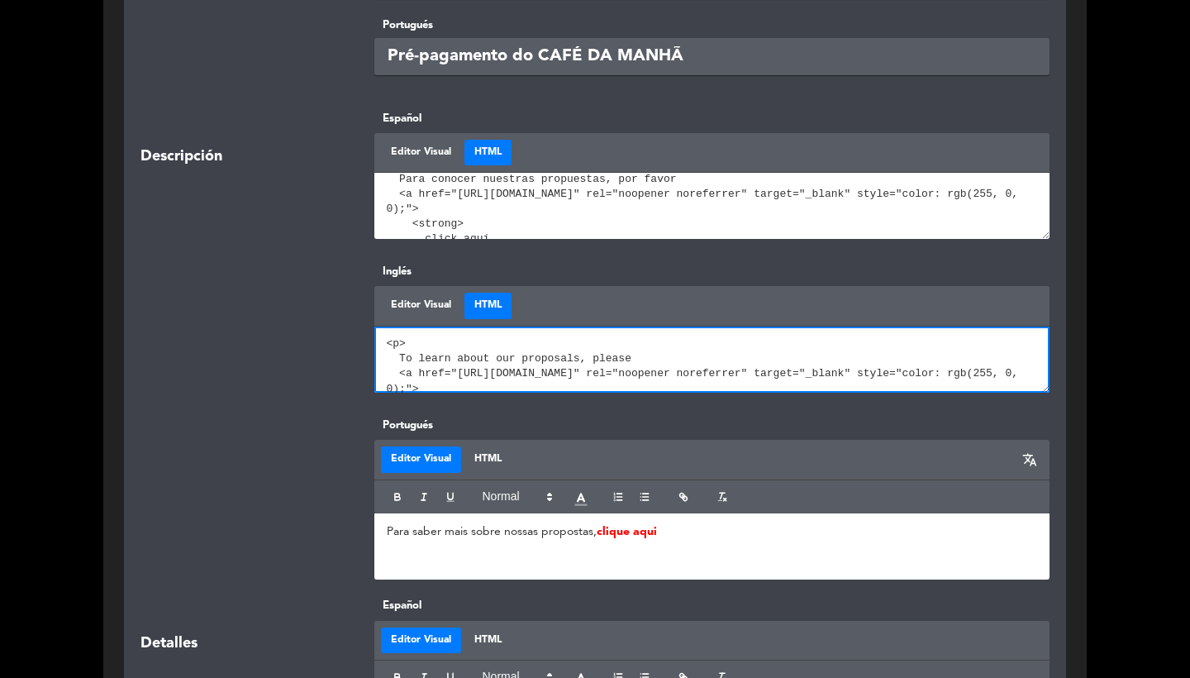
click at [554, 364] on textarea at bounding box center [712, 359] width 676 height 66
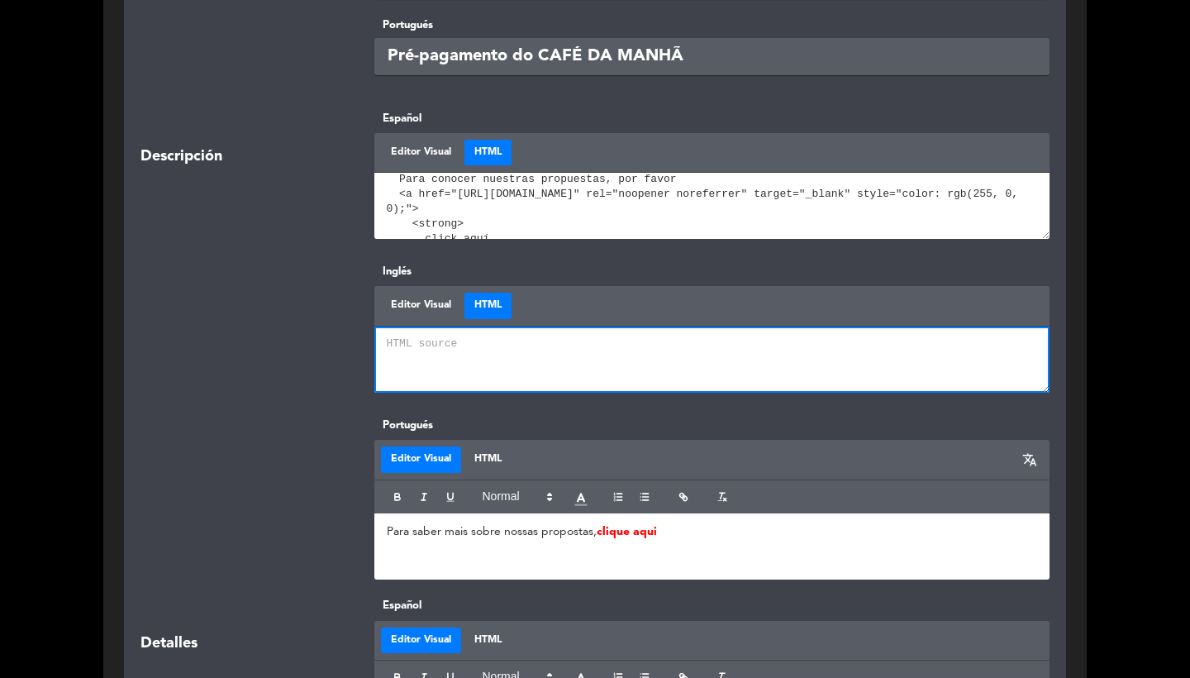
paste textarea "<p> Para conocer nuestras propuestas, por favor <a href="[URL][DOMAIN_NAME]" re…"
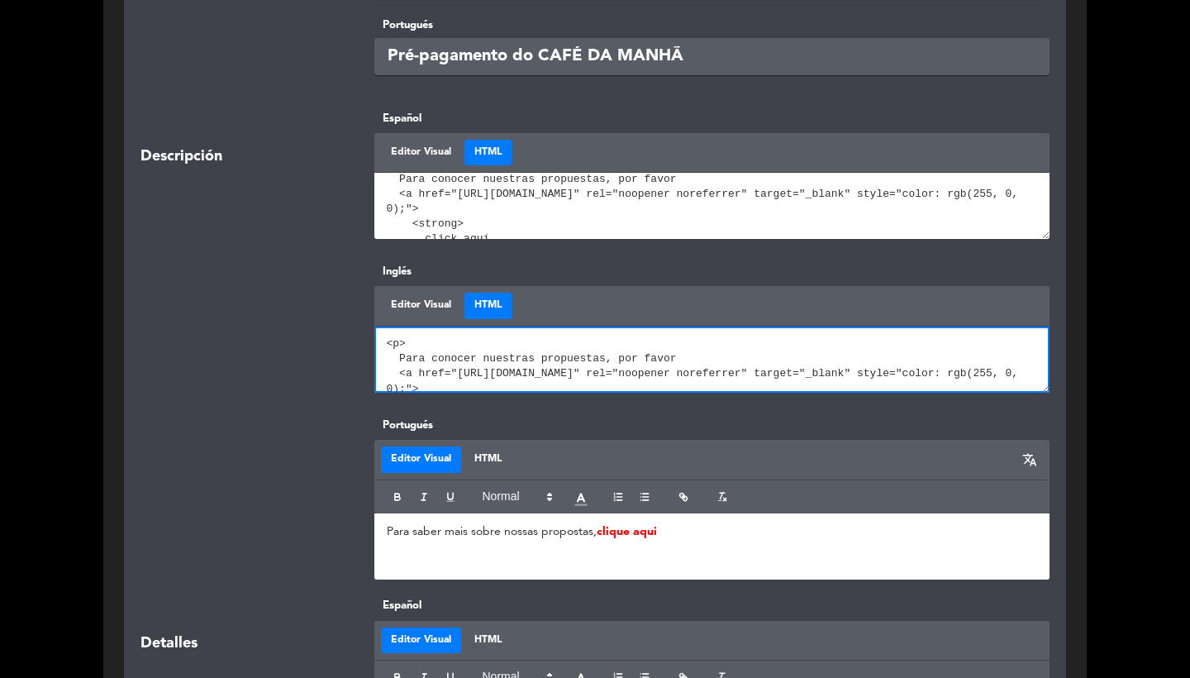
scroll to position [88, 0]
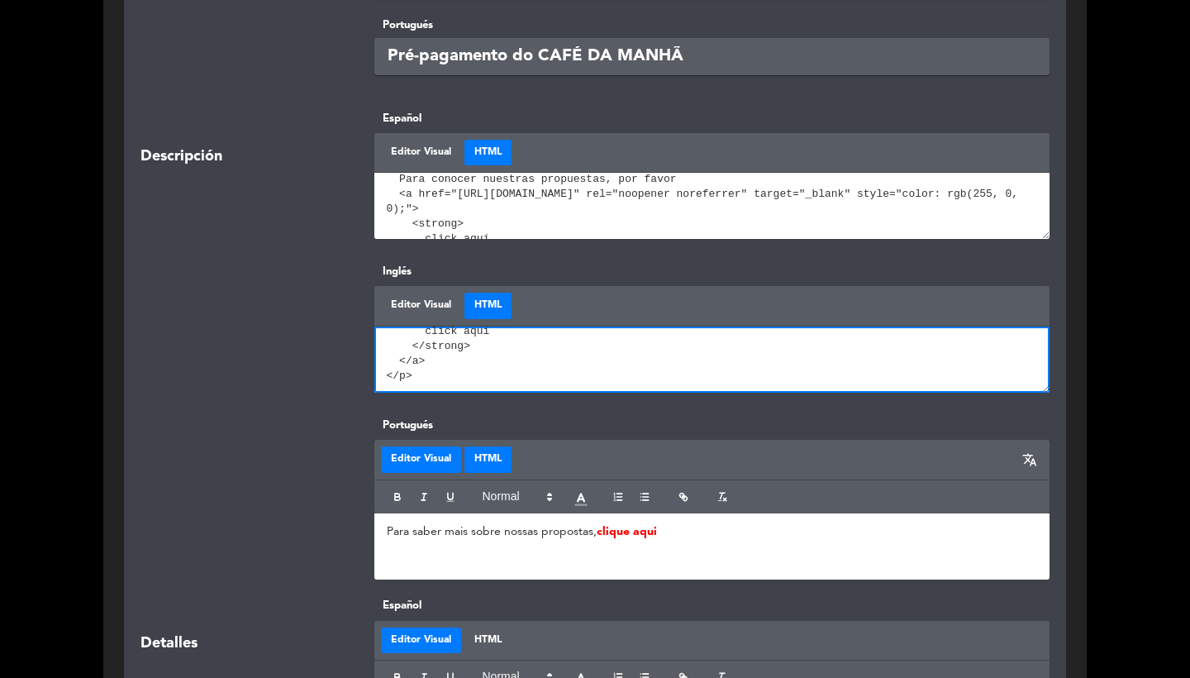
type textarea "<p> Para conocer nuestras propuestas, por favor <a href="[URL][DOMAIN_NAME]" re…"
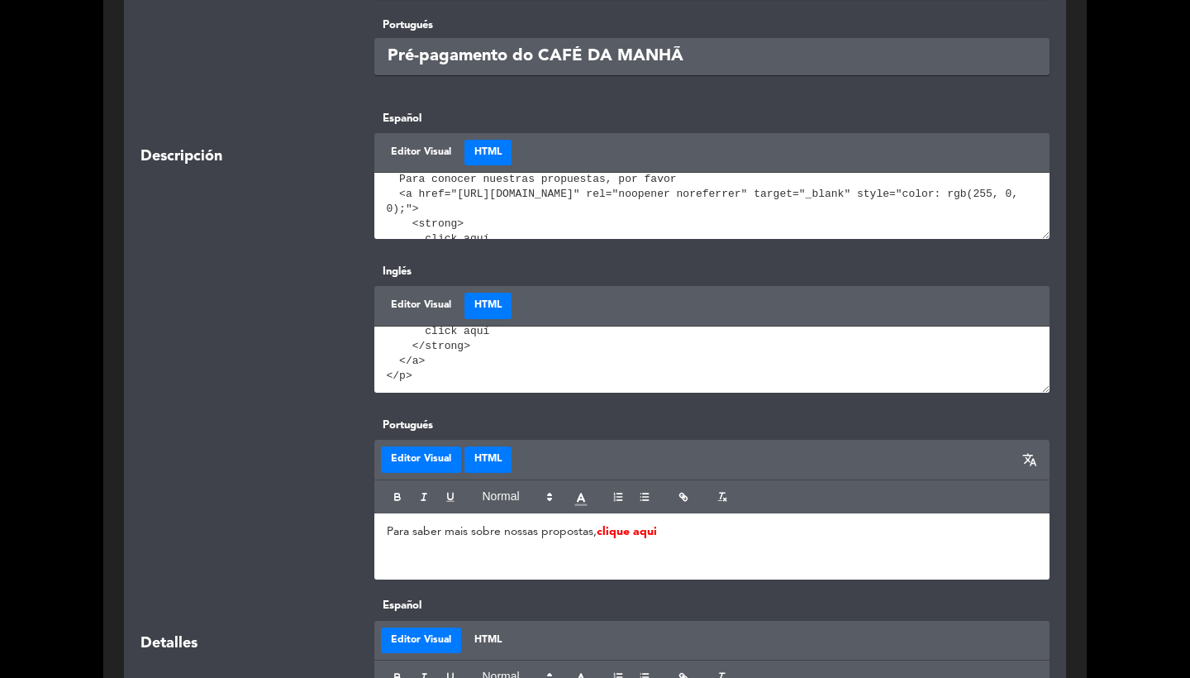
click at [495, 448] on button "HTML" at bounding box center [487, 459] width 47 height 26
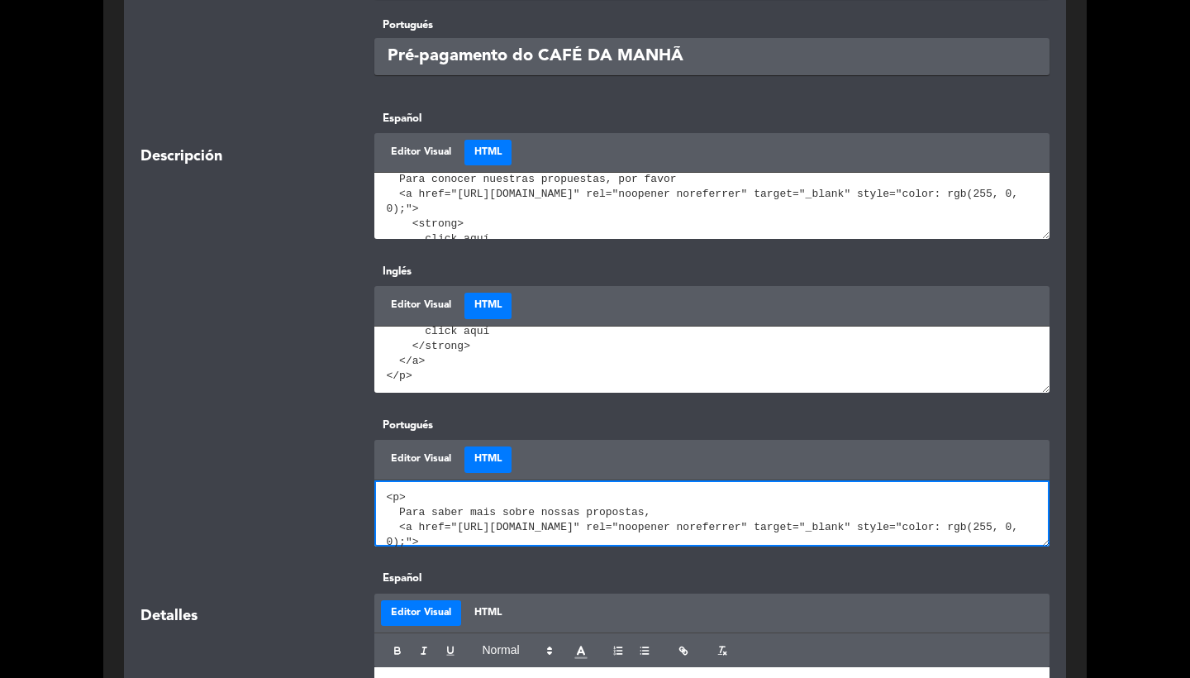
click at [554, 494] on textarea at bounding box center [712, 513] width 676 height 66
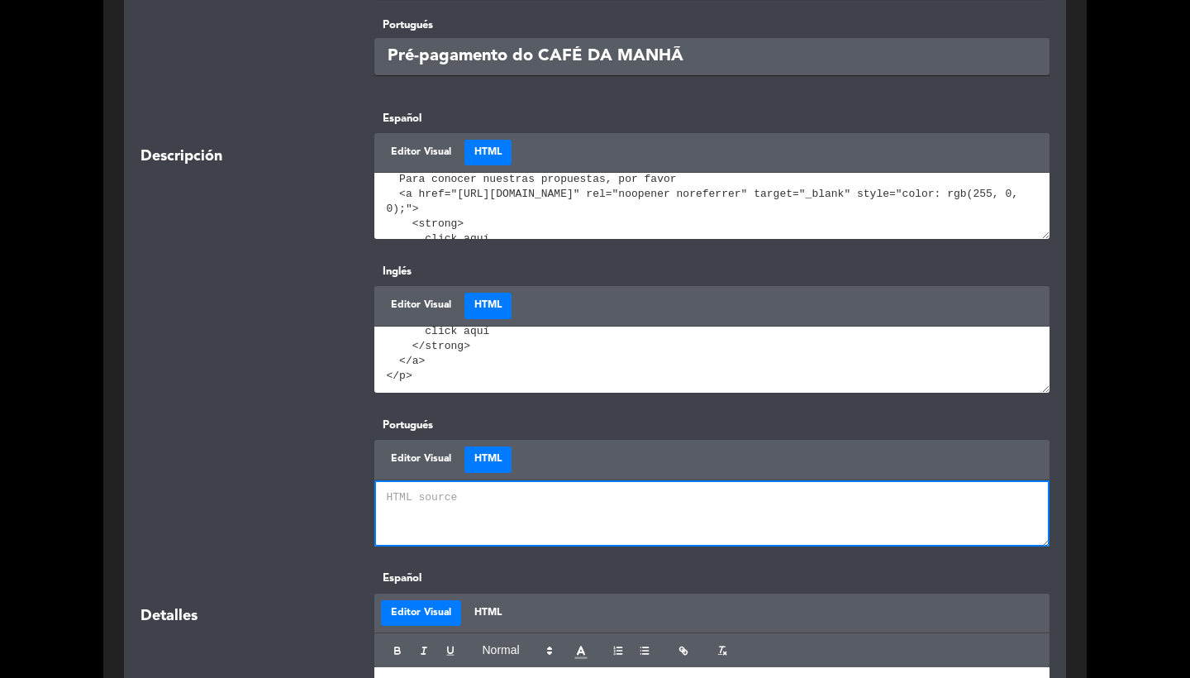
paste textarea "<p> Para conocer nuestras propuestas, por favor <a href="[URL][DOMAIN_NAME]" re…"
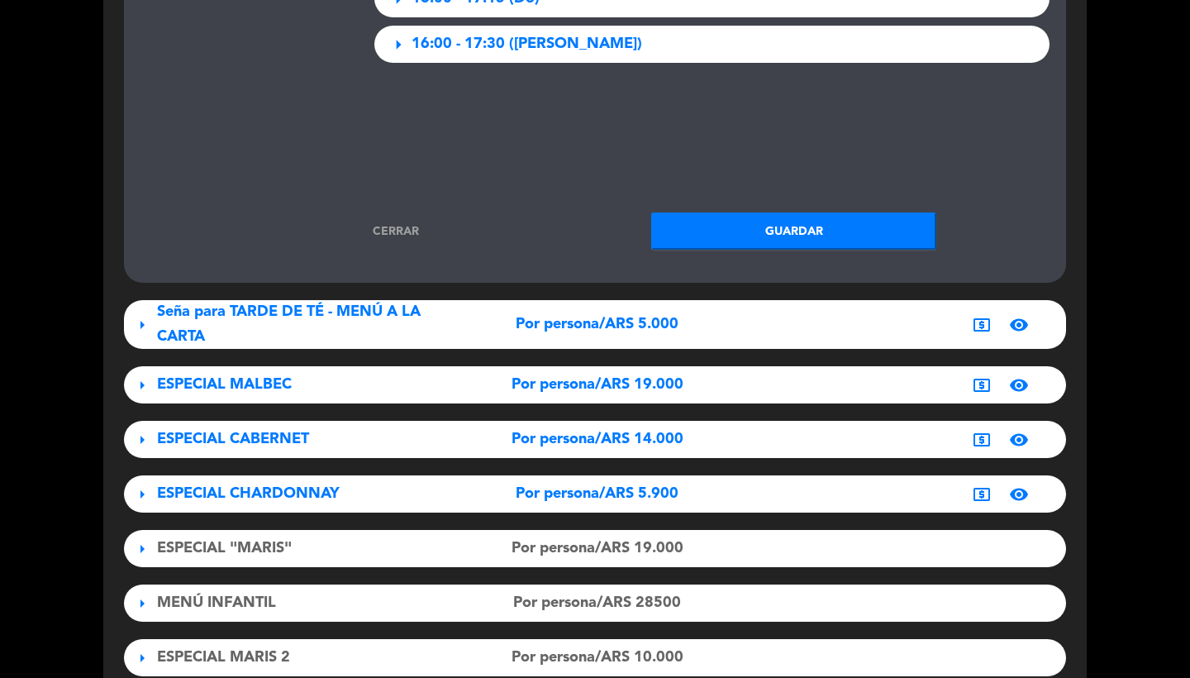
scroll to position [3217, 0]
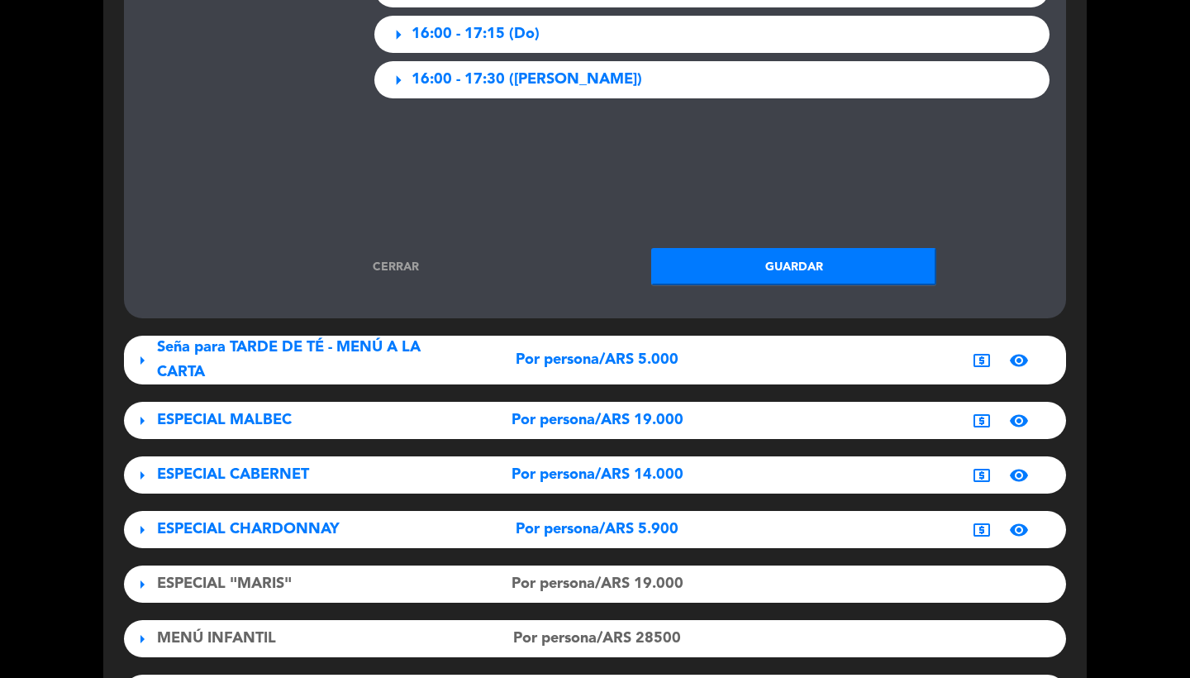
type textarea "<p> Para conocer nuestras propuestas, por favor <a href="[URL][DOMAIN_NAME]" re…"
click at [785, 248] on button "Guardar" at bounding box center [793, 266] width 285 height 37
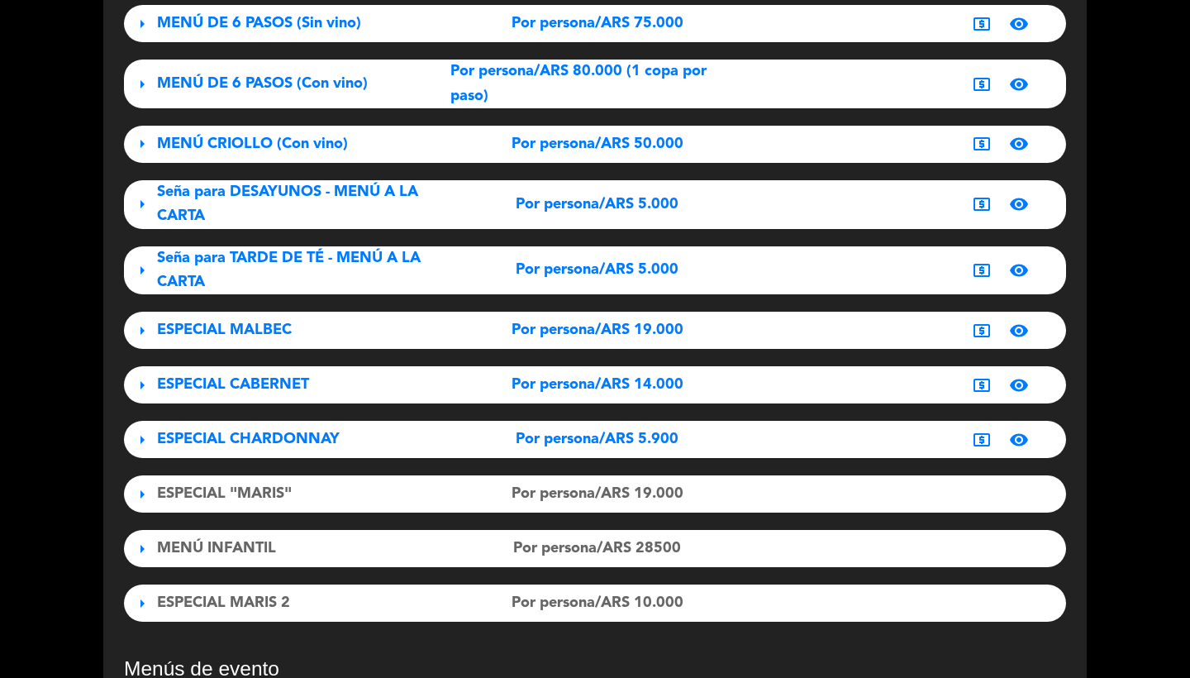
scroll to position [329, 0]
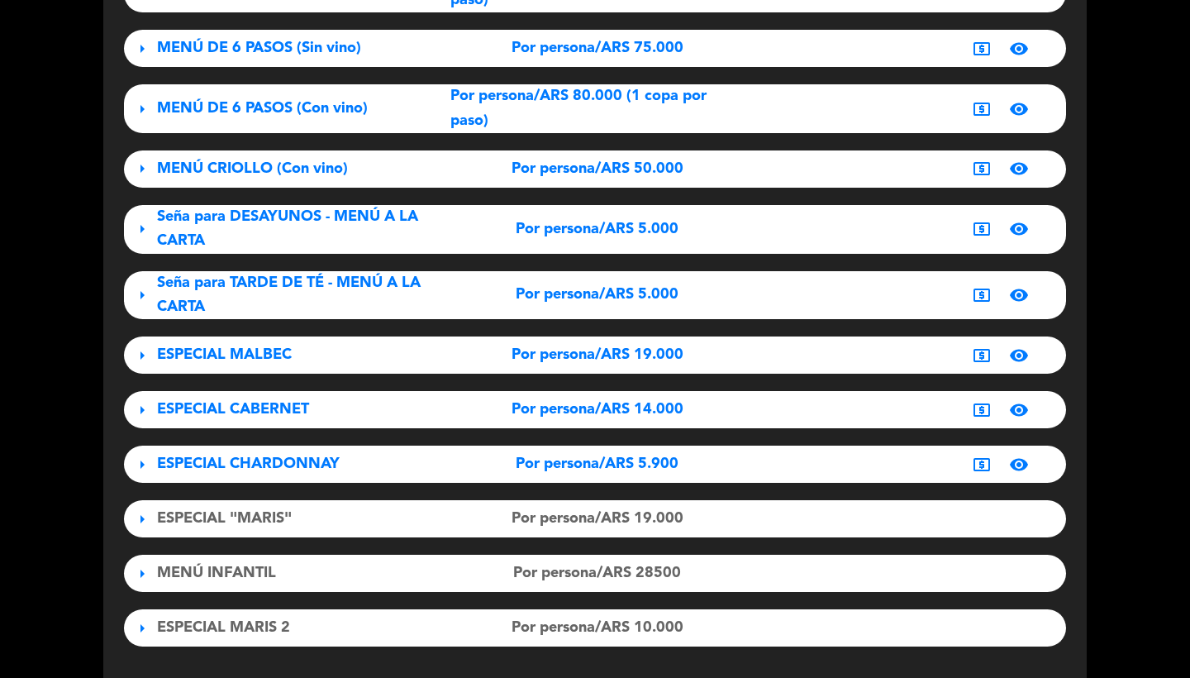
click at [322, 250] on div "Seña para DESAYUNOS - MENÚ A LA CARTA" at bounding box center [303, 229] width 293 height 49
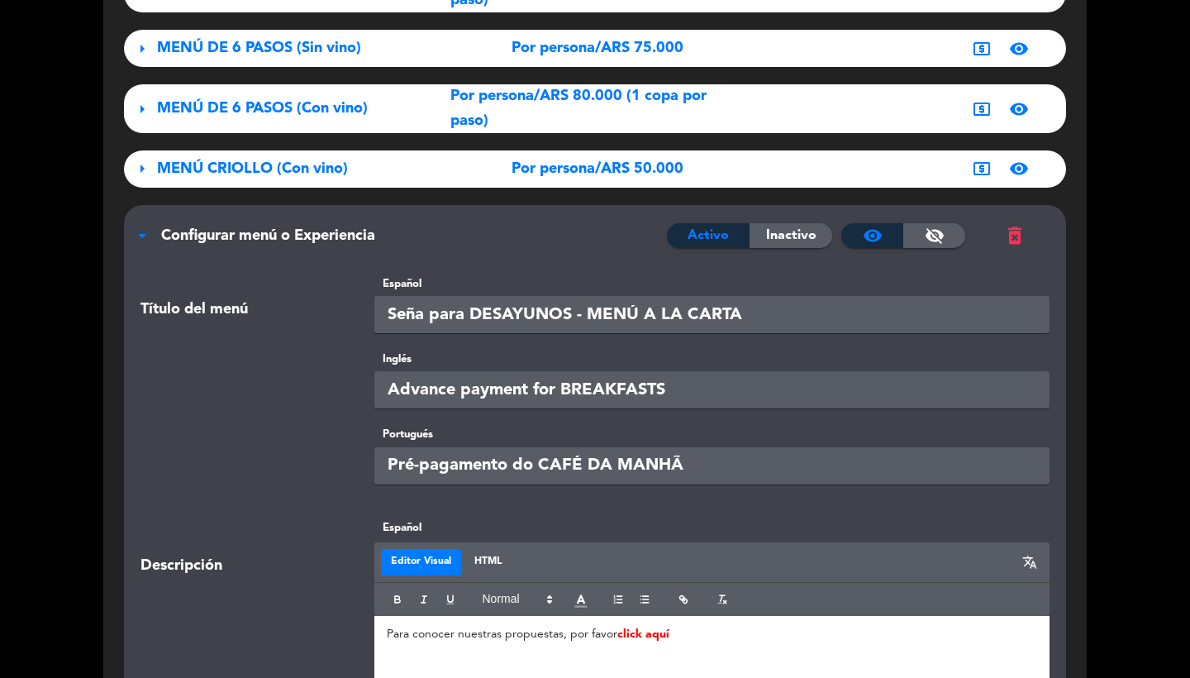
scroll to position [874, 0]
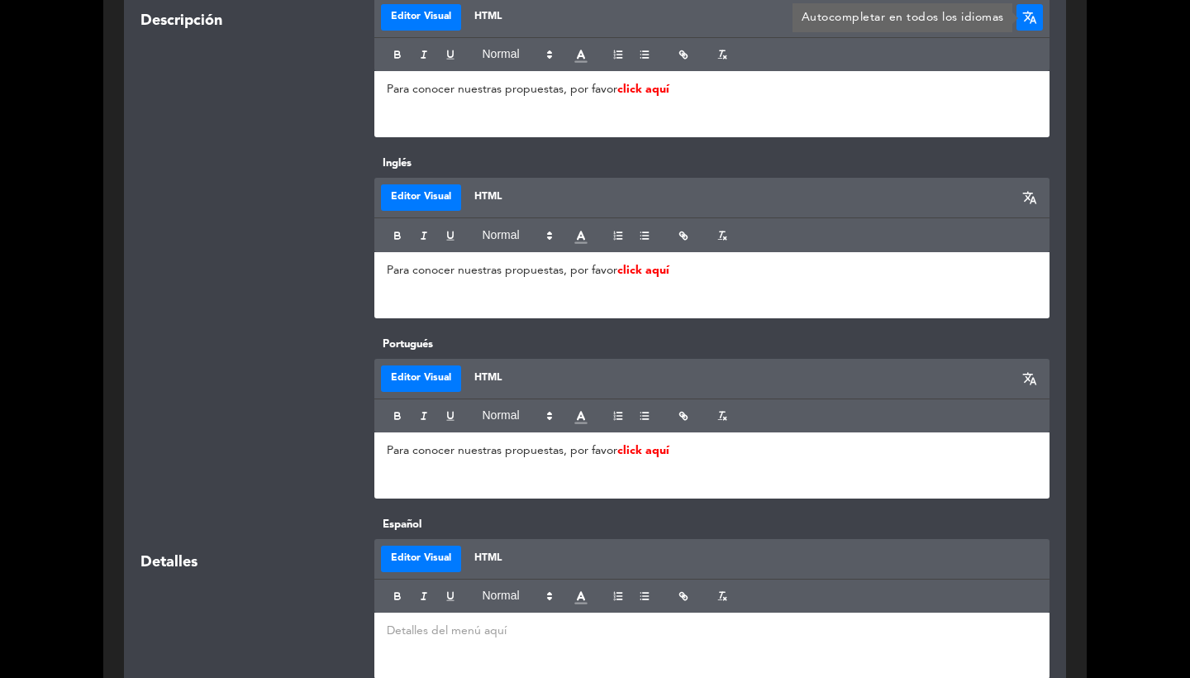
click at [1025, 20] on span "translate" at bounding box center [1029, 17] width 15 height 15
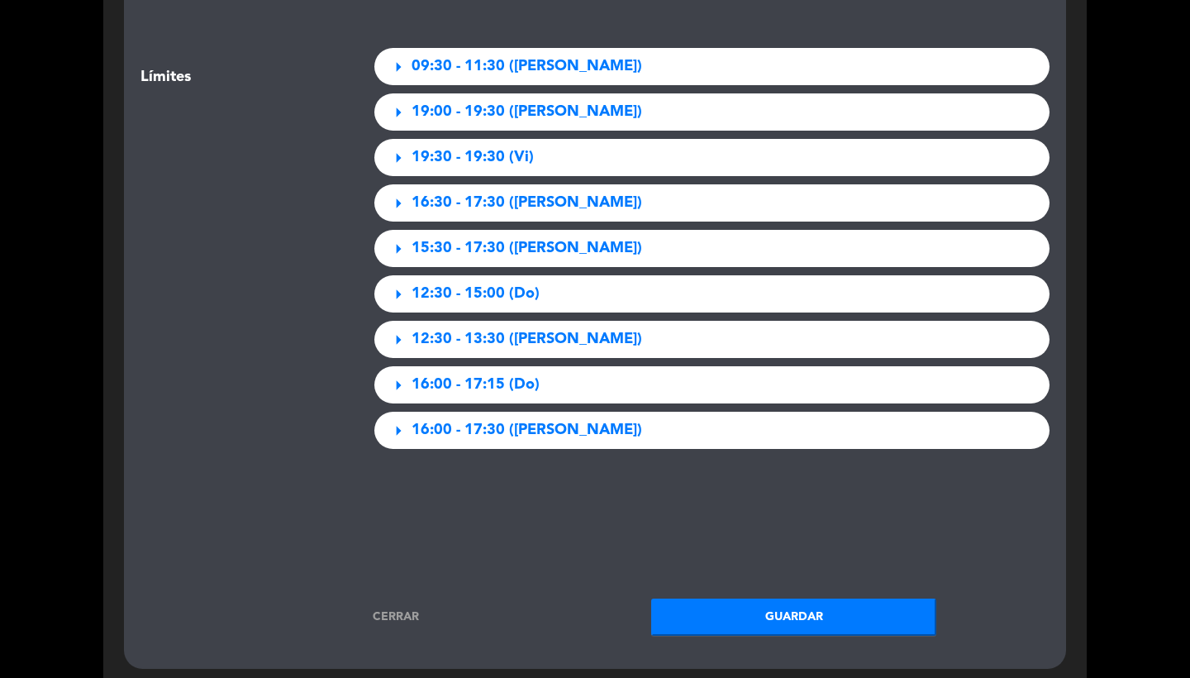
scroll to position [3027, 0]
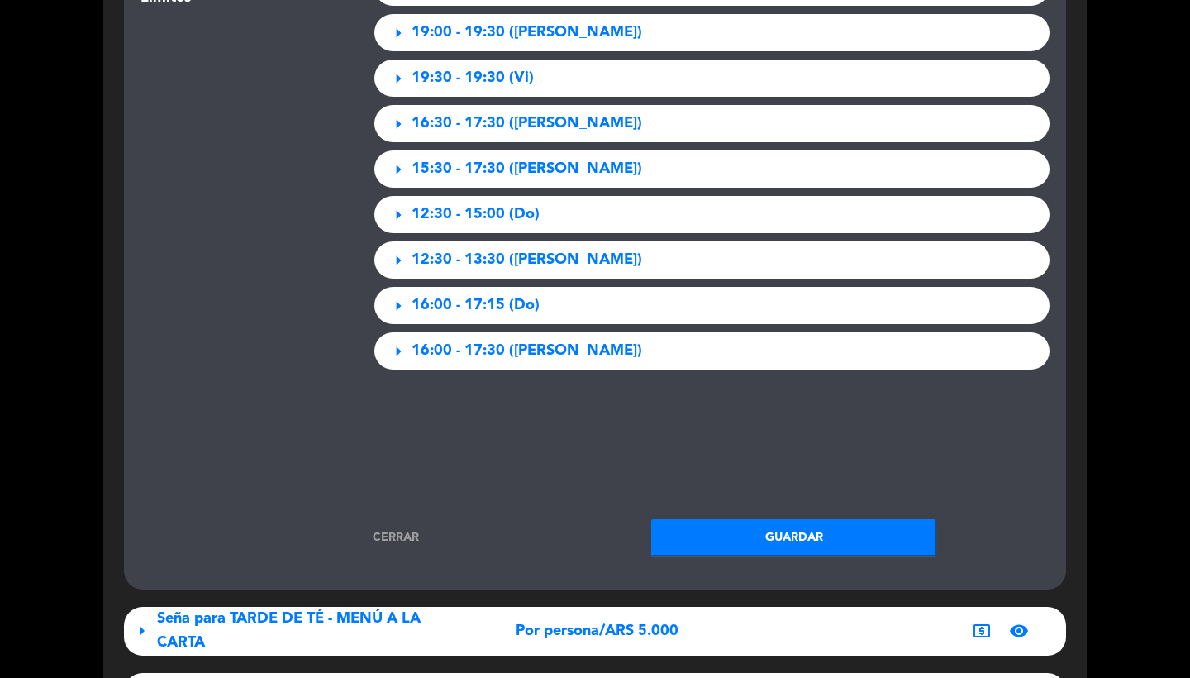
click at [778, 519] on button "Guardar" at bounding box center [793, 537] width 285 height 37
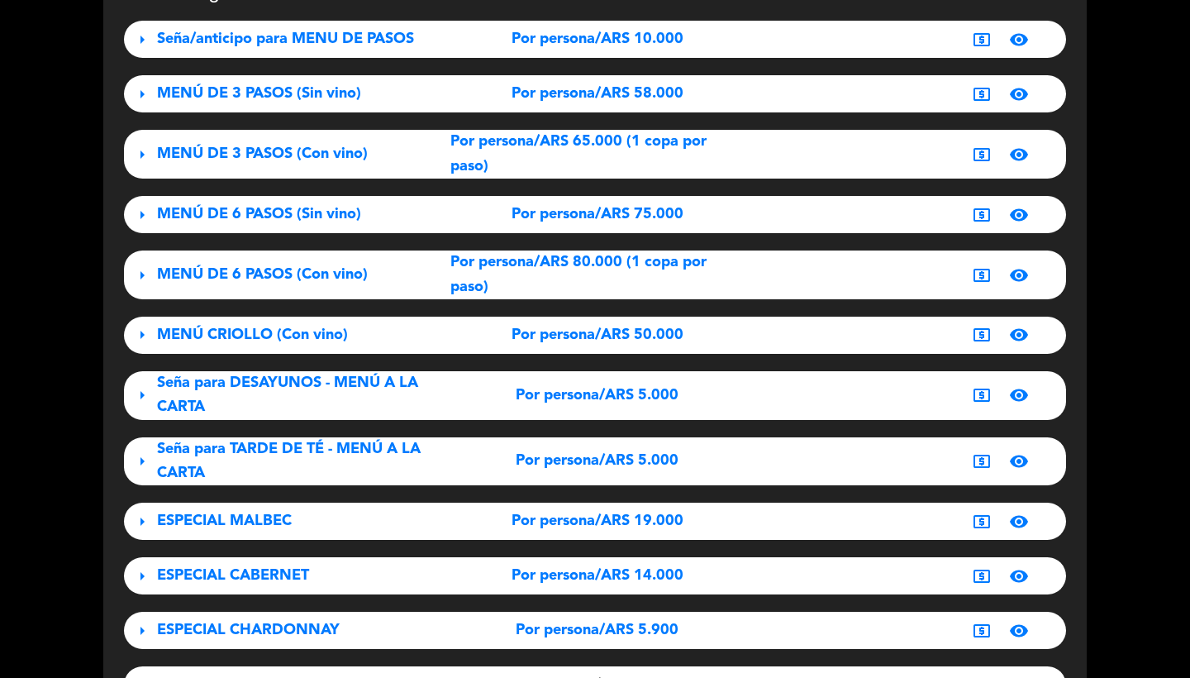
scroll to position [189, 0]
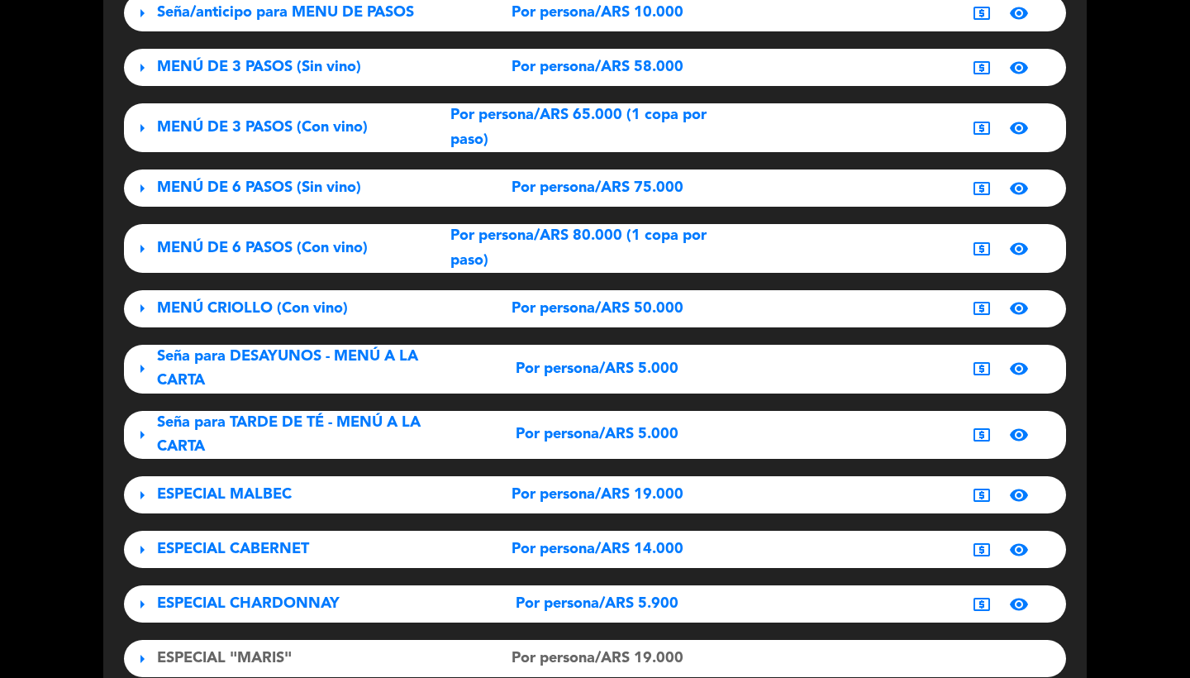
click at [300, 354] on span "Seña para DESAYUNOS - MENÚ A LA CARTA" at bounding box center [287, 368] width 261 height 39
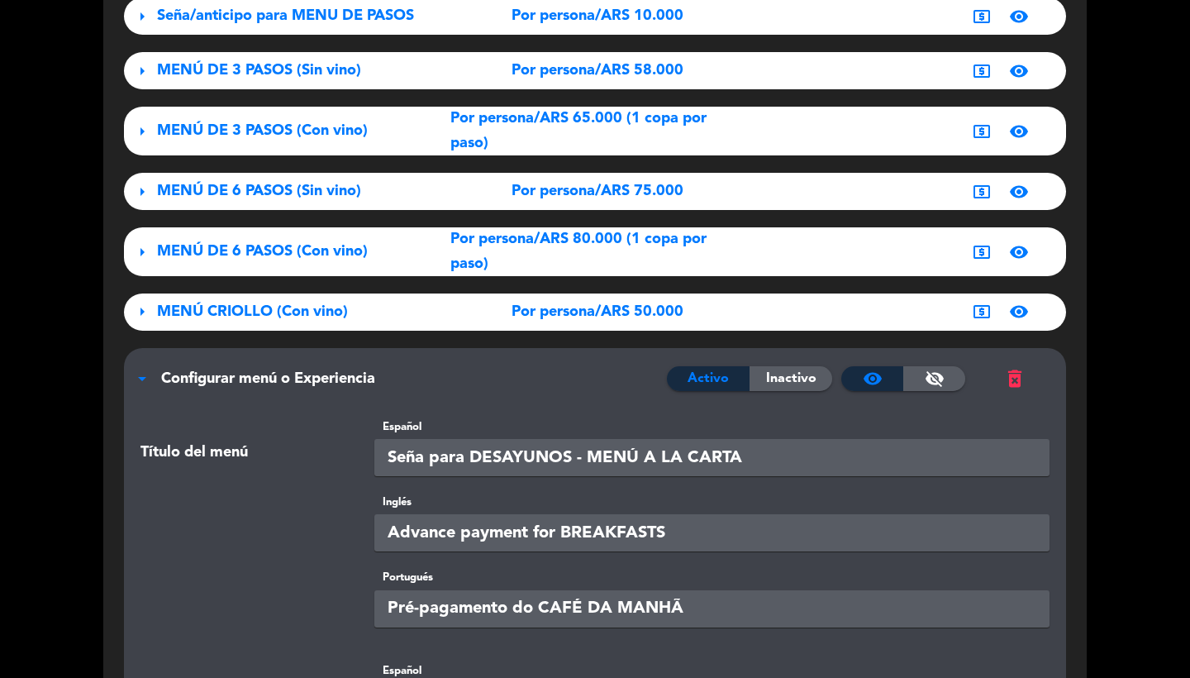
scroll to position [0, 0]
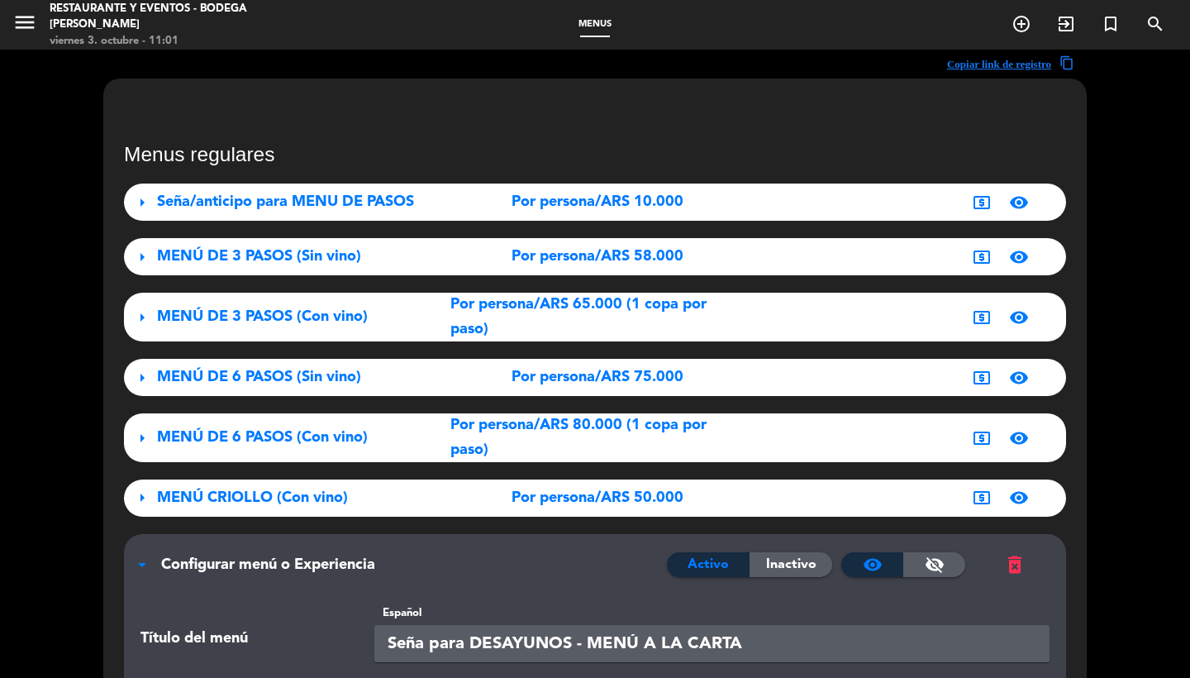
click at [267, 545] on div "arrow_drop_down Configurar menú o Experiencia Activo Inactivo visibility visibi…" at bounding box center [595, 556] width 942 height 45
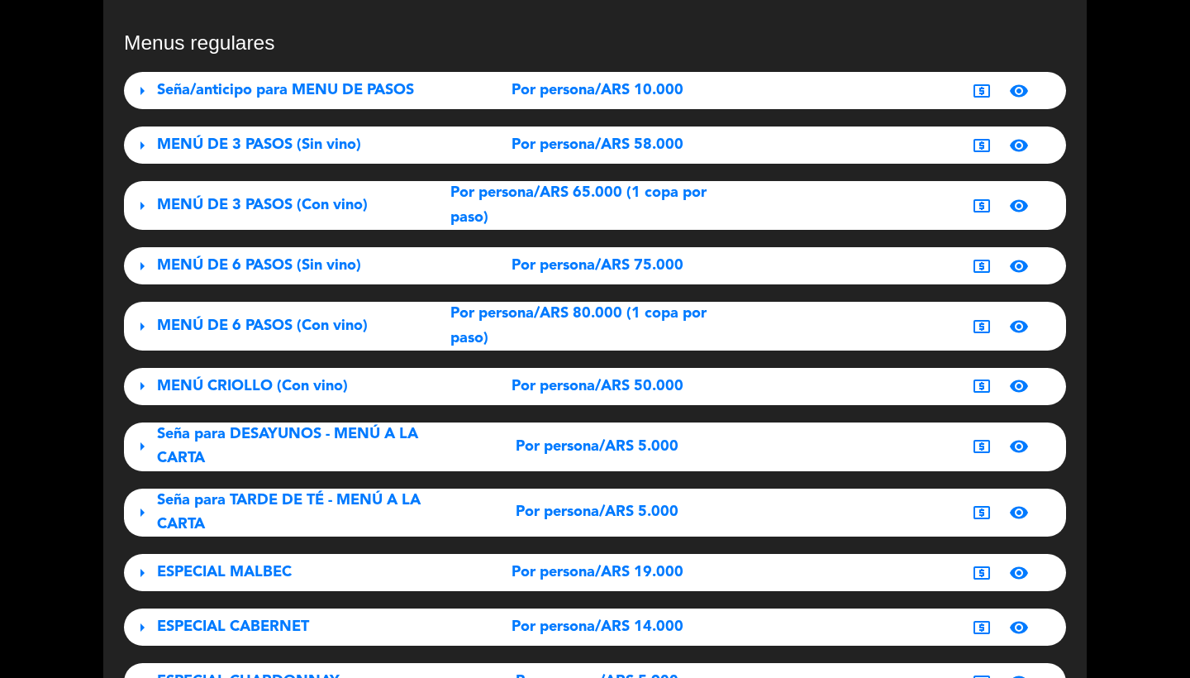
scroll to position [110, 0]
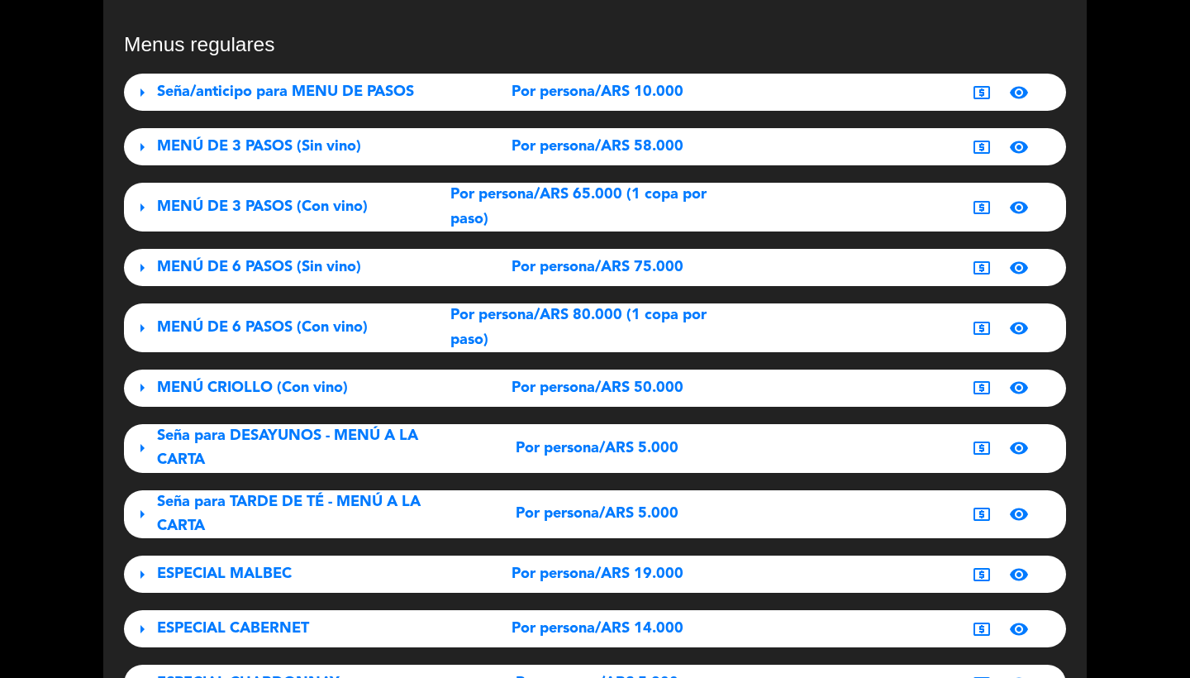
click at [271, 517] on div "Seña para TARDE DE TÉ - MENÚ A LA CARTA" at bounding box center [303, 514] width 293 height 49
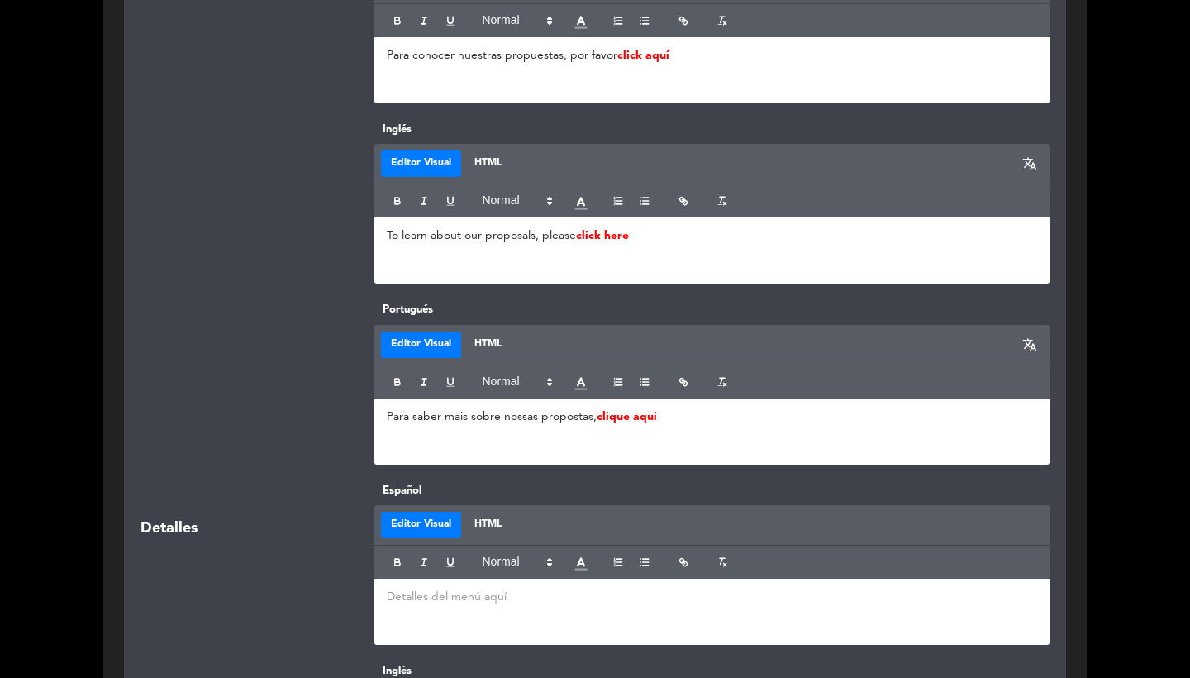
scroll to position [812, 0]
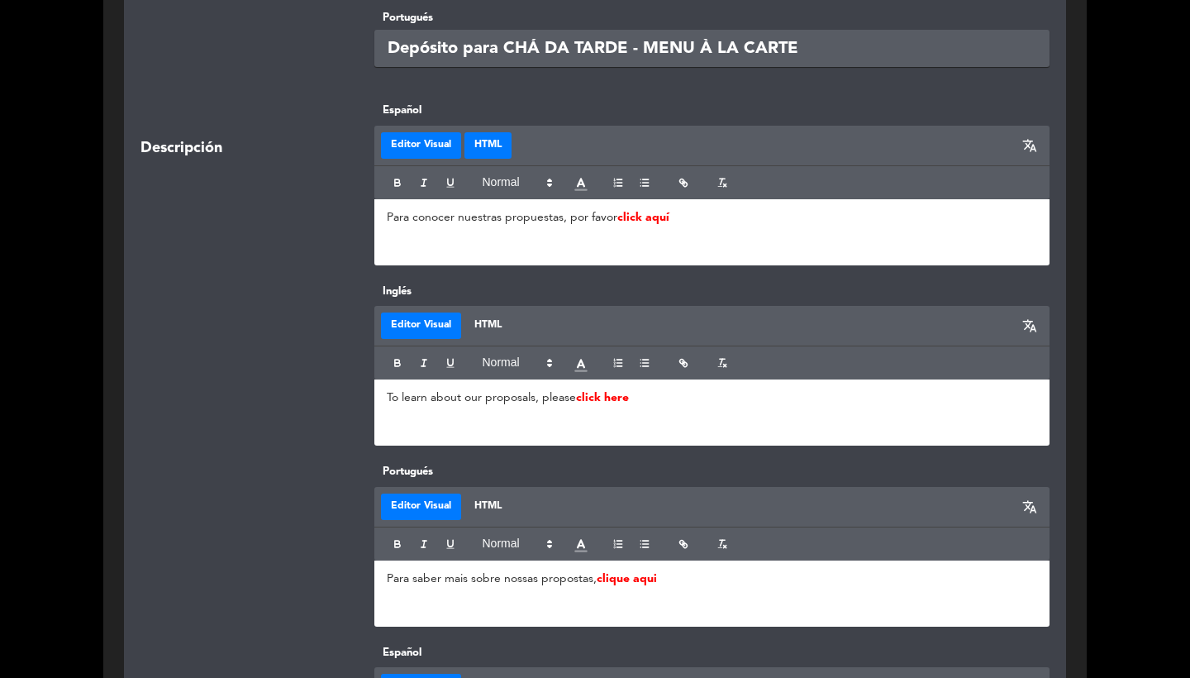
click at [501, 141] on button "HTML" at bounding box center [487, 145] width 47 height 26
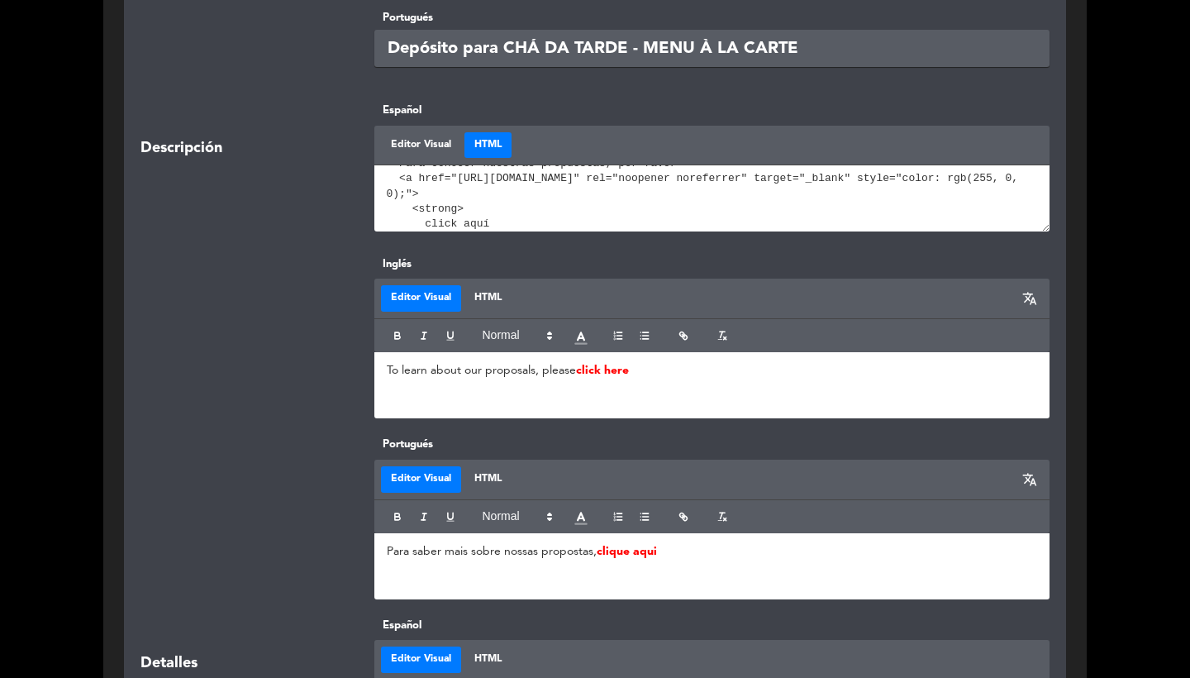
scroll to position [30, 0]
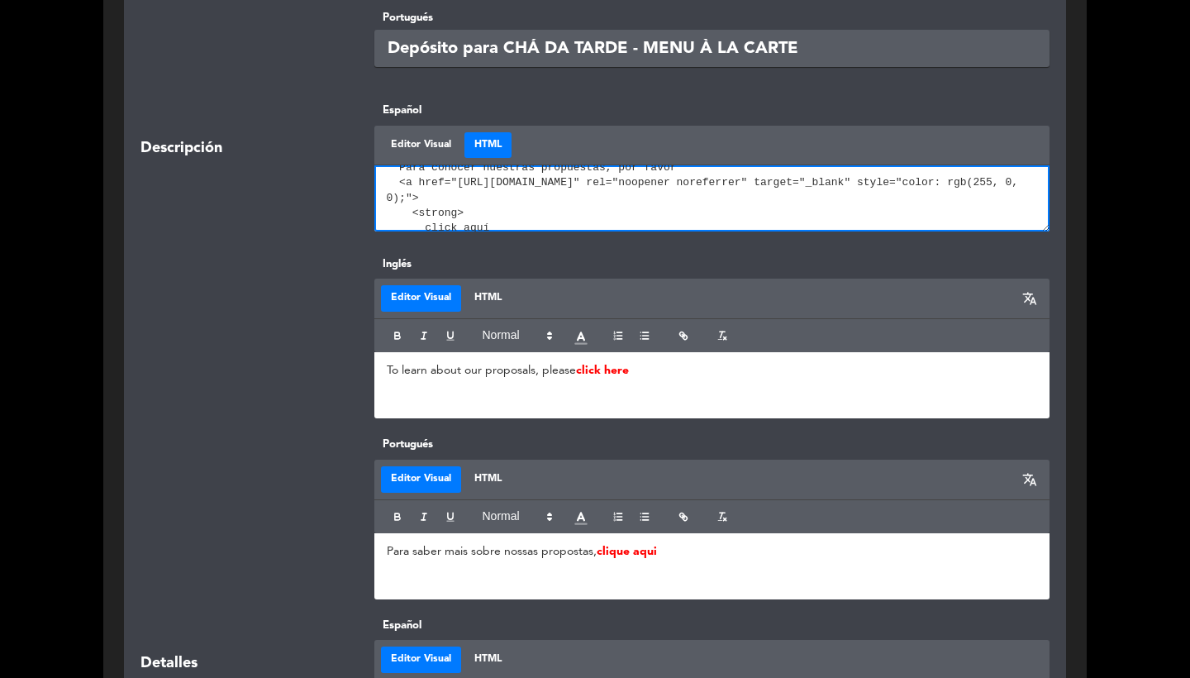
drag, startPoint x: 459, startPoint y: 178, endPoint x: 485, endPoint y: 194, distance: 31.2
click at [485, 194] on textarea at bounding box center [712, 198] width 676 height 66
paste textarea "[URL][DOMAIN_NAME]"
click at [503, 218] on textarea at bounding box center [712, 198] width 676 height 66
type textarea "<p> Para conocer nuestras propuestas, por favor <a href="[URL][DOMAIN_NAME]" re…"
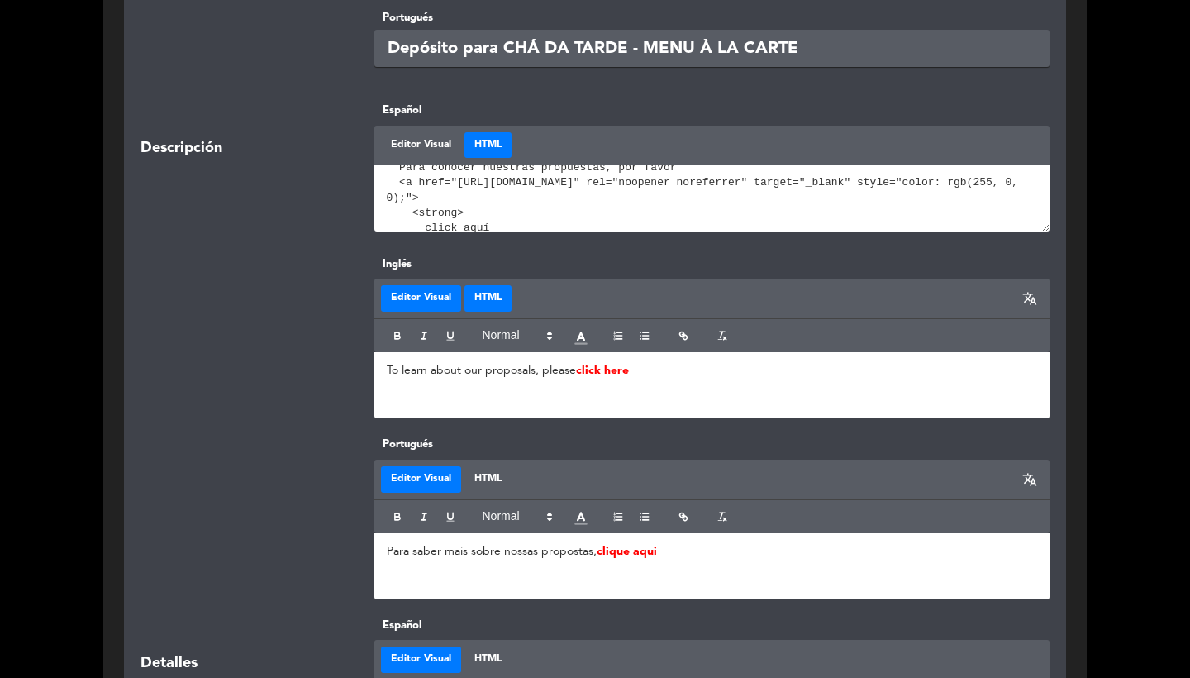
click at [488, 297] on button "HTML" at bounding box center [487, 298] width 47 height 26
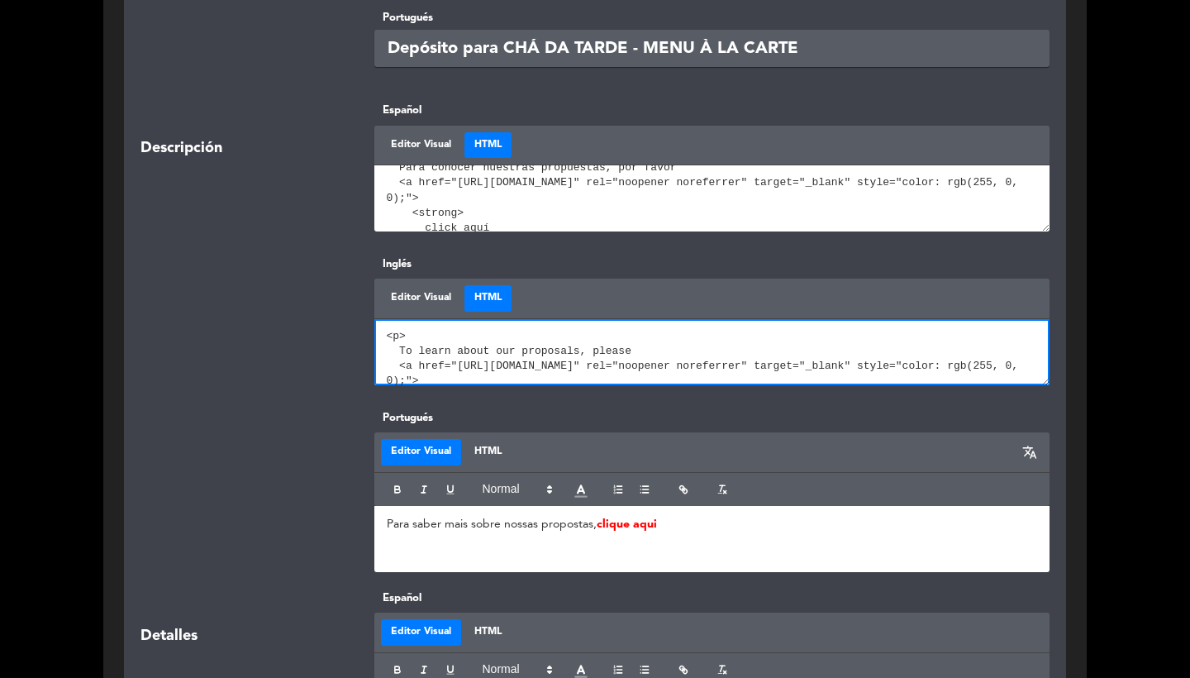
click at [486, 359] on textarea at bounding box center [712, 352] width 676 height 66
paste textarea "<p> Para conocer nuestras propuestas, por favor <a href="[URL][DOMAIN_NAME]" re…"
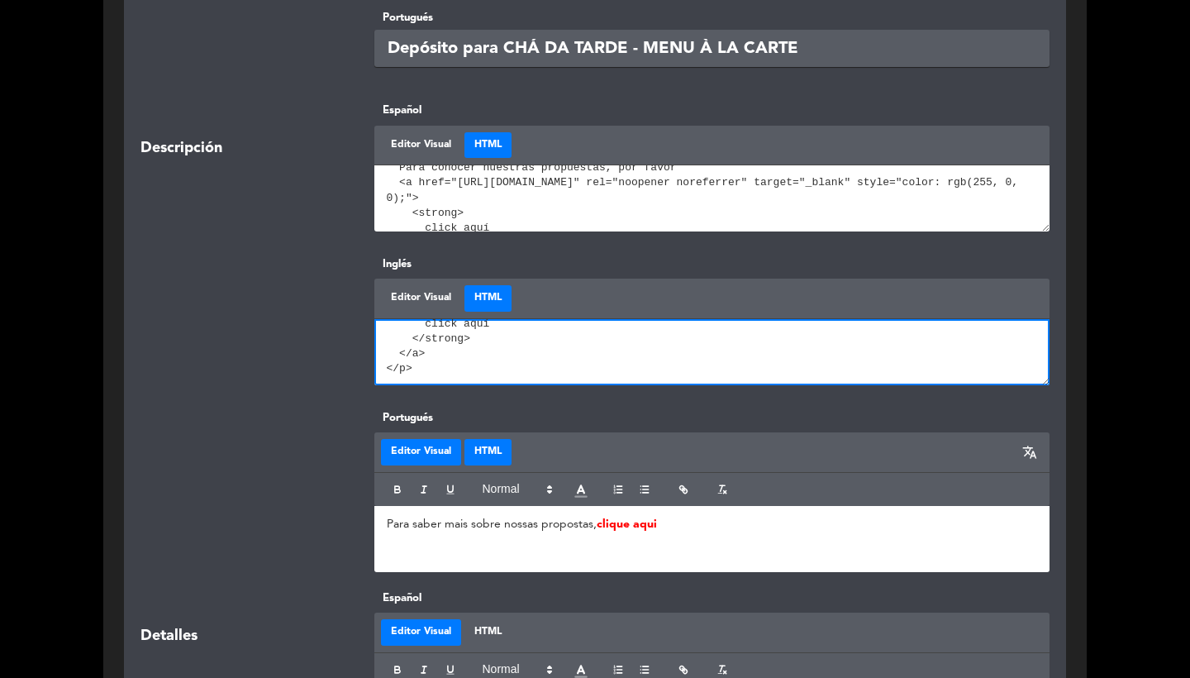
type textarea "<p> Para conocer nuestras propuestas, por favor <a href="[URL][DOMAIN_NAME]" re…"
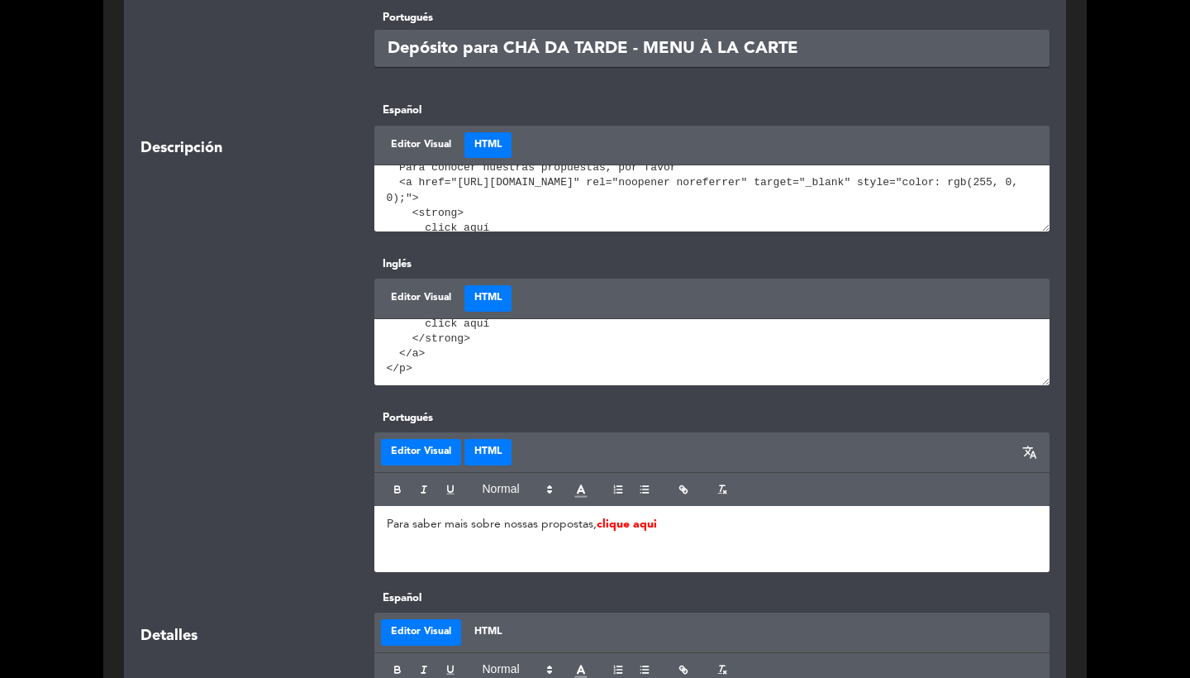
click at [498, 449] on button "HTML" at bounding box center [487, 452] width 47 height 26
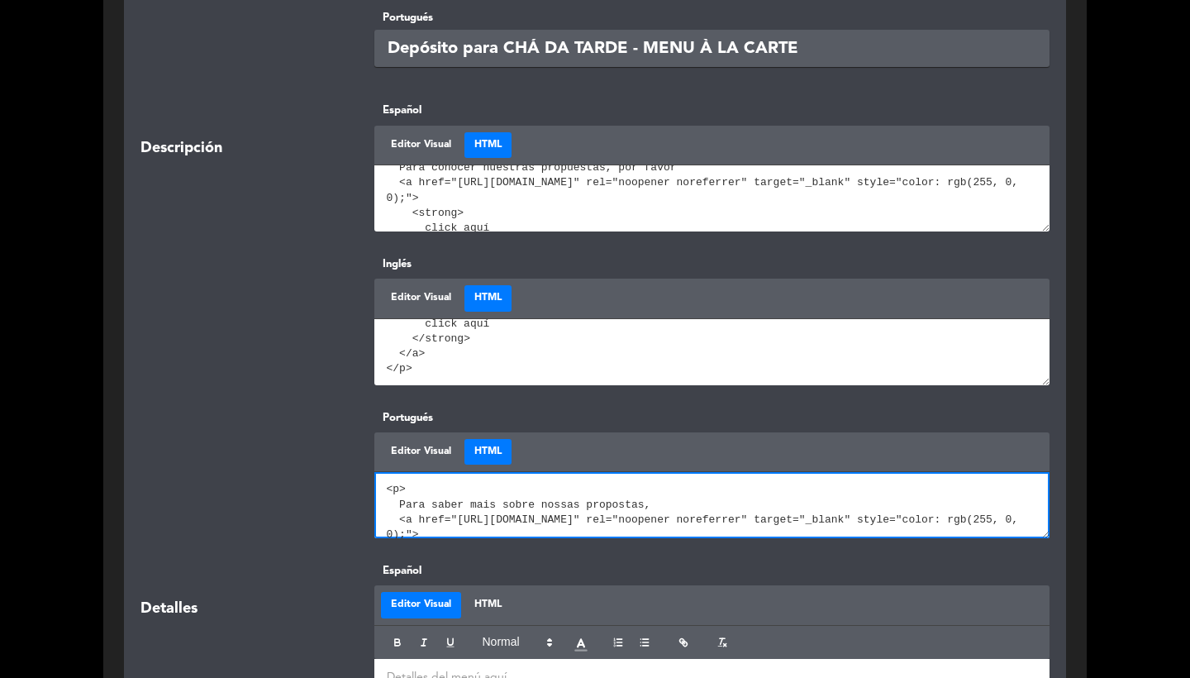
click at [497, 509] on textarea at bounding box center [712, 505] width 676 height 66
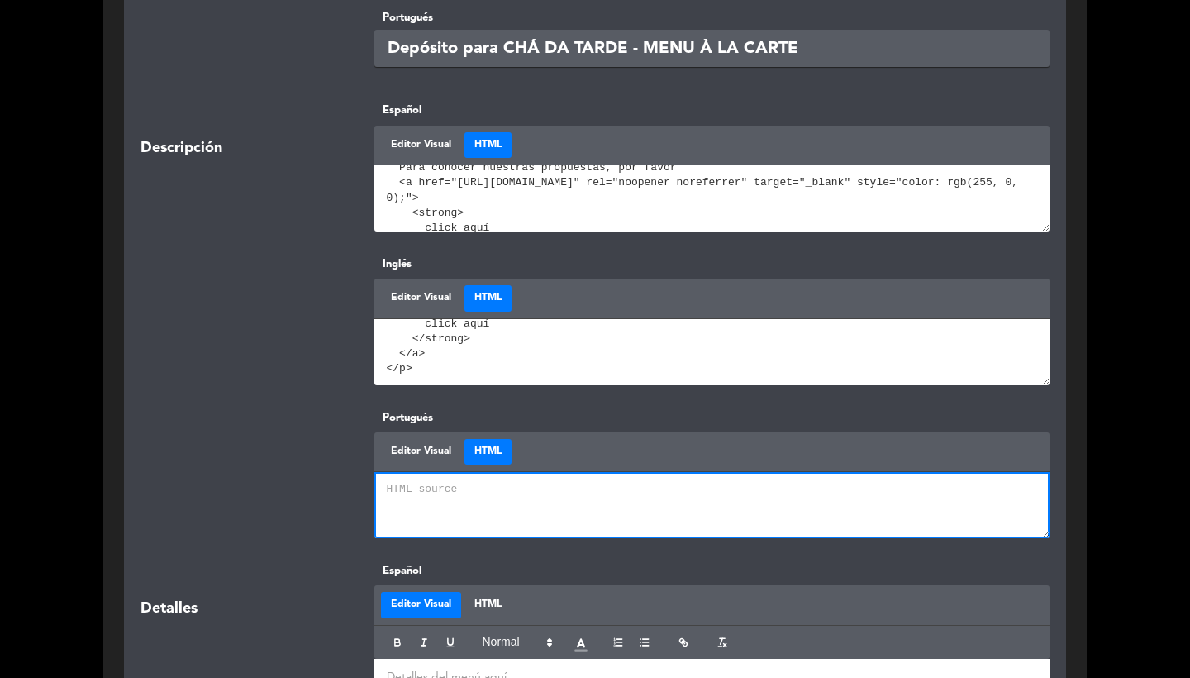
paste textarea "<p> Para conocer nuestras propuestas, por favor <a href="[URL][DOMAIN_NAME]" re…"
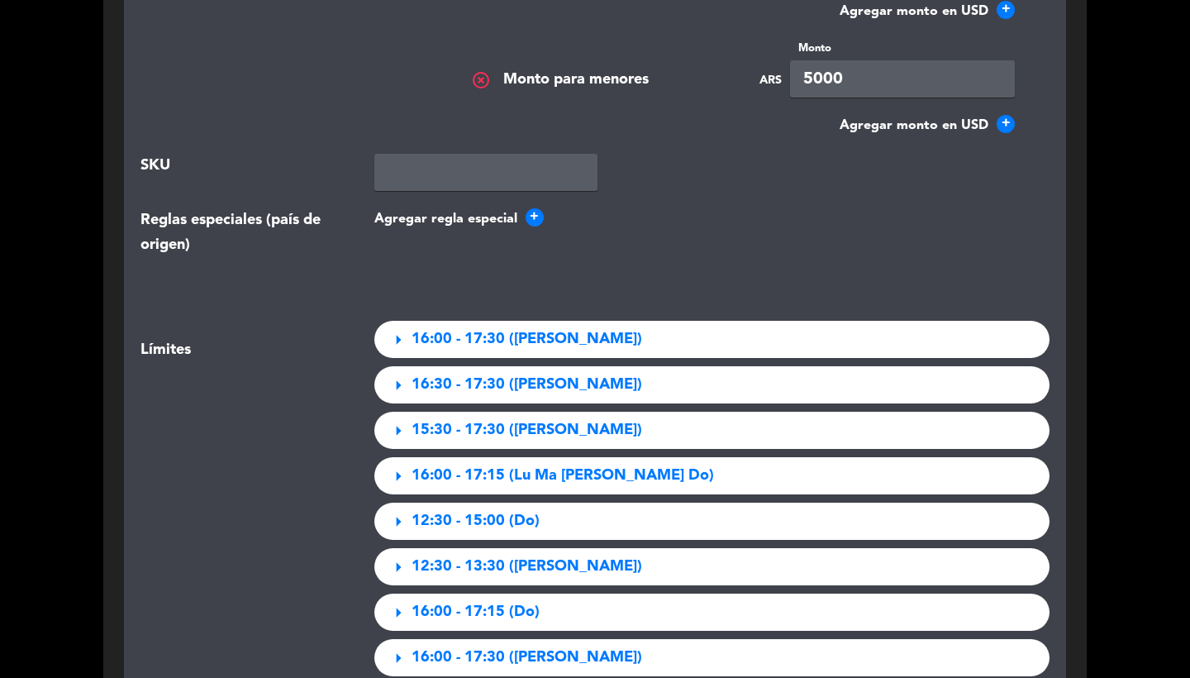
scroll to position [3305, 0]
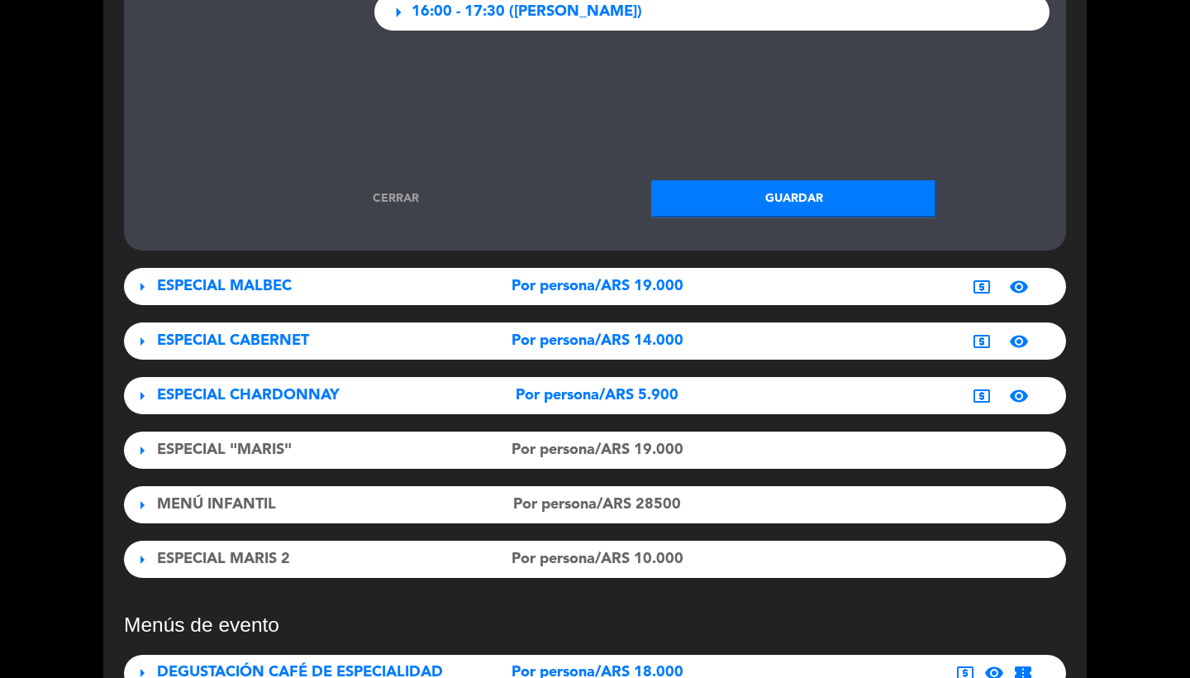
type textarea "<p> Para conocer nuestras propuestas, por favor <a href="[URL][DOMAIN_NAME]" re…"
click at [770, 180] on button "Guardar" at bounding box center [793, 198] width 285 height 37
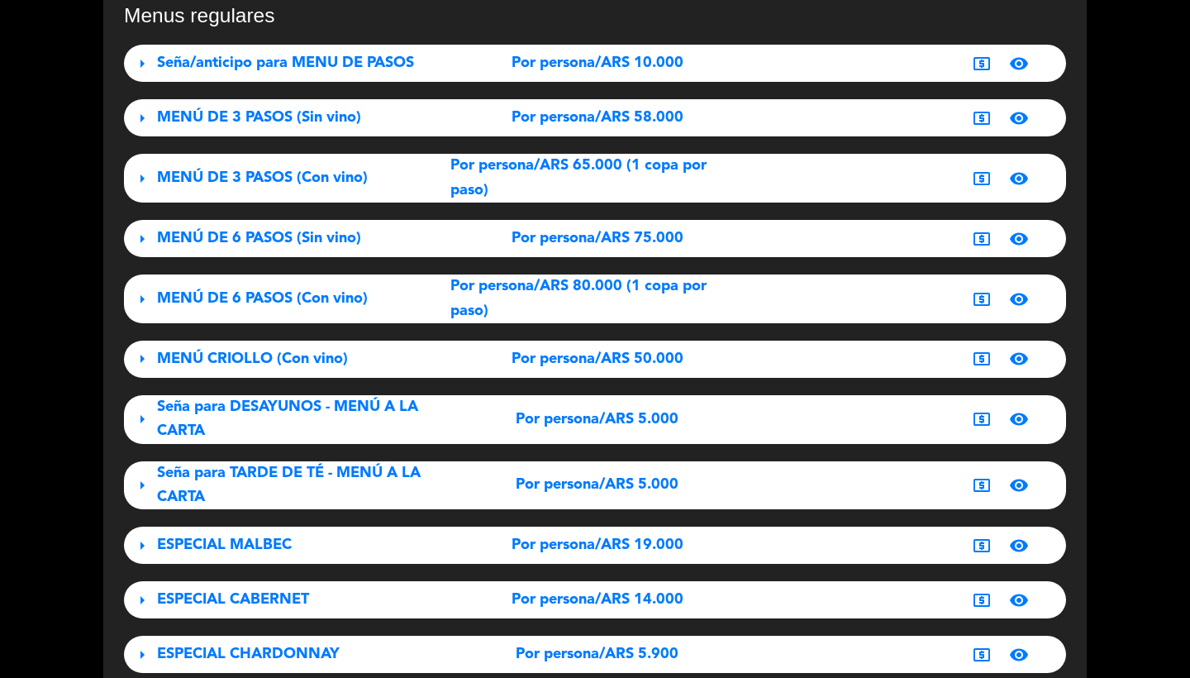
scroll to position [198, 0]
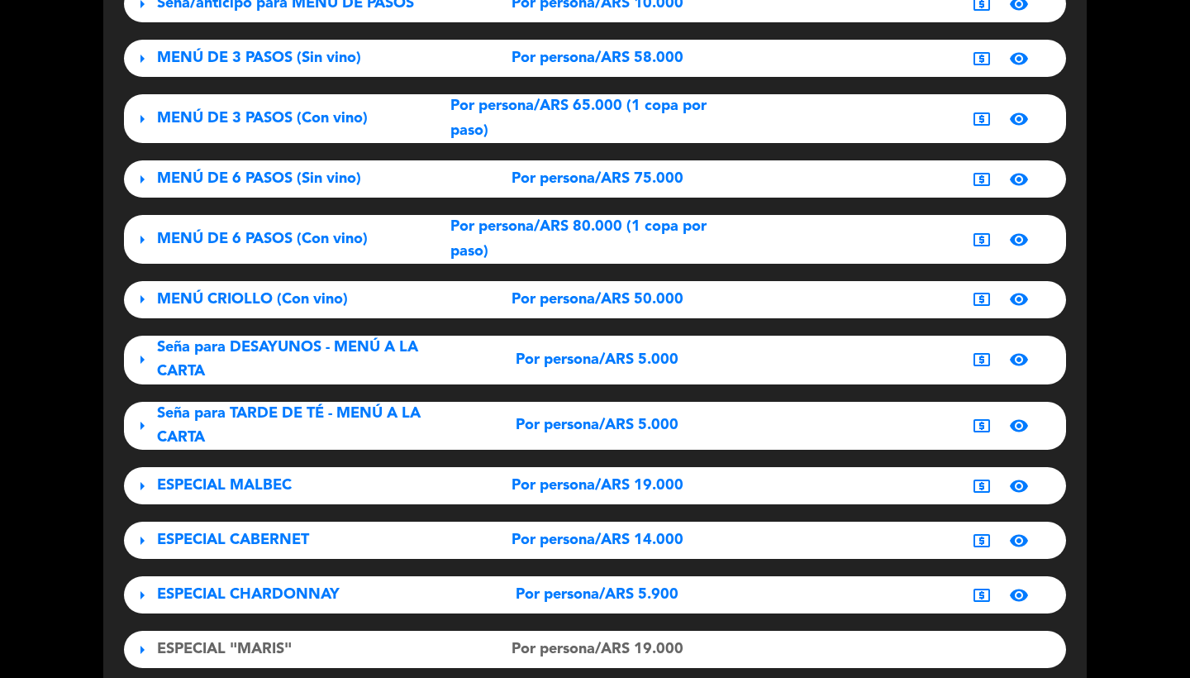
click at [280, 429] on div "Seña para TARDE DE TÉ - MENÚ A LA CARTA" at bounding box center [303, 426] width 293 height 49
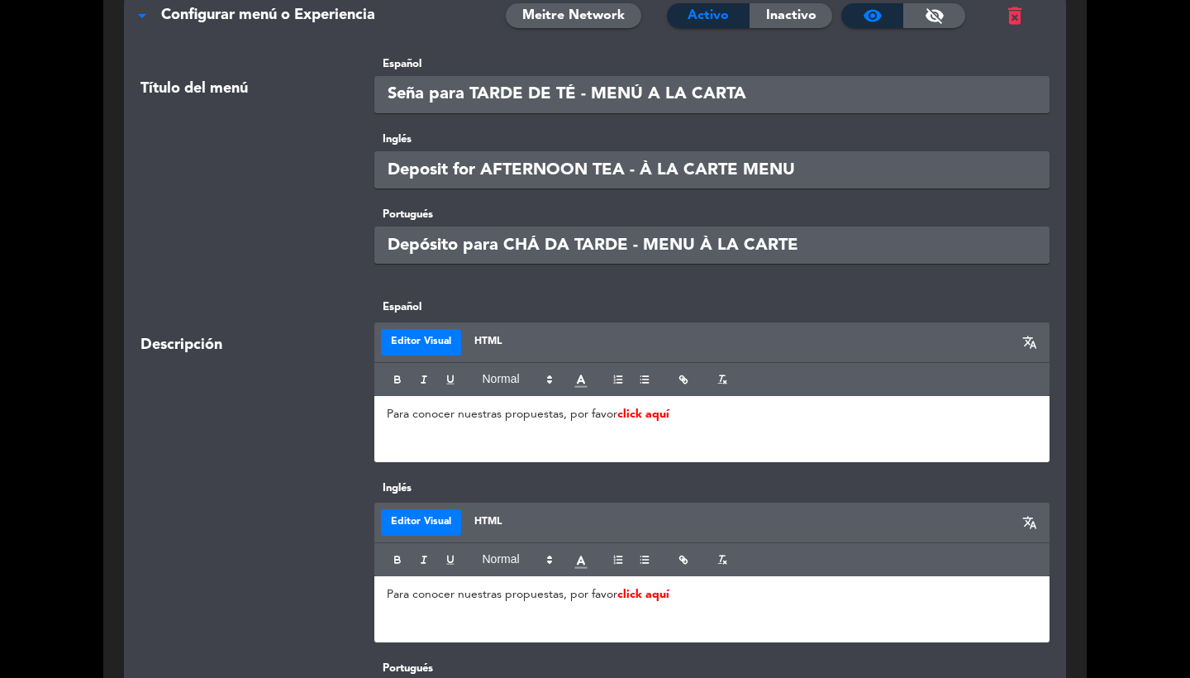
scroll to position [879, 0]
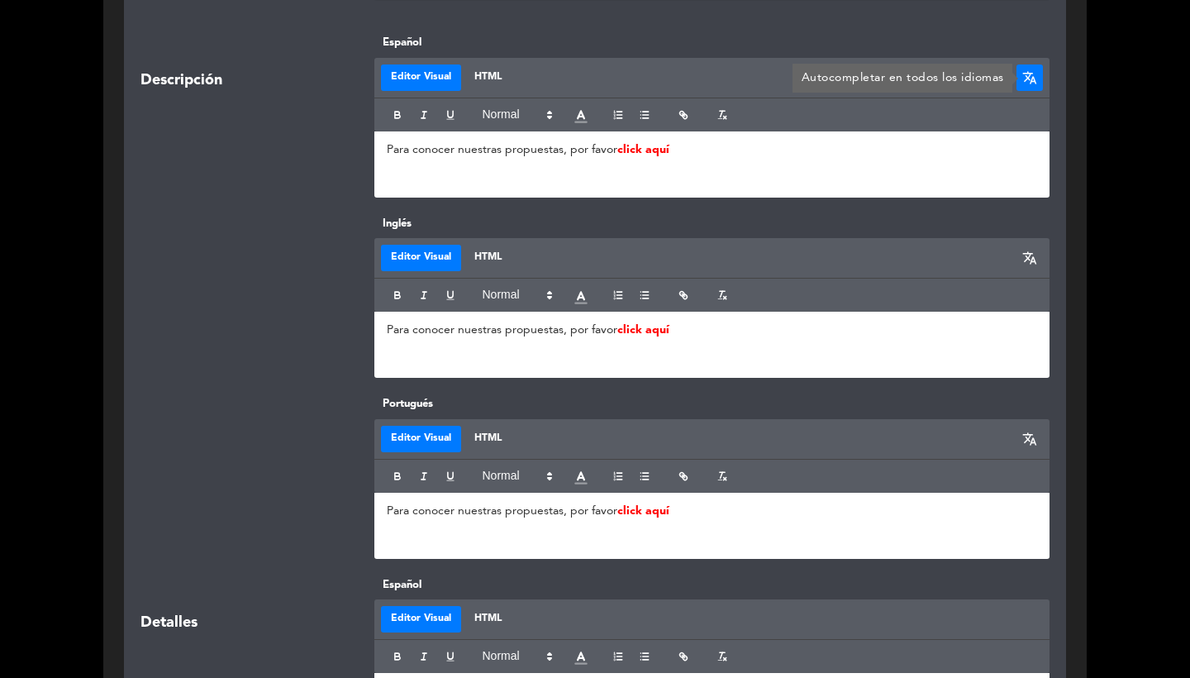
click at [1032, 73] on span "translate" at bounding box center [1029, 77] width 15 height 15
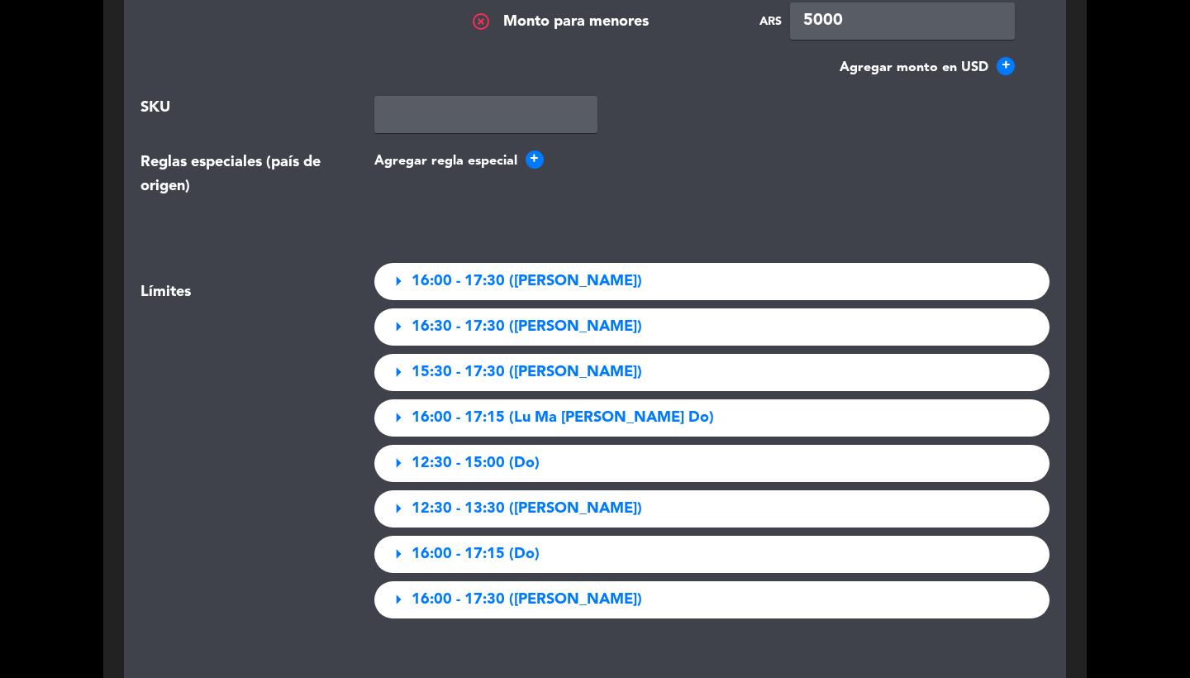
scroll to position [3197, 0]
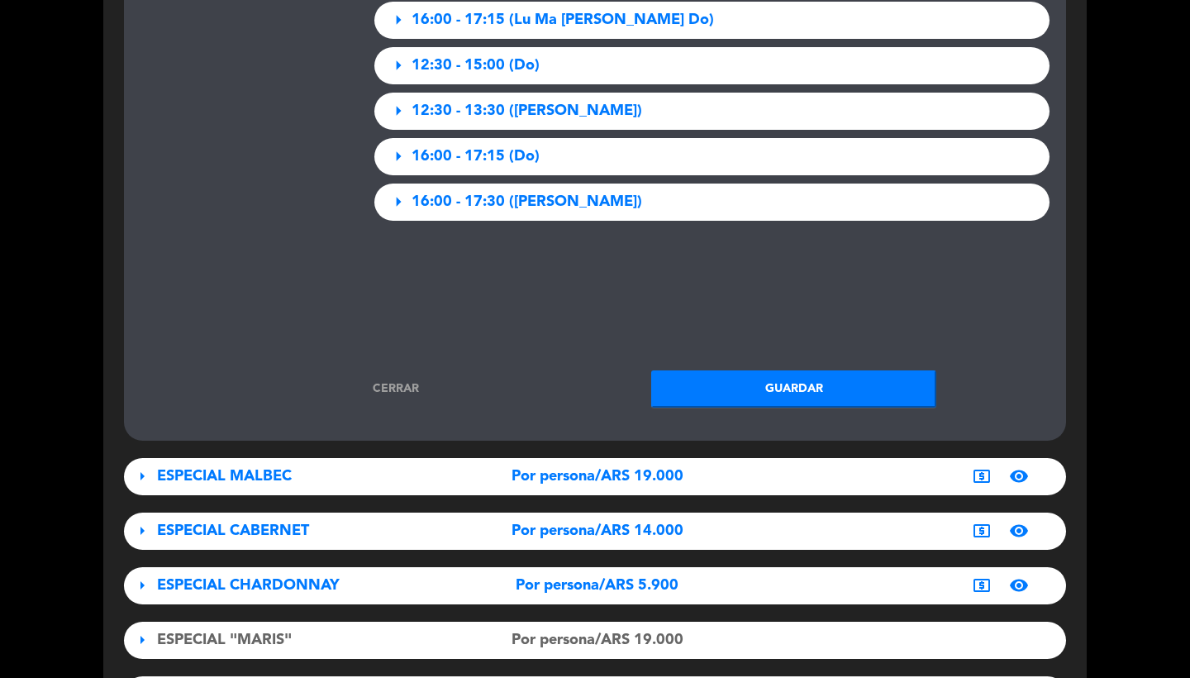
click at [732, 370] on button "Guardar" at bounding box center [793, 388] width 285 height 37
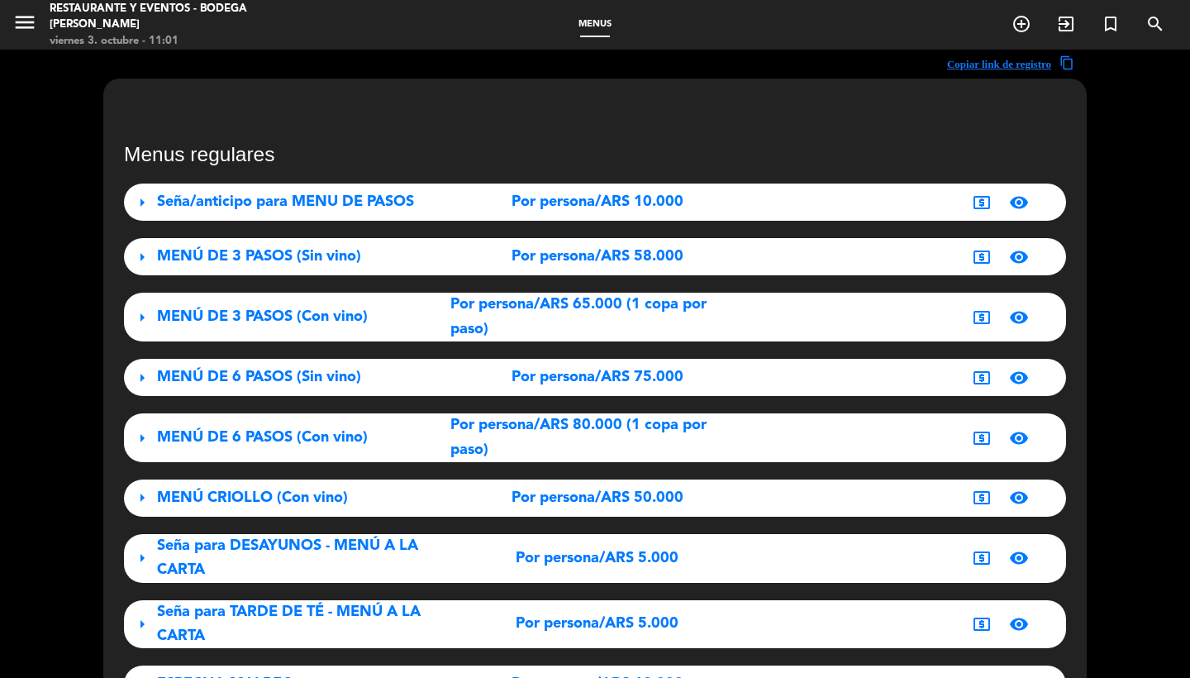
scroll to position [0, 0]
click at [19, 27] on icon "menu" at bounding box center [24, 22] width 25 height 25
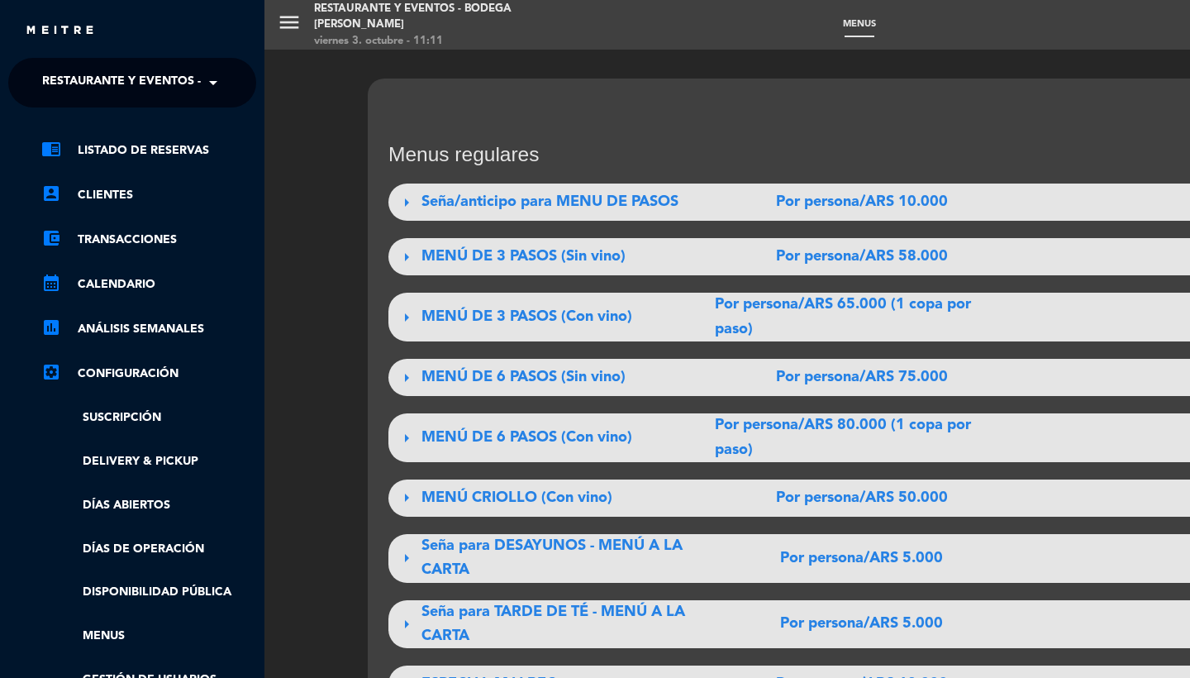
click at [93, 86] on span "Restaurante y Eventos - Bodega [PERSON_NAME]" at bounding box center [198, 82] width 312 height 35
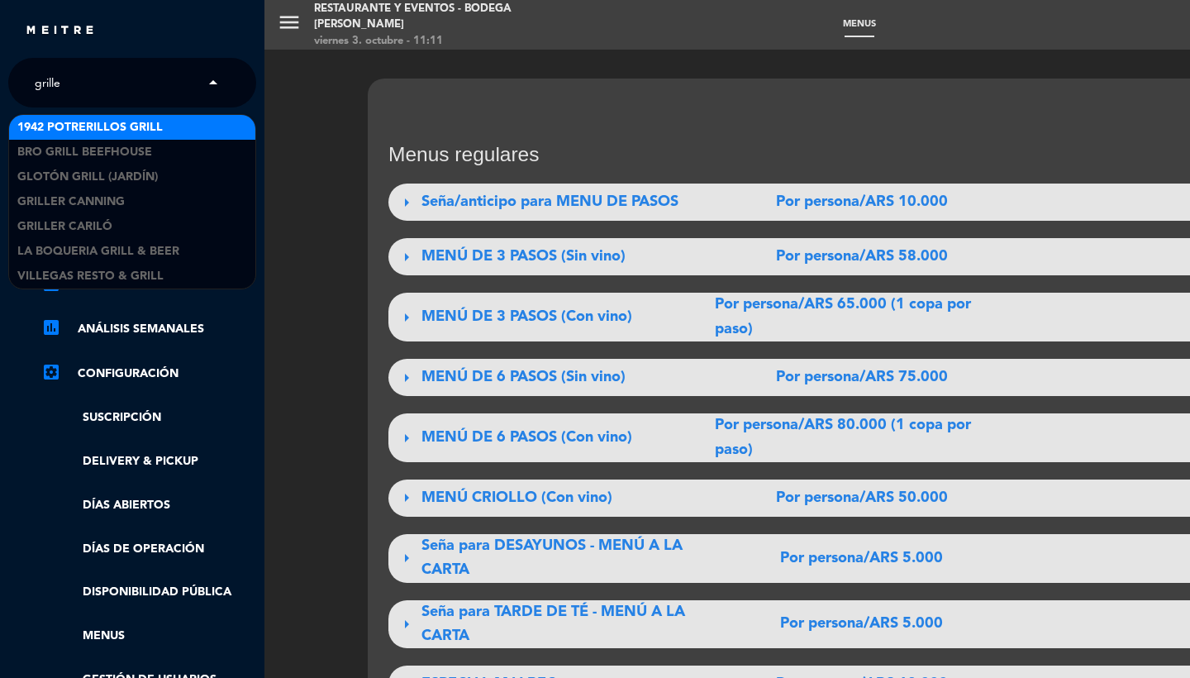
type input "griller"
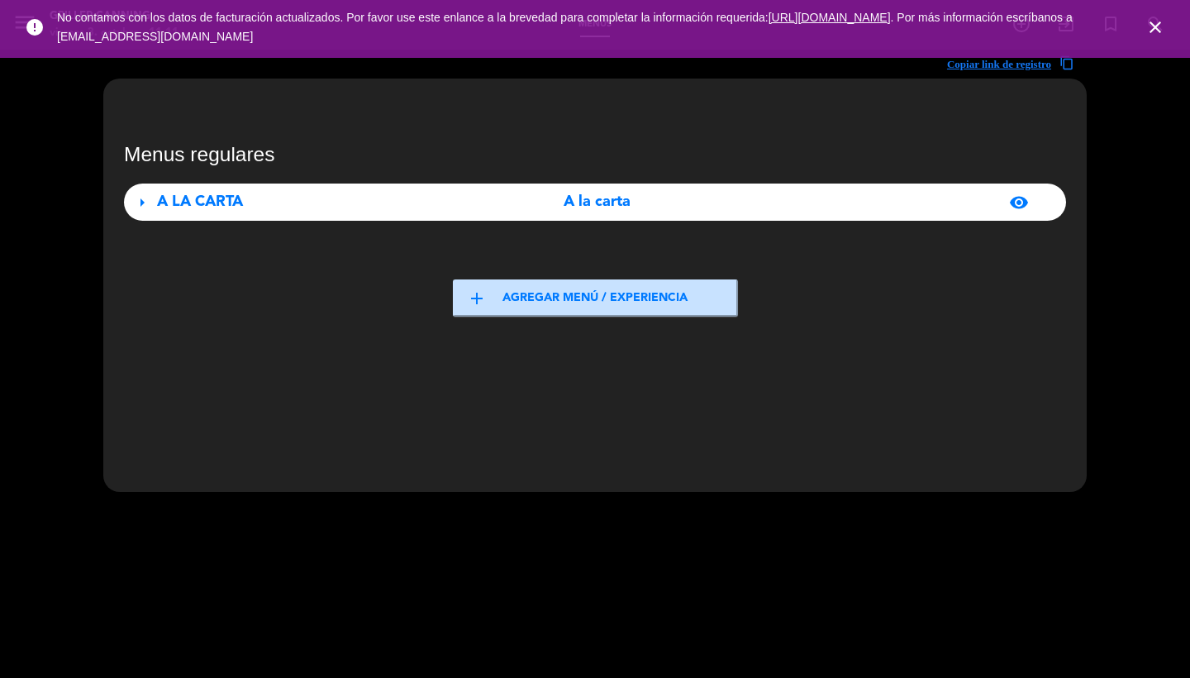
click at [1158, 21] on icon "close" at bounding box center [1156, 27] width 20 height 20
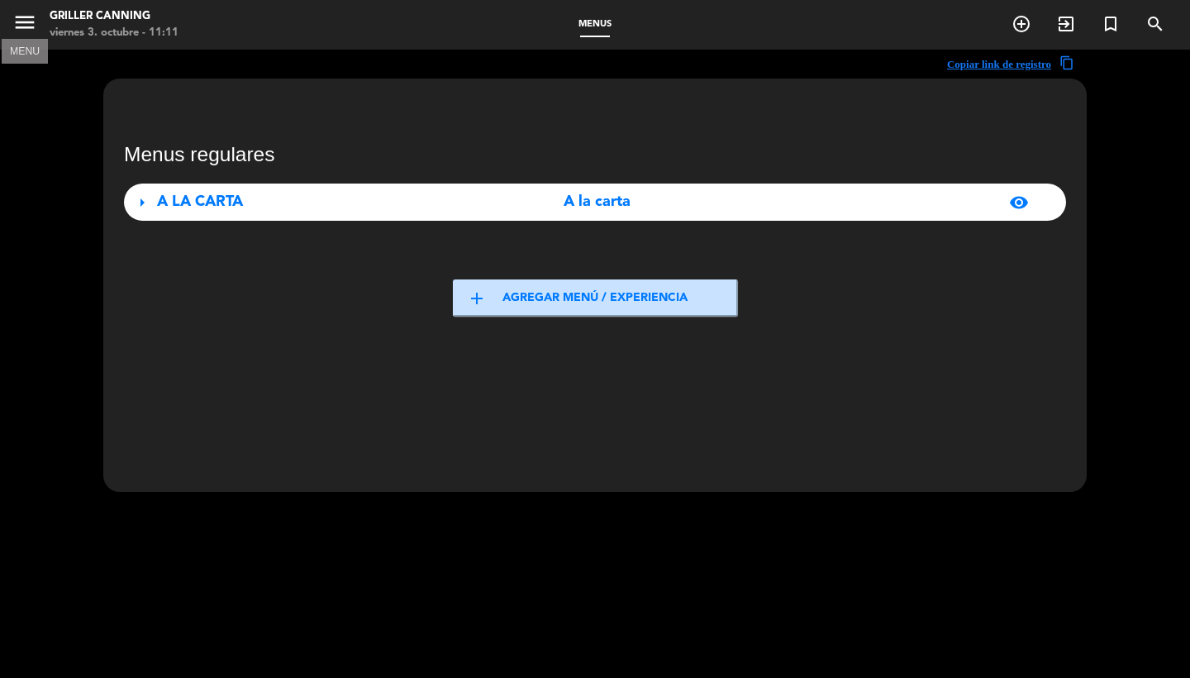
click at [18, 21] on icon "menu" at bounding box center [24, 22] width 25 height 25
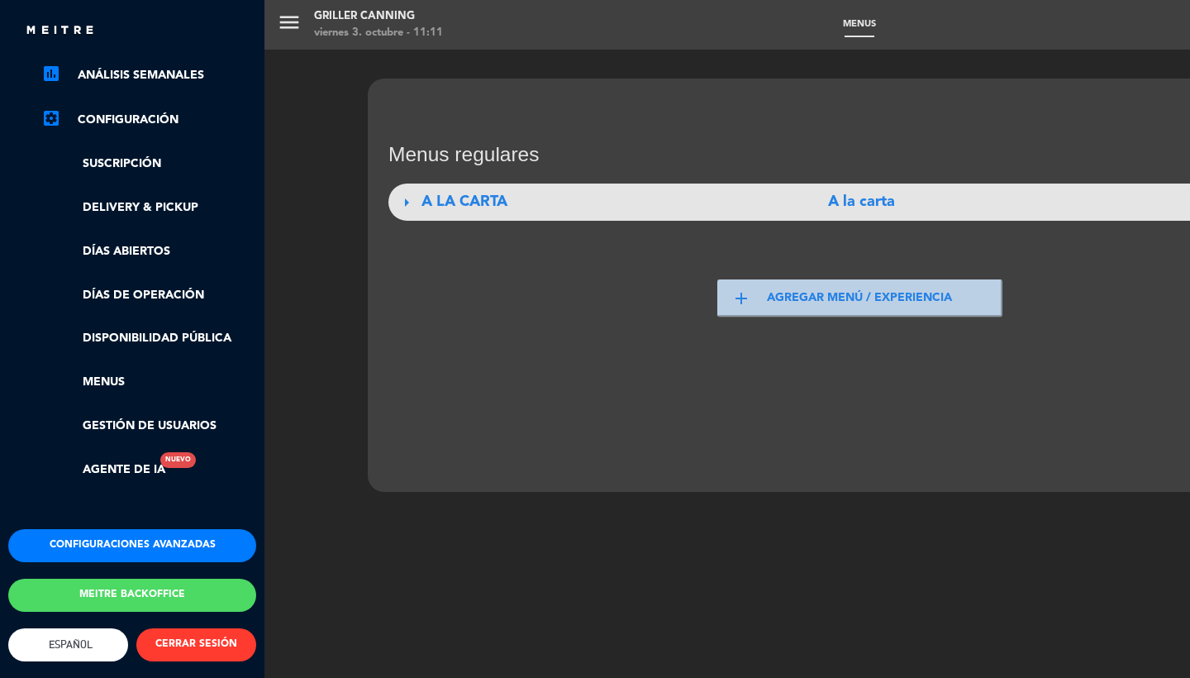
click at [102, 538] on button "Configuraciones avanzadas" at bounding box center [132, 545] width 248 height 33
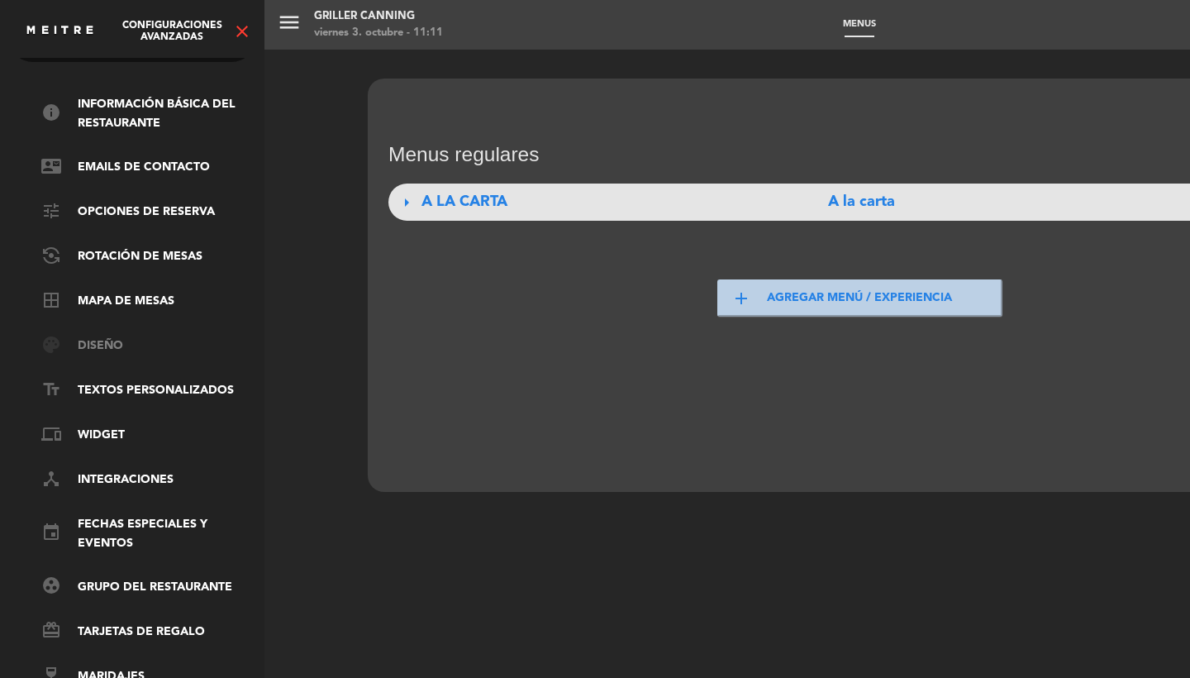
click at [110, 336] on link "palette Diseño" at bounding box center [148, 346] width 215 height 20
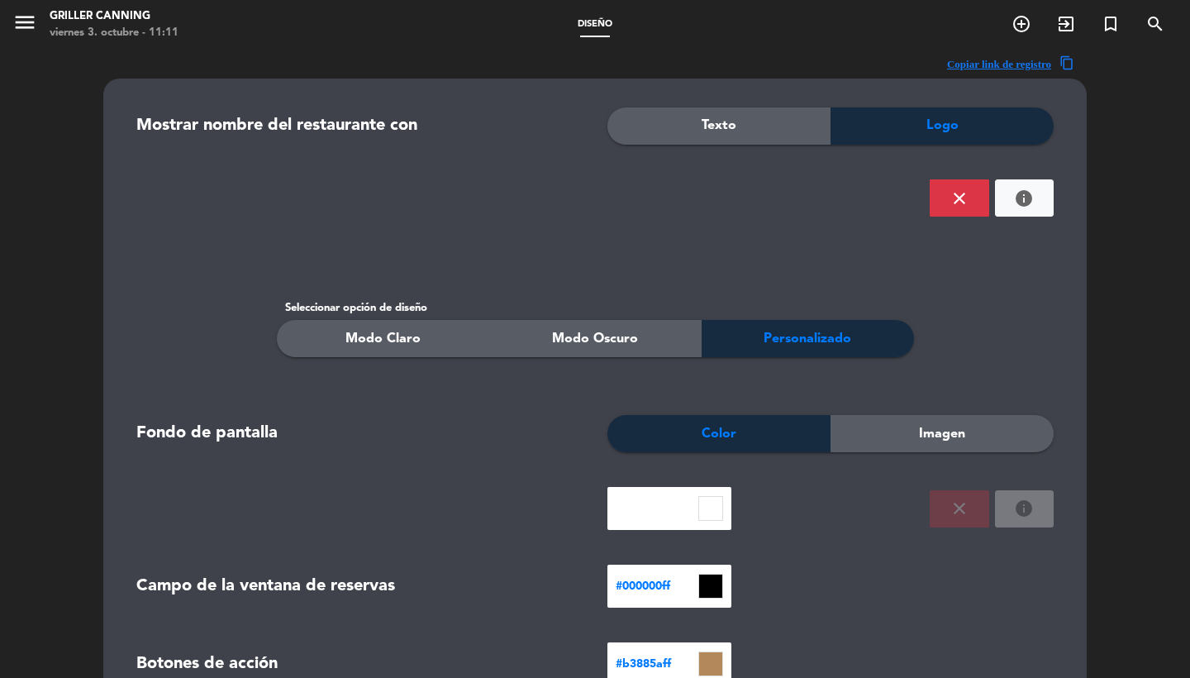
click at [937, 432] on span "Imagen" at bounding box center [942, 433] width 46 height 21
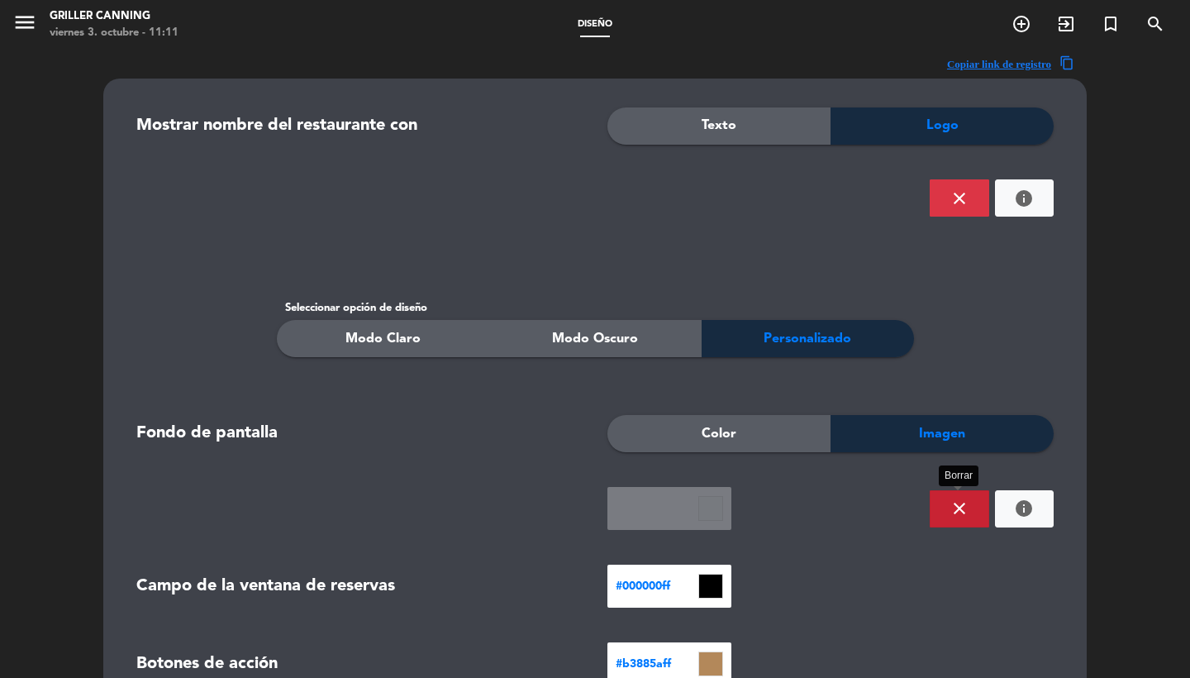
click at [960, 522] on button "close" at bounding box center [960, 508] width 60 height 37
click at [1054, 507] on div "SUBIR IMAGEN" at bounding box center [949, 508] width 236 height 37
click at [990, 513] on ngx-dropzone-label "SUBIR IMAGEN" at bounding box center [987, 508] width 75 height 17
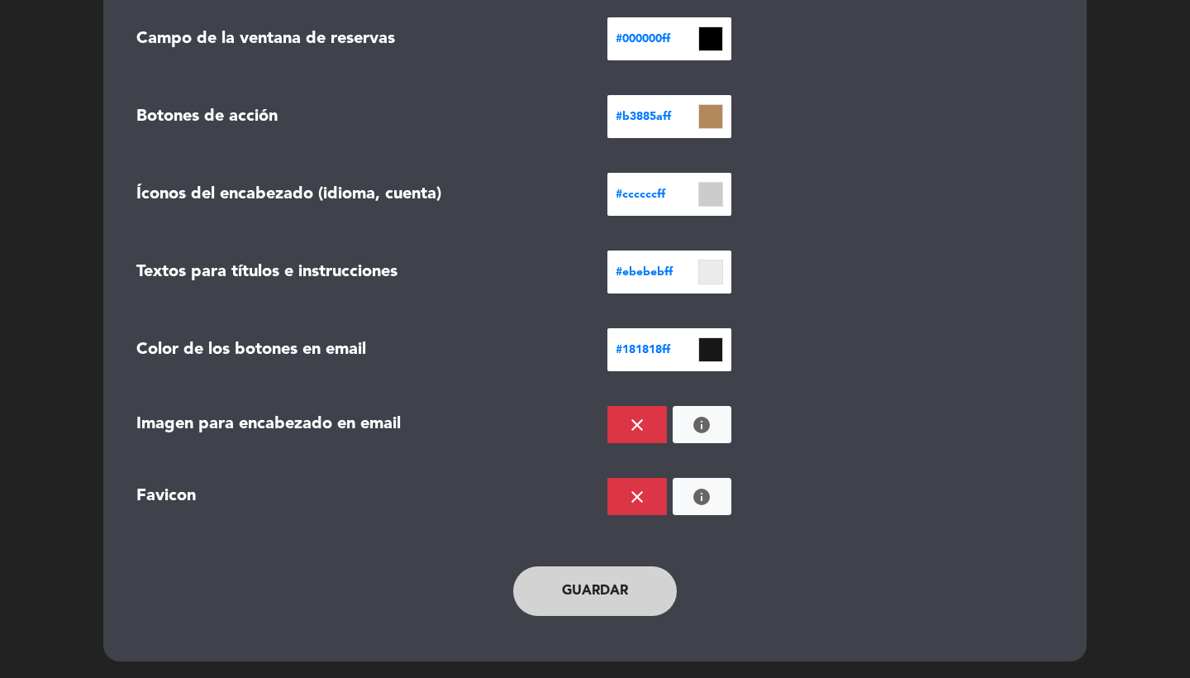
click at [555, 601] on button "Guardar" at bounding box center [595, 591] width 164 height 50
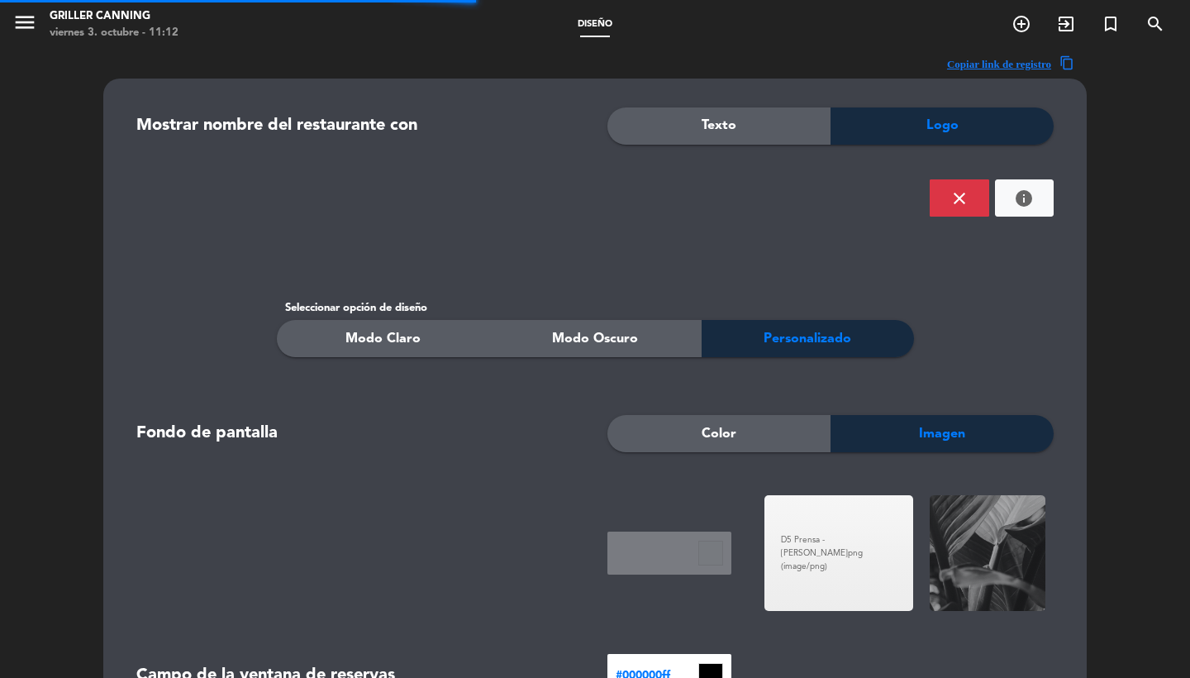
scroll to position [0, 0]
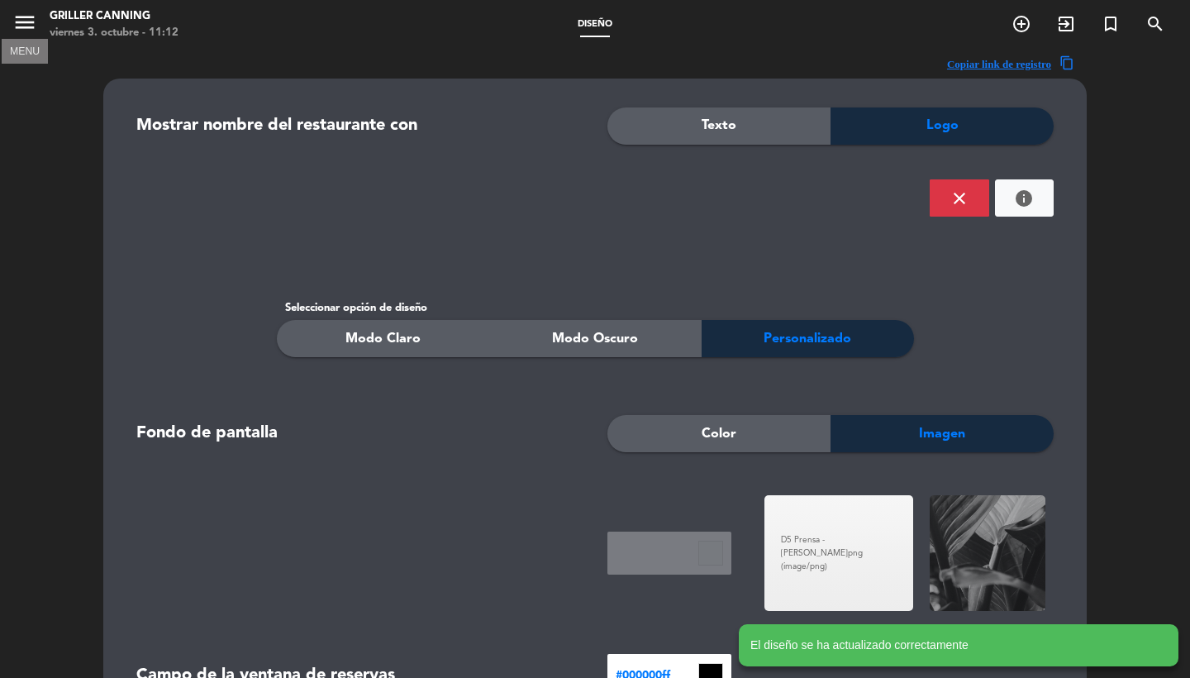
click at [20, 27] on icon "menu" at bounding box center [24, 22] width 25 height 25
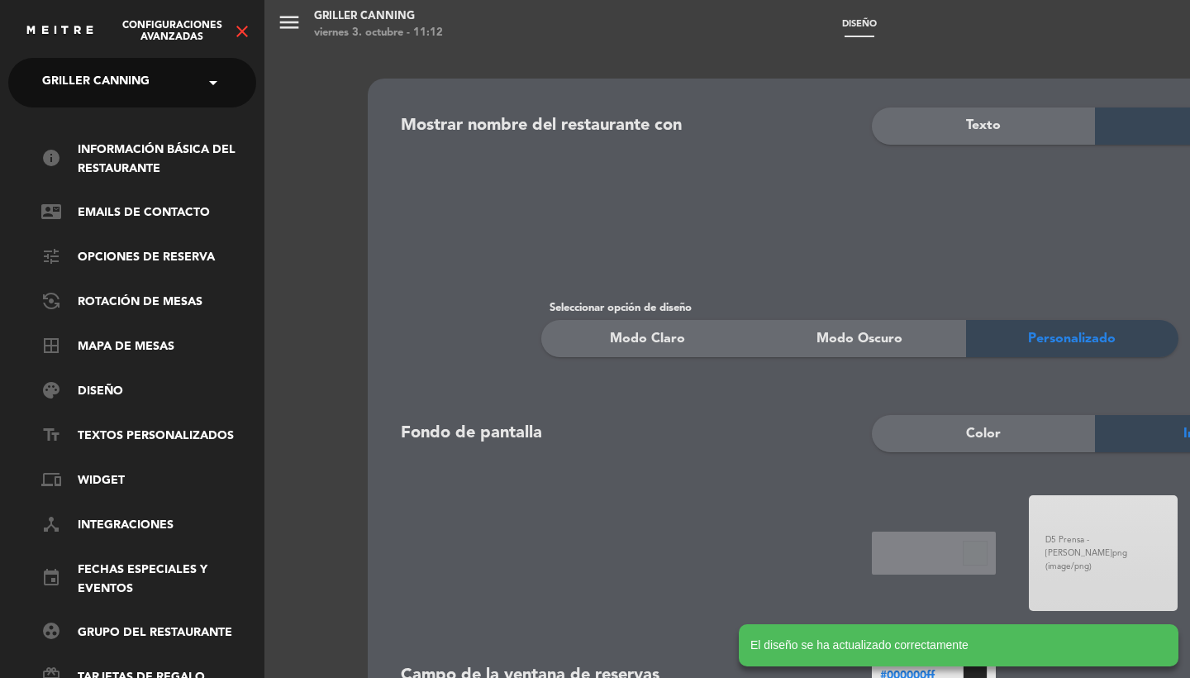
scroll to position [-18, 0]
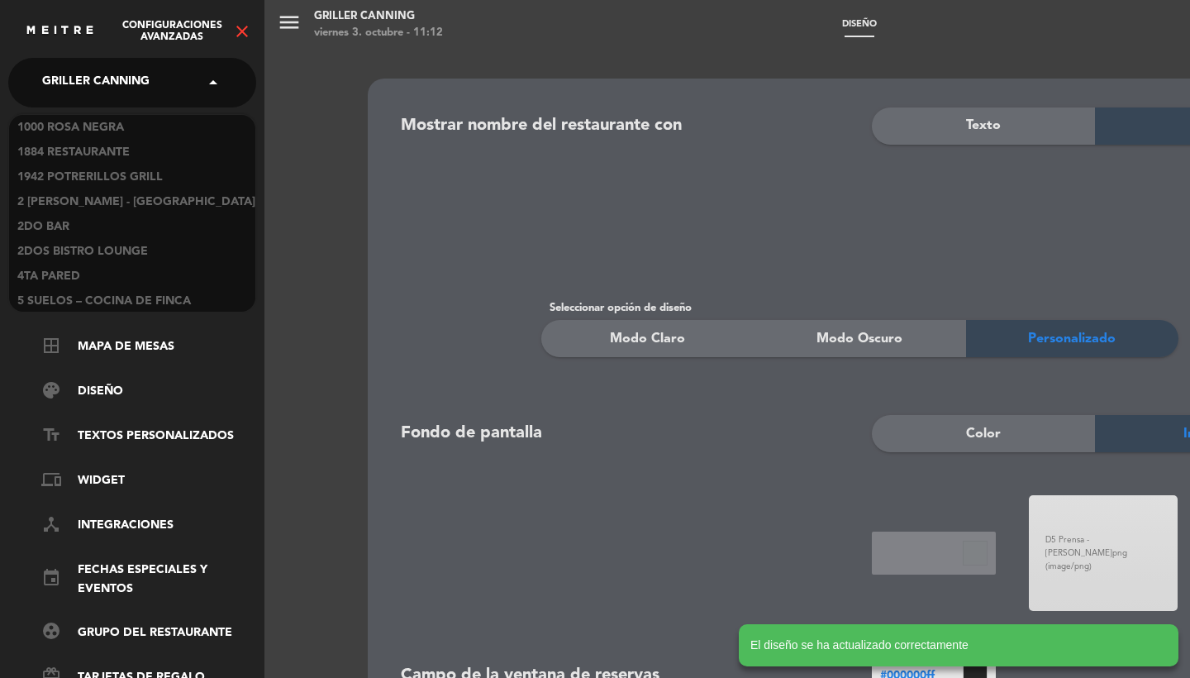
click at [107, 90] on span "Griller Canning" at bounding box center [95, 82] width 107 height 35
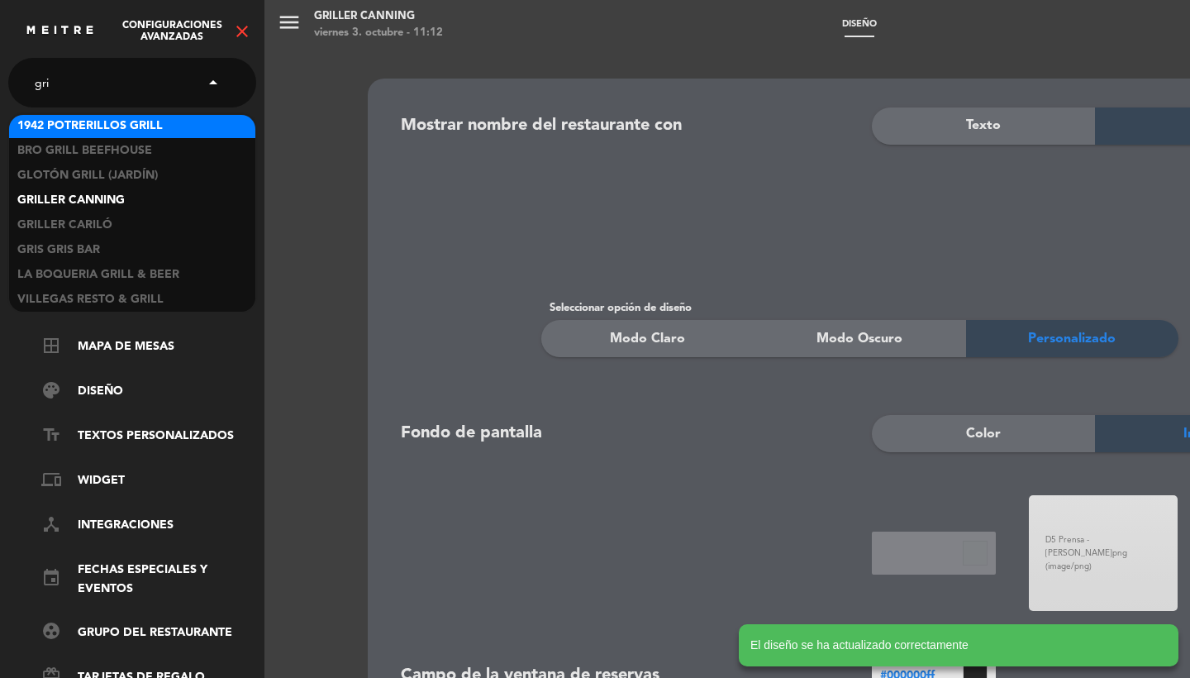
scroll to position [0, 0]
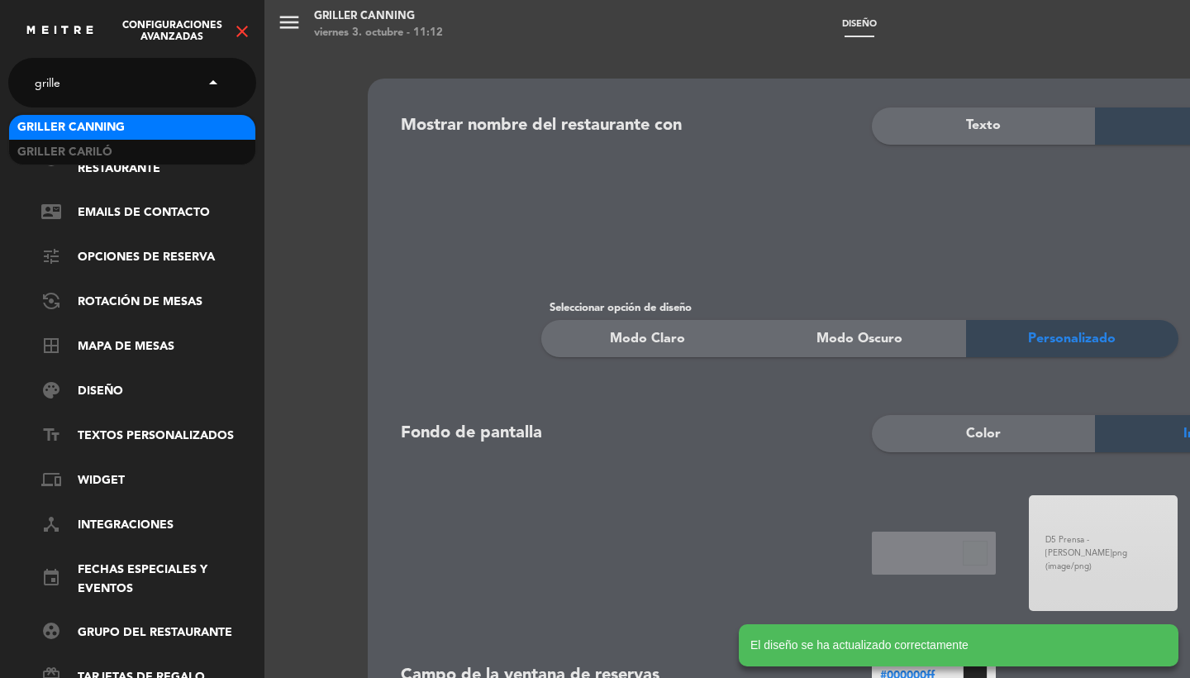
type input "griller"
